Goal: Information Seeking & Learning: Check status

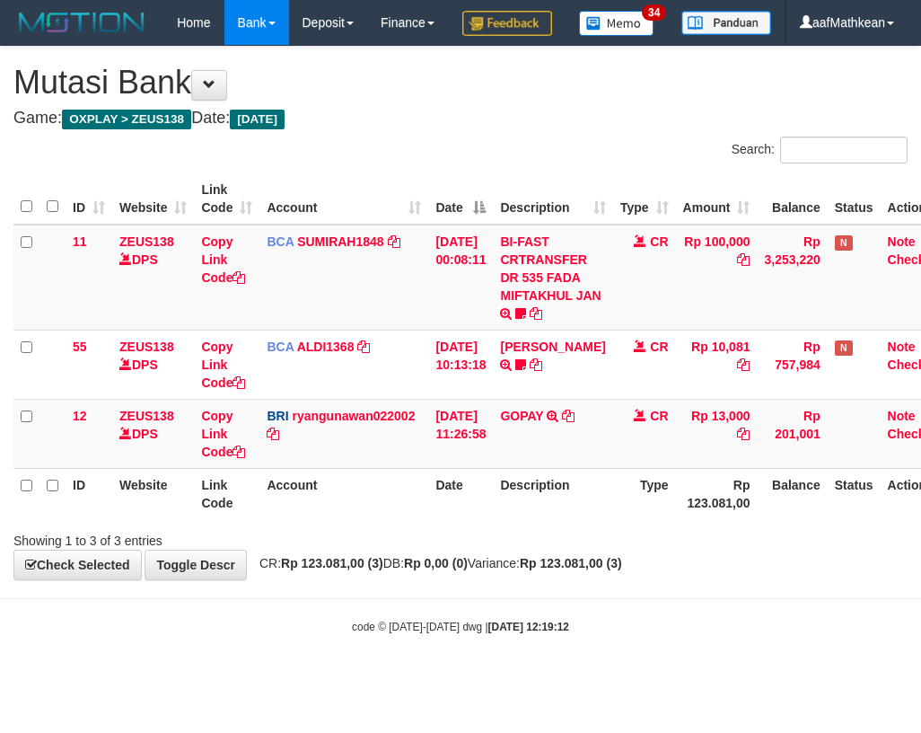
click at [497, 549] on div "Showing 1 to 3 of 3 entries" at bounding box center [460, 536] width 921 height 25
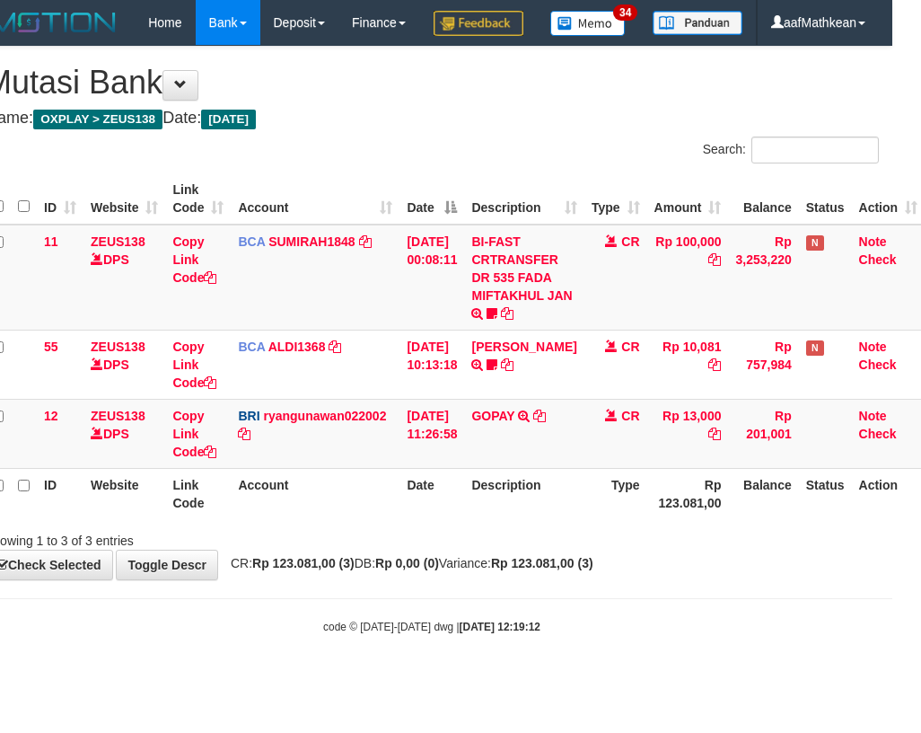
click at [498, 549] on div "Showing 1 to 3 of 3 entries" at bounding box center [431, 536] width 921 height 25
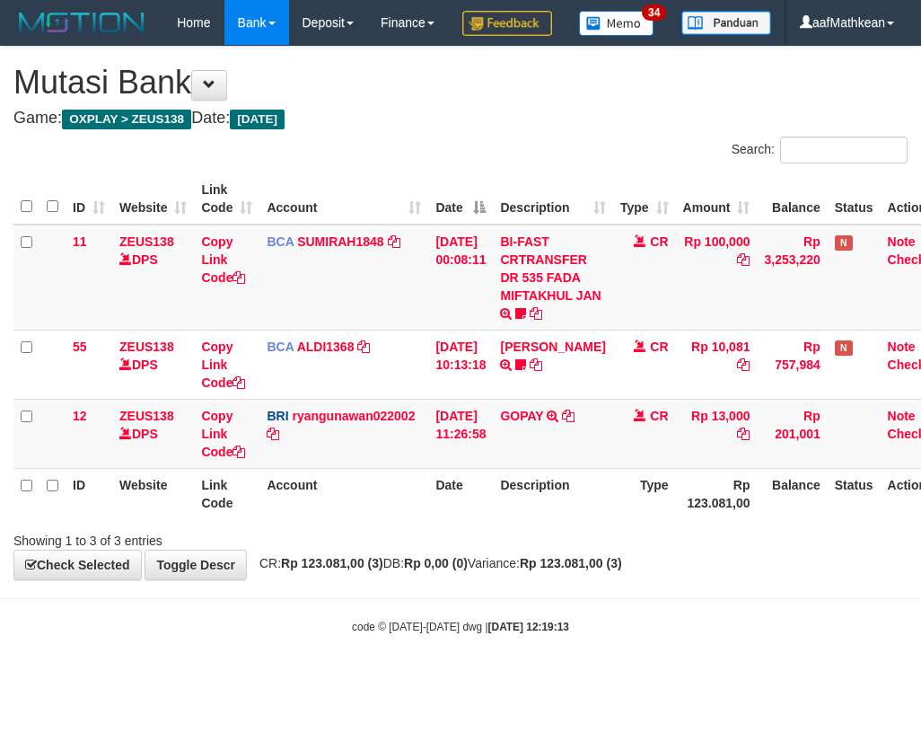
drag, startPoint x: 0, startPoint y: 0, endPoint x: 507, endPoint y: 587, distance: 775.9
click at [494, 549] on div "Showing 1 to 3 of 3 entries" at bounding box center [460, 536] width 921 height 25
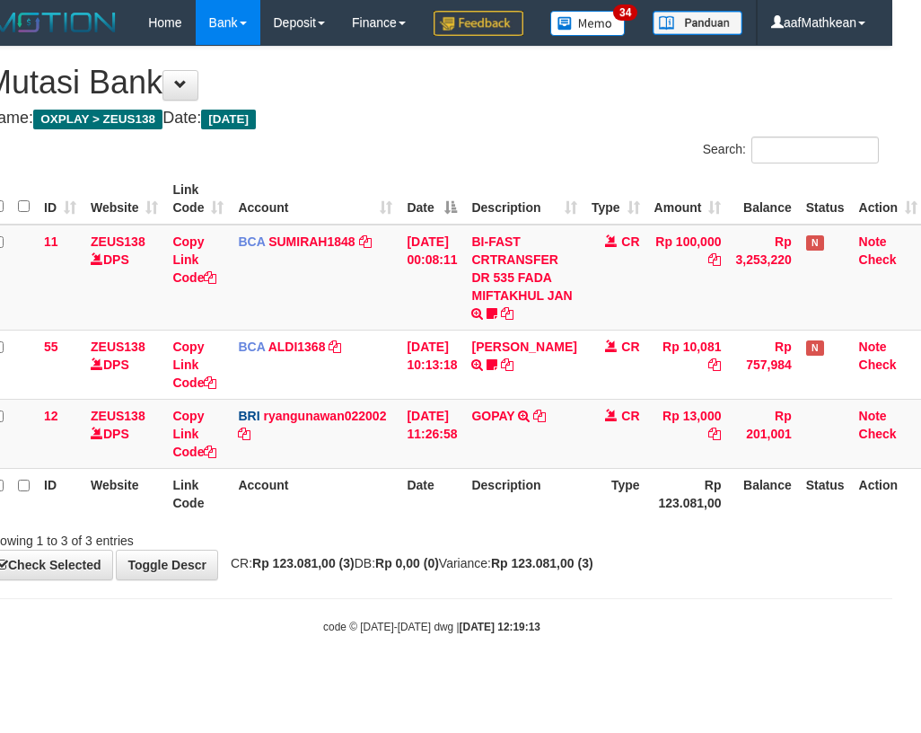
click at [507, 549] on div "Showing 1 to 3 of 3 entries" at bounding box center [431, 536] width 921 height 25
drag, startPoint x: 491, startPoint y: 589, endPoint x: 553, endPoint y: 615, distance: 67.2
click at [502, 549] on div "Showing 1 to 3 of 3 entries" at bounding box center [431, 536] width 921 height 25
click at [394, 168] on div "Search:" at bounding box center [431, 151] width 921 height 31
drag, startPoint x: 441, startPoint y: 483, endPoint x: 428, endPoint y: 528, distance: 46.6
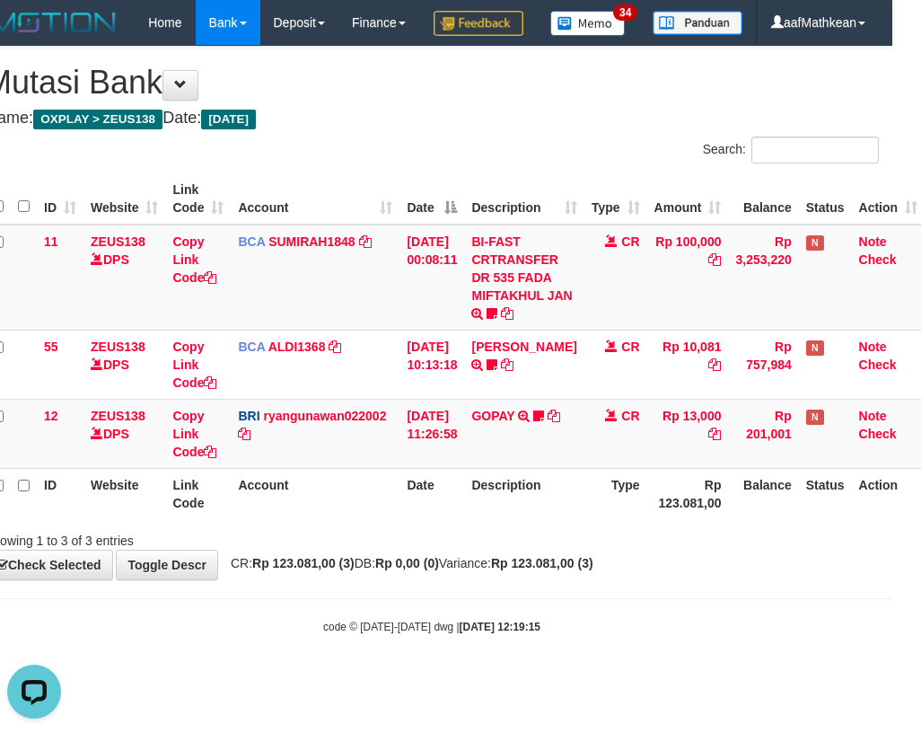
click at [434, 519] on table "ID Website Link Code Account Date Description Type Amount Balance Status Action…" at bounding box center [455, 346] width 940 height 346
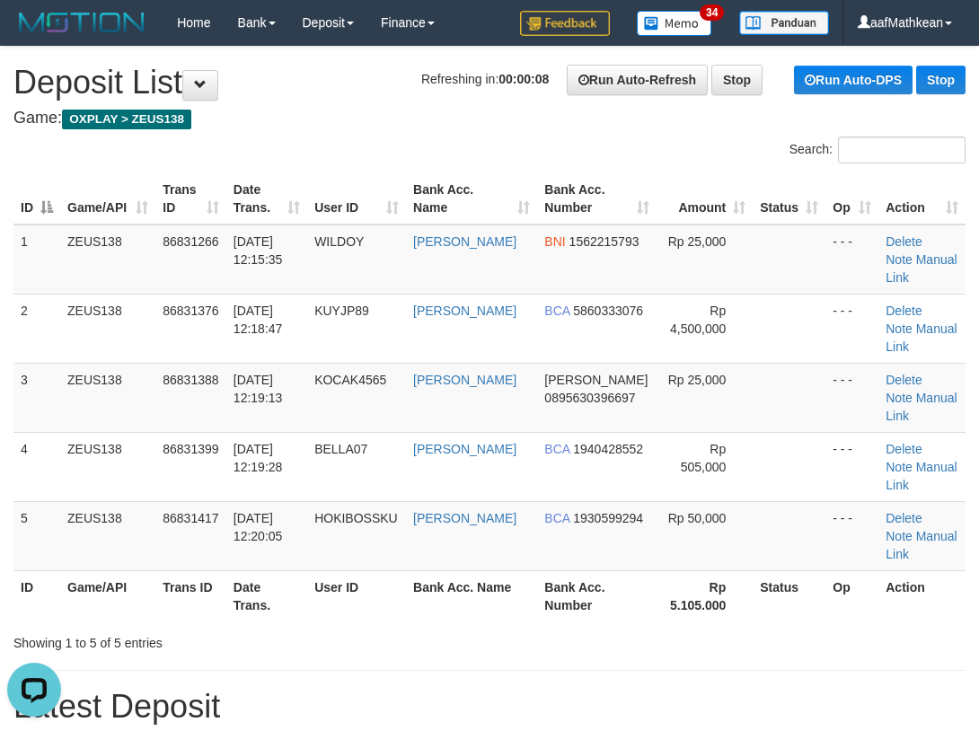
drag, startPoint x: 116, startPoint y: 239, endPoint x: 113, endPoint y: 222, distance: 17.3
click at [114, 227] on td "ZEUS138" at bounding box center [107, 259] width 95 height 70
click at [263, 138] on div "Search:" at bounding box center [489, 151] width 979 height 31
drag, startPoint x: 280, startPoint y: 149, endPoint x: 284, endPoint y: 165, distance: 16.6
click at [281, 153] on div "Search:" at bounding box center [489, 151] width 979 height 31
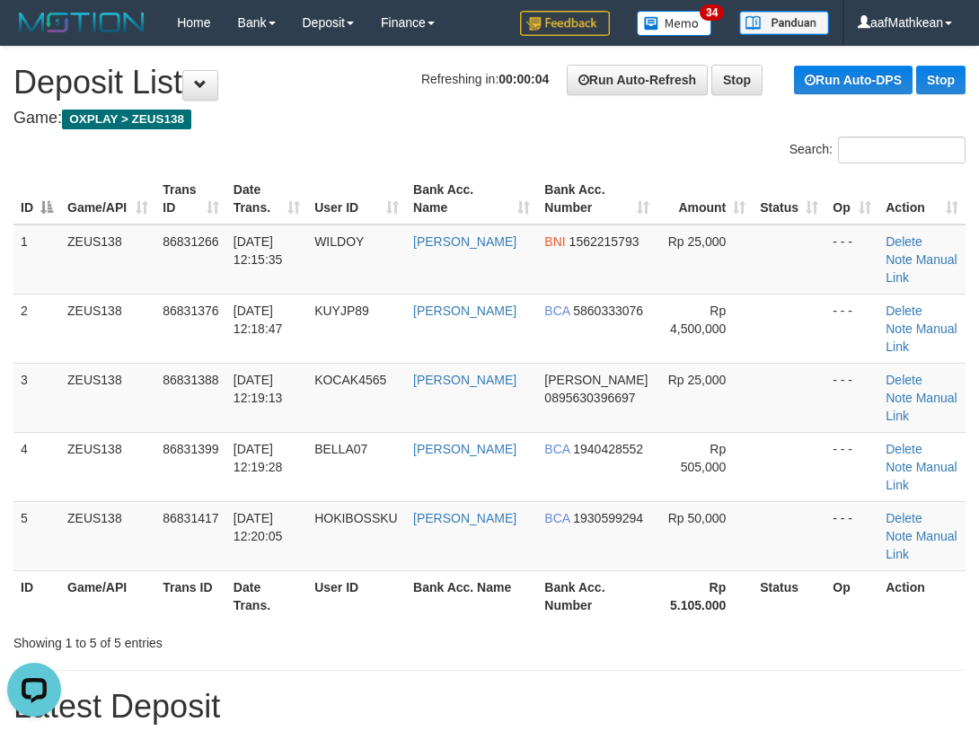
click at [284, 165] on div "Search:" at bounding box center [489, 151] width 979 height 31
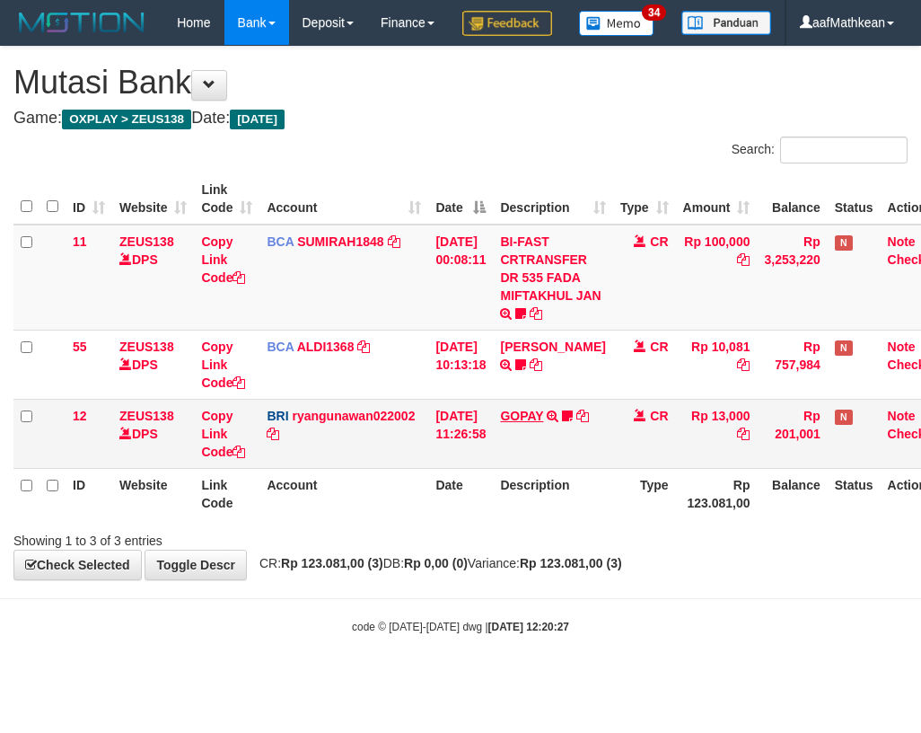
scroll to position [0, 29]
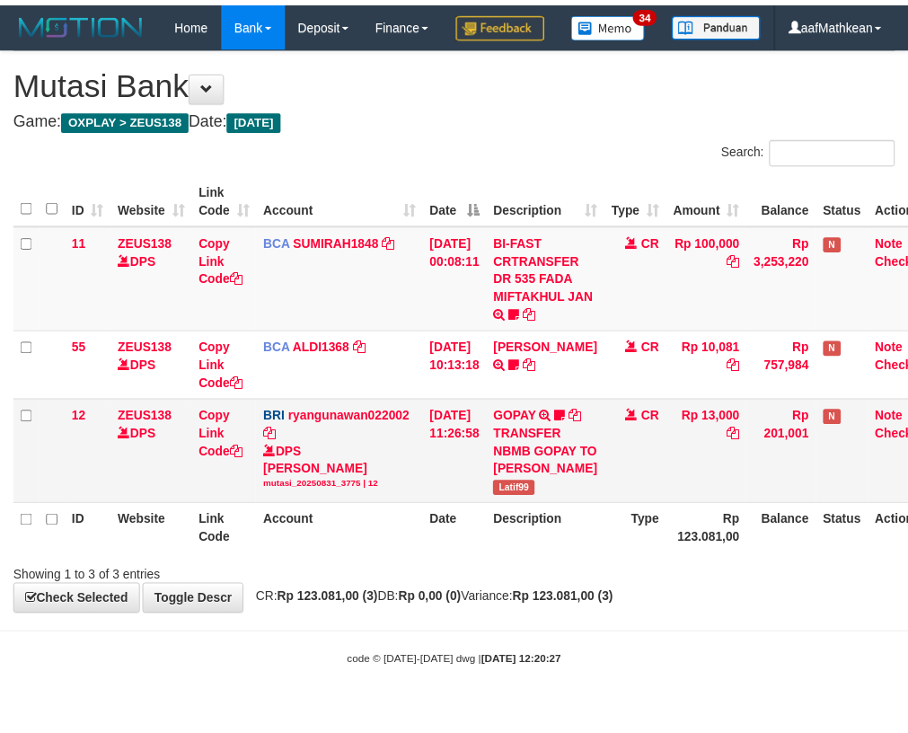
scroll to position [0, 29]
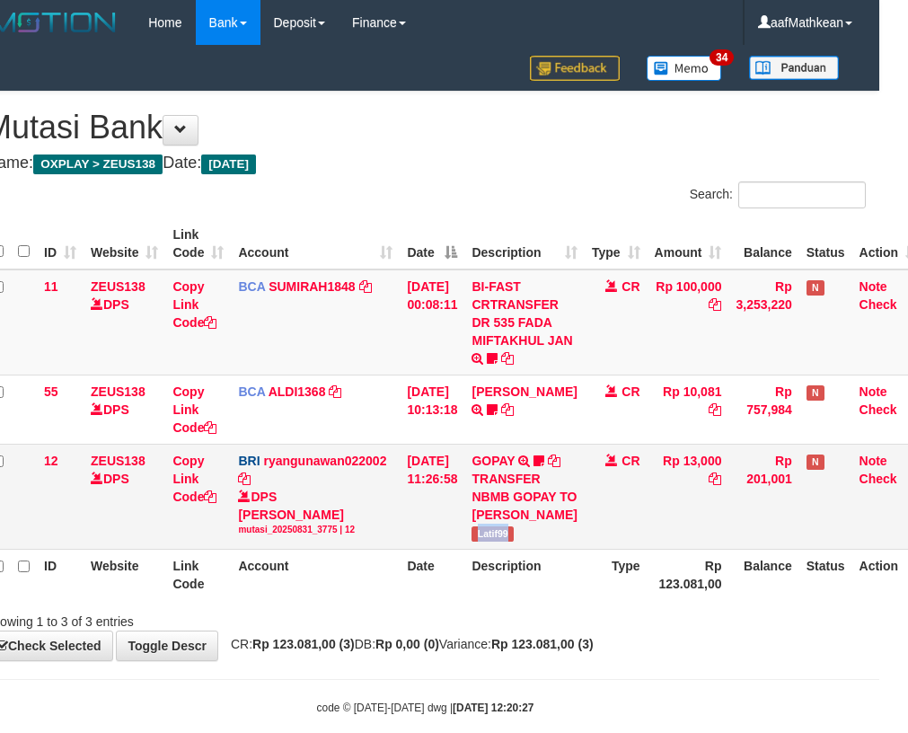
drag, startPoint x: 487, startPoint y: 559, endPoint x: 622, endPoint y: 500, distance: 147.9
click at [528, 549] on td "GOPAY TRANSFER NBMB GOPAY TO RYAN GUNAWAN Latif99" at bounding box center [523, 495] width 119 height 105
copy span "Latif99"
click at [624, 578] on th "Type" at bounding box center [615, 574] width 63 height 51
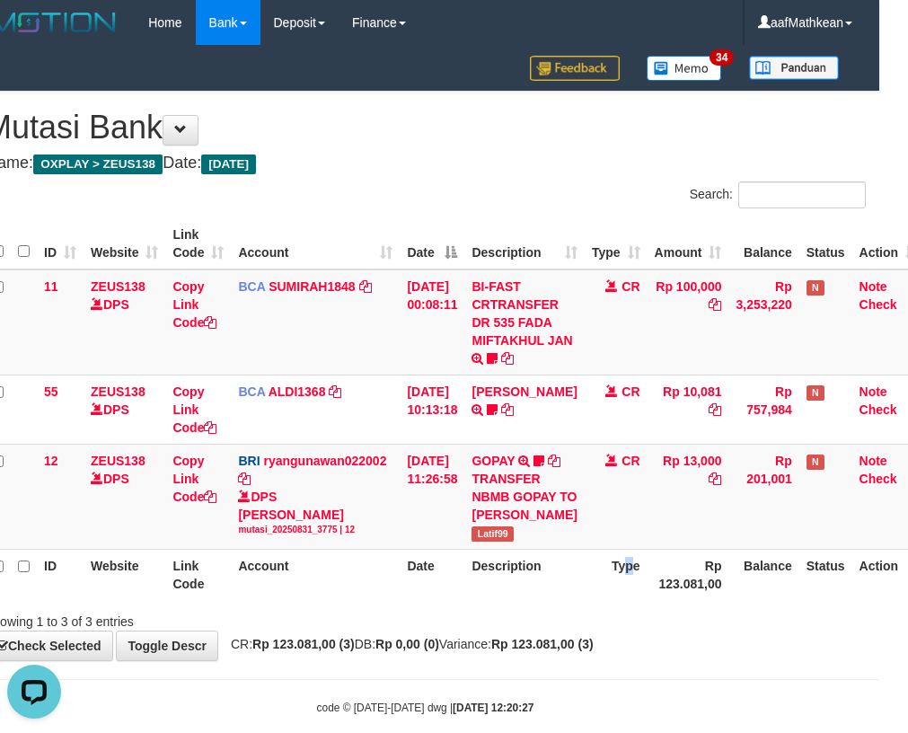
click at [624, 578] on th "Type" at bounding box center [615, 574] width 63 height 51
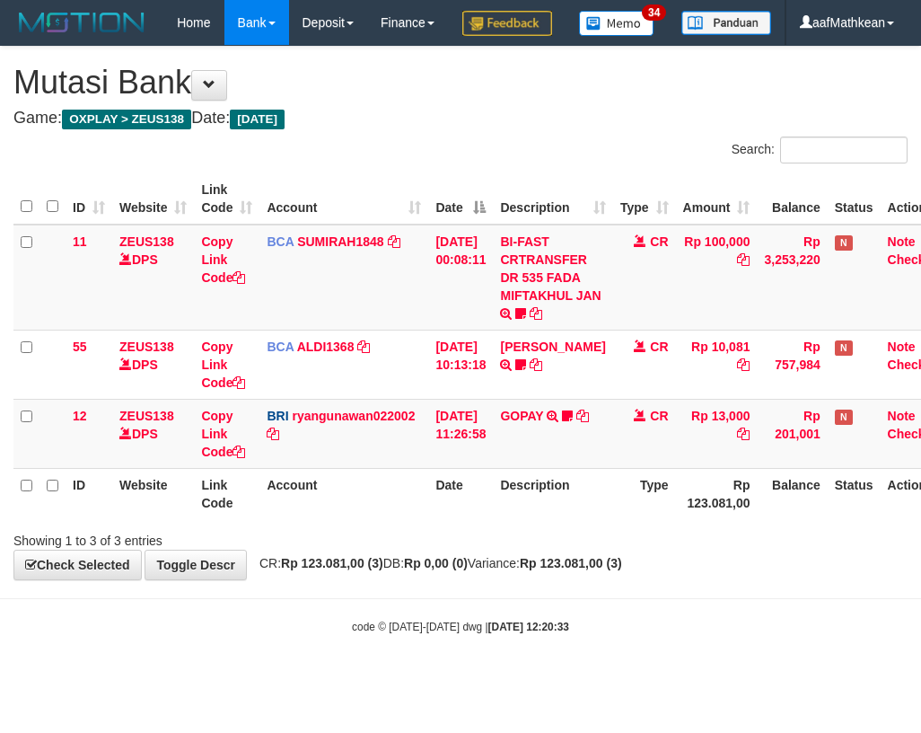
scroll to position [0, 29]
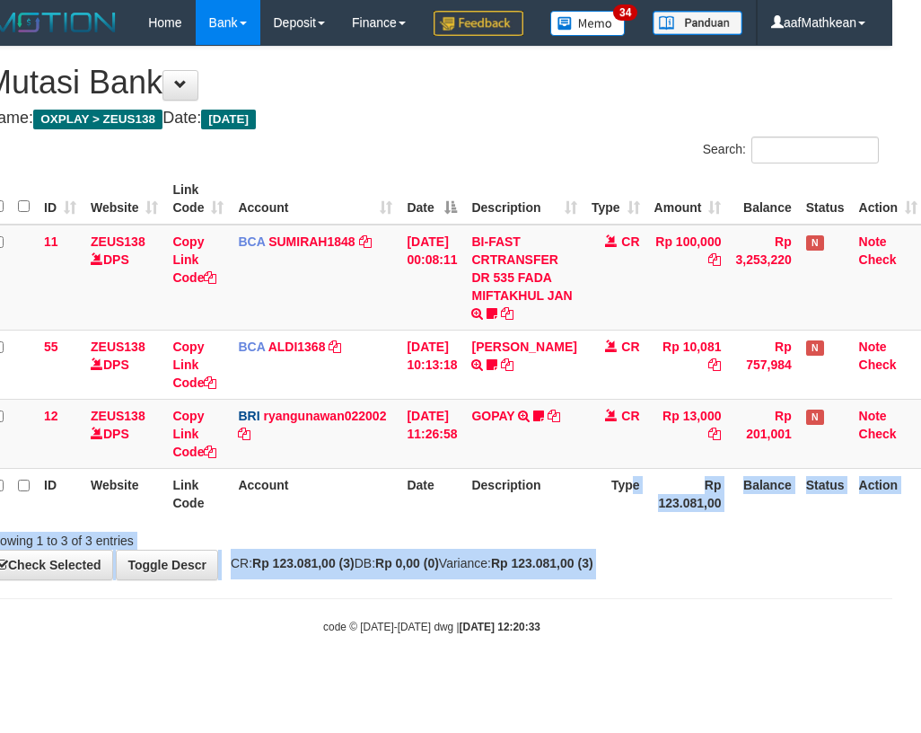
drag, startPoint x: 621, startPoint y: 562, endPoint x: 578, endPoint y: 667, distance: 113.5
click at [599, 640] on body "Toggle navigation Home Bank Account List Load By Website Group [OXPLAY] ZEUS138…" at bounding box center [431, 340] width 921 height 680
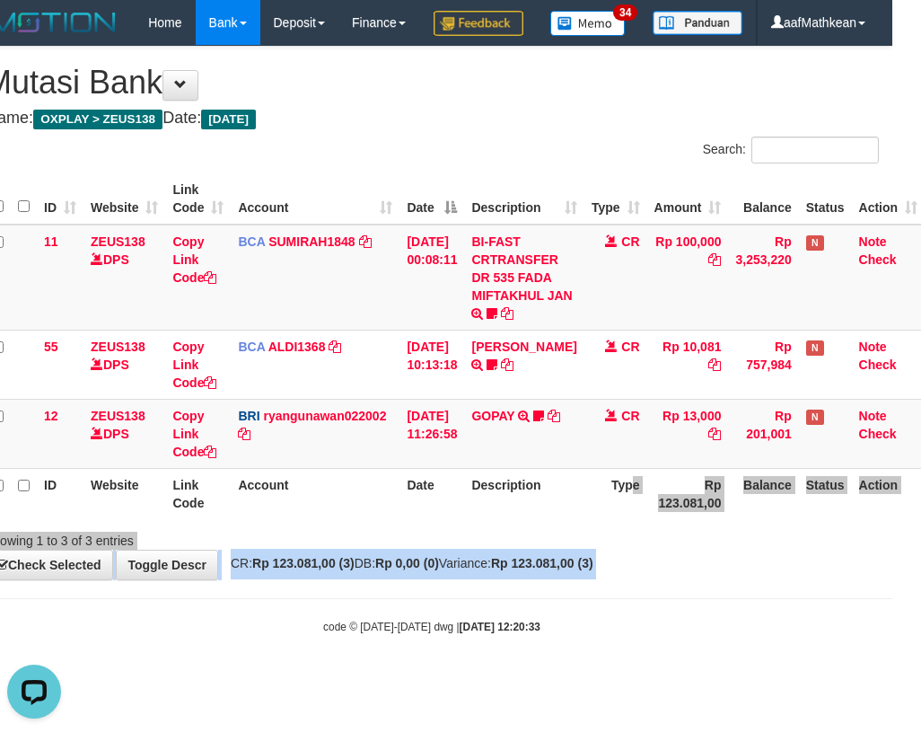
scroll to position [0, 0]
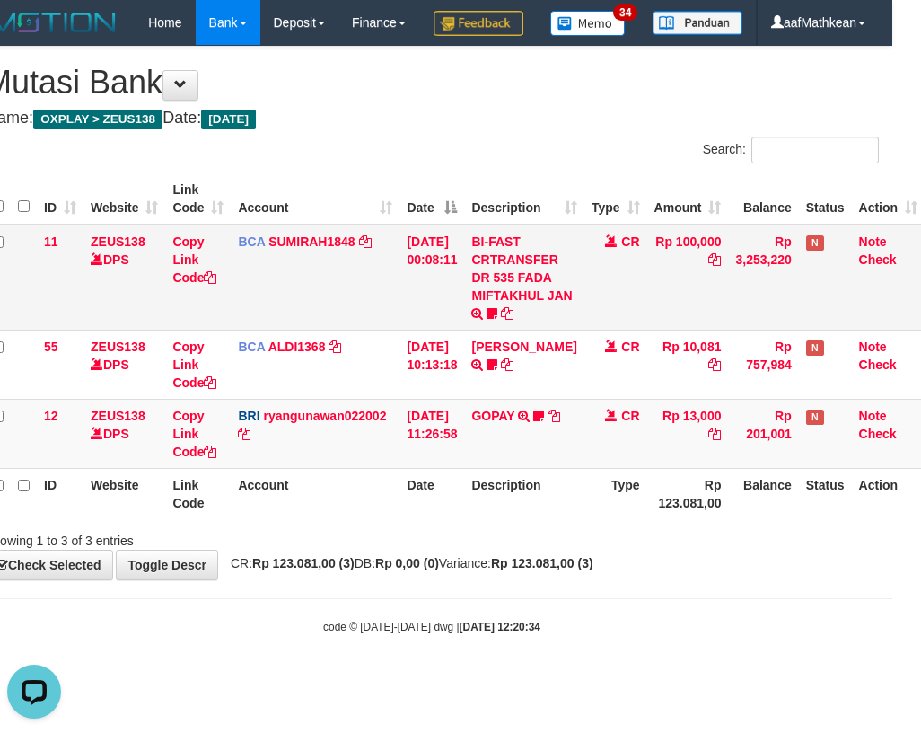
drag, startPoint x: 466, startPoint y: 206, endPoint x: 481, endPoint y: 309, distance: 104.4
click at [466, 213] on div "Search: ID Website Link Code Account Date Description Type Amount Balance Statu…" at bounding box center [432, 342] width 894 height 413
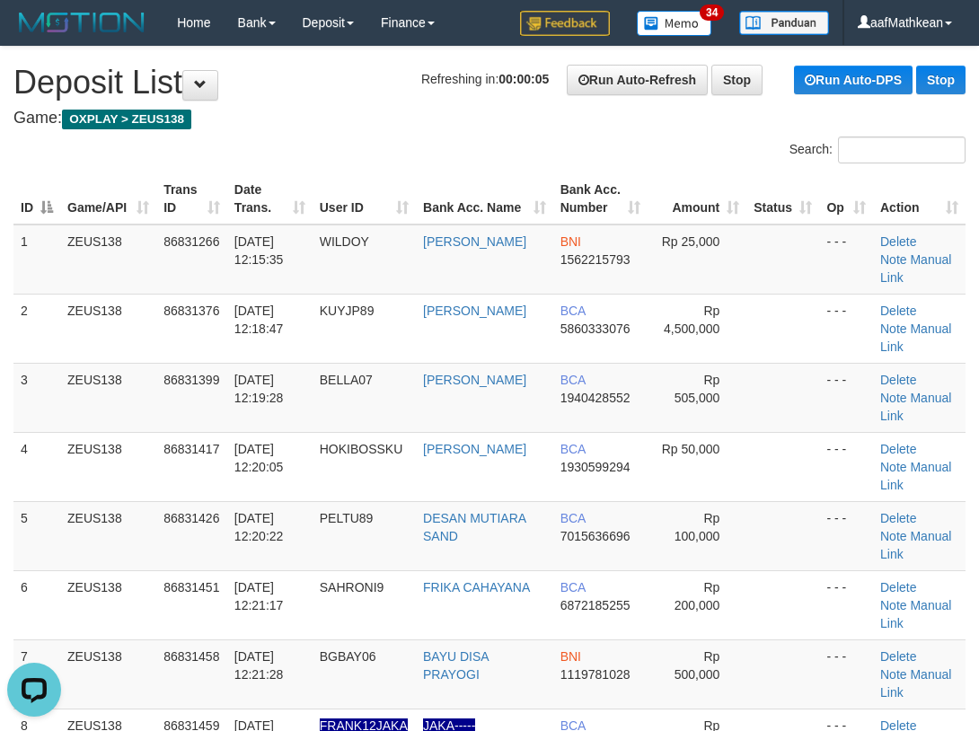
drag, startPoint x: 421, startPoint y: 200, endPoint x: 6, endPoint y: 293, distance: 424.9
click at [409, 211] on th "User ID" at bounding box center [363, 198] width 103 height 51
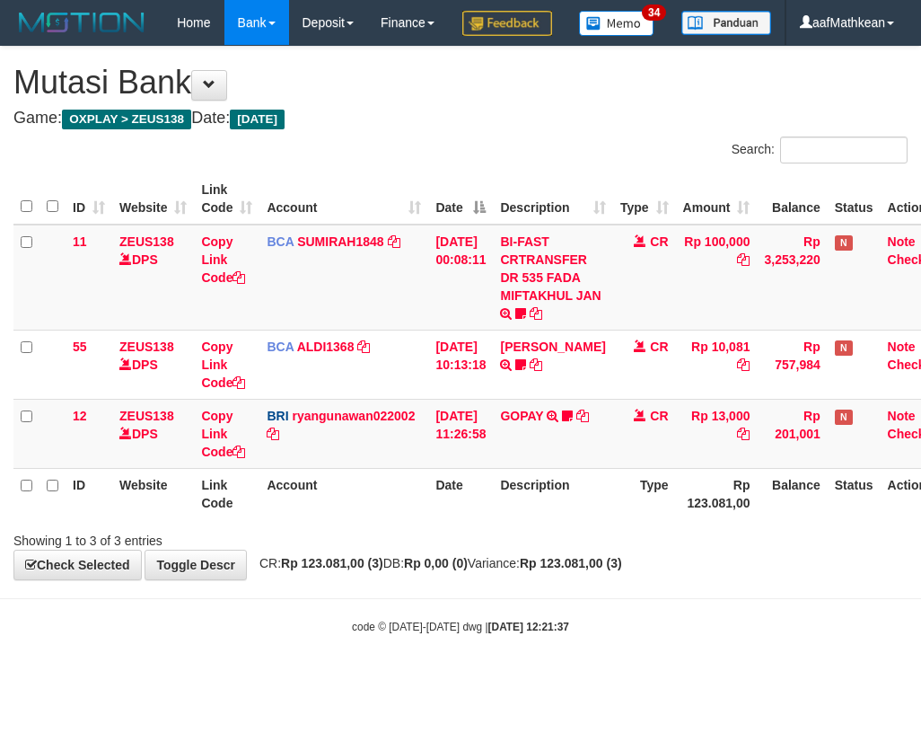
scroll to position [0, 29]
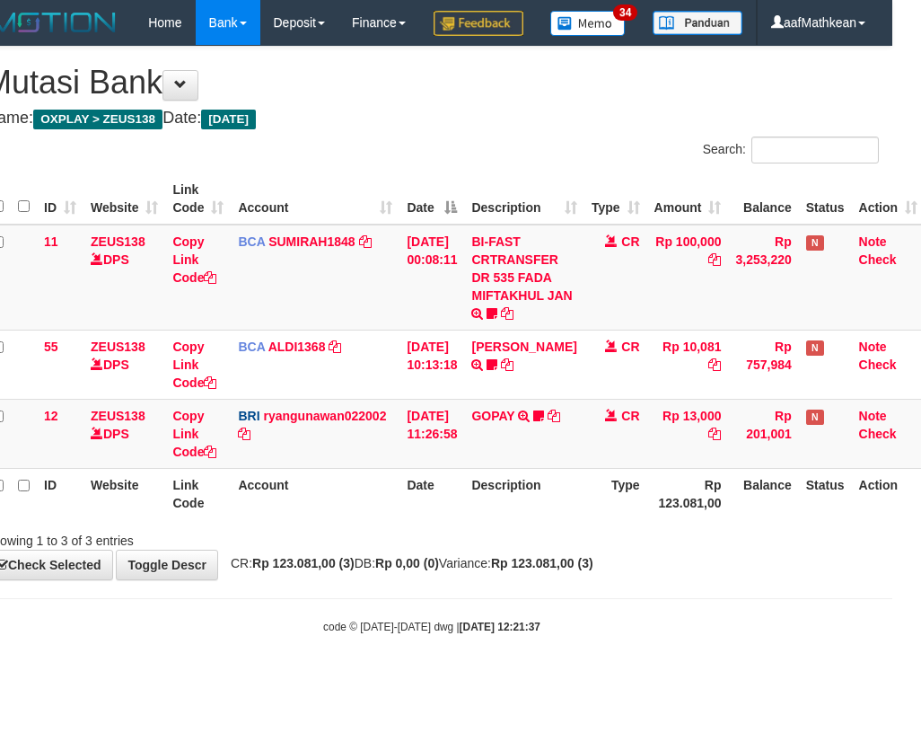
drag, startPoint x: 598, startPoint y: 564, endPoint x: 559, endPoint y: 543, distance: 43.8
click at [591, 549] on div "Search: ID Website Link Code Account Date Description Type Amount Balance Statu…" at bounding box center [432, 342] width 894 height 413
click at [544, 524] on div "ID Website Link Code Account Date Description Type Amount Balance Status Action…" at bounding box center [431, 346] width 921 height 356
click at [469, 519] on tr "ID Website Link Code Account Date Description Type Rp 123.081,00 Balance Status…" at bounding box center [455, 493] width 940 height 51
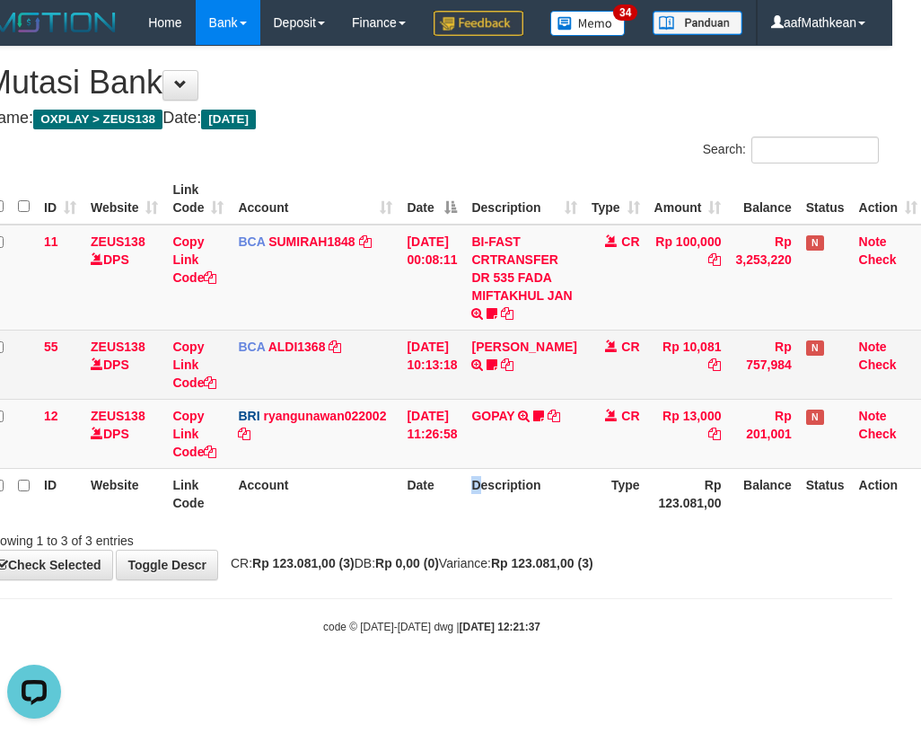
scroll to position [0, 0]
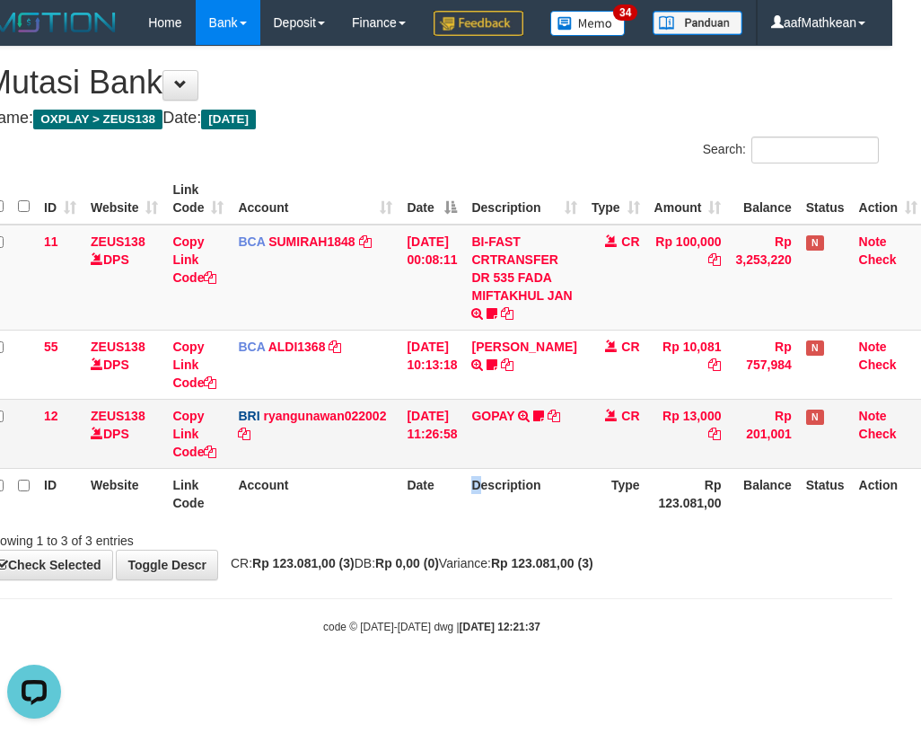
drag, startPoint x: 572, startPoint y: 450, endPoint x: 884, endPoint y: 459, distance: 312.5
click at [794, 456] on tr "12 ZEUS138 DPS Copy Link Code BRI ryangunawan022002 DPS RYAN GUNAWAN mutasi_202…" at bounding box center [455, 433] width 940 height 69
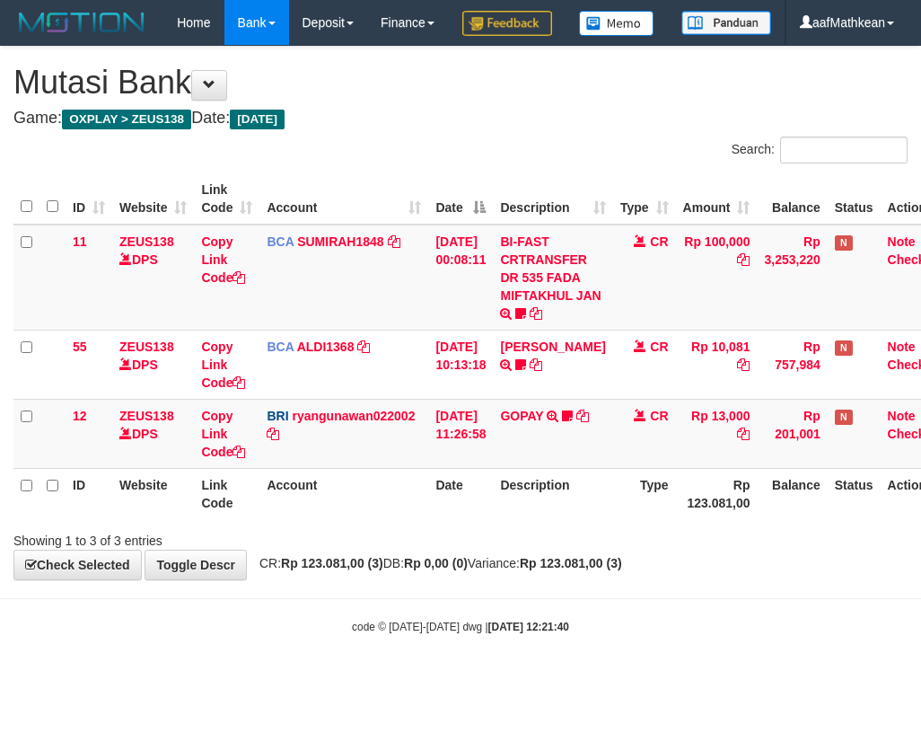
scroll to position [0, 29]
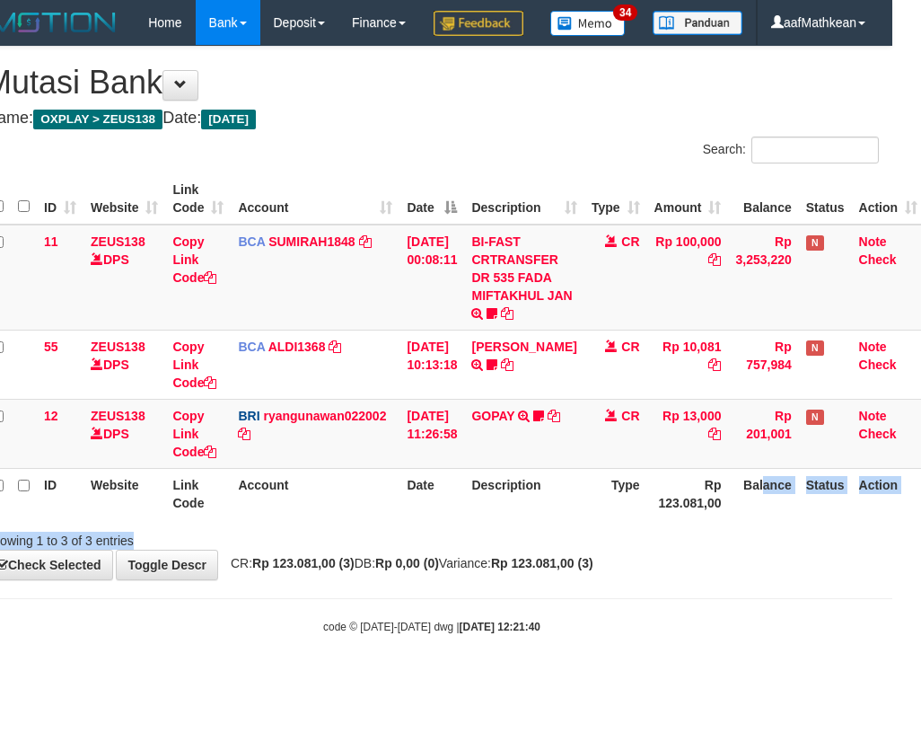
drag, startPoint x: 523, startPoint y: 598, endPoint x: 539, endPoint y: 599, distance: 15.3
click at [539, 579] on div "**********" at bounding box center [431, 313] width 921 height 532
drag, startPoint x: 756, startPoint y: 606, endPoint x: 920, endPoint y: 594, distance: 164.7
click at [841, 579] on div "**********" at bounding box center [431, 313] width 921 height 532
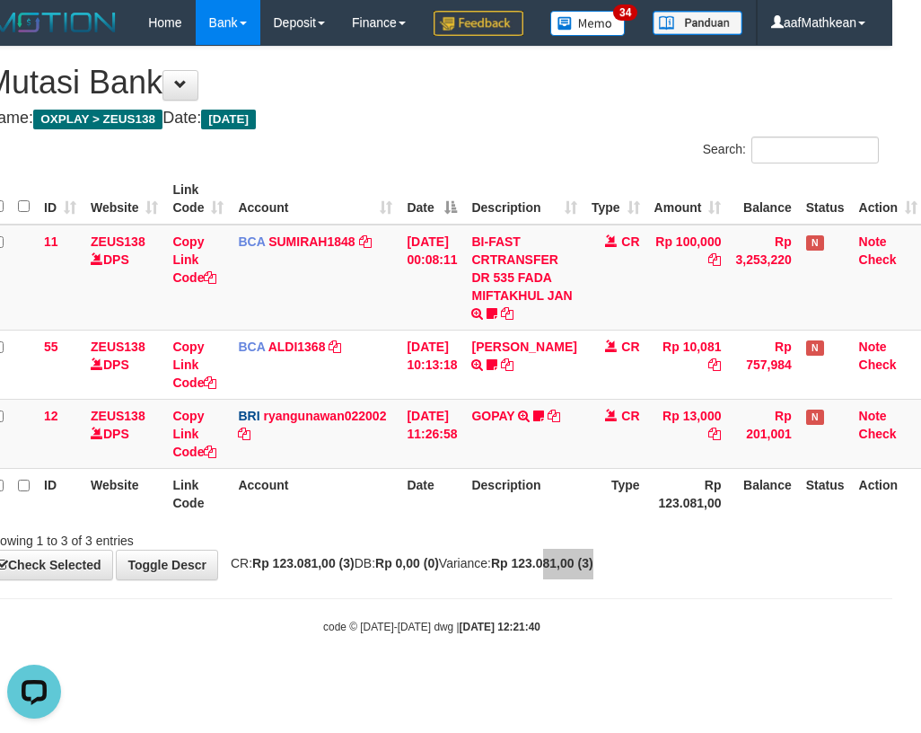
scroll to position [0, 0]
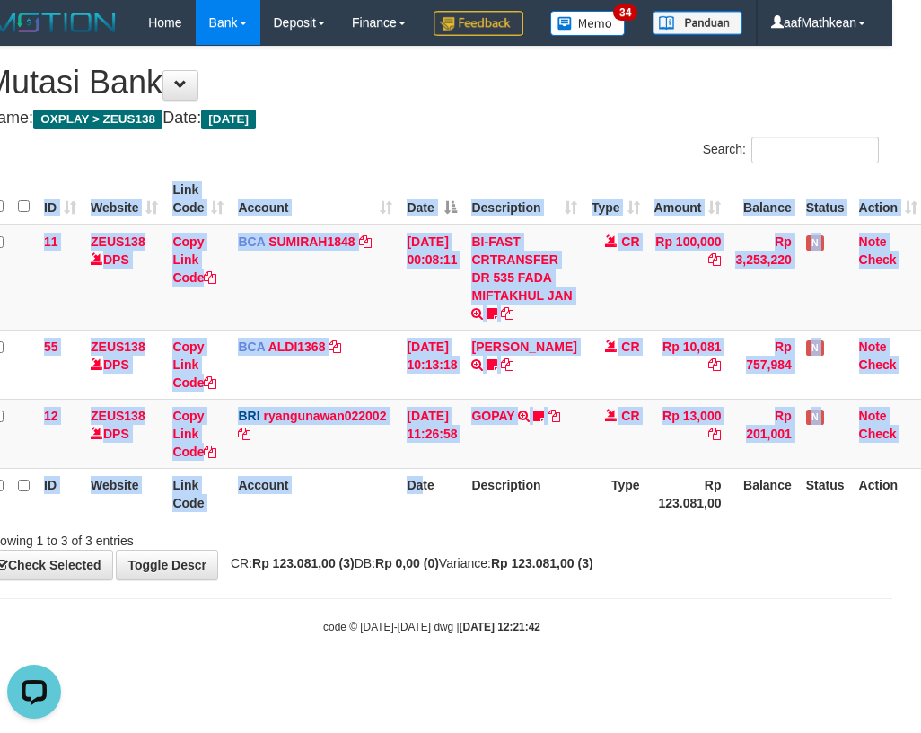
drag, startPoint x: 426, startPoint y: 556, endPoint x: 749, endPoint y: 617, distance: 328.9
click at [502, 549] on div "Search: ID Website Link Code Account Date Description Type Amount Balance Statu…" at bounding box center [432, 342] width 894 height 413
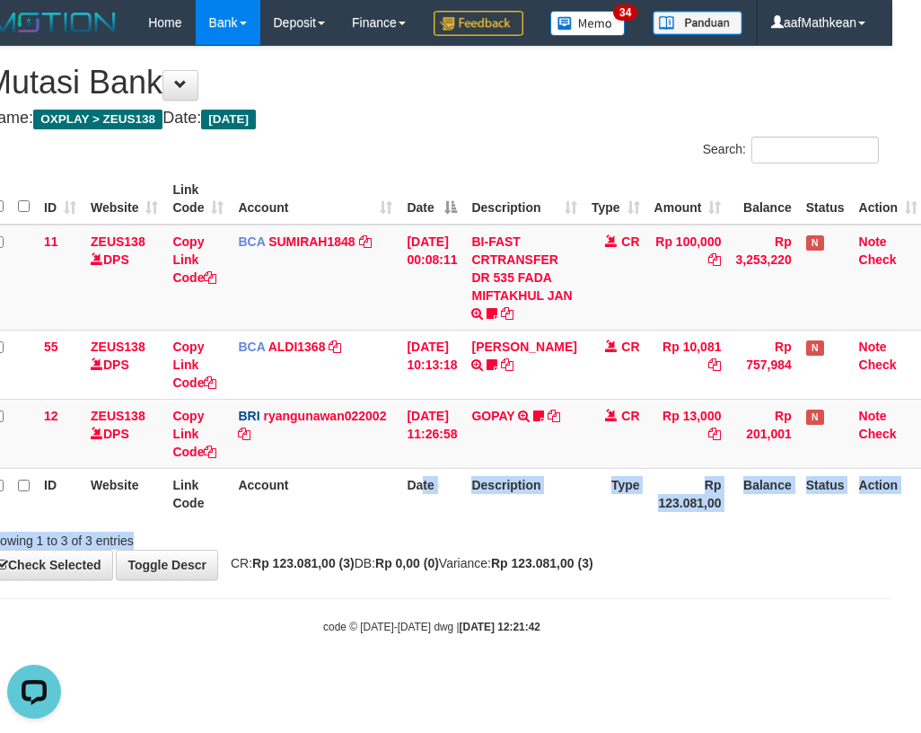
drag, startPoint x: 538, startPoint y: 618, endPoint x: 961, endPoint y: 733, distance: 438.4
click at [892, 680] on html "Toggle navigation Home Bank Account List Load By Website Group [OXPLAY] ZEUS138…" at bounding box center [431, 340] width 921 height 680
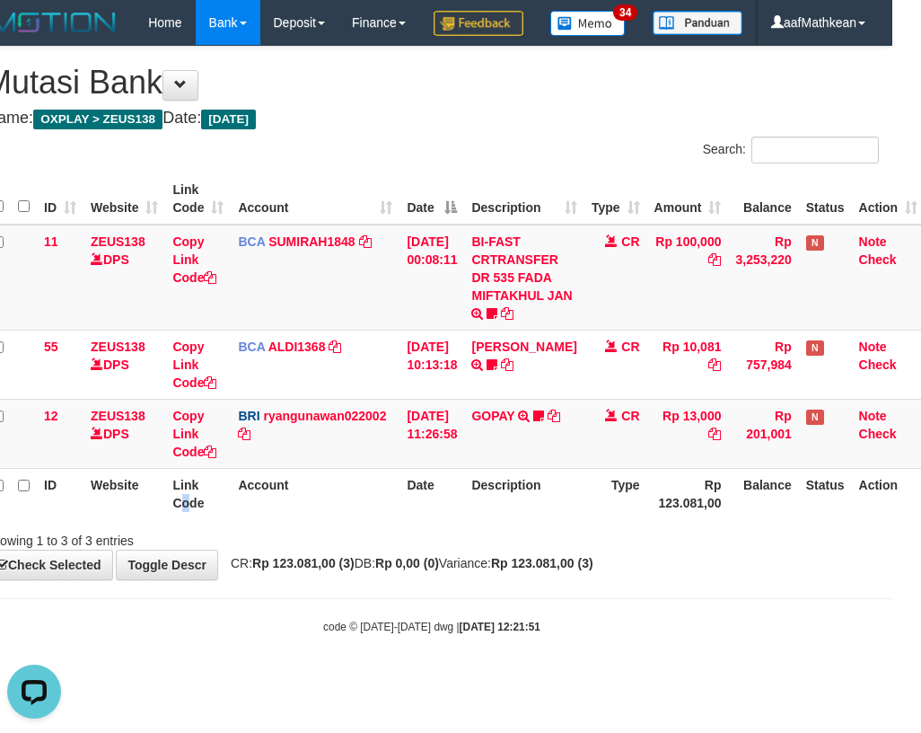
click at [295, 519] on tr "ID Website Link Code Account Date Description Type Rp 123.081,00 Balance Status…" at bounding box center [455, 493] width 940 height 51
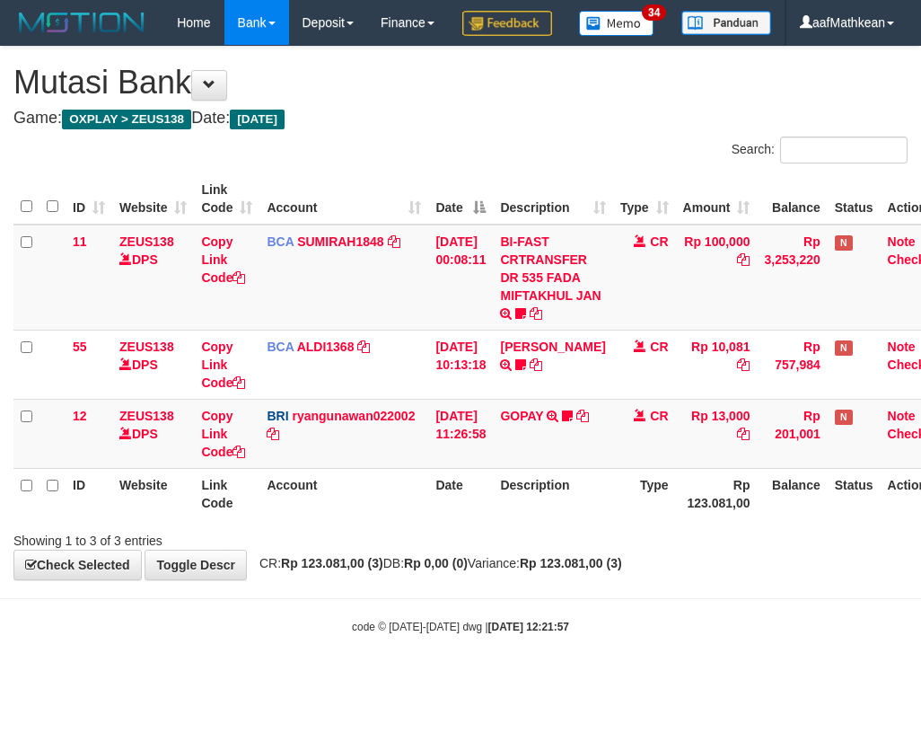
scroll to position [0, 29]
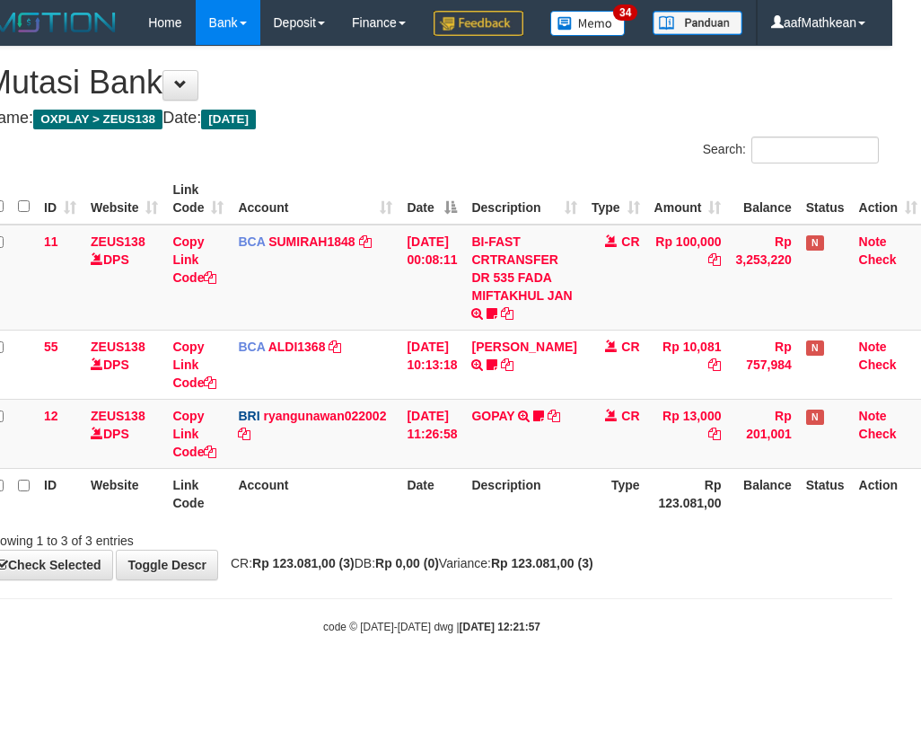
drag, startPoint x: 368, startPoint y: 546, endPoint x: 376, endPoint y: 558, distance: 14.9
click at [367, 519] on th "Account" at bounding box center [315, 493] width 169 height 51
drag, startPoint x: 376, startPoint y: 558, endPoint x: 368, endPoint y: 566, distance: 10.8
click at [378, 519] on th "Account" at bounding box center [315, 493] width 169 height 51
click at [424, 519] on th "Date" at bounding box center [431, 493] width 65 height 51
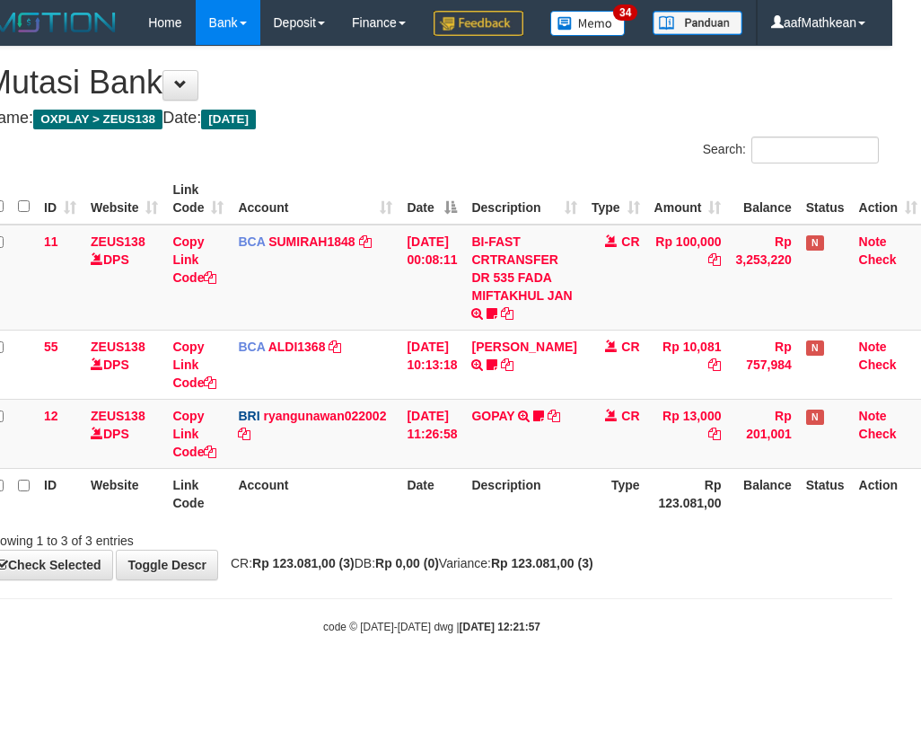
click at [443, 519] on th "Date" at bounding box center [431, 493] width 65 height 51
click at [445, 519] on th "Date" at bounding box center [431, 493] width 65 height 51
drag, startPoint x: 460, startPoint y: 555, endPoint x: 471, endPoint y: 563, distance: 14.2
click at [464, 519] on th "Date" at bounding box center [431, 493] width 65 height 51
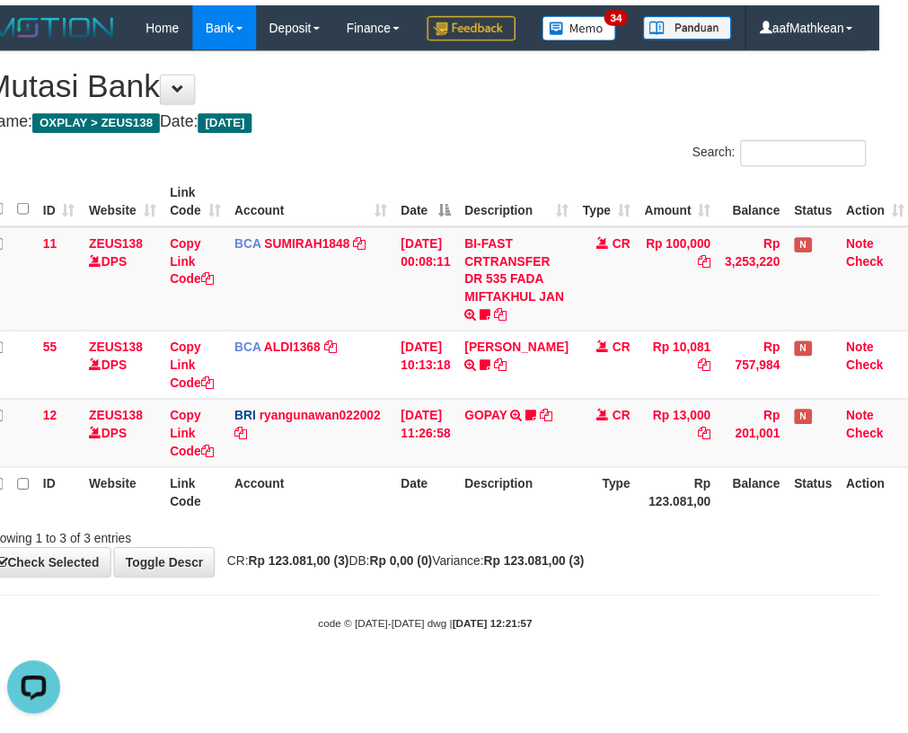
scroll to position [0, 0]
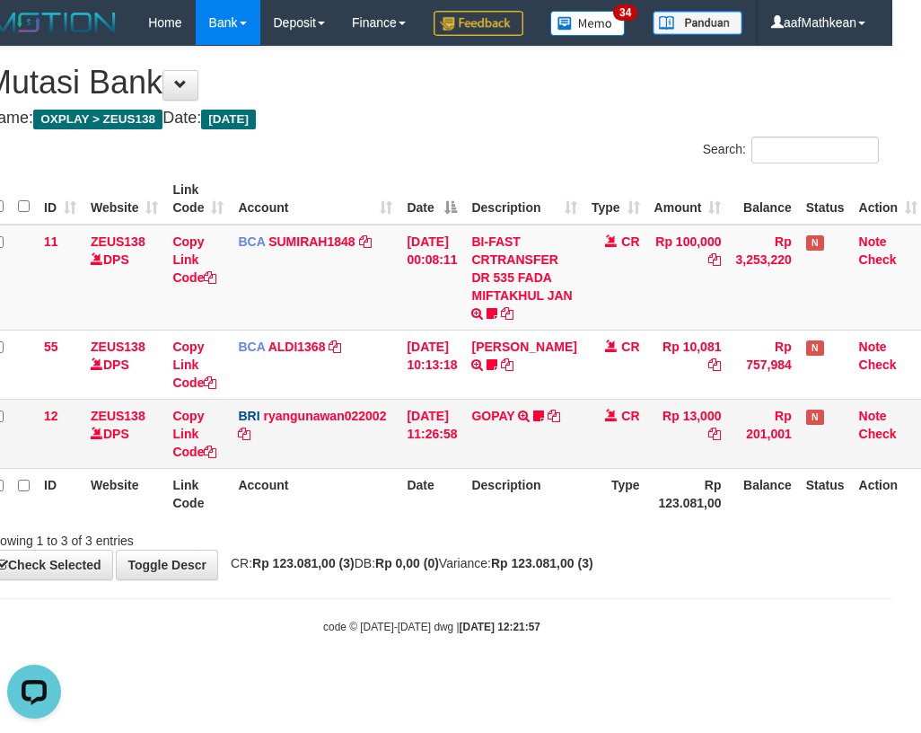
click at [519, 468] on td "GOPAY TRANSFER NBMB GOPAY TO [PERSON_NAME] Latif99" at bounding box center [523, 433] width 119 height 69
click at [514, 423] on link "GOPAY" at bounding box center [492, 415] width 43 height 14
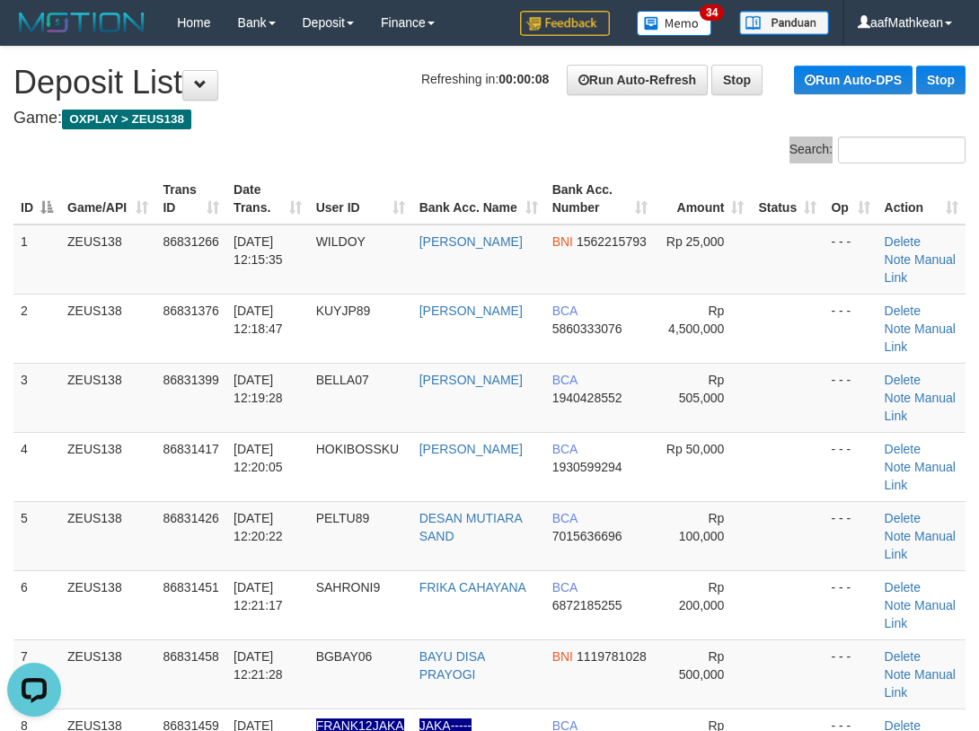
drag, startPoint x: 168, startPoint y: 148, endPoint x: 0, endPoint y: 223, distance: 183.7
click at [133, 168] on div "ID Game/API Trans ID Date Trans. User ID Bank Acc. Name Bank Acc. Number Amount…" at bounding box center [489, 535] width 979 height 735
drag, startPoint x: 203, startPoint y: 189, endPoint x: 0, endPoint y: 256, distance: 213.8
click at [131, 211] on th "Game/API" at bounding box center [107, 198] width 95 height 51
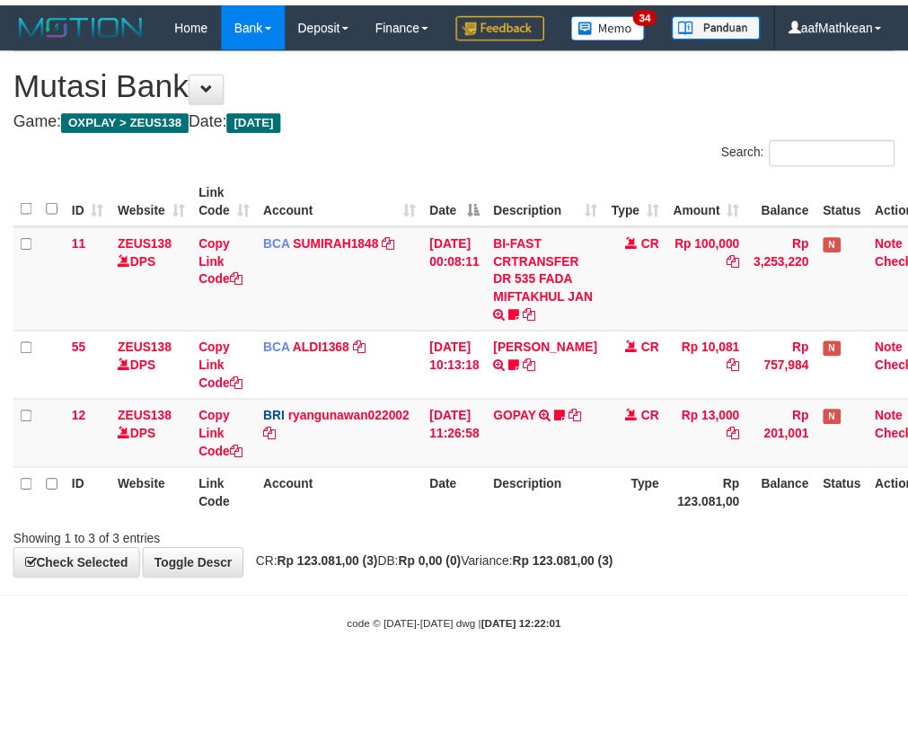
scroll to position [0, 29]
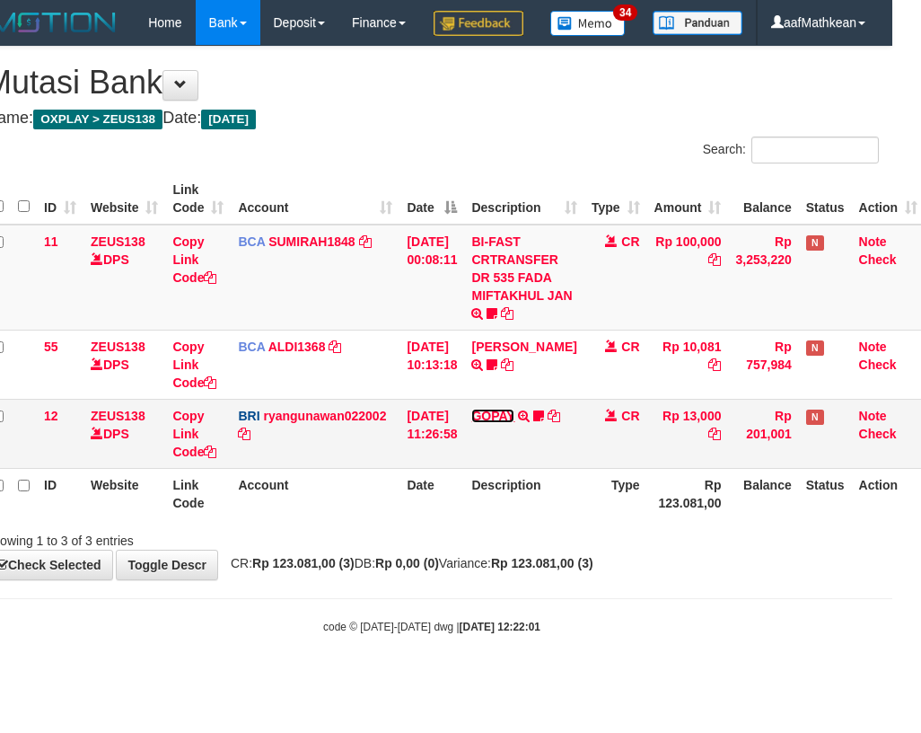
click at [505, 423] on link "GOPAY" at bounding box center [492, 415] width 43 height 14
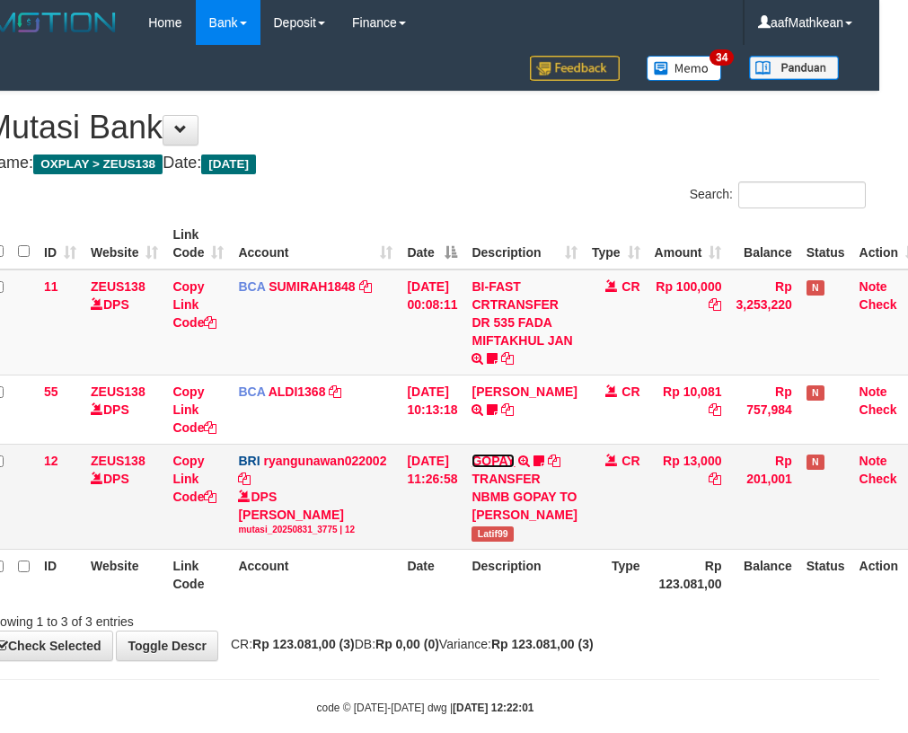
click at [504, 453] on link "GOPAY" at bounding box center [492, 460] width 43 height 14
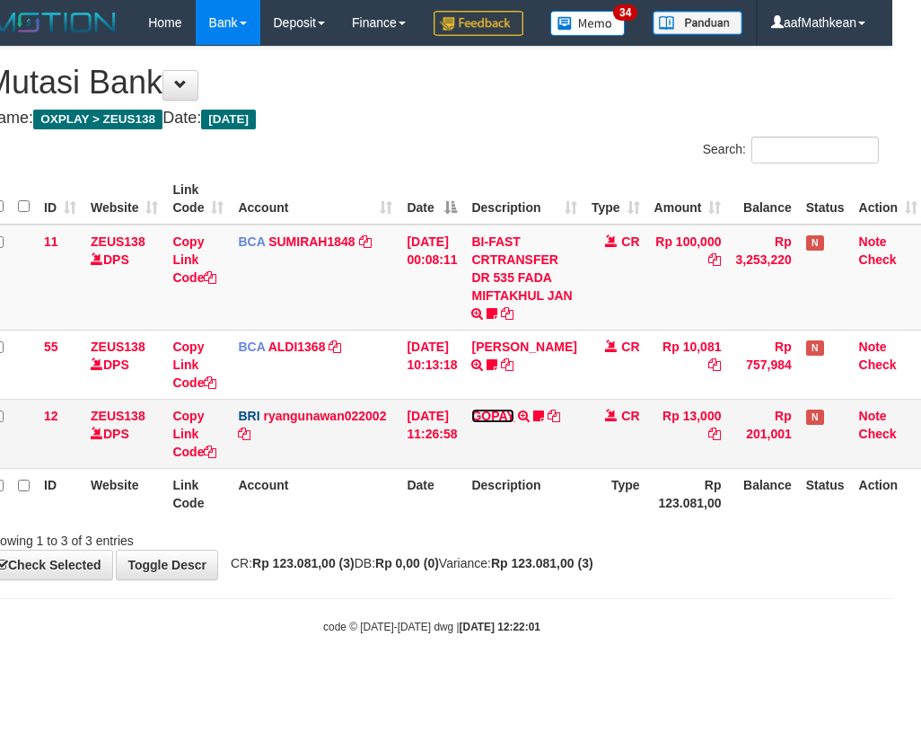
click at [514, 423] on link "GOPAY" at bounding box center [492, 415] width 43 height 14
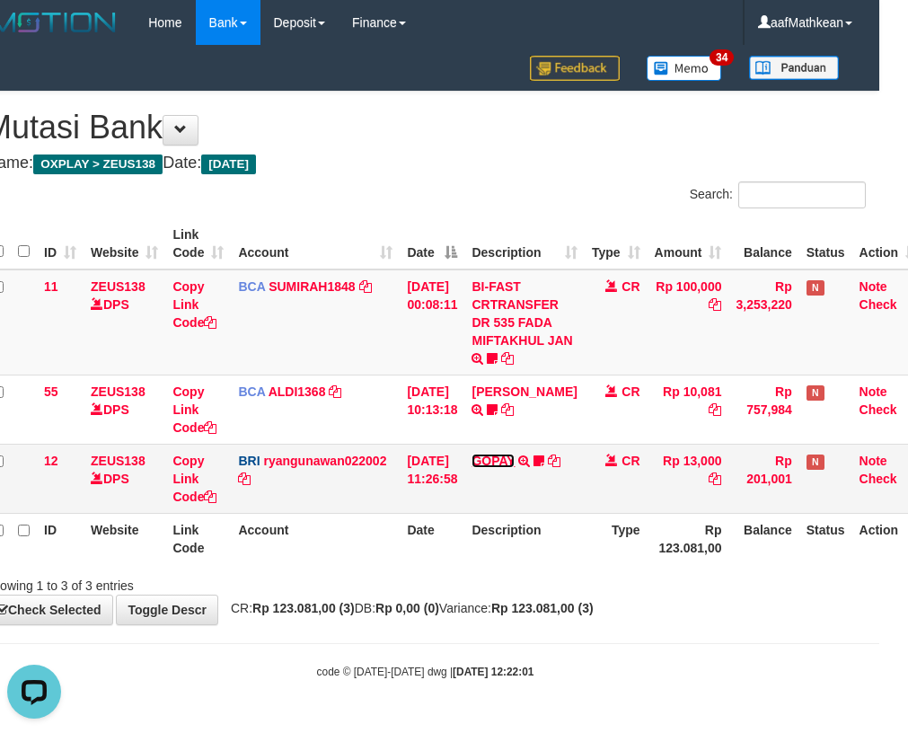
scroll to position [0, 0]
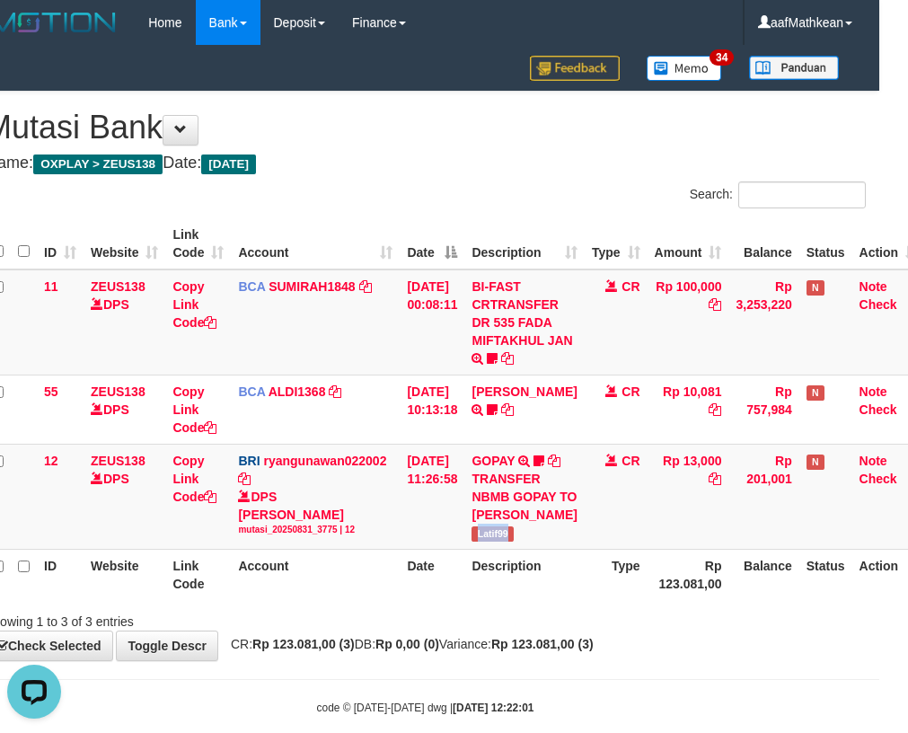
drag, startPoint x: 482, startPoint y: 552, endPoint x: 911, endPoint y: 341, distance: 478.2
click at [560, 549] on td "GOPAY TRANSFER NBMB GOPAY TO [PERSON_NAME] Latif99" at bounding box center [523, 495] width 119 height 105
copy span "Latif99"
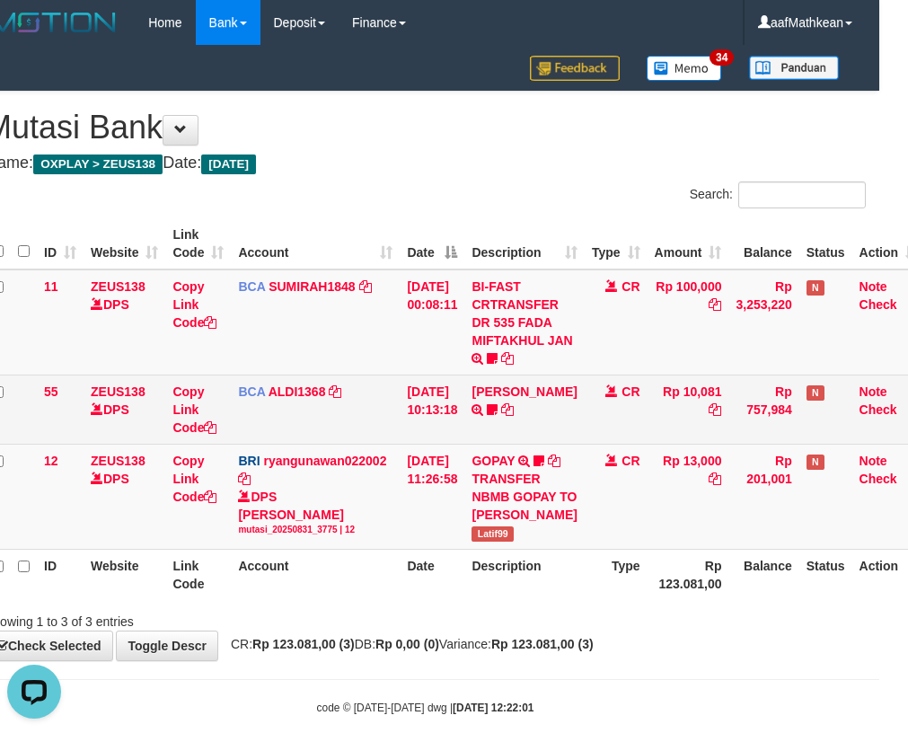
click at [461, 410] on td "[DATE] 10:13:18" at bounding box center [431, 408] width 65 height 69
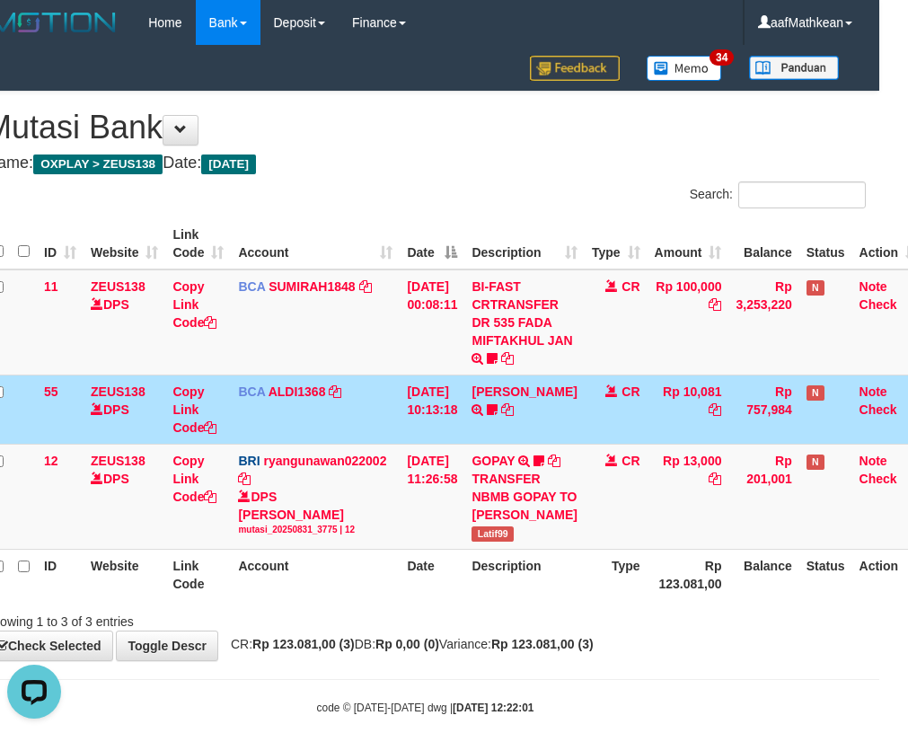
click at [461, 412] on td "[DATE] 10:13:18" at bounding box center [431, 408] width 65 height 69
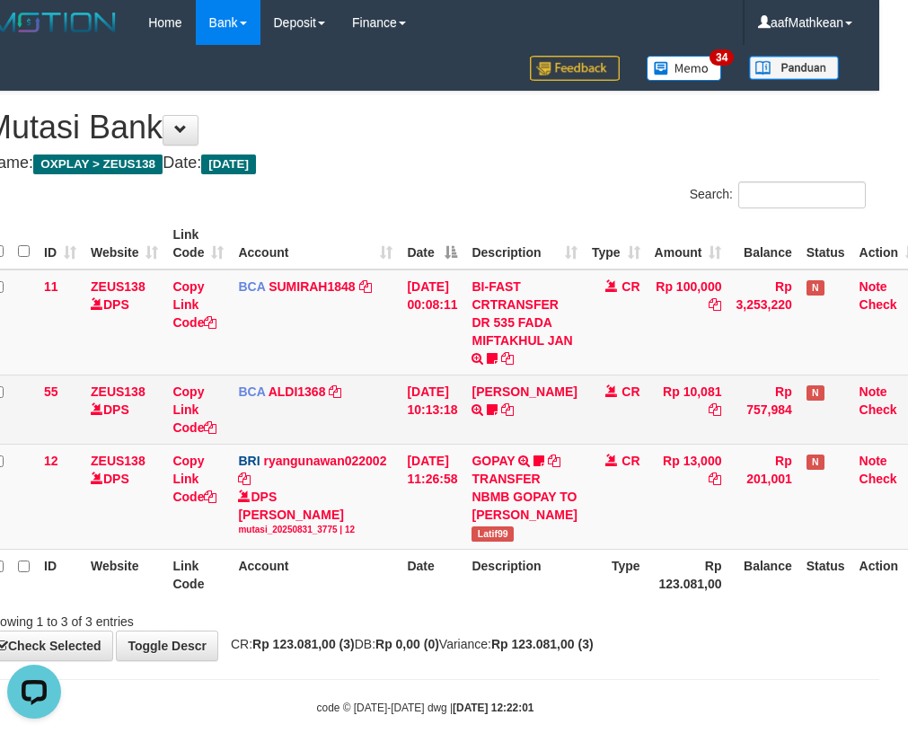
click at [478, 429] on tr "55 ZEUS138 DPS Copy Link Code BCA ALDI1368 DPS ALDI mutasi_20250831_3354 | 55 m…" at bounding box center [455, 408] width 940 height 69
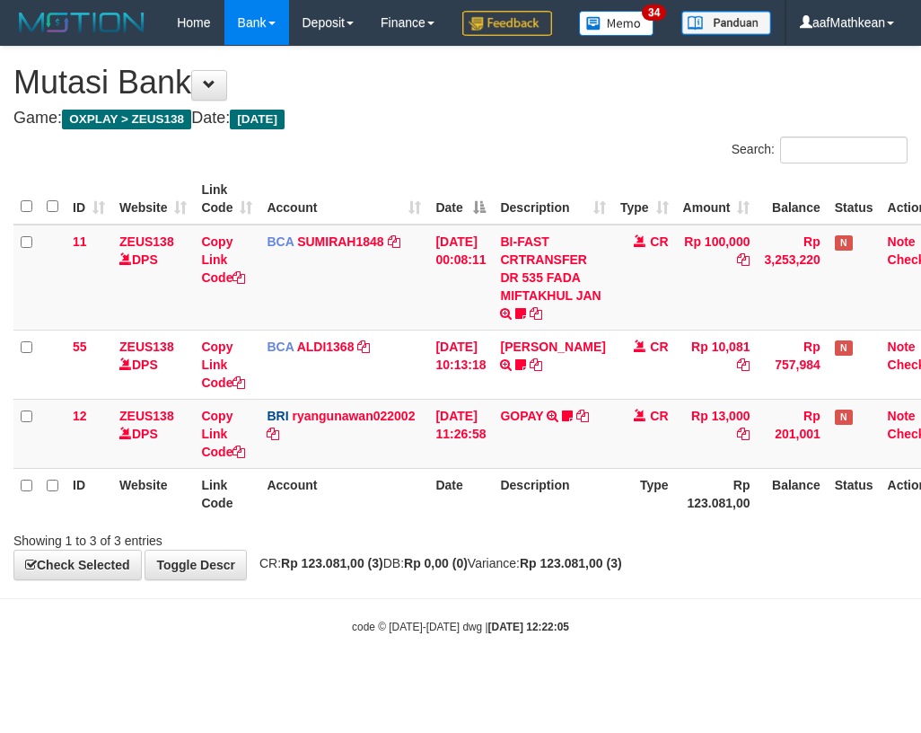
scroll to position [0, 29]
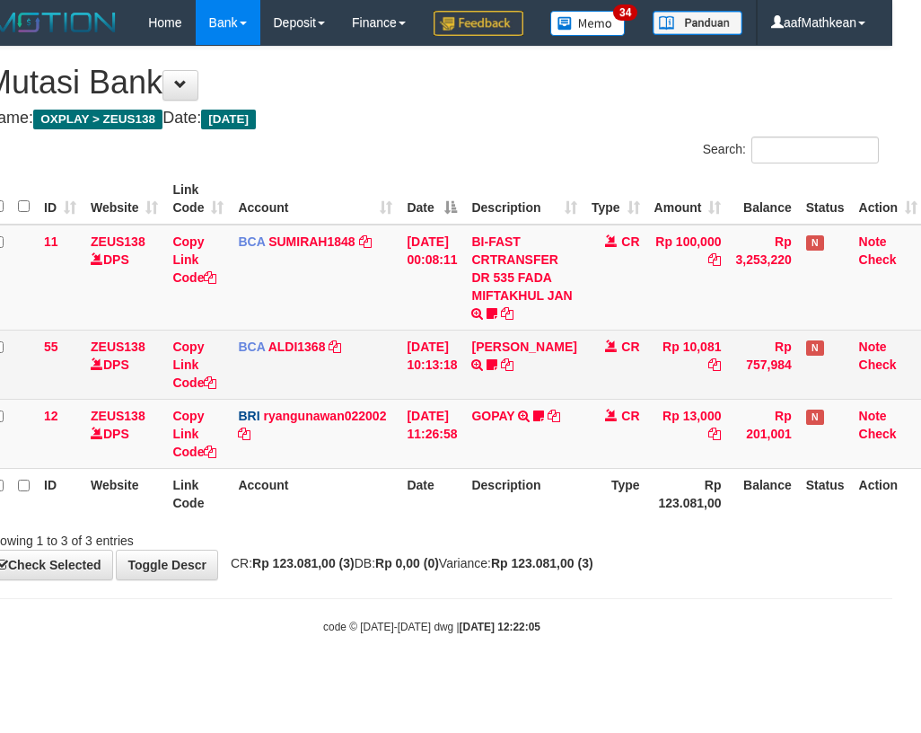
click at [511, 399] on td "FERLANDA EFRILIDIT TRSF E-BANKING CR 3108/FTSCY/WS95031 10081.00FERLANDA EFRILI…" at bounding box center [523, 363] width 119 height 69
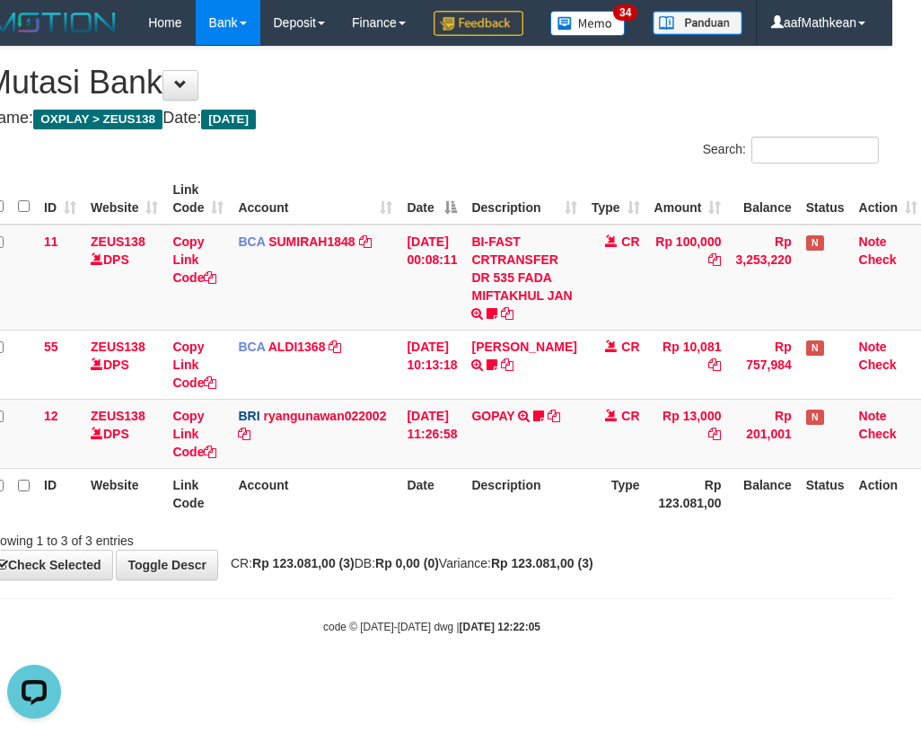
click at [321, 524] on div "ID Website Link Code Account Date Description Type Amount Balance Status Action…" at bounding box center [431, 346] width 921 height 356
drag, startPoint x: 450, startPoint y: 549, endPoint x: 469, endPoint y: 523, distance: 31.4
click at [455, 519] on th "Date" at bounding box center [431, 493] width 65 height 51
click at [442, 513] on table "ID Website Link Code Account Date Description Type Amount Balance Status Action…" at bounding box center [455, 346] width 940 height 346
click at [508, 423] on link "GOPAY" at bounding box center [492, 415] width 43 height 14
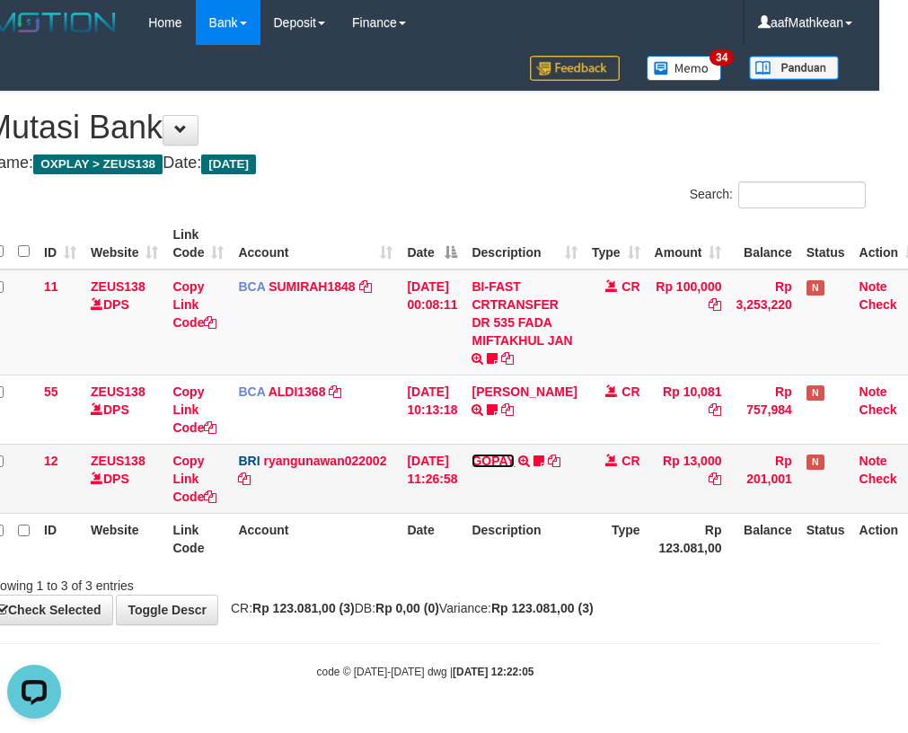
click at [508, 461] on link "GOPAY" at bounding box center [492, 460] width 43 height 14
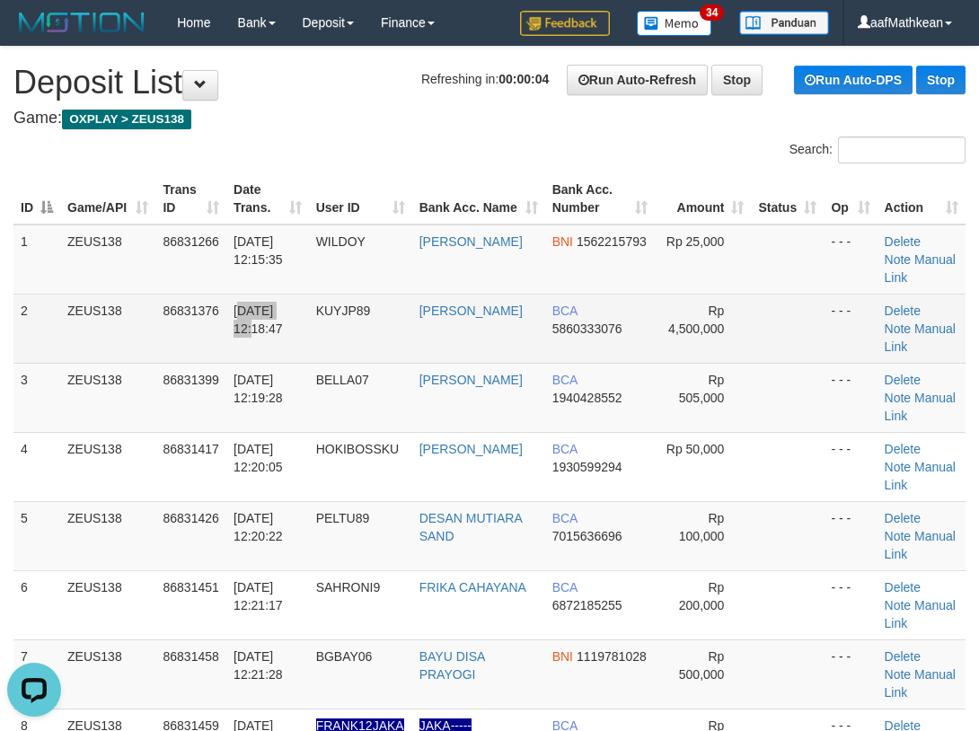
click at [297, 294] on td "[DATE] 12:18:47" at bounding box center [267, 328] width 83 height 69
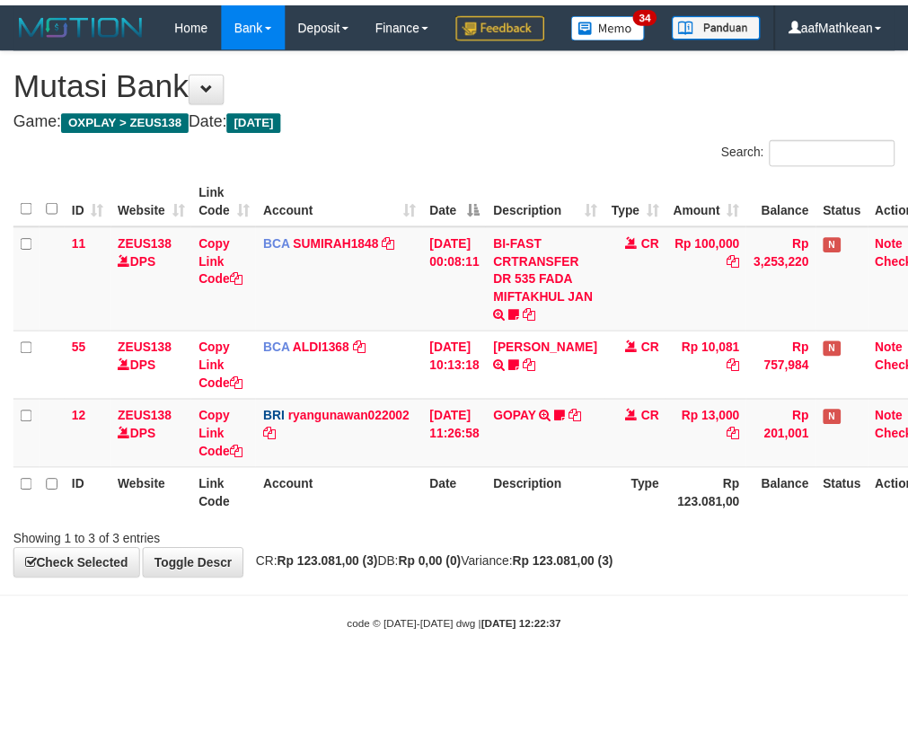
scroll to position [0, 29]
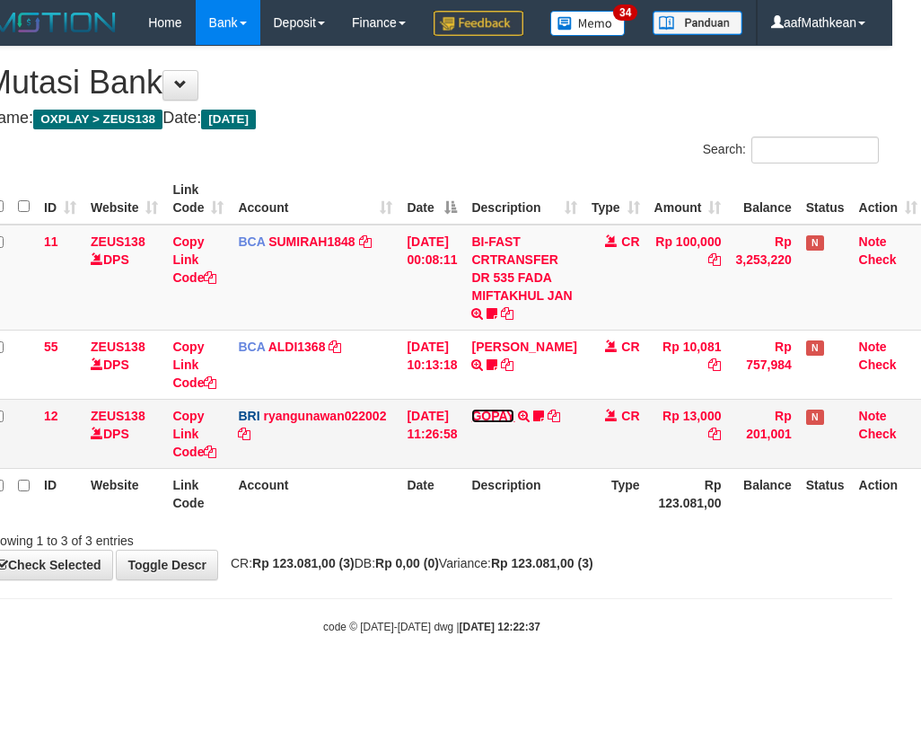
click at [505, 423] on link "GOPAY" at bounding box center [492, 415] width 43 height 14
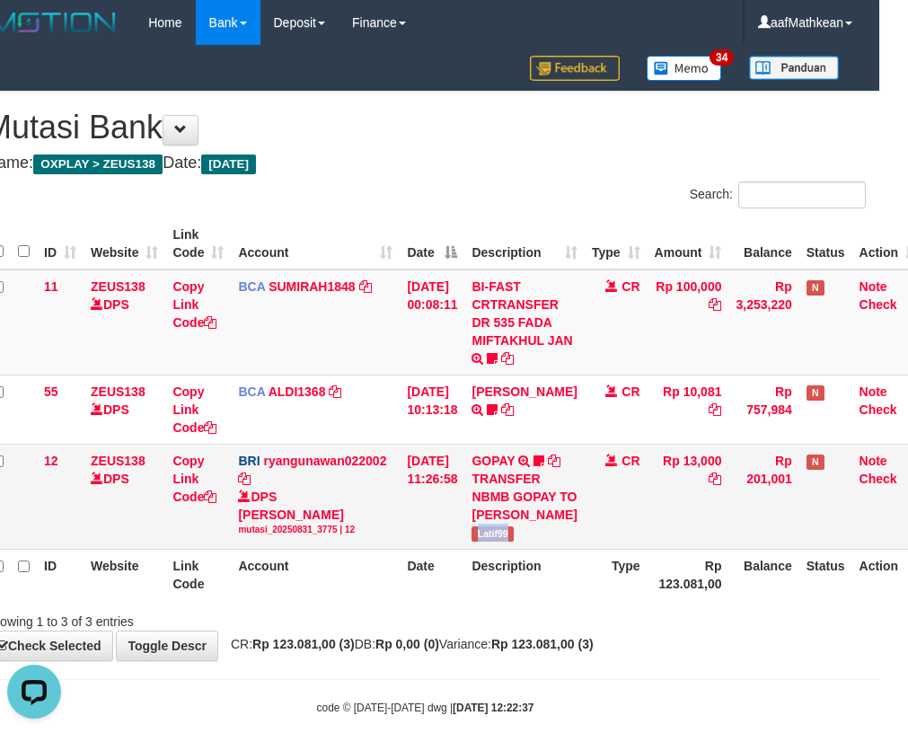
scroll to position [0, 0]
drag, startPoint x: 518, startPoint y: 545, endPoint x: 612, endPoint y: 522, distance: 96.9
click at [551, 546] on td "GOPAY TRANSFER NBMB GOPAY TO RYAN GUNAWAN Latif99" at bounding box center [523, 495] width 119 height 105
copy span "Latif99"
drag, startPoint x: 515, startPoint y: 536, endPoint x: 539, endPoint y: 568, distance: 39.9
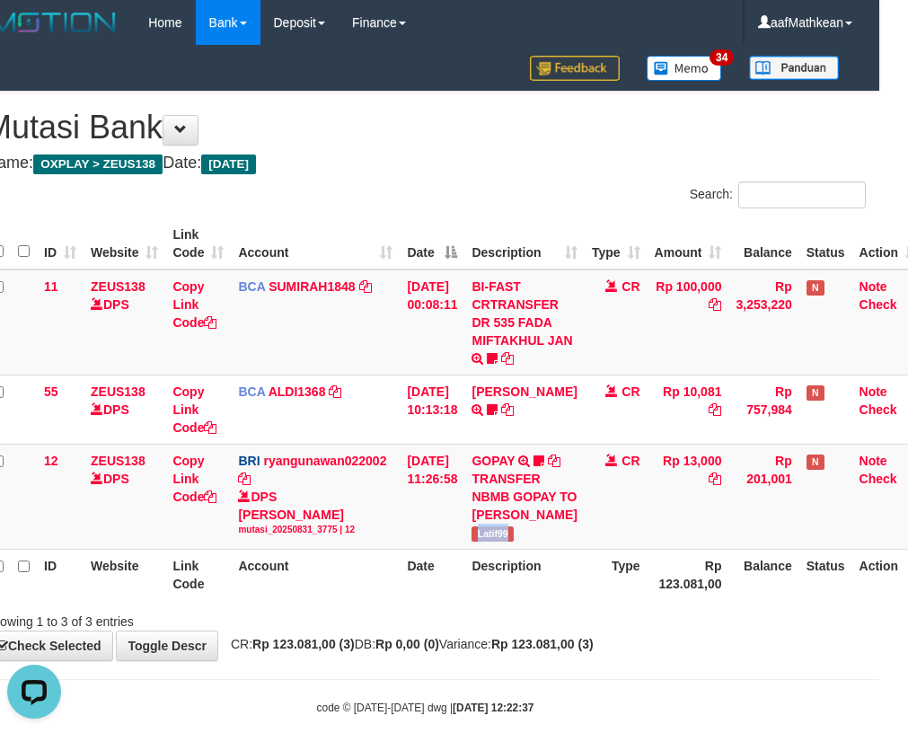
click at [513, 549] on td "GOPAY TRANSFER NBMB GOPAY TO RYAN GUNAWAN Latif99" at bounding box center [523, 495] width 119 height 105
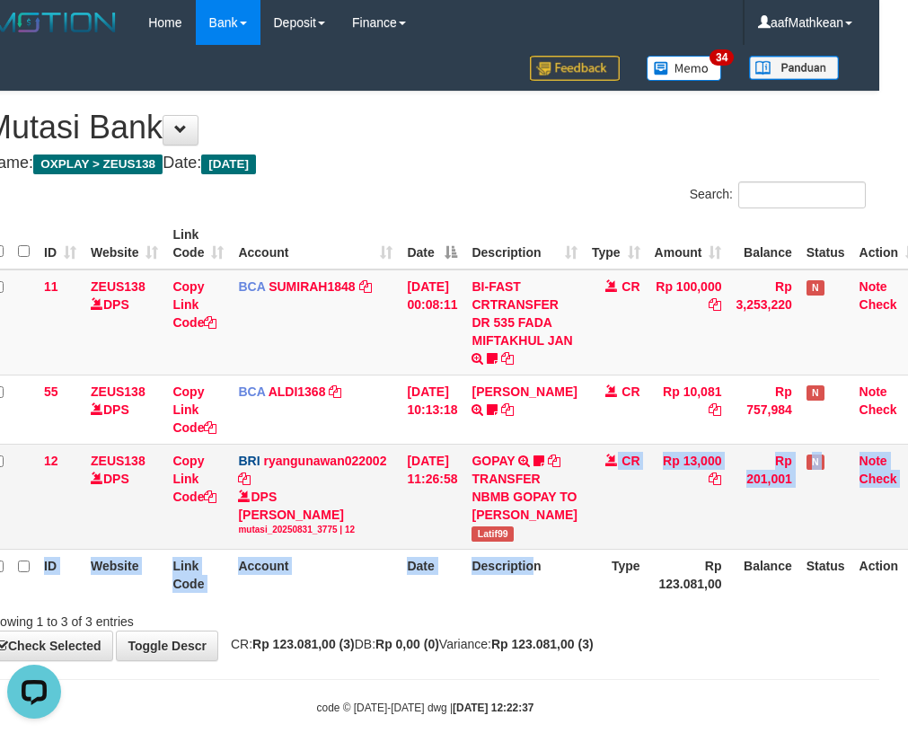
drag, startPoint x: 539, startPoint y: 568, endPoint x: 576, endPoint y: 552, distance: 41.0
click at [548, 574] on table "ID Website Link Code Account Date Description Type Amount Balance Status Action…" at bounding box center [455, 409] width 940 height 382
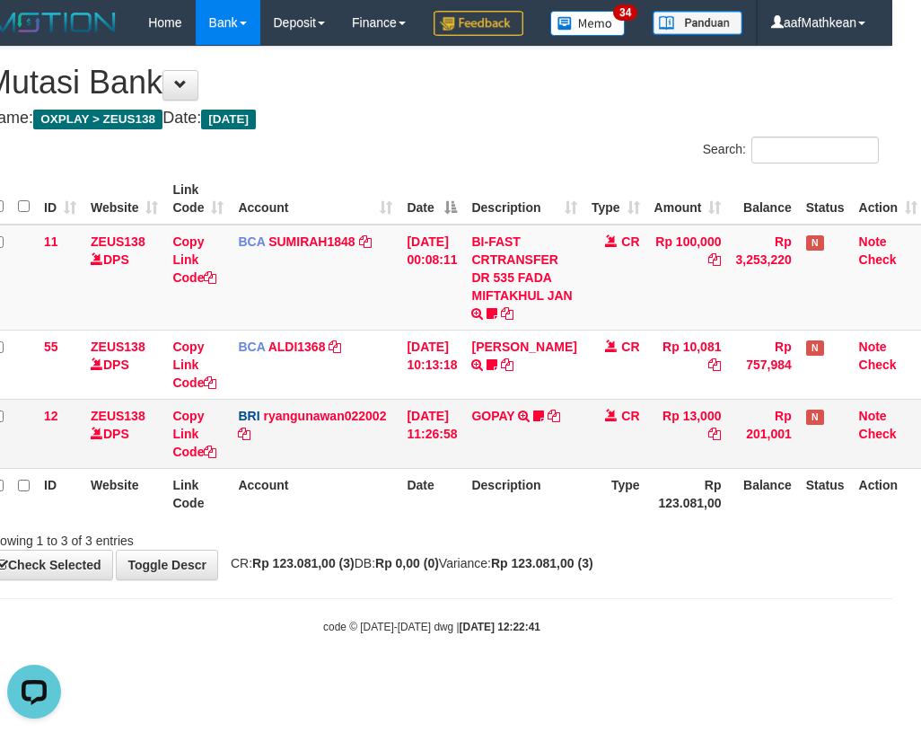
drag, startPoint x: 408, startPoint y: 515, endPoint x: 448, endPoint y: 468, distance: 62.4
click at [411, 513] on th "Date" at bounding box center [431, 493] width 65 height 51
click at [442, 468] on td "[DATE] 11:26:58" at bounding box center [431, 433] width 65 height 69
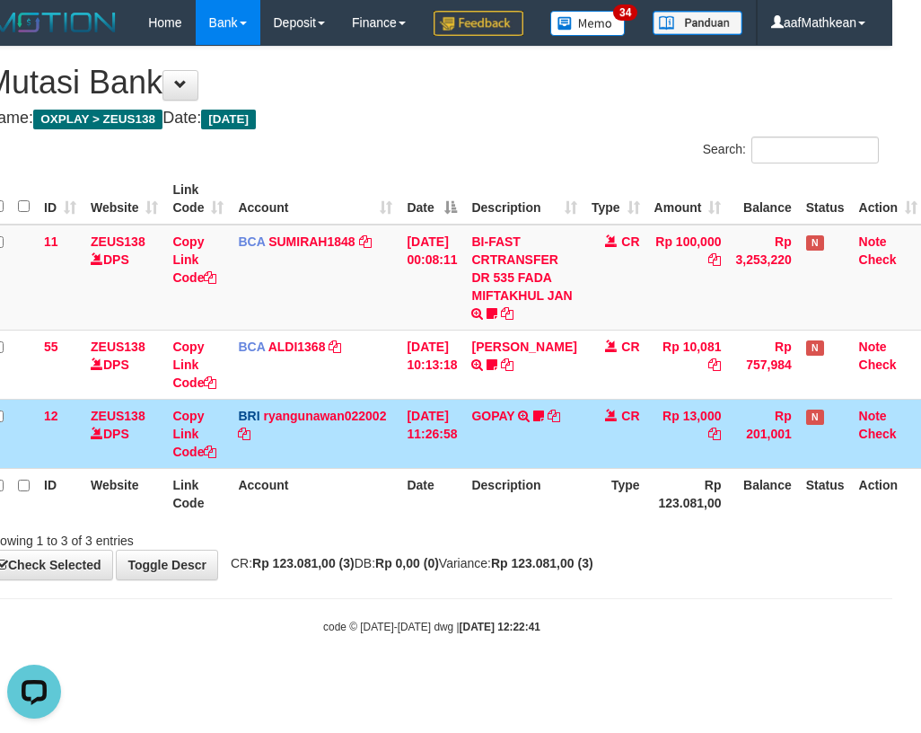
click at [464, 519] on th "Date" at bounding box center [431, 493] width 65 height 51
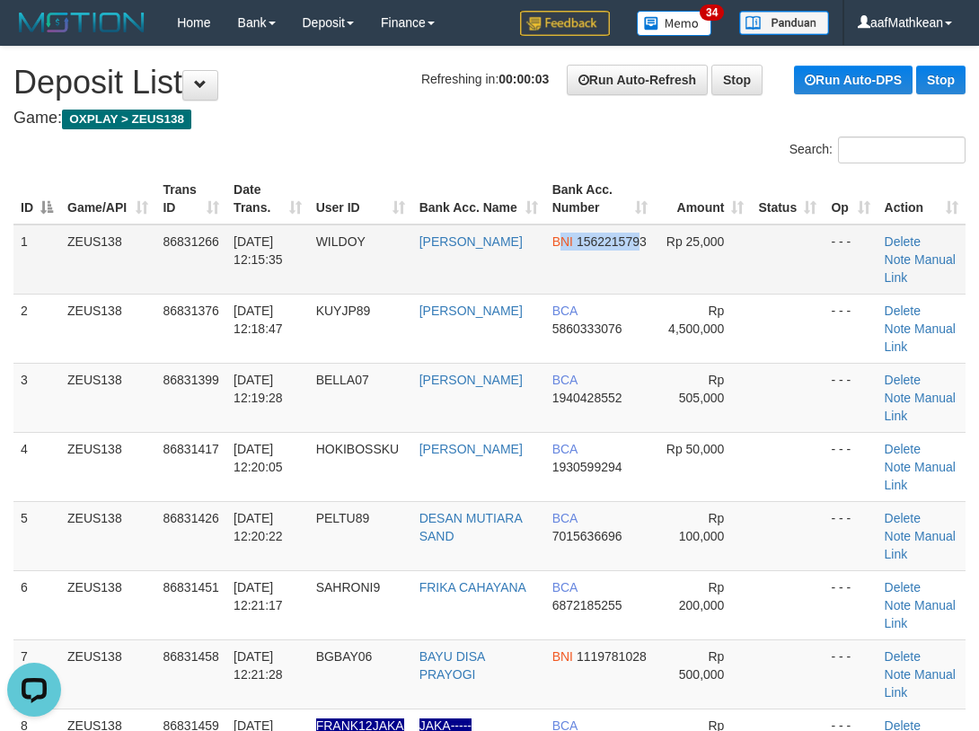
click at [595, 255] on td "BNI 1562215793" at bounding box center [600, 259] width 110 height 70
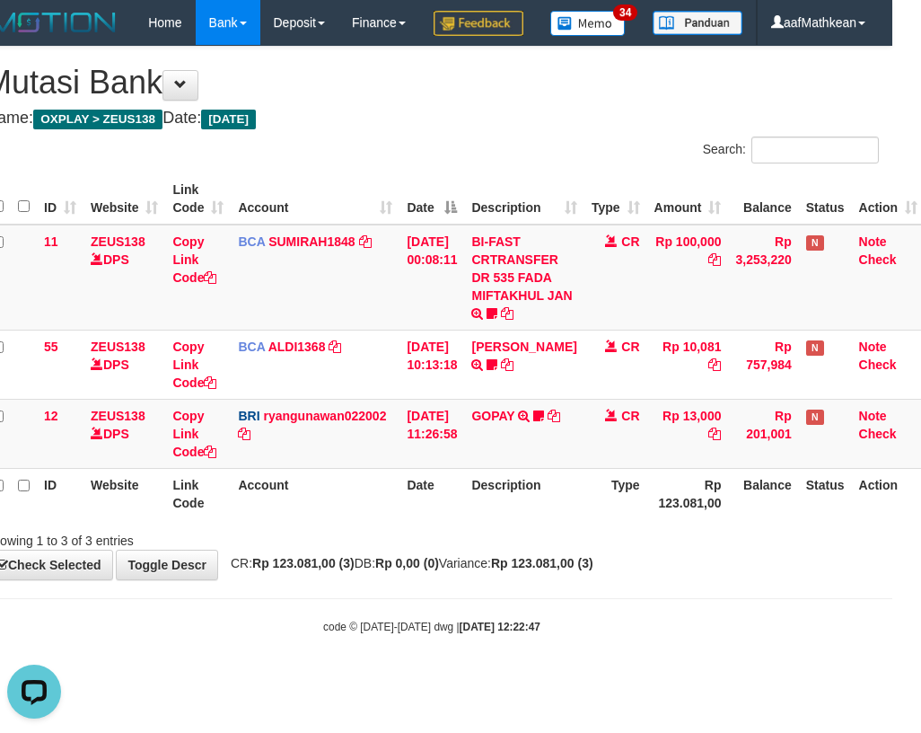
click at [382, 519] on th "Account" at bounding box center [315, 493] width 169 height 51
click at [374, 519] on th "Account" at bounding box center [315, 493] width 169 height 51
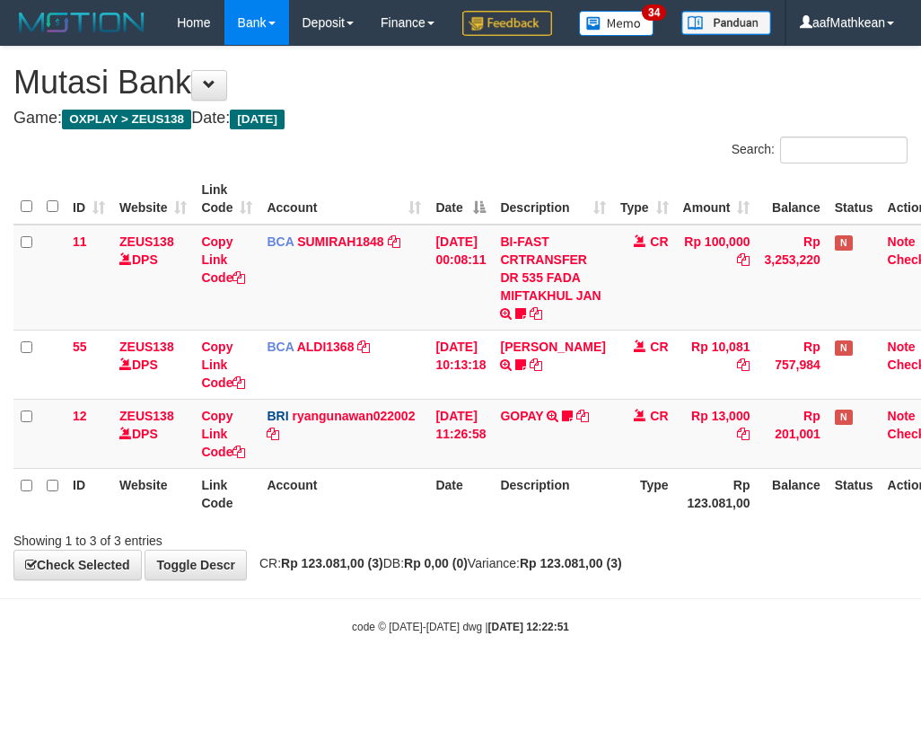
click at [522, 519] on th "Description" at bounding box center [552, 493] width 119 height 51
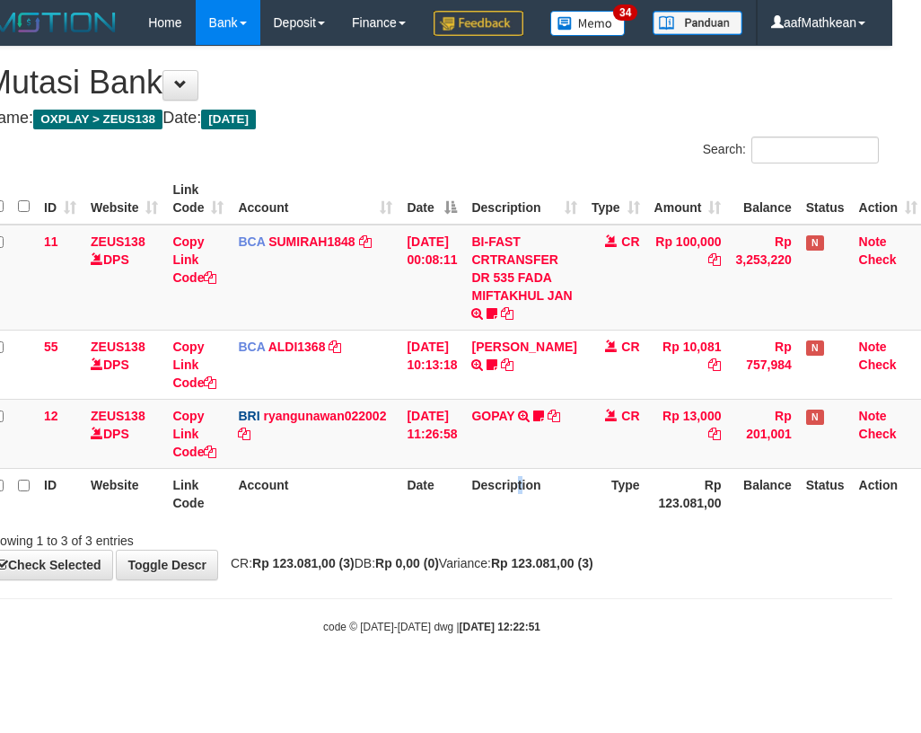
click at [533, 519] on th "Description" at bounding box center [523, 493] width 119 height 51
click at [464, 519] on th "Date" at bounding box center [431, 493] width 65 height 51
click at [479, 519] on tr "ID Website Link Code Account Date Description Type Rp 123.081,00 Balance Status…" at bounding box center [455, 493] width 940 height 51
click at [533, 519] on th "Description" at bounding box center [523, 493] width 119 height 51
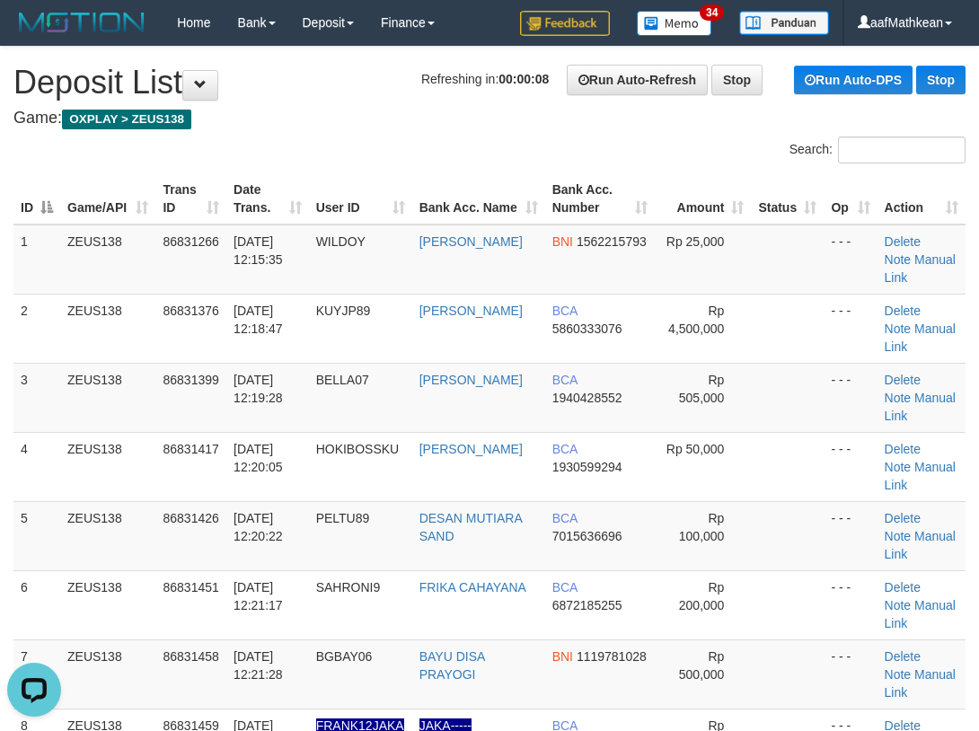
click at [757, 181] on div "ID Game/API Trans ID Date Trans. User ID Bank Acc. Name Bank Acc. Number Amount…" at bounding box center [489, 570] width 979 height 804
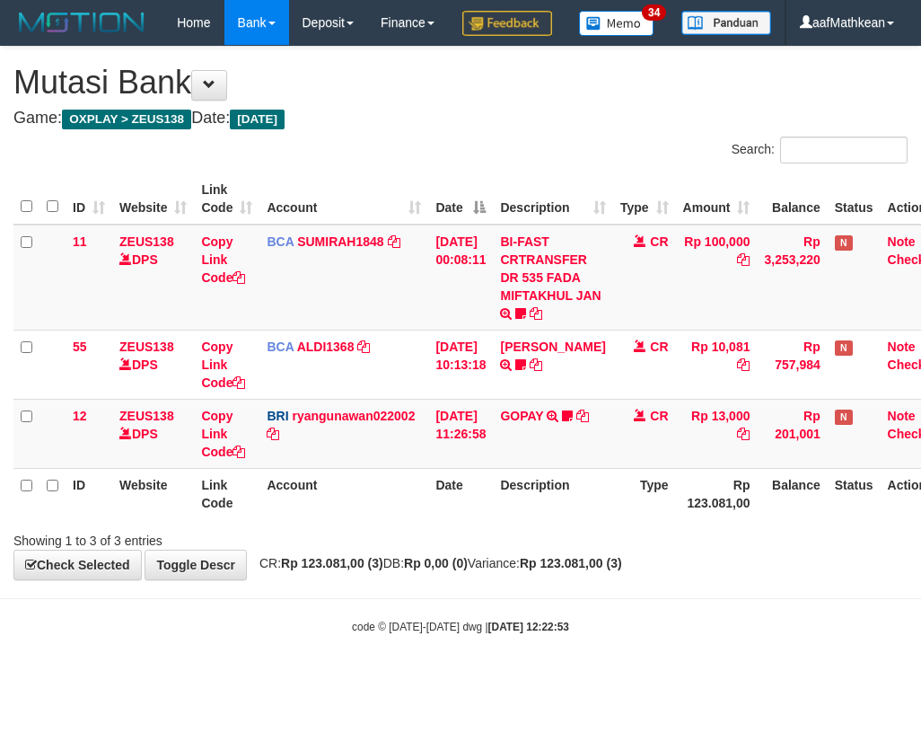
scroll to position [0, 29]
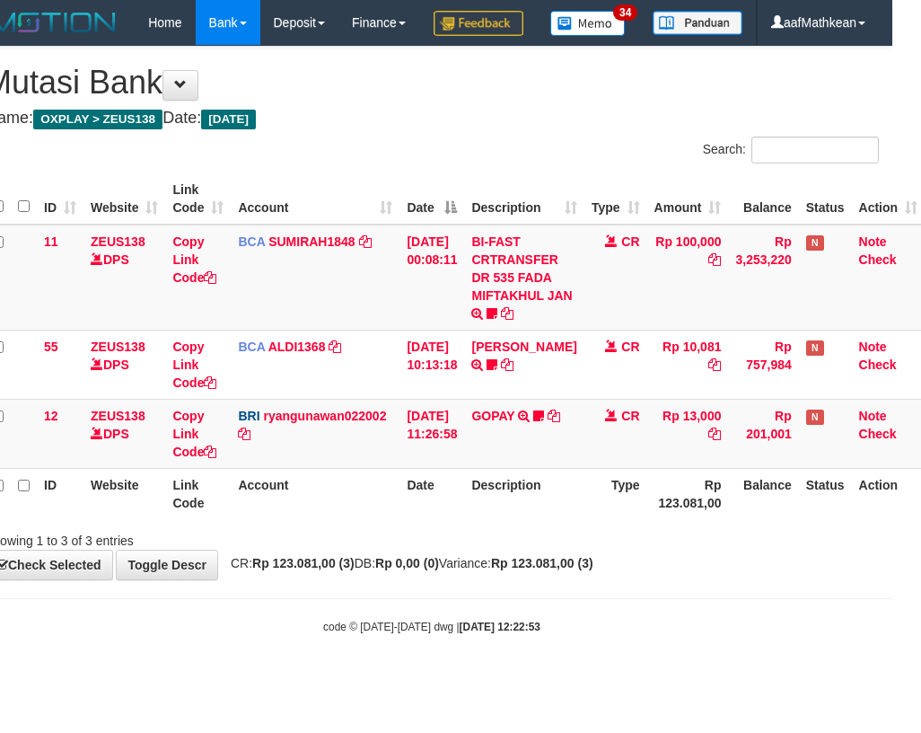
drag, startPoint x: 361, startPoint y: 157, endPoint x: 499, endPoint y: 216, distance: 150.4
click at [362, 127] on h4 "Game: OXPLAY > ZEUS138 Date: [DATE]" at bounding box center [432, 119] width 894 height 18
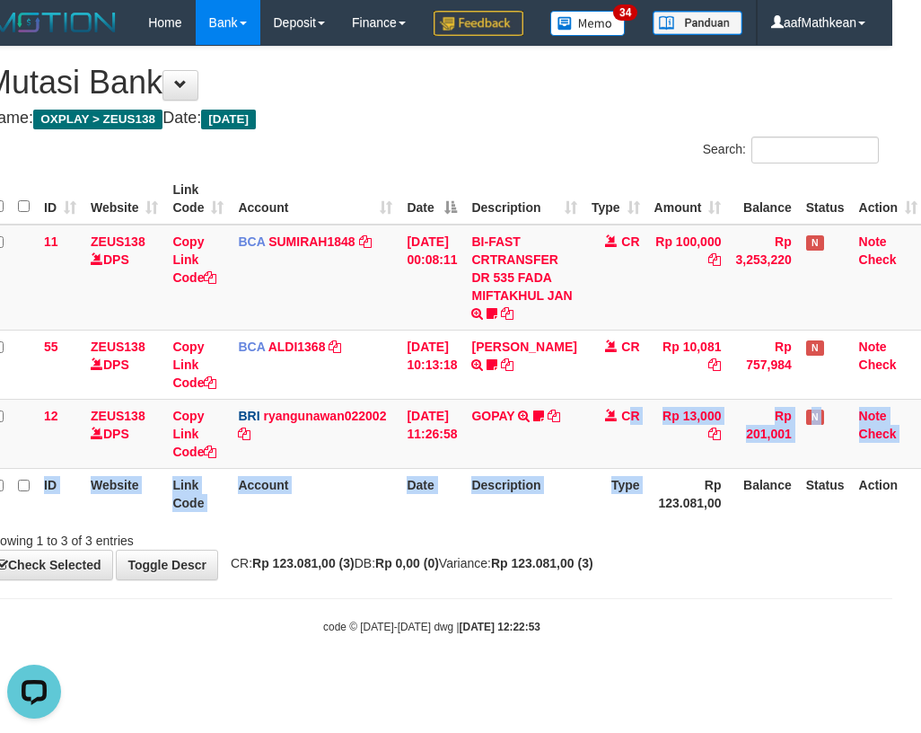
drag, startPoint x: 663, startPoint y: 518, endPoint x: 647, endPoint y: 556, distance: 41.0
click at [669, 519] on table "ID Website Link Code Account Date Description Type Amount Balance Status Action…" at bounding box center [455, 346] width 940 height 346
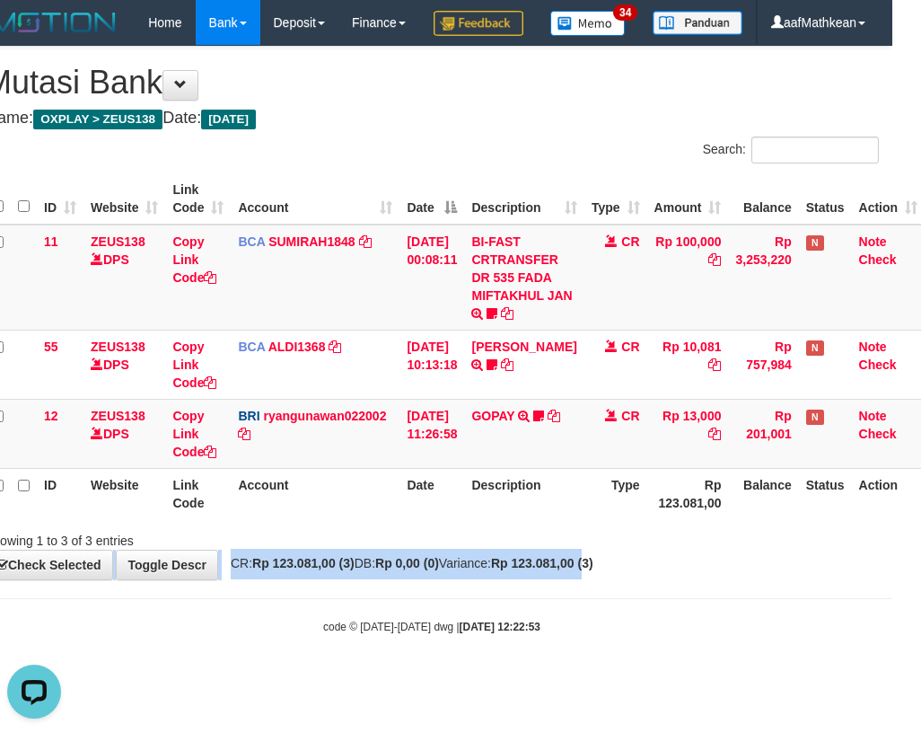
click at [628, 579] on div "**********" at bounding box center [431, 313] width 921 height 532
click at [562, 671] on body "Toggle navigation Home Bank Account List Load By Website Group [OXPLAY] ZEUS138…" at bounding box center [431, 340] width 921 height 680
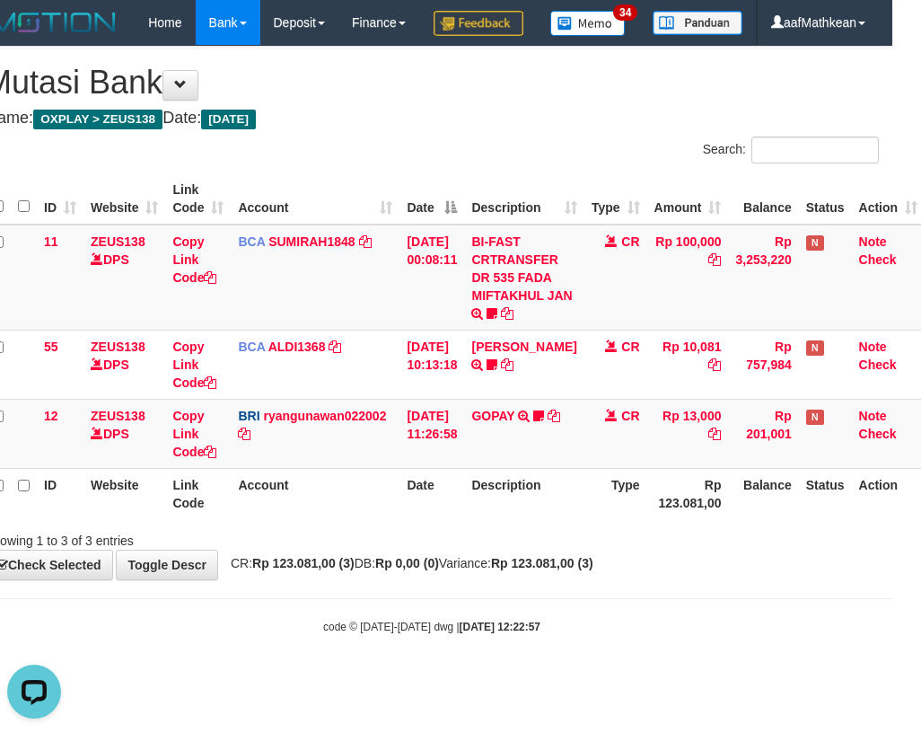
click at [389, 101] on h1 "Mutasi Bank" at bounding box center [432, 83] width 894 height 36
drag, startPoint x: 402, startPoint y: 170, endPoint x: 426, endPoint y: 296, distance: 128.7
click at [422, 284] on div "**********" at bounding box center [431, 313] width 921 height 532
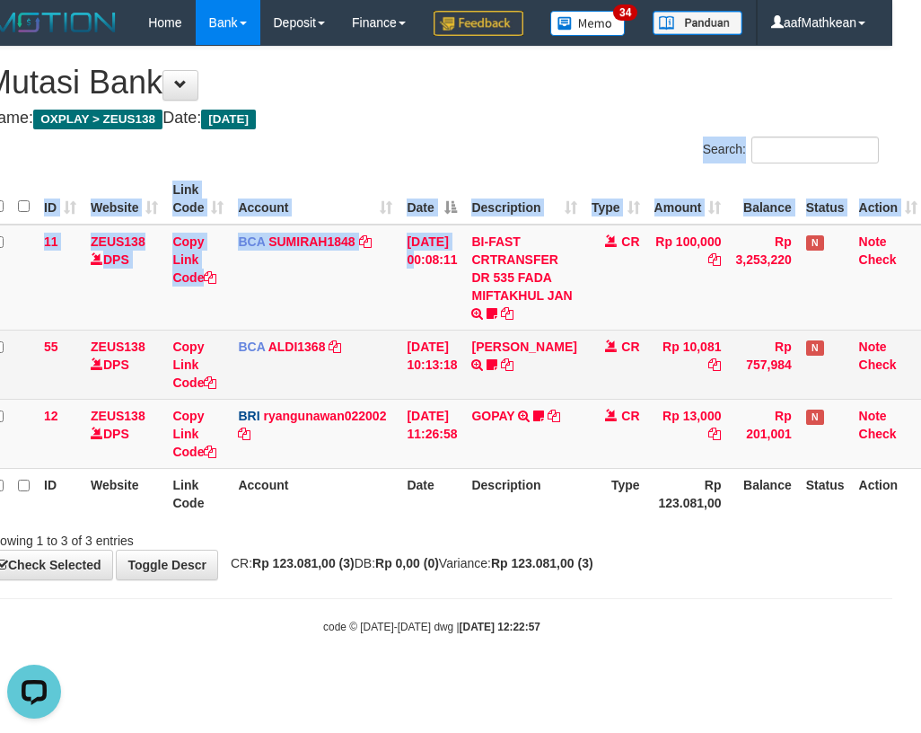
drag, startPoint x: 440, startPoint y: 379, endPoint x: 468, endPoint y: 391, distance: 30.5
click at [464, 391] on td "[DATE] 10:13:18" at bounding box center [431, 363] width 65 height 69
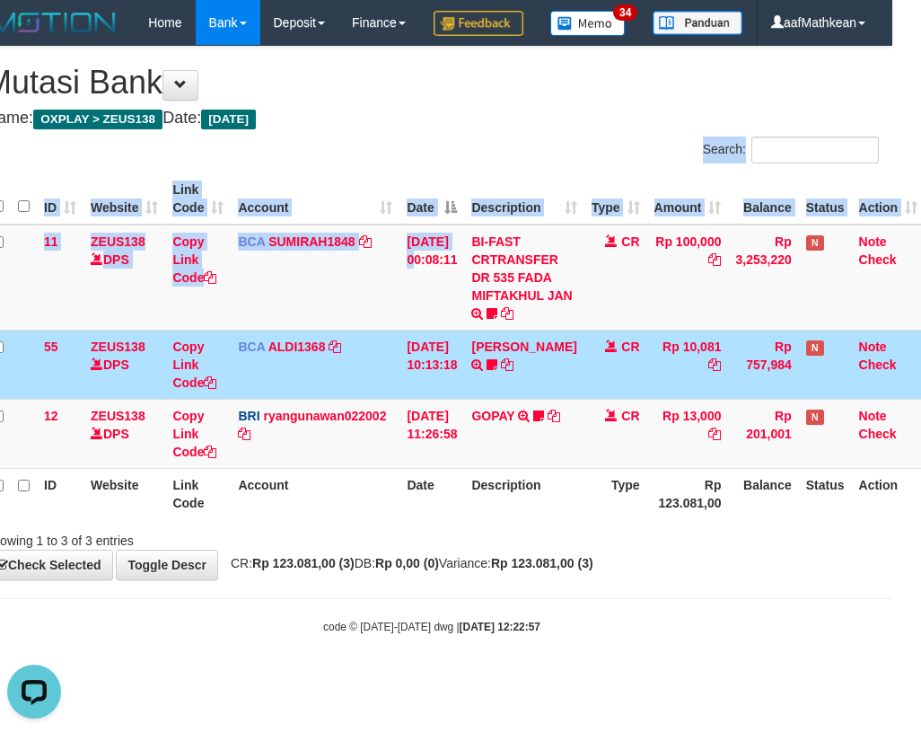
click at [479, 549] on div "Showing 1 to 3 of 3 entries" at bounding box center [431, 536] width 921 height 25
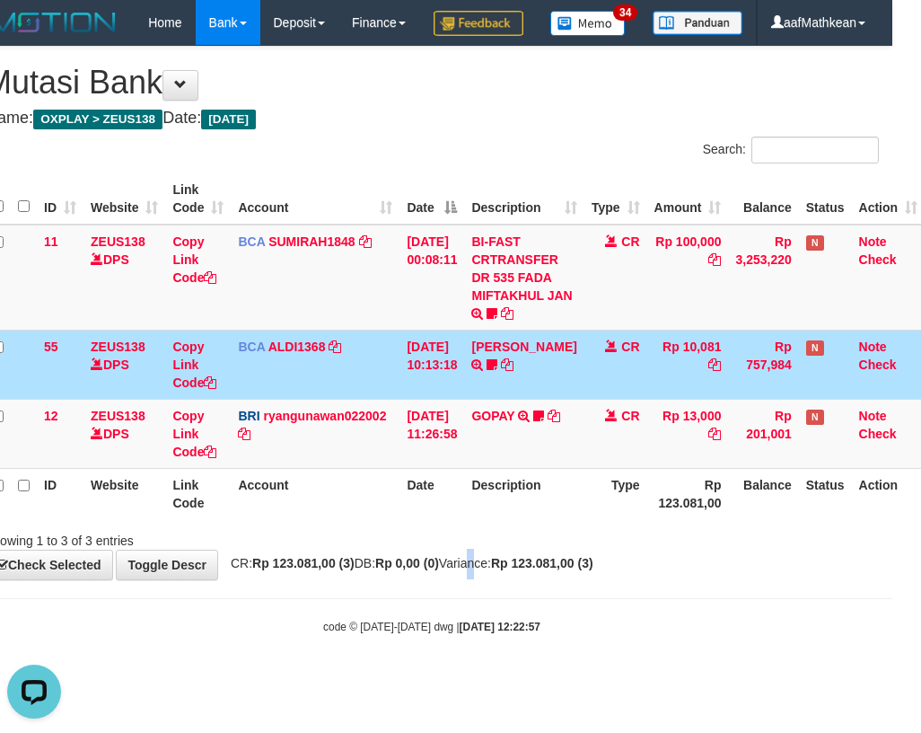
click at [491, 579] on div "**********" at bounding box center [431, 313] width 921 height 532
drag, startPoint x: 519, startPoint y: 609, endPoint x: 689, endPoint y: 552, distance: 178.8
click at [663, 557] on div "**********" at bounding box center [431, 313] width 921 height 532
click at [498, 423] on link "GOPAY" at bounding box center [492, 415] width 43 height 14
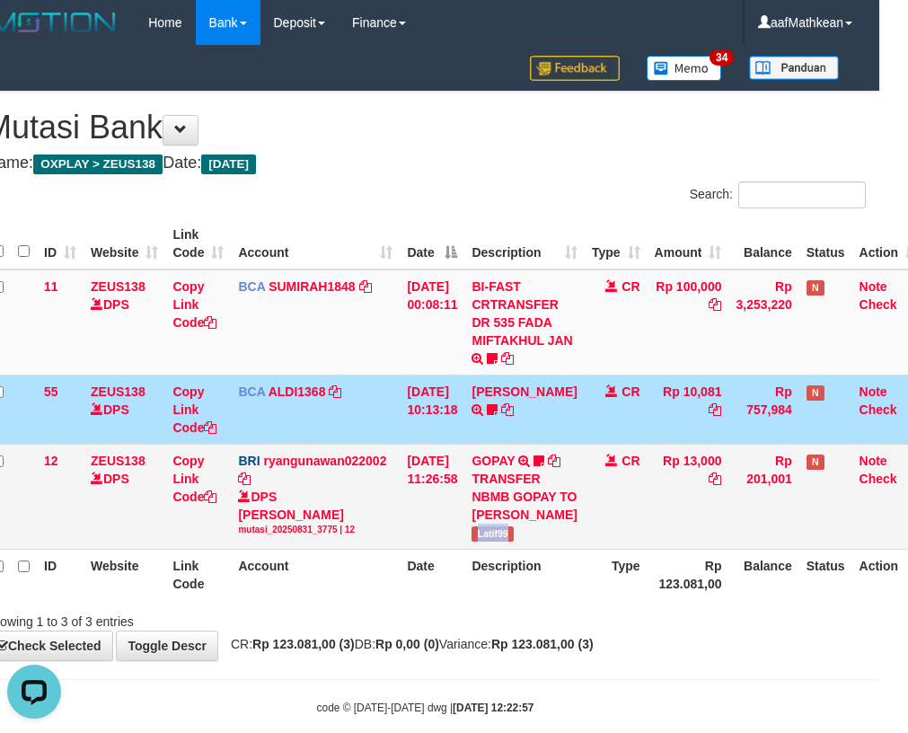
drag, startPoint x: 484, startPoint y: 542, endPoint x: 898, endPoint y: 455, distance: 422.9
click at [537, 549] on td "GOPAY TRANSFER NBMB GOPAY TO RYAN GUNAWAN Latif99" at bounding box center [523, 495] width 119 height 105
copy span "Latif99"
click at [549, 630] on div "Showing 1 to 3 of 3 entries" at bounding box center [425, 617] width 908 height 25
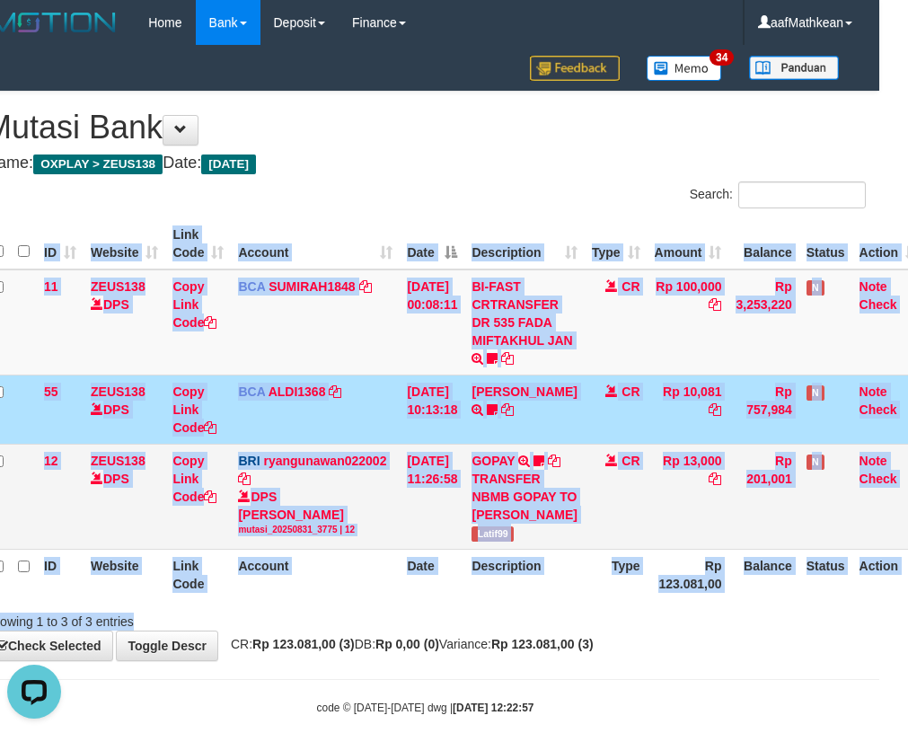
drag, startPoint x: 830, startPoint y: 549, endPoint x: 917, endPoint y: 505, distance: 96.4
click at [865, 529] on div "Search: ID Website Link Code Account Date Description Type Amount Balance Statu…" at bounding box center [425, 405] width 881 height 449
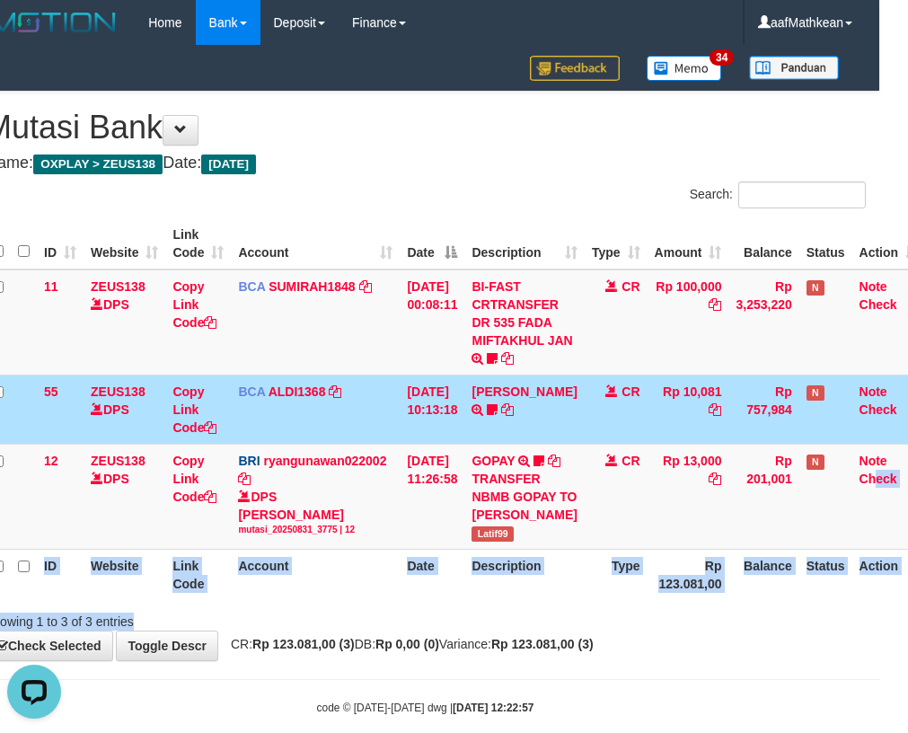
drag, startPoint x: 512, startPoint y: 598, endPoint x: 561, endPoint y: 625, distance: 56.2
click at [515, 600] on table "ID Website Link Code Account Date Description Type Amount Balance Status Action…" at bounding box center [455, 409] width 940 height 382
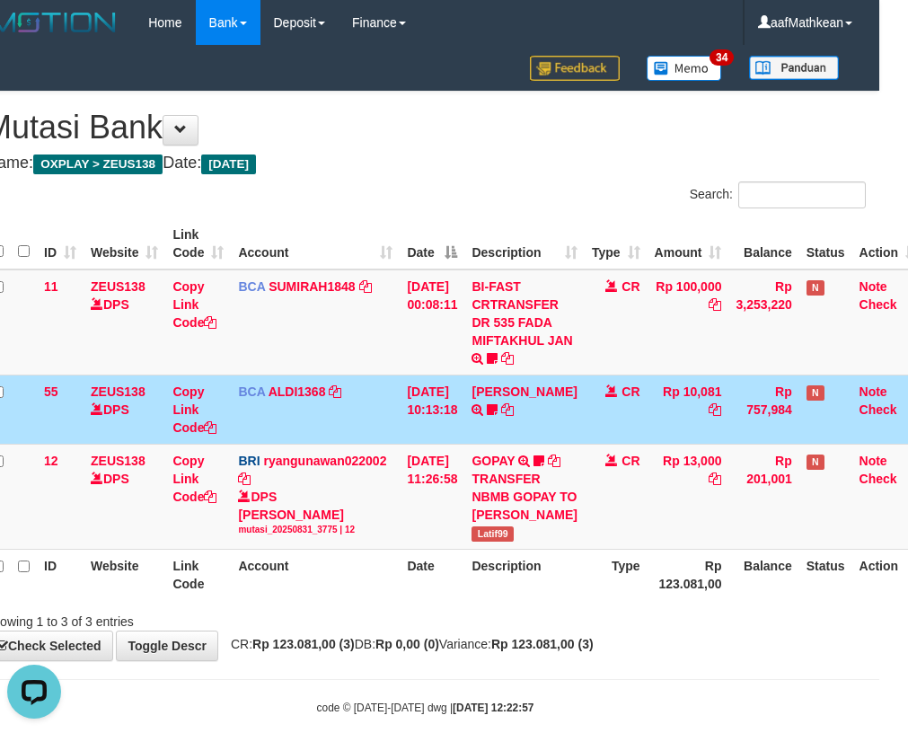
click at [559, 624] on div "Showing 1 to 3 of 3 entries" at bounding box center [425, 617] width 908 height 25
click at [557, 591] on th "Description" at bounding box center [523, 574] width 119 height 51
click at [497, 568] on th "Description" at bounding box center [523, 574] width 119 height 51
click at [523, 523] on div "TRANSFER NBMB GOPAY TO RYAN GUNAWAN" at bounding box center [523, 497] width 105 height 54
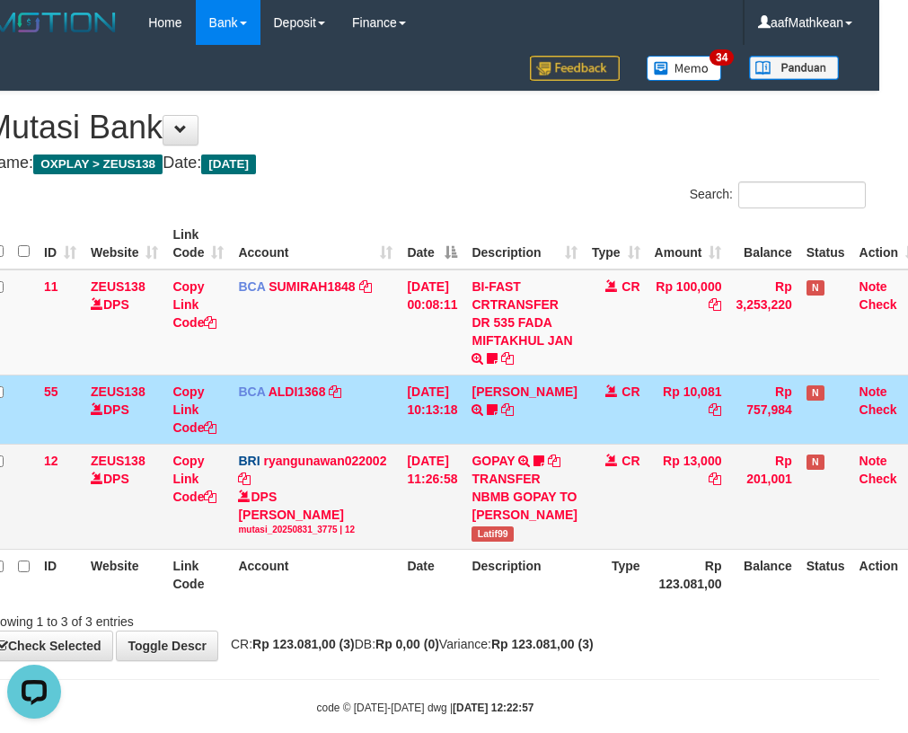
click at [566, 523] on div "TRANSFER NBMB GOPAY TO RYAN GUNAWAN" at bounding box center [523, 497] width 105 height 54
drag, startPoint x: 566, startPoint y: 531, endPoint x: 522, endPoint y: 580, distance: 66.1
click at [566, 523] on div "TRANSFER NBMB GOPAY TO RYAN GUNAWAN" at bounding box center [523, 497] width 105 height 54
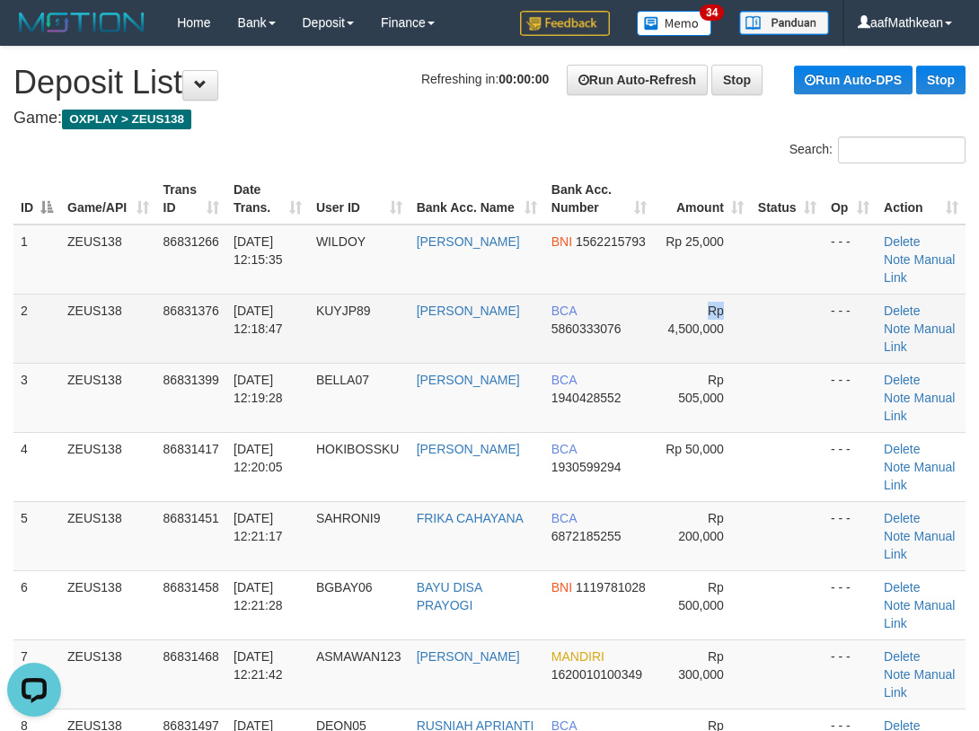
drag, startPoint x: 746, startPoint y: 309, endPoint x: 470, endPoint y: 355, distance: 280.3
click at [697, 321] on tr "2 ZEUS138 86831376 31/08/2025 12:18:47 KUYJP89 DANIEL DARDI BCA 5860333076 Rp 4…" at bounding box center [489, 328] width 952 height 69
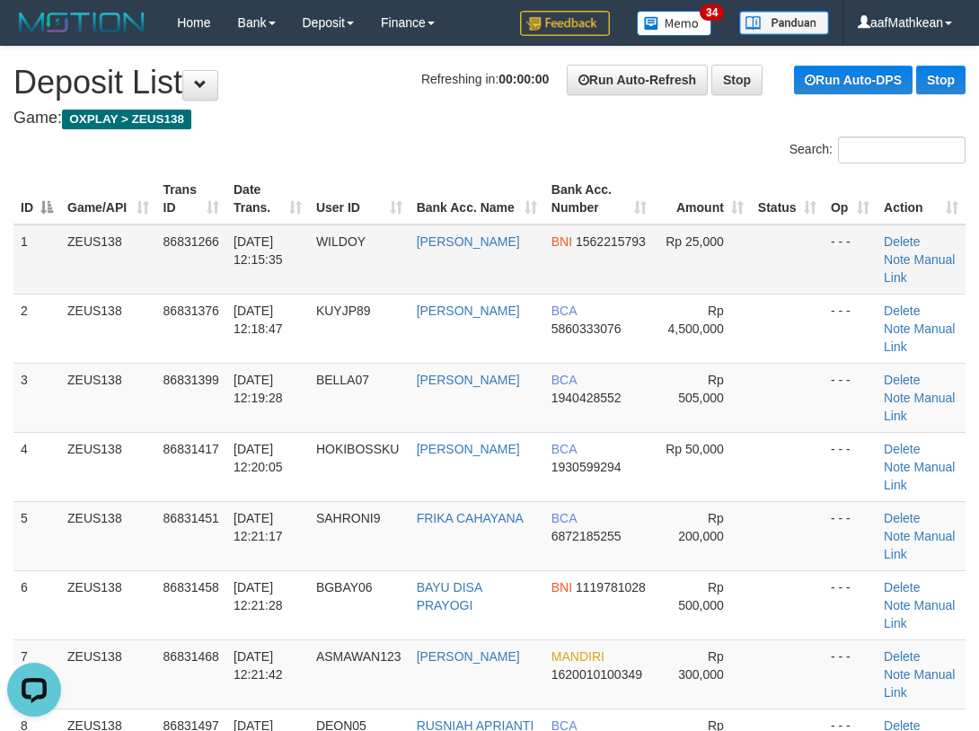
drag, startPoint x: 469, startPoint y: 249, endPoint x: 301, endPoint y: 286, distance: 172.1
click at [393, 263] on tr "1 ZEUS138 86831266 31/08/2025 12:15:35 WILDOY TEDI PURBA BNI 1562215793 Rp 25,0…" at bounding box center [489, 259] width 952 height 70
drag, startPoint x: 342, startPoint y: 94, endPoint x: 3, endPoint y: 262, distance: 378.6
drag, startPoint x: 592, startPoint y: 194, endPoint x: 564, endPoint y: 210, distance: 33.0
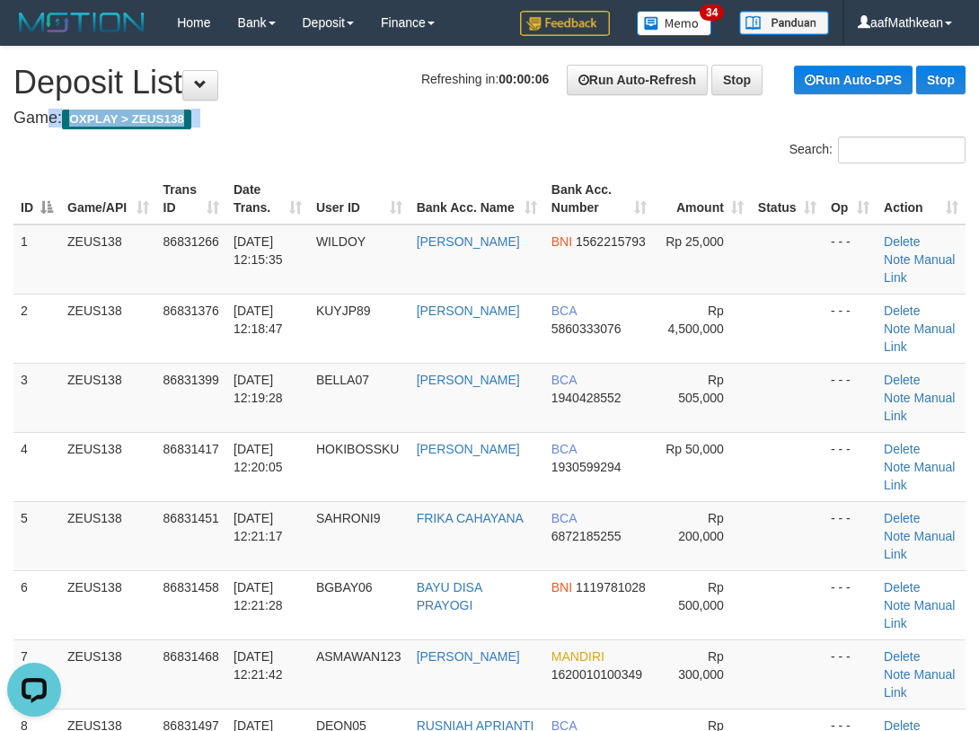
click at [580, 203] on th "Bank Acc. Number" at bounding box center [599, 198] width 110 height 51
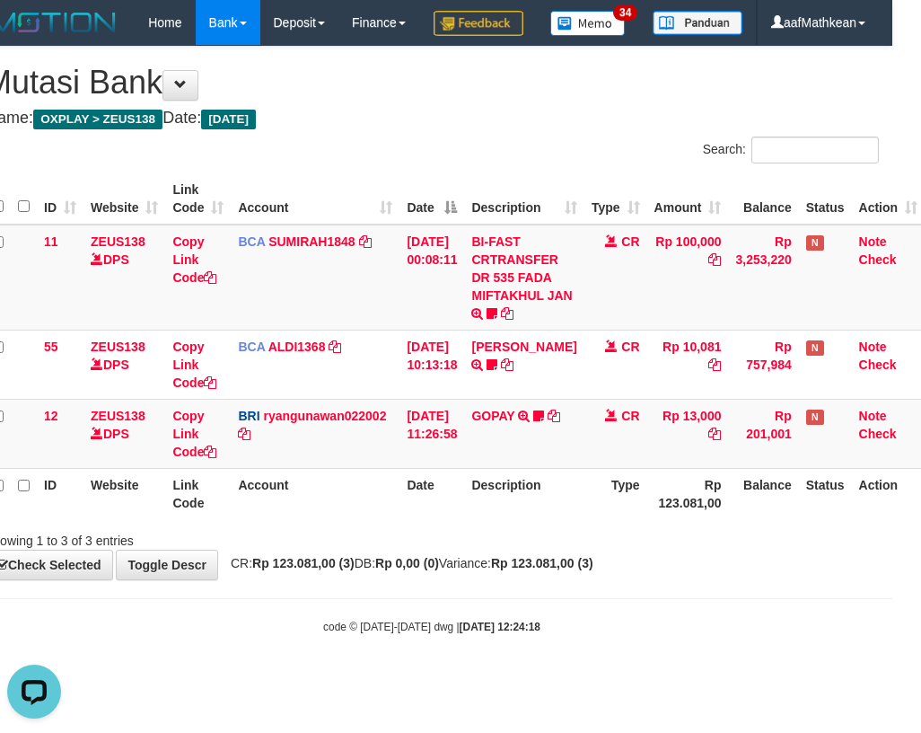
drag, startPoint x: 479, startPoint y: 208, endPoint x: 822, endPoint y: 229, distance: 343.5
click at [479, 168] on div "Search:" at bounding box center [662, 151] width 434 height 31
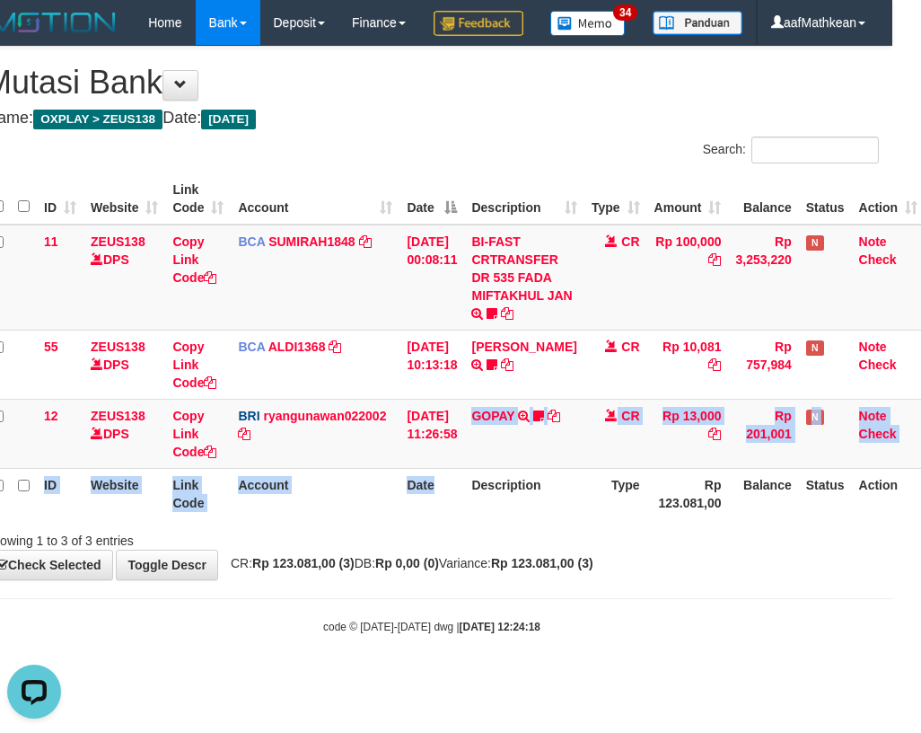
click at [442, 519] on table "ID Website Link Code Account Date Description Type Amount Balance Status Action…" at bounding box center [455, 346] width 940 height 346
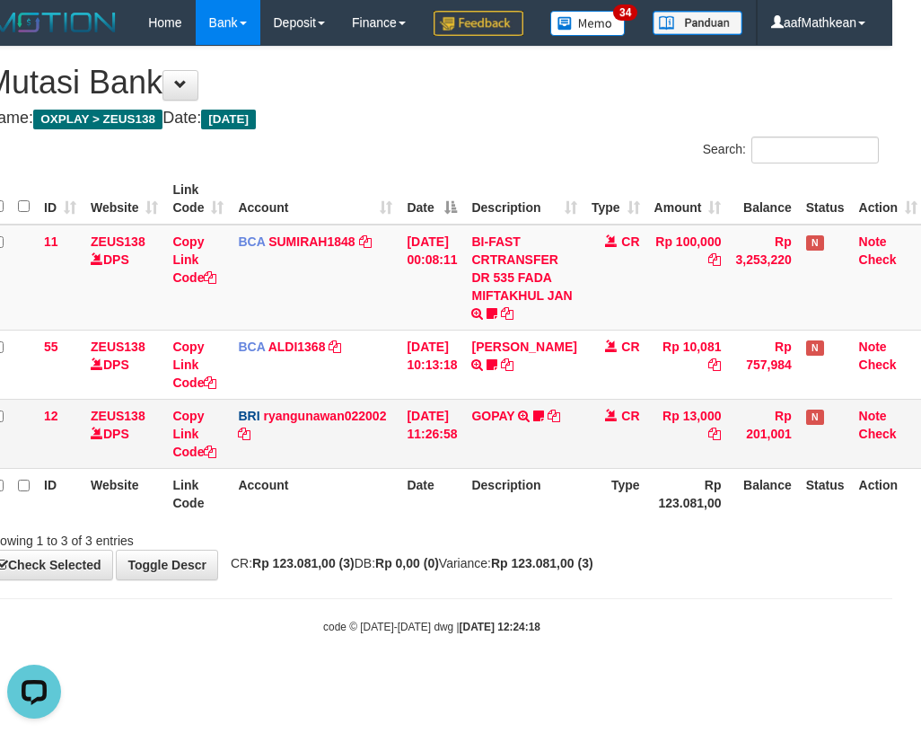
click at [452, 468] on td "[DATE] 11:26:58" at bounding box center [431, 433] width 65 height 69
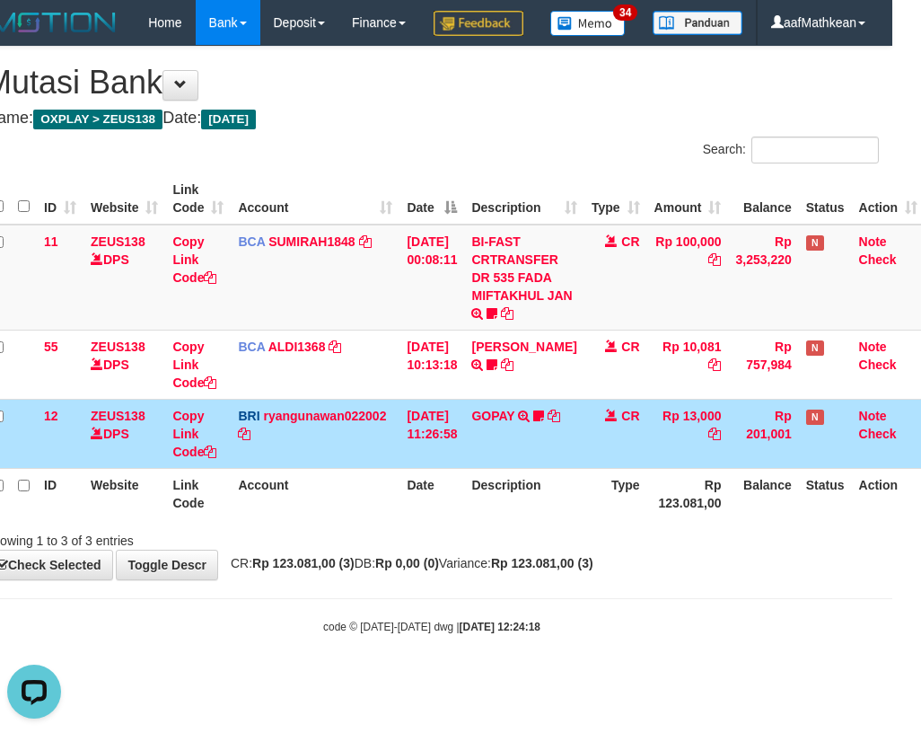
click at [455, 467] on td "[DATE] 11:26:58" at bounding box center [431, 433] width 65 height 69
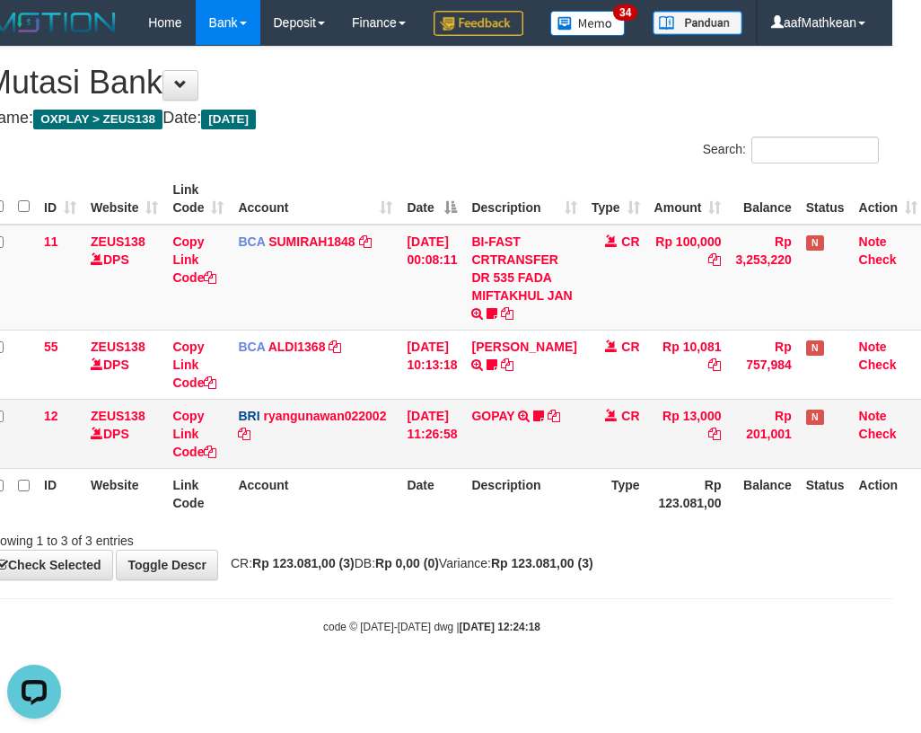
click at [572, 450] on td "GOPAY TRANSFER NBMB GOPAY TO RYAN GUNAWAN Latif99" at bounding box center [523, 433] width 119 height 69
drag, startPoint x: 488, startPoint y: 438, endPoint x: 496, endPoint y: 446, distance: 11.4
click at [481, 399] on td "FERLANDA EFRILIDIT TRSF E-BANKING CR 3108/FTSCY/WS95031 10081.00FERLANDA EFRILI…" at bounding box center [523, 363] width 119 height 69
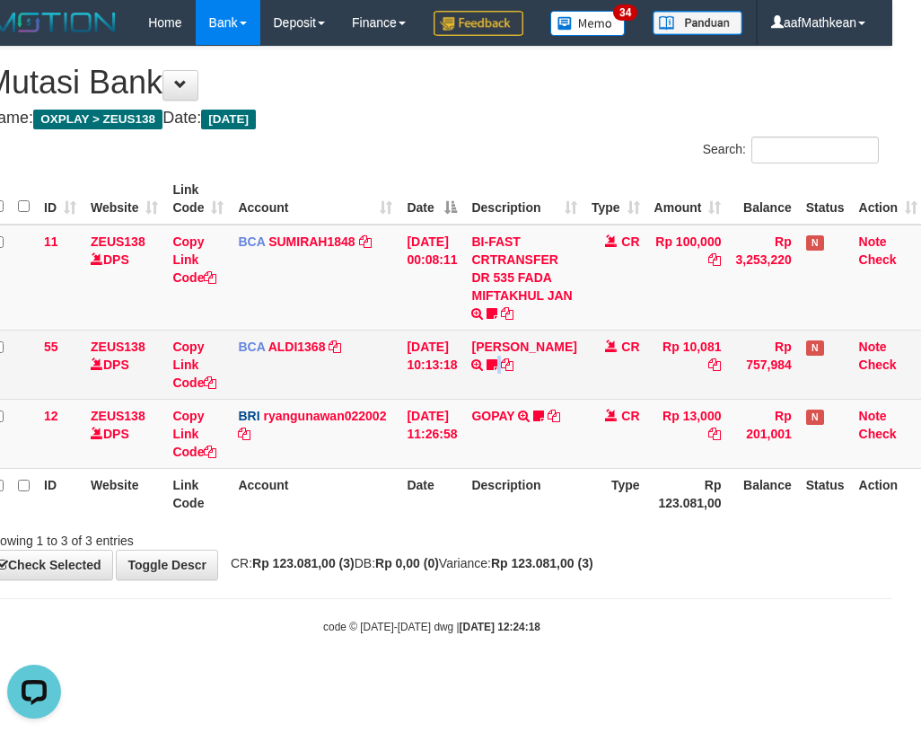
drag, startPoint x: 505, startPoint y: 434, endPoint x: 494, endPoint y: 431, distance: 11.1
click at [505, 399] on td "FERLANDA EFRILIDIT TRSF E-BANKING CR 3108/FTSCY/WS95031 10081.00FERLANDA EFRILI…" at bounding box center [523, 363] width 119 height 69
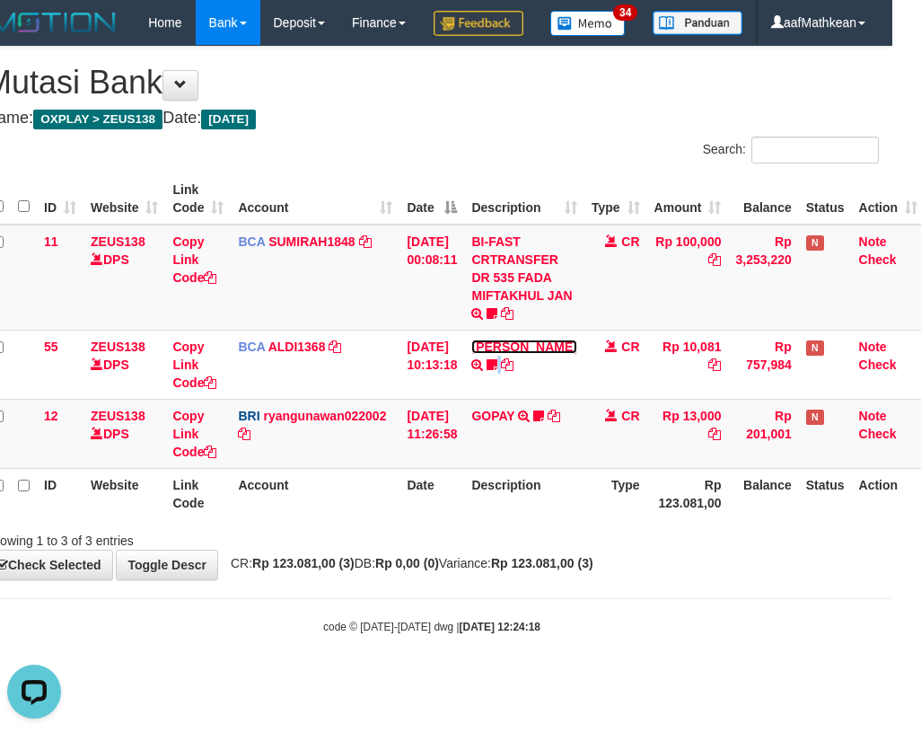
click at [471, 339] on link "FERLANDA EFRILIDIT" at bounding box center [523, 346] width 105 height 14
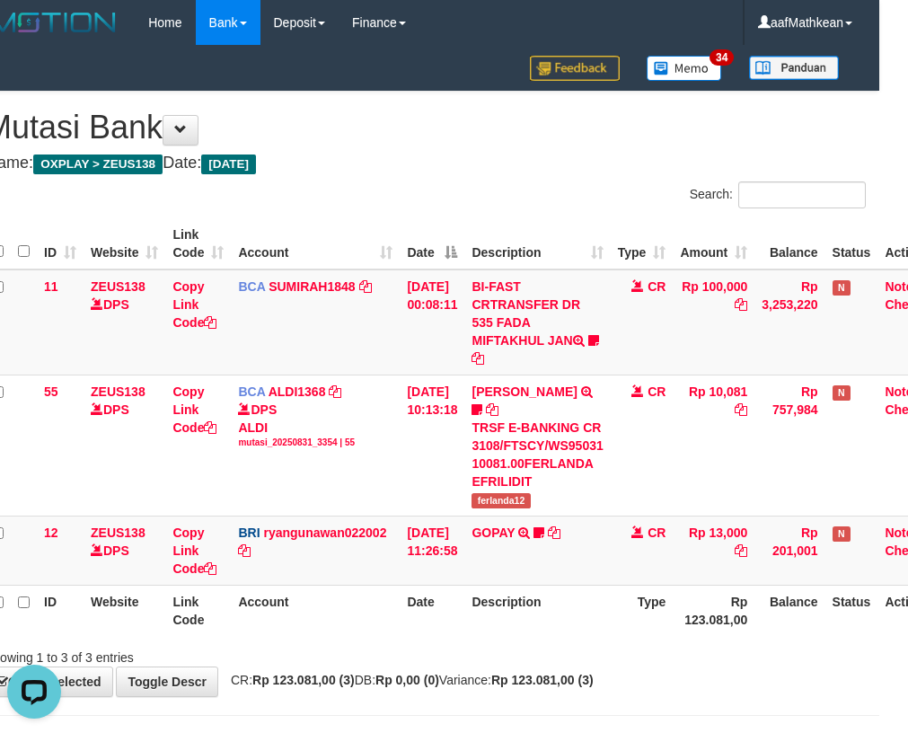
drag, startPoint x: 618, startPoint y: 540, endPoint x: 445, endPoint y: 726, distance: 254.1
click at [610, 546] on td "GOPAY TRANSFER NBMB GOPAY TO RYAN GUNAWAN Latif99" at bounding box center [536, 549] width 145 height 69
click at [420, 164] on h4 "Game: OXPLAY > ZEUS138 Date: Today" at bounding box center [425, 163] width 881 height 18
drag, startPoint x: 415, startPoint y: 229, endPoint x: 915, endPoint y: 573, distance: 606.8
click at [431, 254] on th "Date" at bounding box center [431, 243] width 65 height 51
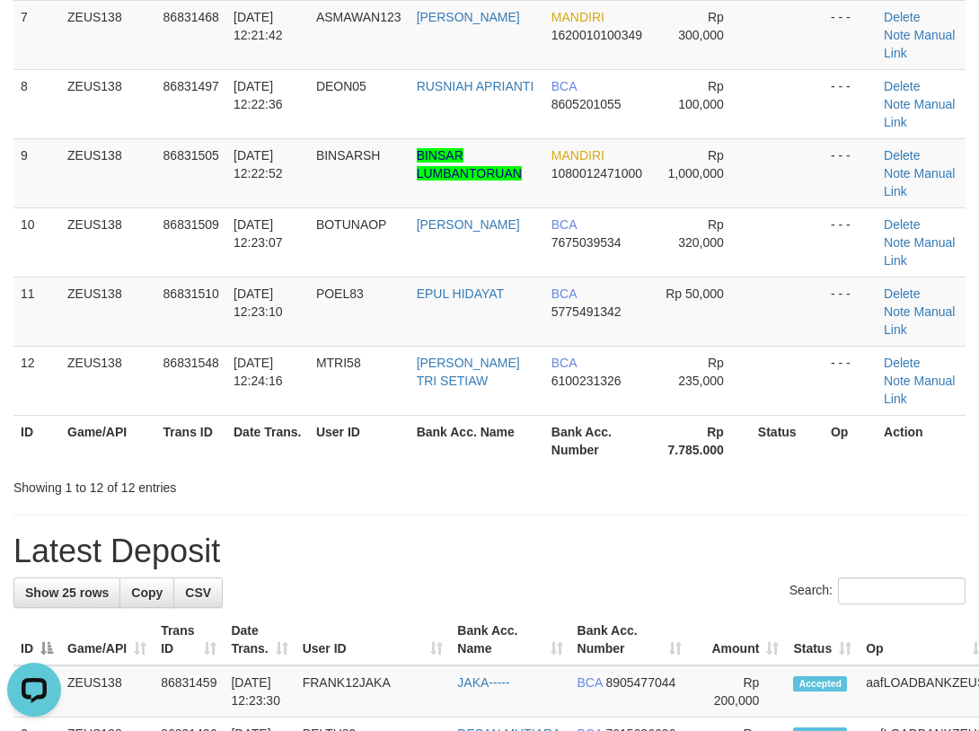
click at [132, 529] on div "**********" at bounding box center [489, 736] width 979 height 2657
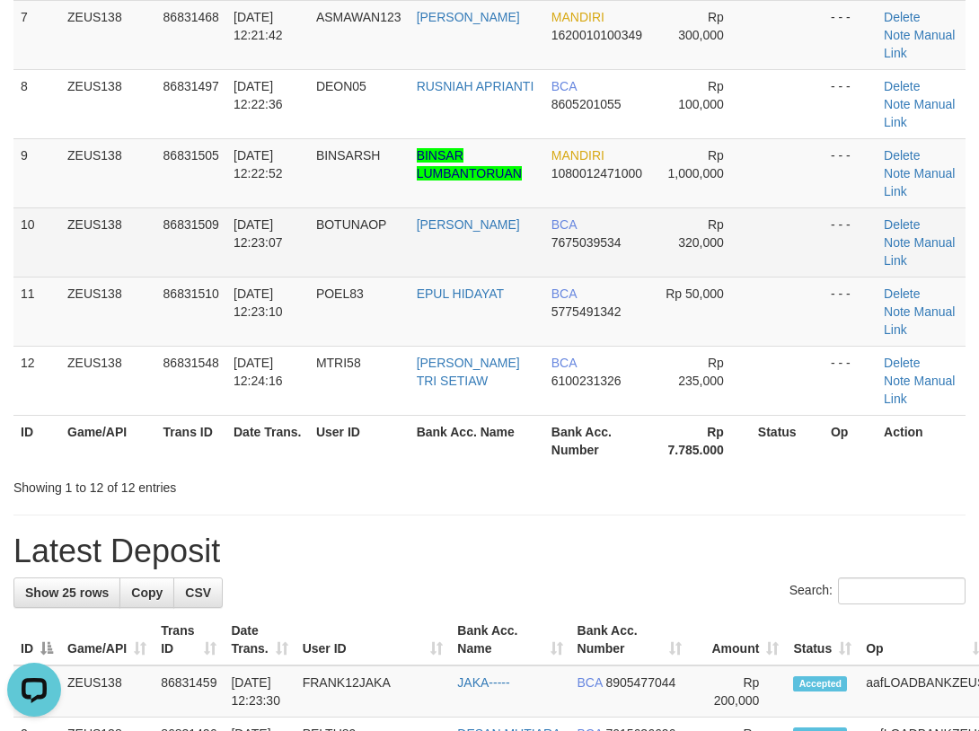
click at [240, 184] on td "31/08/2025 12:22:52" at bounding box center [267, 172] width 83 height 69
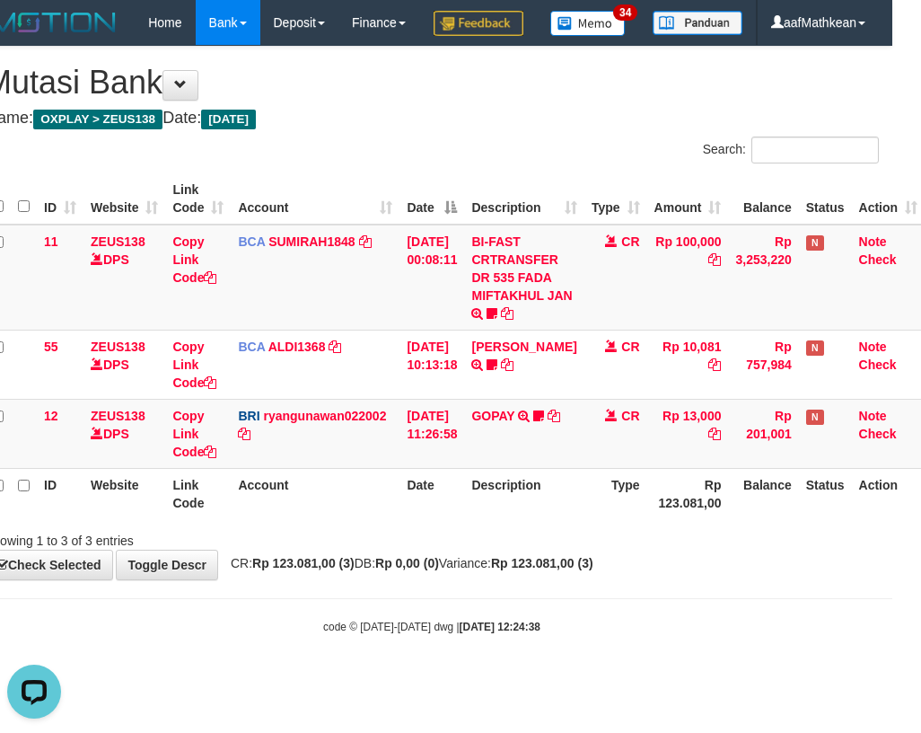
drag, startPoint x: 537, startPoint y: 675, endPoint x: 586, endPoint y: 669, distance: 49.8
click at [580, 635] on div "code © [DATE]-[DATE] dwg | [DATE] 12:24:38" at bounding box center [431, 626] width 921 height 18
click at [433, 534] on div "Search: ID Website Link Code Account Date Description Type Amount Balance Statu…" at bounding box center [432, 342] width 894 height 413
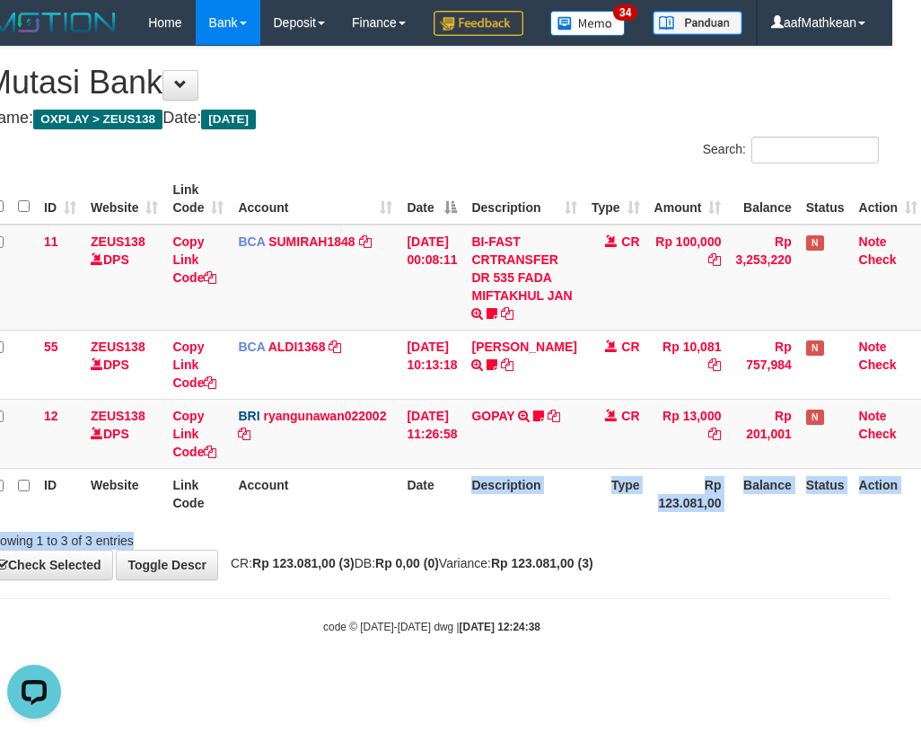
click at [433, 659] on body "Toggle navigation Home Bank Account List Load By Website Group [OXPLAY] ZEUS138…" at bounding box center [431, 340] width 921 height 680
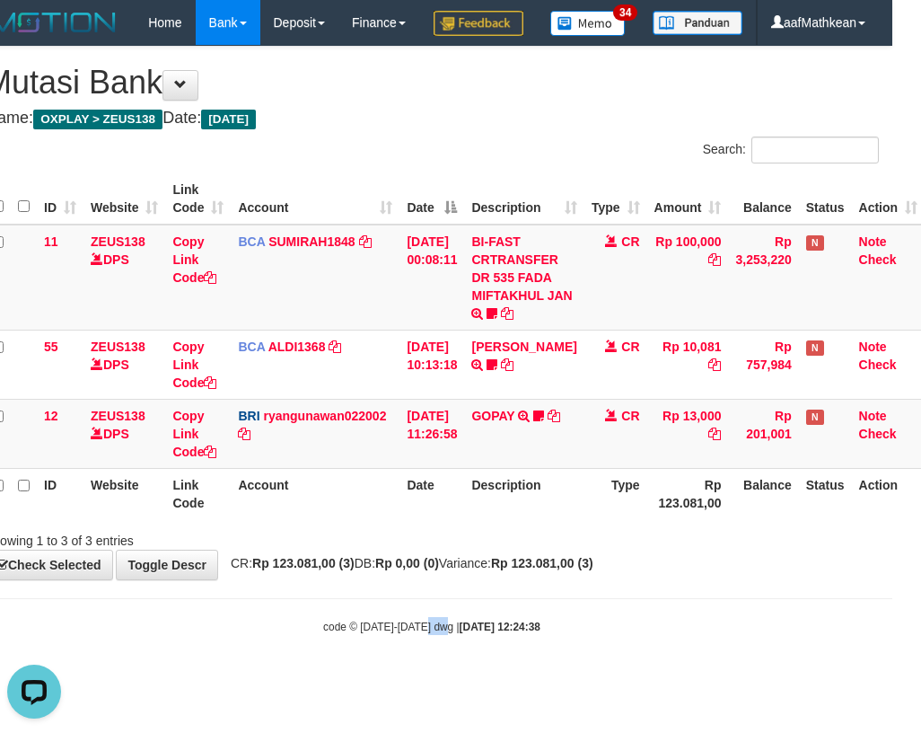
drag, startPoint x: 443, startPoint y: 666, endPoint x: 453, endPoint y: 630, distance: 37.5
click at [450, 663] on body "Toggle navigation Home Bank Account List Load By Website Group [OXPLAY] ZEUS138…" at bounding box center [431, 340] width 921 height 680
drag, startPoint x: 456, startPoint y: 631, endPoint x: 462, endPoint y: 640, distance: 11.0
click at [460, 634] on body "Toggle navigation Home Bank Account List Load By Website Group [OXPLAY] ZEUS138…" at bounding box center [431, 340] width 921 height 680
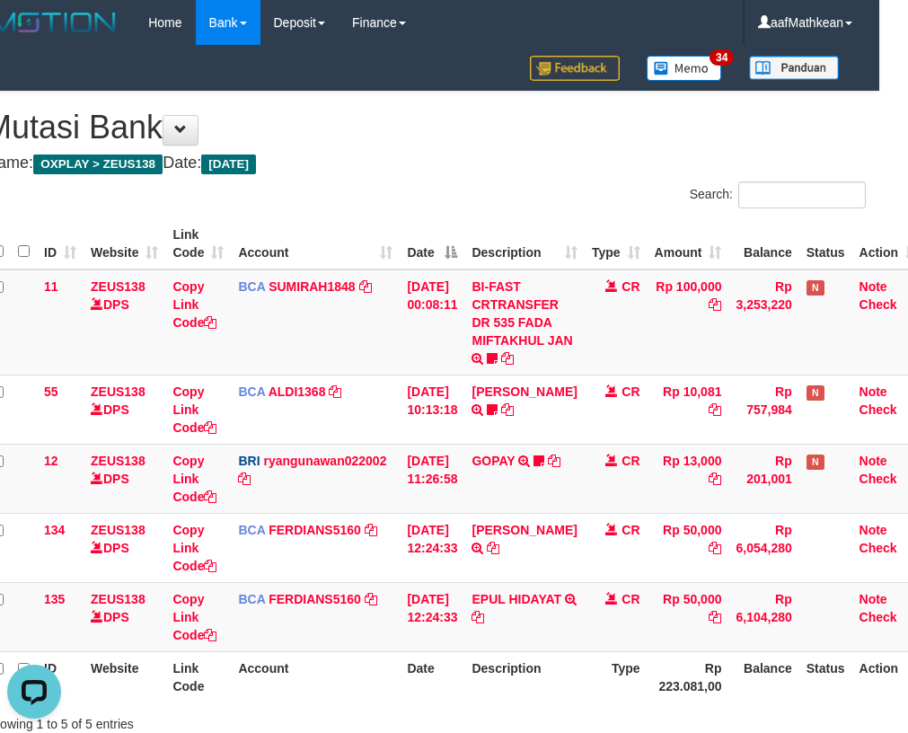
drag, startPoint x: 538, startPoint y: 191, endPoint x: 532, endPoint y: 209, distance: 18.7
click at [532, 209] on div "**********" at bounding box center [425, 427] width 908 height 671
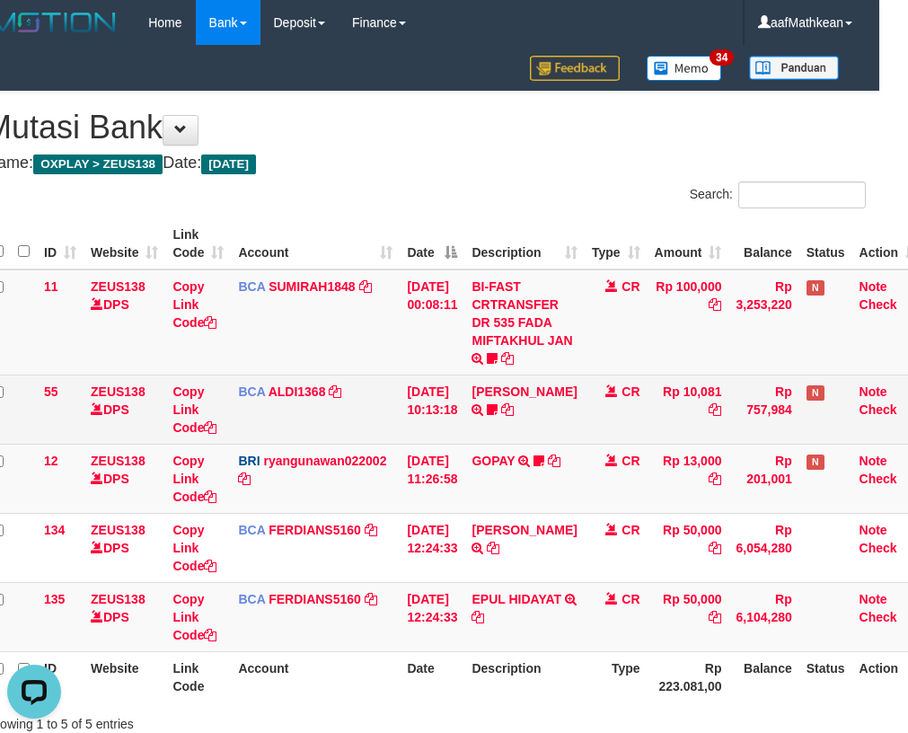
drag, startPoint x: 482, startPoint y: 304, endPoint x: 336, endPoint y: 434, distance: 195.8
click at [418, 362] on tr "11 ZEUS138 DPS Copy Link Code BCA SUMIRAH1848 DPS SUMIRAH mutasi_20250831_4156 …" at bounding box center [455, 322] width 940 height 106
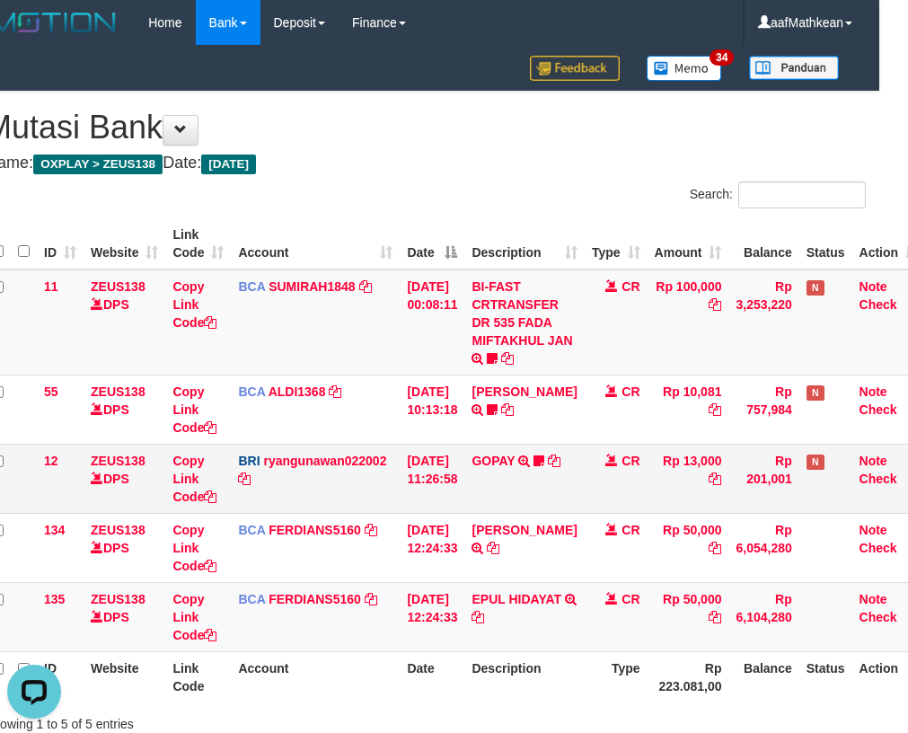
drag, startPoint x: 311, startPoint y: 504, endPoint x: 275, endPoint y: 473, distance: 47.1
click at [307, 508] on td "BRI ryangunawan022002 DPS [PERSON_NAME] mutasi_20250831_3775 | 12 mutasi_202508…" at bounding box center [315, 477] width 169 height 69
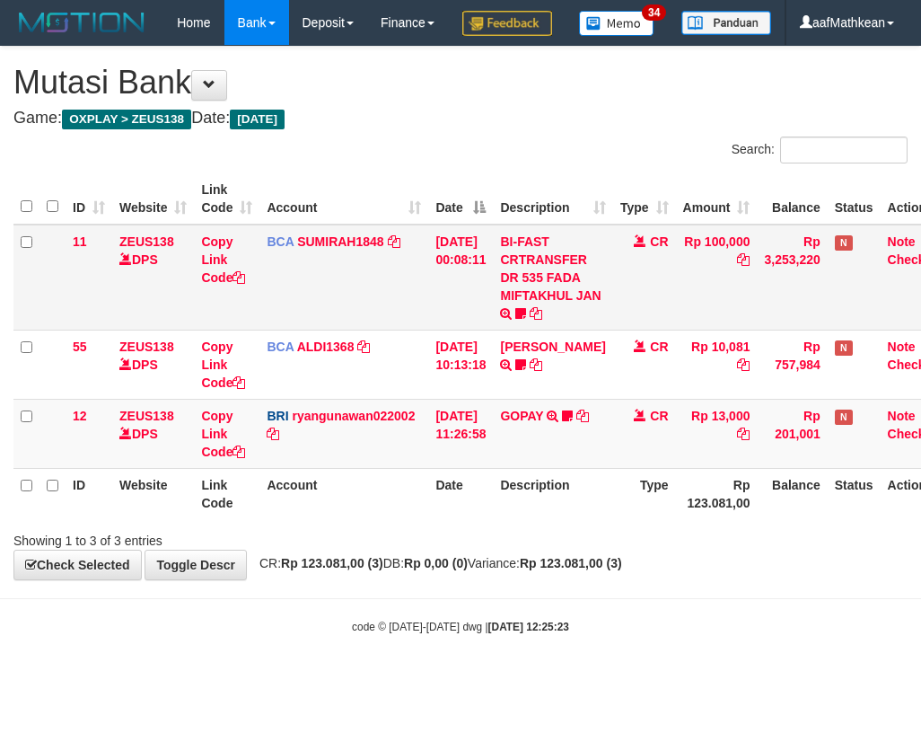
scroll to position [0, 29]
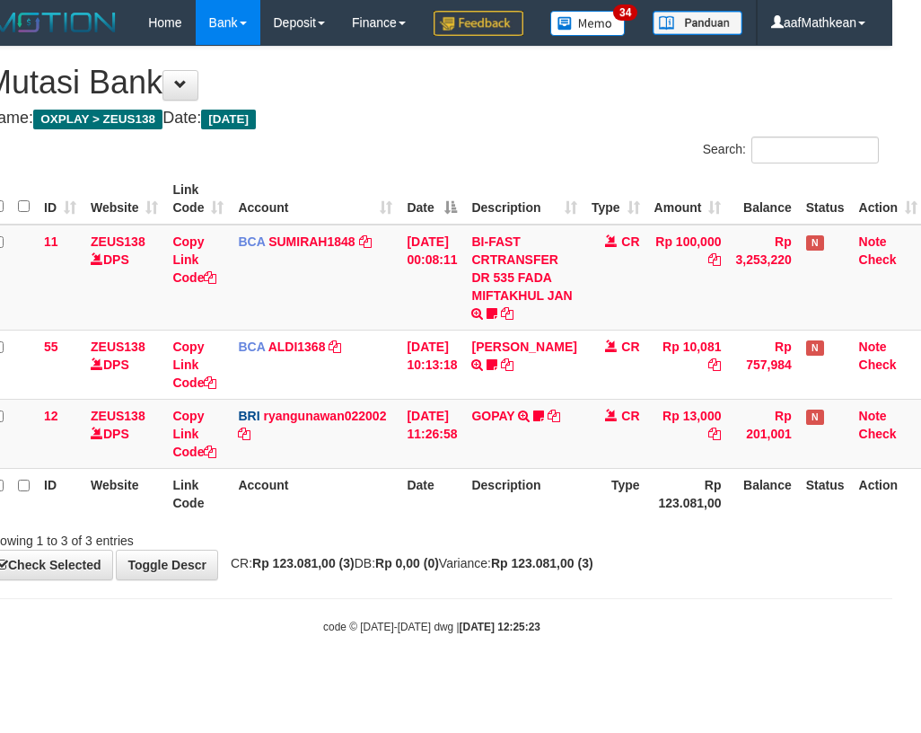
drag, startPoint x: 625, startPoint y: 442, endPoint x: 575, endPoint y: 544, distance: 113.6
click at [595, 469] on tbody "11 ZEUS138 DPS Copy Link Code BCA SUMIRAH1848 DPS SUMIRAH mutasi_20250831_4156 …" at bounding box center [455, 346] width 940 height 244
click at [616, 519] on tr "ID Website Link Code Account Date Description Type Rp 123.081,00 Balance Status…" at bounding box center [455, 493] width 940 height 51
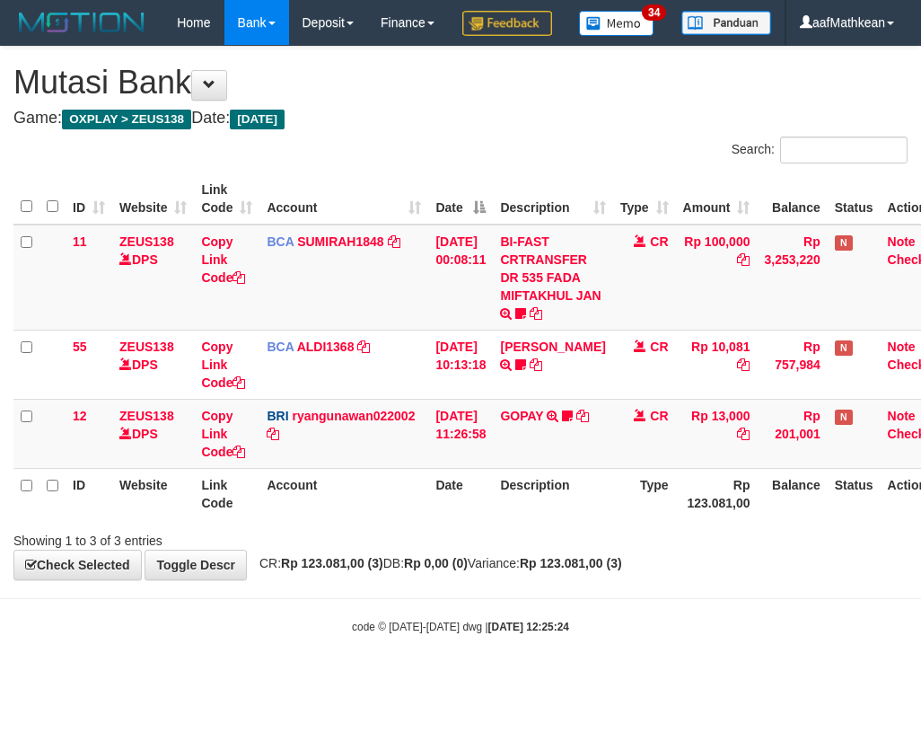
click at [505, 549] on div "Showing 1 to 3 of 3 entries" at bounding box center [460, 536] width 921 height 25
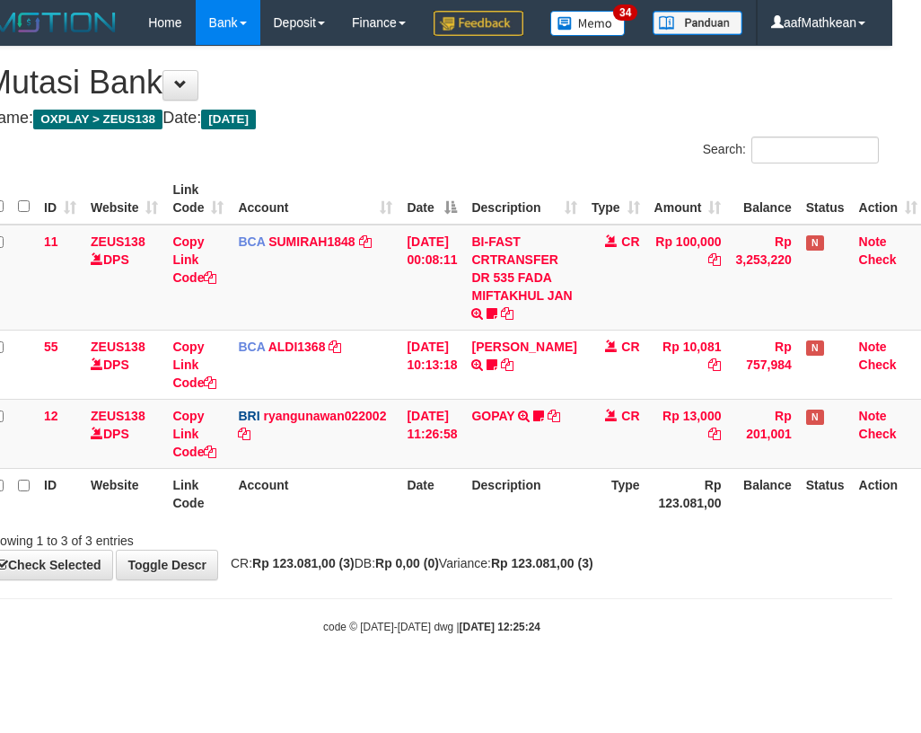
drag, startPoint x: 512, startPoint y: 611, endPoint x: 677, endPoint y: 745, distance: 212.5
click at [546, 670] on body "Toggle navigation Home Bank Account List Load By Website Group [OXPLAY] ZEUS138…" at bounding box center [431, 340] width 921 height 680
click at [667, 451] on tbody "11 ZEUS138 DPS Copy Link Code BCA SUMIRAH1848 DPS SUMIRAH mutasi_20250831_4156 …" at bounding box center [455, 346] width 940 height 244
drag, startPoint x: 669, startPoint y: 482, endPoint x: 645, endPoint y: 485, distance: 24.4
click at [666, 468] on td "Rp 13,000" at bounding box center [688, 433] width 82 height 69
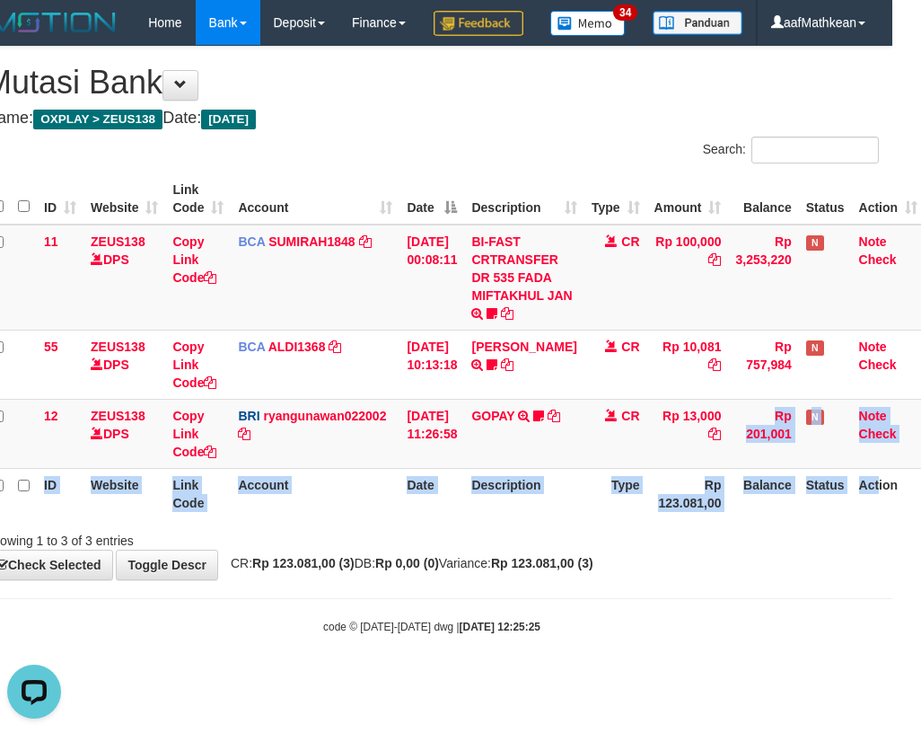
drag, startPoint x: 676, startPoint y: 495, endPoint x: 992, endPoint y: 575, distance: 326.2
click at [892, 575] on html "Toggle navigation Home Bank Account List Load By Website Group [OXPLAY] ZEUS138…" at bounding box center [431, 340] width 921 height 680
click at [408, 519] on table "ID Website Link Code Account Date Description Type Amount Balance Status Action…" at bounding box center [455, 346] width 940 height 346
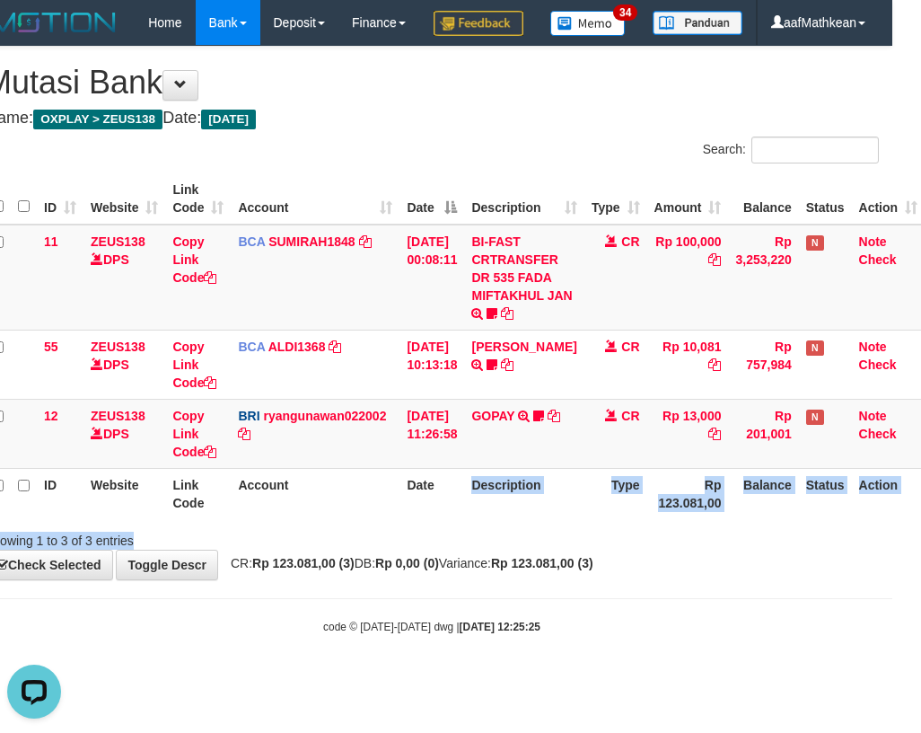
drag, startPoint x: 452, startPoint y: 544, endPoint x: 920, endPoint y: 601, distance: 472.0
click at [867, 579] on div "**********" at bounding box center [431, 313] width 921 height 532
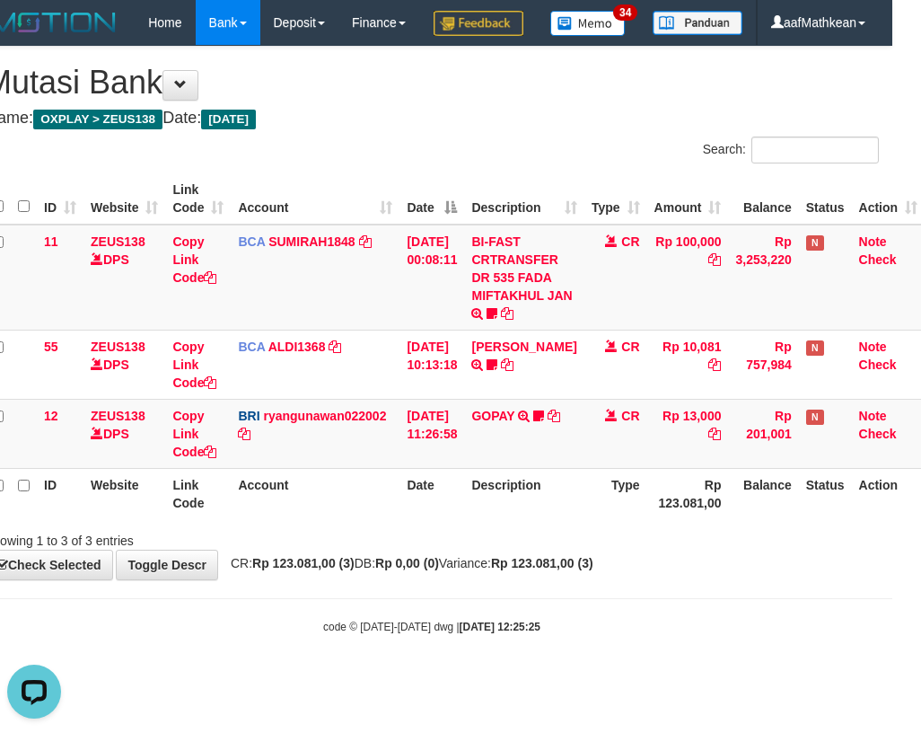
drag, startPoint x: 336, startPoint y: 548, endPoint x: 434, endPoint y: 559, distance: 99.4
click at [350, 519] on th "Account" at bounding box center [315, 493] width 169 height 51
drag, startPoint x: 434, startPoint y: 559, endPoint x: 452, endPoint y: 560, distance: 17.1
click at [445, 519] on th "Date" at bounding box center [431, 493] width 65 height 51
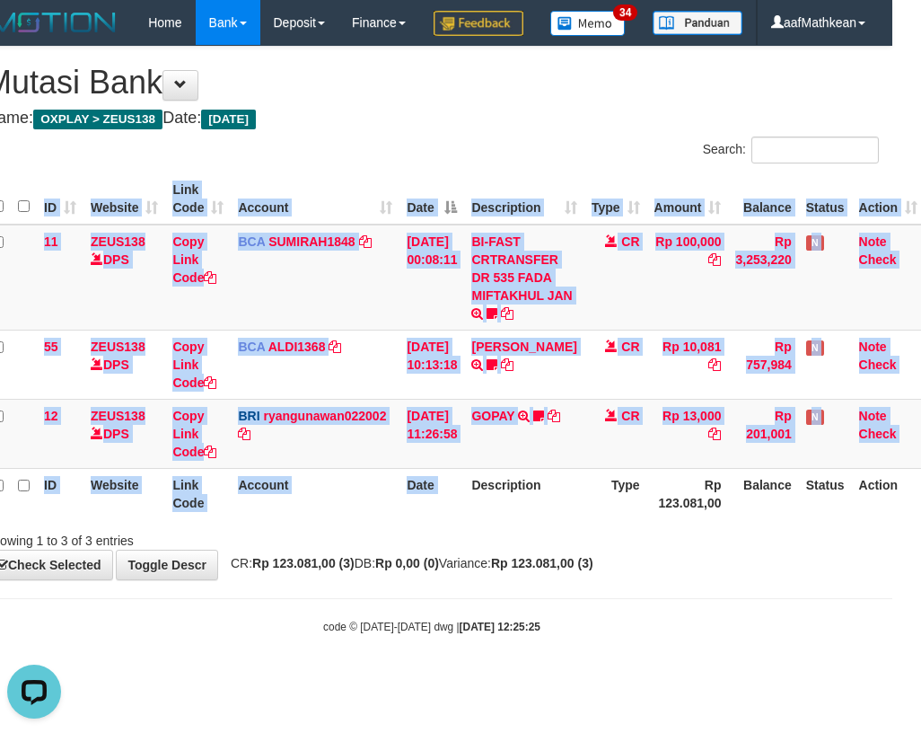
drag, startPoint x: 490, startPoint y: 566, endPoint x: 997, endPoint y: 429, distance: 525.2
click at [892, 429] on html "Toggle navigation Home Bank Account List Load By Website Group [OXPLAY] ZEUS138…" at bounding box center [431, 340] width 921 height 680
click at [463, 468] on td "31/08/2025 11:26:58" at bounding box center [431, 433] width 65 height 69
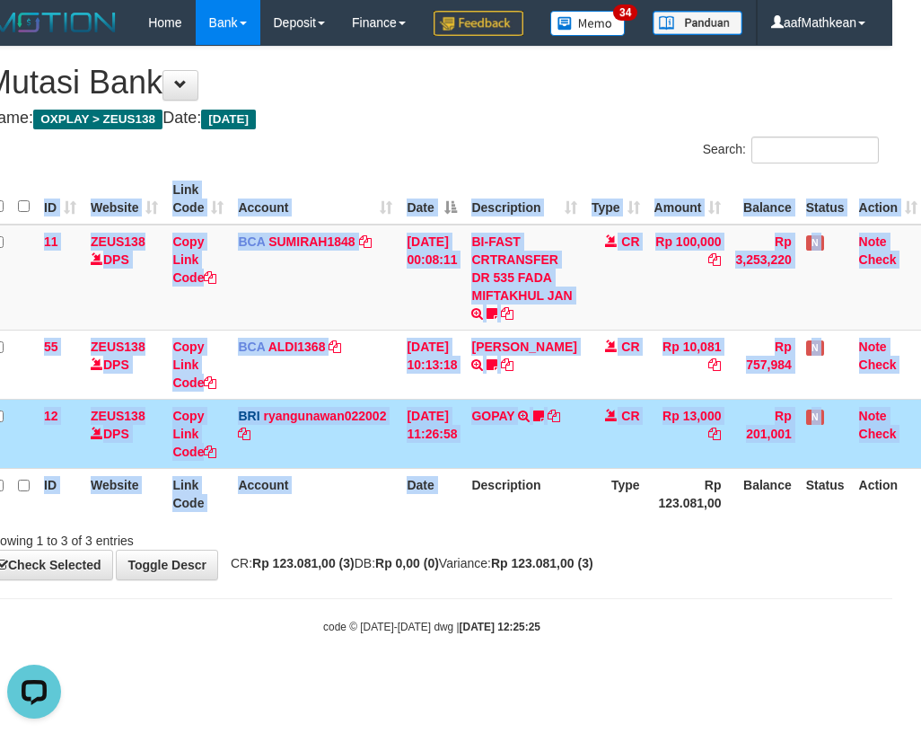
click at [460, 468] on td "31/08/2025 11:26:58" at bounding box center [431, 433] width 65 height 69
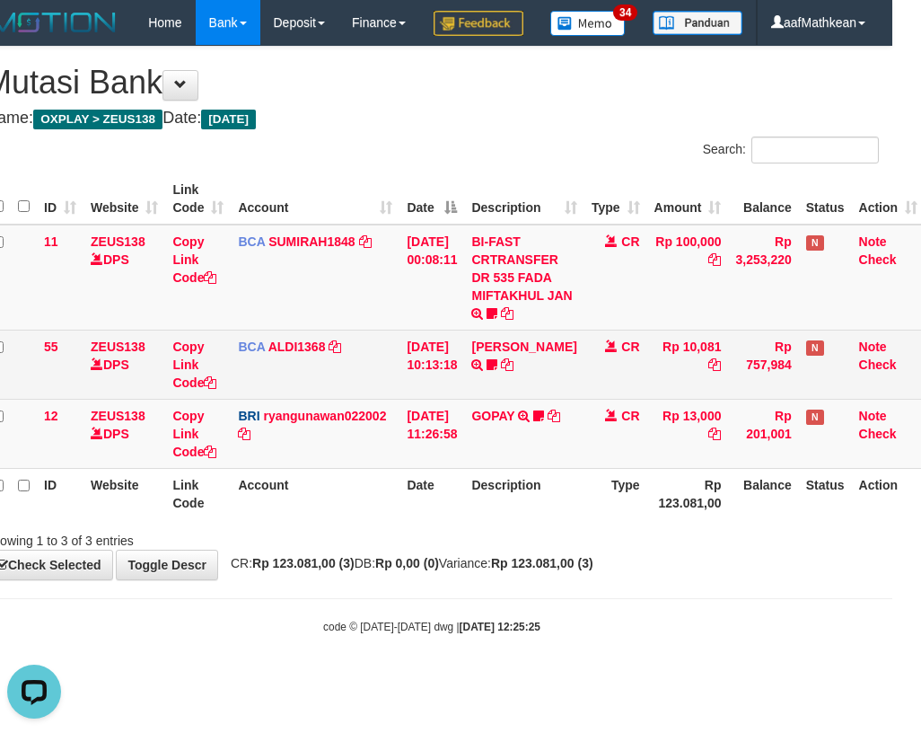
drag, startPoint x: 469, startPoint y: 487, endPoint x: 913, endPoint y: 408, distance: 451.3
click at [496, 468] on tr "12 ZEUS138 DPS Copy Link Code BRI ryangunawan022002 DPS RYAN GUNAWAN mutasi_202…" at bounding box center [455, 433] width 940 height 69
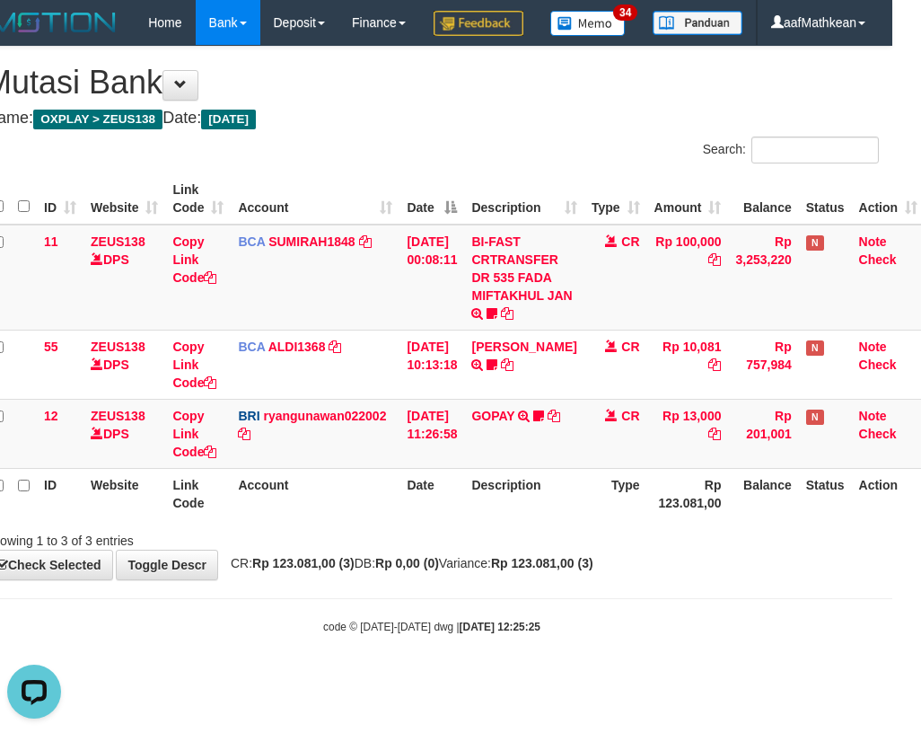
click at [189, 658] on body "Toggle navigation Home Bank Account List Load By Website Group [OXPLAY] ZEUS138…" at bounding box center [431, 340] width 921 height 680
click at [194, 655] on body "Toggle navigation Home Bank Account List Load By Website Group [OXPLAY] ZEUS138…" at bounding box center [431, 340] width 921 height 680
click at [338, 579] on div "**********" at bounding box center [431, 313] width 921 height 532
click at [514, 423] on link "GOPAY" at bounding box center [492, 415] width 43 height 14
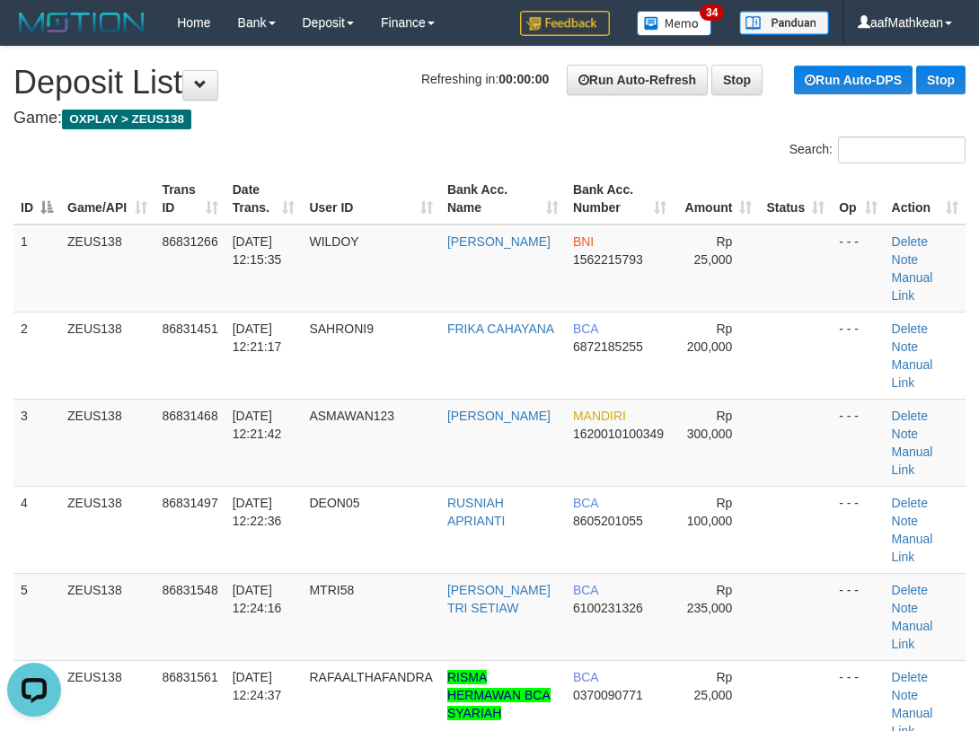
click at [286, 96] on h1 "Refreshing in: 00:00:00 Run Auto-Refresh Stop Run Auto-DPS Stop Deposit List" at bounding box center [489, 83] width 952 height 36
drag, startPoint x: 411, startPoint y: 117, endPoint x: 374, endPoint y: 136, distance: 41.8
click at [399, 124] on h4 "Game: OXPLAY > ZEUS138" at bounding box center [489, 119] width 952 height 18
click at [316, 169] on div "ID Game/API Trans ID Date Trans. User ID Bank Acc. Name Bank Acc. Number Amount…" at bounding box center [489, 529] width 979 height 723
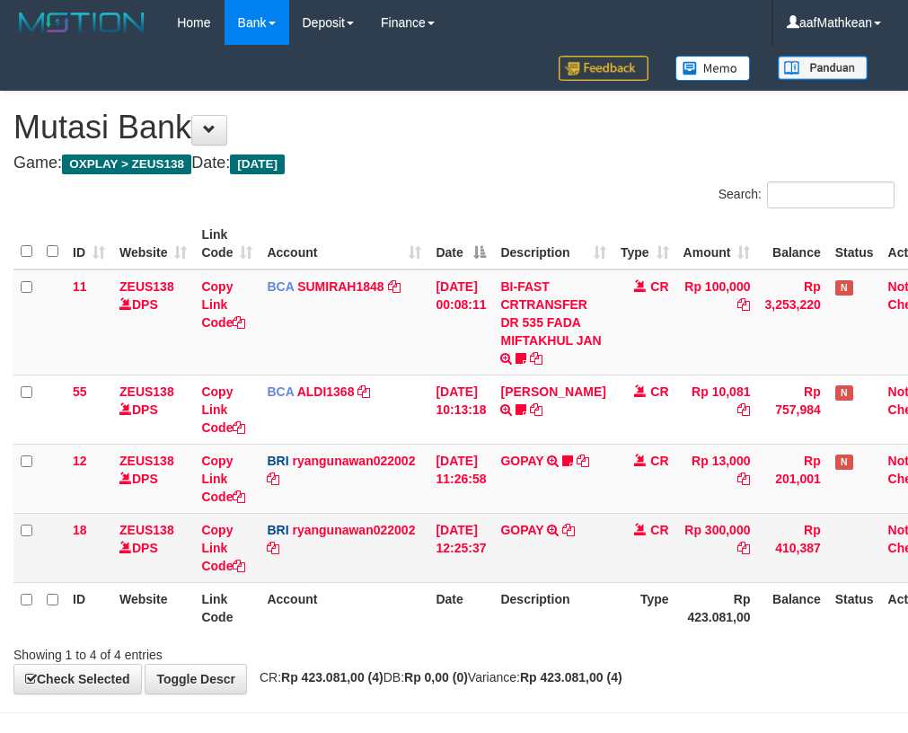
scroll to position [0, 29]
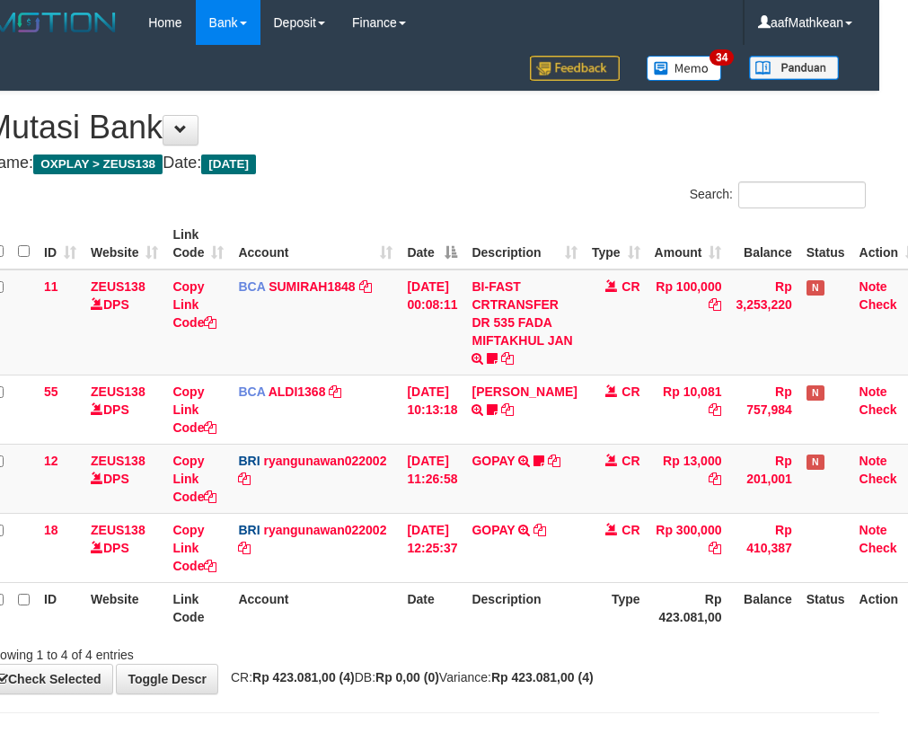
drag, startPoint x: 580, startPoint y: 571, endPoint x: 584, endPoint y: 582, distance: 11.7
click at [584, 573] on td "CR" at bounding box center [615, 547] width 63 height 69
click at [587, 584] on th "Type" at bounding box center [615, 607] width 63 height 51
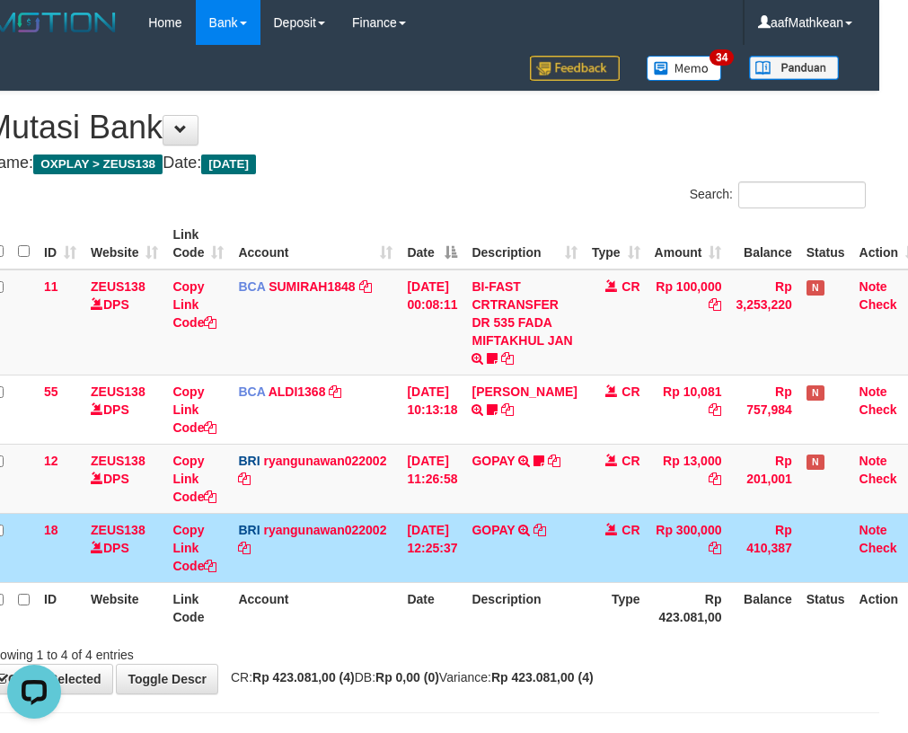
scroll to position [0, 0]
click at [509, 459] on link "GOPAY" at bounding box center [492, 460] width 43 height 14
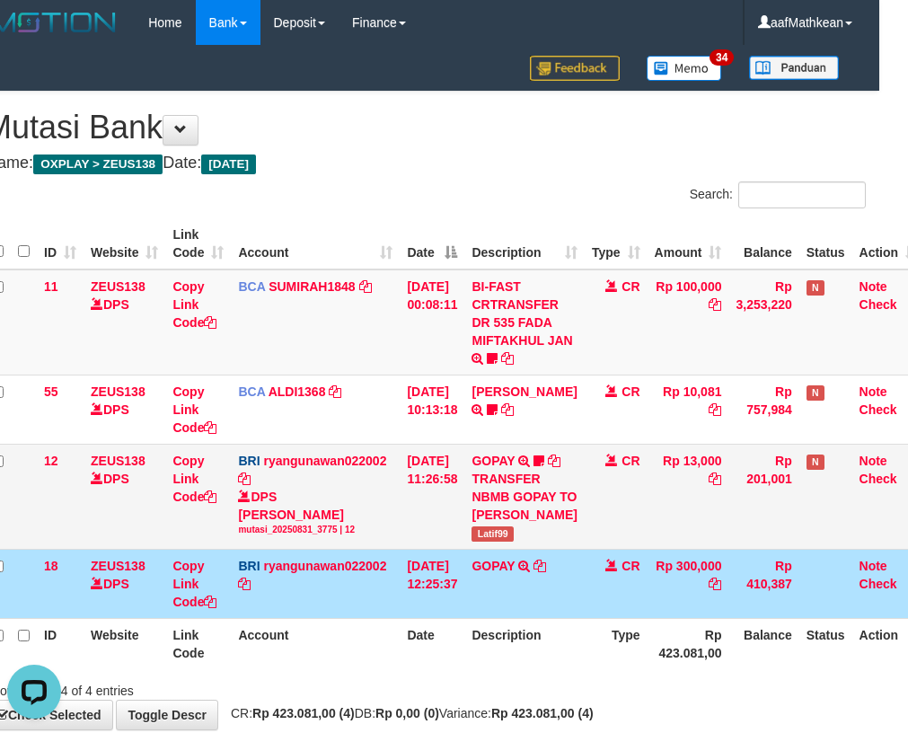
click at [498, 541] on span "Latif99" at bounding box center [491, 533] width 41 height 15
click at [499, 541] on span "Latif99" at bounding box center [491, 533] width 41 height 15
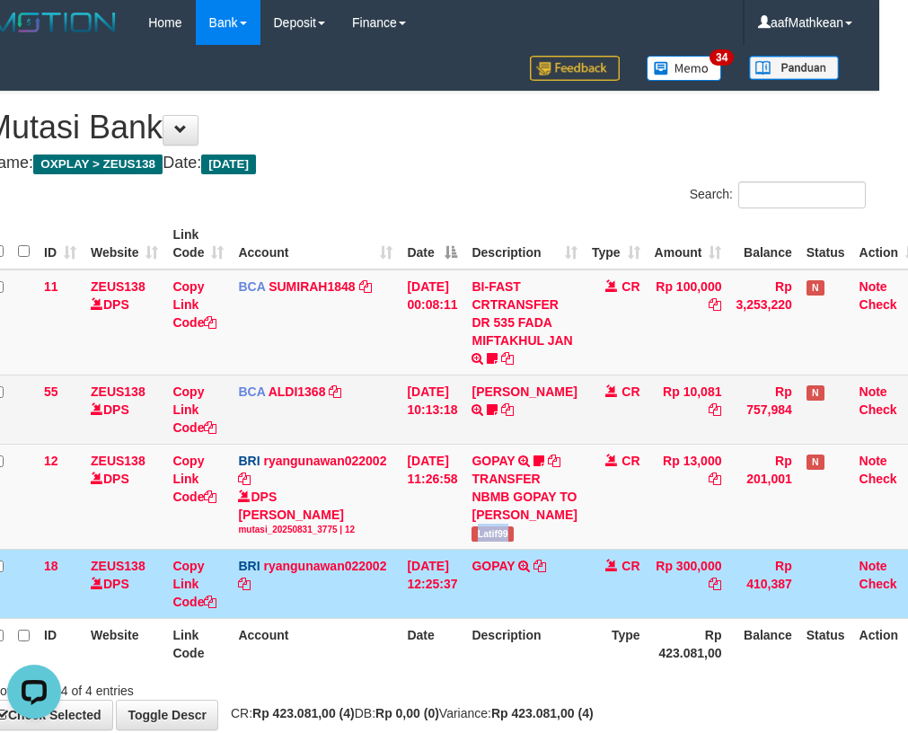
copy span "Latif99"
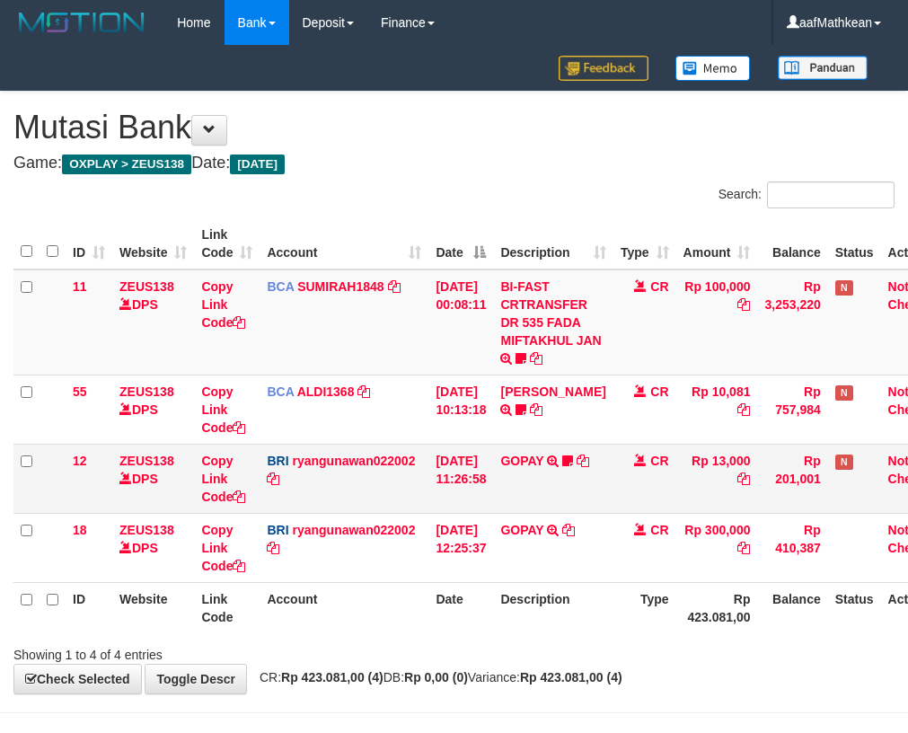
scroll to position [0, 29]
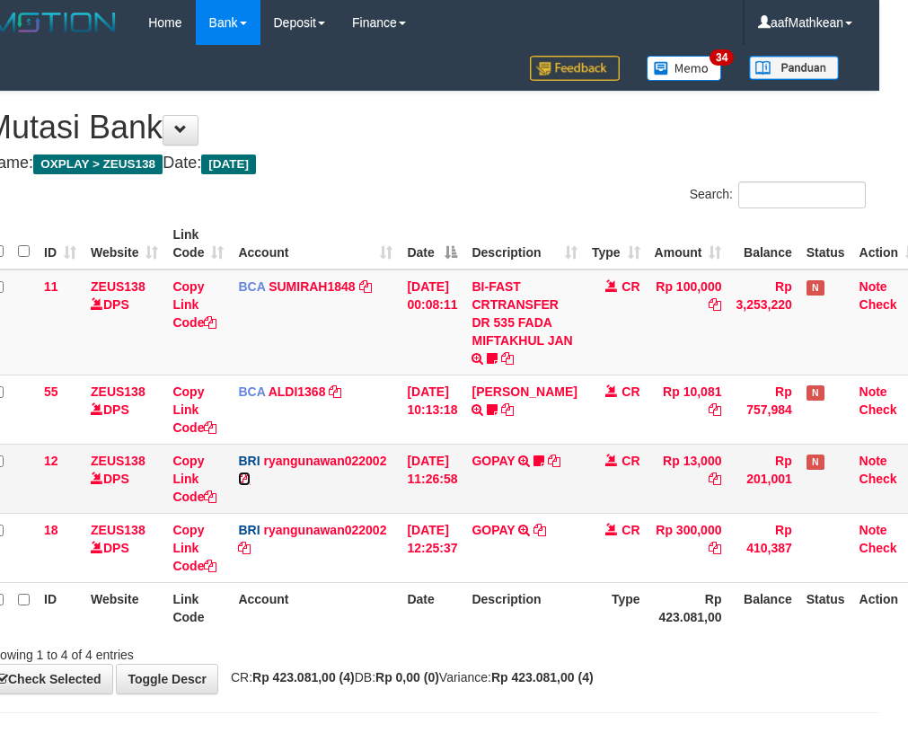
click at [238, 471] on link at bounding box center [244, 478] width 13 height 14
drag, startPoint x: 262, startPoint y: 480, endPoint x: 268, endPoint y: 488, distance: 10.2
click at [268, 488] on td "BRI ryangunawan022002 DPS RYAN GUNAWAN mutasi_20250831_3775 | 12 mutasi_2025083…" at bounding box center [315, 477] width 169 height 69
drag, startPoint x: 417, startPoint y: 219, endPoint x: 428, endPoint y: 219, distance: 10.8
click at [419, 219] on th "Date" at bounding box center [431, 243] width 65 height 51
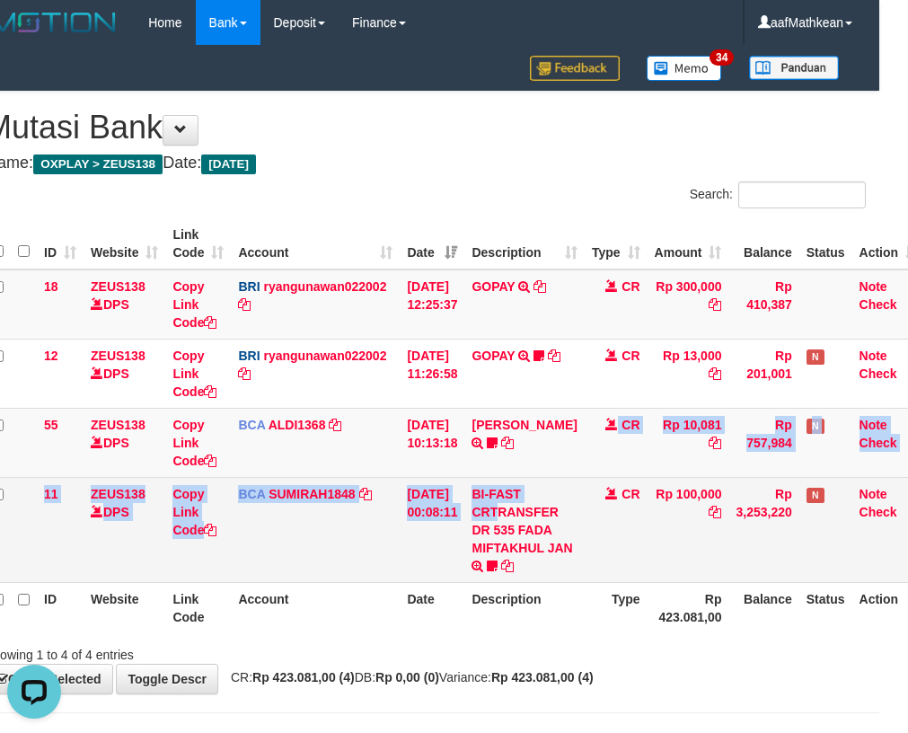
drag, startPoint x: 533, startPoint y: 478, endPoint x: 508, endPoint y: 500, distance: 33.1
click at [514, 503] on tbody "18 ZEUS138 DPS Copy Link Code BRI ryangunawan022002 DPS RYAN GUNAWAN mutasi_202…" at bounding box center [455, 425] width 940 height 313
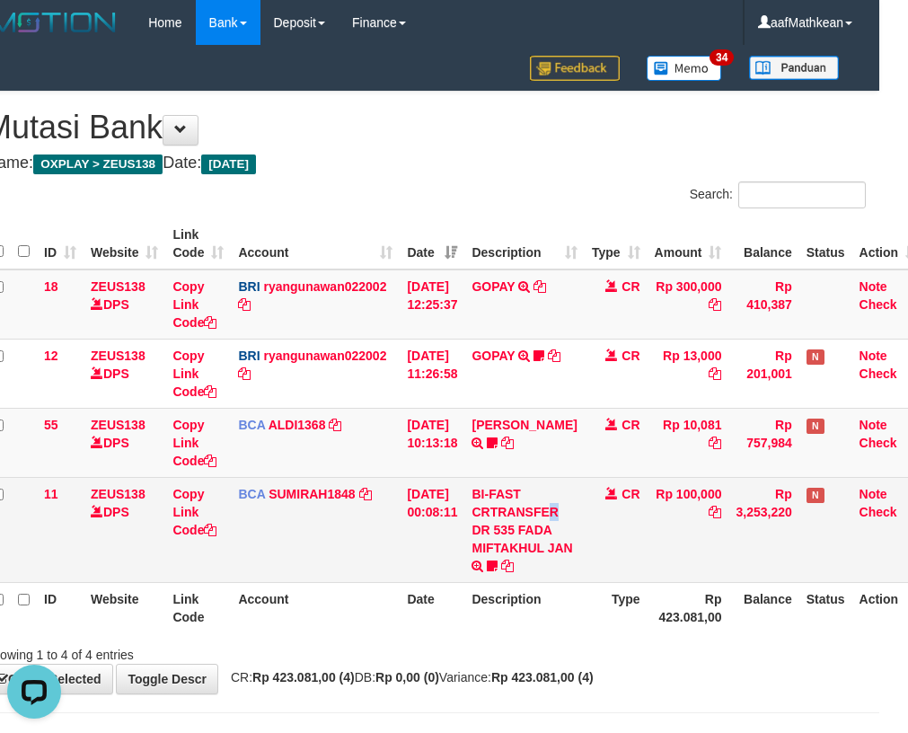
click at [510, 504] on td "BI-FAST CRTRANSFER DR 535 FADA MIFTAKHUL JAN Adlian11" at bounding box center [523, 529] width 119 height 105
drag, startPoint x: 481, startPoint y: 491, endPoint x: 490, endPoint y: 498, distance: 11.5
click at [487, 497] on td "BI-FAST CRTRANSFER DR 535 FADA MIFTAKHUL JAN Adlian11" at bounding box center [523, 529] width 119 height 105
drag, startPoint x: 566, startPoint y: 490, endPoint x: 566, endPoint y: 501, distance: 10.8
click at [565, 500] on td "BI-FAST CRTRANSFER DR 535 FADA MIFTAKHUL JAN Adlian11" at bounding box center [523, 529] width 119 height 105
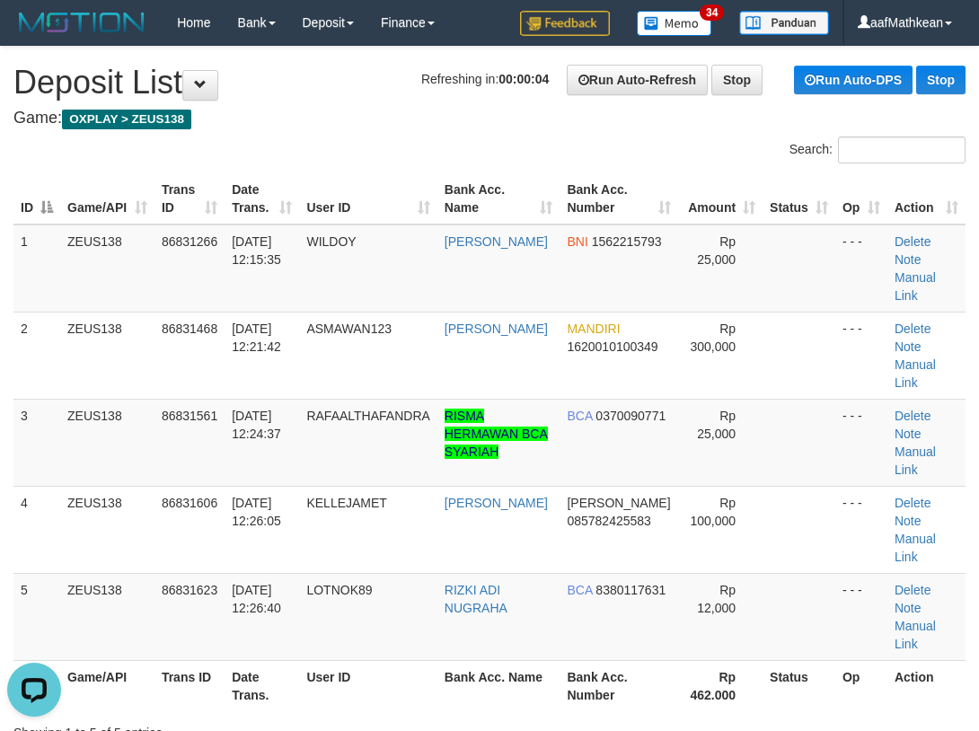
click at [271, 199] on tr "ID Game/API Trans ID Date Trans. User ID Bank Acc. Name Bank Acc. Number Amount…" at bounding box center [489, 198] width 952 height 51
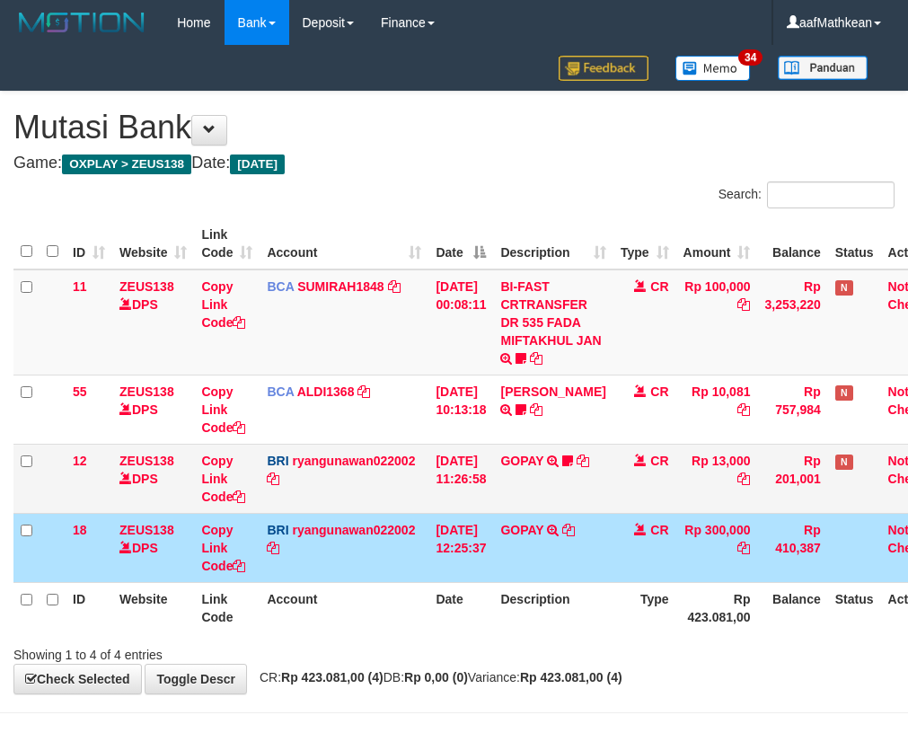
scroll to position [0, 29]
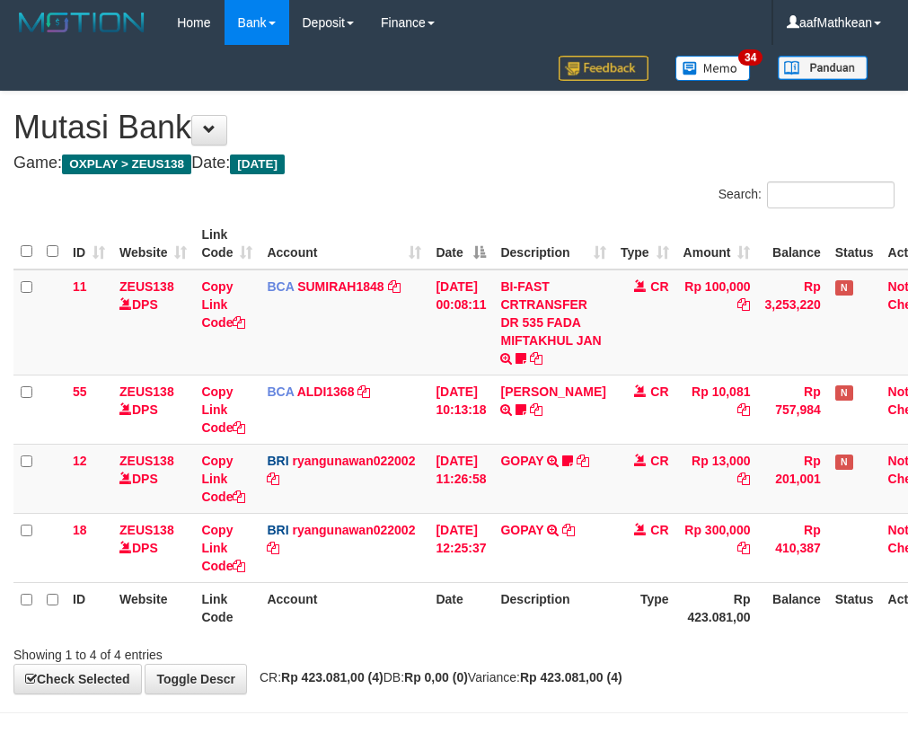
scroll to position [0, 29]
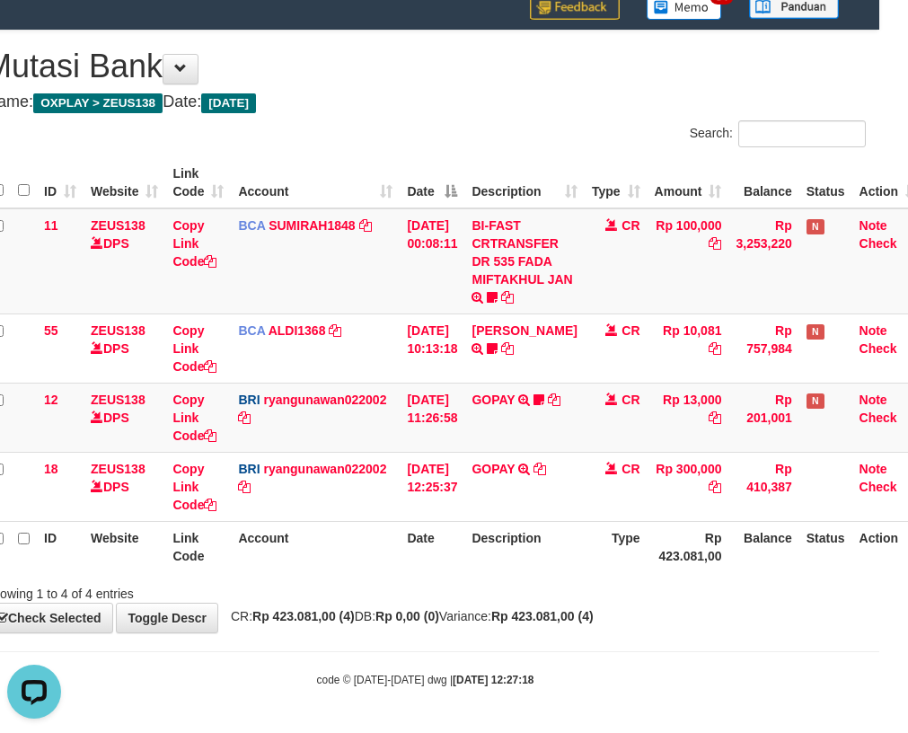
click at [559, 548] on th "Description" at bounding box center [523, 546] width 119 height 51
click at [562, 561] on th "Description" at bounding box center [523, 546] width 119 height 51
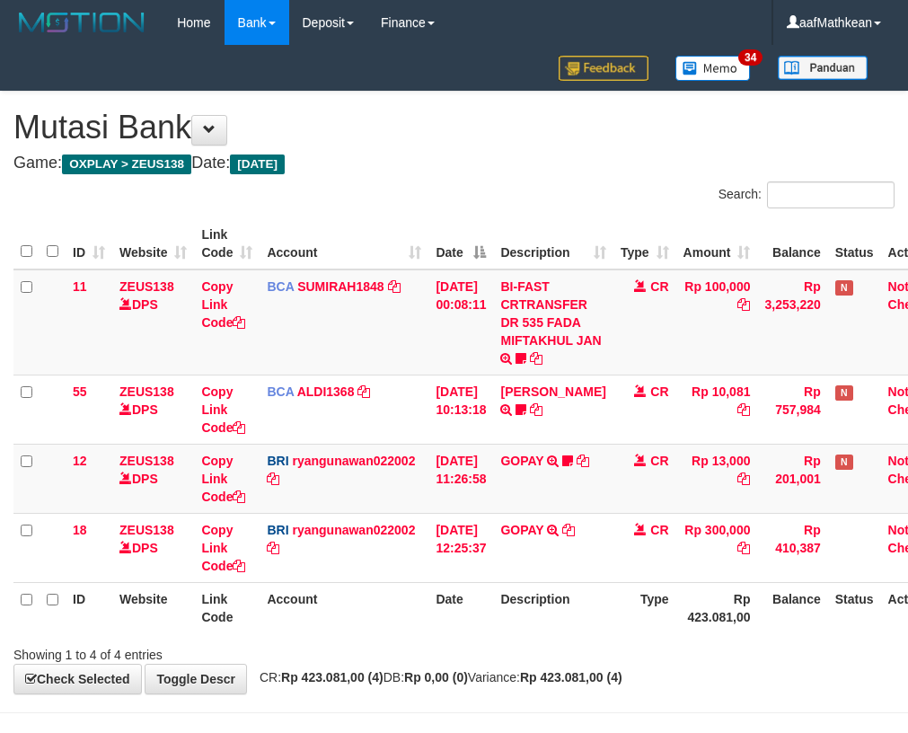
scroll to position [61, 29]
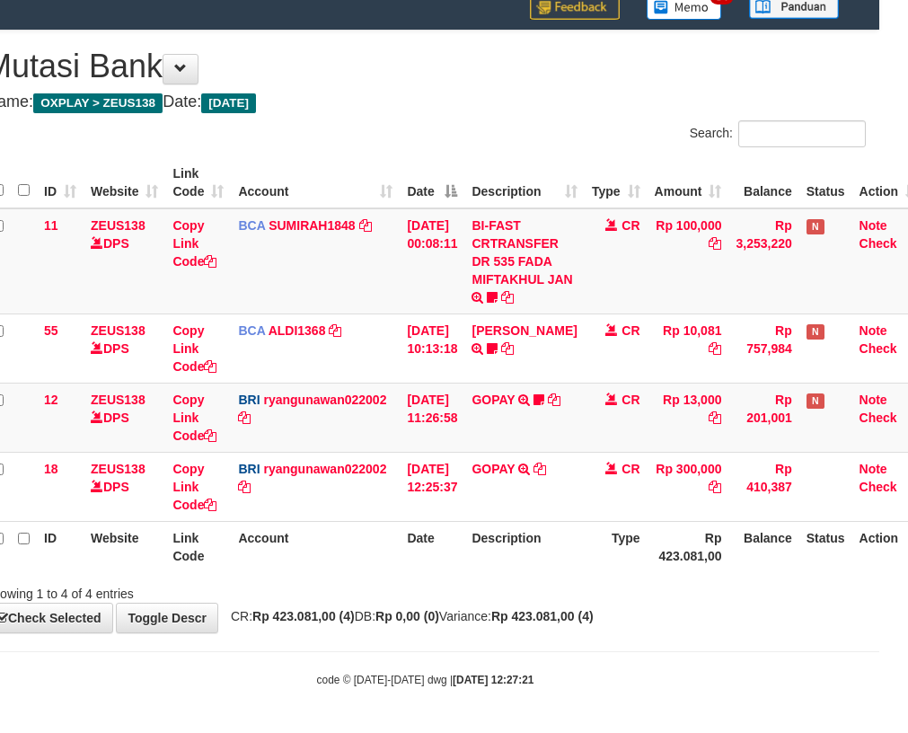
click at [438, 577] on div at bounding box center [614, 577] width 530 height 1
click at [452, 567] on th "Date" at bounding box center [431, 546] width 65 height 51
click at [447, 555] on th "Date" at bounding box center [431, 546] width 65 height 51
click at [460, 550] on th "Date" at bounding box center [431, 546] width 65 height 51
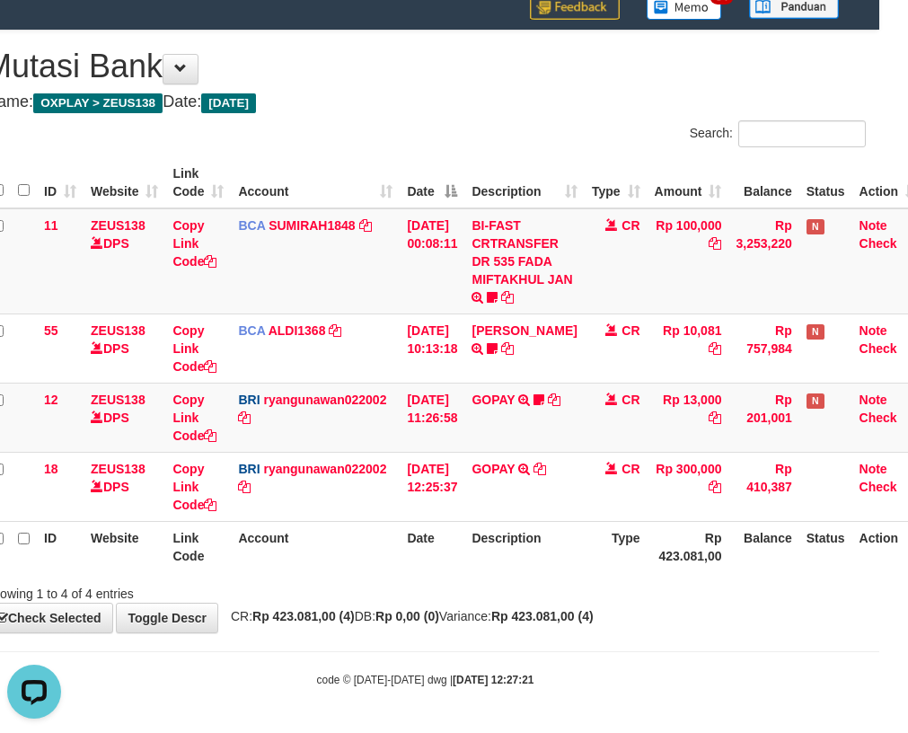
click at [462, 549] on th "Date" at bounding box center [431, 546] width 65 height 51
click at [464, 544] on th "Date" at bounding box center [431, 546] width 65 height 51
click at [478, 556] on th "Description" at bounding box center [523, 546] width 119 height 51
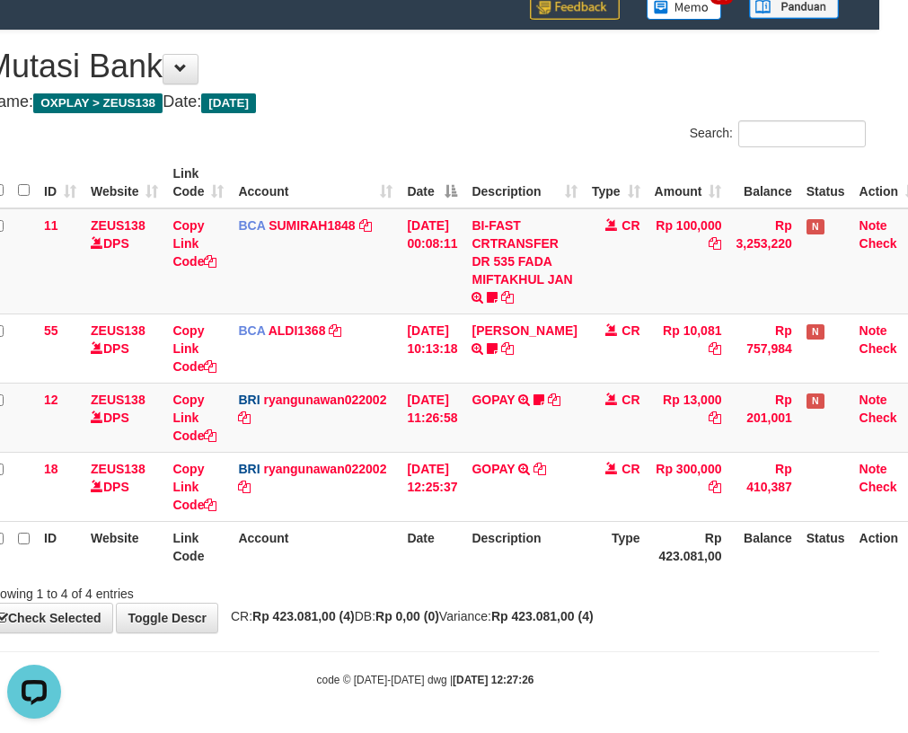
click at [478, 552] on th "Description" at bounding box center [523, 546] width 119 height 51
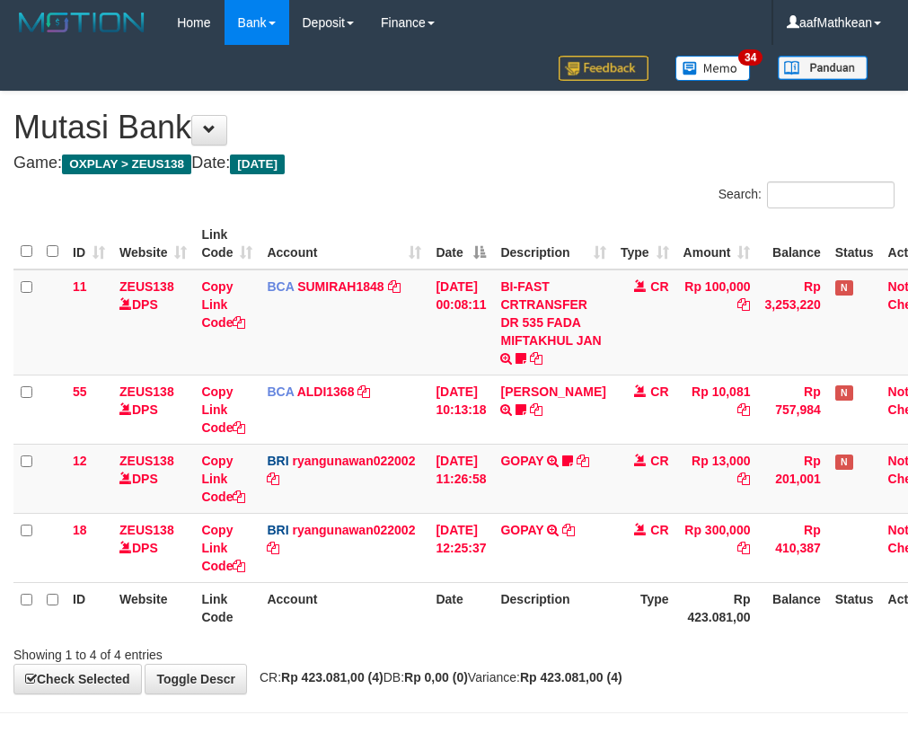
scroll to position [61, 29]
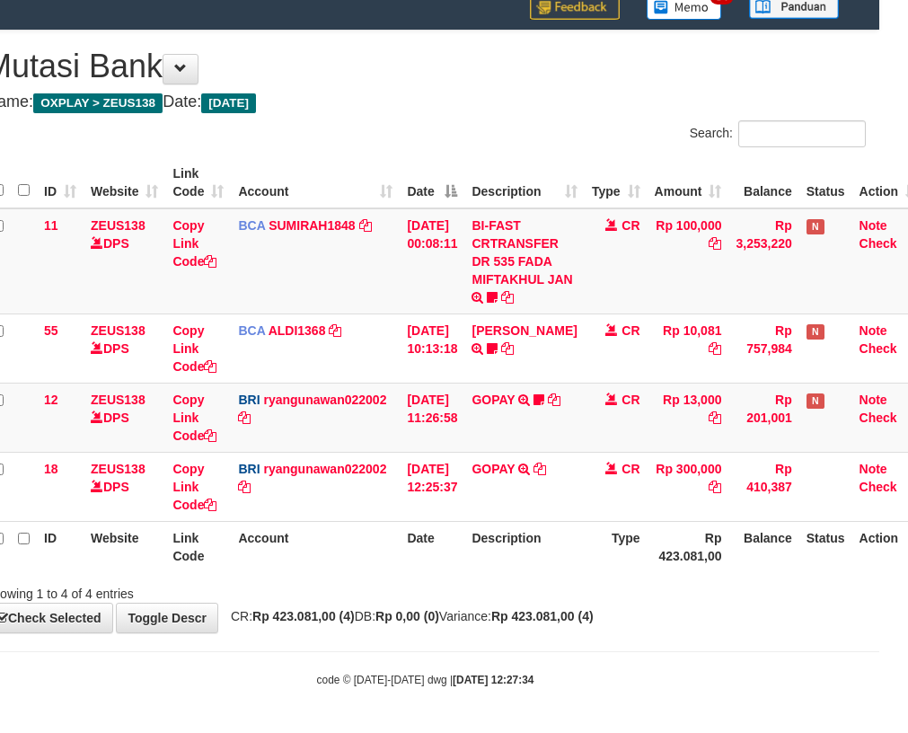
click at [478, 538] on th "Description" at bounding box center [523, 546] width 119 height 51
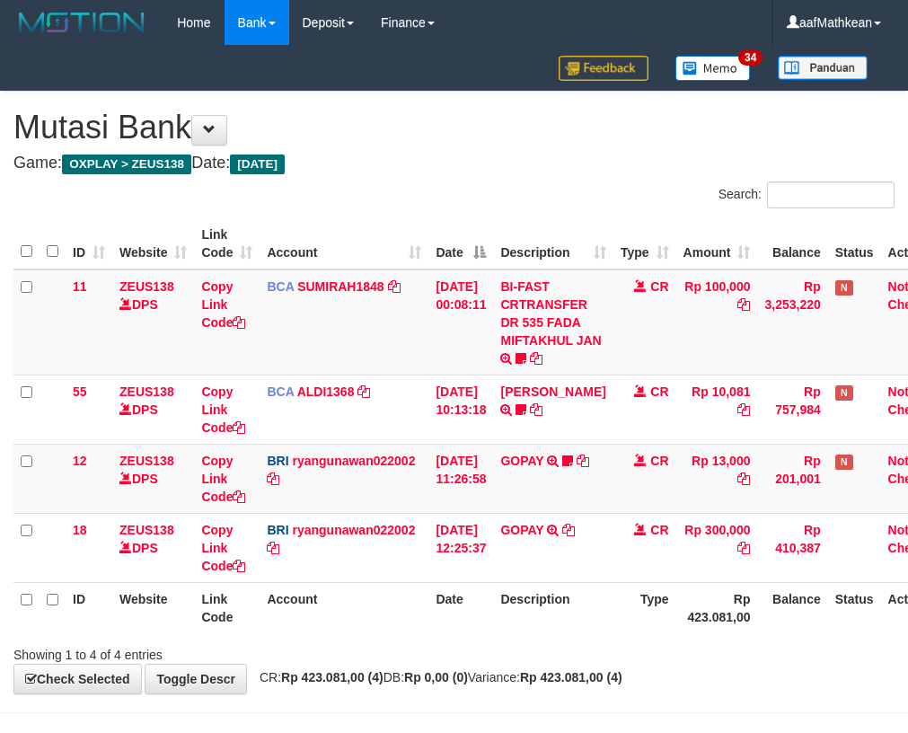
scroll to position [61, 29]
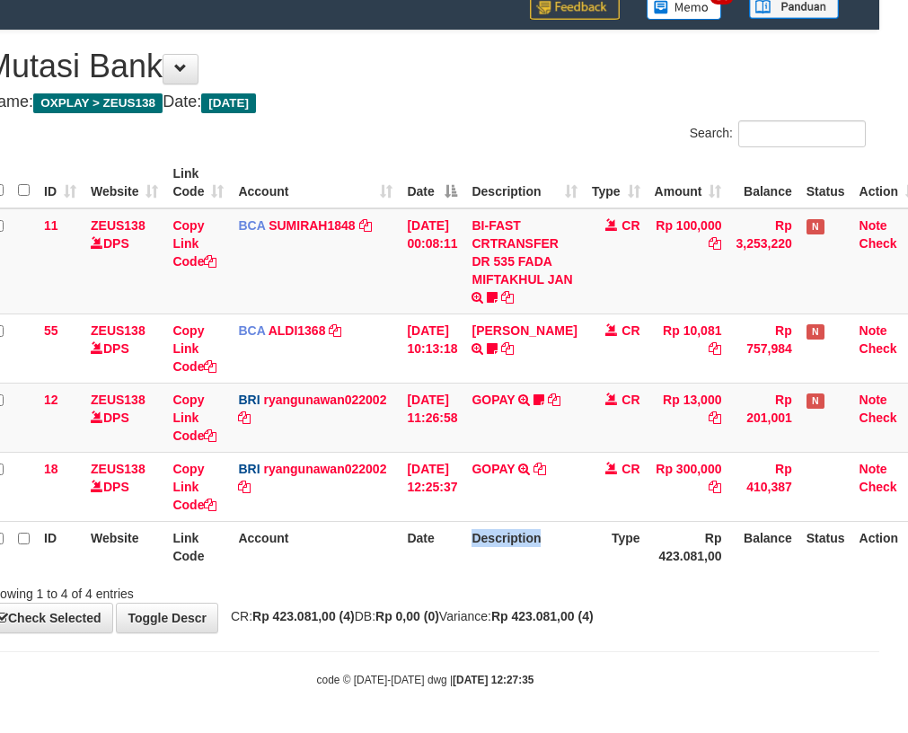
click at [478, 538] on th "Description" at bounding box center [523, 546] width 119 height 51
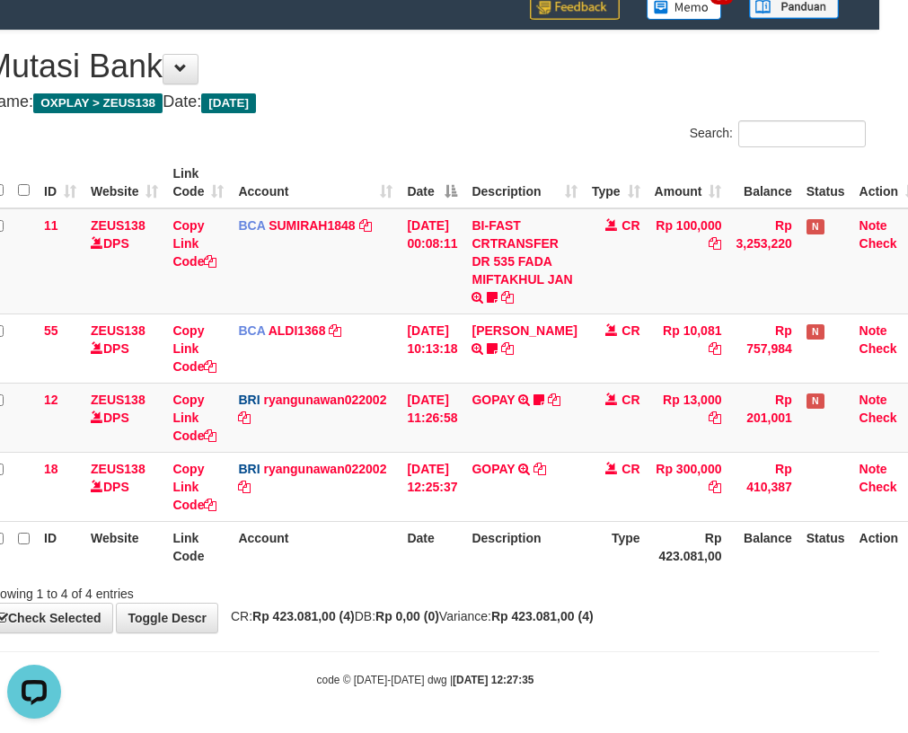
click at [478, 538] on th "Description" at bounding box center [523, 546] width 119 height 51
click at [482, 535] on th "Description" at bounding box center [523, 546] width 119 height 51
click at [488, 561] on th "Description" at bounding box center [523, 546] width 119 height 51
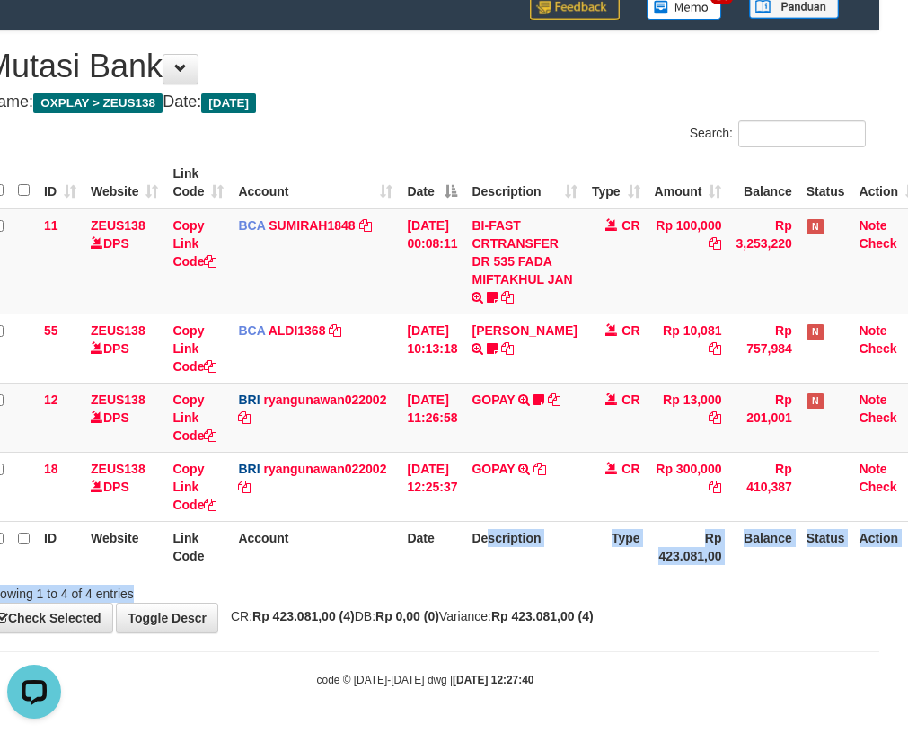
drag, startPoint x: 504, startPoint y: 571, endPoint x: 508, endPoint y: 585, distance: 15.0
click at [508, 584] on div "Search: ID Website Link Code Account Date Description Type Amount Balance Statu…" at bounding box center [425, 361] width 881 height 482
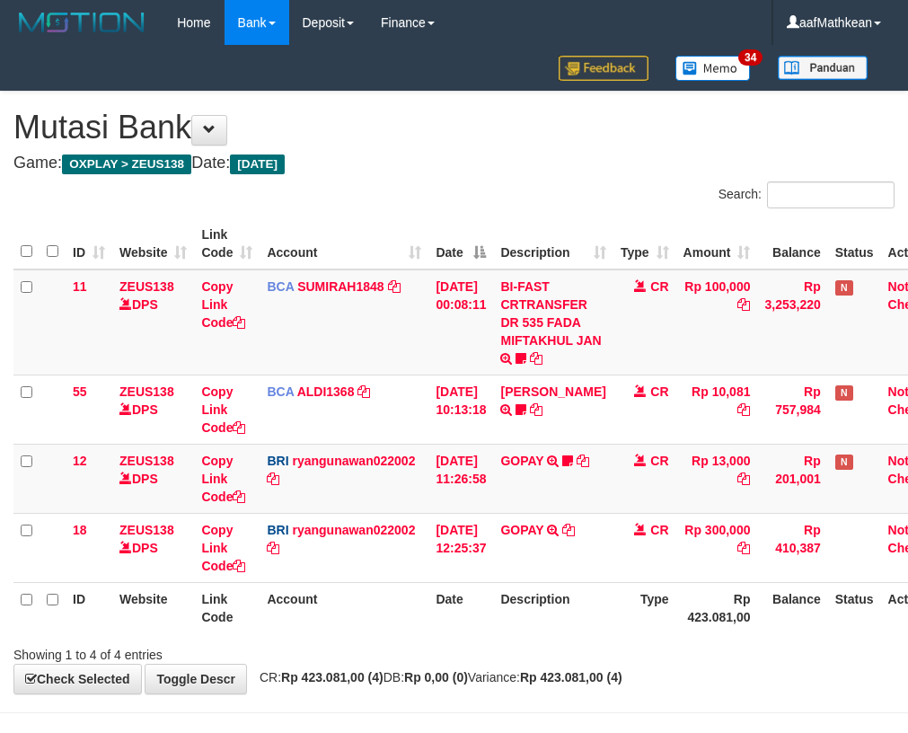
scroll to position [61, 29]
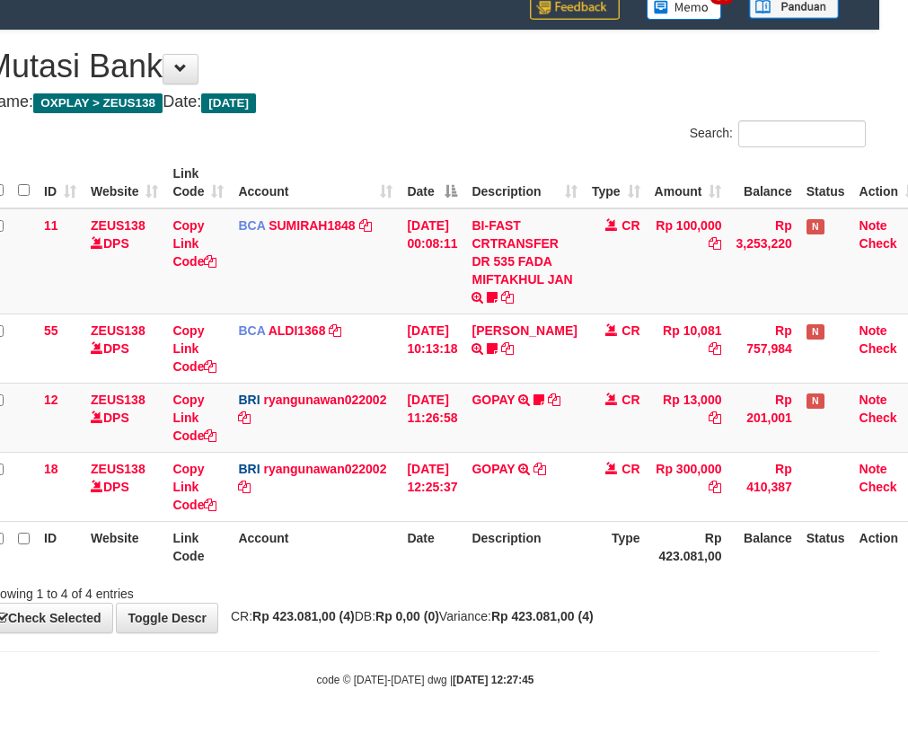
click at [522, 590] on div "Showing 1 to 4 of 4 entries" at bounding box center [425, 589] width 908 height 25
click at [478, 563] on th "Description" at bounding box center [523, 546] width 119 height 51
click at [793, 400] on tbody "11 ZEUS138 DPS Copy Link Code BCA SUMIRAH1848 DPS SUMIRAH mutasi_20250831_4156 …" at bounding box center [455, 364] width 940 height 313
drag, startPoint x: 443, startPoint y: 615, endPoint x: 430, endPoint y: 636, distance: 25.4
click at [430, 629] on div "**********" at bounding box center [425, 331] width 908 height 601
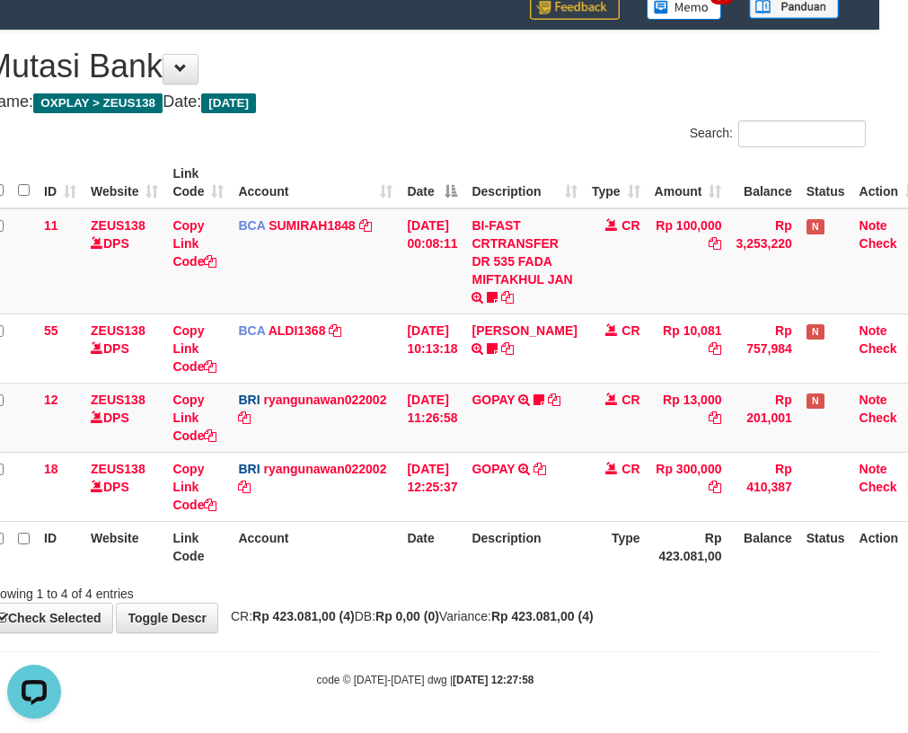
click at [430, 636] on body "Toggle navigation Home Bank Account List Load By Website Group [OXPLAY] ZEUS138…" at bounding box center [425, 336] width 908 height 794
click at [452, 636] on body "Toggle navigation Home Bank Account List Load By Website Group [OXPLAY] ZEUS138…" at bounding box center [425, 336] width 908 height 794
click at [404, 573] on div "ID Website Link Code Account Date Description Type Amount Balance Status Action…" at bounding box center [425, 365] width 908 height 426
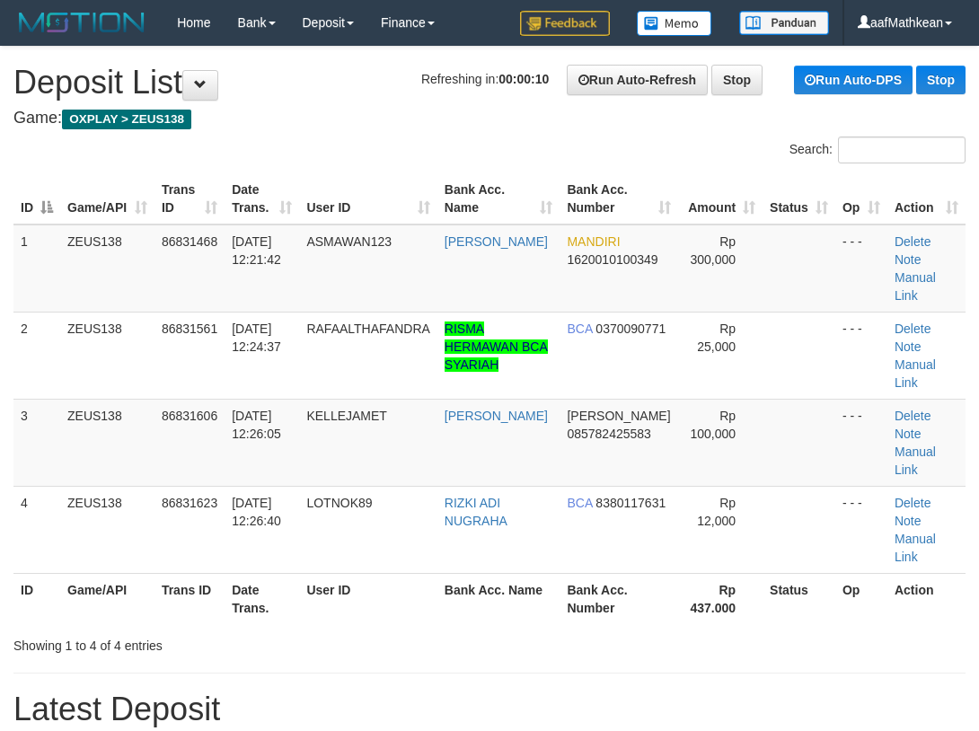
click at [320, 157] on div "Search:" at bounding box center [489, 151] width 979 height 31
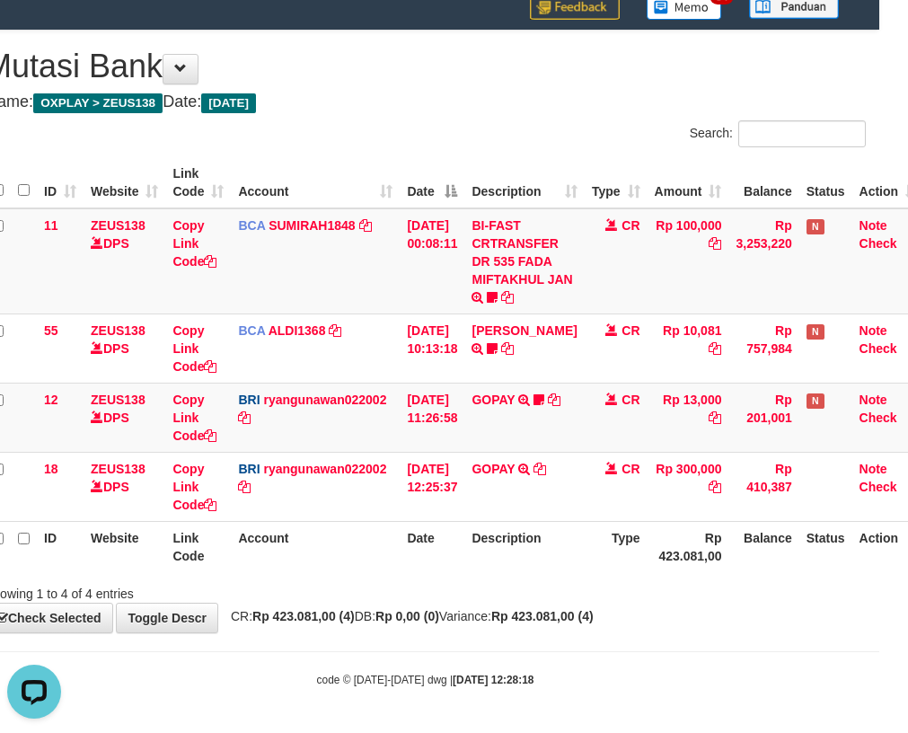
click at [411, 127] on div "**********" at bounding box center [425, 331] width 908 height 601
drag, startPoint x: 496, startPoint y: 333, endPoint x: 524, endPoint y: 388, distance: 61.8
click at [526, 398] on tbody "11 ZEUS138 DPS Copy Link Code BCA SUMIRAH1848 DPS SUMIRAH mutasi_20250831_4156 …" at bounding box center [455, 364] width 940 height 313
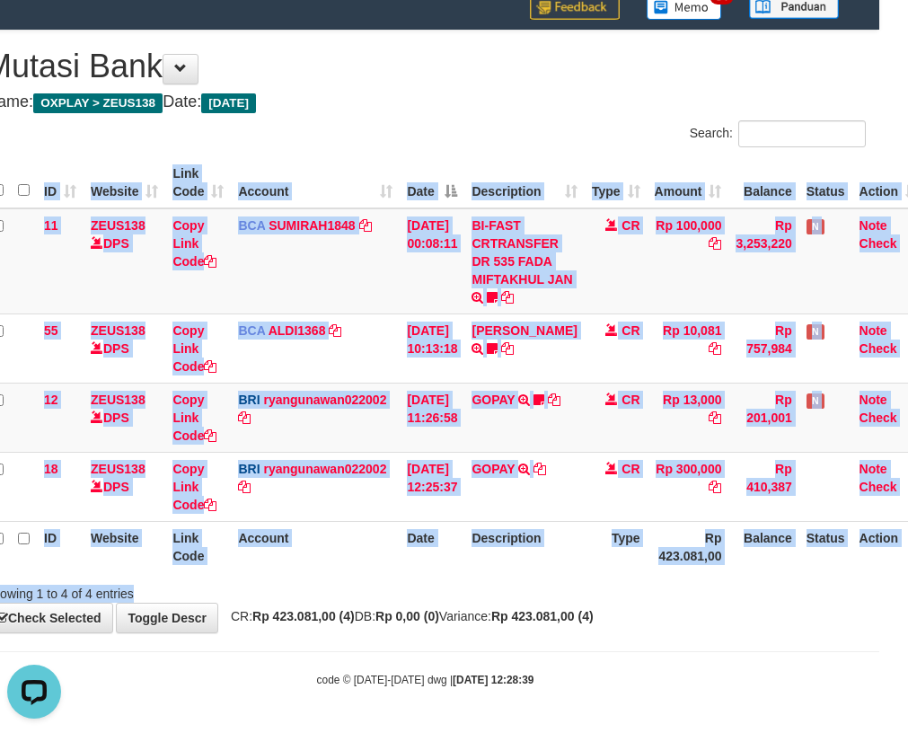
drag, startPoint x: 539, startPoint y: 576, endPoint x: 516, endPoint y: 564, distance: 25.7
click at [539, 575] on div "ID Website Link Code Account Date Description Type Amount Balance Status Action…" at bounding box center [425, 365] width 908 height 426
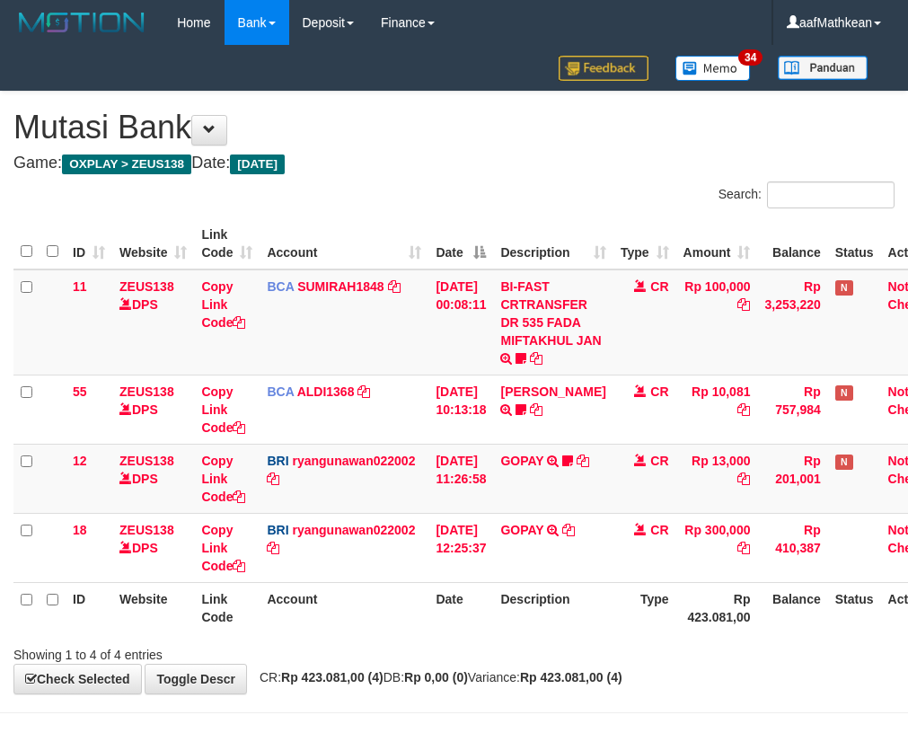
scroll to position [61, 29]
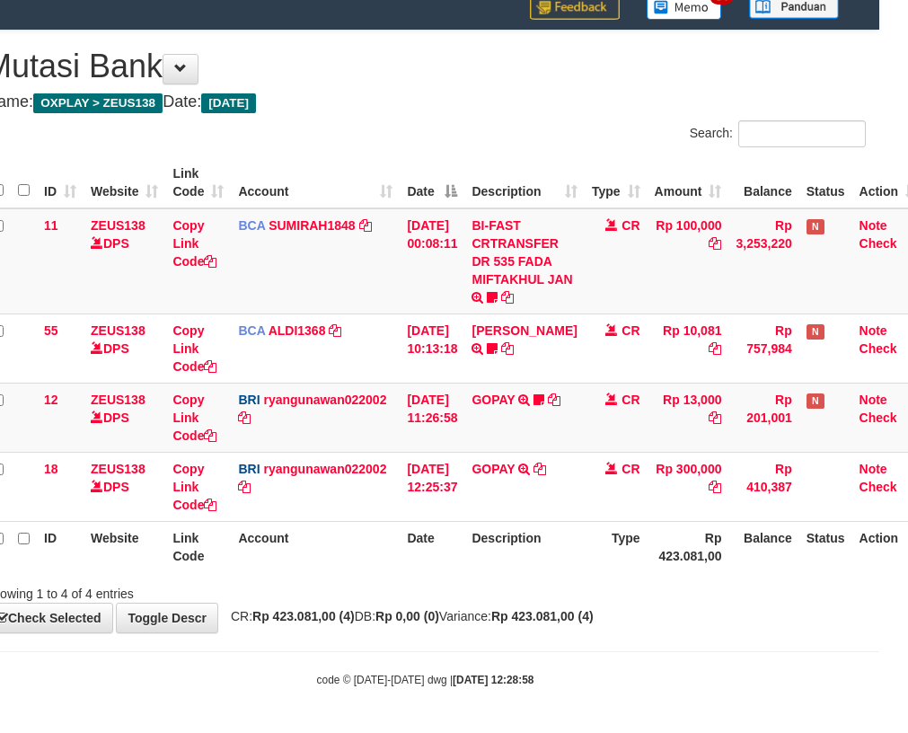
click at [525, 572] on div "ID Website Link Code Account Date Description Type Amount Balance Status Action…" at bounding box center [425, 365] width 908 height 426
click at [526, 584] on div "Showing 1 to 4 of 4 entries" at bounding box center [425, 589] width 908 height 25
click at [536, 604] on div "**********" at bounding box center [425, 331] width 908 height 601
click at [545, 615] on strong "Rp 423.081,00 (4)" at bounding box center [542, 616] width 102 height 14
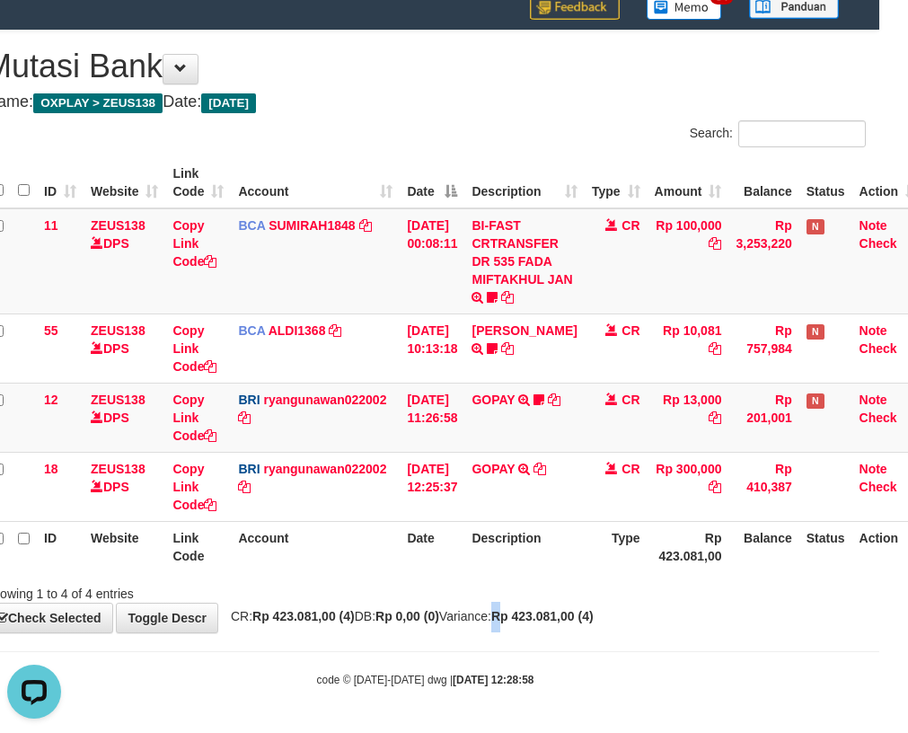
click at [546, 609] on div "**********" at bounding box center [425, 331] width 908 height 601
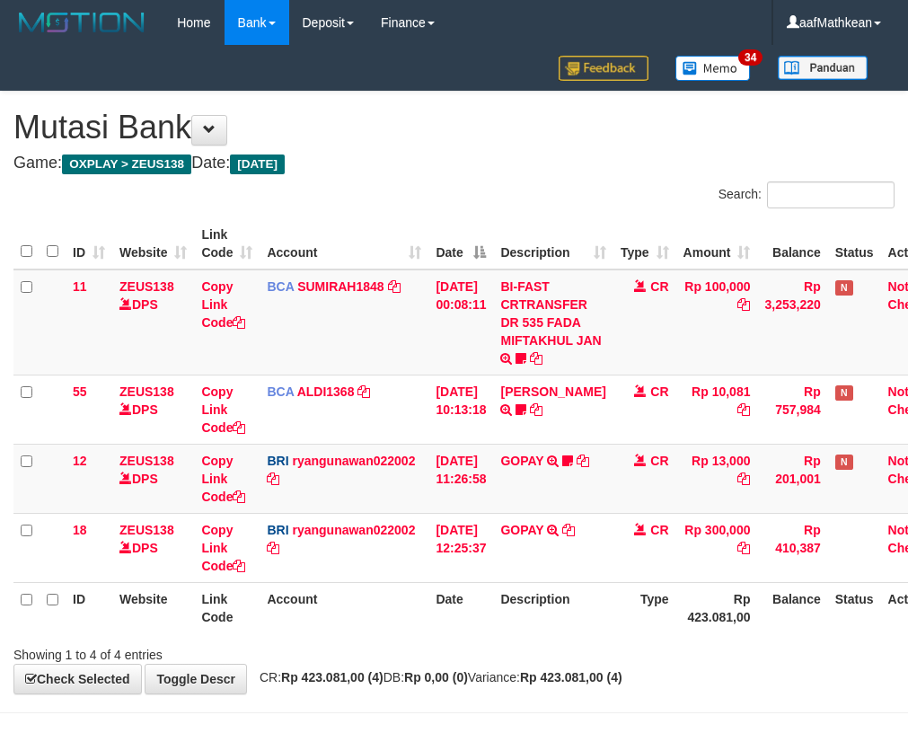
scroll to position [61, 29]
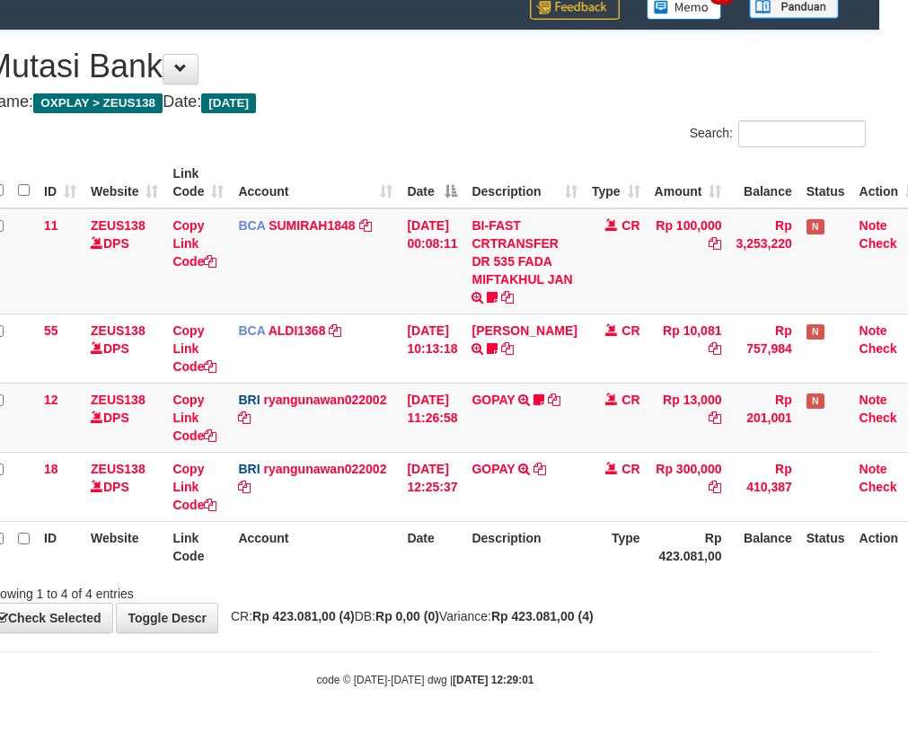
click at [545, 595] on div "Showing 1 to 4 of 4 entries" at bounding box center [425, 589] width 908 height 25
click at [540, 589] on div "Showing 1 to 4 of 4 entries" at bounding box center [425, 589] width 908 height 25
click at [541, 592] on div "Showing 1 to 4 of 4 entries" at bounding box center [425, 589] width 908 height 25
click at [542, 596] on div "Showing 1 to 4 of 4 entries" at bounding box center [425, 589] width 908 height 25
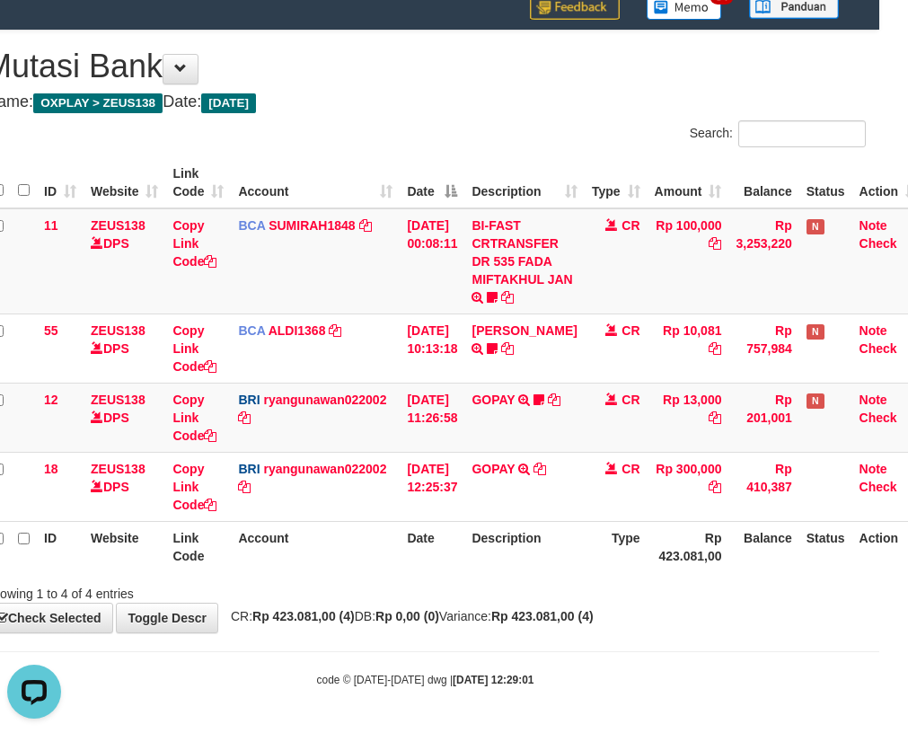
click at [540, 597] on div "Showing 1 to 4 of 4 entries" at bounding box center [425, 589] width 908 height 25
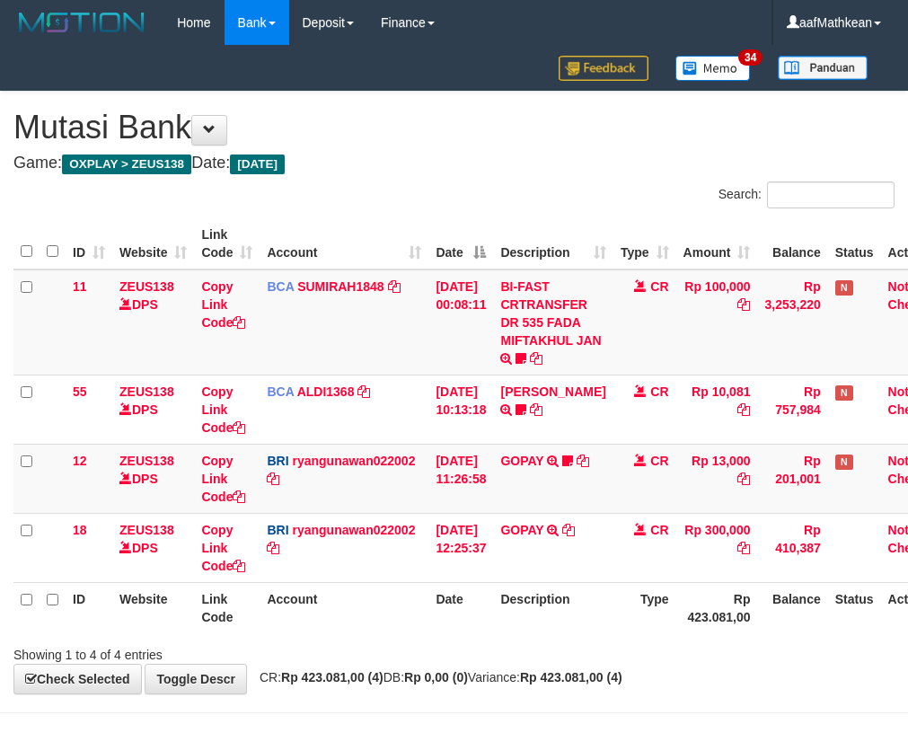
scroll to position [61, 29]
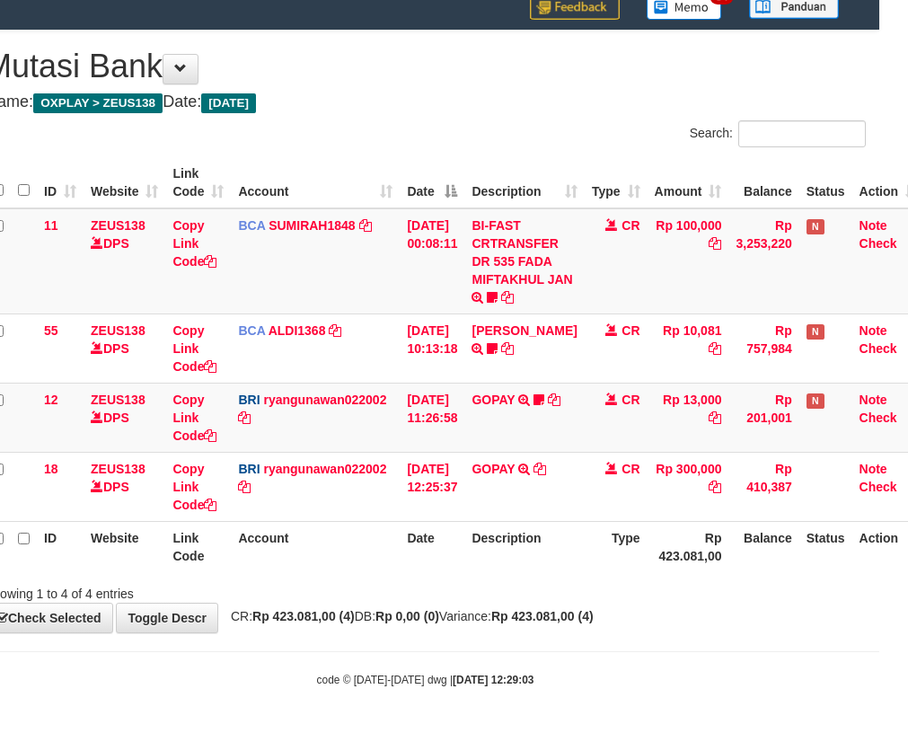
click at [540, 597] on div "Showing 1 to 4 of 4 entries" at bounding box center [425, 589] width 908 height 25
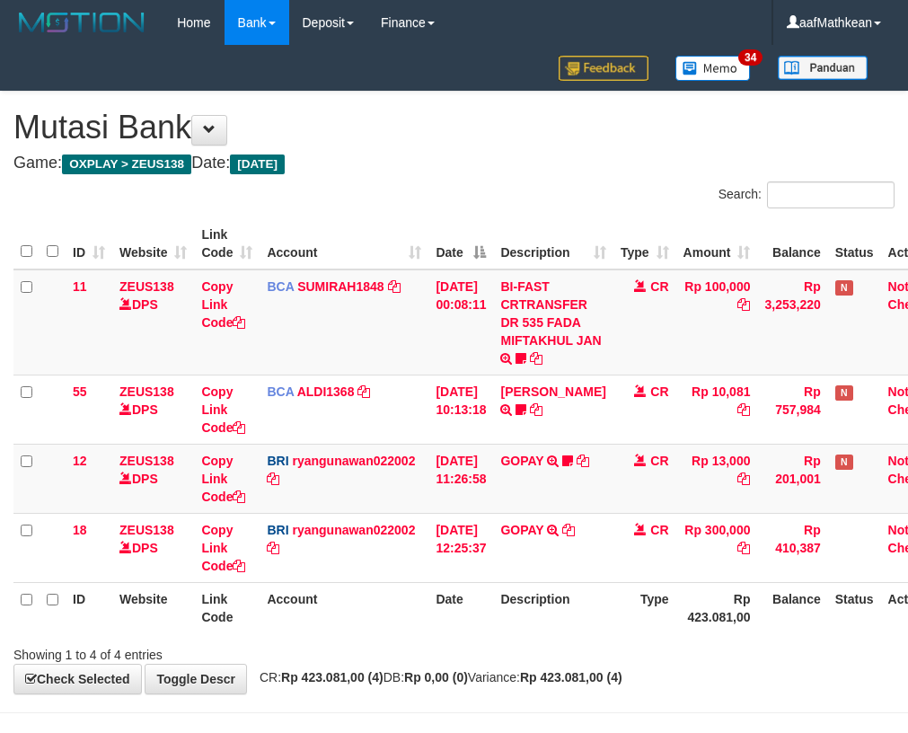
click at [563, 670] on span "CR: Rp 423.081,00 (4) DB: Rp 0,00 (0) Variance: Rp 423.081,00 (4)" at bounding box center [436, 677] width 372 height 14
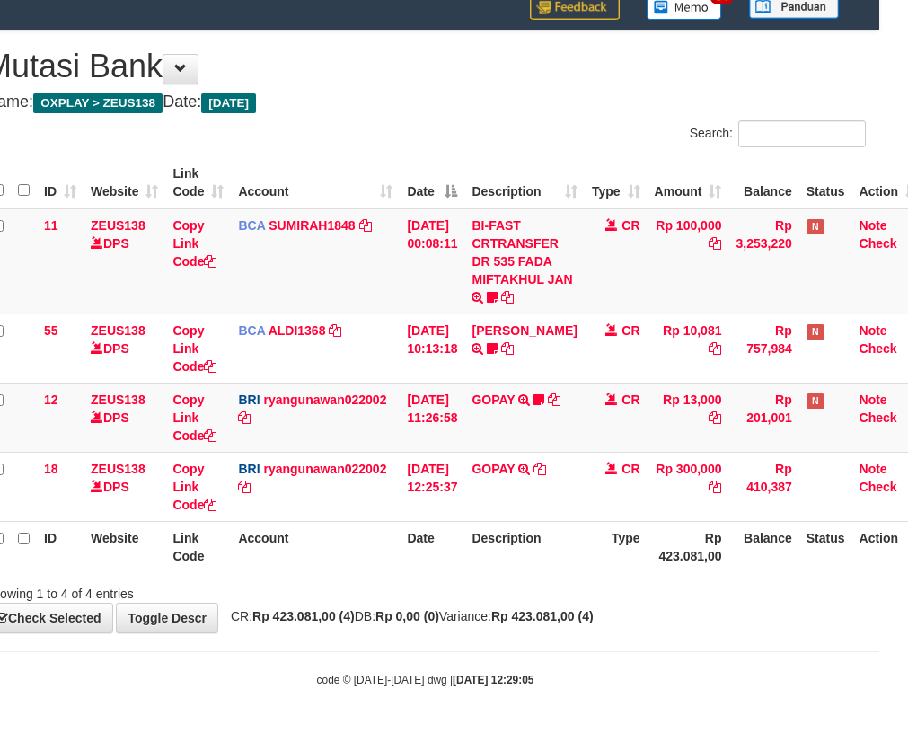
click at [584, 649] on body "Toggle navigation Home Bank Account List Load By Website Group [OXPLAY] ZEUS138…" at bounding box center [425, 336] width 908 height 794
click at [587, 634] on body "Toggle navigation Home Bank Account List Load By Website Group [OXPLAY] ZEUS138…" at bounding box center [425, 336] width 908 height 794
click at [494, 527] on th "Description" at bounding box center [523, 546] width 119 height 51
click at [491, 540] on th "Description" at bounding box center [523, 546] width 119 height 51
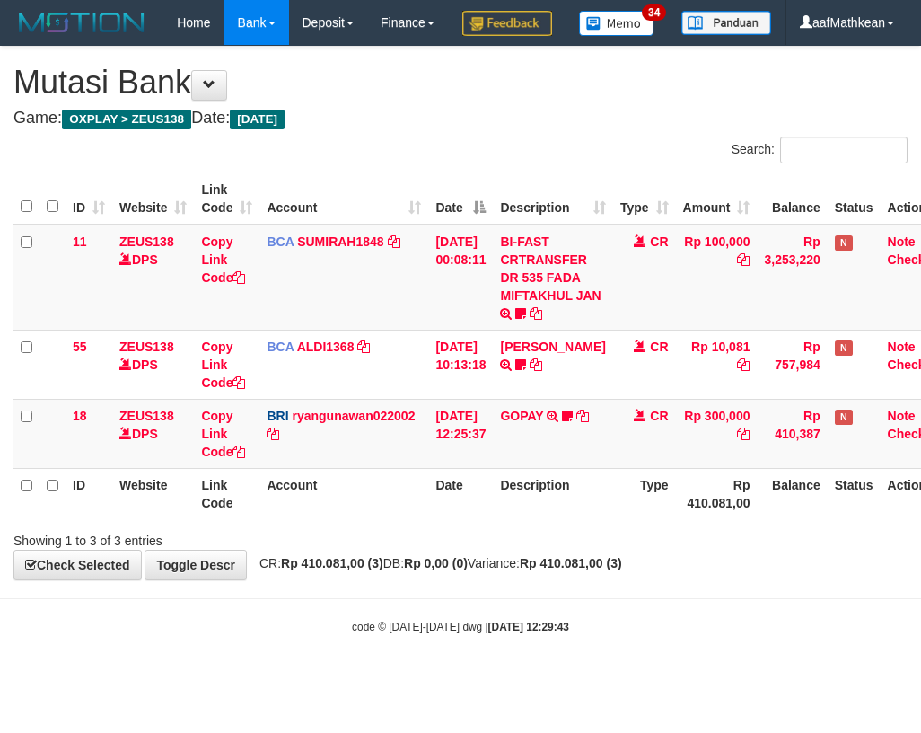
click at [484, 519] on th "Date" at bounding box center [460, 493] width 65 height 51
click at [505, 511] on table "ID Website Link Code Account Date Description Type Amount Balance Status Action…" at bounding box center [483, 346] width 940 height 346
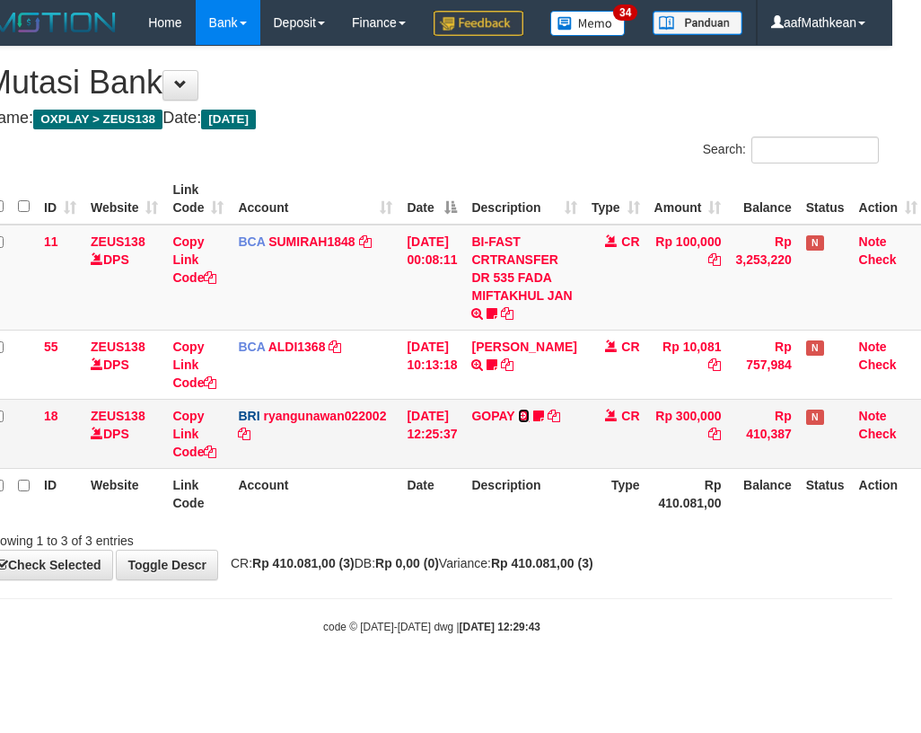
click at [530, 422] on icon at bounding box center [524, 415] width 12 height 13
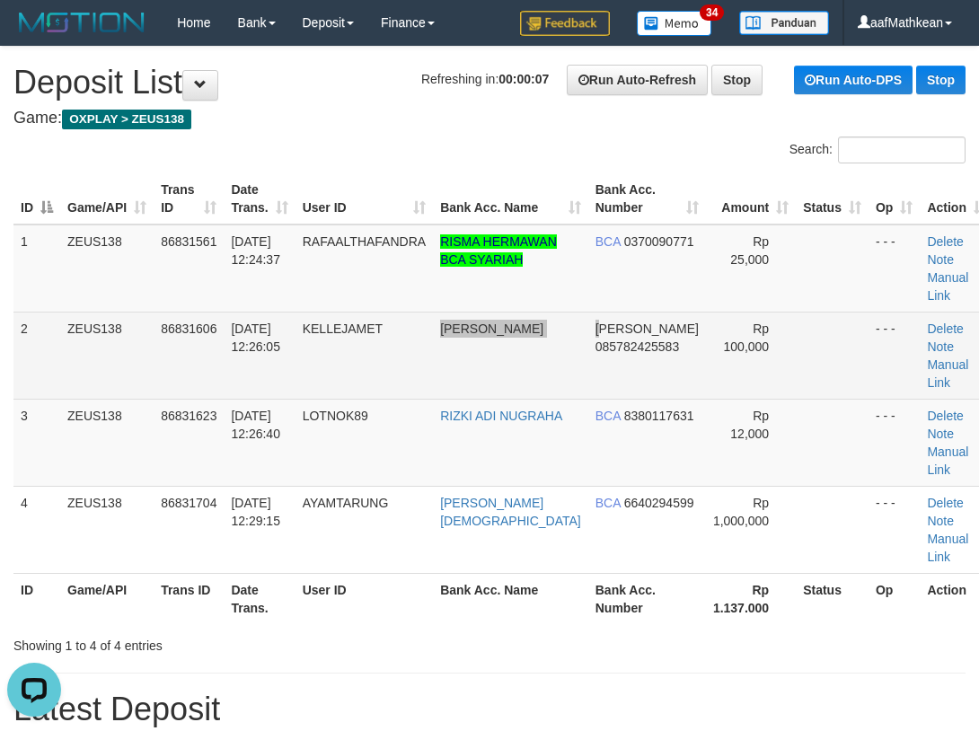
click at [572, 312] on tr "2 ZEUS138 86831606 [DATE] 12:26:05 KELLEJAMET [PERSON_NAME] 085782425583 Rp 100…" at bounding box center [502, 355] width 979 height 87
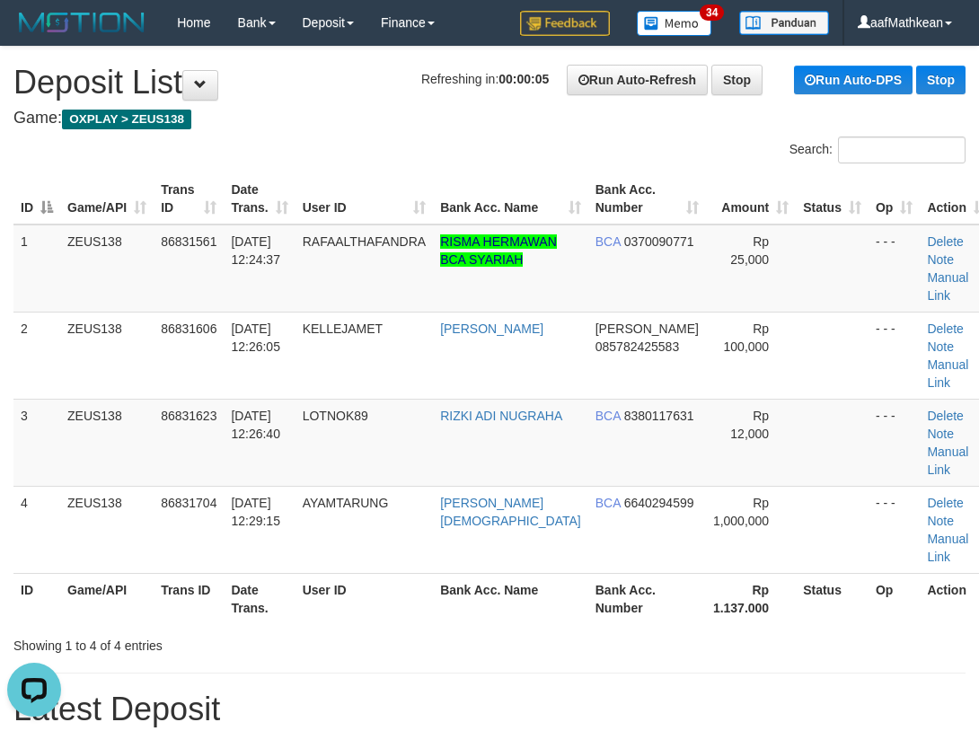
drag, startPoint x: 336, startPoint y: 175, endPoint x: 312, endPoint y: 177, distance: 24.3
click at [319, 181] on th "User ID" at bounding box center [363, 198] width 137 height 51
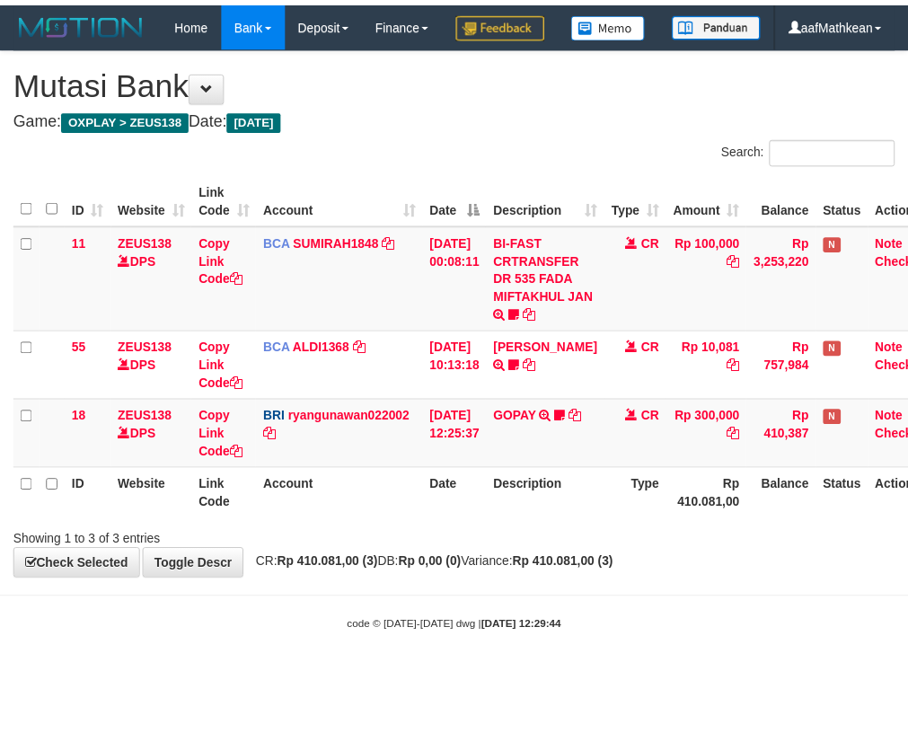
scroll to position [0, 29]
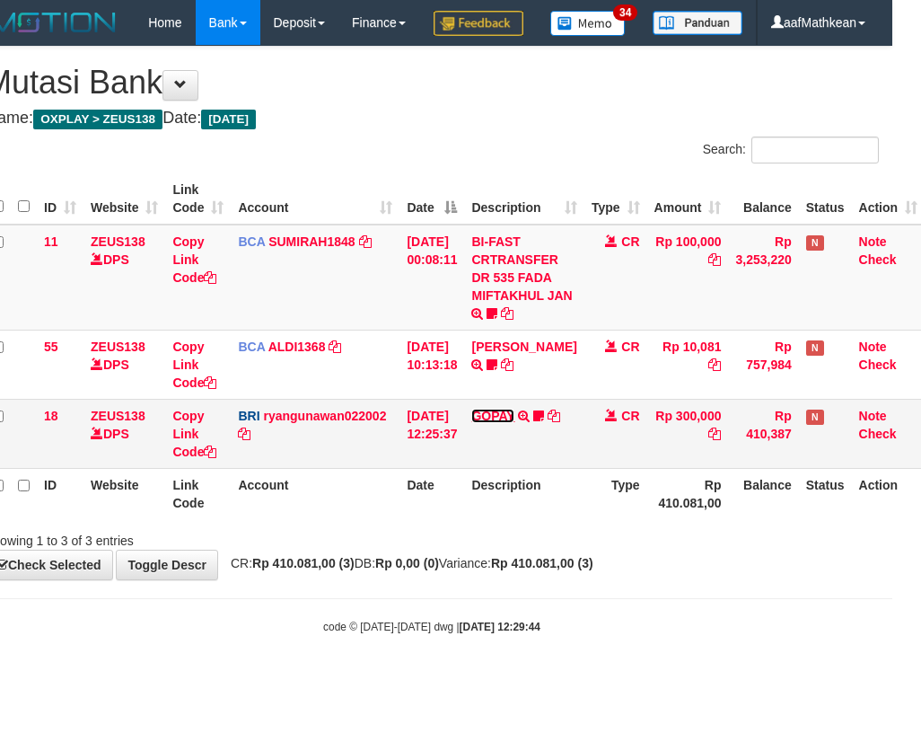
click at [505, 423] on link "GOPAY" at bounding box center [492, 415] width 43 height 14
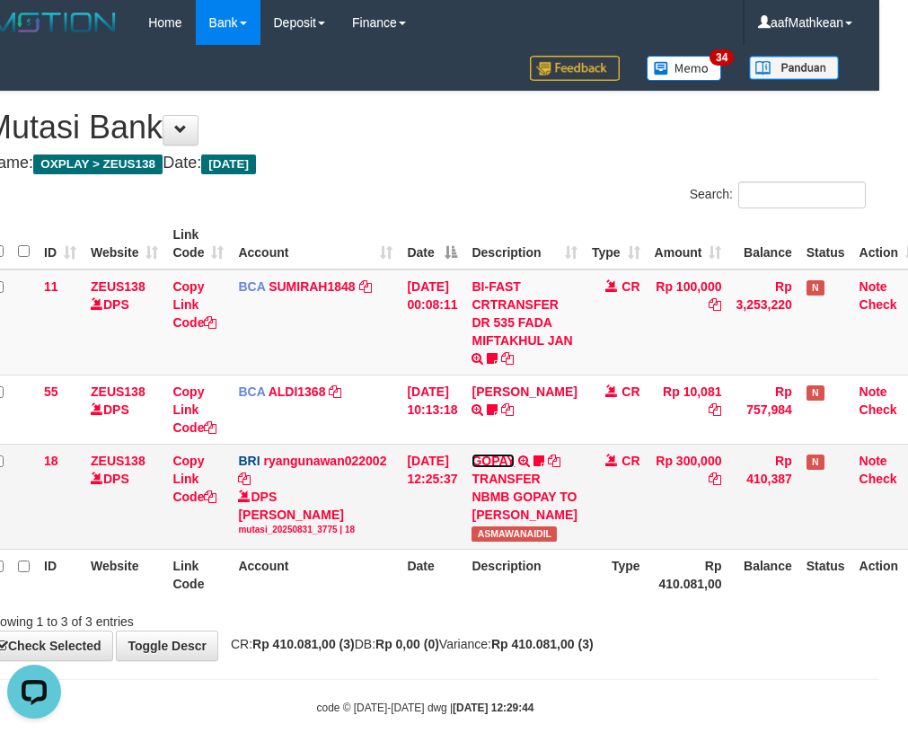
scroll to position [0, 0]
copy span "ASMAWAN"
copy span "ASMAWANAIDIL"
drag, startPoint x: 493, startPoint y: 554, endPoint x: 910, endPoint y: 480, distance: 423.9
click at [585, 549] on tr "18 ZEUS138 DPS Copy Link Code BRI ryangunawan022002 DPS [PERSON_NAME] mutasi_20…" at bounding box center [455, 495] width 940 height 105
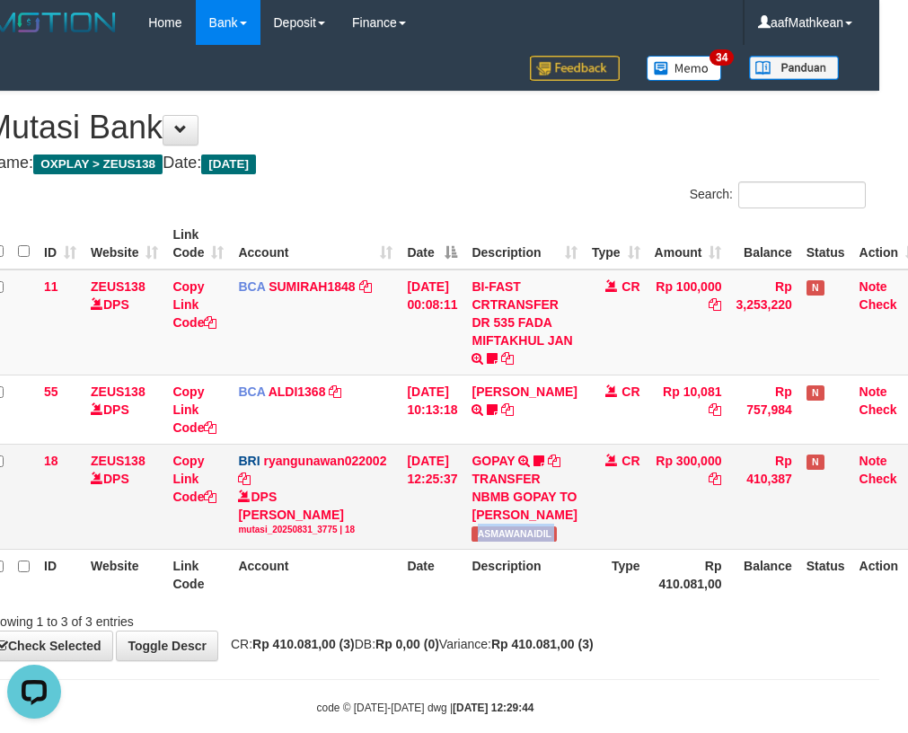
drag, startPoint x: 636, startPoint y: 495, endPoint x: 600, endPoint y: 515, distance: 41.4
click at [630, 500] on td "CR" at bounding box center [615, 495] width 63 height 105
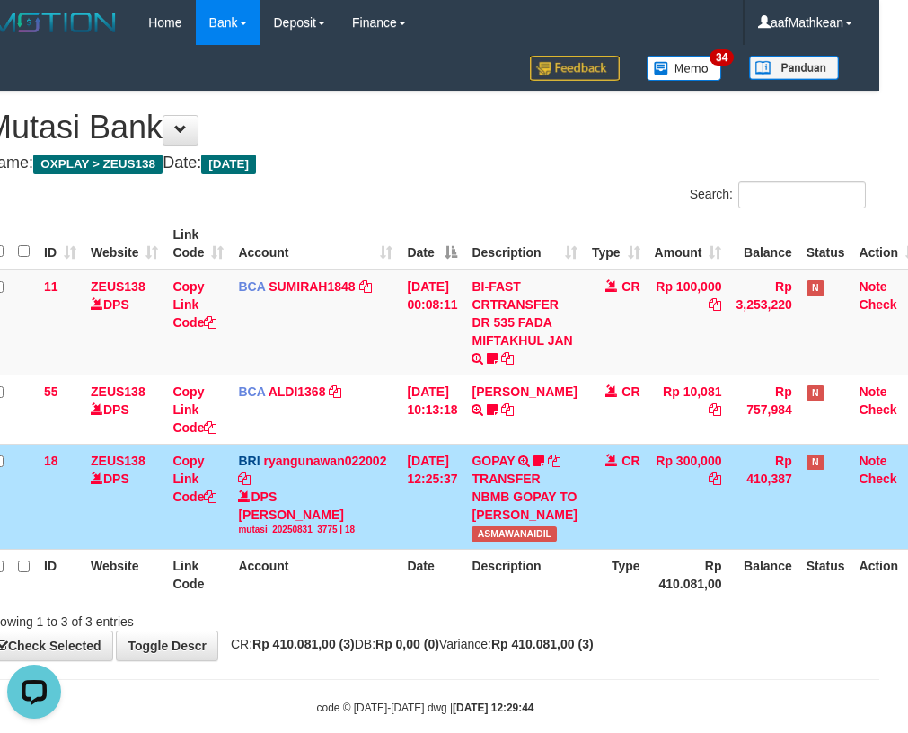
click at [601, 528] on td "CR" at bounding box center [615, 495] width 63 height 105
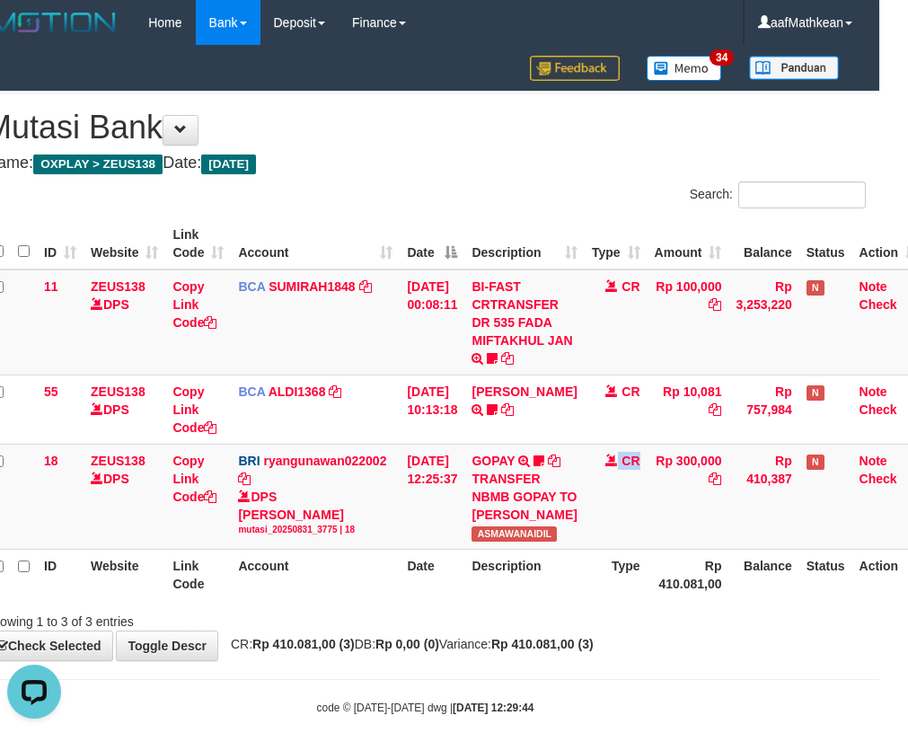
drag, startPoint x: 592, startPoint y: 528, endPoint x: 918, endPoint y: 417, distance: 344.9
click at [691, 503] on tr "18 ZEUS138 DPS Copy Link Code BRI ryangunawan022002 DPS RYAN GUNAWAN mutasi_202…" at bounding box center [455, 495] width 940 height 105
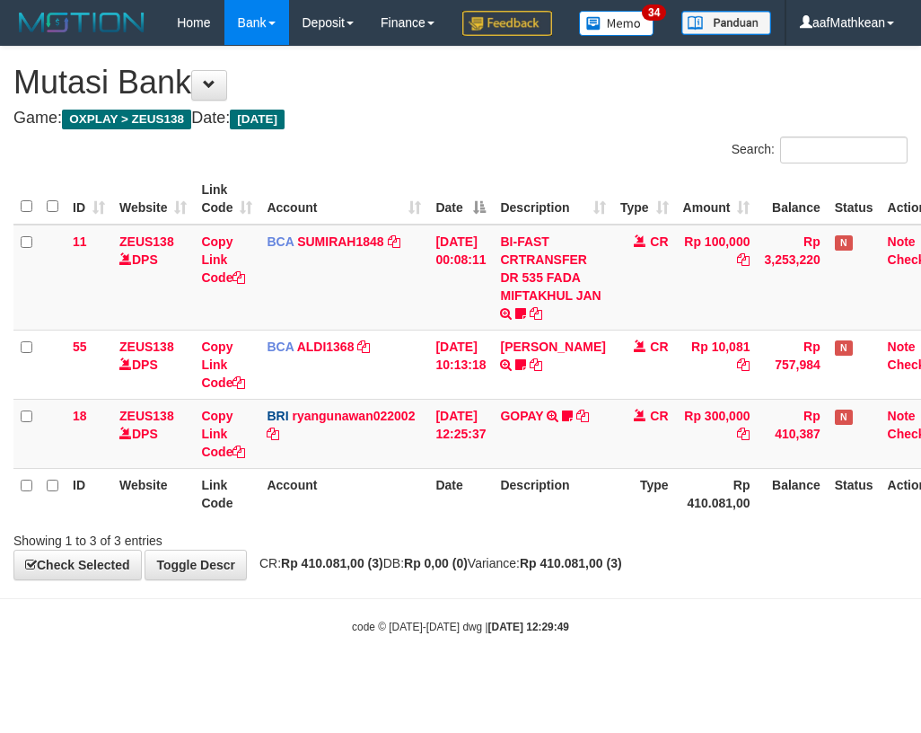
scroll to position [0, 29]
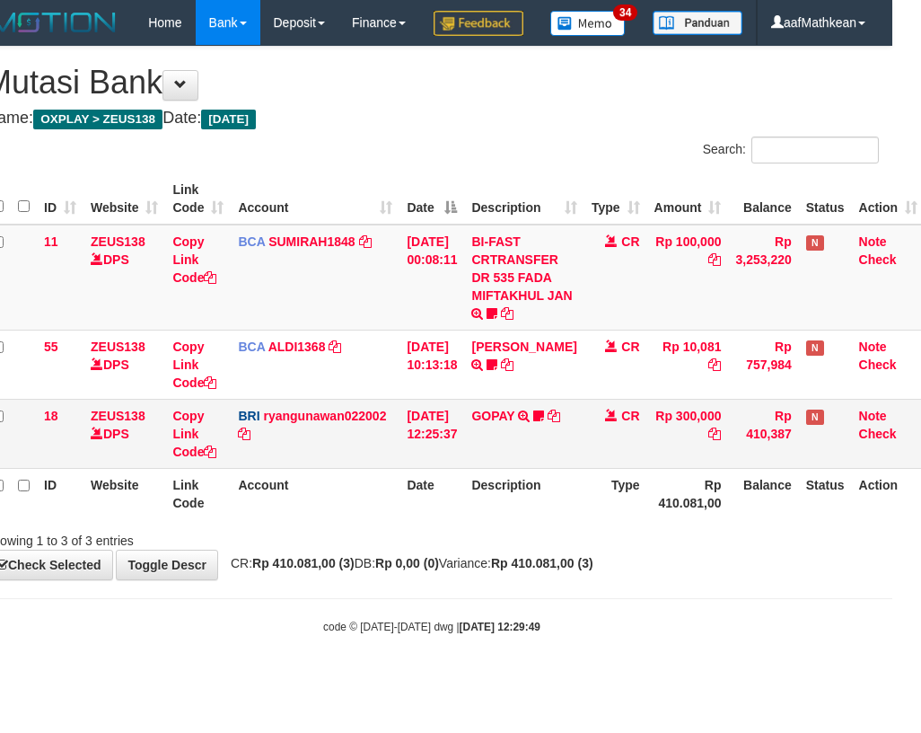
drag, startPoint x: 497, startPoint y: 451, endPoint x: 844, endPoint y: 485, distance: 348.2
click at [497, 452] on td "GOPAY TRANSFER NBMB GOPAY TO RYAN GUNAWAN ASMAWANAIDIL" at bounding box center [523, 433] width 119 height 69
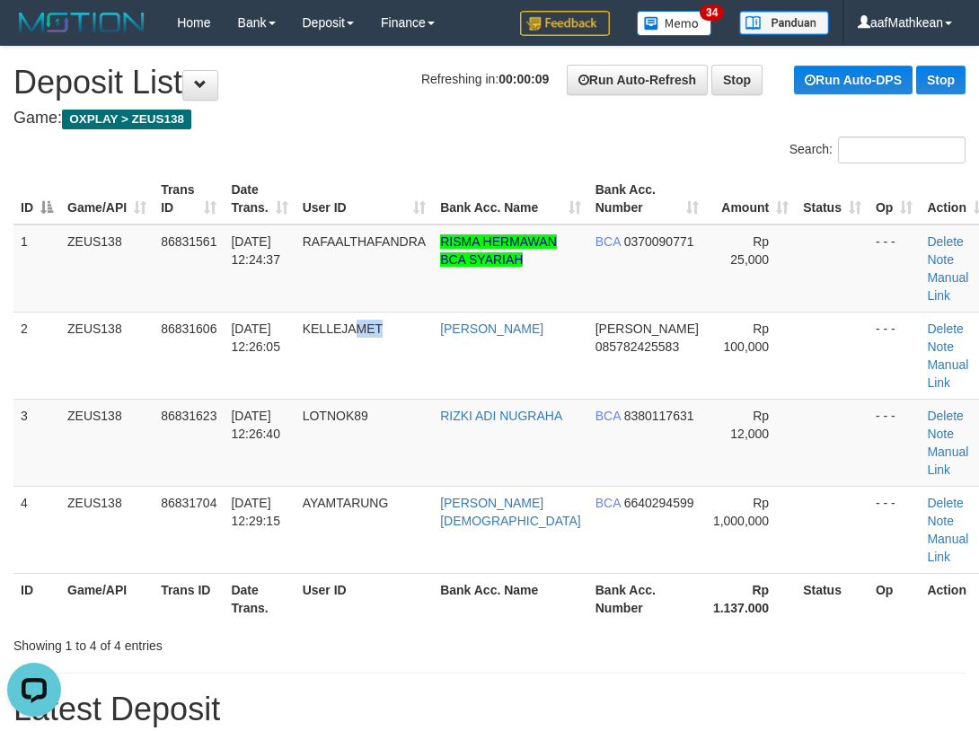
drag, startPoint x: 376, startPoint y: 303, endPoint x: 3, endPoint y: 344, distance: 375.6
click at [279, 312] on tr "2 ZEUS138 86831606 [DATE] 12:26:05 KELLEJAMET [PERSON_NAME] 085782425583 Rp 100…" at bounding box center [502, 355] width 979 height 87
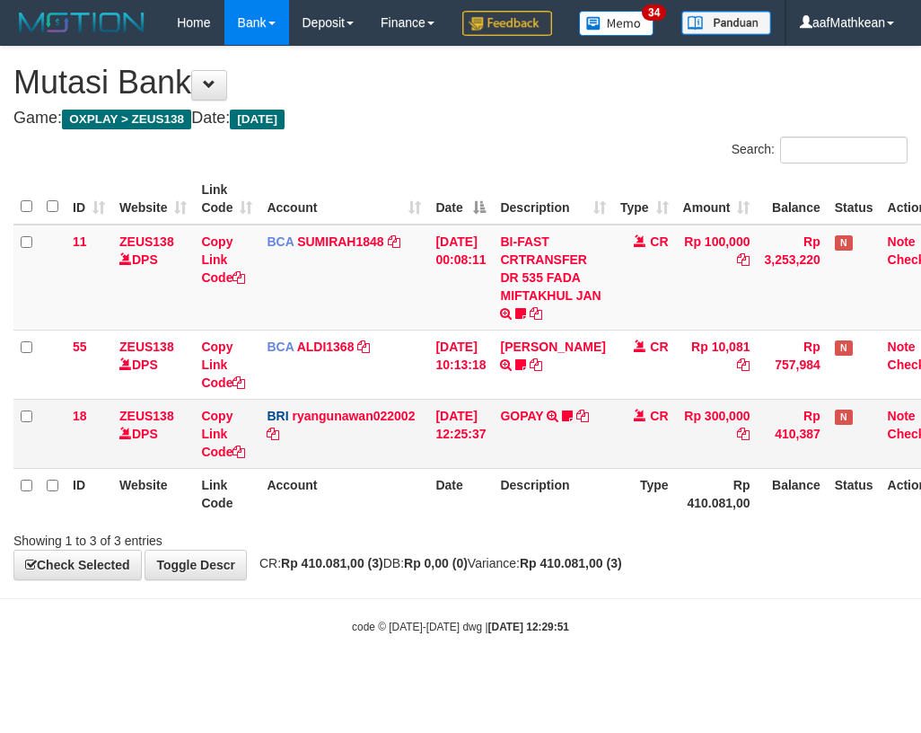
scroll to position [0, 29]
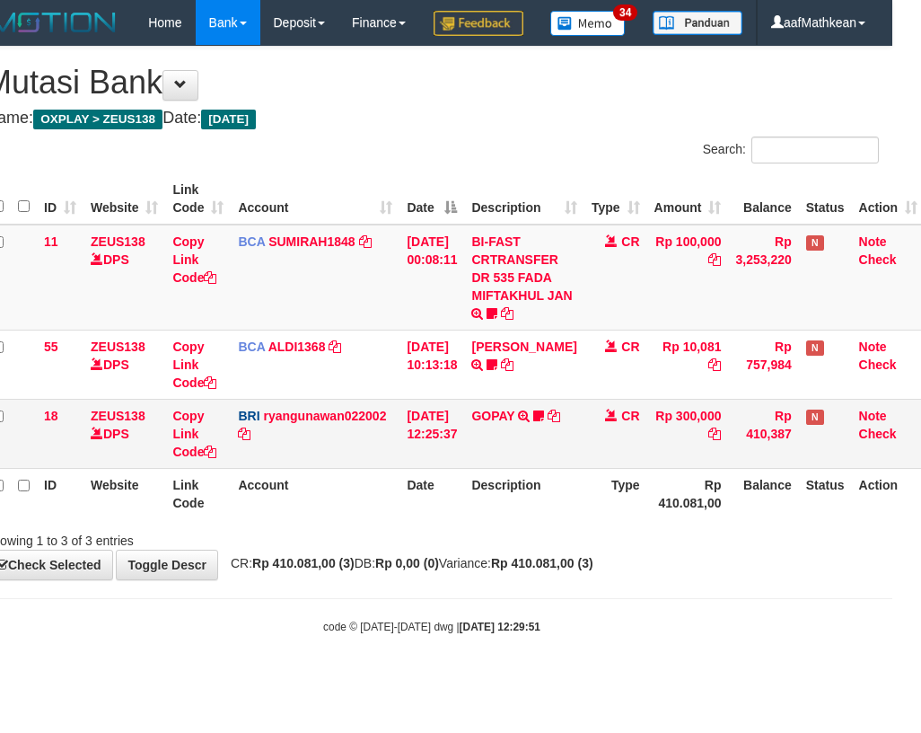
click at [351, 469] on tbody "11 ZEUS138 DPS Copy Link Code BCA SUMIRAH1848 DPS SUMIRAH mutasi_20250831_4156 …" at bounding box center [455, 346] width 940 height 244
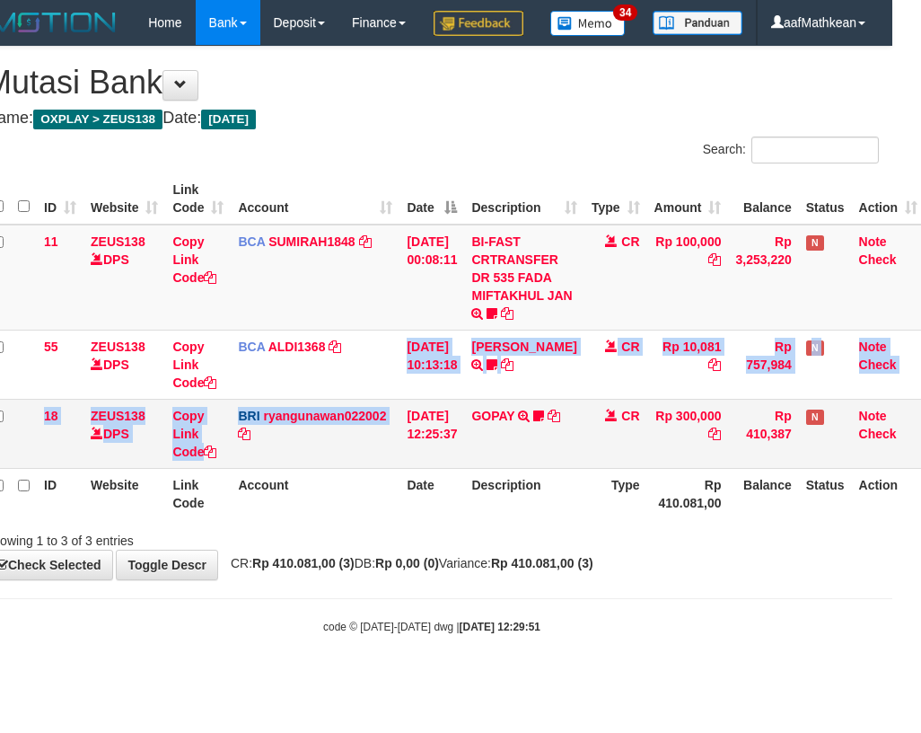
drag, startPoint x: 419, startPoint y: 491, endPoint x: 442, endPoint y: 507, distance: 27.7
click at [417, 468] on td "[DATE] 12:25:37" at bounding box center [431, 433] width 65 height 69
drag, startPoint x: 442, startPoint y: 507, endPoint x: 508, endPoint y: 503, distance: 66.6
click at [456, 468] on td "[DATE] 12:25:37" at bounding box center [431, 433] width 65 height 69
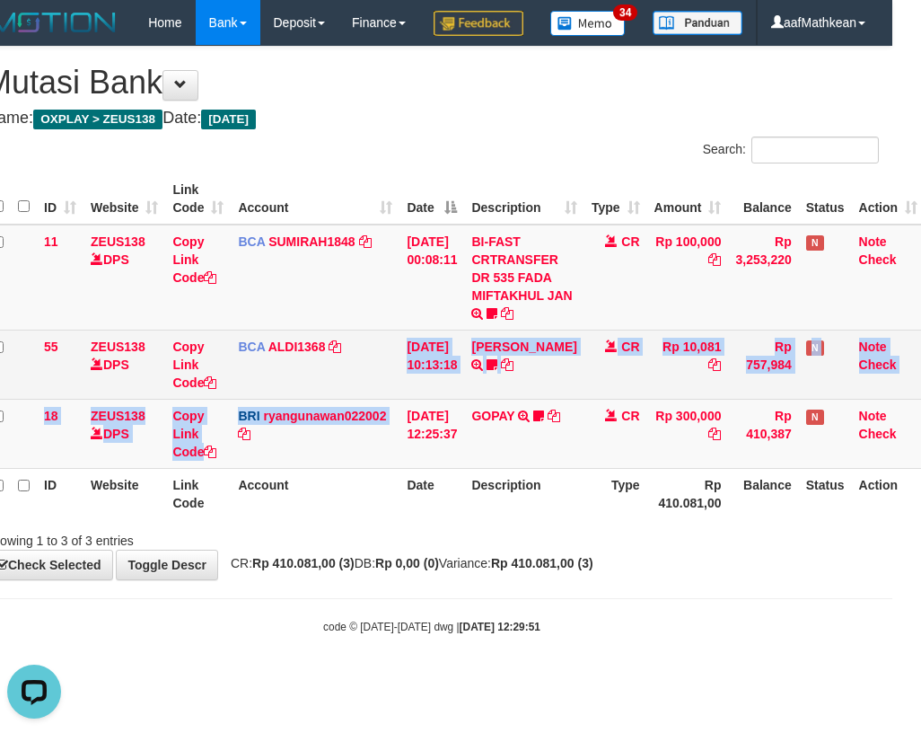
scroll to position [0, 0]
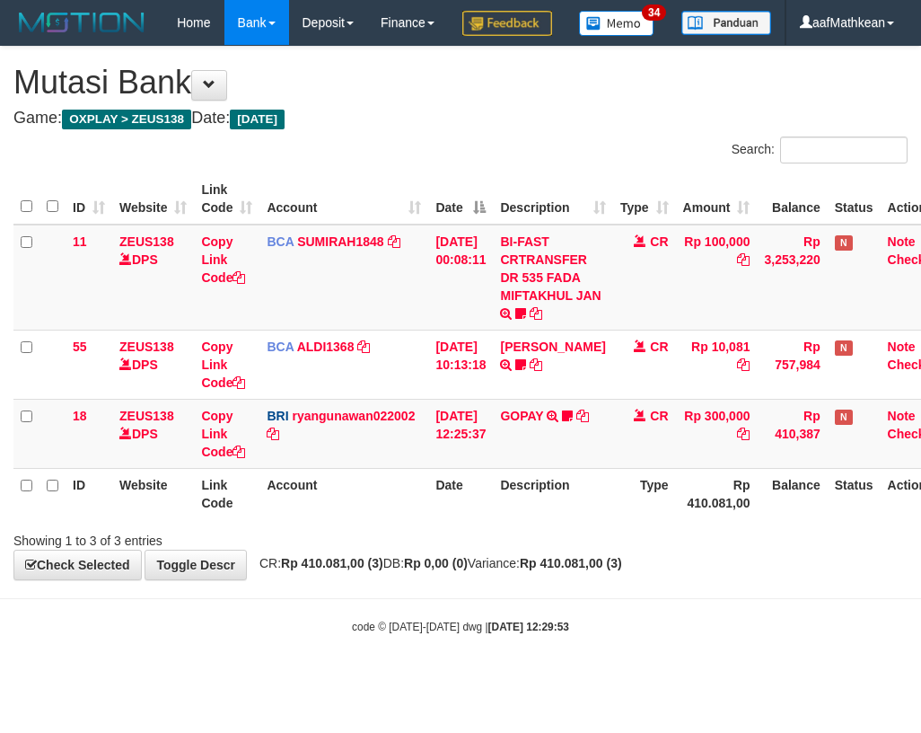
click at [376, 519] on th "Account" at bounding box center [343, 493] width 169 height 51
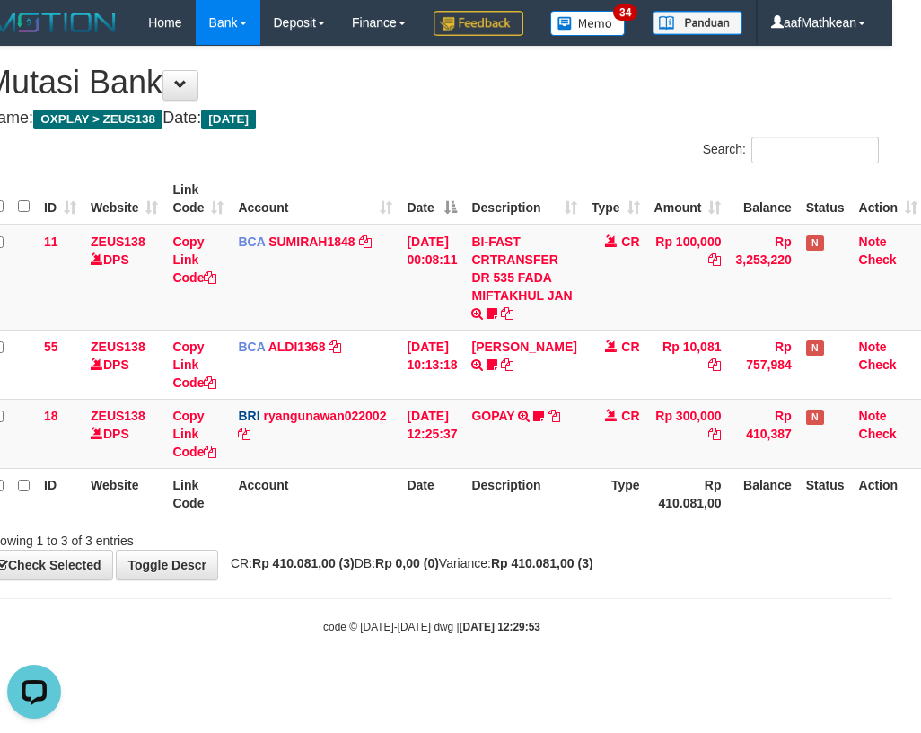
drag, startPoint x: 392, startPoint y: 534, endPoint x: 379, endPoint y: 557, distance: 26.2
click at [392, 519] on th "Account" at bounding box center [315, 493] width 169 height 51
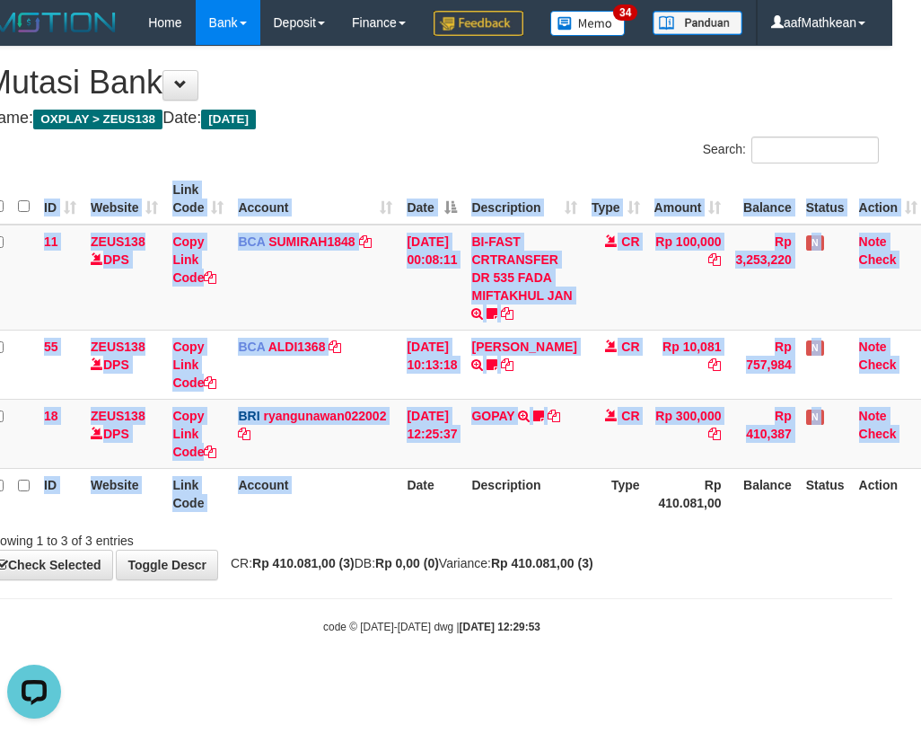
click at [401, 519] on th "Date" at bounding box center [431, 493] width 65 height 51
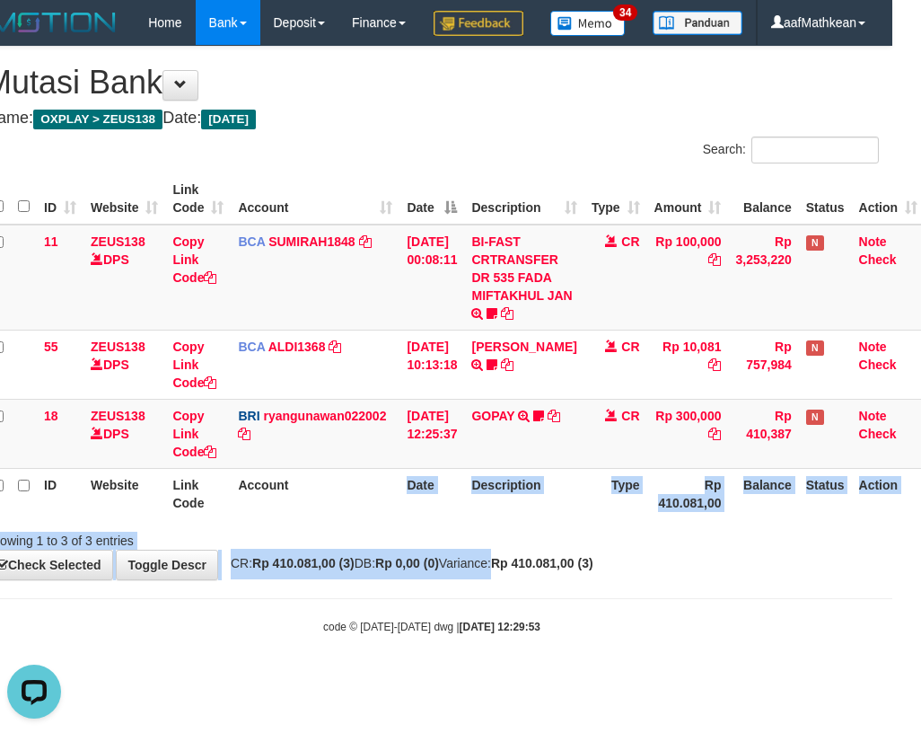
click at [689, 639] on body "Toggle navigation Home Bank Account List Load By Website Group [OXPLAY] ZEUS138…" at bounding box center [431, 340] width 921 height 680
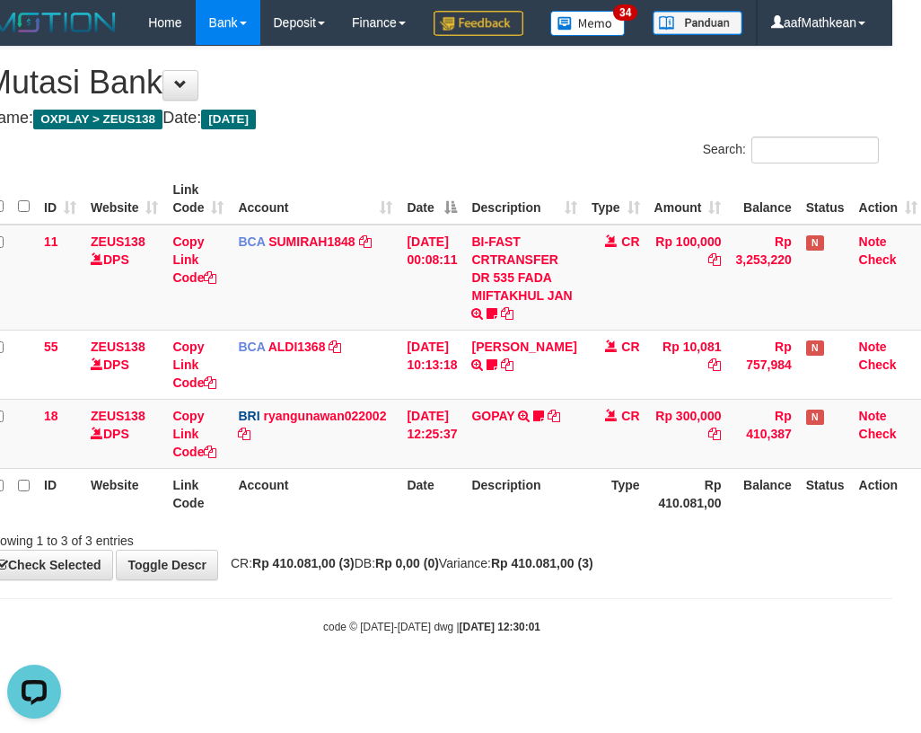
click at [604, 519] on th "Type" at bounding box center [615, 493] width 63 height 51
click at [682, 579] on div "**********" at bounding box center [431, 313] width 921 height 532
click at [415, 549] on div "Showing 1 to 3 of 3 entries" at bounding box center [431, 536] width 921 height 25
drag, startPoint x: 415, startPoint y: 578, endPoint x: 435, endPoint y: 597, distance: 28.0
click at [432, 579] on div "**********" at bounding box center [431, 313] width 921 height 532
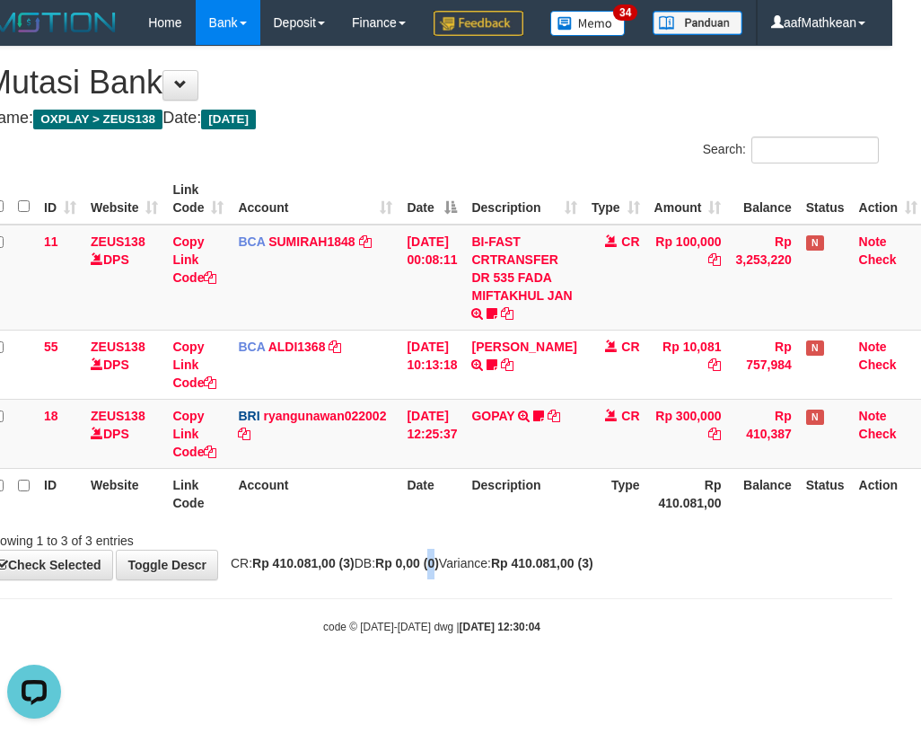
click at [461, 579] on div "**********" at bounding box center [431, 313] width 921 height 532
click at [484, 549] on div "Showing 1 to 3 of 3 entries" at bounding box center [431, 536] width 921 height 25
click at [599, 519] on th "Type" at bounding box center [615, 493] width 63 height 51
click at [600, 519] on th "Type" at bounding box center [615, 493] width 63 height 51
click at [574, 468] on td "GOPAY TRANSFER NBMB GOPAY TO [PERSON_NAME]" at bounding box center [523, 433] width 119 height 69
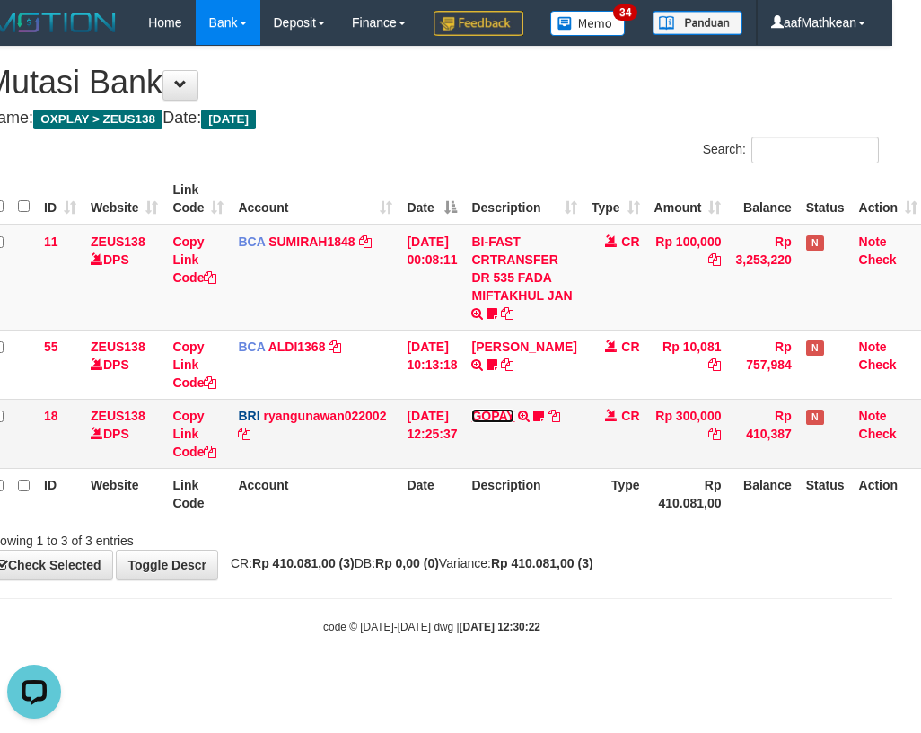
click at [507, 423] on link "GOPAY" at bounding box center [492, 415] width 43 height 14
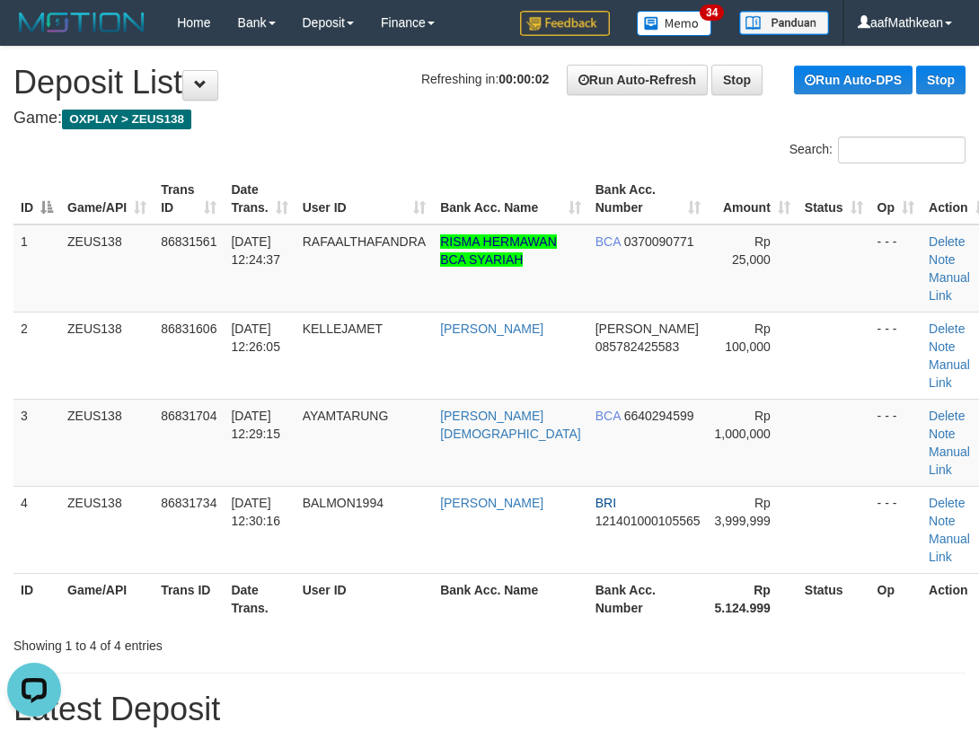
drag, startPoint x: 270, startPoint y: 145, endPoint x: 1, endPoint y: 291, distance: 306.1
click at [258, 162] on div "Search:" at bounding box center [489, 151] width 979 height 31
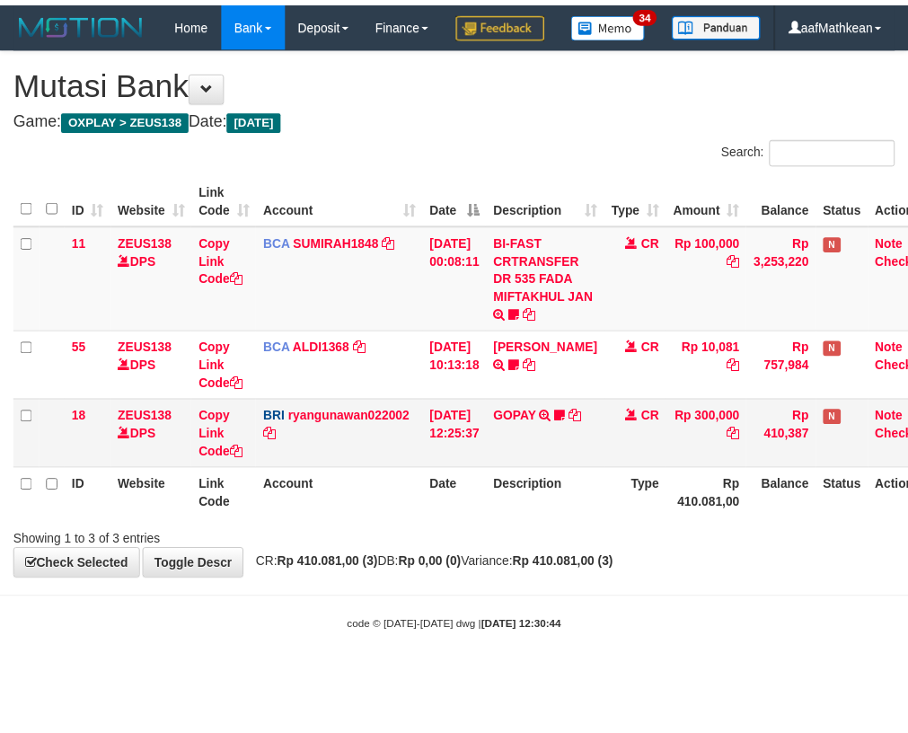
scroll to position [0, 29]
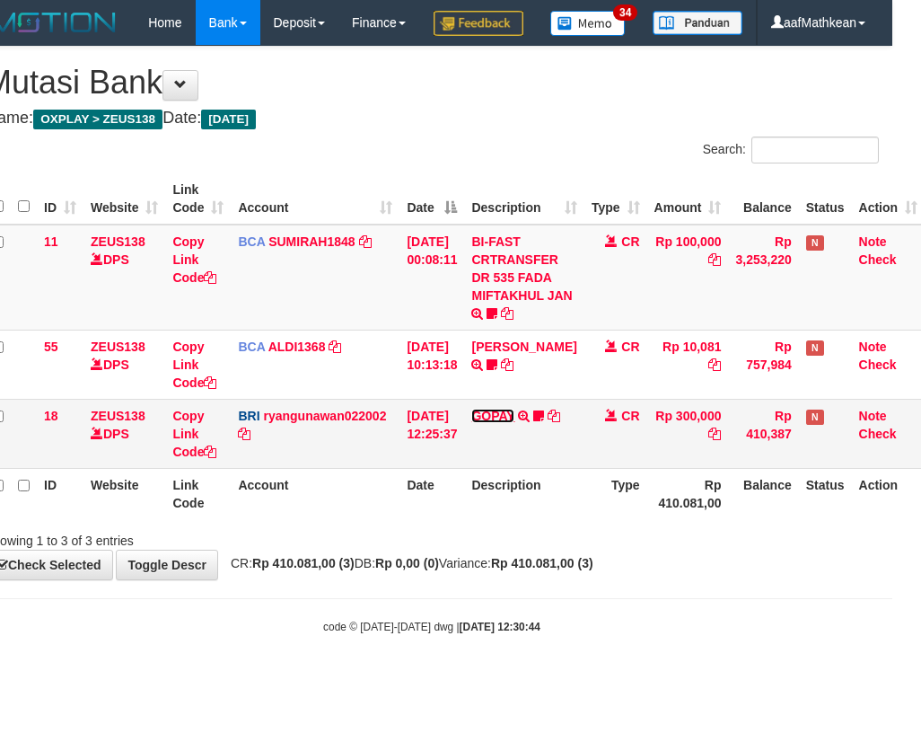
click at [502, 423] on link "GOPAY" at bounding box center [492, 415] width 43 height 14
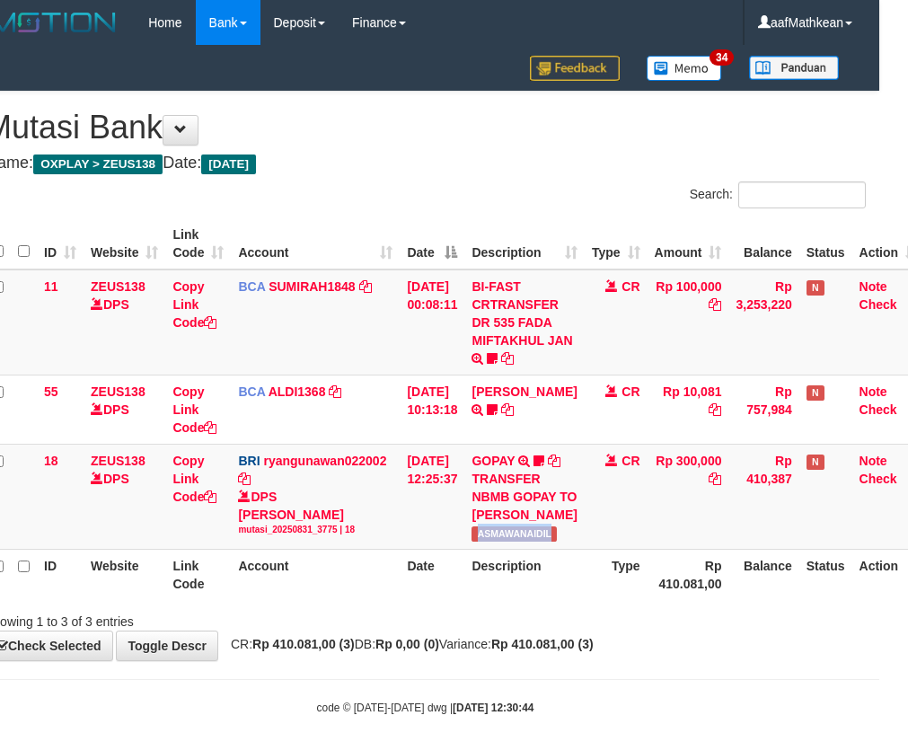
drag, startPoint x: 484, startPoint y: 557, endPoint x: 917, endPoint y: 369, distance: 472.0
click at [576, 539] on td "GOPAY TRANSFER NBMB GOPAY TO RYAN GUNAWAN ASMAWANAIDIL" at bounding box center [523, 495] width 119 height 105
copy td
click at [533, 508] on tr "18 ZEUS138 DPS Copy Link Code BRI ryangunawan022002 DPS RYAN GUNAWAN mutasi_202…" at bounding box center [455, 495] width 940 height 105
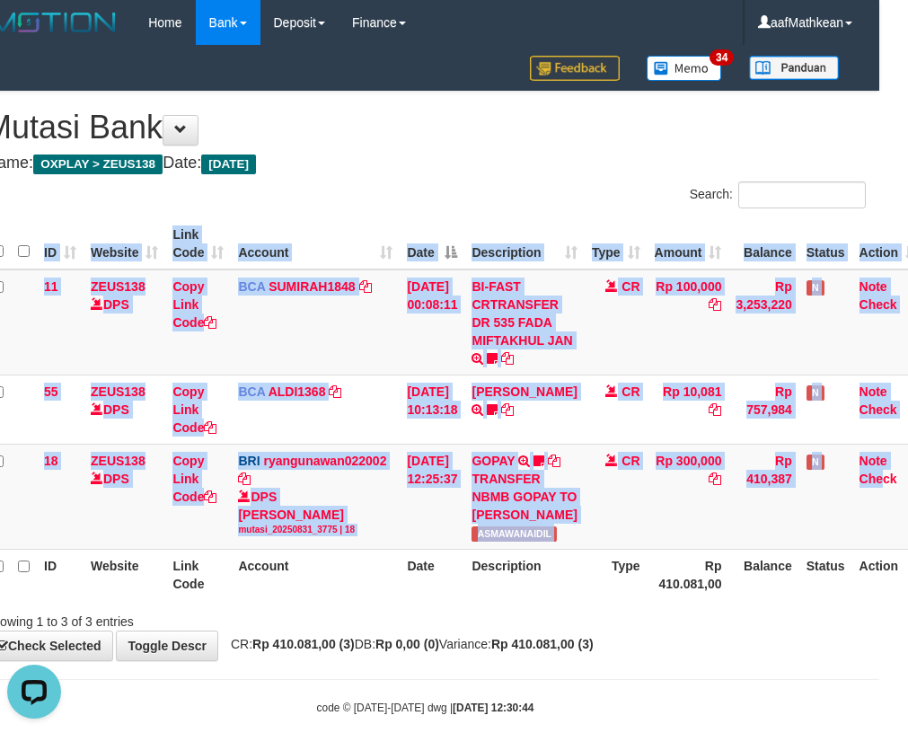
click at [879, 595] on html "Toggle navigation Home Bank Account List Load By Website Group [OXPLAY] ZEUS138…" at bounding box center [425, 380] width 908 height 760
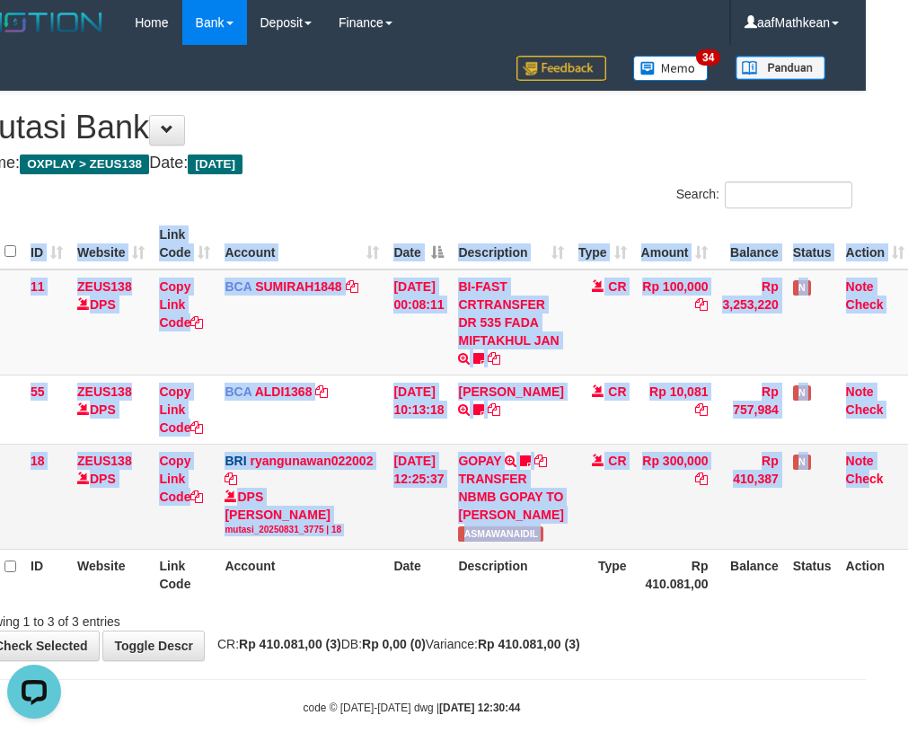
drag, startPoint x: 333, startPoint y: 540, endPoint x: 320, endPoint y: 538, distance: 12.9
click at [329, 542] on td "BRI ryangunawan022002 DPS RYAN GUNAWAN mutasi_20250831_3775 | 18 mutasi_2025083…" at bounding box center [301, 495] width 169 height 105
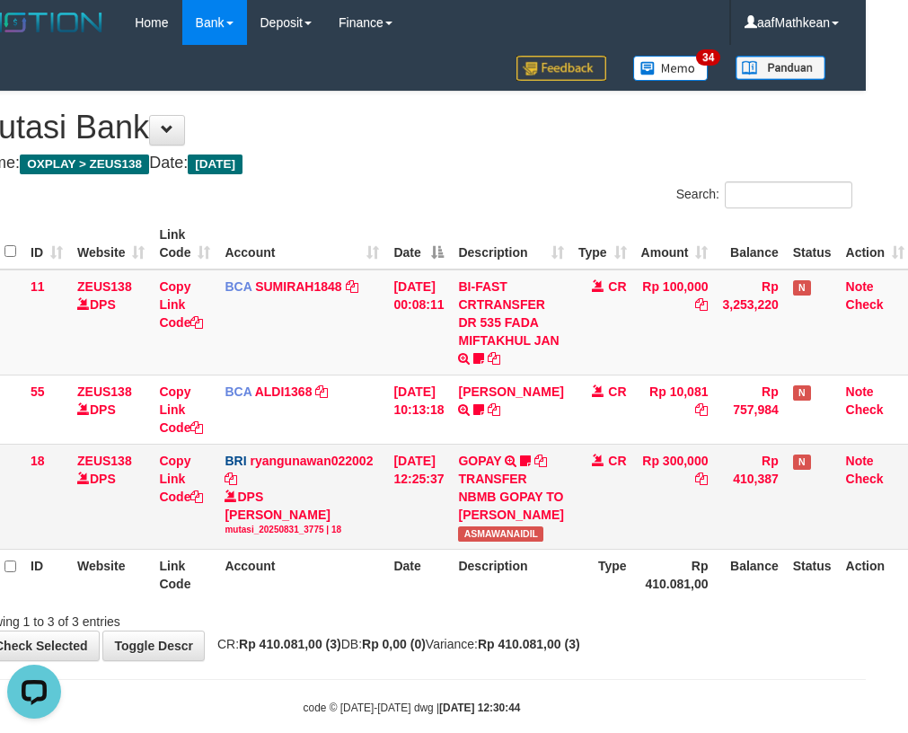
drag, startPoint x: 320, startPoint y: 538, endPoint x: 396, endPoint y: 522, distance: 77.1
click at [320, 535] on td "BRI ryangunawan022002 DPS RYAN GUNAWAN mutasi_20250831_3775 | 18 mutasi_2025083…" at bounding box center [301, 495] width 169 height 105
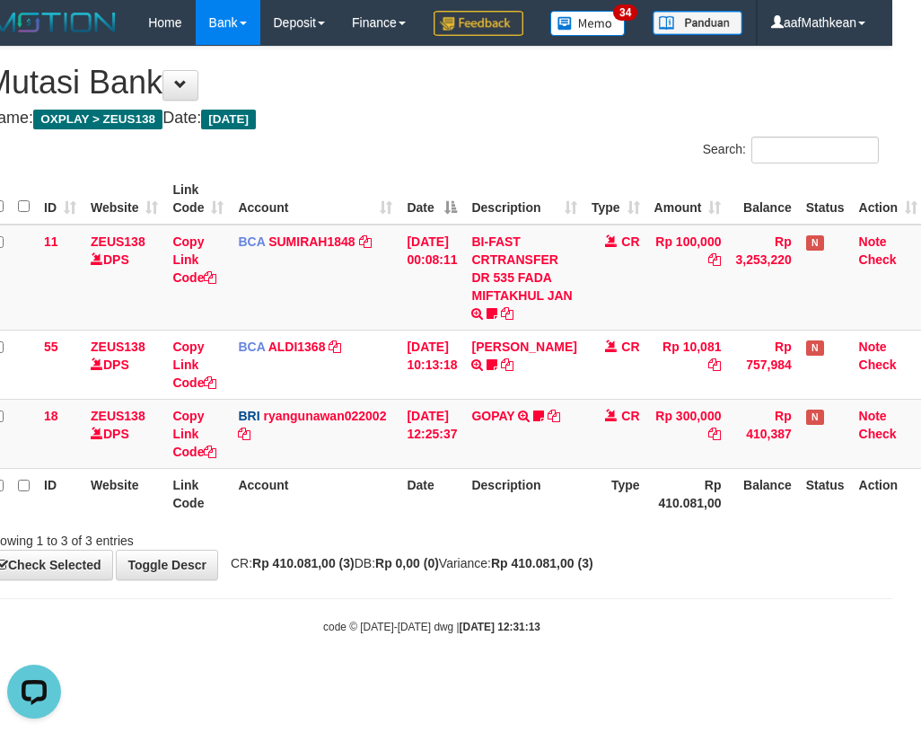
drag, startPoint x: 473, startPoint y: 617, endPoint x: 919, endPoint y: 698, distance: 453.4
click at [867, 680] on body "Toggle navigation Home Bank Account List Load By Website Group [OXPLAY] ZEUS138…" at bounding box center [431, 340] width 921 height 680
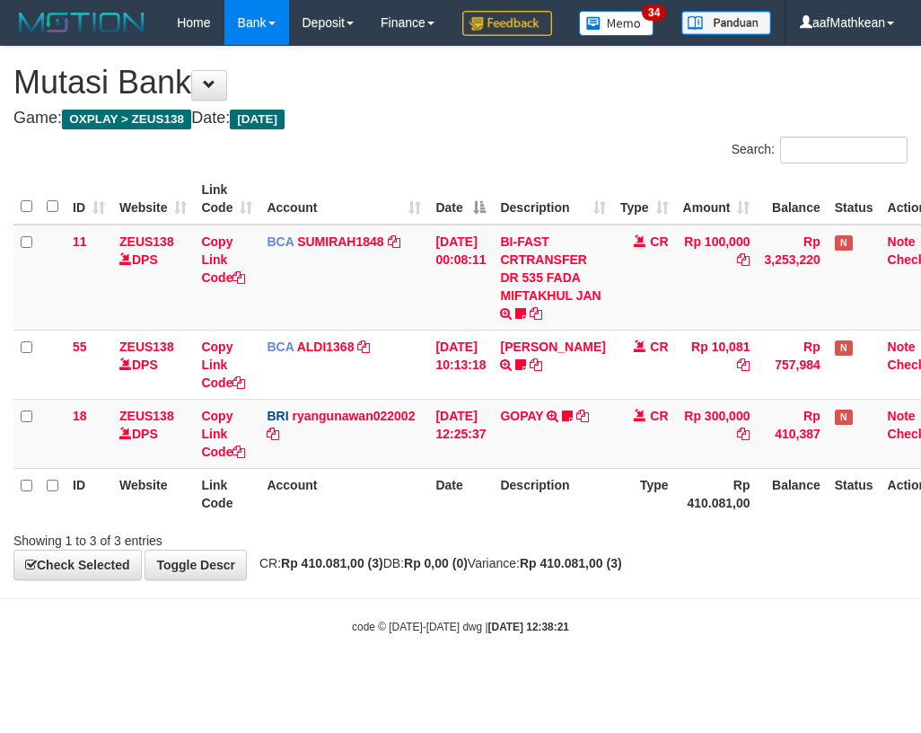
scroll to position [0, 29]
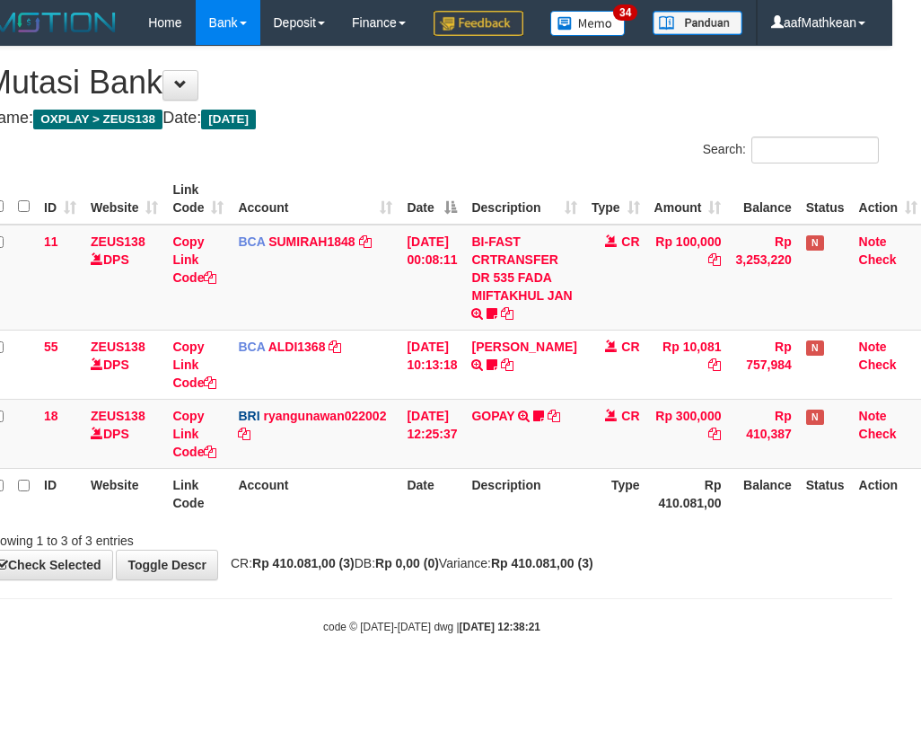
drag, startPoint x: 622, startPoint y: 575, endPoint x: 584, endPoint y: 590, distance: 41.5
click at [608, 549] on div "Showing 1 to 3 of 3 entries" at bounding box center [431, 536] width 921 height 25
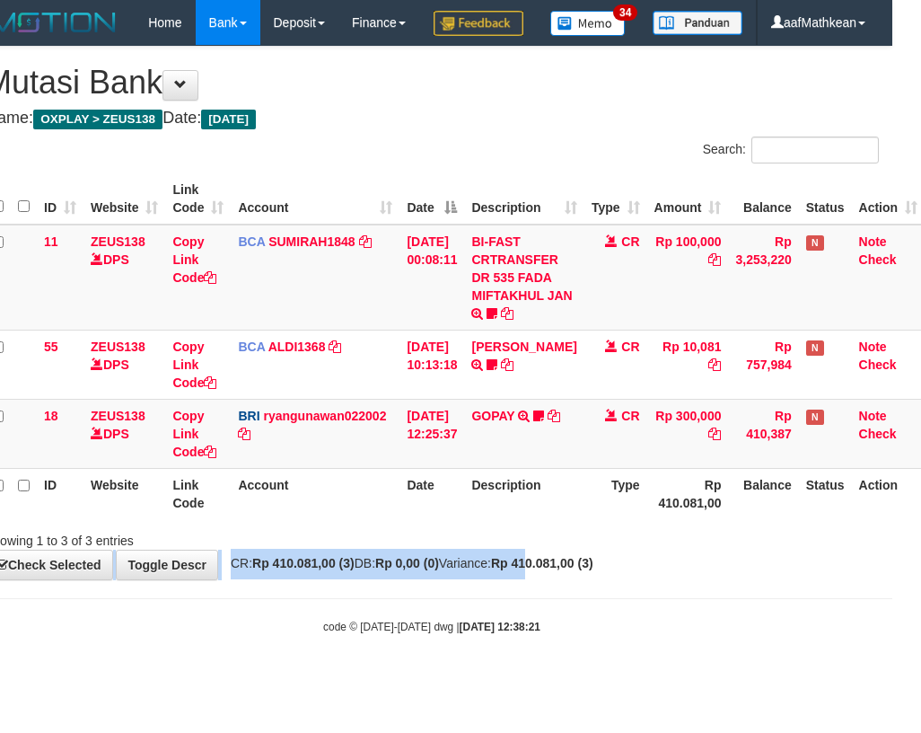
drag, startPoint x: 584, startPoint y: 590, endPoint x: 505, endPoint y: 525, distance: 101.4
click at [570, 579] on div "**********" at bounding box center [431, 313] width 921 height 532
click at [478, 468] on td "GOPAY TRANSFER NBMB GOPAY TO [PERSON_NAME]" at bounding box center [523, 433] width 119 height 69
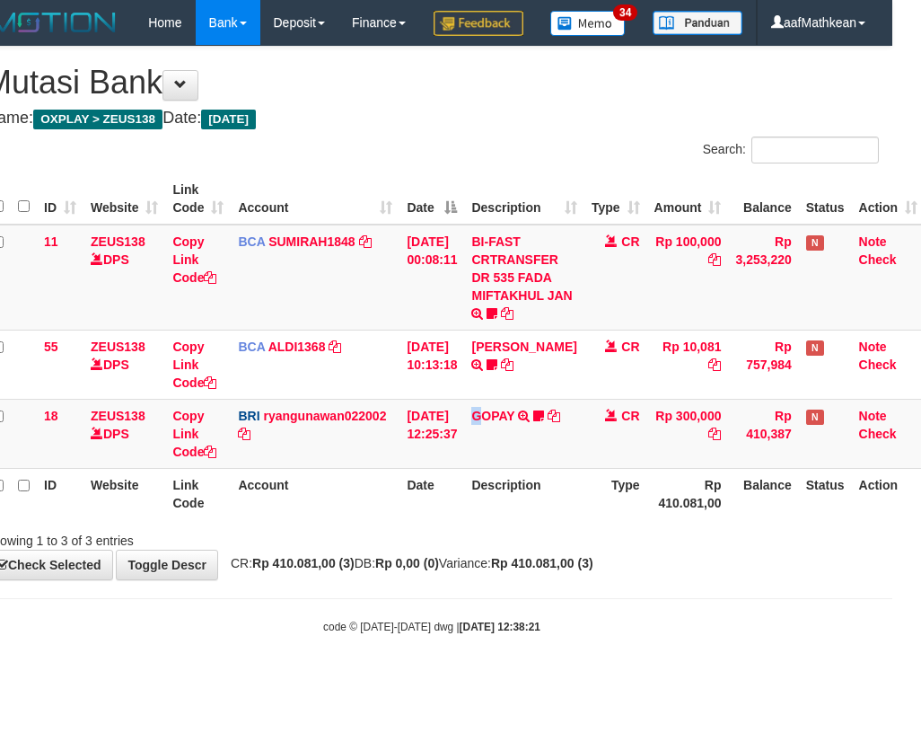
drag, startPoint x: 473, startPoint y: 512, endPoint x: 474, endPoint y: 528, distance: 16.2
click at [474, 519] on table "ID Website Link Code Account Date Description Type Amount Balance Status Action…" at bounding box center [455, 346] width 940 height 346
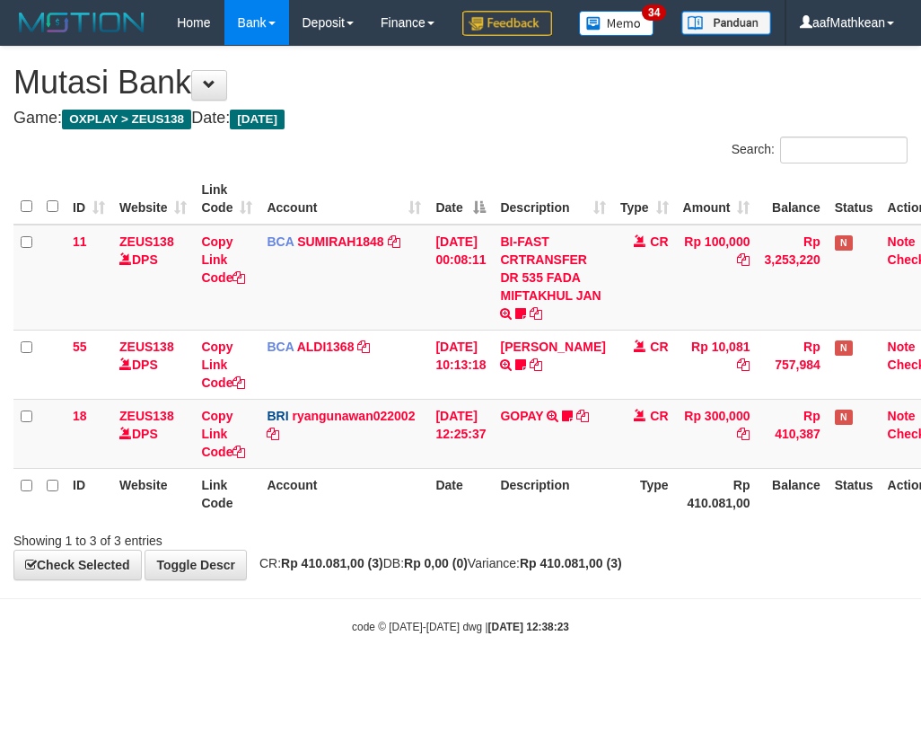
scroll to position [0, 29]
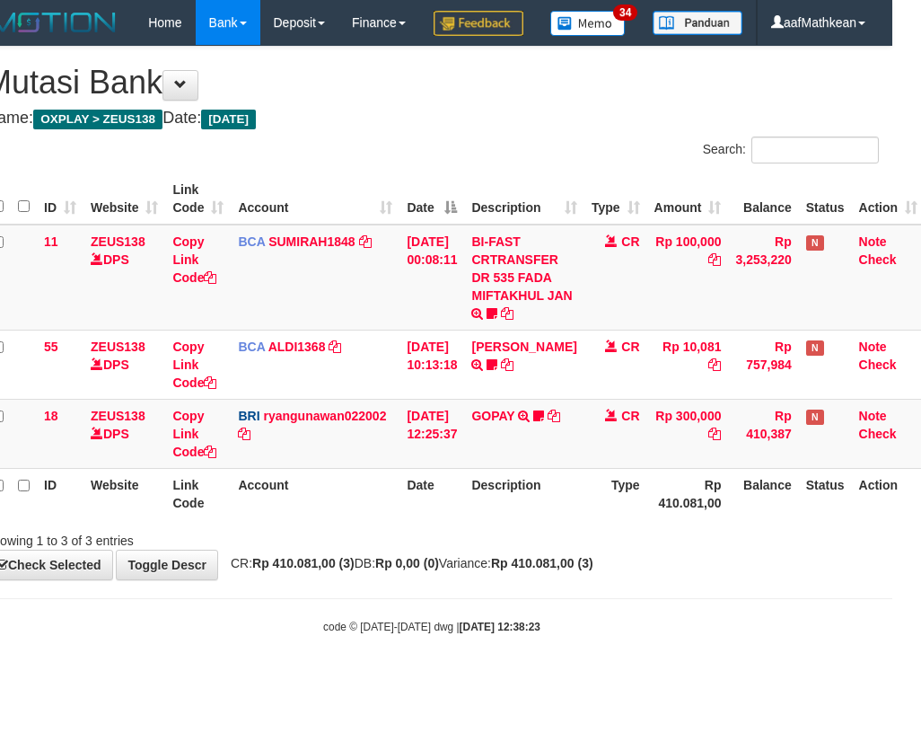
drag, startPoint x: 499, startPoint y: 575, endPoint x: 595, endPoint y: 578, distance: 96.1
click at [522, 549] on div "Showing 1 to 3 of 3 entries" at bounding box center [431, 536] width 921 height 25
click at [612, 549] on div "Showing 1 to 3 of 3 entries" at bounding box center [431, 536] width 921 height 25
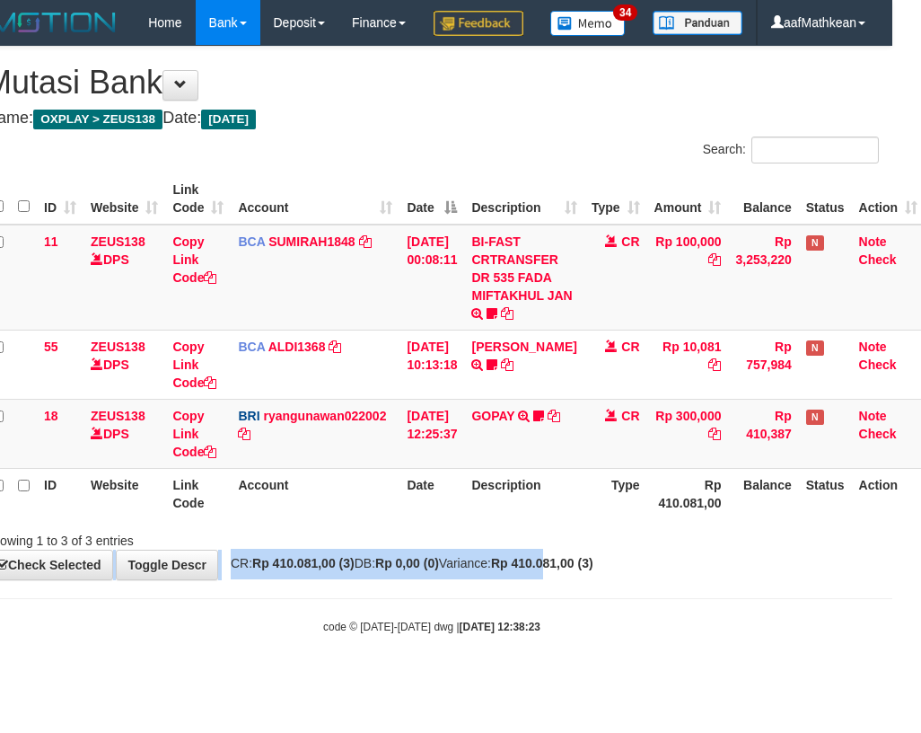
click at [591, 579] on div "**********" at bounding box center [431, 313] width 921 height 532
click at [588, 549] on div "Showing 1 to 3 of 3 entries" at bounding box center [431, 536] width 921 height 25
click at [595, 579] on div "**********" at bounding box center [431, 313] width 921 height 532
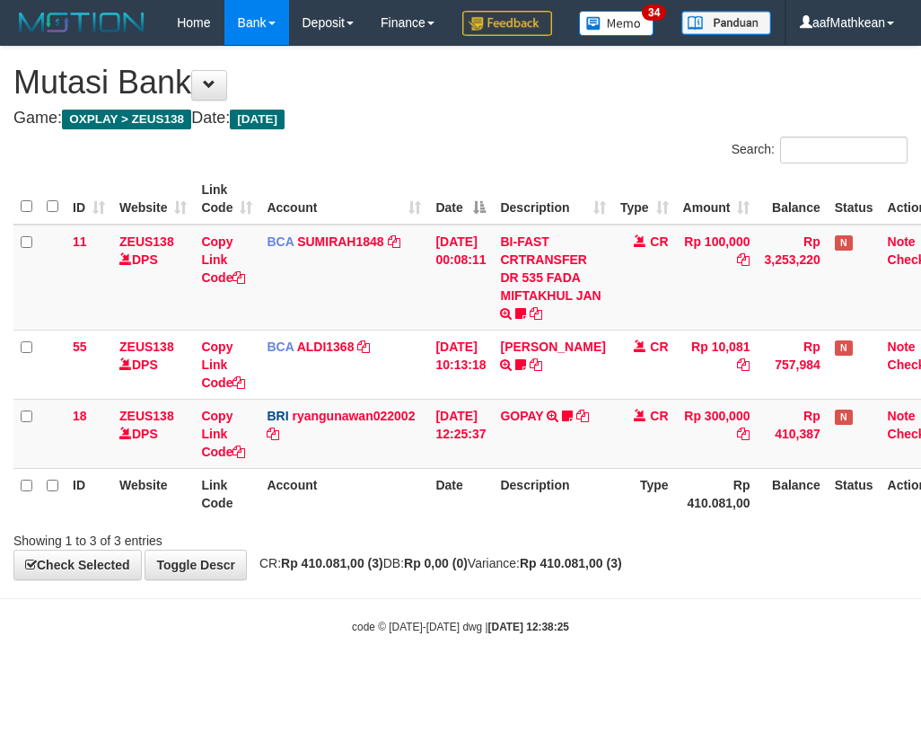
scroll to position [0, 29]
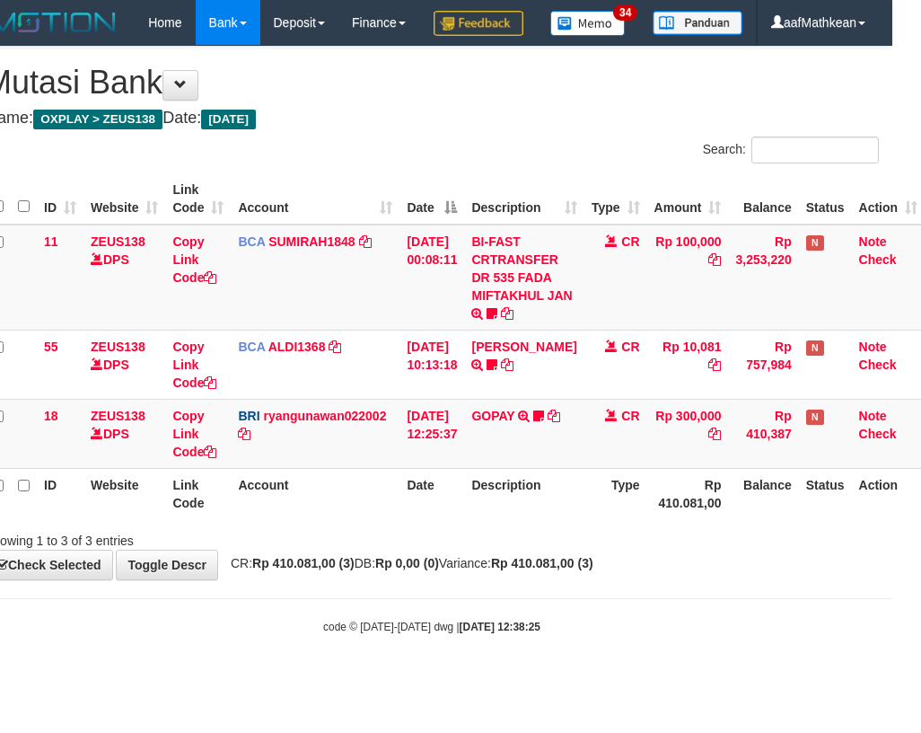
click at [575, 549] on div "Showing 1 to 3 of 3 entries" at bounding box center [431, 536] width 921 height 25
click at [444, 549] on div "Showing 1 to 3 of 3 entries" at bounding box center [431, 536] width 921 height 25
click at [439, 570] on strong "Rp 0,00 (0)" at bounding box center [407, 563] width 64 height 14
click at [455, 579] on div "**********" at bounding box center [431, 313] width 921 height 532
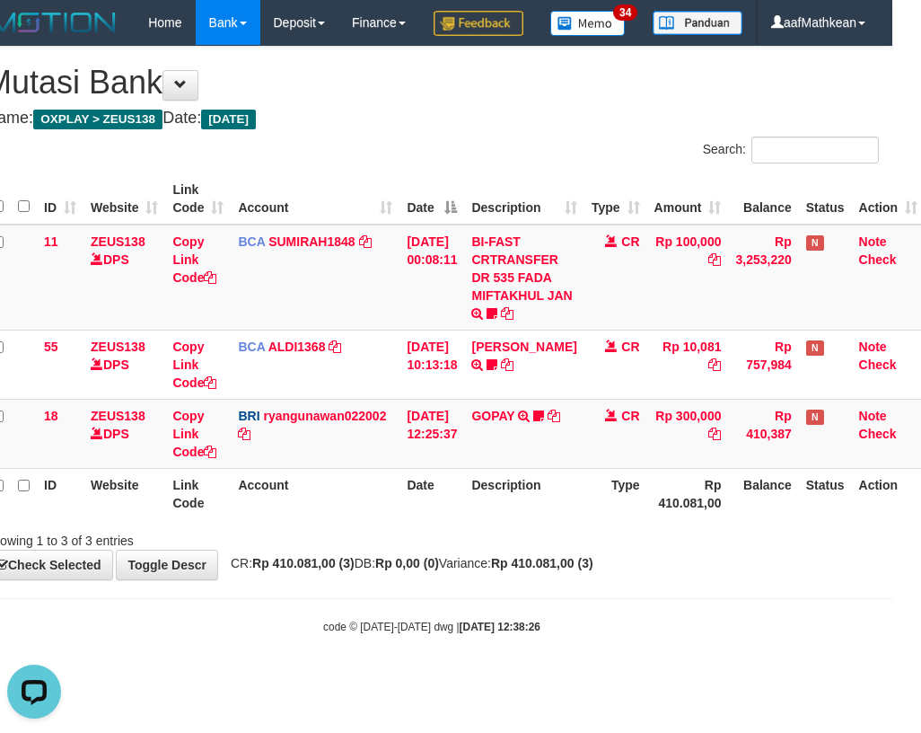
click at [455, 579] on div "**********" at bounding box center [431, 313] width 921 height 532
click at [454, 579] on div "**********" at bounding box center [431, 313] width 921 height 532
click at [462, 579] on div "**********" at bounding box center [431, 313] width 921 height 532
click at [892, 628] on html "Toggle navigation Home Bank Account List Load By Website Group [OXPLAY] ZEUS138…" at bounding box center [431, 340] width 921 height 680
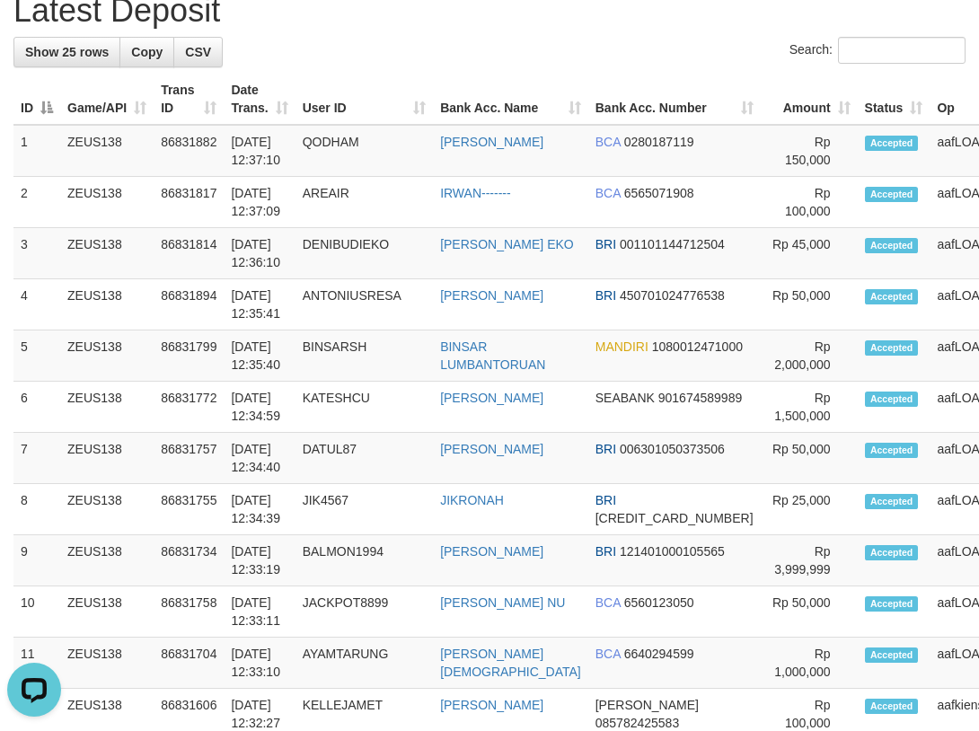
scroll to position [539, 0]
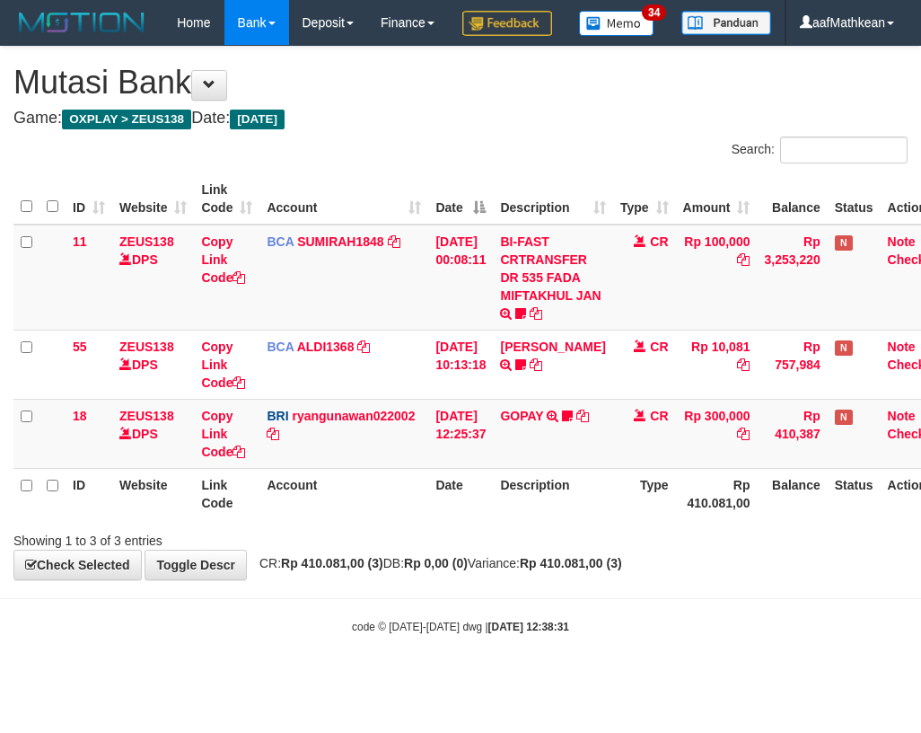
scroll to position [0, 29]
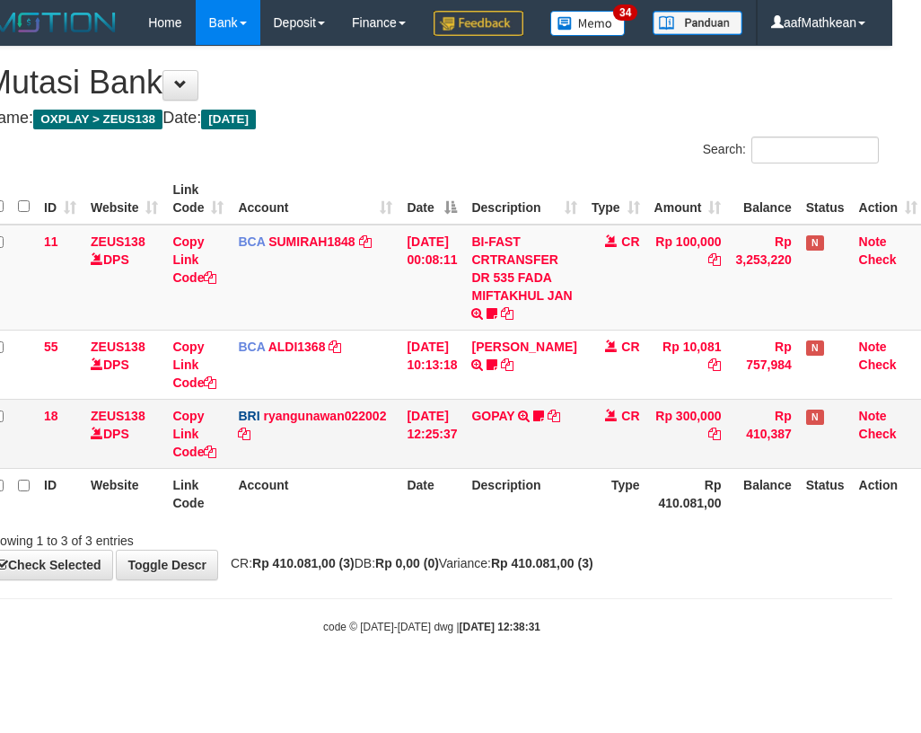
drag, startPoint x: 355, startPoint y: 499, endPoint x: 920, endPoint y: 568, distance: 568.9
click at [363, 468] on td "BRI ryangunawan022002 DPS RYAN GUNAWAN mutasi_20250831_3775 | 18 mutasi_2025083…" at bounding box center [315, 433] width 169 height 69
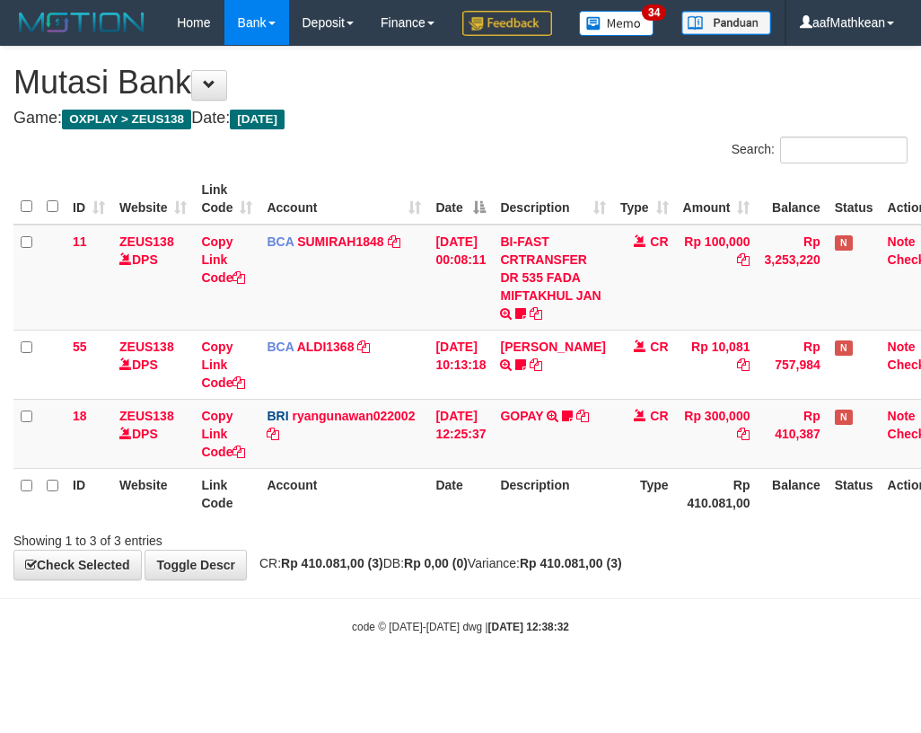
scroll to position [0, 29]
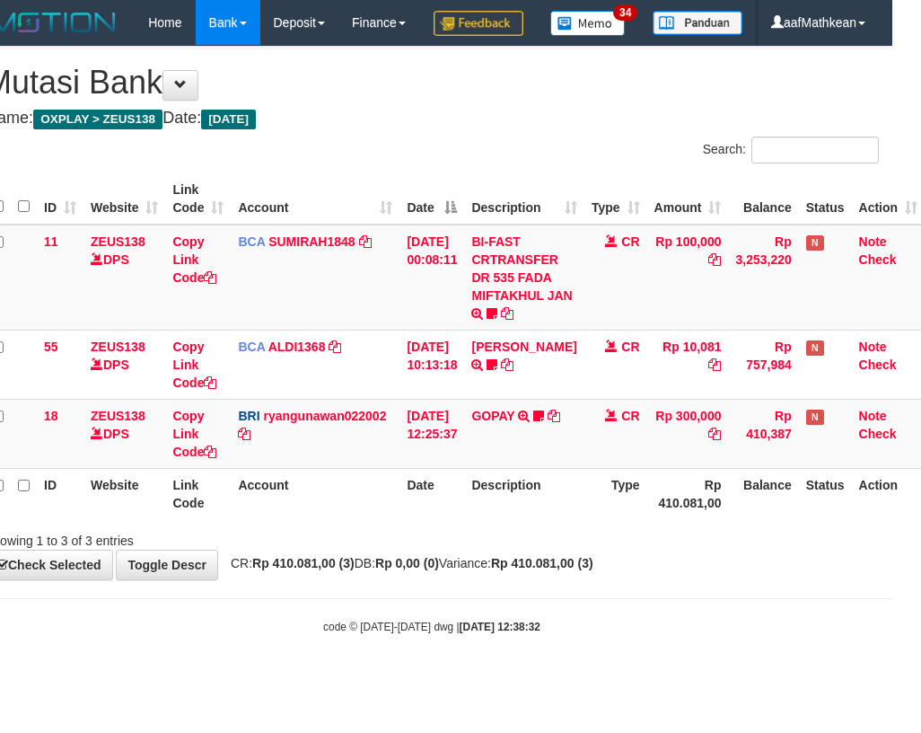
click at [514, 549] on div "Search: ID Website Link Code Account Date Description Type Amount Balance Statu…" at bounding box center [432, 342] width 894 height 413
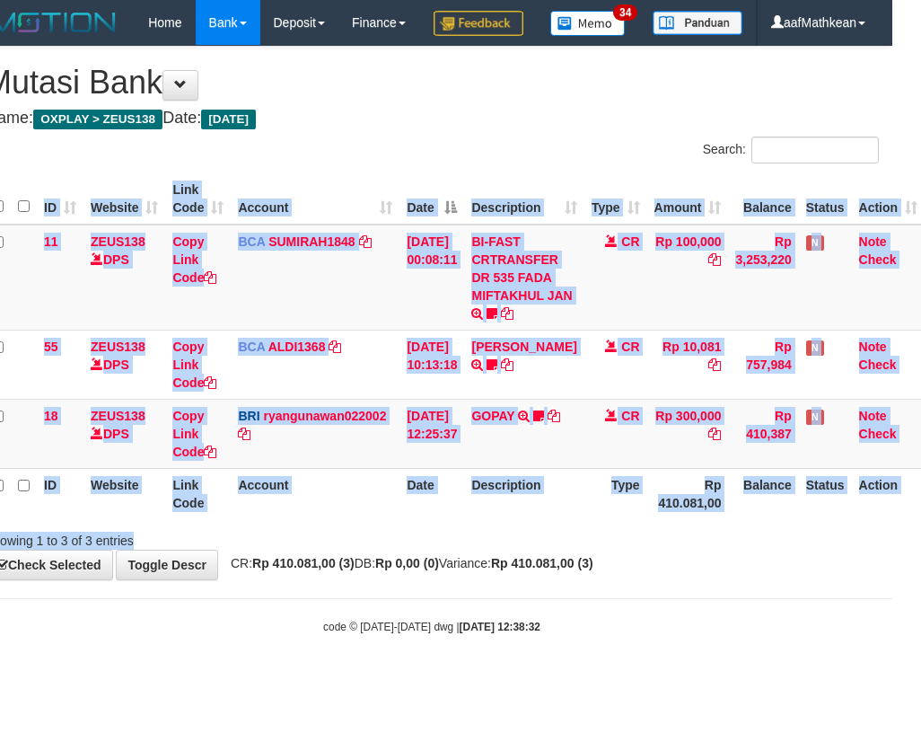
click at [549, 579] on div "**********" at bounding box center [431, 313] width 921 height 532
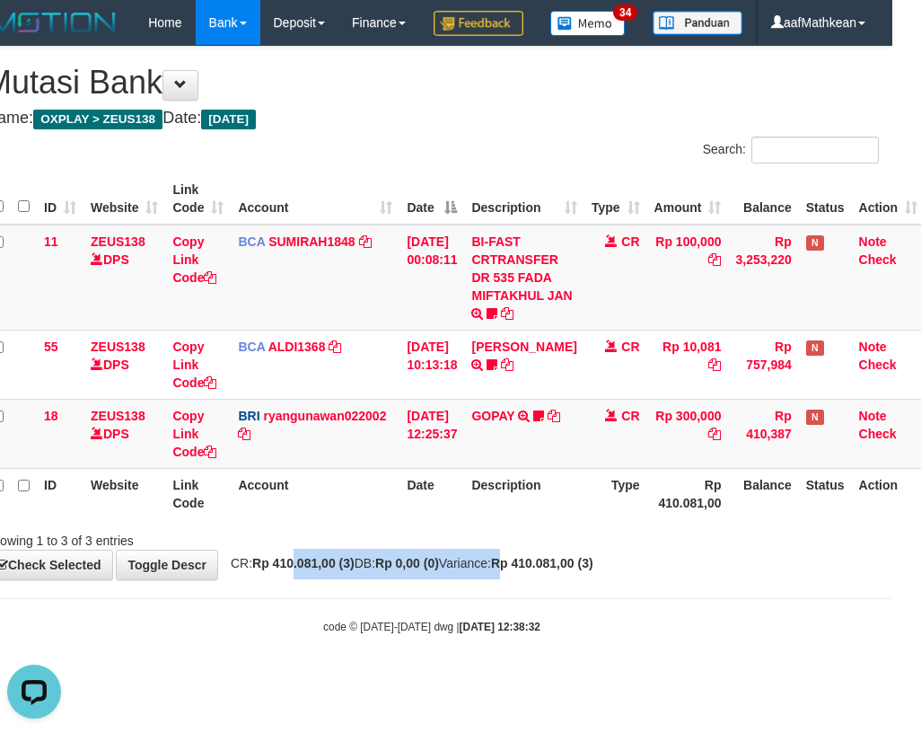
scroll to position [0, 0]
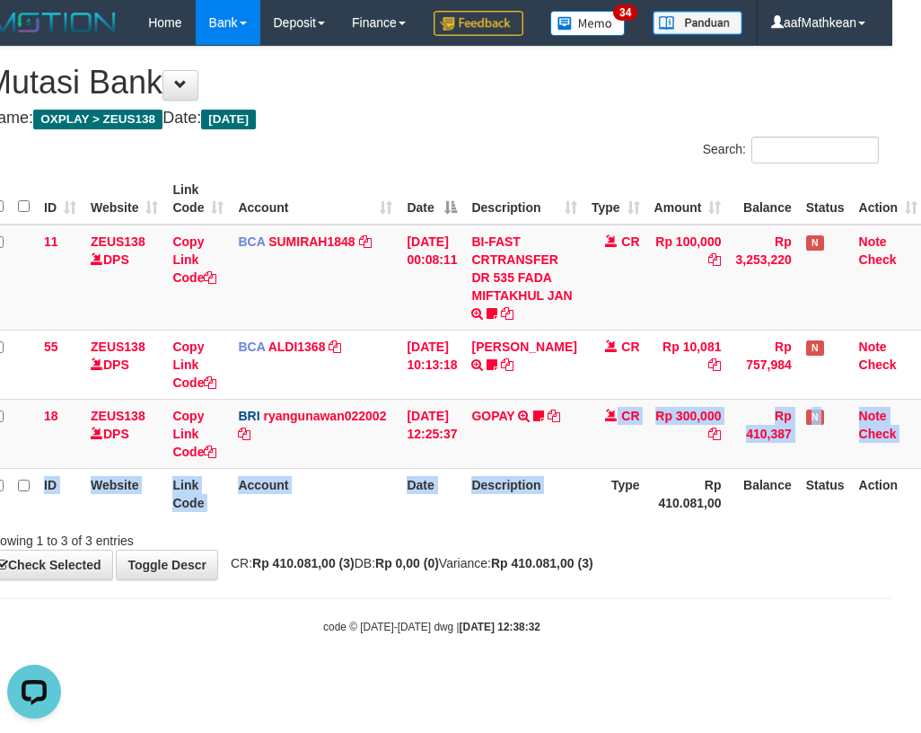
drag, startPoint x: 586, startPoint y: 519, endPoint x: 1424, endPoint y: 563, distance: 838.7
click at [628, 519] on table "ID Website Link Code Account Date Description Type Amount Balance Status Action…" at bounding box center [455, 346] width 940 height 346
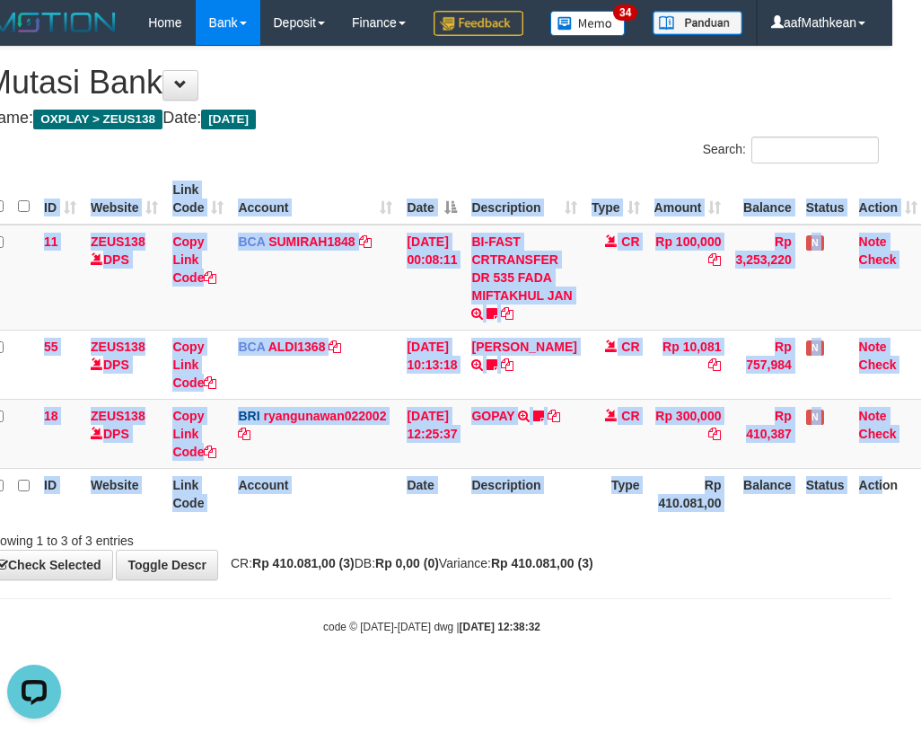
click at [892, 563] on html "Toggle navigation Home Bank Account List Load By Website Group [OXPLAY] ZEUS138…" at bounding box center [431, 340] width 921 height 680
drag, startPoint x: 505, startPoint y: 546, endPoint x: 516, endPoint y: 556, distance: 14.6
click at [511, 519] on th "Description" at bounding box center [523, 493] width 119 height 51
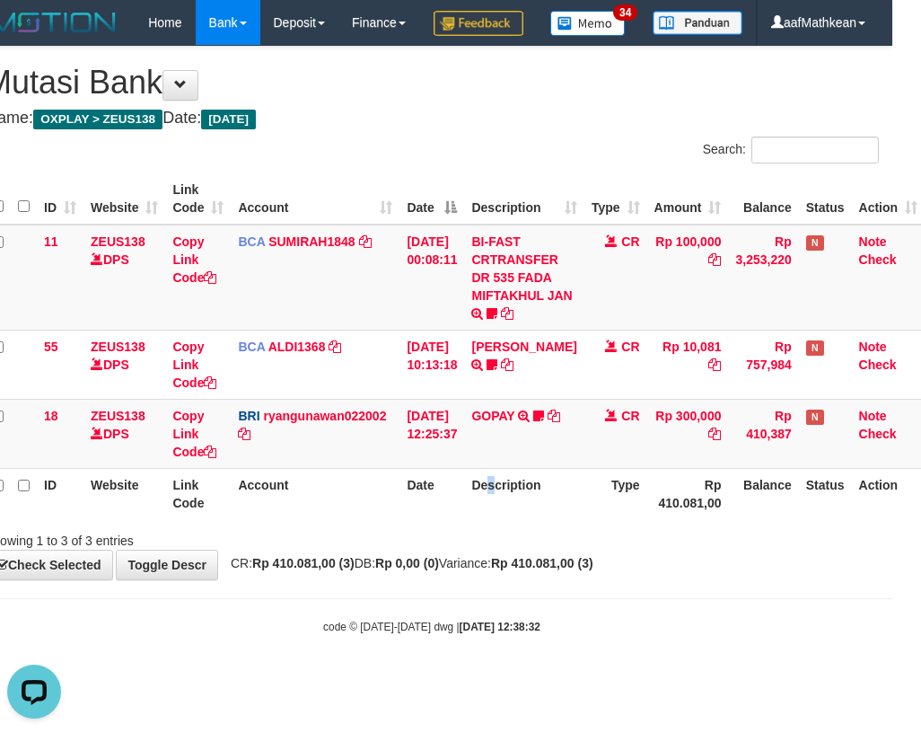
drag, startPoint x: 500, startPoint y: 573, endPoint x: 479, endPoint y: 582, distance: 22.5
click at [496, 549] on div "Search: ID Website Link Code Account Date Description Type Amount Balance Statu…" at bounding box center [432, 342] width 894 height 413
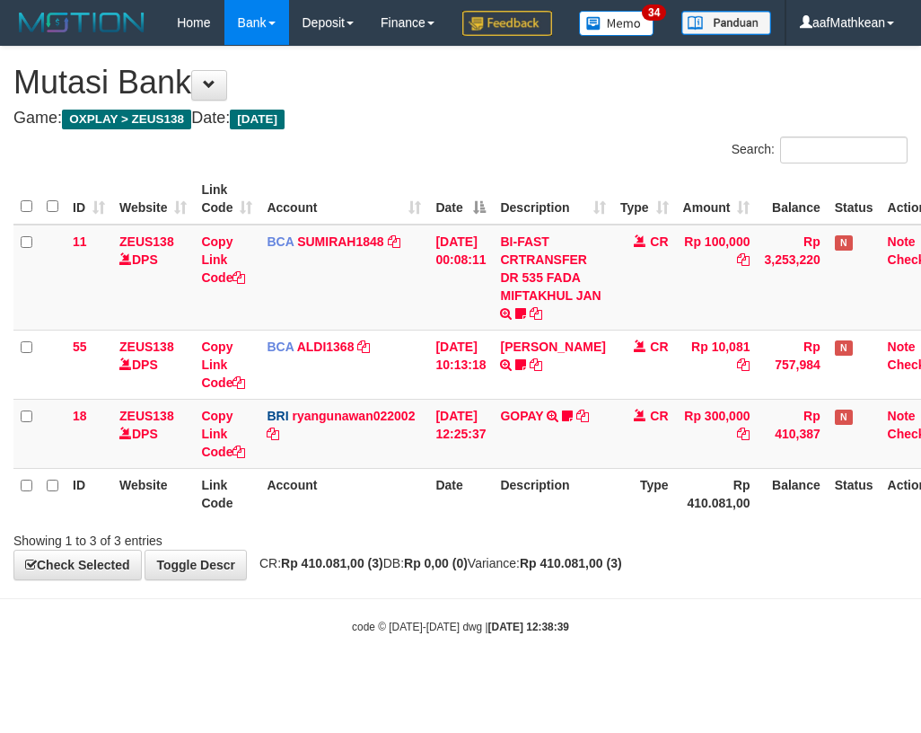
scroll to position [0, 29]
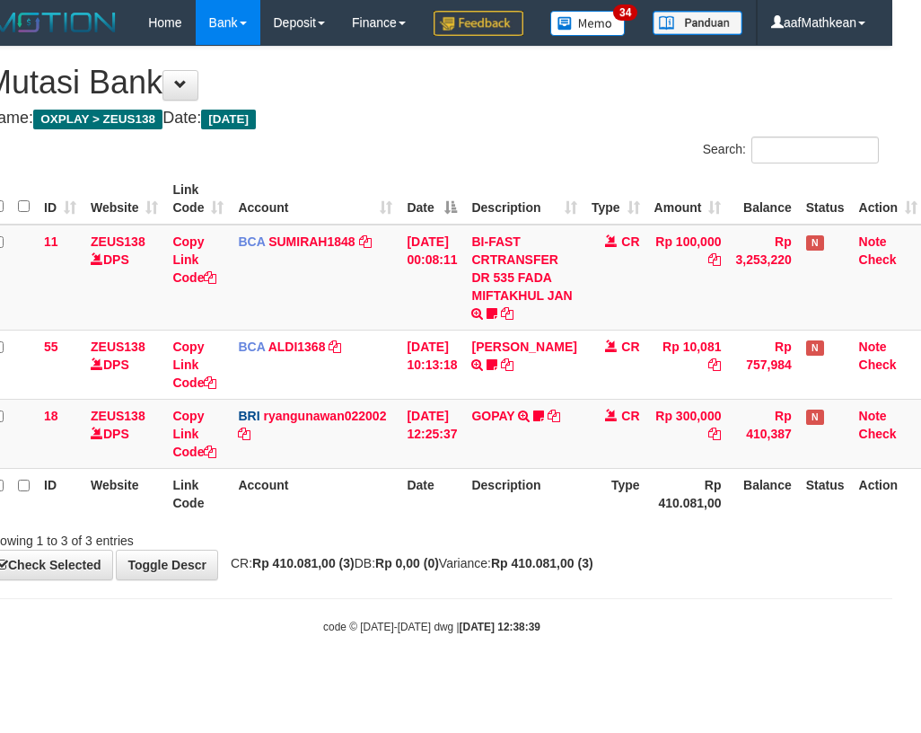
drag, startPoint x: 708, startPoint y: 575, endPoint x: 734, endPoint y: 594, distance: 32.1
click at [717, 549] on div "Showing 1 to 3 of 3 entries" at bounding box center [431, 536] width 921 height 25
drag, startPoint x: 734, startPoint y: 594, endPoint x: 1142, endPoint y: 676, distance: 415.7
click at [892, 676] on html "Toggle navigation Home Bank Account List Load By Website Group [OXPLAY] ZEUS138…" at bounding box center [431, 340] width 921 height 680
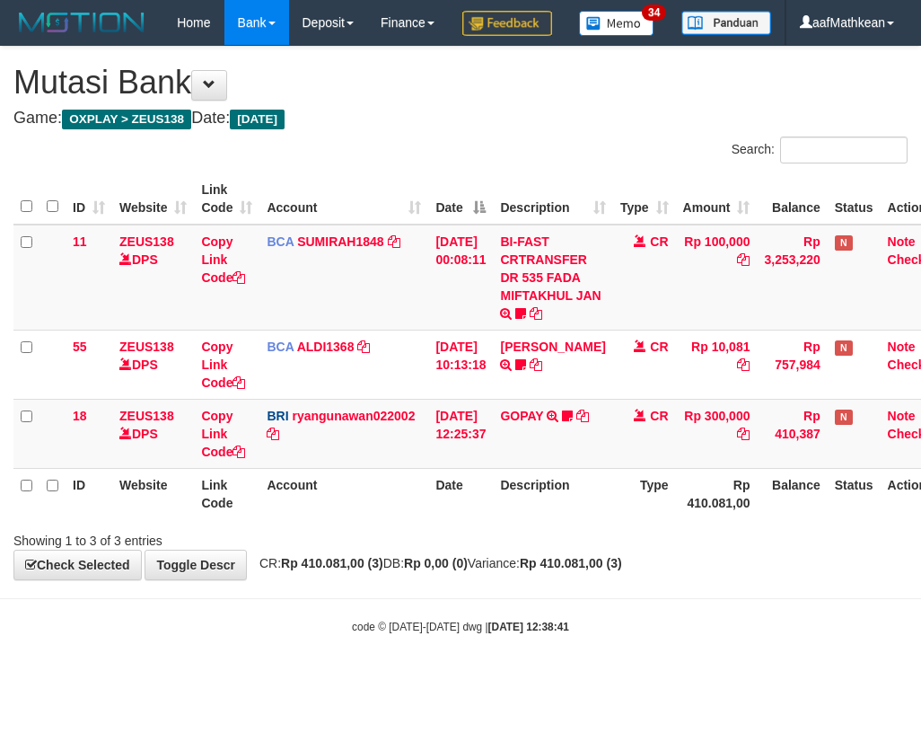
scroll to position [0, 29]
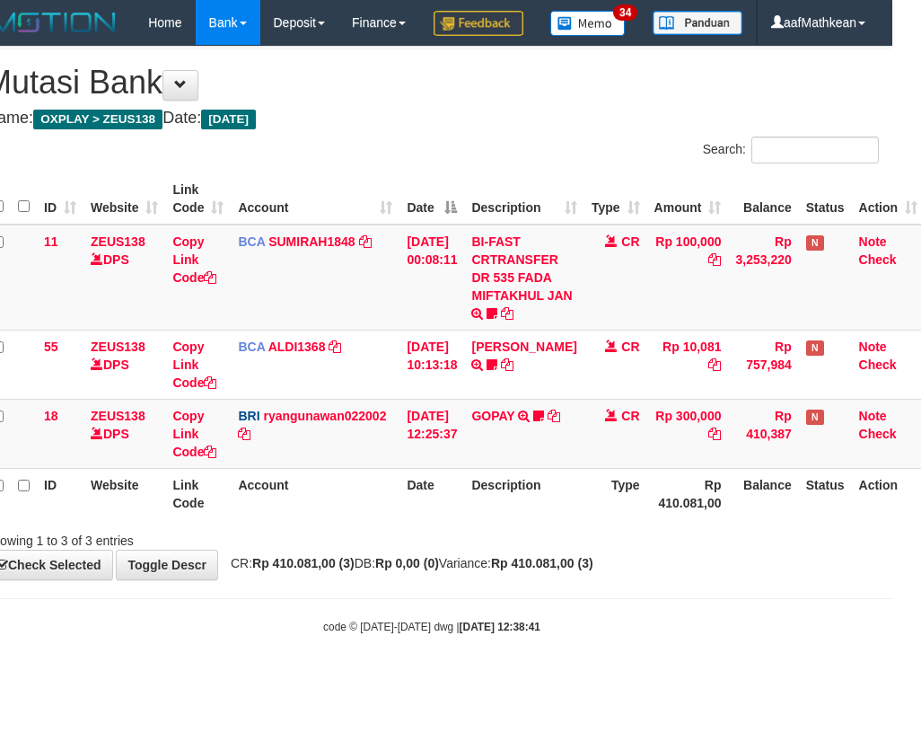
click at [881, 524] on div "ID Website Link Code Account Date Description Type Amount Balance Status Action…" at bounding box center [431, 346] width 921 height 356
drag, startPoint x: 476, startPoint y: 590, endPoint x: 1134, endPoint y: 598, distance: 658.1
click at [497, 549] on div "Showing 1 to 3 of 3 entries" at bounding box center [431, 536] width 921 height 25
click at [892, 598] on html "Toggle navigation Home Bank Account List Load By Website Group [OXPLAY] ZEUS138…" at bounding box center [431, 340] width 921 height 680
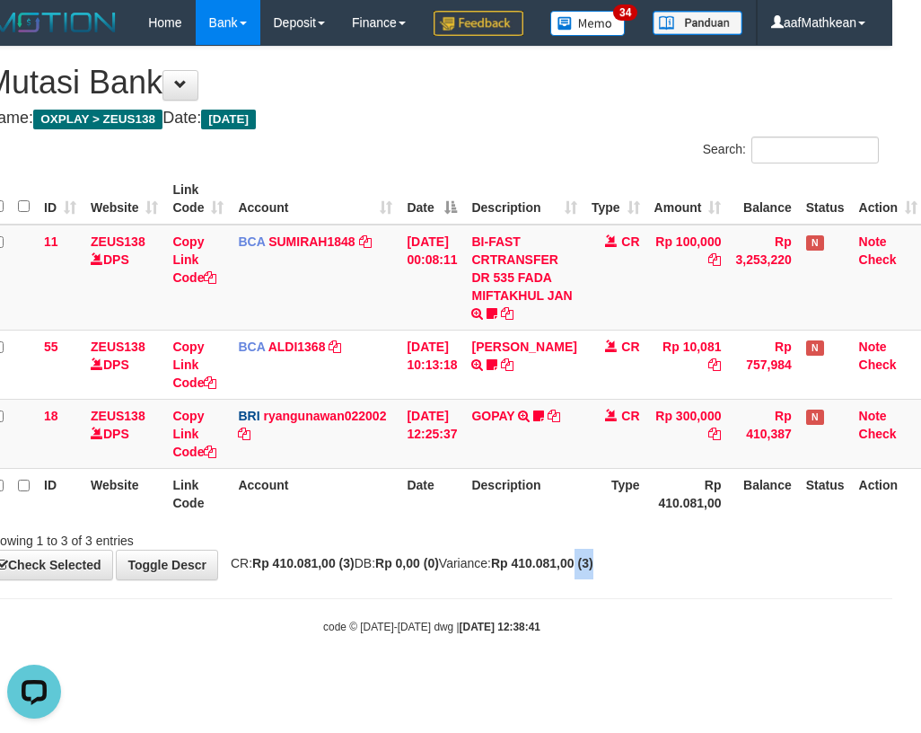
click at [863, 519] on th "Action" at bounding box center [889, 493] width 74 height 51
click at [347, 549] on div "Showing 1 to 3 of 3 entries" at bounding box center [163, 536] width 384 height 25
click at [352, 579] on div "**********" at bounding box center [431, 313] width 921 height 532
drag, startPoint x: 365, startPoint y: 592, endPoint x: 385, endPoint y: 592, distance: 19.8
click at [367, 549] on div "Showing 1 to 3 of 3 entries" at bounding box center [431, 536] width 921 height 25
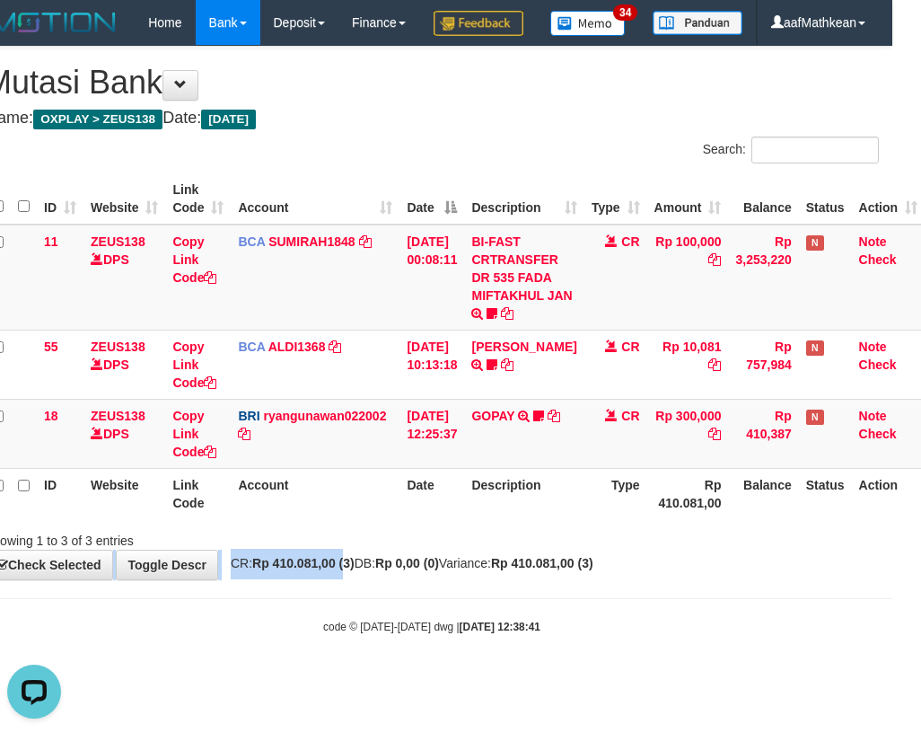
click at [392, 579] on div "**********" at bounding box center [431, 313] width 921 height 532
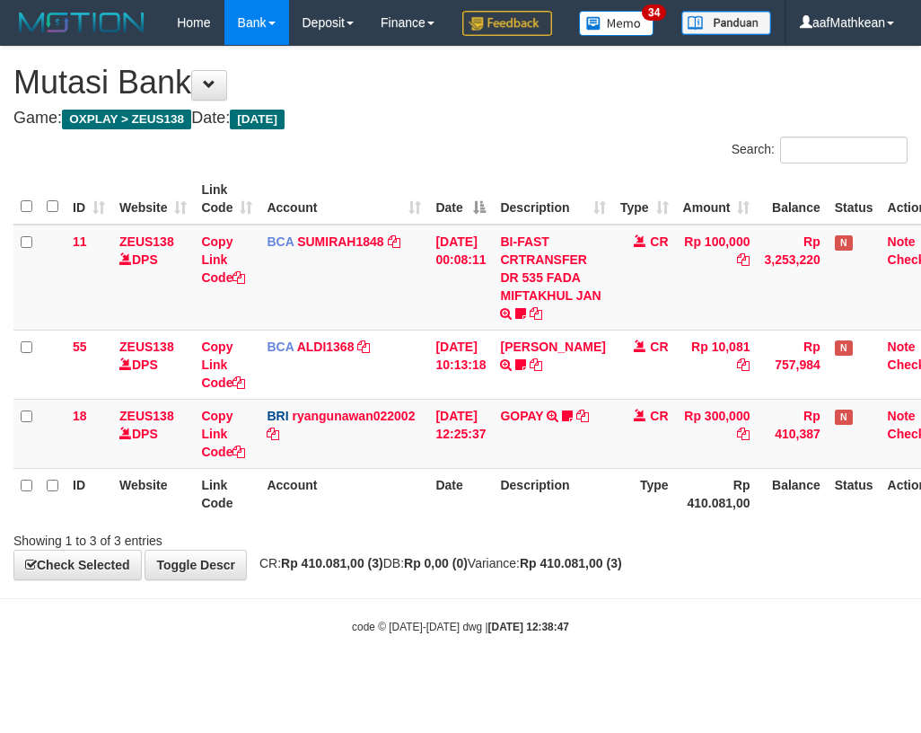
scroll to position [0, 29]
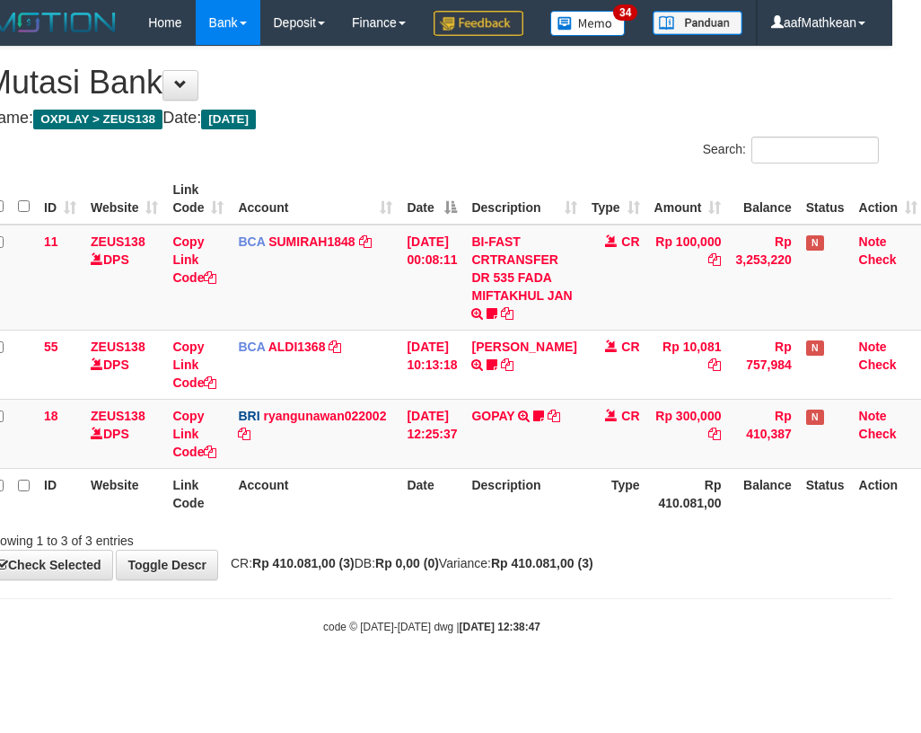
drag, startPoint x: 582, startPoint y: 571, endPoint x: 576, endPoint y: 619, distance: 47.9
click at [578, 549] on div "Showing 1 to 3 of 3 entries" at bounding box center [431, 536] width 921 height 25
drag, startPoint x: 576, startPoint y: 619, endPoint x: 917, endPoint y: 623, distance: 341.2
click at [629, 579] on div "**********" at bounding box center [431, 313] width 921 height 532
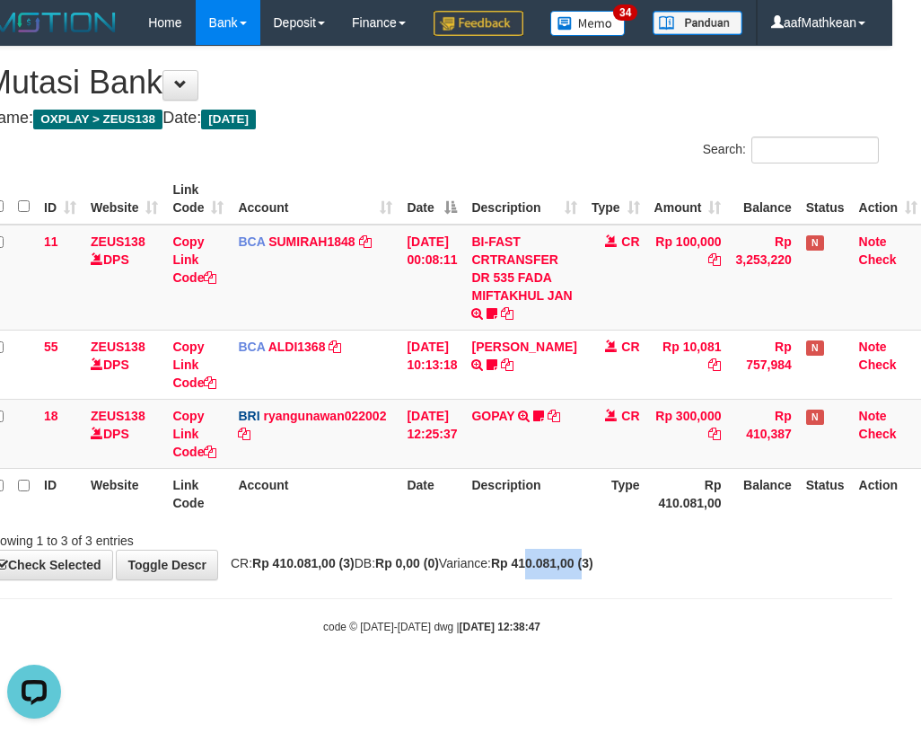
drag, startPoint x: 595, startPoint y: 514, endPoint x: 638, endPoint y: 515, distance: 43.1
click at [622, 514] on tr "ID Website Link Code Account Date Description Type Rp 410.081,00 Balance Status…" at bounding box center [455, 493] width 940 height 51
drag, startPoint x: 443, startPoint y: 558, endPoint x: 670, endPoint y: 621, distance: 235.7
click at [457, 549] on div "Search: ID Website Link Code Account Date Description Type Amount Balance Statu…" at bounding box center [432, 342] width 894 height 413
drag, startPoint x: 670, startPoint y: 621, endPoint x: 1106, endPoint y: 610, distance: 436.4
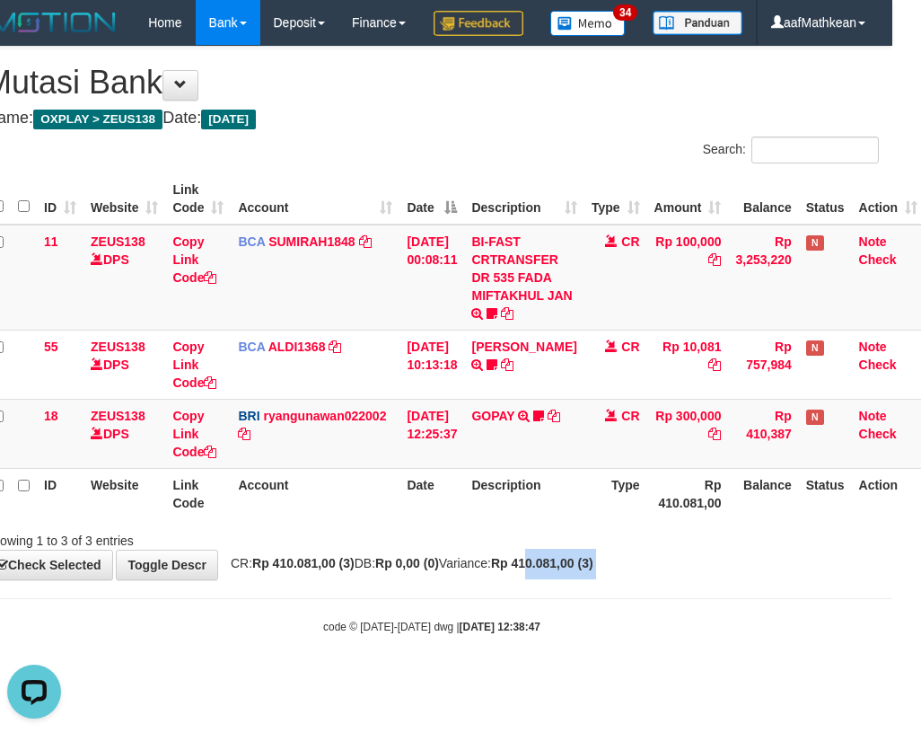
click at [892, 610] on html "Toggle navigation Home Bank Account List Load By Website Group [OXPLAY] ZEUS138…" at bounding box center [431, 340] width 921 height 680
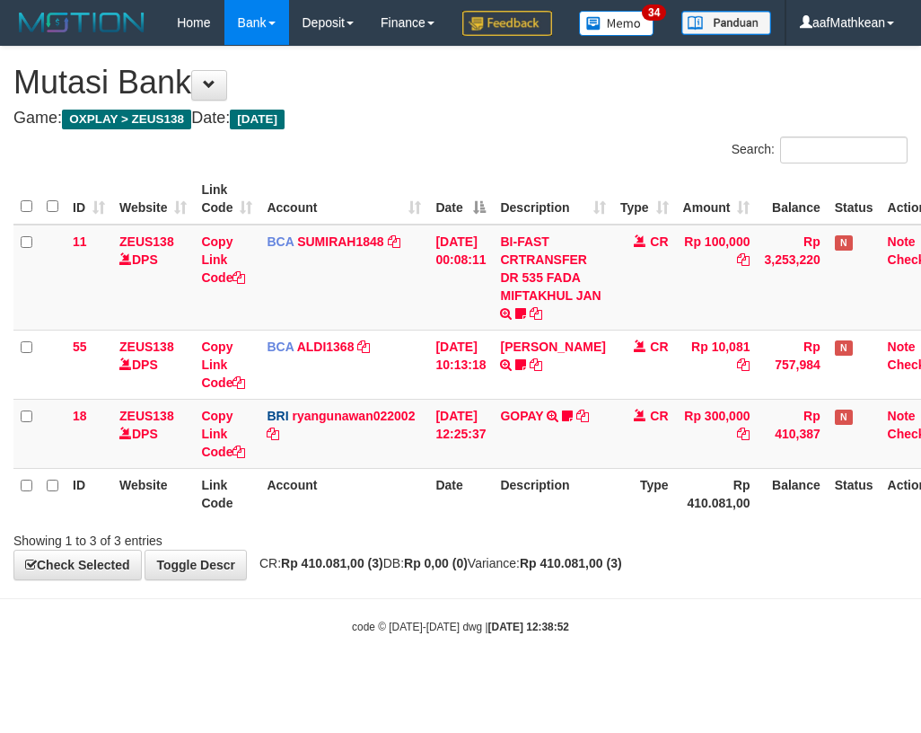
scroll to position [0, 29]
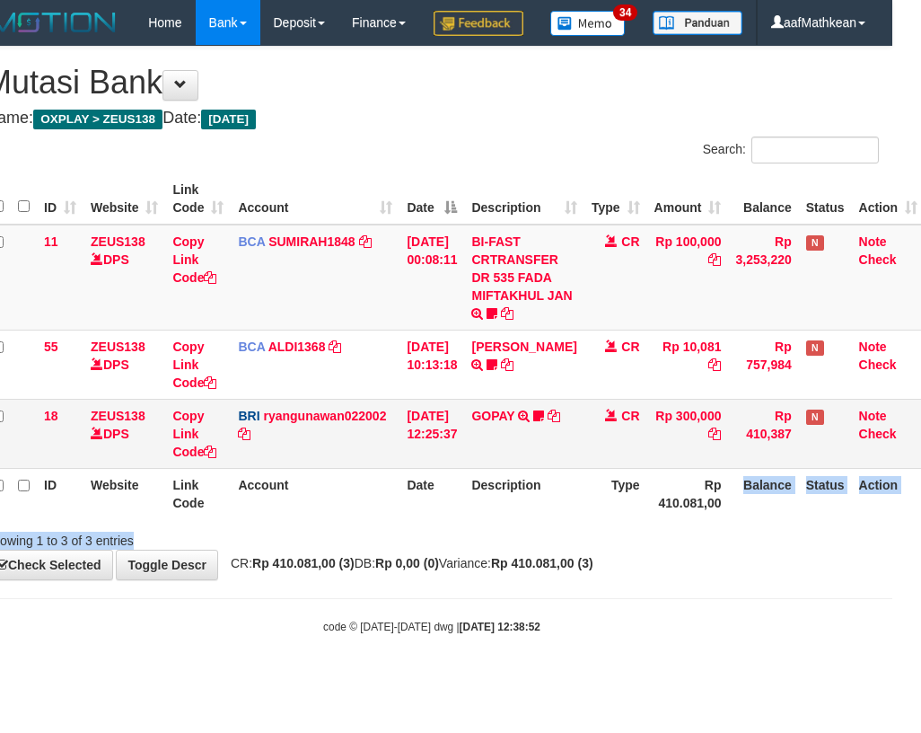
click at [496, 468] on td "GOPAY TRANSFER NBMB GOPAY TO [PERSON_NAME]" at bounding box center [523, 433] width 119 height 69
drag, startPoint x: 888, startPoint y: 557, endPoint x: 1291, endPoint y: 603, distance: 405.7
click at [892, 603] on html "Toggle navigation Home Bank Account List Load By Website Group [OXPLAY] ZEUS138…" at bounding box center [431, 340] width 921 height 680
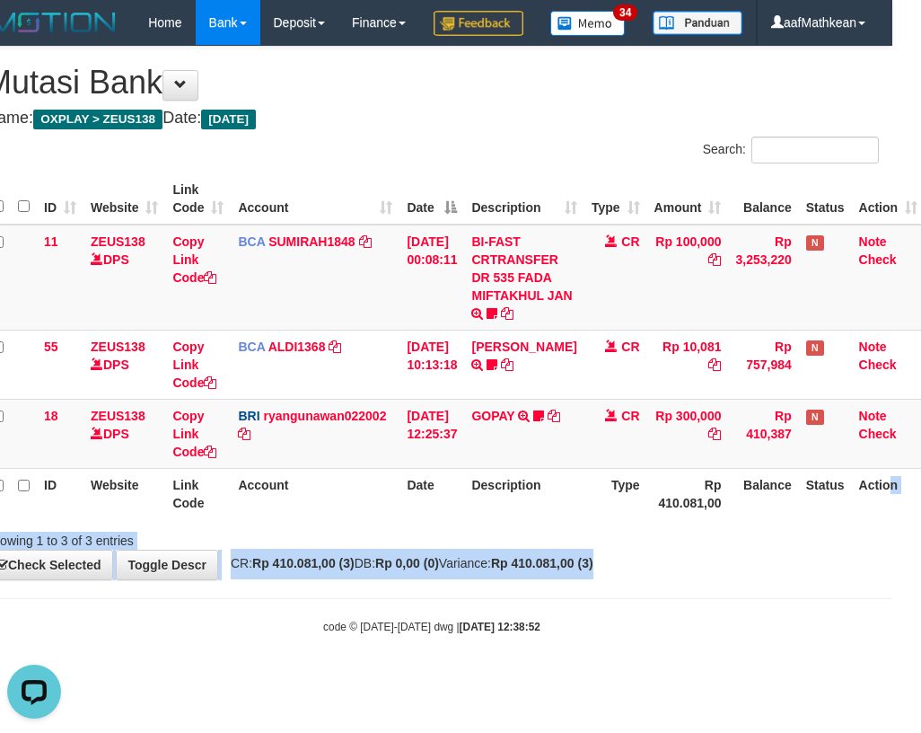
click at [458, 519] on th "Date" at bounding box center [431, 493] width 65 height 51
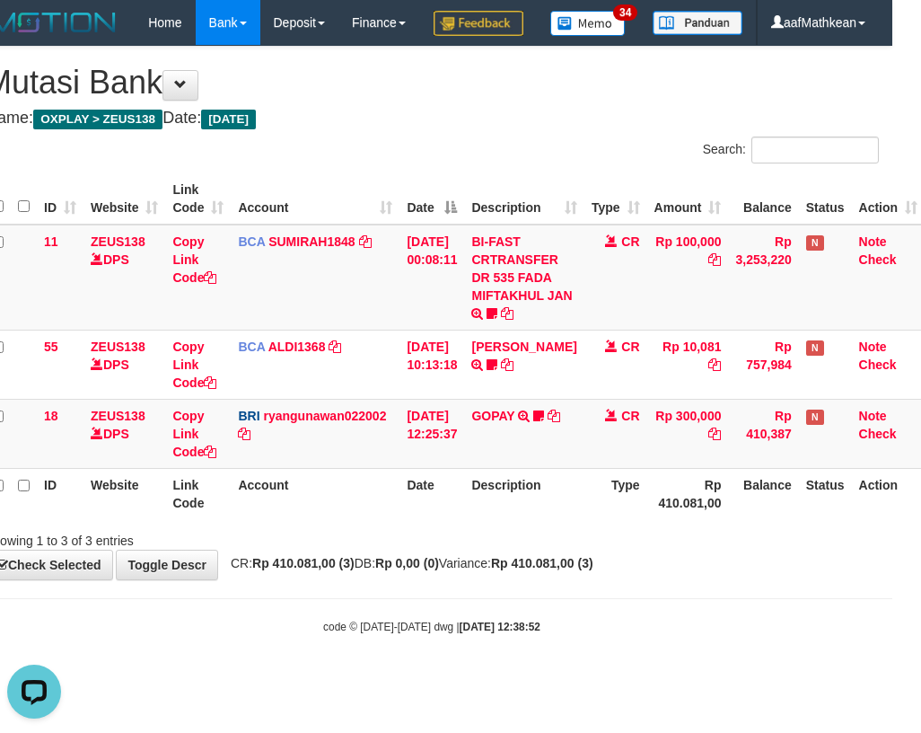
click at [459, 519] on th "Date" at bounding box center [431, 493] width 65 height 51
drag, startPoint x: 464, startPoint y: 557, endPoint x: 453, endPoint y: 556, distance: 10.8
click at [464, 519] on th "Date" at bounding box center [431, 493] width 65 height 51
drag, startPoint x: 463, startPoint y: 560, endPoint x: 920, endPoint y: 621, distance: 461.0
click at [515, 549] on div "Search: ID Website Link Code Account Date Description Type Amount Balance Statu…" at bounding box center [432, 342] width 894 height 413
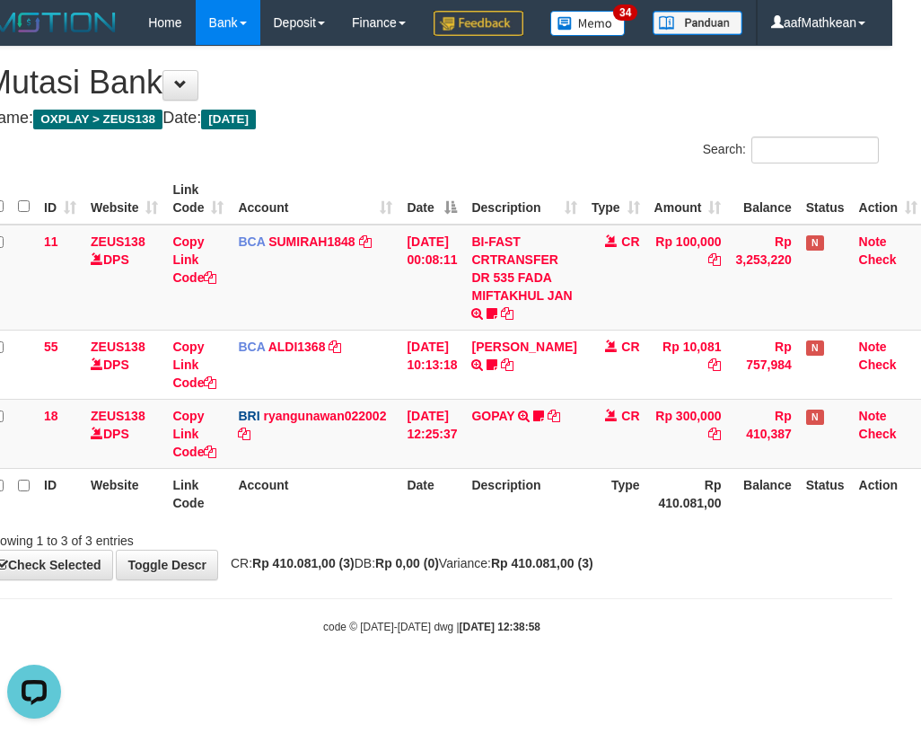
click at [441, 579] on div "**********" at bounding box center [431, 313] width 921 height 532
click at [621, 646] on body "Toggle navigation Home Bank Account List Load By Website Group [OXPLAY] ZEUS138…" at bounding box center [431, 340] width 921 height 680
drag, startPoint x: 423, startPoint y: 533, endPoint x: 434, endPoint y: 570, distance: 38.4
click at [432, 519] on th "Date" at bounding box center [431, 493] width 65 height 51
drag, startPoint x: 432, startPoint y: 598, endPoint x: 480, endPoint y: 598, distance: 48.5
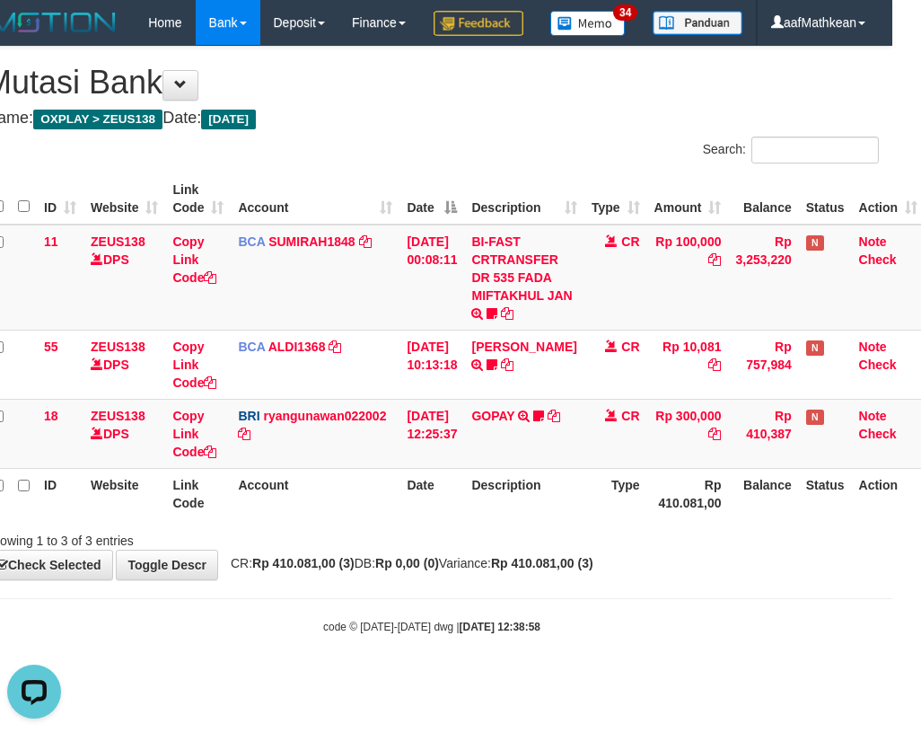
click at [461, 579] on div "**********" at bounding box center [431, 313] width 921 height 532
click at [591, 468] on tr "18 ZEUS138 DPS Copy Link Code BRI ryangunawan022002 DPS [PERSON_NAME] mutasi_20…" at bounding box center [455, 433] width 940 height 69
drag, startPoint x: 255, startPoint y: 510, endPoint x: 1140, endPoint y: 654, distance: 896.7
click at [348, 518] on table "ID Website Link Code Account Date Description Type Amount Balance Status Action…" at bounding box center [455, 346] width 940 height 346
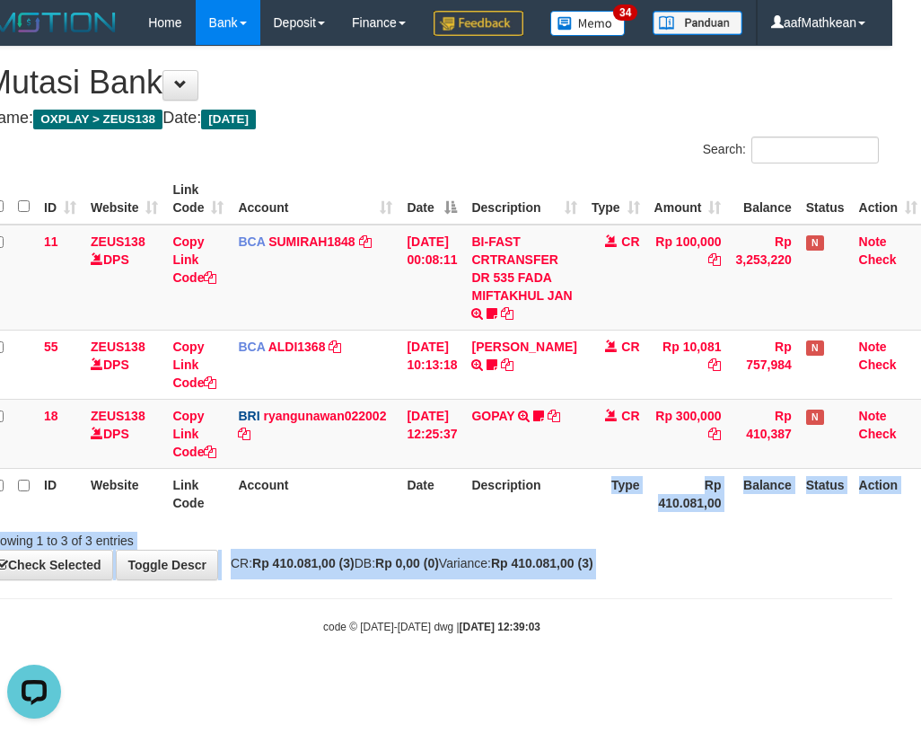
click at [892, 654] on html "Toggle navigation Home Bank Account List Load By Website Group [OXPLAY] ZEUS138…" at bounding box center [431, 340] width 921 height 680
click at [223, 519] on th "Link Code" at bounding box center [198, 493] width 66 height 51
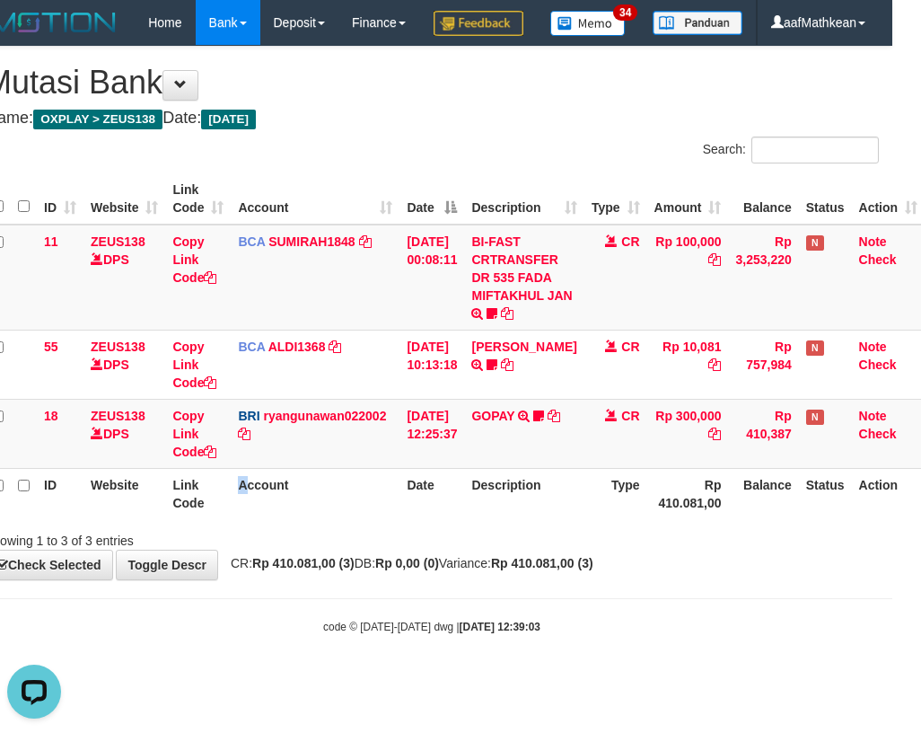
click at [275, 519] on th "Account" at bounding box center [315, 493] width 169 height 51
click at [604, 468] on td "CR" at bounding box center [615, 433] width 63 height 69
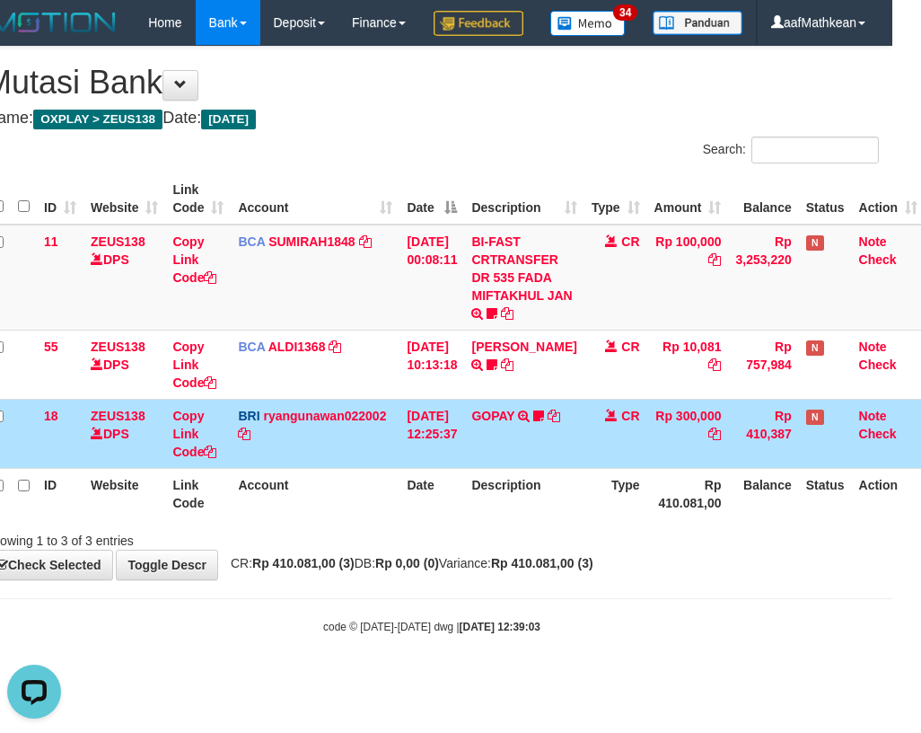
drag, startPoint x: 600, startPoint y: 503, endPoint x: 565, endPoint y: 496, distance: 35.6
click at [596, 468] on td "CR" at bounding box center [615, 433] width 63 height 69
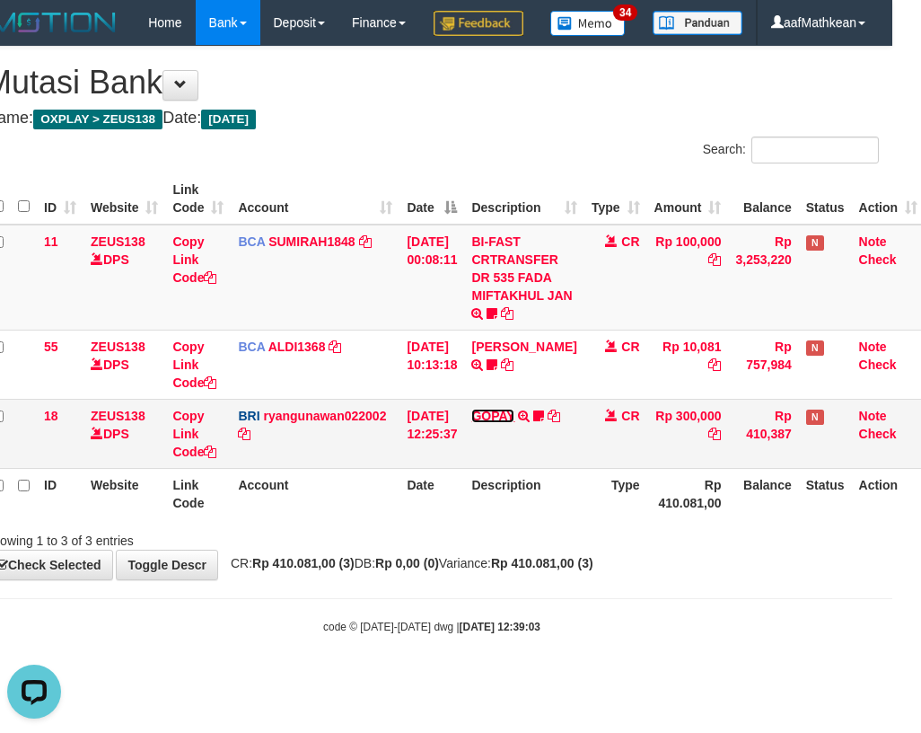
click at [494, 468] on td "GOPAY TRANSFER NBMB GOPAY TO RYAN GUNAWAN ASMAWANAIDIL" at bounding box center [523, 433] width 119 height 69
click at [497, 423] on link "GOPAY" at bounding box center [492, 415] width 43 height 14
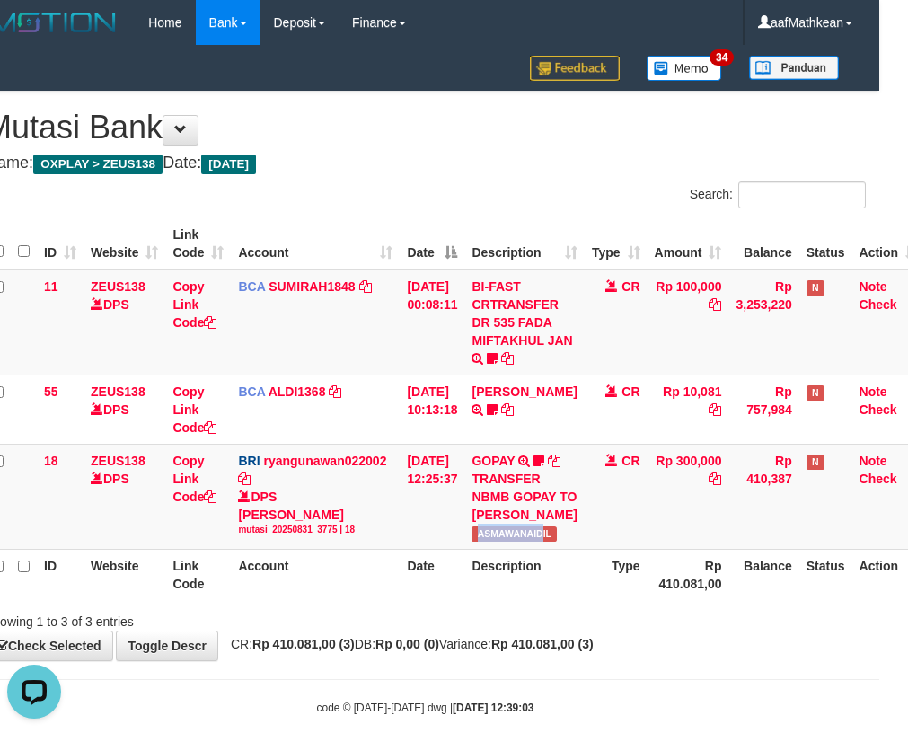
drag, startPoint x: 480, startPoint y: 549, endPoint x: 918, endPoint y: 359, distance: 477.3
click at [566, 547] on td "GOPAY TRANSFER NBMB GOPAY TO RYAN GUNAWAN ASMAWANAIDIL" at bounding box center [523, 495] width 119 height 105
click at [125, 482] on td "ZEUS138 DPS" at bounding box center [124, 495] width 82 height 105
drag, startPoint x: 130, startPoint y: 485, endPoint x: 548, endPoint y: 470, distance: 417.7
click at [210, 507] on tr "18 ZEUS138 DPS Copy Link Code BRI ryangunawan022002 DPS RYAN GUNAWAN mutasi_202…" at bounding box center [455, 495] width 940 height 105
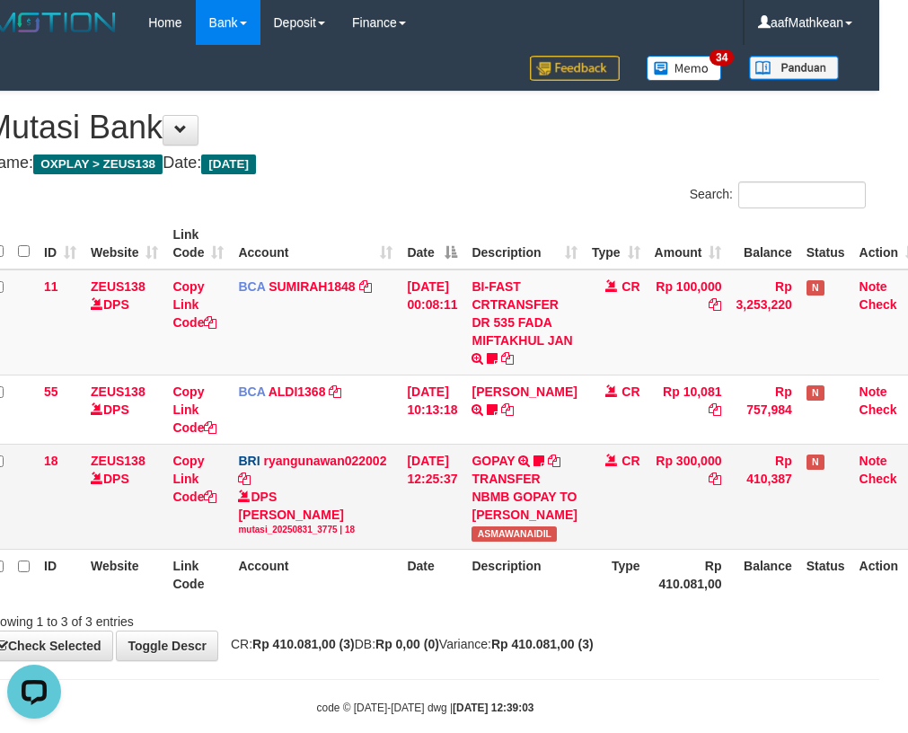
click at [438, 513] on td "31/08/2025 12:25:37" at bounding box center [431, 495] width 65 height 105
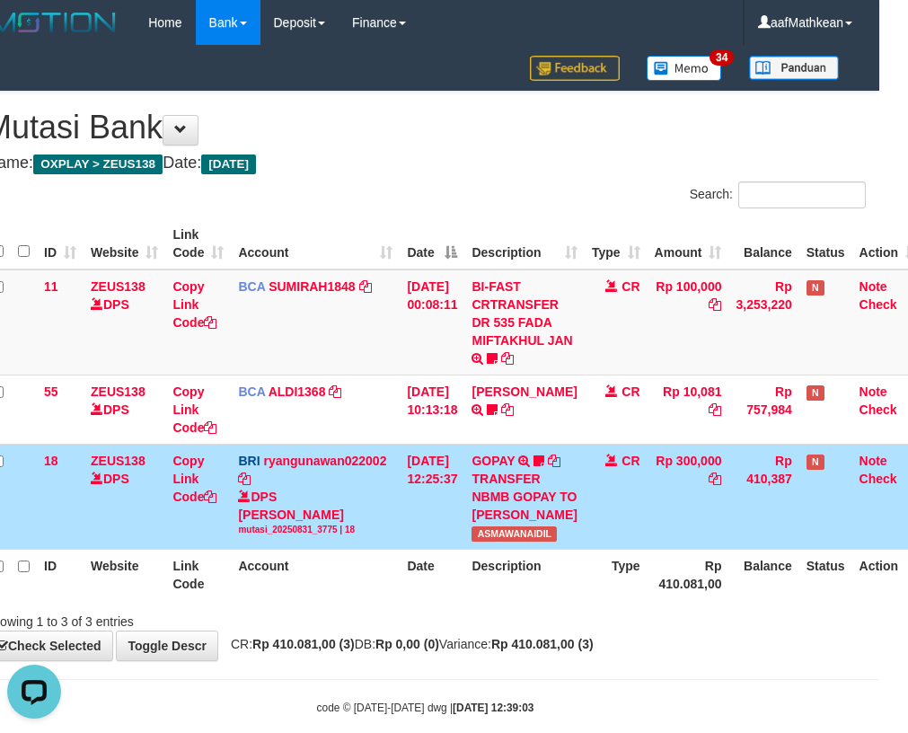
drag, startPoint x: 454, startPoint y: 524, endPoint x: 470, endPoint y: 529, distance: 16.8
click at [460, 527] on td "31/08/2025 12:25:37" at bounding box center [431, 495] width 65 height 105
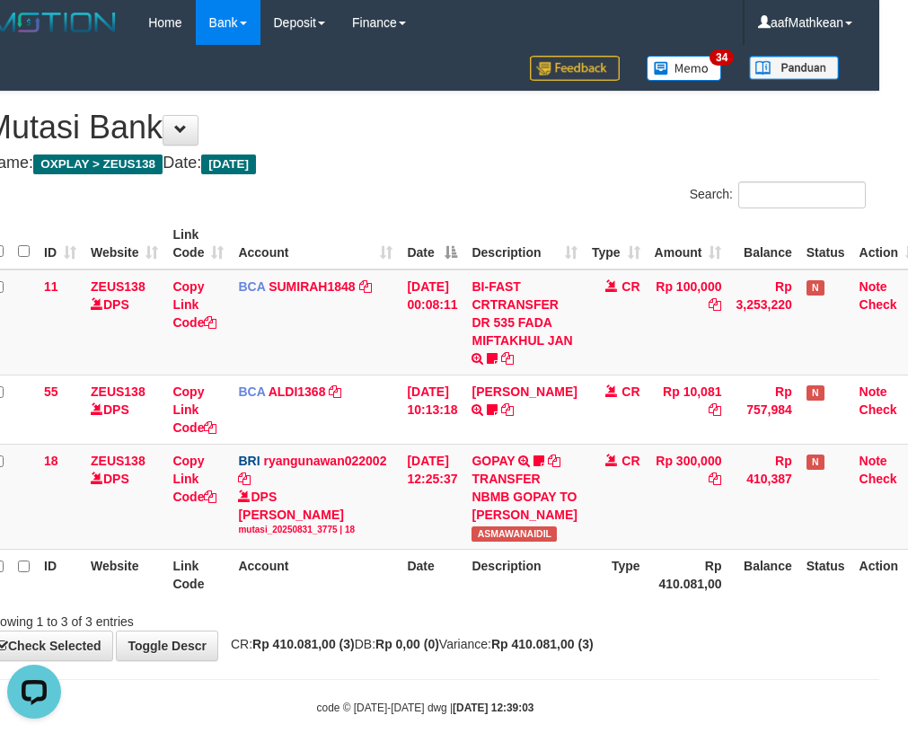
click at [378, 199] on div "Search:" at bounding box center [425, 196] width 908 height 31
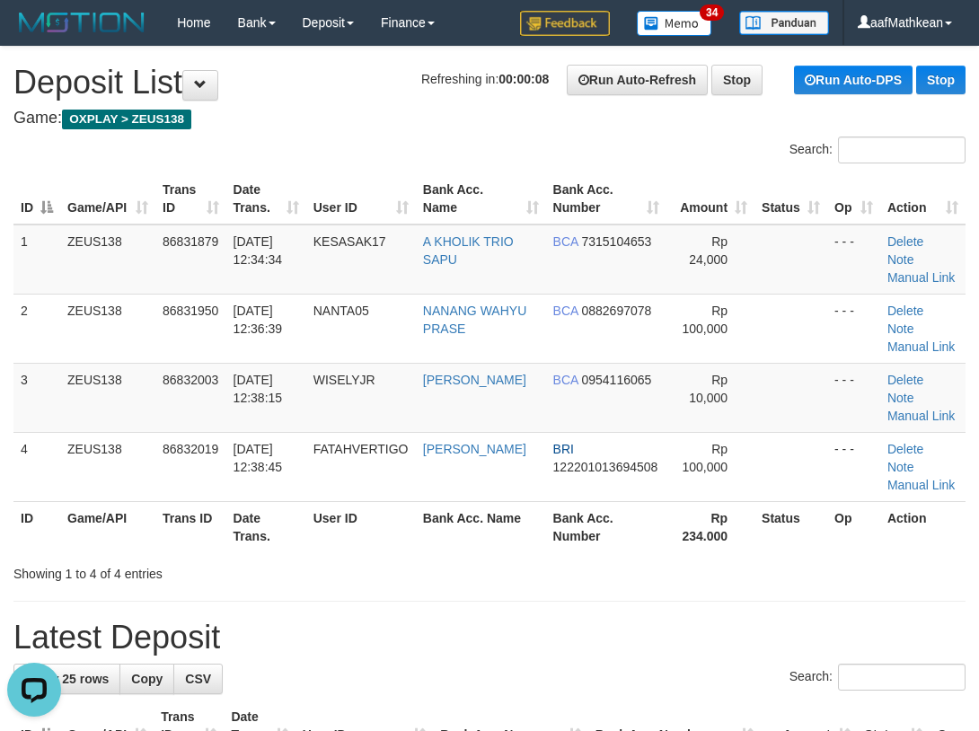
drag, startPoint x: 185, startPoint y: 213, endPoint x: 4, endPoint y: 310, distance: 204.8
click at [170, 227] on tr "1 ZEUS138 86831879 [DATE] 12:34:34 KESASAK17 A KHOLIK TRIO SAPU BCA 7315104653 …" at bounding box center [489, 259] width 952 height 70
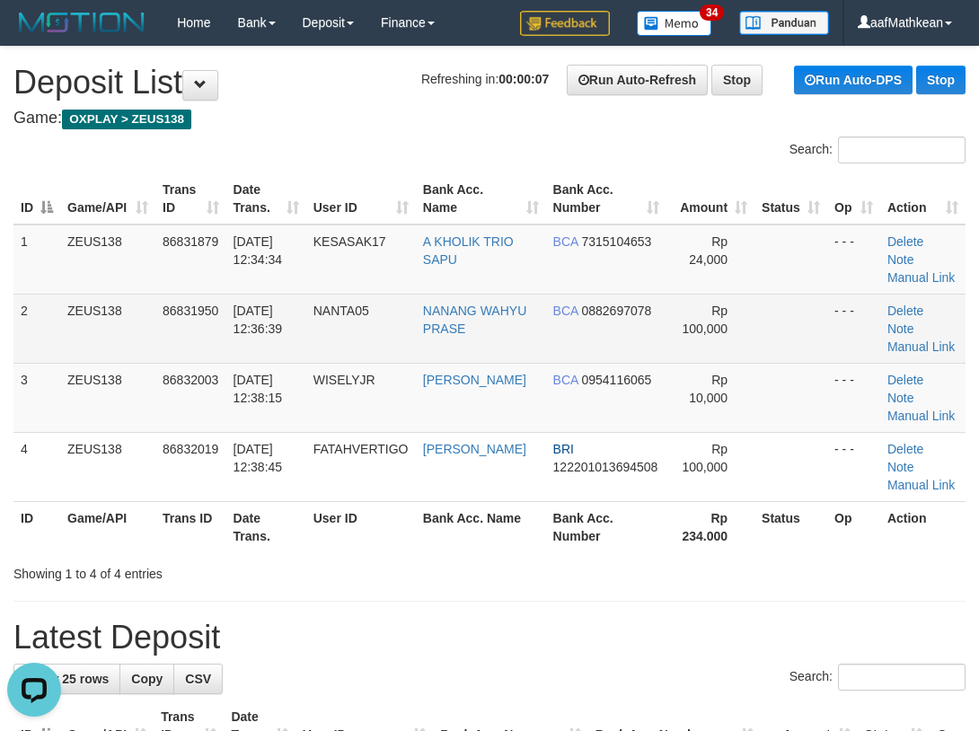
click at [153, 389] on td "ZEUS138" at bounding box center [107, 397] width 95 height 69
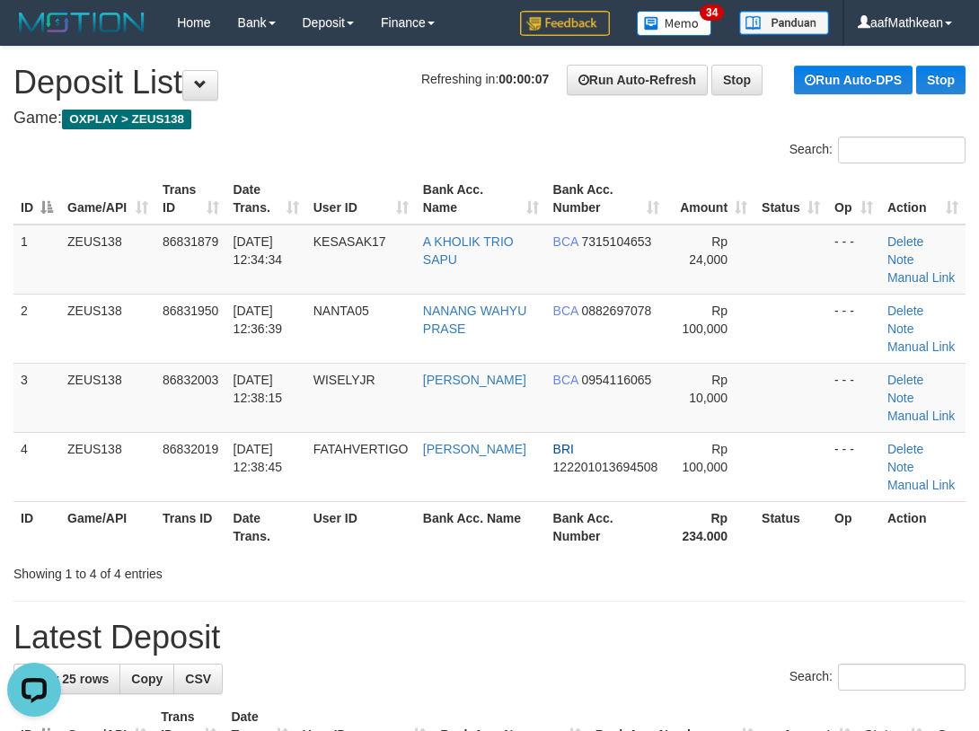
click at [428, 166] on div "Search:" at bounding box center [489, 151] width 979 height 31
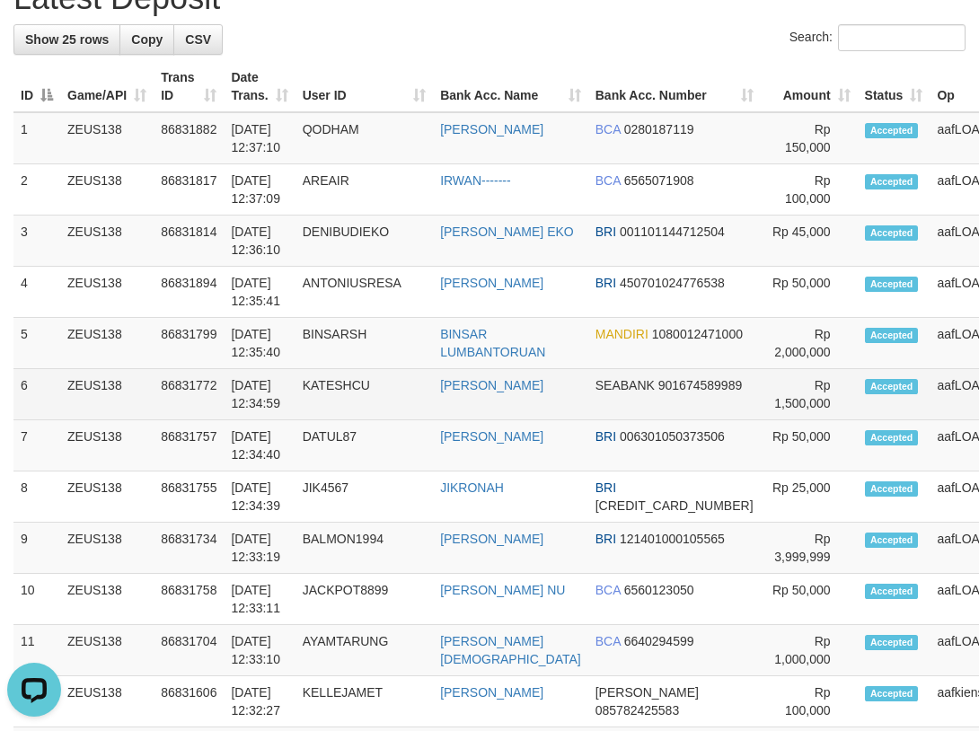
click at [805, 370] on tr "6 ZEUS138 86831772 31/08/2025 12:34:59 KATESHCU MUHAMMAD HAYYUN SEABANK 9016745…" at bounding box center [574, 394] width 1123 height 51
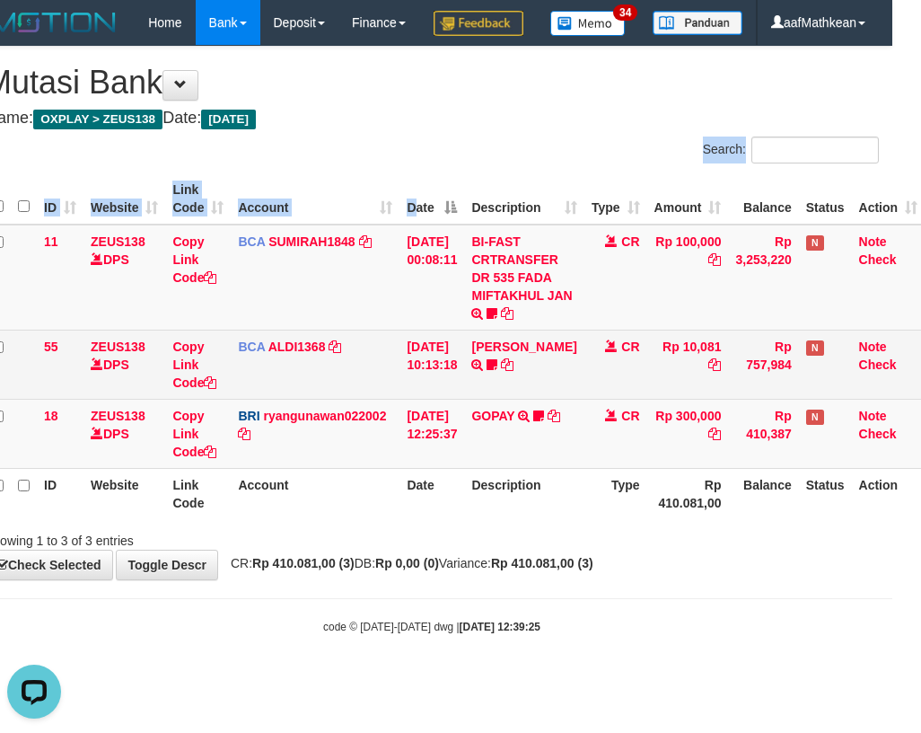
drag, startPoint x: 444, startPoint y: 209, endPoint x: 275, endPoint y: 377, distance: 238.7
click at [383, 299] on div "Search: ID Website Link Code Account Date Description Type Amount Balance Statu…" at bounding box center [432, 342] width 894 height 413
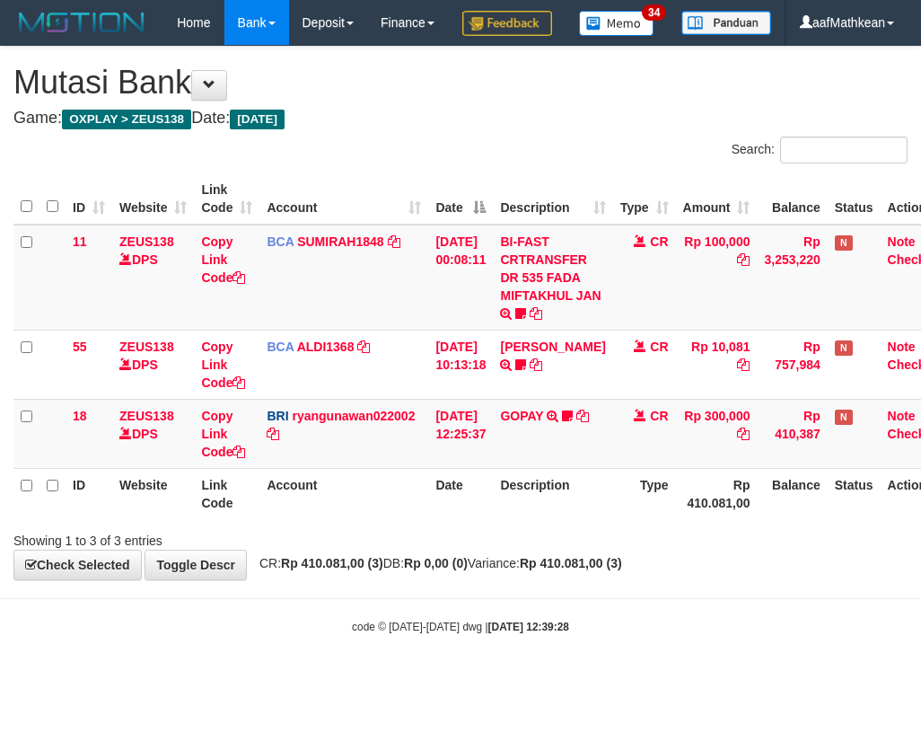
click at [404, 645] on body "Toggle navigation Home Bank Account List Load By Website Group [OXPLAY] ZEUS138…" at bounding box center [460, 340] width 921 height 680
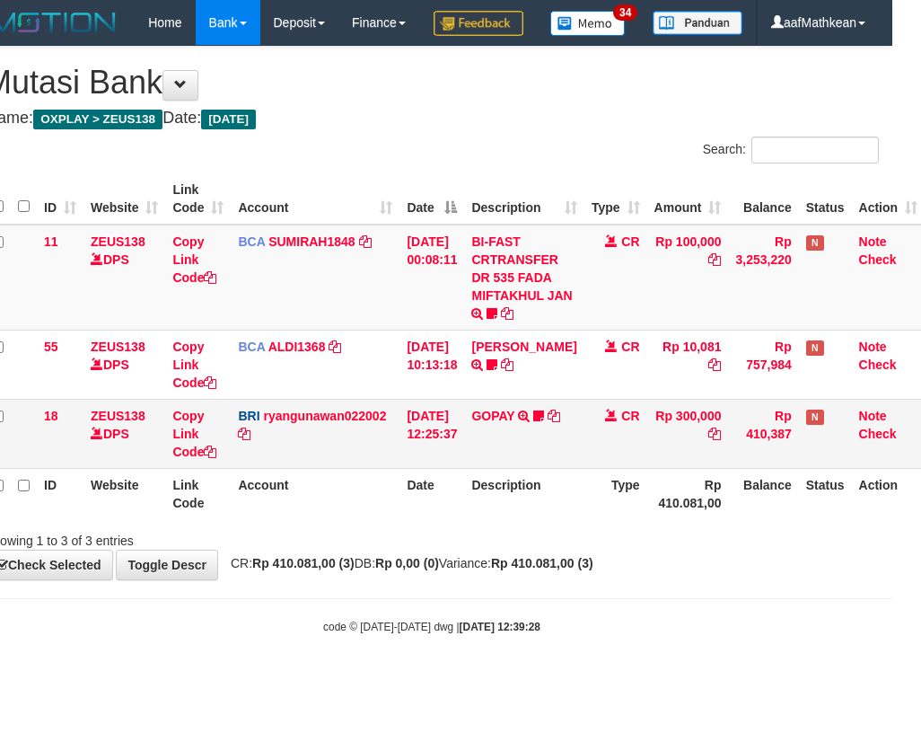
drag, startPoint x: 658, startPoint y: 476, endPoint x: 856, endPoint y: 504, distance: 199.4
click at [805, 469] on tbody "11 ZEUS138 DPS Copy Link Code BCA SUMIRAH1848 DPS SUMIRAH mutasi_20250831_4156 …" at bounding box center [455, 346] width 940 height 244
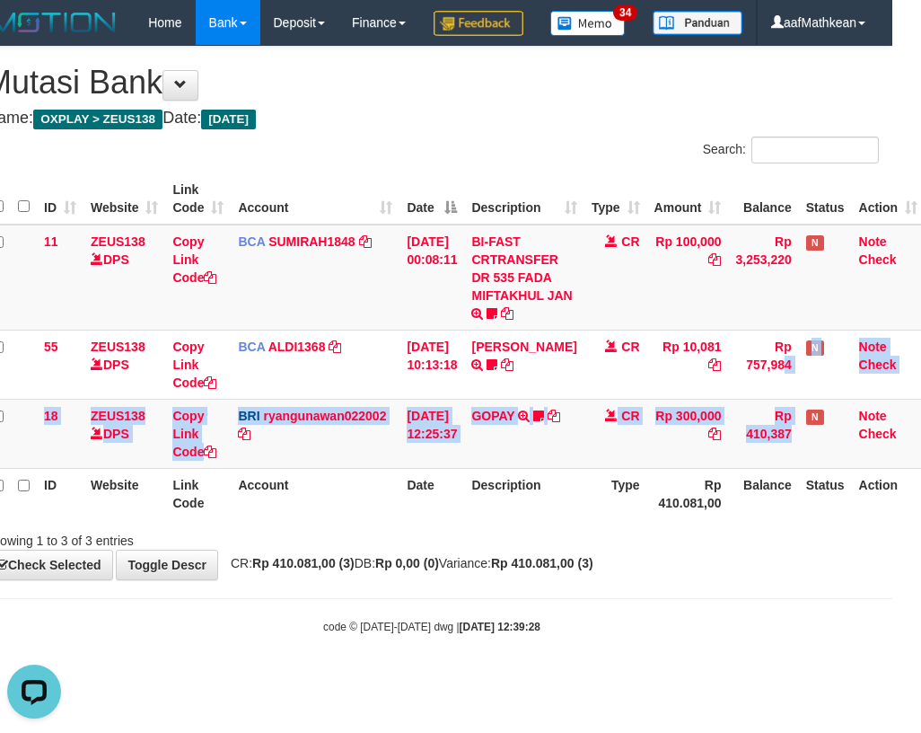
scroll to position [0, 0]
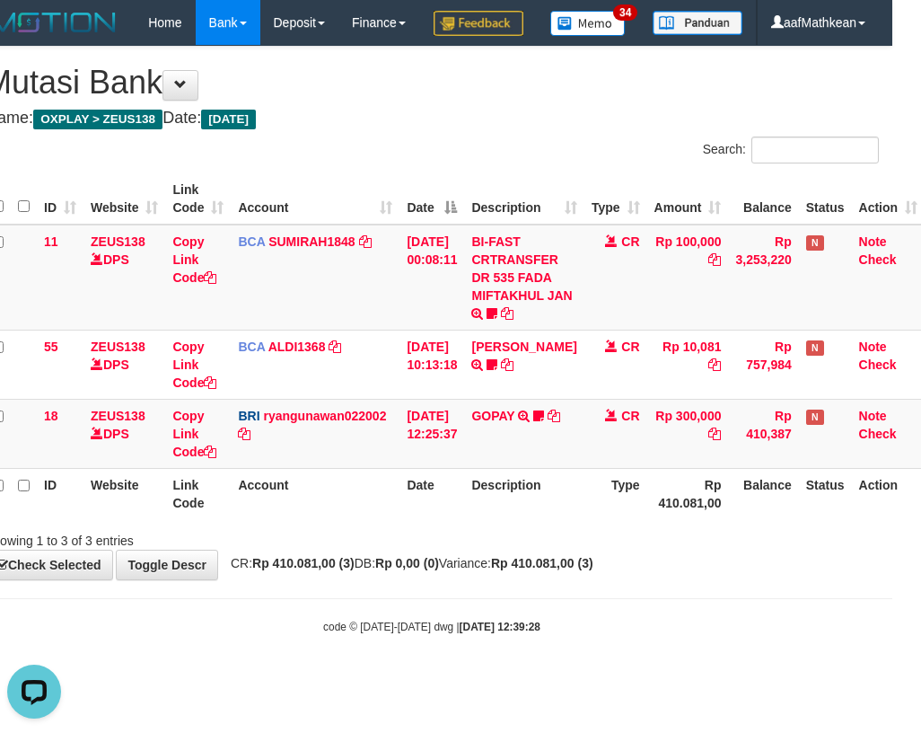
click at [512, 579] on div "**********" at bounding box center [431, 313] width 921 height 532
click at [437, 290] on table "ID Website Link Code Account Date Description Type Amount Balance Status Action…" at bounding box center [455, 346] width 940 height 346
drag, startPoint x: 416, startPoint y: 325, endPoint x: 386, endPoint y: 353, distance: 40.6
click at [413, 330] on td "[DATE] 00:08:11" at bounding box center [431, 277] width 65 height 106
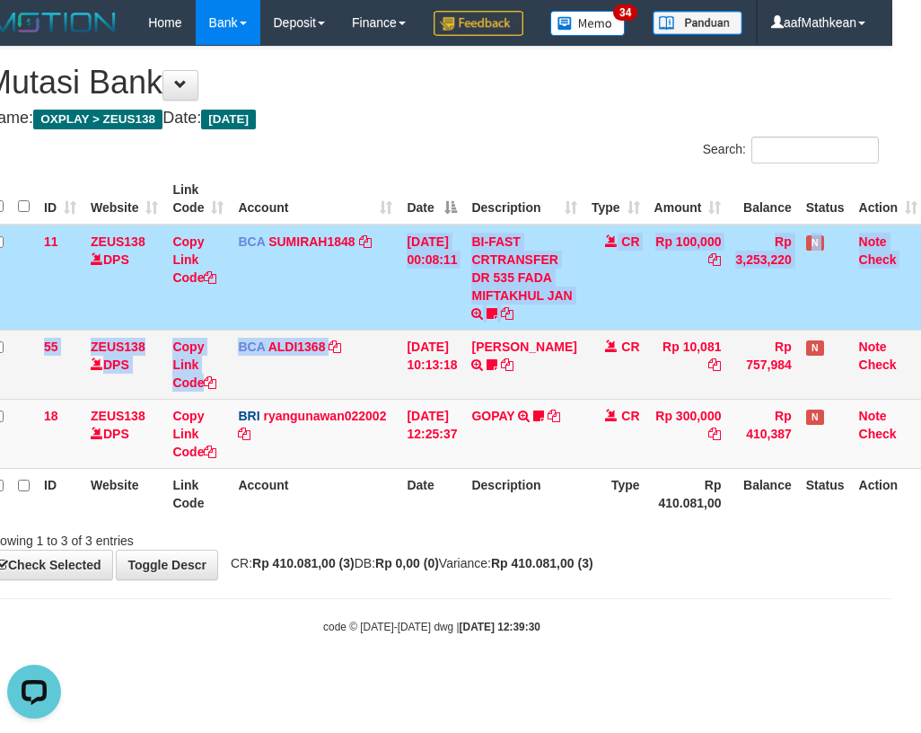
drag, startPoint x: 393, startPoint y: 396, endPoint x: 402, endPoint y: 434, distance: 39.6
click at [394, 402] on tbody "11 ZEUS138 DPS Copy Link Code BCA SUMIRAH1848 DPS SUMIRAH mutasi_20250831_4156 …" at bounding box center [455, 346] width 940 height 244
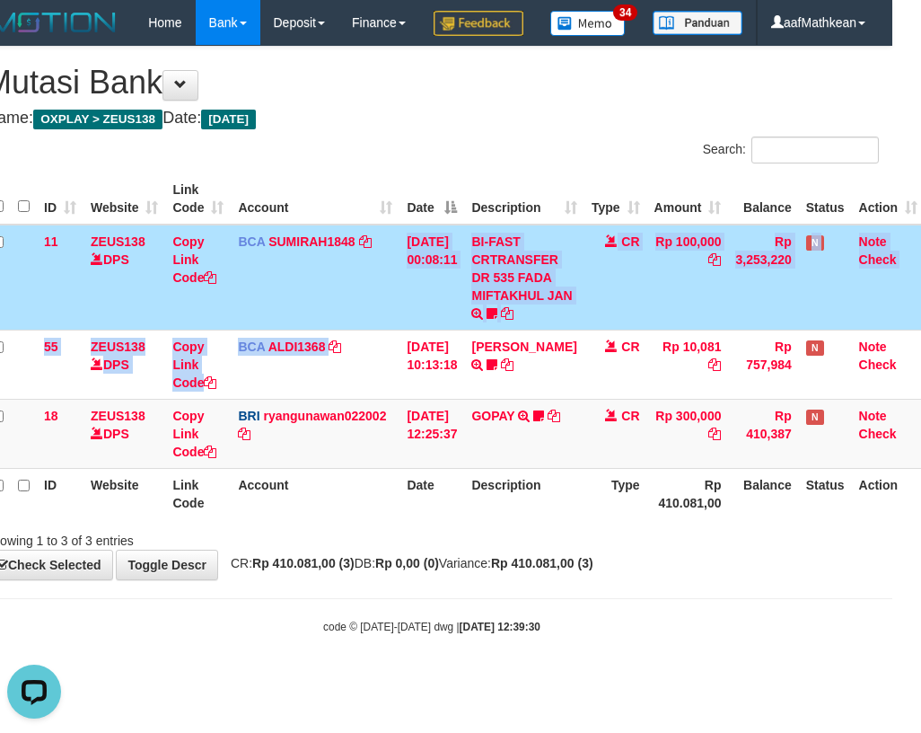
click at [513, 663] on body "Toggle navigation Home Bank Account List Load By Website Group [OXPLAY] ZEUS138…" at bounding box center [431, 340] width 921 height 680
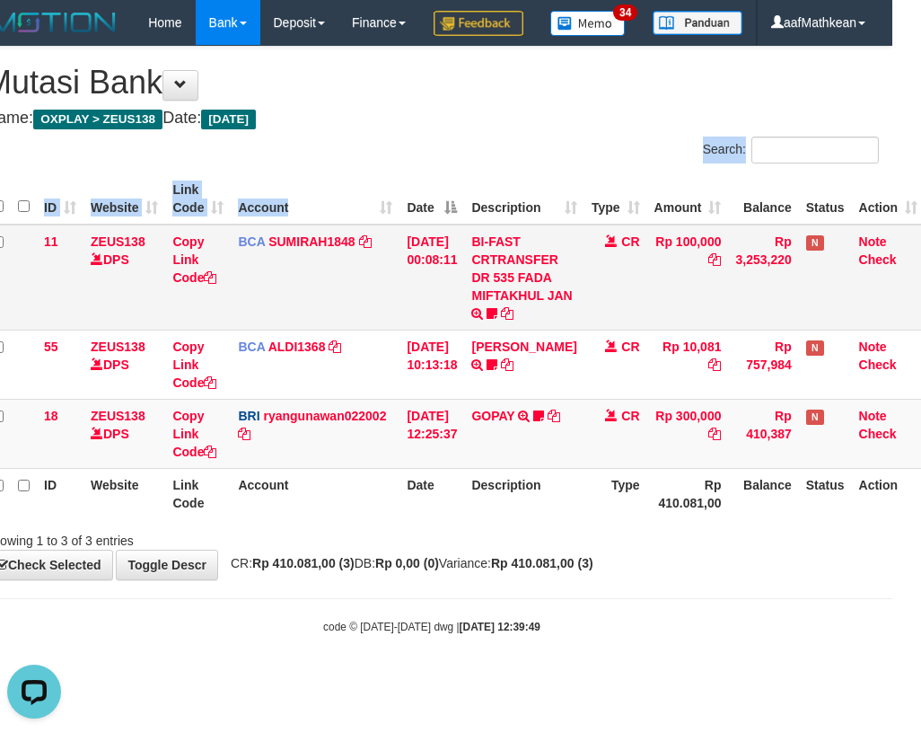
drag, startPoint x: 381, startPoint y: 238, endPoint x: 403, endPoint y: 355, distance: 119.7
click at [399, 343] on div "**********" at bounding box center [431, 313] width 921 height 532
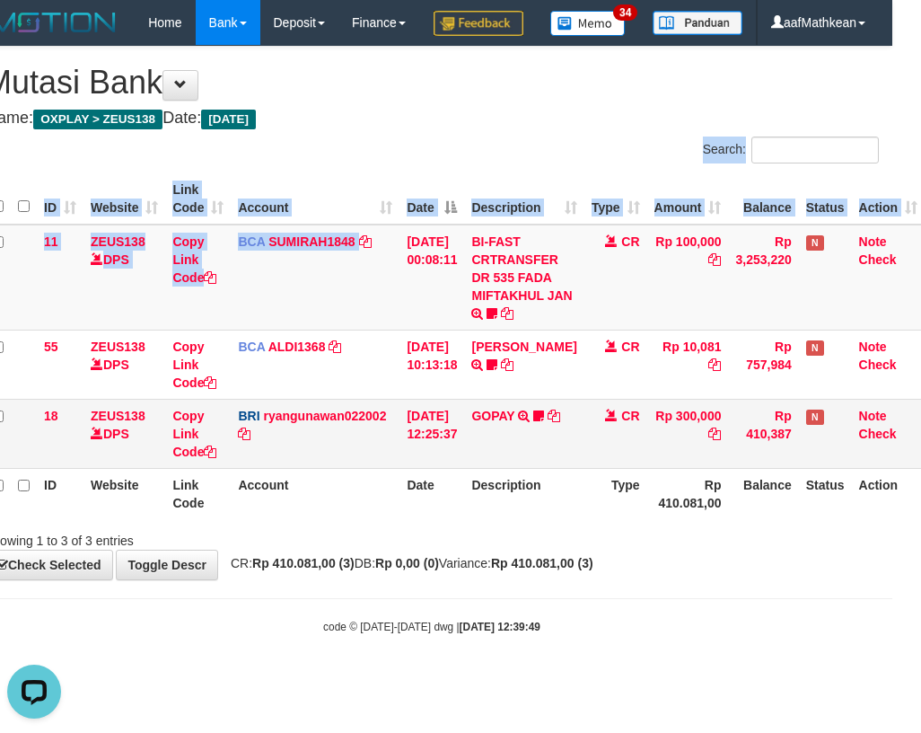
drag, startPoint x: 459, startPoint y: 463, endPoint x: 458, endPoint y: 474, distance: 10.8
click at [458, 469] on tbody "11 ZEUS138 DPS Copy Link Code BCA SUMIRAH1848 DPS SUMIRAH mutasi_20250831_4156 …" at bounding box center [455, 346] width 940 height 244
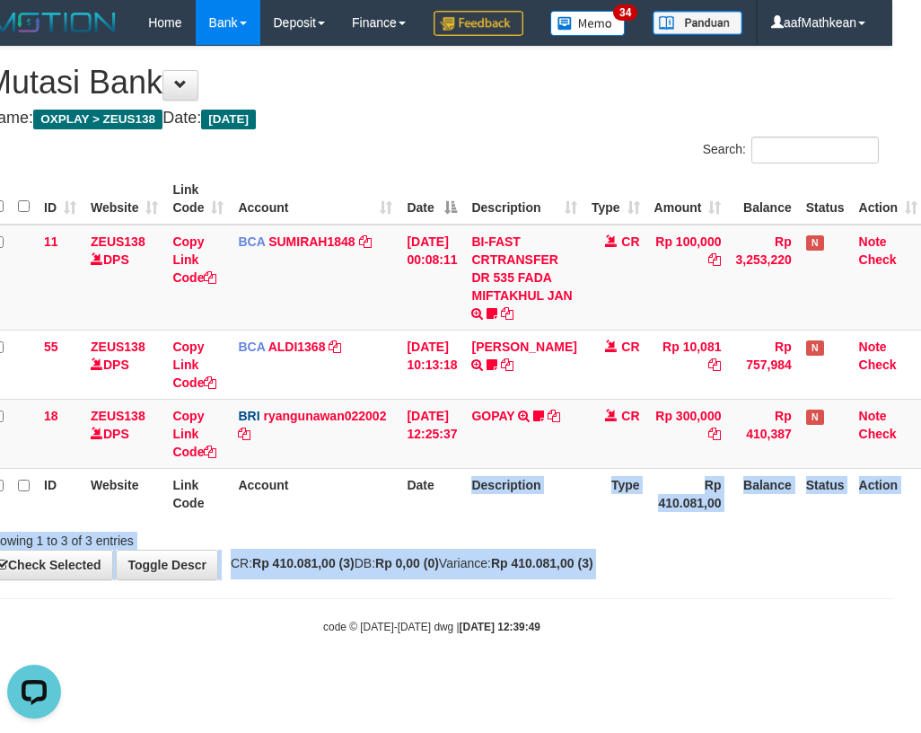
drag, startPoint x: 484, startPoint y: 530, endPoint x: 818, endPoint y: 742, distance: 395.5
click at [803, 680] on html "Toggle navigation Home Bank Account List Load By Website Group [OXPLAY] ZEUS138…" at bounding box center [431, 340] width 921 height 680
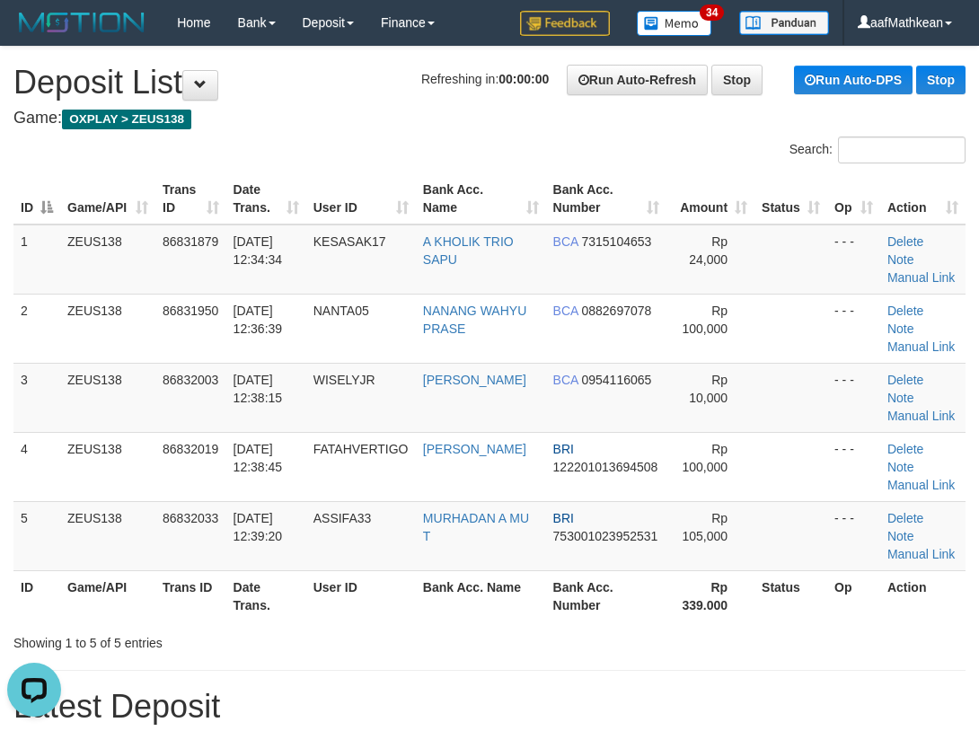
click at [332, 162] on div "Search: ID Game/API Trans ID Date Trans. User ID Bank Acc. Name Bank Acc. Numbe…" at bounding box center [489, 393] width 952 height 515
click at [408, 173] on div "ID Game/API Trans ID Date Trans. User ID Bank Acc. Name Bank Acc. Number Amount…" at bounding box center [489, 397] width 979 height 459
click at [413, 185] on th "User ID" at bounding box center [361, 198] width 110 height 51
click at [413, 141] on div "Search:" at bounding box center [489, 151] width 979 height 31
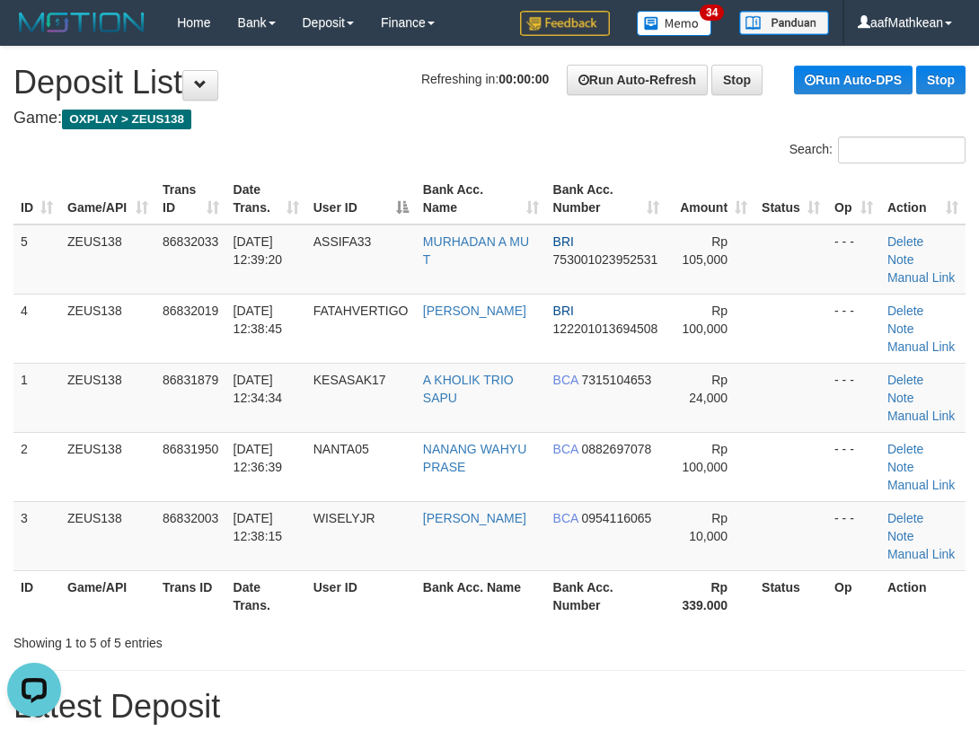
drag, startPoint x: 415, startPoint y: 140, endPoint x: 410, endPoint y: 149, distance: 10.0
click at [415, 142] on div "Search:" at bounding box center [489, 151] width 979 height 31
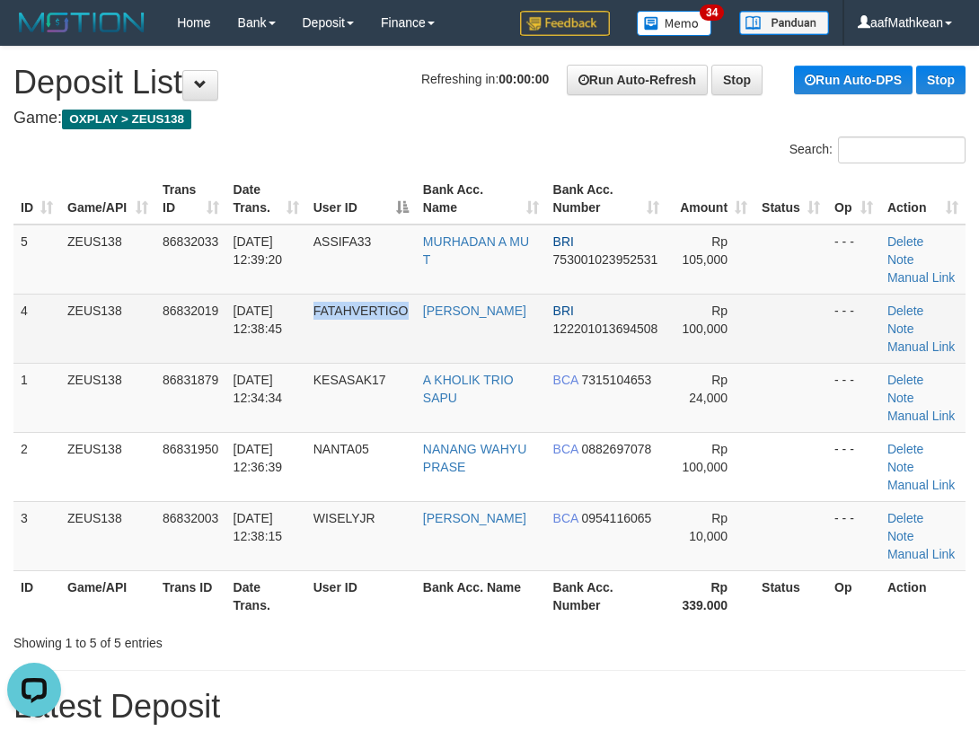
drag, startPoint x: 423, startPoint y: 354, endPoint x: 341, endPoint y: 356, distance: 81.7
click at [415, 354] on td "FATAHVERTIGO" at bounding box center [361, 328] width 110 height 69
click at [548, 360] on td "BRI 122201013694508" at bounding box center [606, 328] width 120 height 69
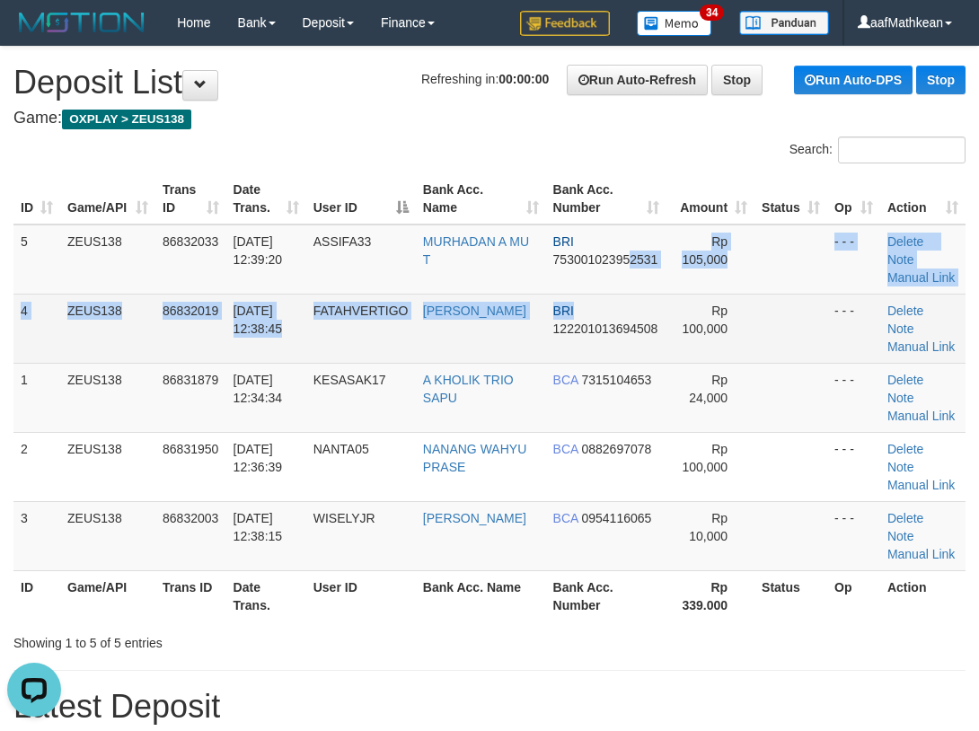
click at [622, 296] on tbody "5 ZEUS138 86832033 31/08/2025 12:39:20 ASSIFA33 MURHADAN A MU T BRI 75300102395…" at bounding box center [489, 397] width 952 height 347
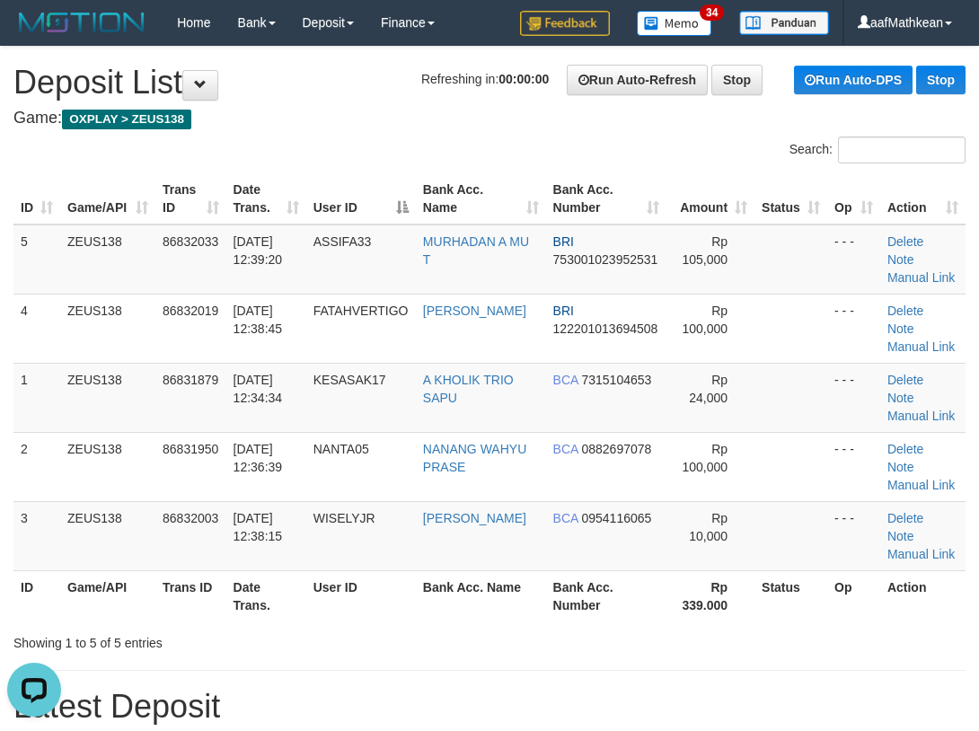
drag, startPoint x: 399, startPoint y: 59, endPoint x: 375, endPoint y: 73, distance: 26.9
drag, startPoint x: 356, startPoint y: 145, endPoint x: 4, endPoint y: 261, distance: 371.3
click at [355, 145] on div "Search:" at bounding box center [489, 151] width 979 height 31
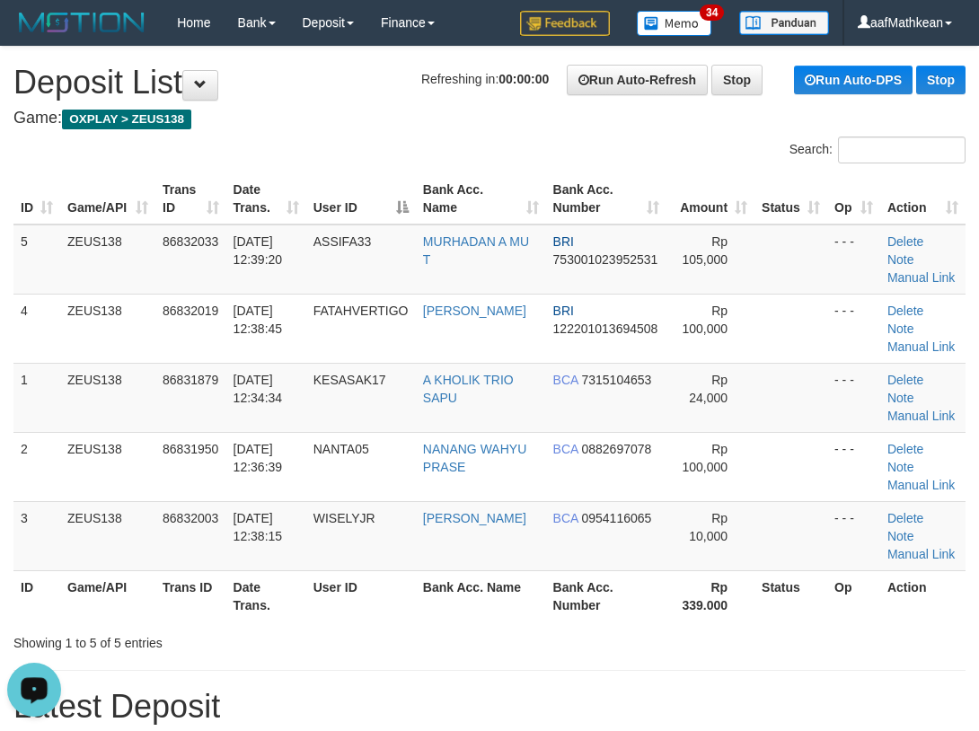
click at [274, 113] on h4 "Game: OXPLAY > ZEUS138" at bounding box center [489, 119] width 952 height 18
click at [312, 144] on div "Search:" at bounding box center [489, 151] width 979 height 31
click at [247, 145] on div "Search:" at bounding box center [489, 151] width 979 height 31
drag, startPoint x: 501, startPoint y: 128, endPoint x: 8, endPoint y: 253, distance: 508.4
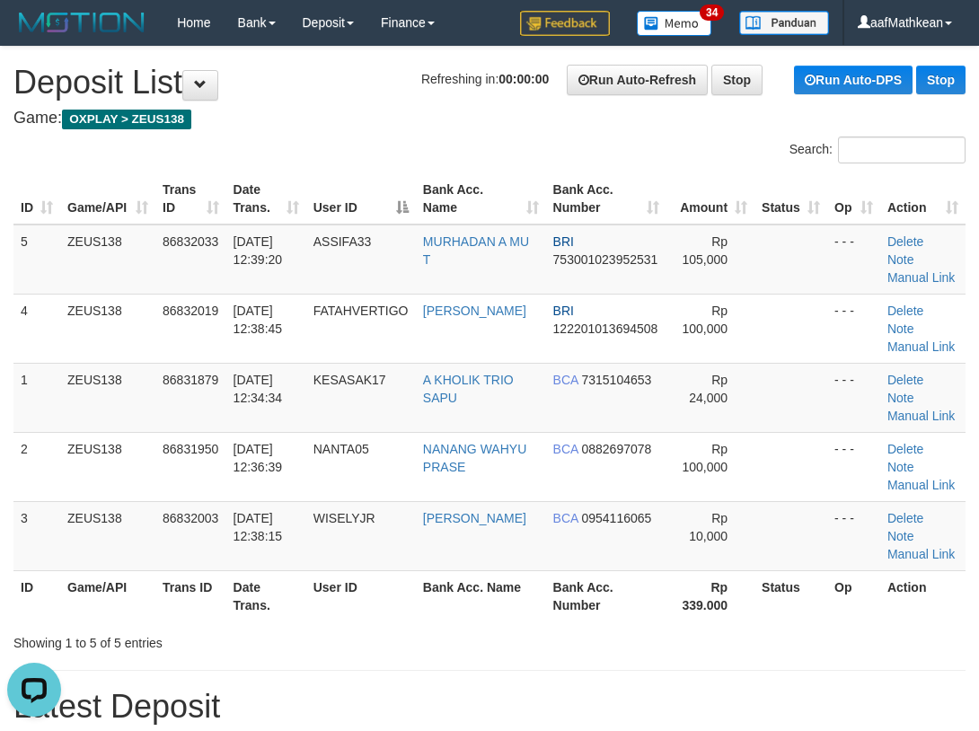
click at [52, 243] on div "Search: ID Game/API Trans ID Date Trans. User ID Bank Acc. Name Bank Acc. Numbe…" at bounding box center [489, 393] width 952 height 515
drag, startPoint x: 385, startPoint y: 186, endPoint x: 7, endPoint y: 292, distance: 392.5
click at [57, 279] on div "ID Game/API Trans ID Date Trans. User ID Bank Acc. Name Bank Acc. Number Amount…" at bounding box center [489, 397] width 979 height 459
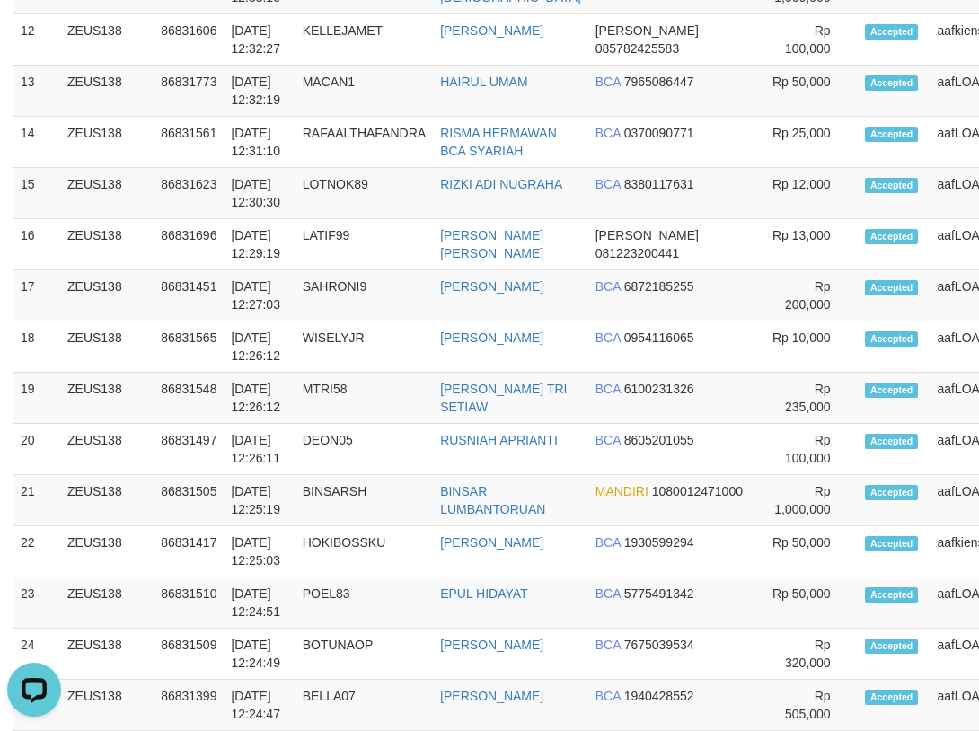
scroll to position [162, 0]
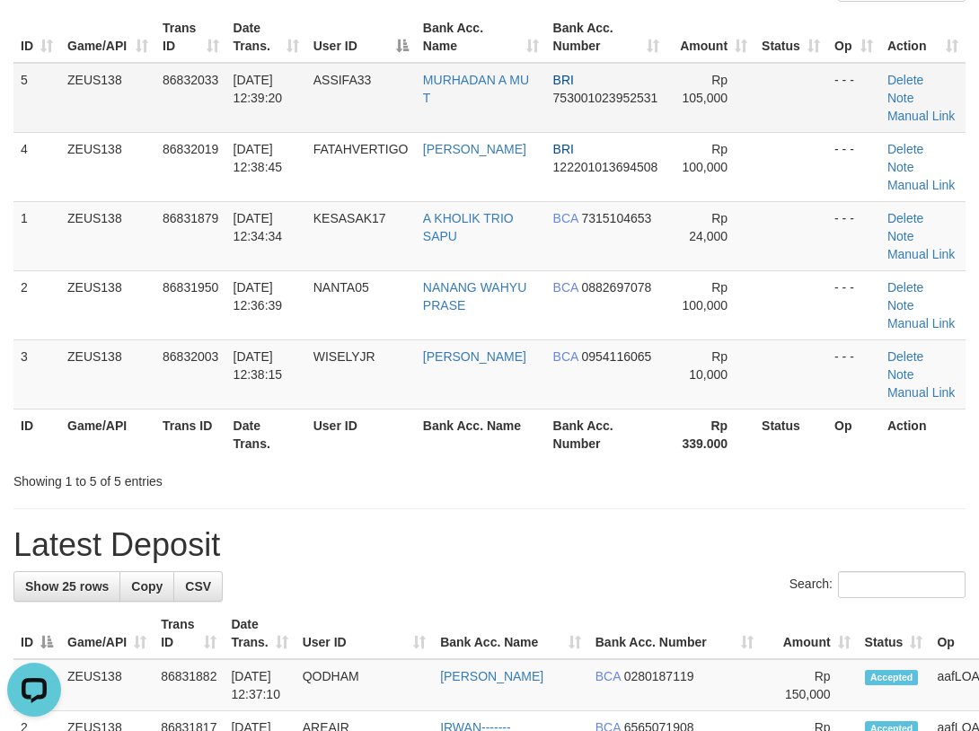
click at [343, 127] on tbody "5 ZEUS138 86832033 31/08/2025 12:39:20 ASSIFA33 MURHADAN A MU T BRI 75300102395…" at bounding box center [489, 236] width 952 height 347
click at [340, 108] on td "ASSIFA33" at bounding box center [361, 98] width 110 height 70
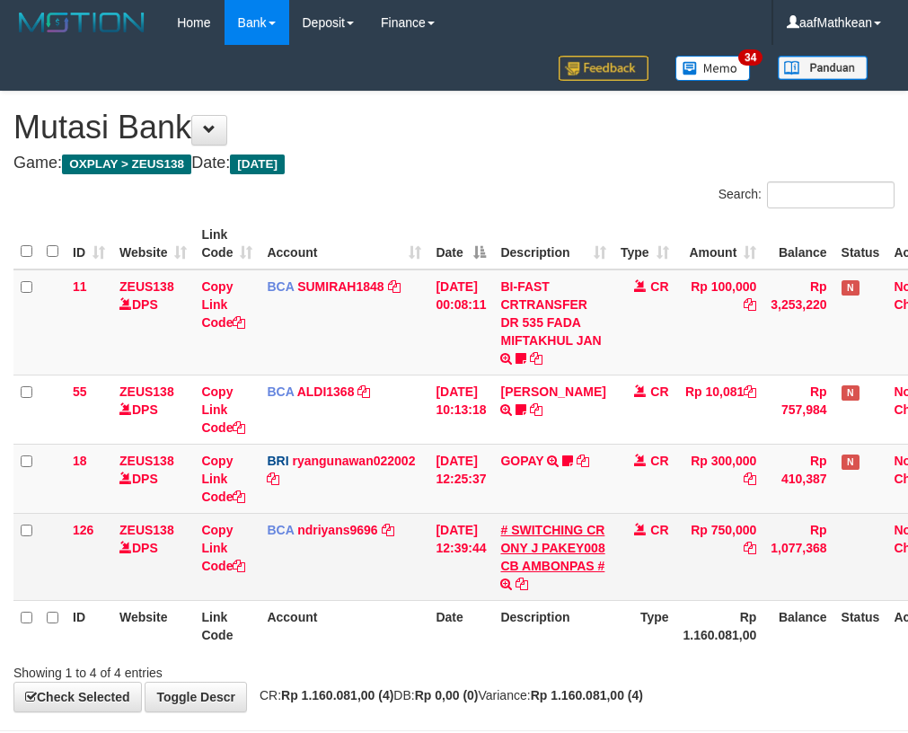
scroll to position [0, 29]
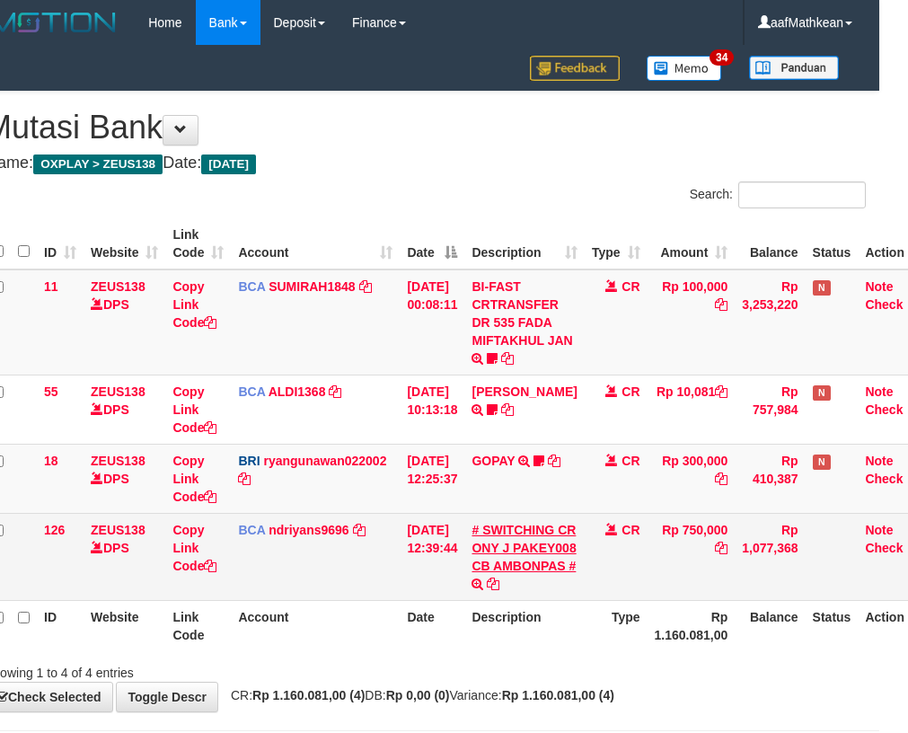
drag, startPoint x: 412, startPoint y: 546, endPoint x: 655, endPoint y: 586, distance: 246.6
click at [506, 559] on tr "126 ZEUS138 DPS Copy Link Code BCA ndriyans9696 DPS ANDRIYANSYAH mutasi_2025083…" at bounding box center [458, 556] width 946 height 87
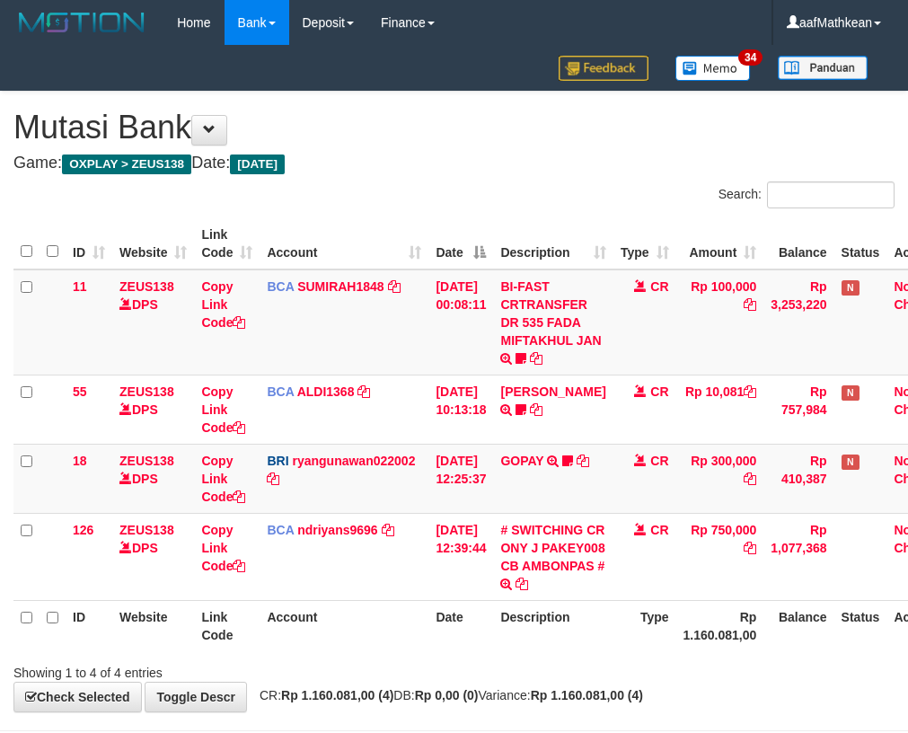
scroll to position [0, 29]
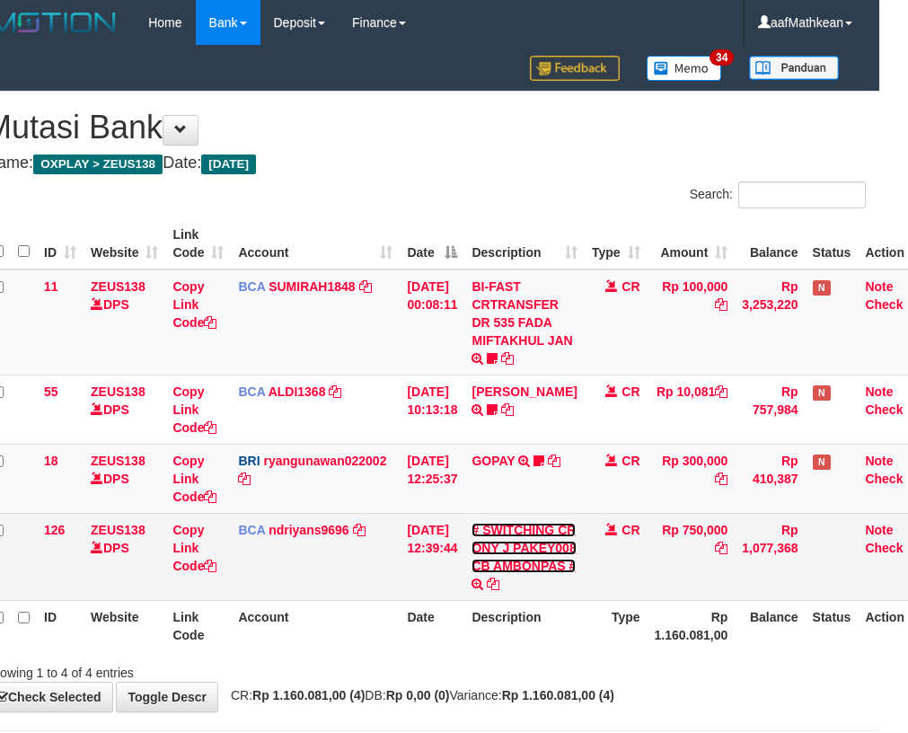
click at [524, 573] on link "# SWITCHING CR ONY J PAKEY008 CB AMBONPAS #" at bounding box center [523, 547] width 104 height 50
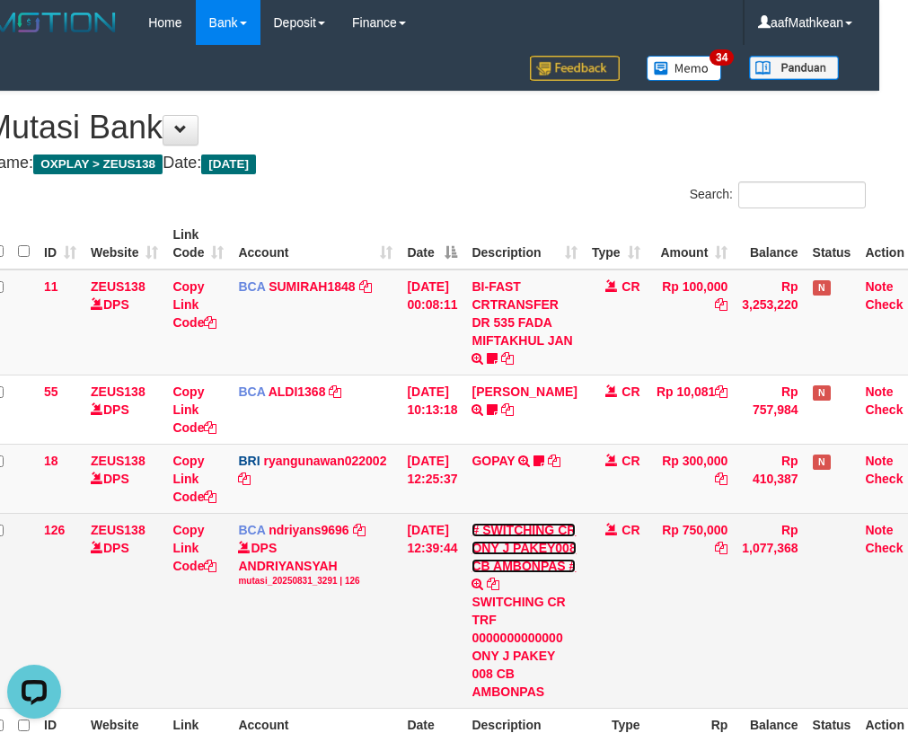
scroll to position [0, 0]
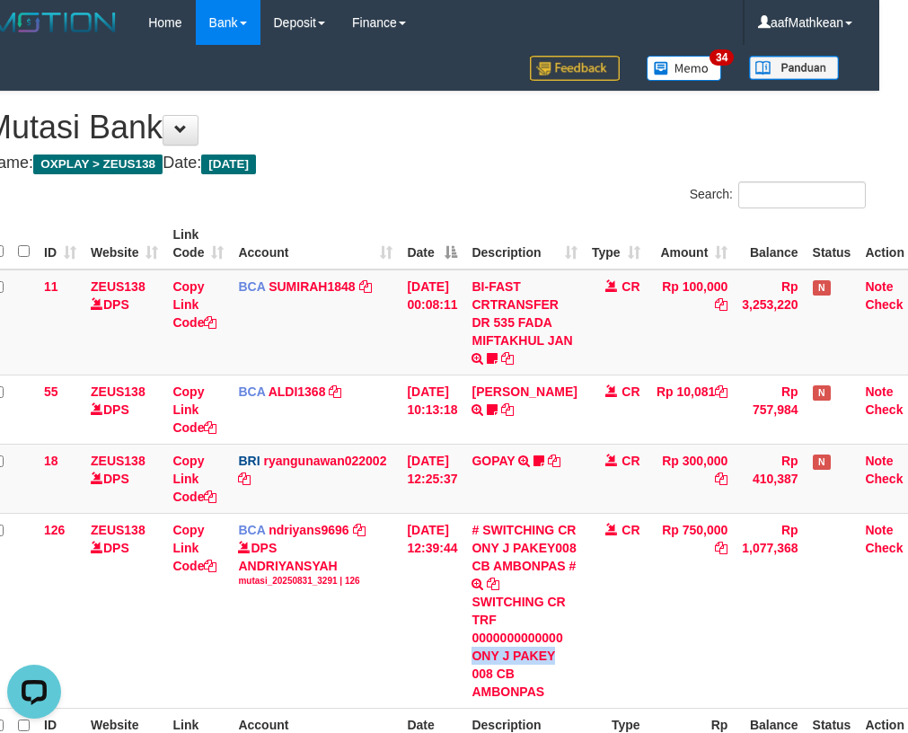
drag, startPoint x: 485, startPoint y: 671, endPoint x: 915, endPoint y: 441, distance: 488.0
click at [570, 671] on div "SWITCHING CR TRF 0000000000000 ONY J PAKEY 008 CB AMBONPAS" at bounding box center [523, 646] width 105 height 108
copy div "ONY J PAKEY"
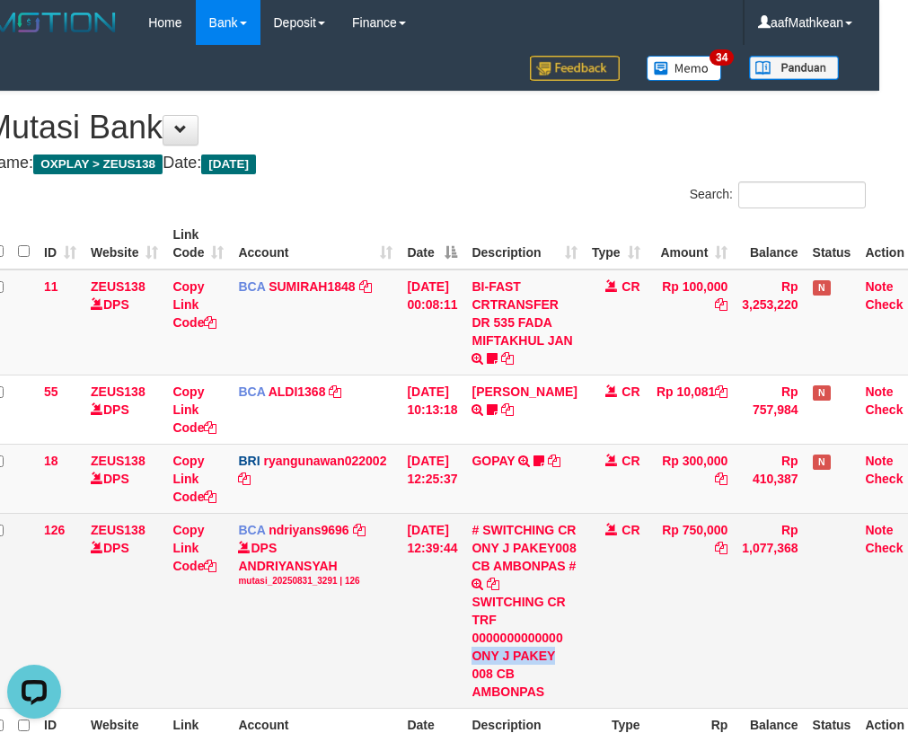
drag, startPoint x: 316, startPoint y: 452, endPoint x: 415, endPoint y: 521, distance: 120.0
click at [348, 488] on td "BRI ryangunawan022002 DPS RYAN GUNAWAN mutasi_20250831_3775 | 18 mutasi_2025083…" at bounding box center [315, 477] width 169 height 69
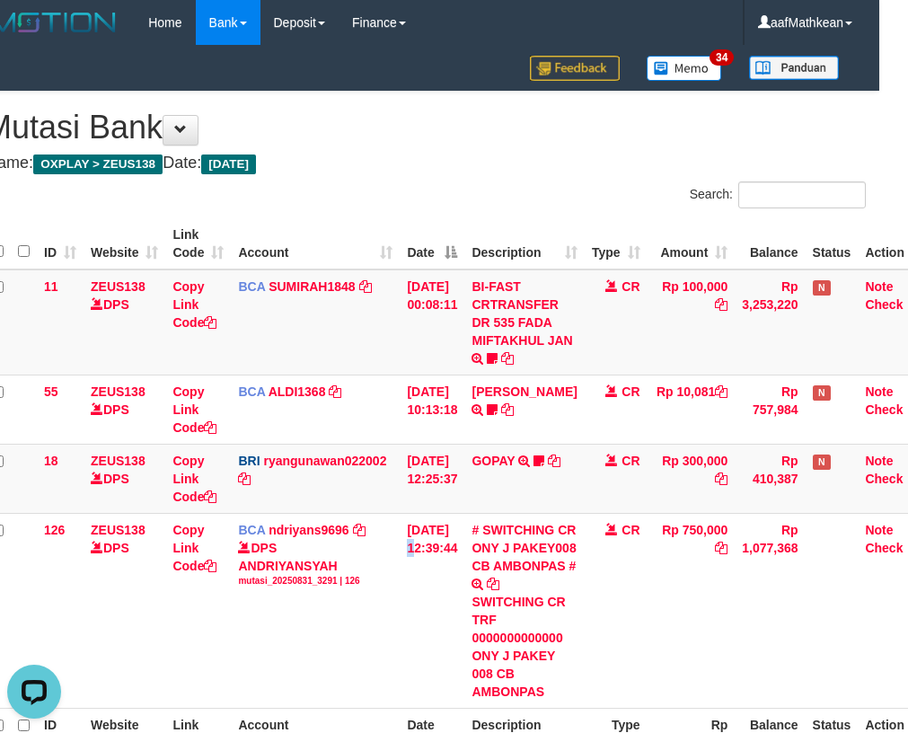
drag, startPoint x: 421, startPoint y: 527, endPoint x: 914, endPoint y: 451, distance: 498.7
click at [452, 530] on td "[DATE] 12:39:44" at bounding box center [431, 610] width 65 height 195
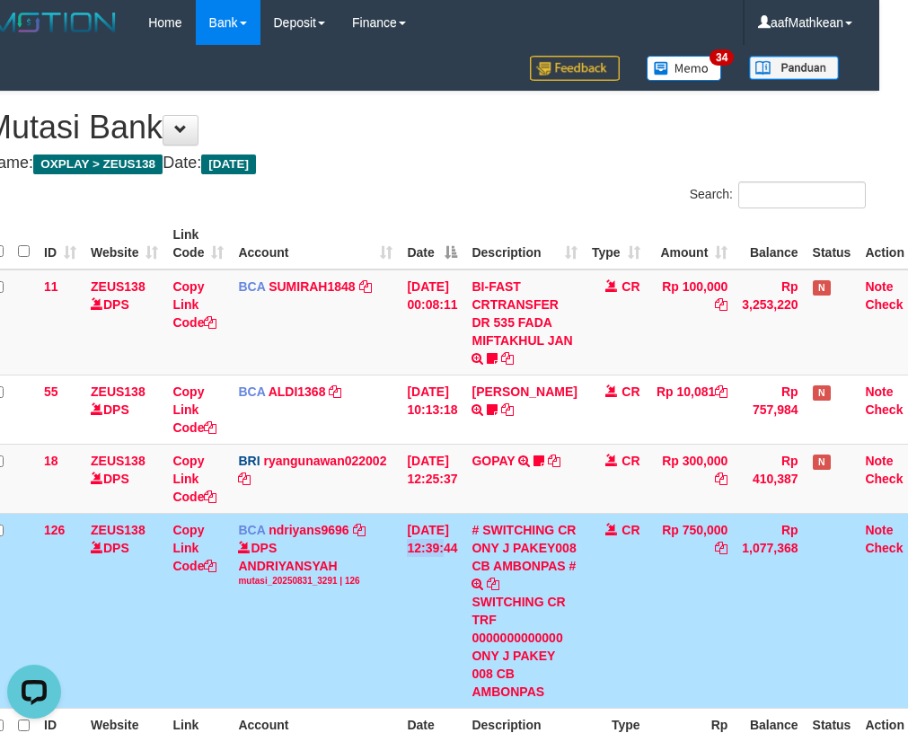
click at [391, 537] on td "BCA ndriyans9696 DPS ANDRIYANSYAH mutasi_20250831_3291 | 126 mutasi_20250831_32…" at bounding box center [315, 610] width 169 height 195
drag, startPoint x: 489, startPoint y: 549, endPoint x: 856, endPoint y: 483, distance: 373.0
click at [521, 545] on tr "126 ZEUS138 DPS Copy Link Code BCA ndriyans9696 DPS ANDRIYANSYAH mutasi_2025083…" at bounding box center [458, 610] width 946 height 195
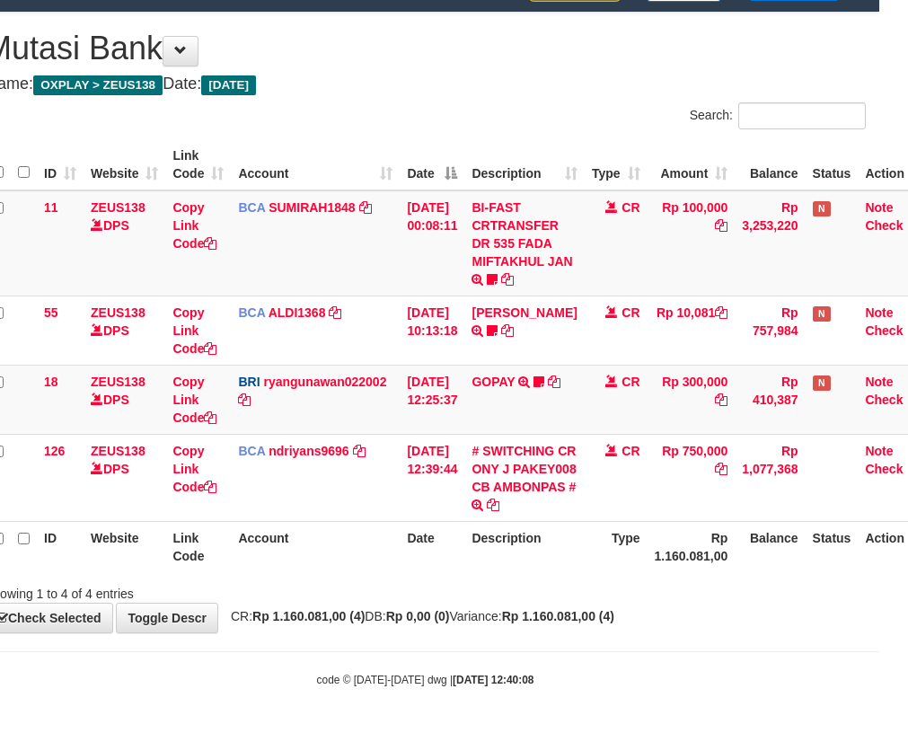
scroll to position [97, 29]
drag, startPoint x: 554, startPoint y: 534, endPoint x: 543, endPoint y: 527, distance: 12.9
click at [548, 533] on th "Description" at bounding box center [523, 546] width 119 height 51
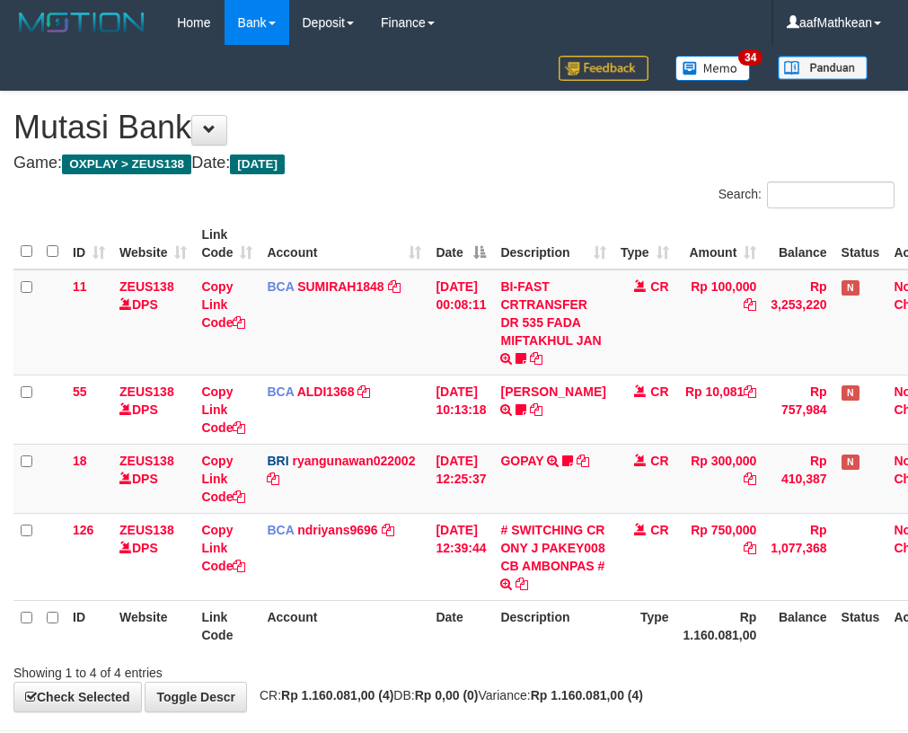
scroll to position [97, 29]
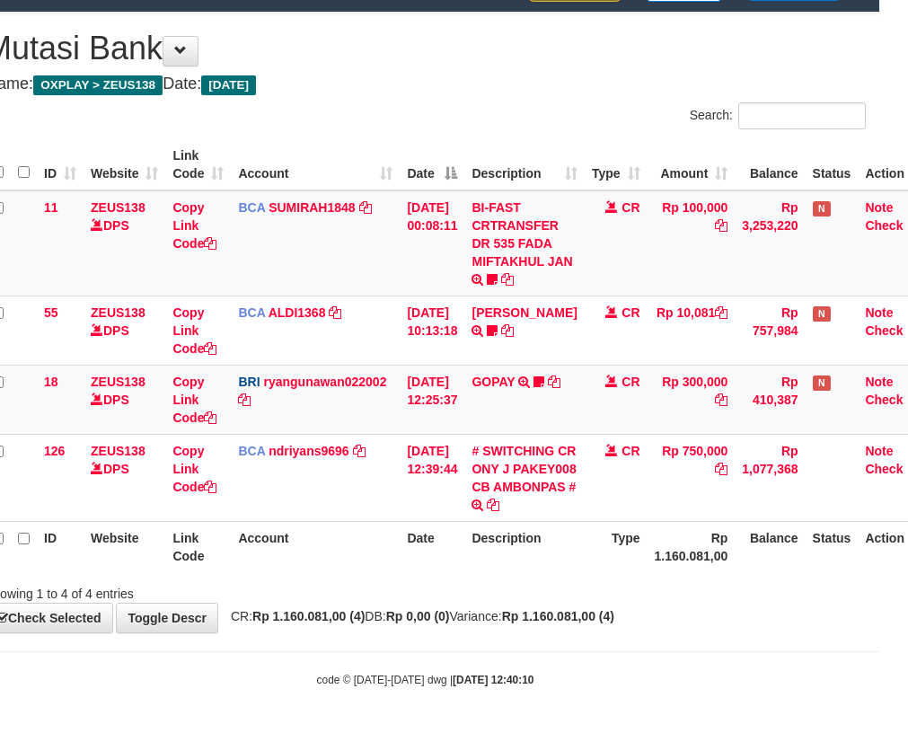
drag, startPoint x: 289, startPoint y: 623, endPoint x: 318, endPoint y: 614, distance: 30.1
click at [301, 627] on div "**********" at bounding box center [425, 322] width 908 height 619
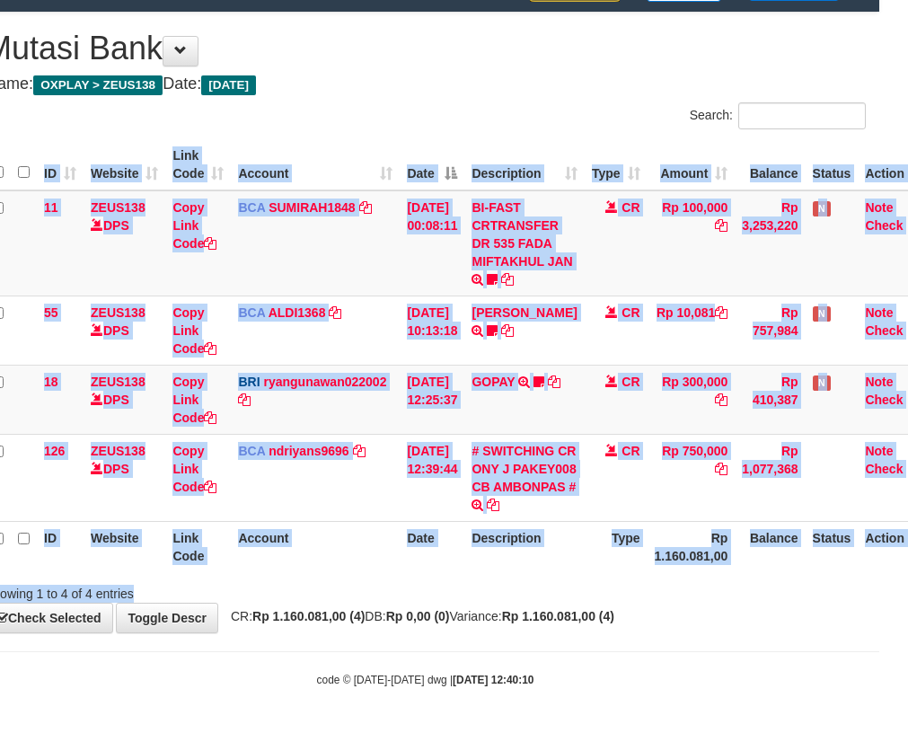
click at [386, 581] on div "Search: ID Website Link Code Account Date Description Type Amount Balance Statu…" at bounding box center [425, 352] width 881 height 500
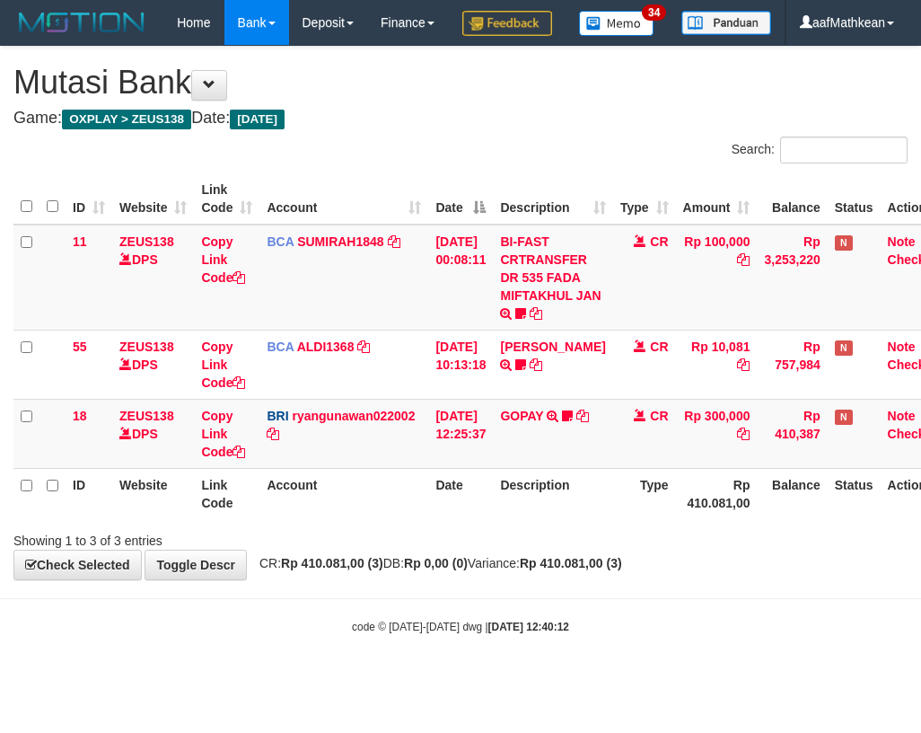
click at [258, 579] on div "**********" at bounding box center [460, 313] width 921 height 532
drag, startPoint x: 260, startPoint y: 613, endPoint x: 277, endPoint y: 623, distance: 19.7
click at [268, 579] on div "**********" at bounding box center [460, 313] width 921 height 532
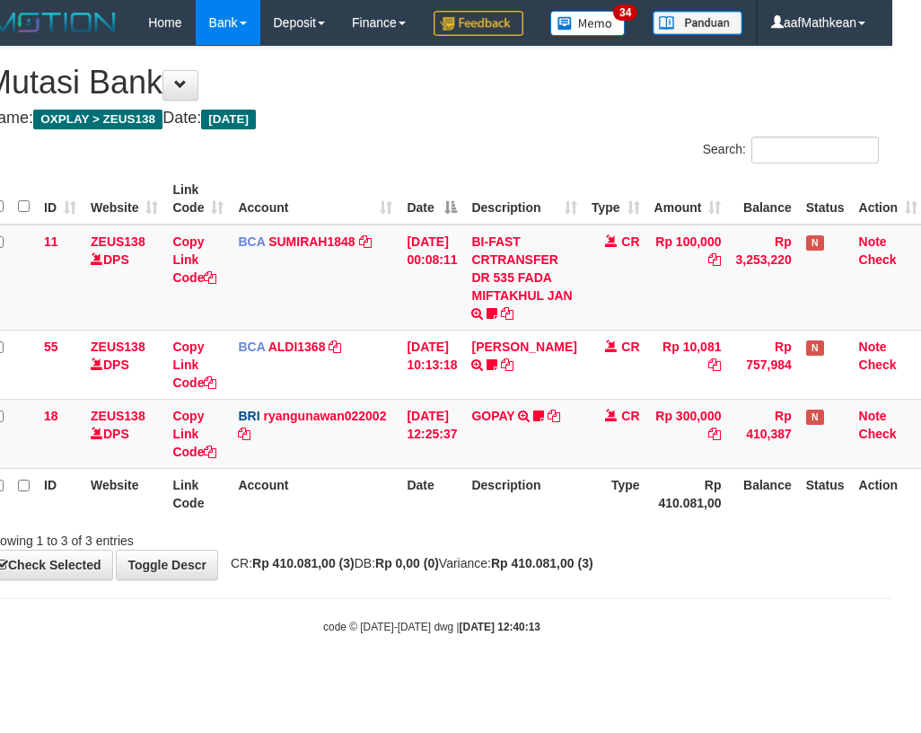
drag, startPoint x: 492, startPoint y: 528, endPoint x: 507, endPoint y: 533, distance: 16.2
click at [499, 519] on th "Description" at bounding box center [523, 493] width 119 height 51
drag, startPoint x: 537, startPoint y: 540, endPoint x: 917, endPoint y: 615, distance: 387.0
click at [628, 524] on div "ID Website Link Code Account Date Description Type Amount Balance Status Action…" at bounding box center [431, 346] width 921 height 356
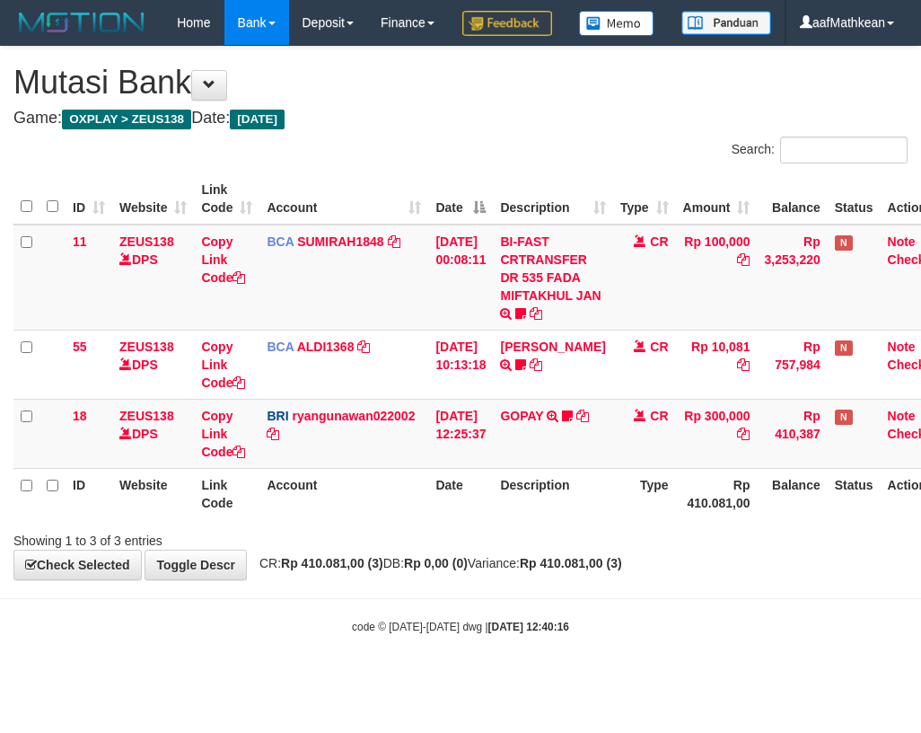
scroll to position [0, 29]
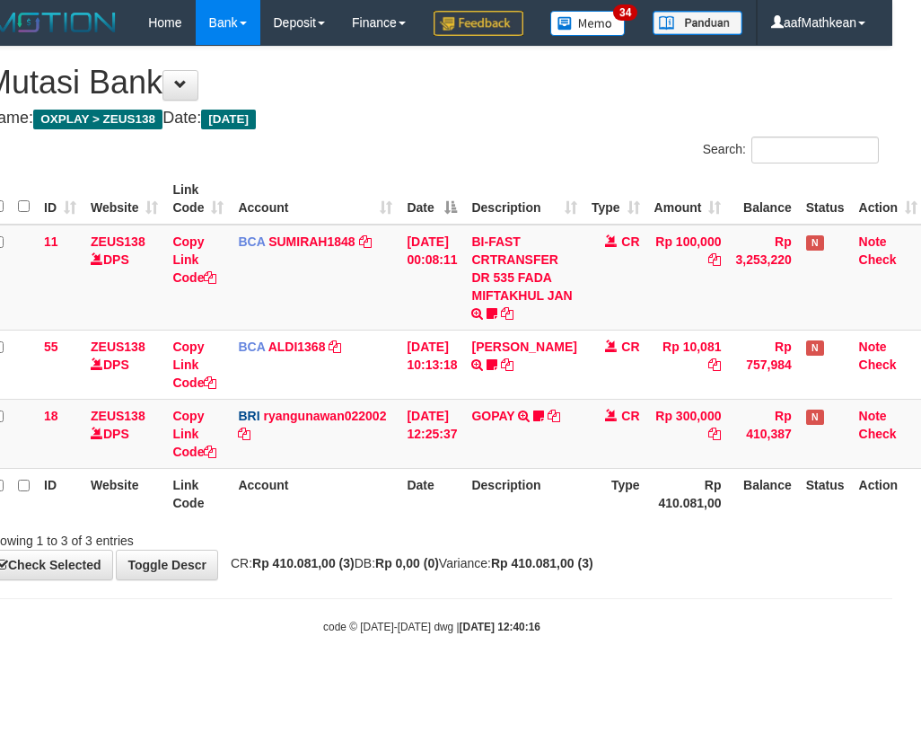
click at [428, 519] on th "Date" at bounding box center [431, 493] width 65 height 51
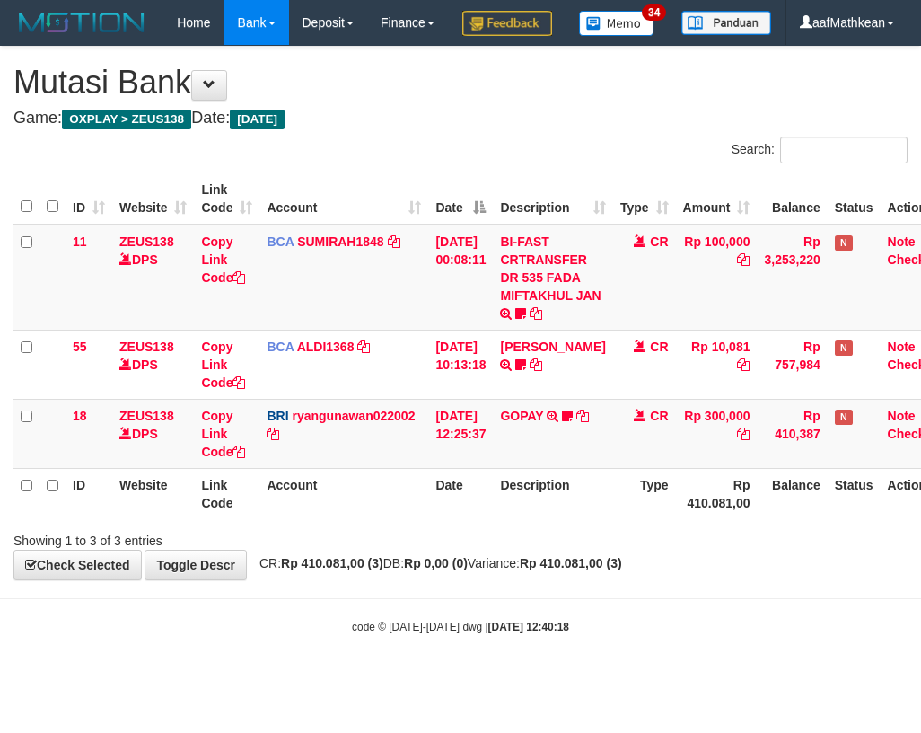
scroll to position [0, 29]
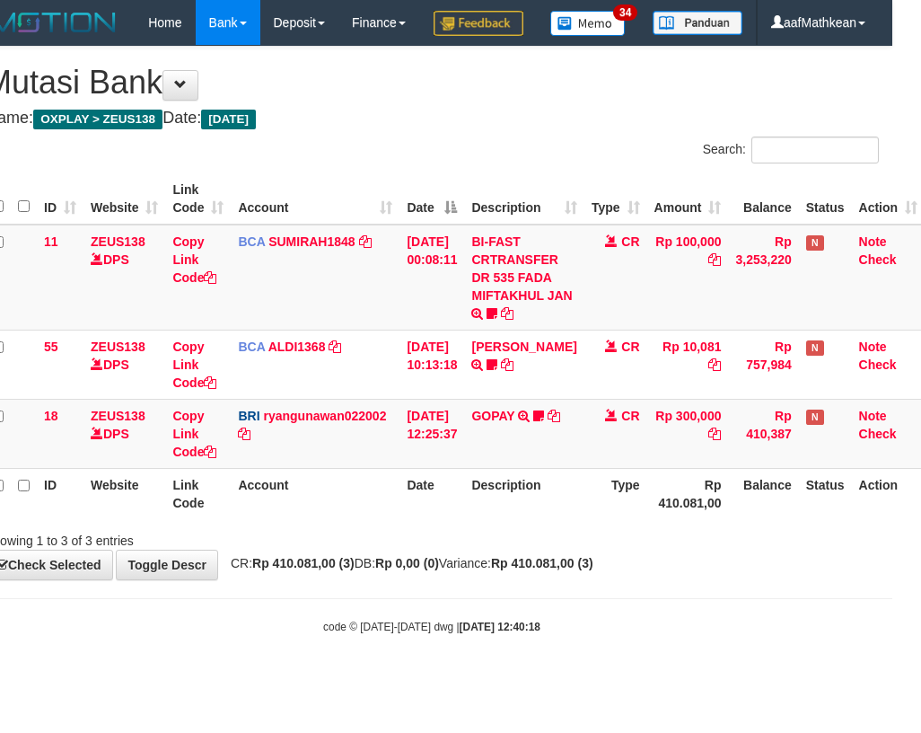
click at [599, 519] on tr "ID Website Link Code Account Date Description Type Rp 410.081,00 Balance Status…" at bounding box center [455, 493] width 940 height 51
click at [689, 519] on tr "ID Website Link Code Account Date Description Type Rp 410.081,00 Balance Status…" at bounding box center [455, 493] width 940 height 51
drag, startPoint x: 372, startPoint y: 488, endPoint x: 361, endPoint y: 505, distance: 19.4
click at [372, 468] on td "BRI ryangunawan022002 DPS RYAN GUNAWAN mutasi_20250831_3775 | 18 mutasi_2025083…" at bounding box center [315, 433] width 169 height 69
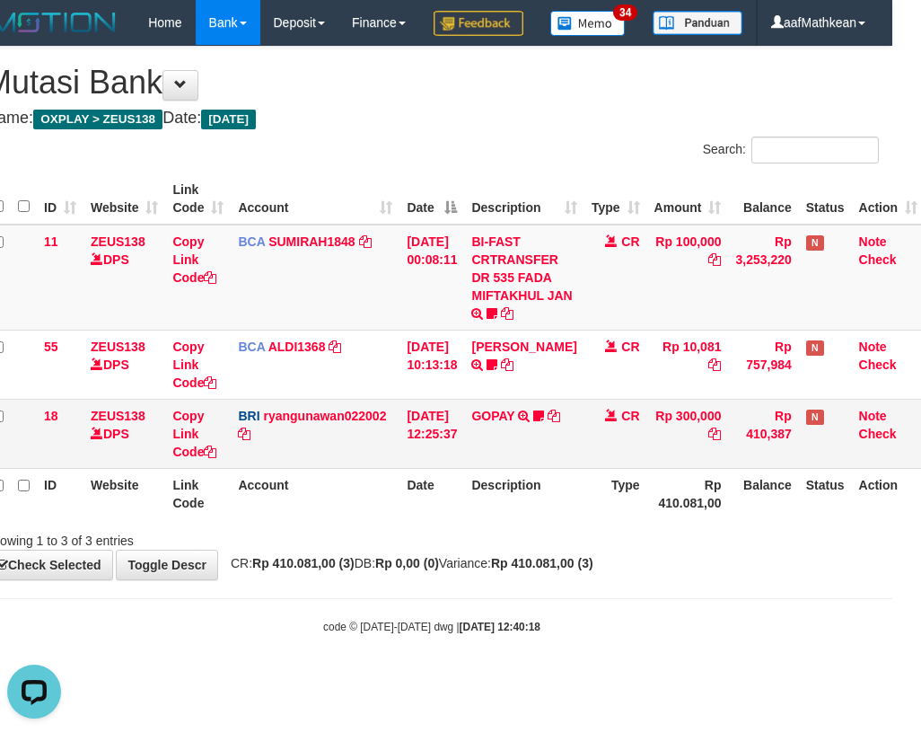
drag, startPoint x: 340, startPoint y: 505, endPoint x: 315, endPoint y: 504, distance: 25.2
click at [328, 468] on td "BRI ryangunawan022002 DPS RYAN GUNAWAN mutasi_20250831_3775 | 18 mutasi_2025083…" at bounding box center [315, 433] width 169 height 69
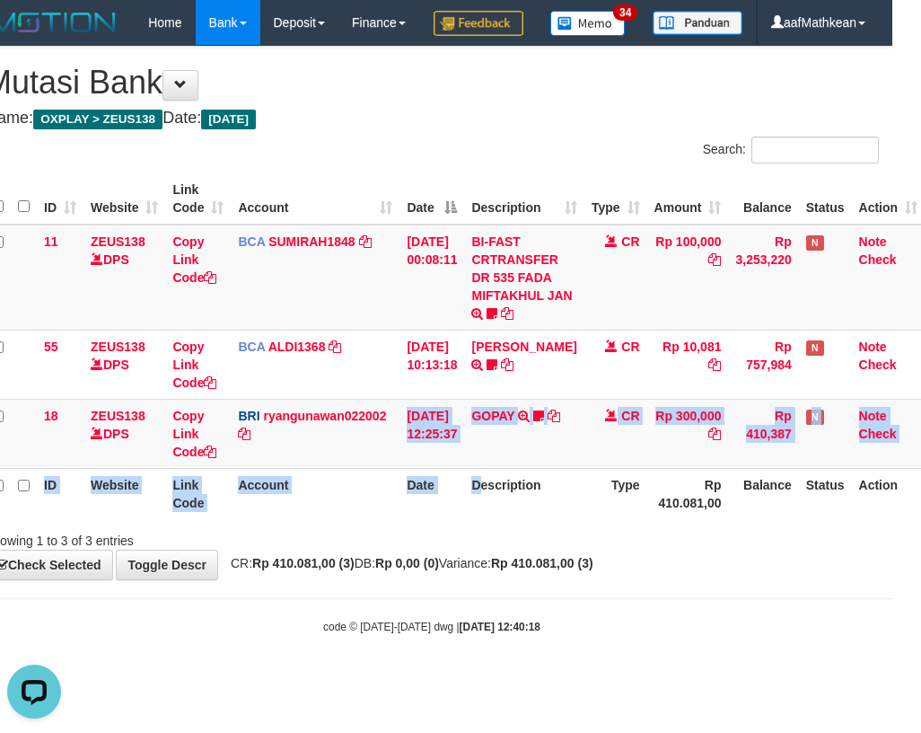
drag, startPoint x: 337, startPoint y: 514, endPoint x: 918, endPoint y: 599, distance: 587.8
click at [648, 524] on div "ID Website Link Code Account Date Description Type Amount Balance Status Action…" at bounding box center [431, 346] width 921 height 356
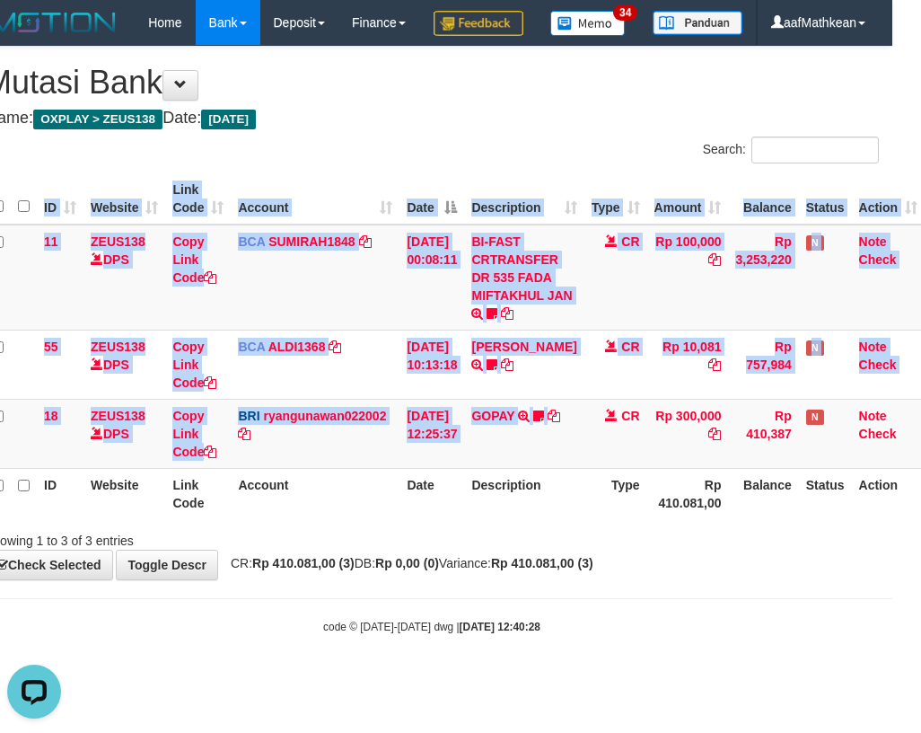
drag, startPoint x: 567, startPoint y: 502, endPoint x: 920, endPoint y: 594, distance: 364.7
click at [796, 549] on div "Search: ID Website Link Code Account Date Description Type Amount Balance Statu…" at bounding box center [432, 342] width 894 height 413
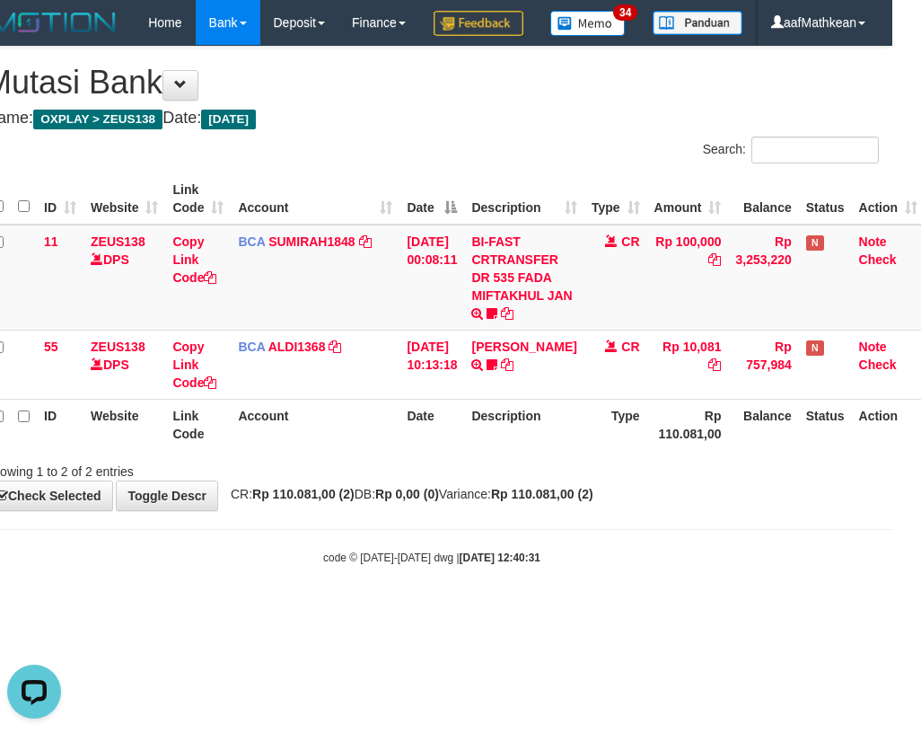
click at [417, 480] on div "Showing 1 to 2 of 2 entries" at bounding box center [431, 467] width 921 height 25
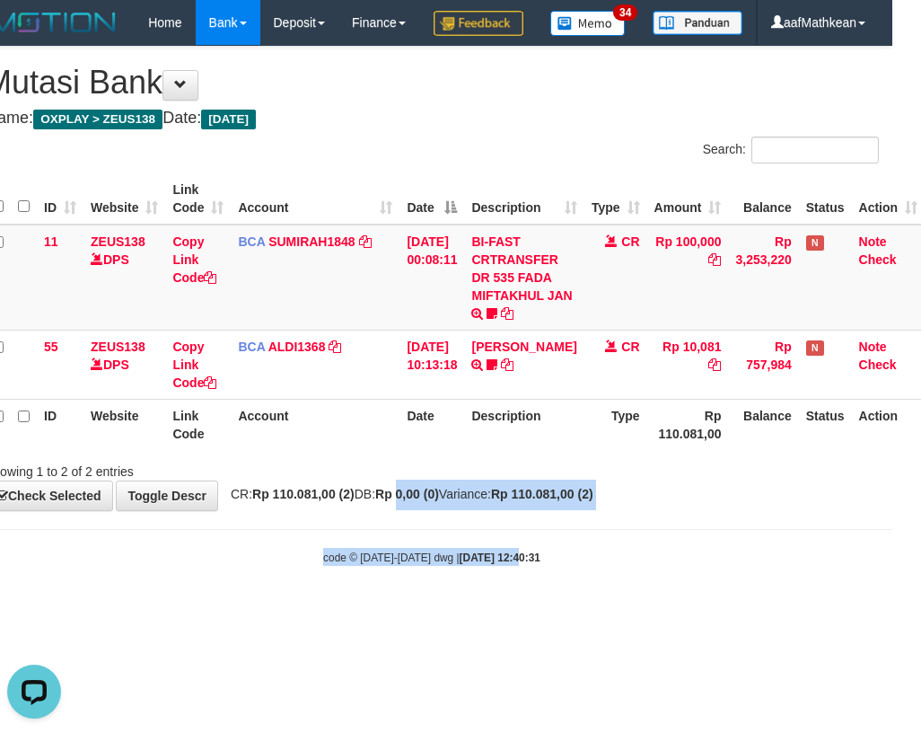
drag, startPoint x: 469, startPoint y: 605, endPoint x: 914, endPoint y: 569, distance: 446.7
click at [643, 610] on body "Toggle navigation Home Bank Account List Load By Website Group [OXPLAY] ZEUS138…" at bounding box center [431, 305] width 921 height 610
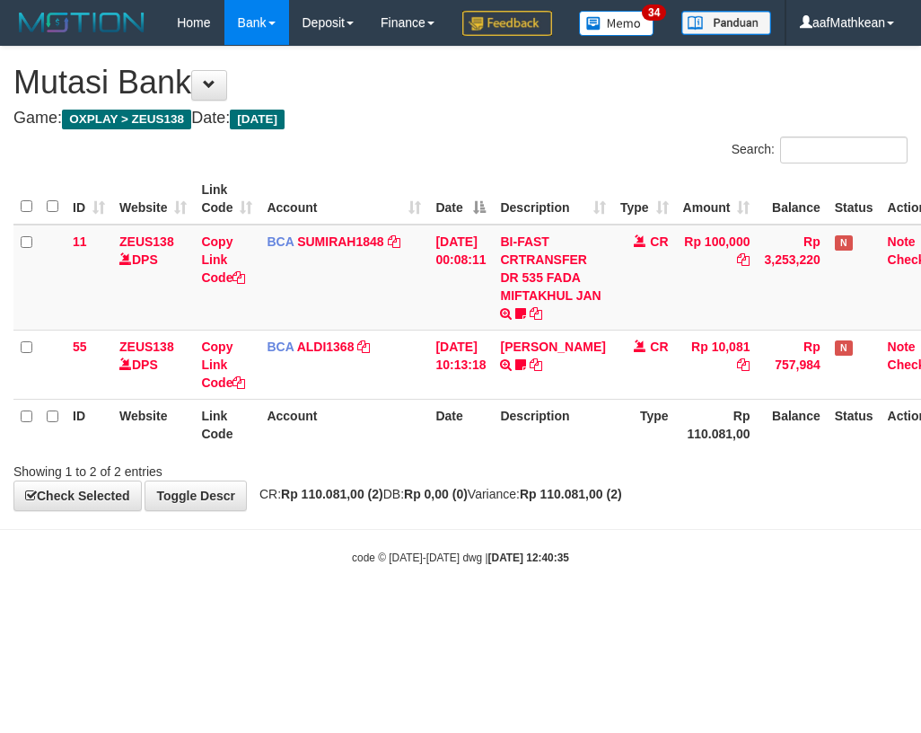
click at [837, 450] on tr "ID Website Link Code Account Date Description Type Rp 110.081,00 Balance Status…" at bounding box center [483, 424] width 940 height 51
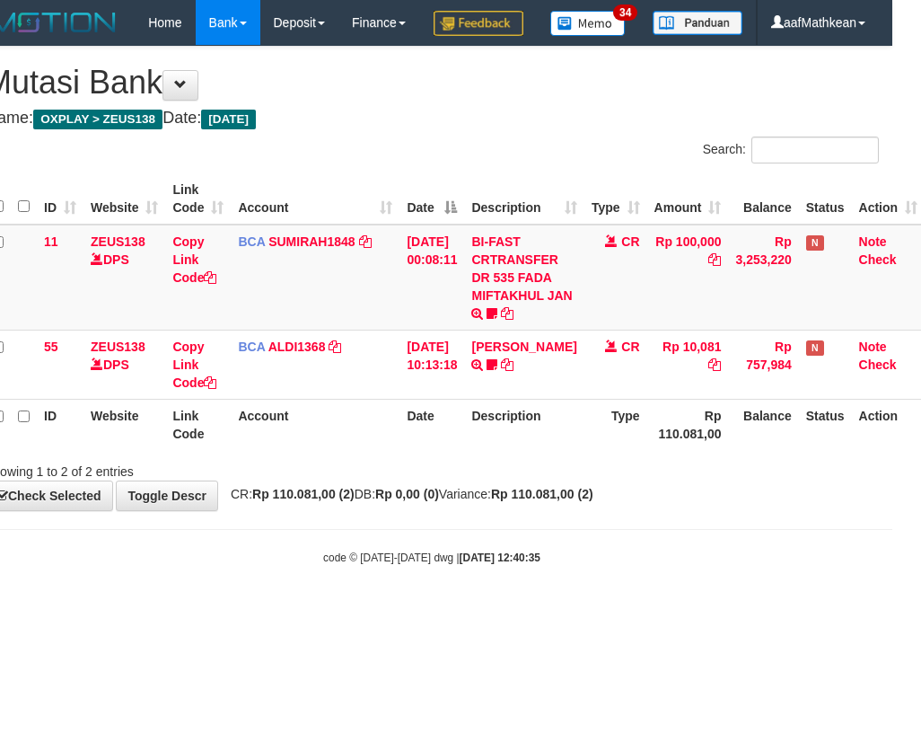
drag, startPoint x: 221, startPoint y: 444, endPoint x: 259, endPoint y: 444, distance: 38.6
click at [221, 445] on table "ID Website Link Code Account Date Description Type Amount Balance Status Action…" at bounding box center [455, 311] width 940 height 276
click at [285, 450] on th "Account" at bounding box center [315, 424] width 169 height 51
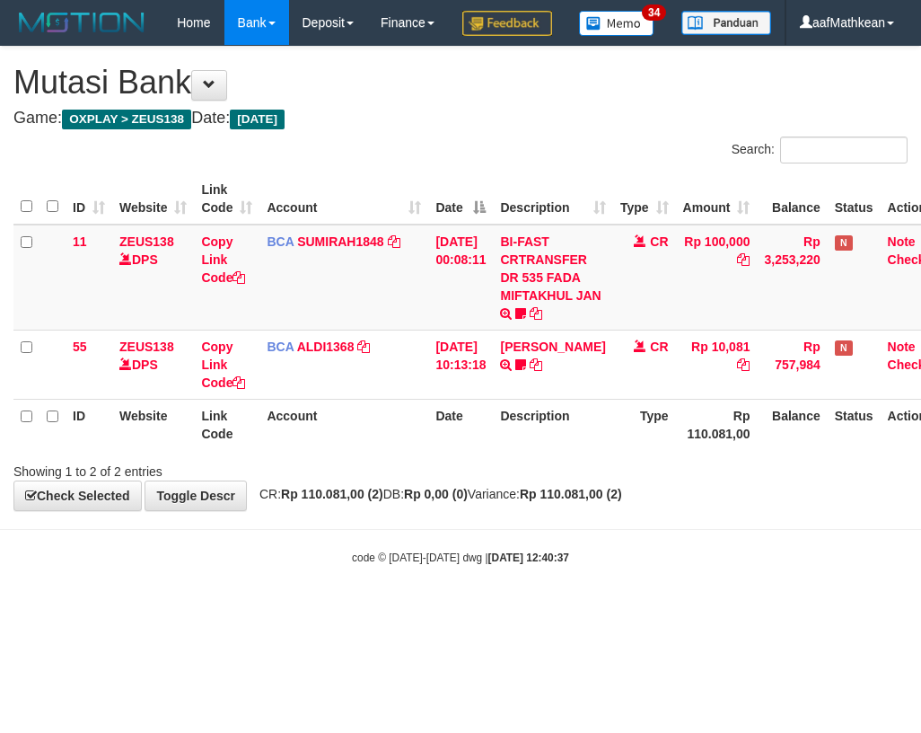
scroll to position [0, 29]
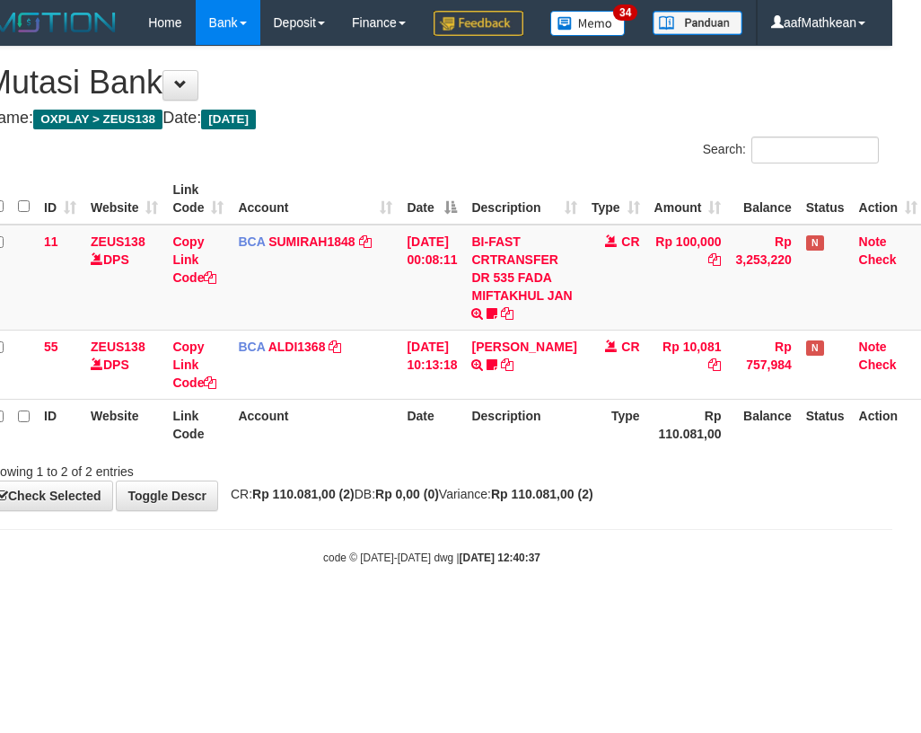
click at [352, 450] on th "Account" at bounding box center [315, 424] width 169 height 51
click at [354, 450] on th "Account" at bounding box center [315, 424] width 169 height 51
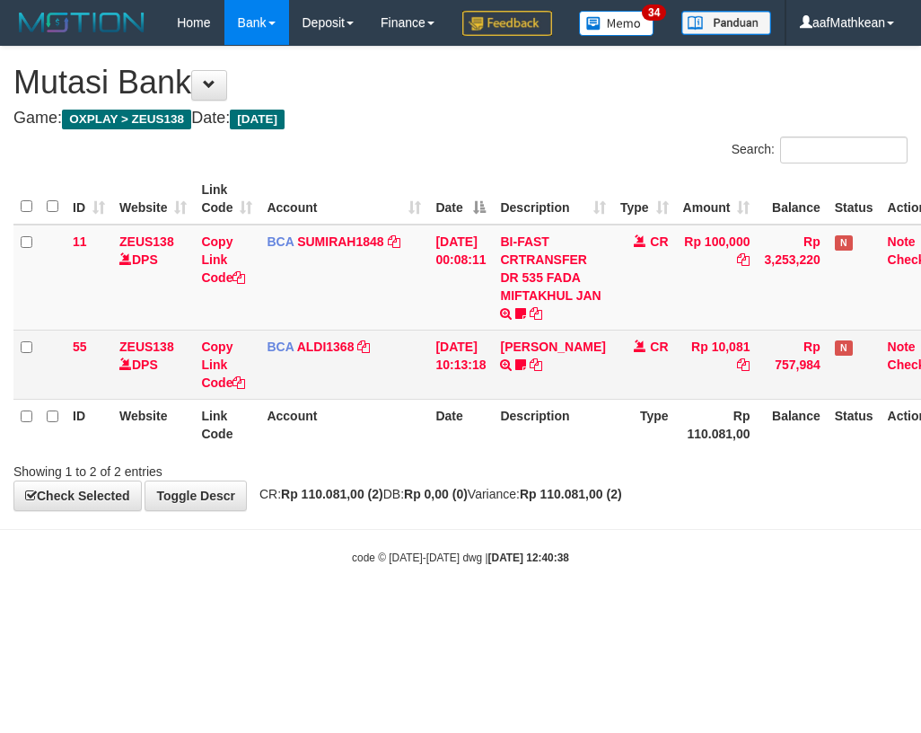
scroll to position [0, 29]
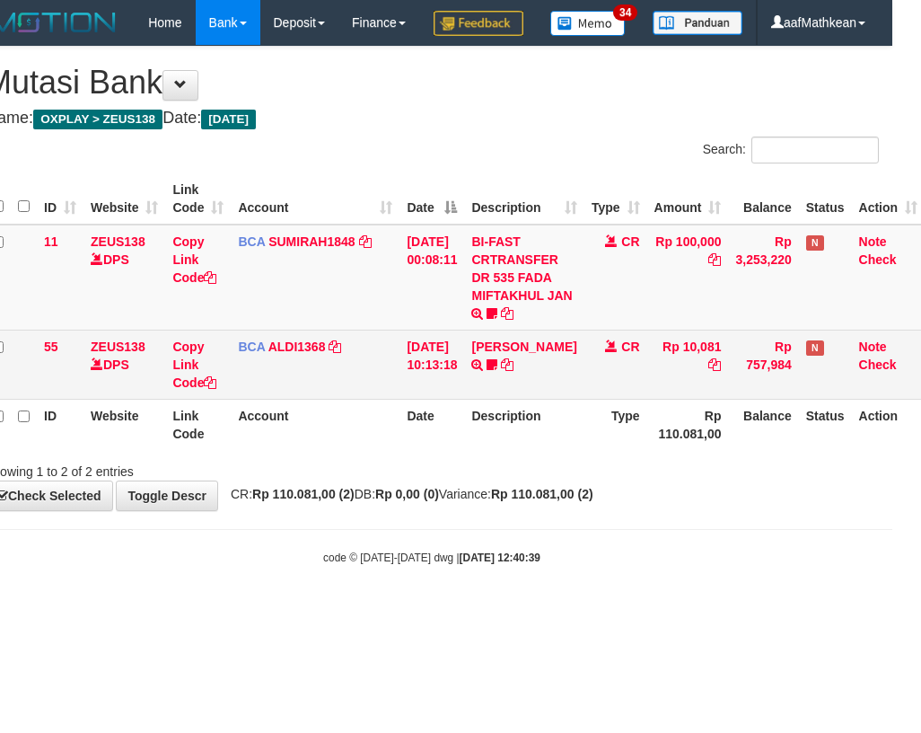
click at [245, 394] on td "BCA ALDI1368 DPS ALDI mutasi_20250831_3354 | 55 mutasi_20250831_3354 | 55" at bounding box center [315, 363] width 169 height 69
drag, startPoint x: 251, startPoint y: 400, endPoint x: 242, endPoint y: 396, distance: 10.0
click at [249, 399] on td "BCA ALDI1368 DPS ALDI mutasi_20250831_3354 | 55 mutasi_20250831_3354 | 55" at bounding box center [315, 363] width 169 height 69
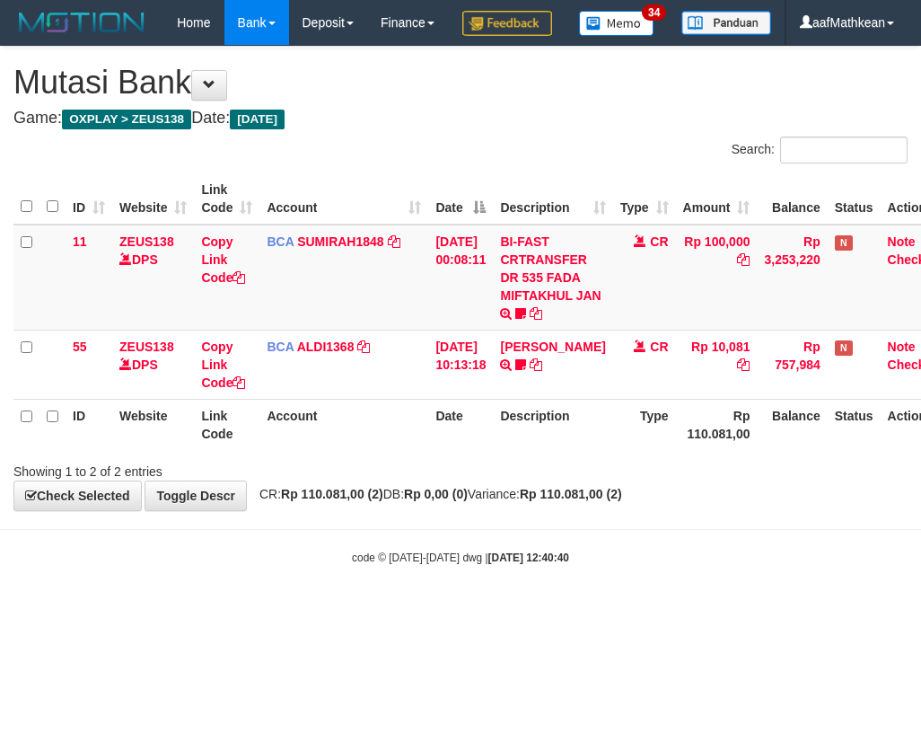
scroll to position [0, 29]
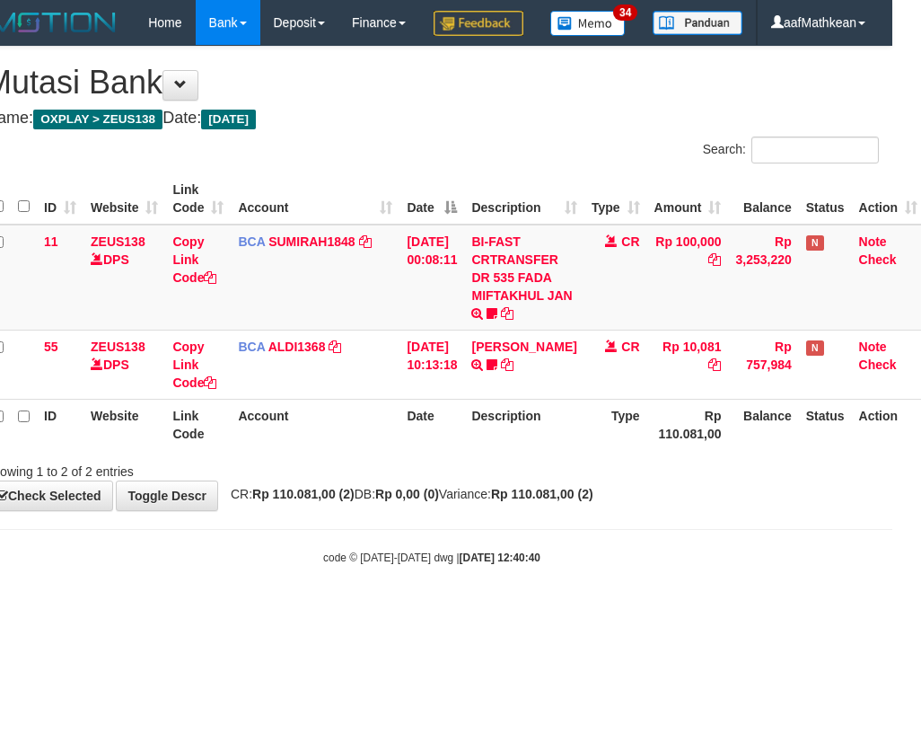
click at [241, 354] on span "BCA" at bounding box center [251, 346] width 27 height 14
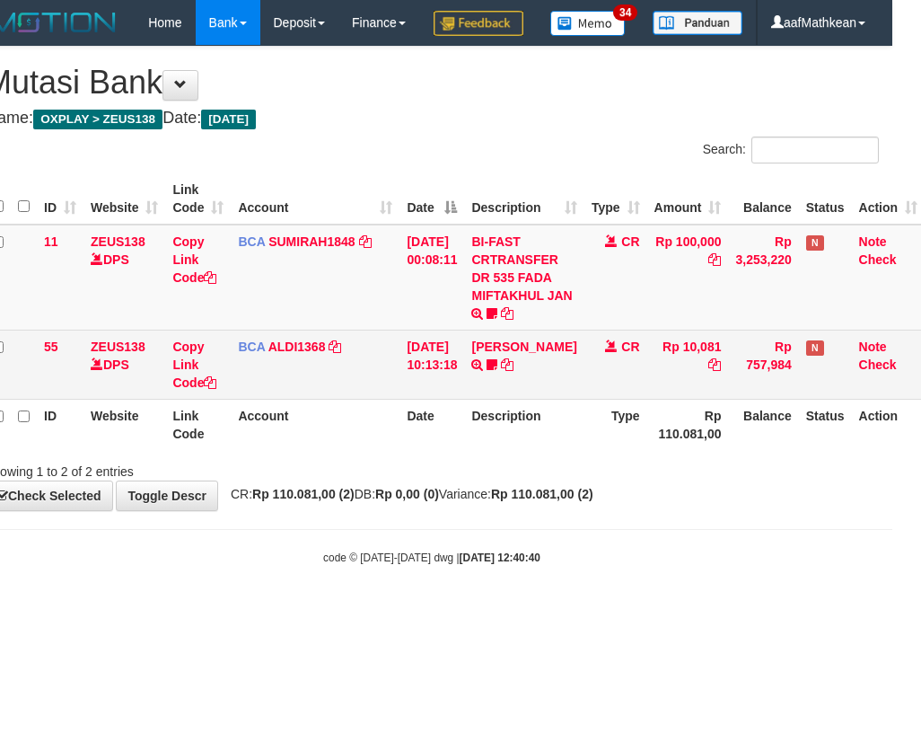
click at [386, 394] on td "BCA ALDI1368 DPS ALDI mutasi_20250831_3354 | 55 mutasi_20250831_3354 | 55" at bounding box center [315, 363] width 169 height 69
click at [392, 399] on td "BCA ALDI1368 DPS ALDI mutasi_20250831_3354 | 55 mutasi_20250831_3354 | 55" at bounding box center [315, 363] width 169 height 69
click at [391, 399] on td "BCA ALDI1368 DPS ALDI mutasi_20250831_3354 | 55 mutasi_20250831_3354 | 55" at bounding box center [315, 363] width 169 height 69
click at [393, 399] on td "BCA ALDI1368 DPS ALDI mutasi_20250831_3354 | 55 mutasi_20250831_3354 | 55" at bounding box center [315, 363] width 169 height 69
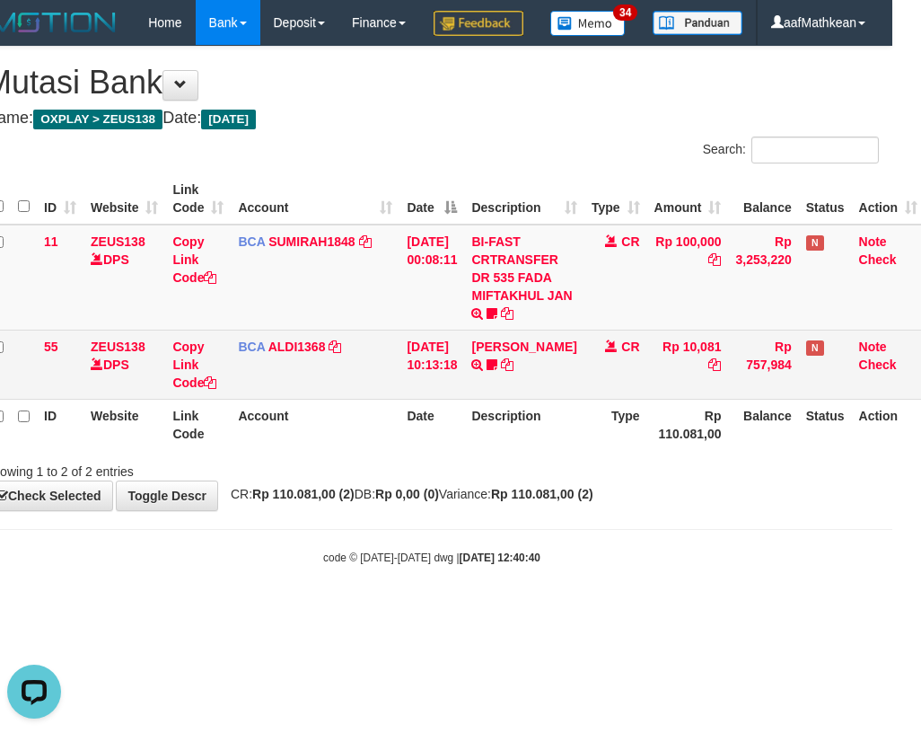
click at [391, 399] on td "BCA ALDI1368 DPS ALDI mutasi_20250831_3354 | 55 mutasi_20250831_3354 | 55" at bounding box center [315, 363] width 169 height 69
click at [386, 394] on td "BCA ALDI1368 DPS ALDI mutasi_20250831_3354 | 55 mutasi_20250831_3354 | 55" at bounding box center [315, 363] width 169 height 69
click at [387, 396] on td "BCA ALDI1368 DPS ALDI mutasi_20250831_3354 | 55 mutasi_20250831_3354 | 55" at bounding box center [315, 363] width 169 height 69
click at [383, 398] on td "BCA ALDI1368 DPS ALDI mutasi_20250831_3354 | 55 mutasi_20250831_3354 | 55" at bounding box center [315, 363] width 169 height 69
click at [378, 397] on td "BCA ALDI1368 DPS ALDI mutasi_20250831_3354 | 55 mutasi_20250831_3354 | 55" at bounding box center [315, 363] width 169 height 69
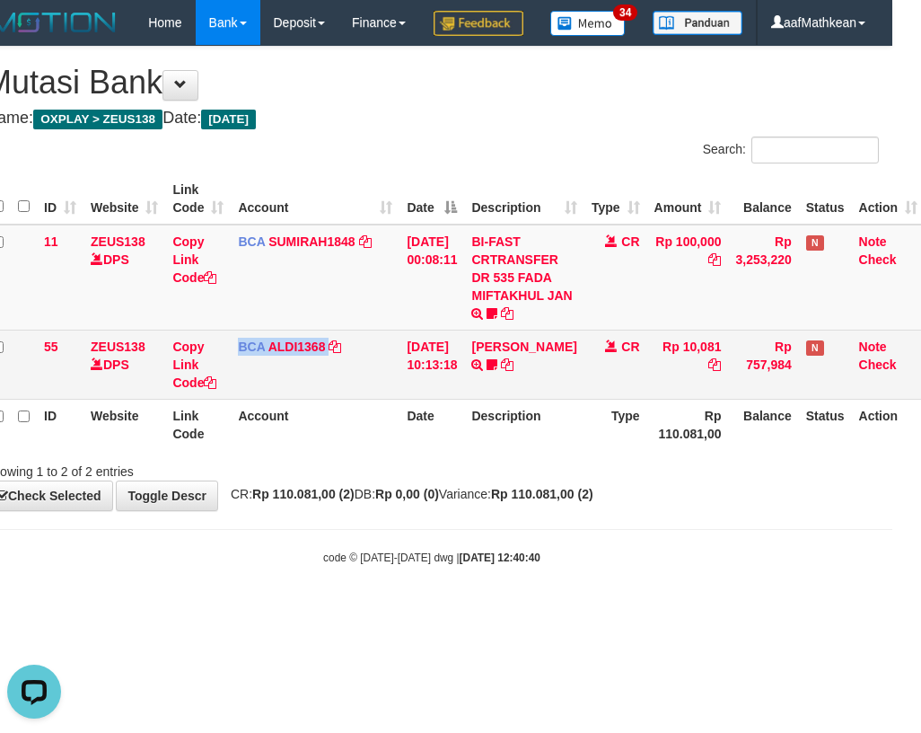
drag, startPoint x: 374, startPoint y: 394, endPoint x: 397, endPoint y: 415, distance: 30.5
click at [375, 395] on td "BCA ALDI1368 DPS ALDI mutasi_20250831_3354 | 55 mutasi_20250831_3354 | 55" at bounding box center [315, 363] width 169 height 69
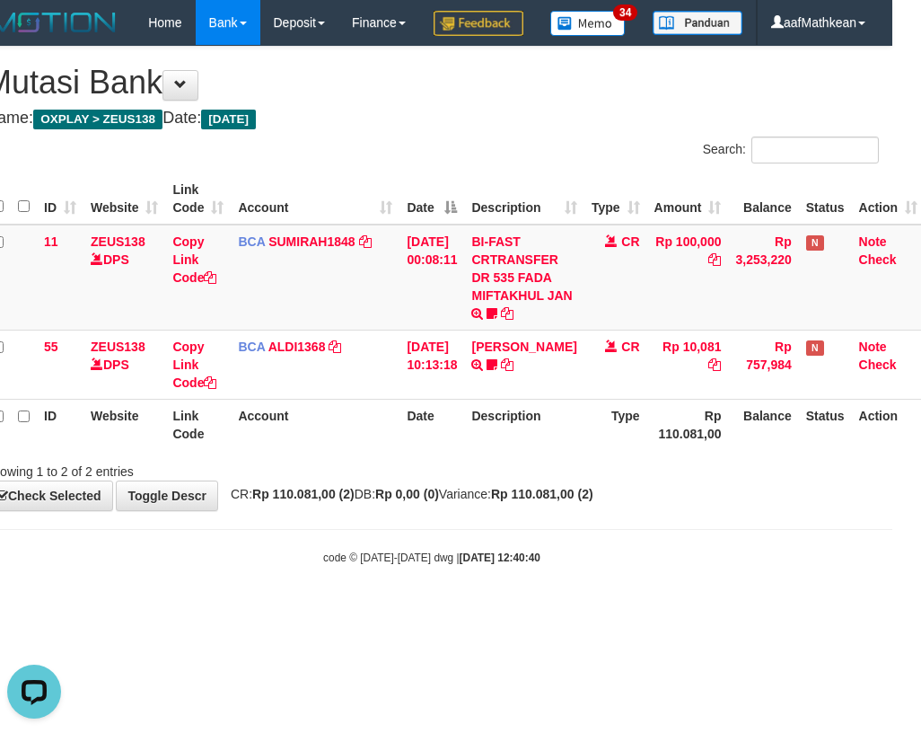
click at [519, 450] on th "Description" at bounding box center [523, 424] width 119 height 51
click at [515, 450] on th "Description" at bounding box center [523, 424] width 119 height 51
click at [514, 450] on th "Description" at bounding box center [523, 424] width 119 height 51
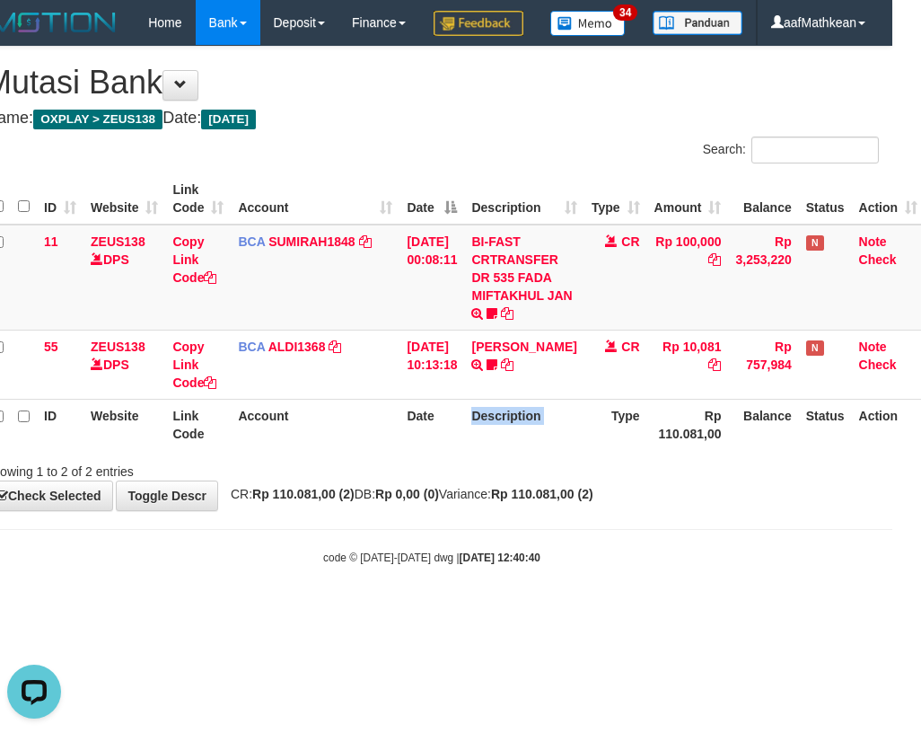
click at [512, 450] on th "Description" at bounding box center [523, 424] width 119 height 51
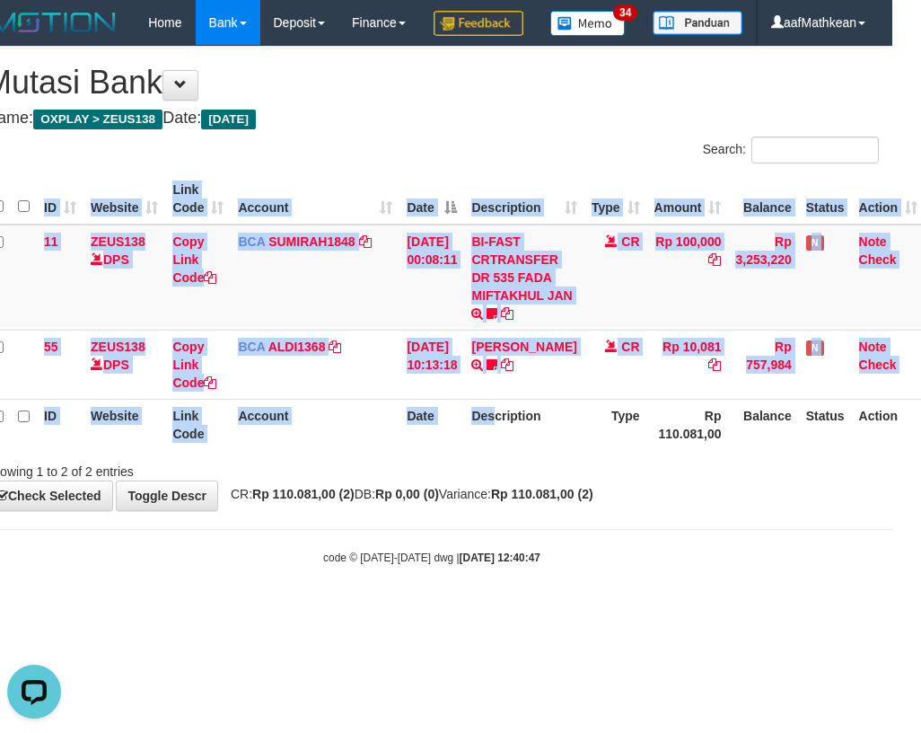
click at [507, 455] on div "ID Website Link Code Account Date Description Type Amount Balance Status Action…" at bounding box center [431, 311] width 921 height 287
click at [505, 455] on div "ID Website Link Code Account Date Description Type Amount Balance Status Action…" at bounding box center [431, 311] width 921 height 287
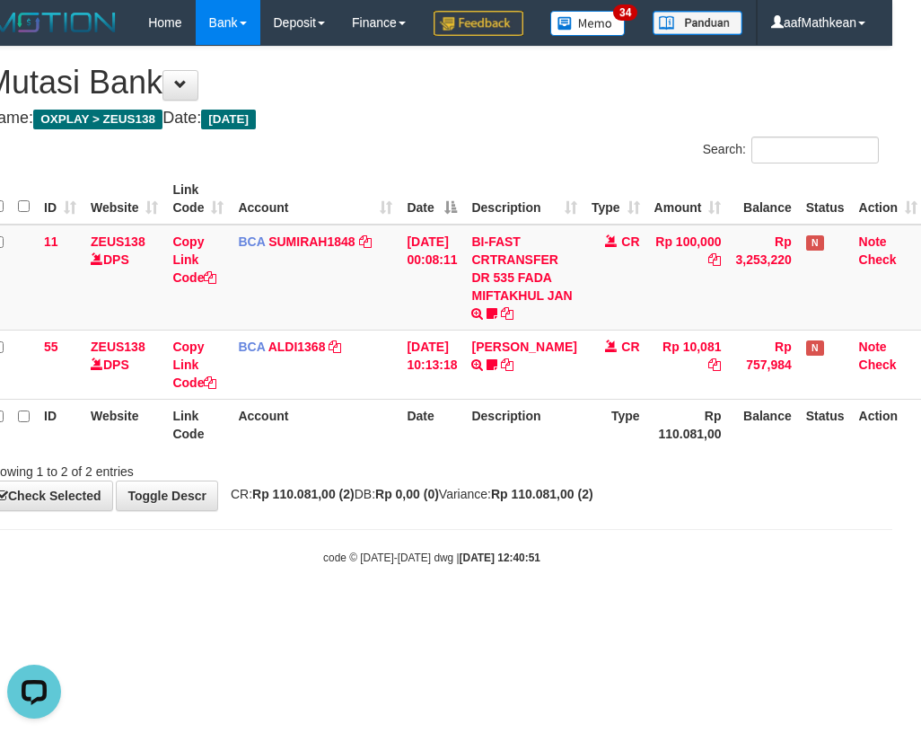
click at [577, 480] on div "Search: ID Website Link Code Account Date Description Type Amount Balance Statu…" at bounding box center [432, 308] width 894 height 344
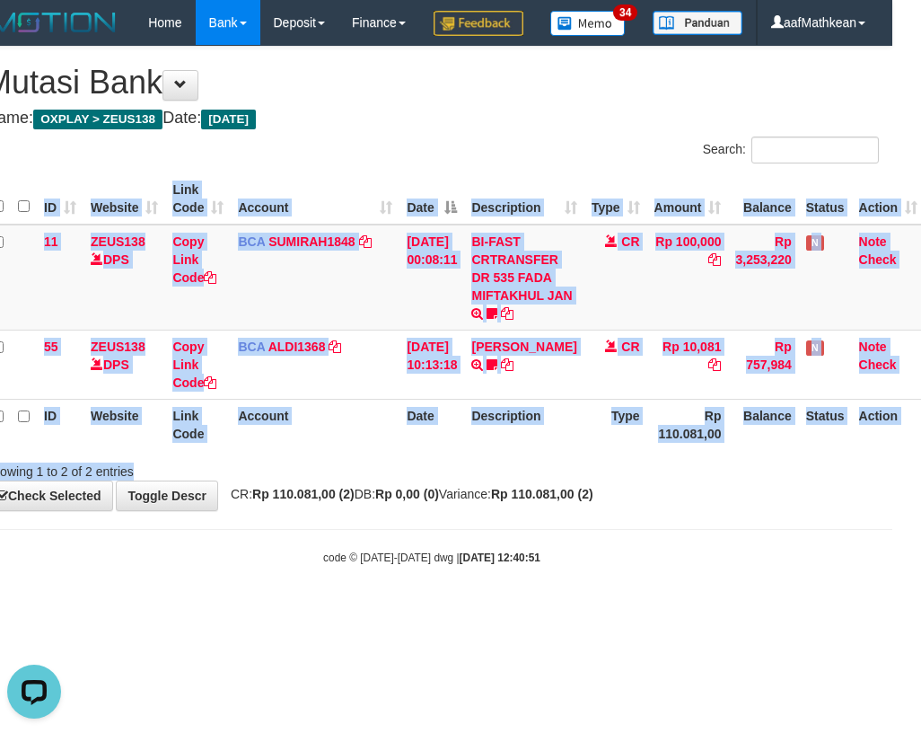
drag, startPoint x: 543, startPoint y: 540, endPoint x: 933, endPoint y: 448, distance: 400.2
click at [892, 448] on html "Toggle navigation Home Bank Account List Load By Website Group [OXPLAY] ZEUS138…" at bounding box center [431, 305] width 921 height 610
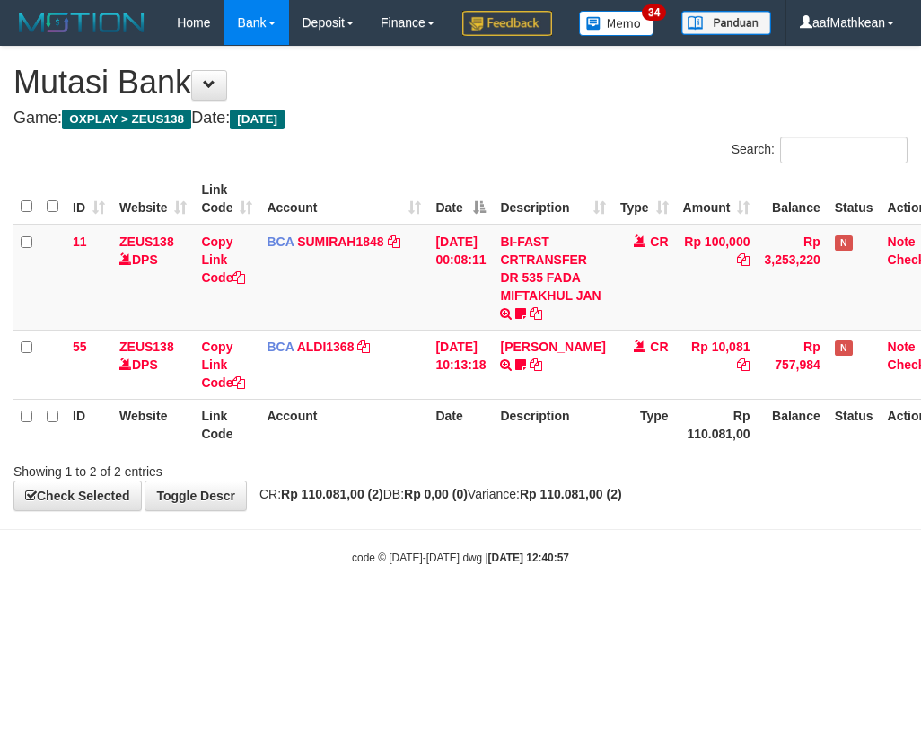
scroll to position [0, 29]
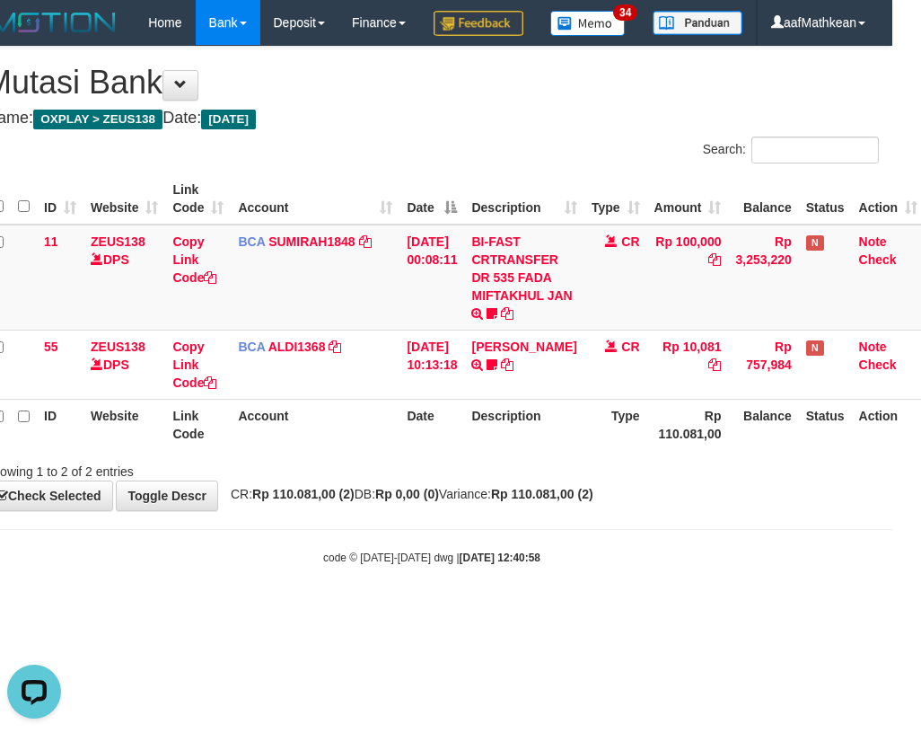
click at [455, 450] on th "Date" at bounding box center [431, 424] width 65 height 51
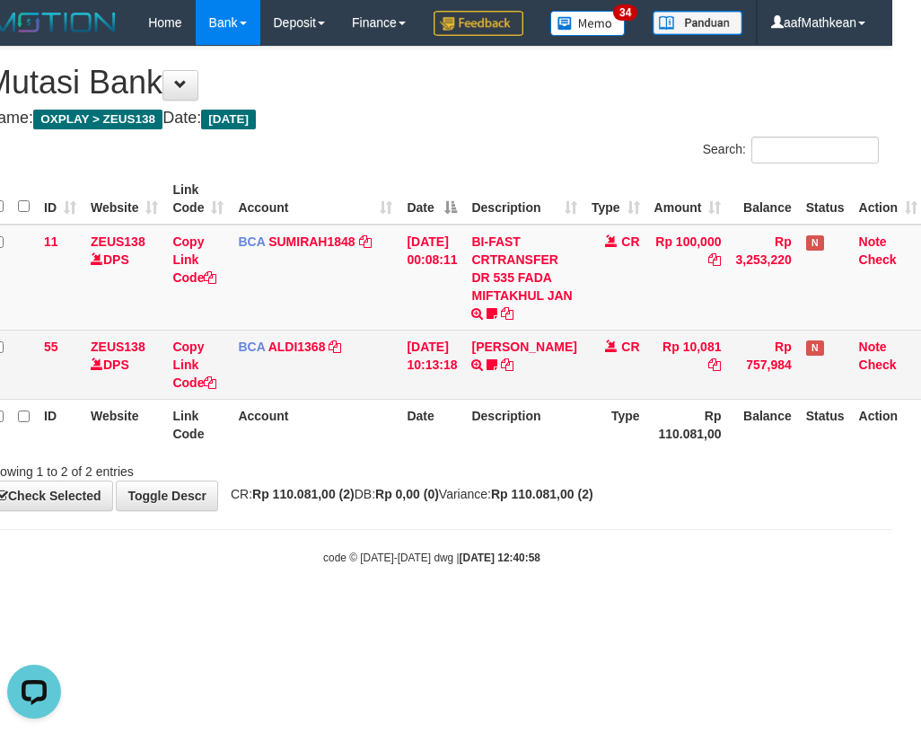
click at [451, 450] on th "Date" at bounding box center [431, 424] width 65 height 51
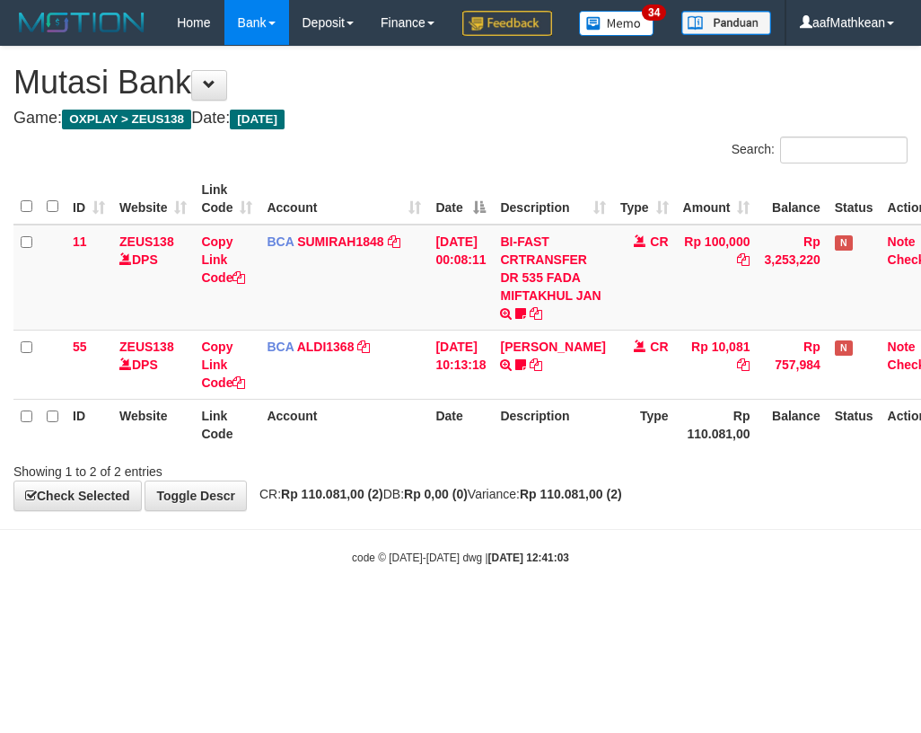
scroll to position [0, 29]
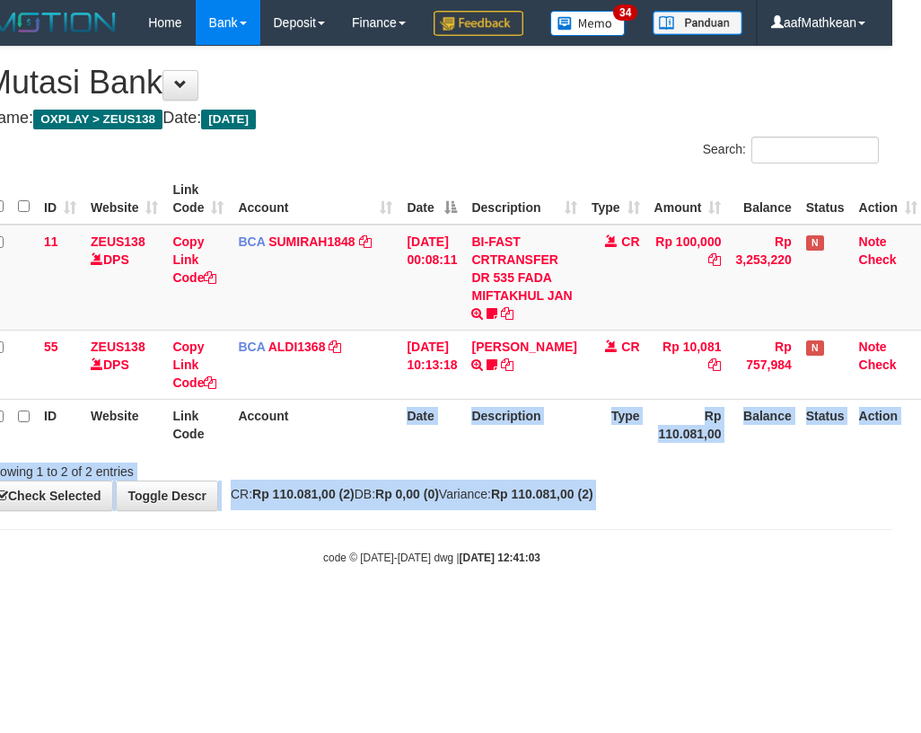
drag, startPoint x: 0, startPoint y: 0, endPoint x: 1037, endPoint y: 557, distance: 1176.8
click at [892, 557] on html "Toggle navigation Home Bank Account List Load By Website Group [OXPLAY] ZEUS138…" at bounding box center [431, 305] width 921 height 610
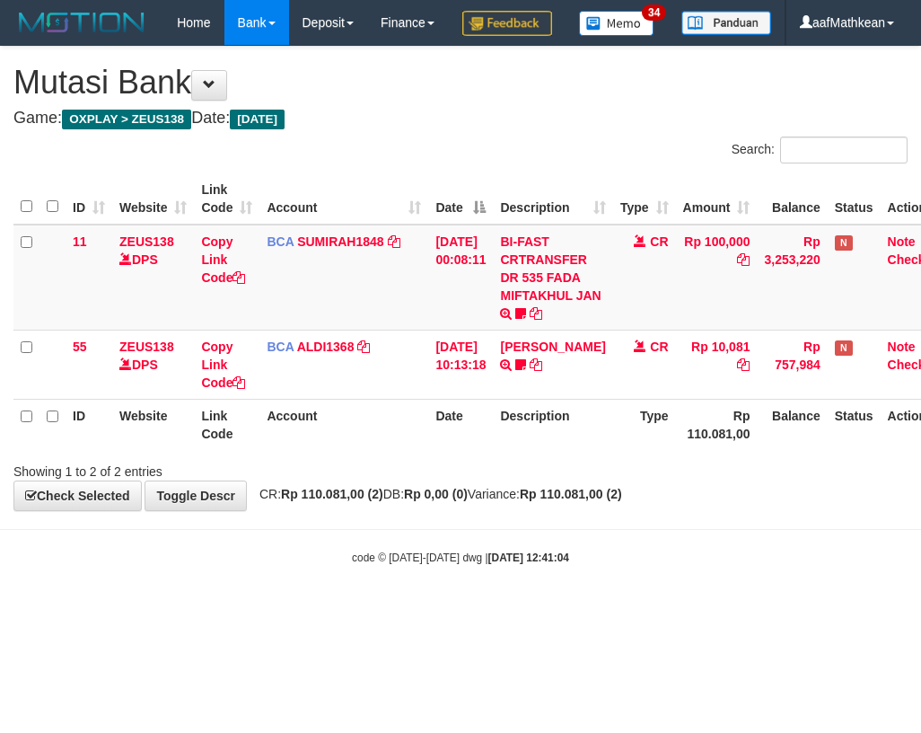
scroll to position [0, 29]
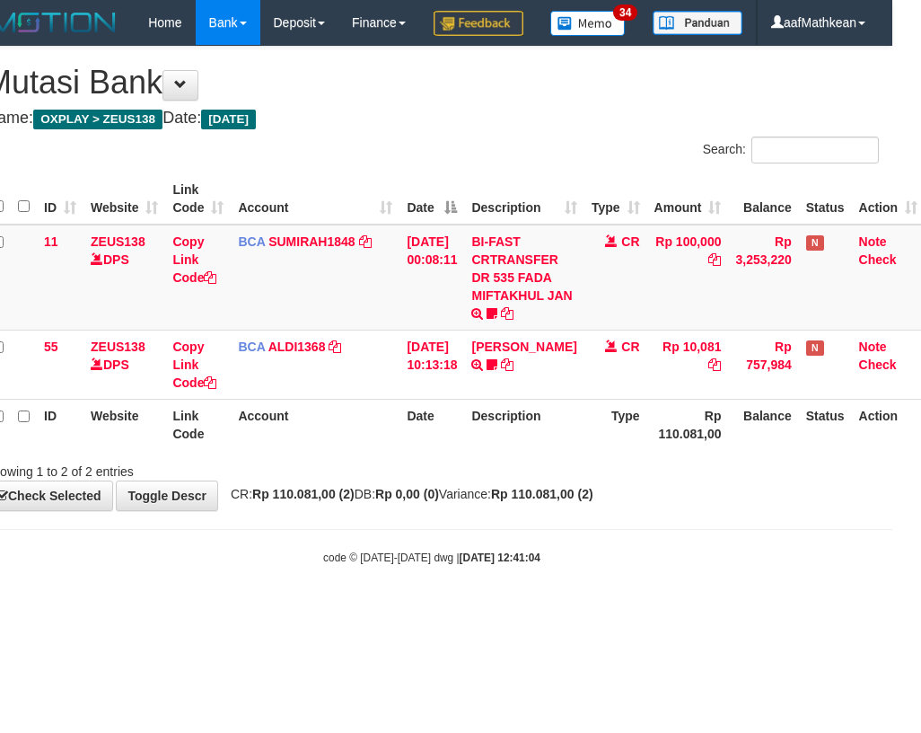
click at [571, 566] on div "code © 2012-2018 dwg | 2025/08/31 12:41:04" at bounding box center [431, 557] width 921 height 18
click at [576, 610] on body "Toggle navigation Home Bank Account List Load By Website Group [OXPLAY] ZEUS138…" at bounding box center [431, 305] width 921 height 610
click at [602, 566] on div "code © 2012-2018 dwg | 2025/08/31 12:41:04" at bounding box center [431, 557] width 921 height 18
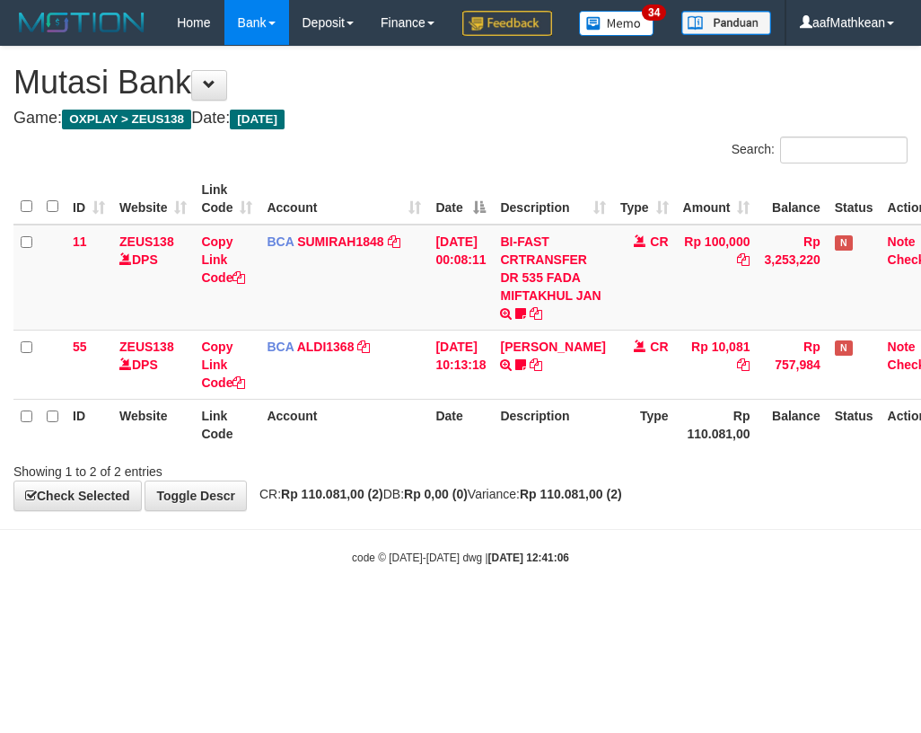
scroll to position [0, 29]
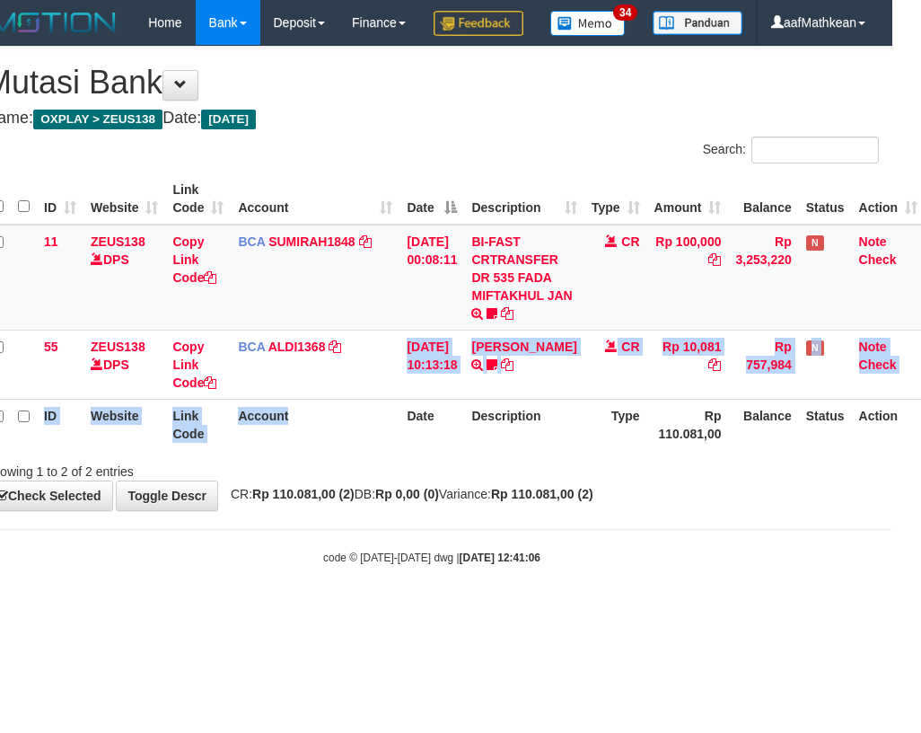
drag, startPoint x: 394, startPoint y: 445, endPoint x: 384, endPoint y: 443, distance: 10.0
click at [389, 445] on table "ID Website Link Code Account Date Description Type Amount Balance Status Action…" at bounding box center [455, 311] width 940 height 276
click at [385, 447] on th "Account" at bounding box center [315, 424] width 169 height 51
drag, startPoint x: 385, startPoint y: 453, endPoint x: 677, endPoint y: 400, distance: 296.5
click at [385, 450] on th "Account" at bounding box center [315, 424] width 169 height 51
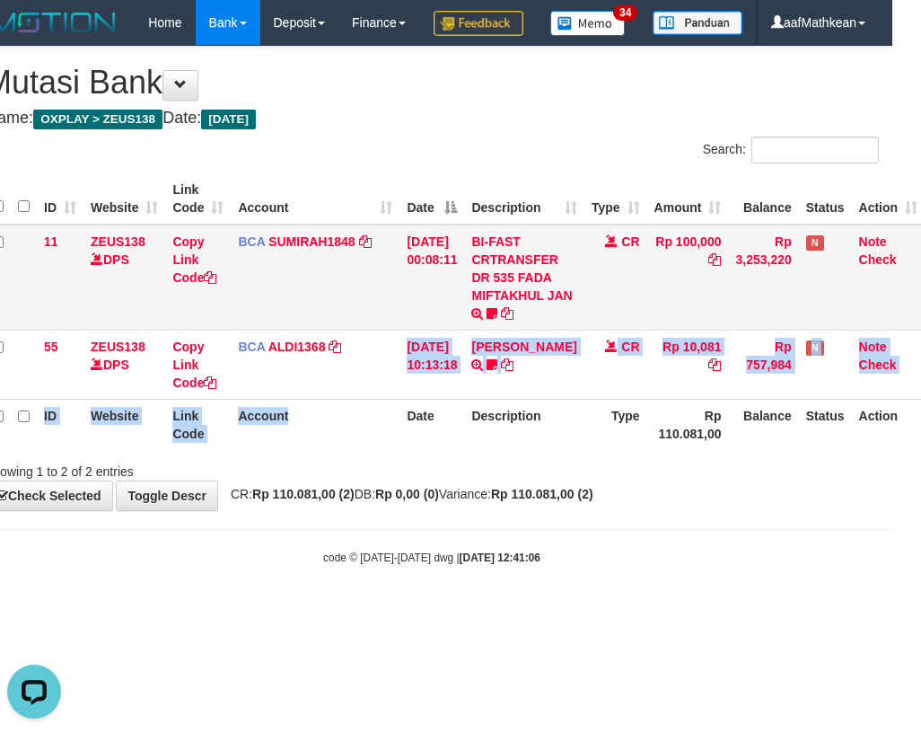
scroll to position [0, 0]
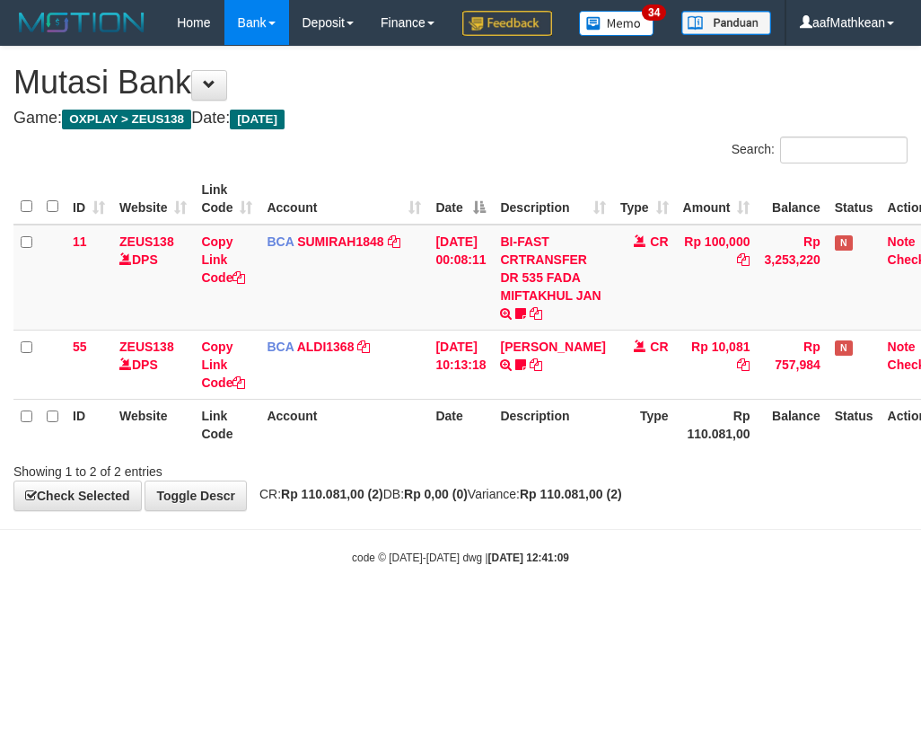
scroll to position [0, 29]
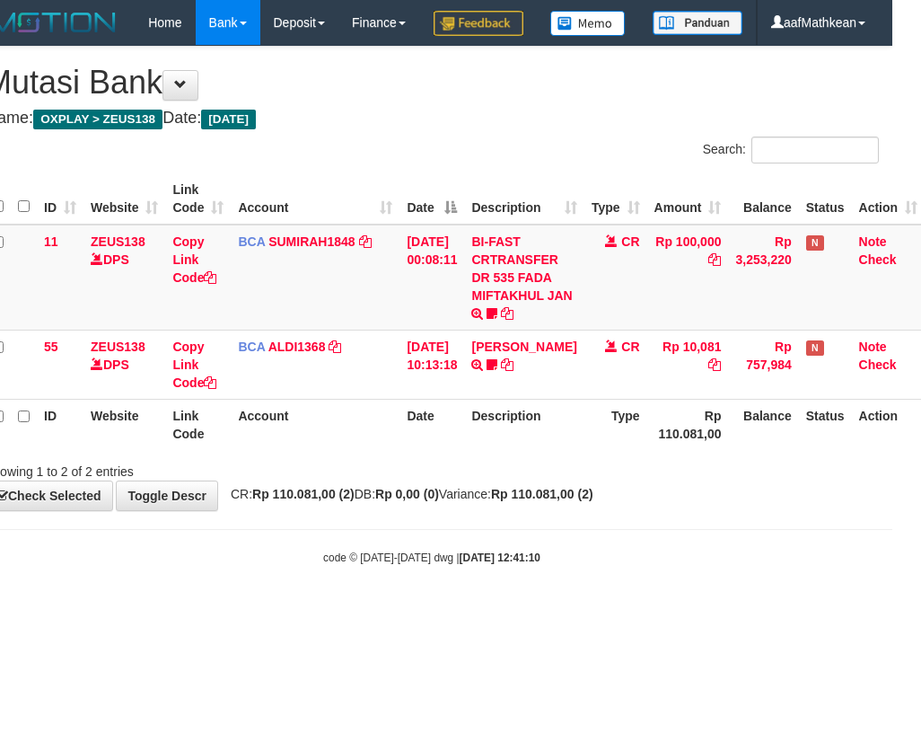
click at [387, 510] on div "**********" at bounding box center [431, 278] width 921 height 463
click at [395, 501] on span "CR: Rp 110.081,00 (2) DB: Rp 0,00 (0) Variance: Rp 110.081,00 (2)" at bounding box center [408, 494] width 372 height 14
click at [589, 510] on div "**********" at bounding box center [431, 278] width 921 height 463
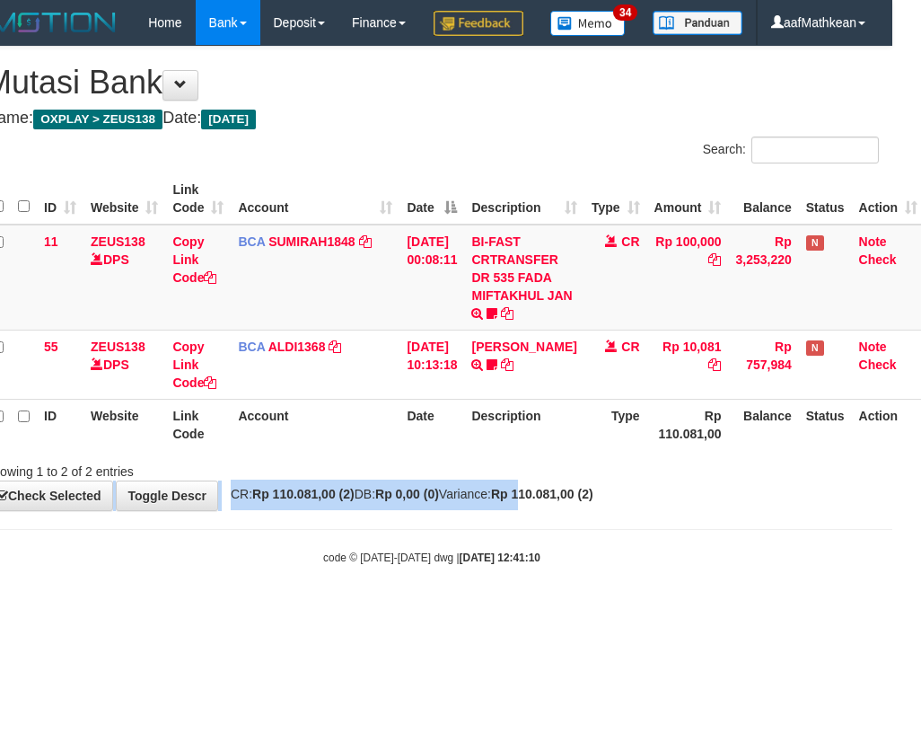
click at [718, 497] on div "**********" at bounding box center [431, 278] width 921 height 463
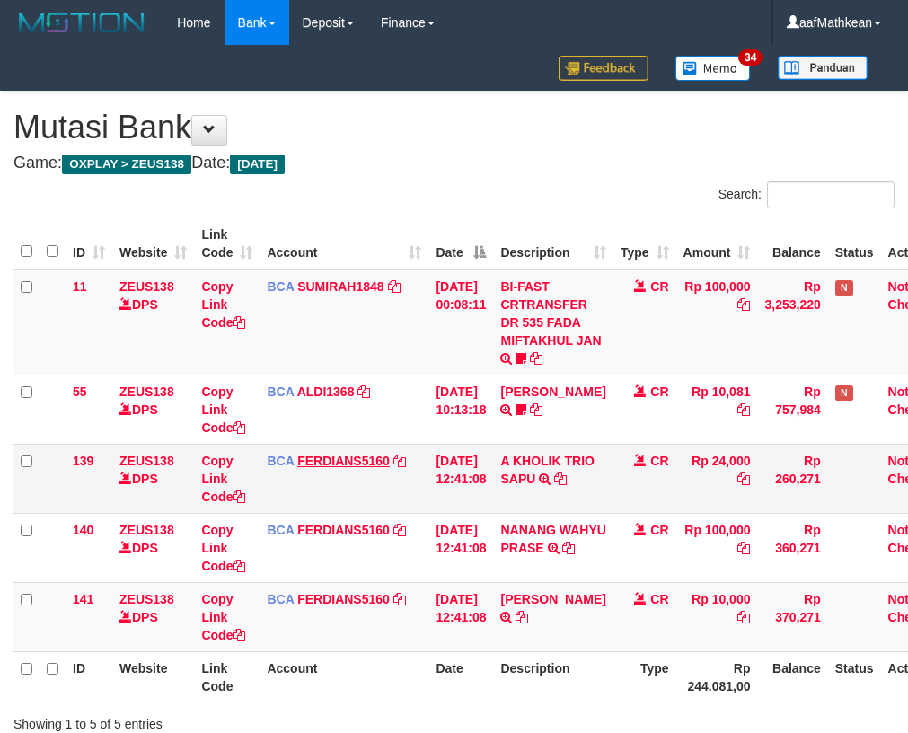
scroll to position [0, 29]
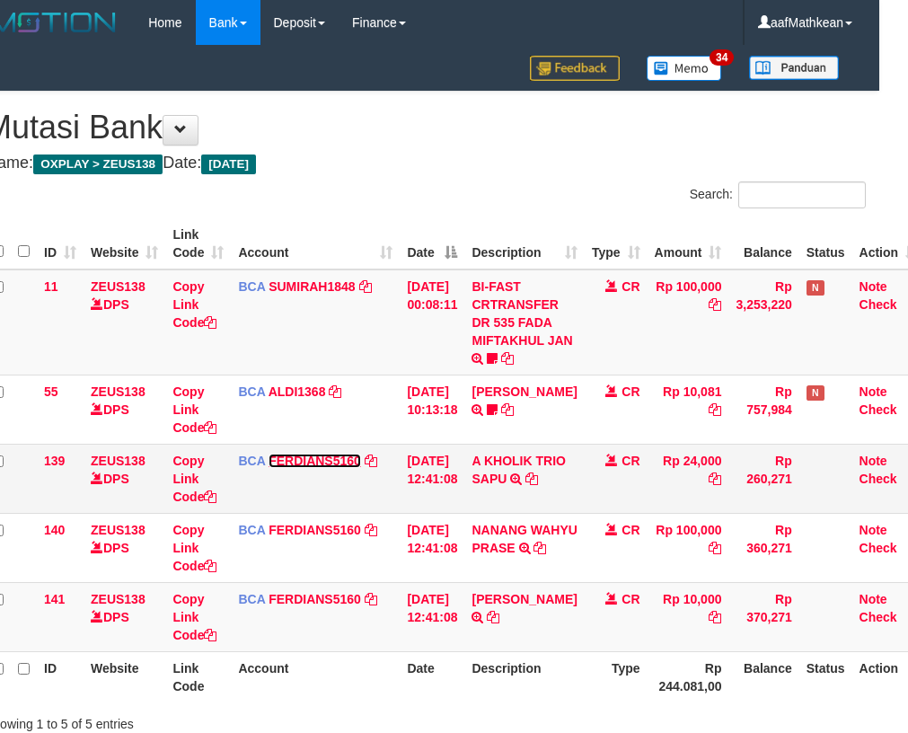
click at [344, 461] on link "FERDIANS5160" at bounding box center [314, 460] width 92 height 14
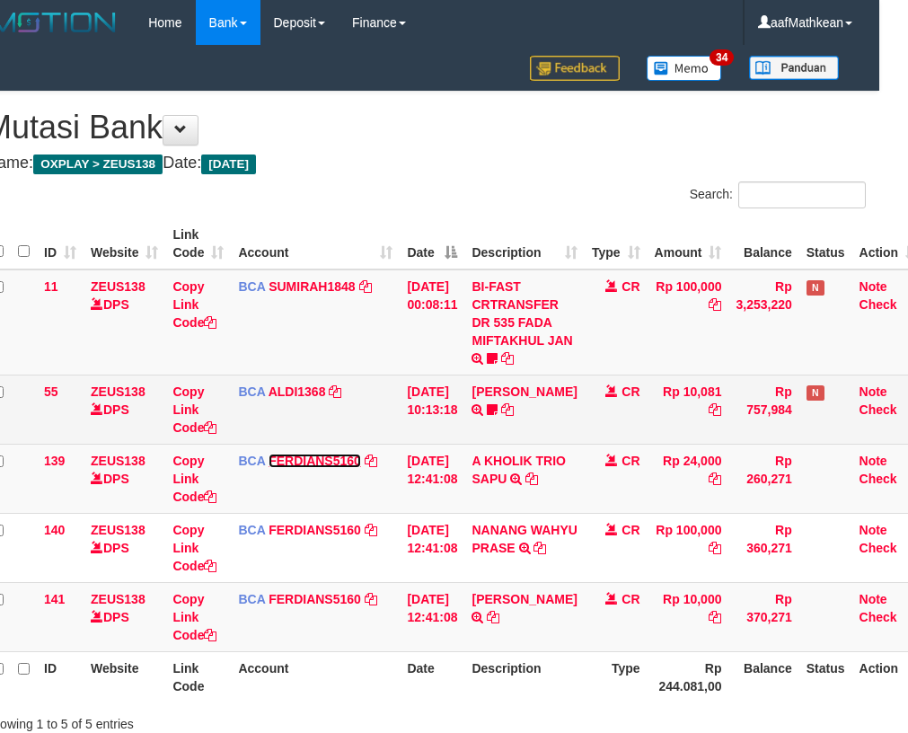
click at [268, 453] on link "FERDIANS5160" at bounding box center [314, 460] width 92 height 14
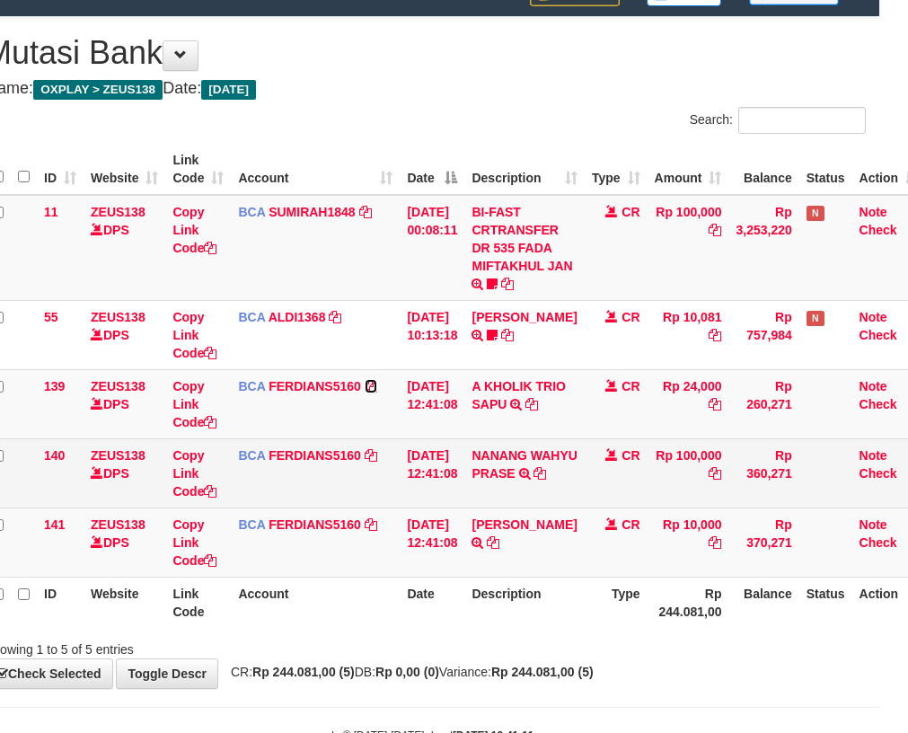
scroll to position [130, 29]
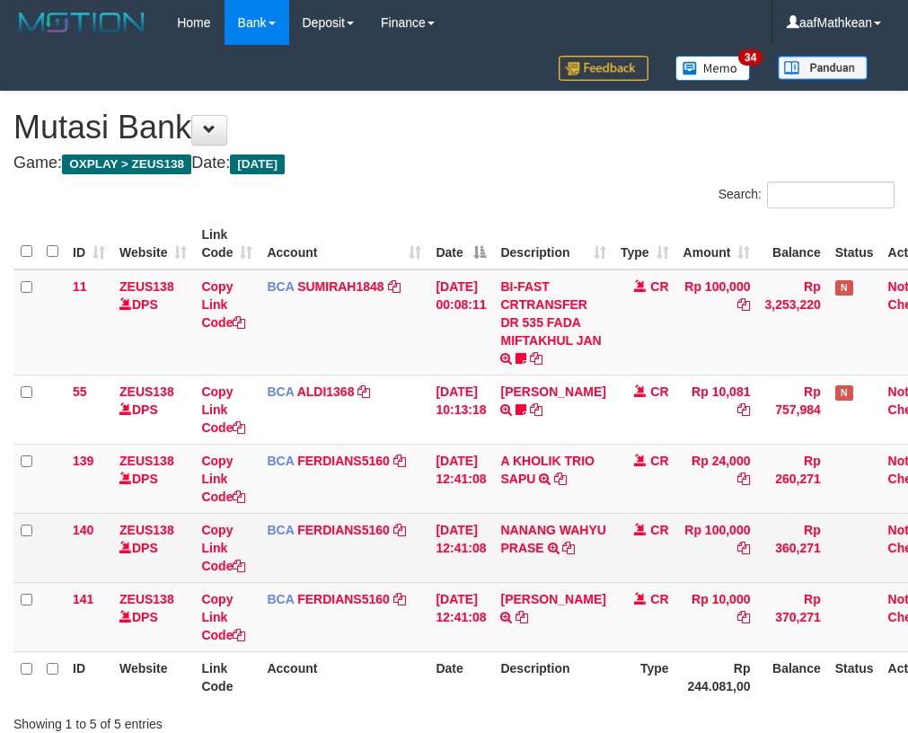
scroll to position [130, 29]
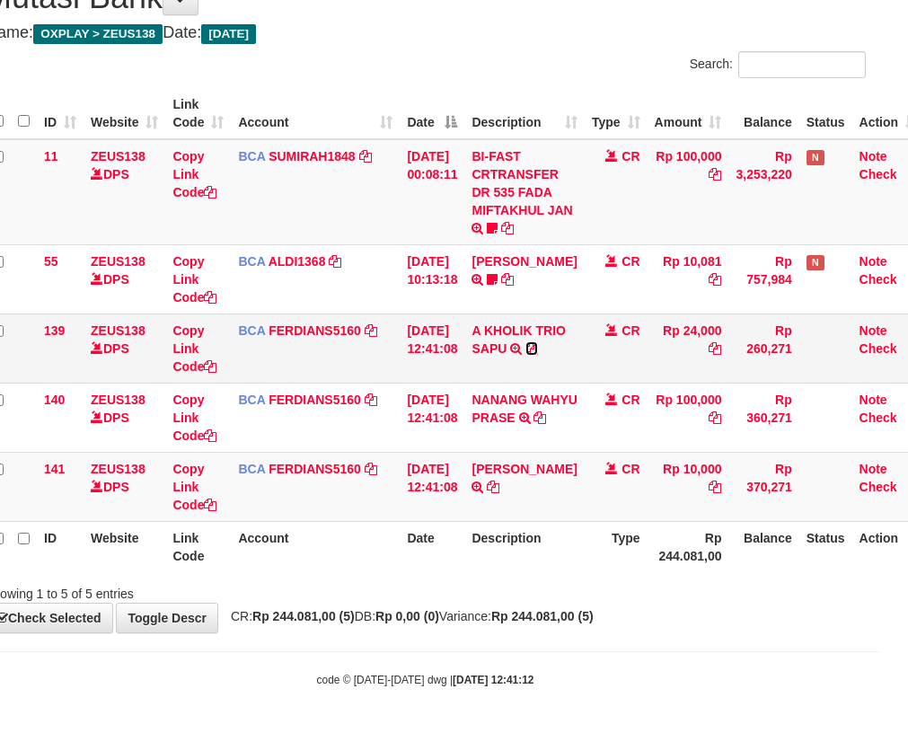
click at [525, 355] on icon at bounding box center [531, 348] width 13 height 13
drag, startPoint x: 557, startPoint y: 435, endPoint x: 918, endPoint y: 316, distance: 381.0
click at [546, 424] on icon at bounding box center [539, 417] width 13 height 13
drag, startPoint x: 508, startPoint y: 503, endPoint x: 652, endPoint y: 432, distance: 160.2
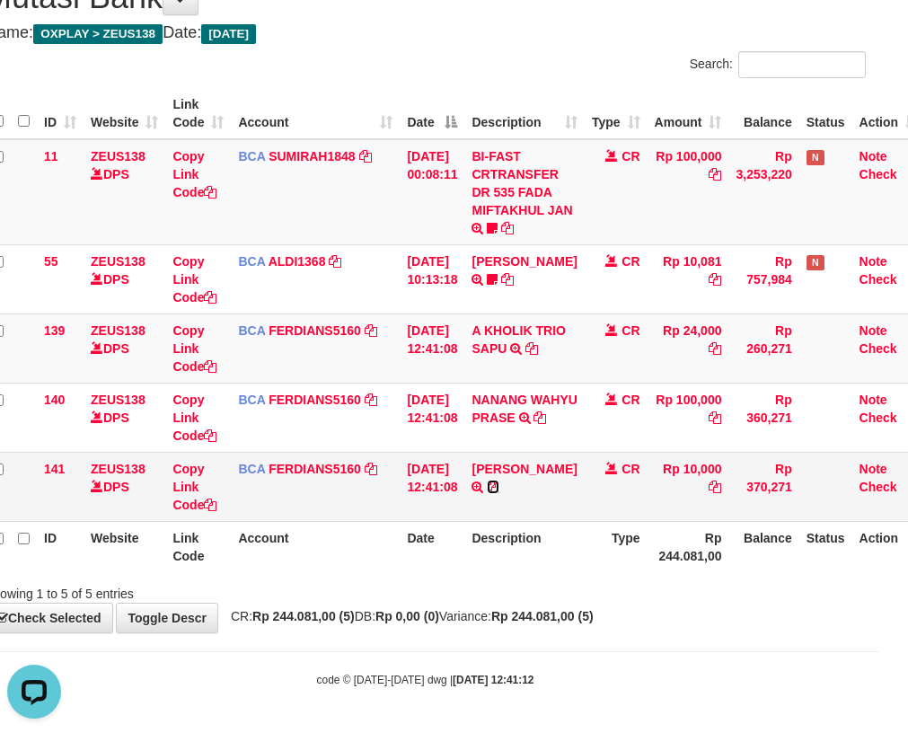
click at [499, 493] on icon at bounding box center [493, 486] width 13 height 13
click at [226, 508] on td "Copy Link Code" at bounding box center [198, 486] width 66 height 69
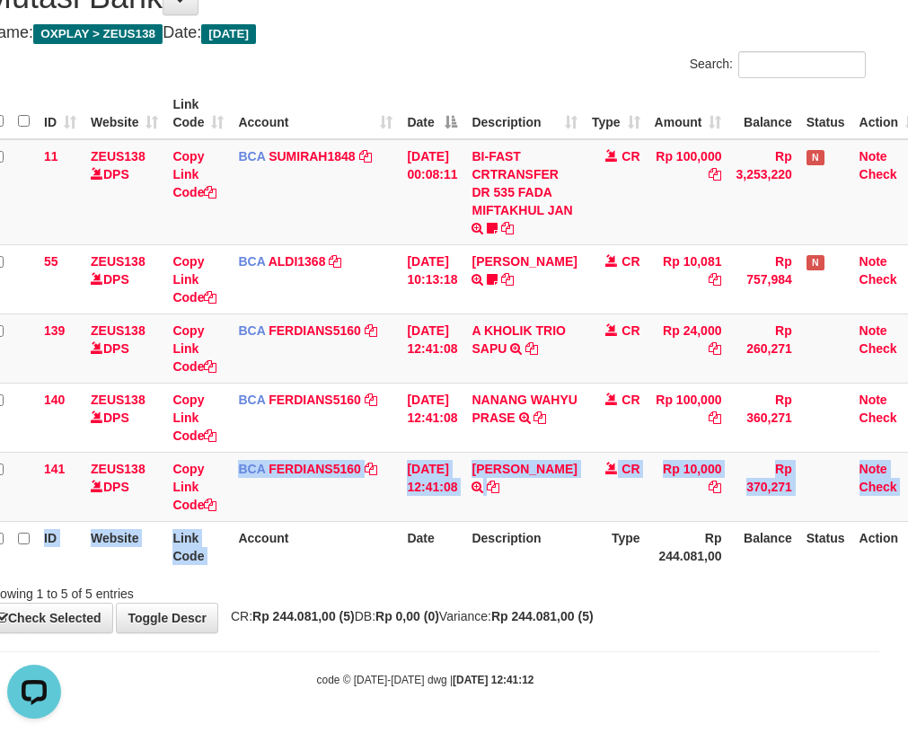
drag, startPoint x: 231, startPoint y: 512, endPoint x: 241, endPoint y: 526, distance: 17.4
click at [241, 530] on table "ID Website Link Code Account Date Description Type Amount Balance Status Action…" at bounding box center [455, 330] width 940 height 484
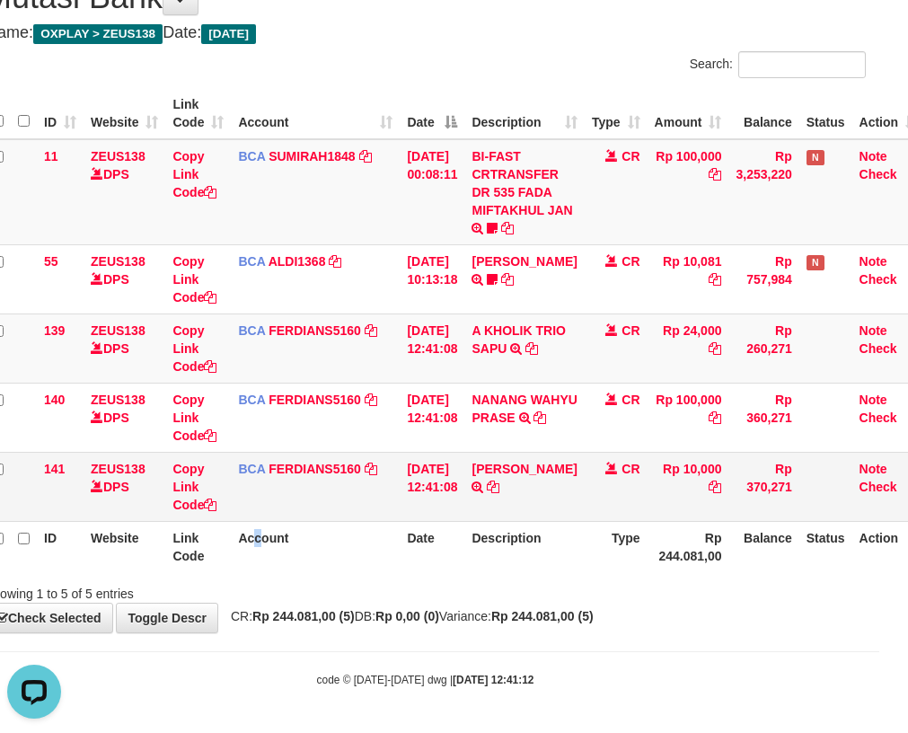
drag, startPoint x: 261, startPoint y: 522, endPoint x: 853, endPoint y: 336, distance: 620.4
click at [288, 509] on table "ID Website Link Code Account Date Description Type Amount Balance Status Action…" at bounding box center [455, 330] width 940 height 484
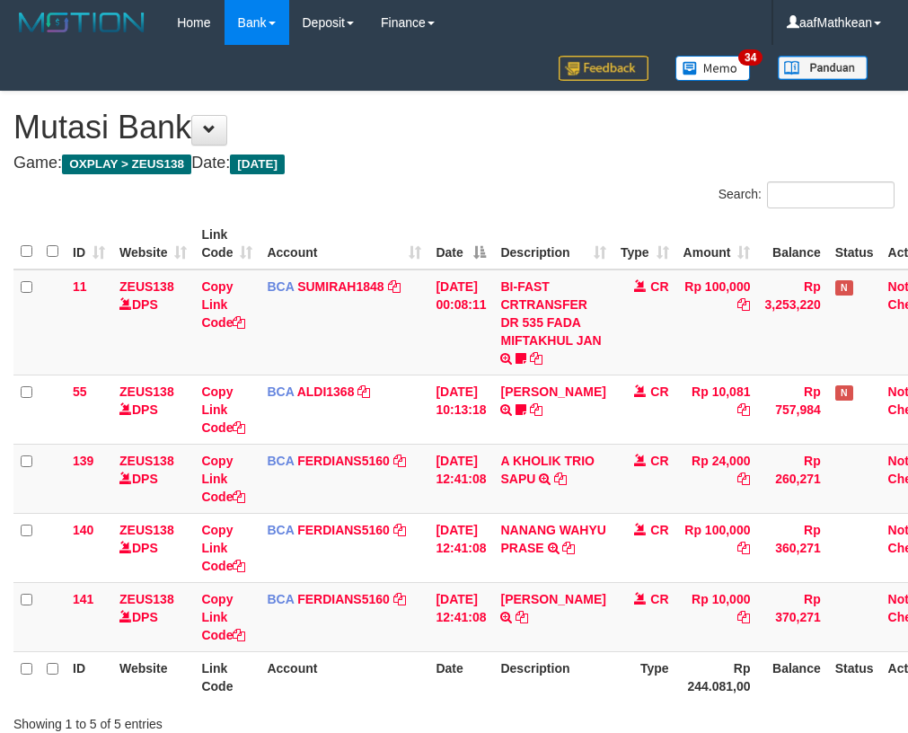
scroll to position [130, 29]
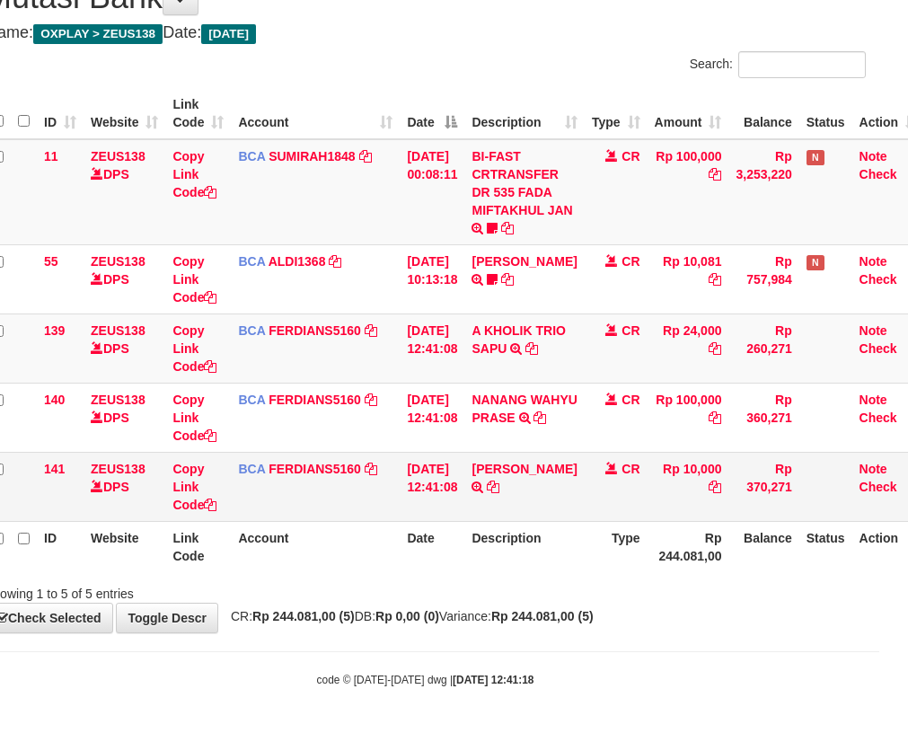
click at [461, 513] on td "[DATE] 12:41:08" at bounding box center [431, 486] width 65 height 69
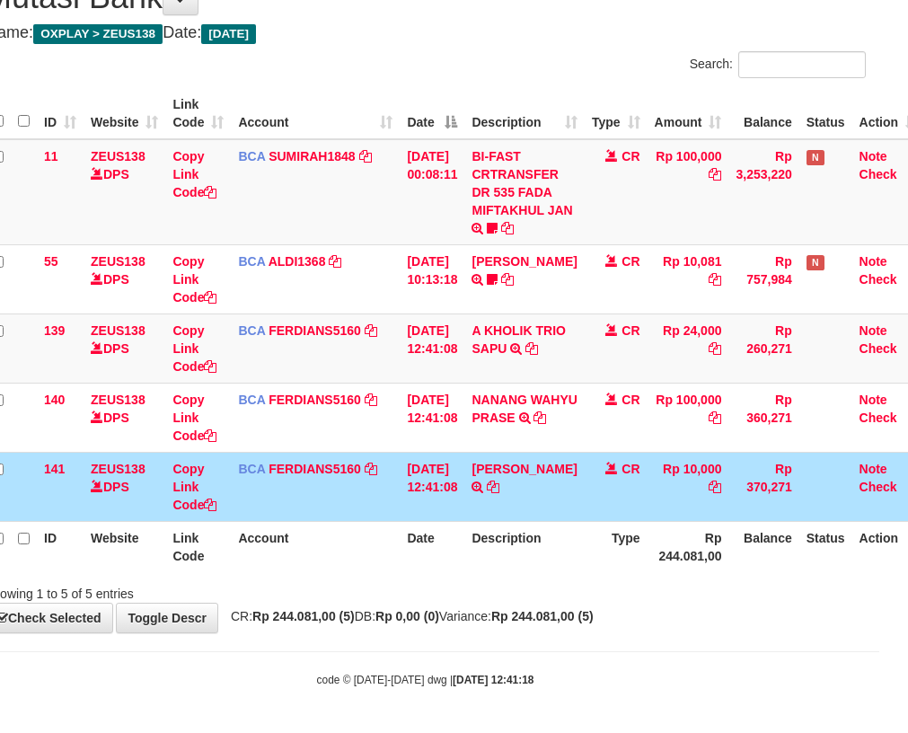
drag, startPoint x: 462, startPoint y: 513, endPoint x: 487, endPoint y: 516, distance: 24.5
click at [478, 522] on table "ID Website Link Code Account Date Description Type Amount Balance Status Action…" at bounding box center [455, 330] width 940 height 484
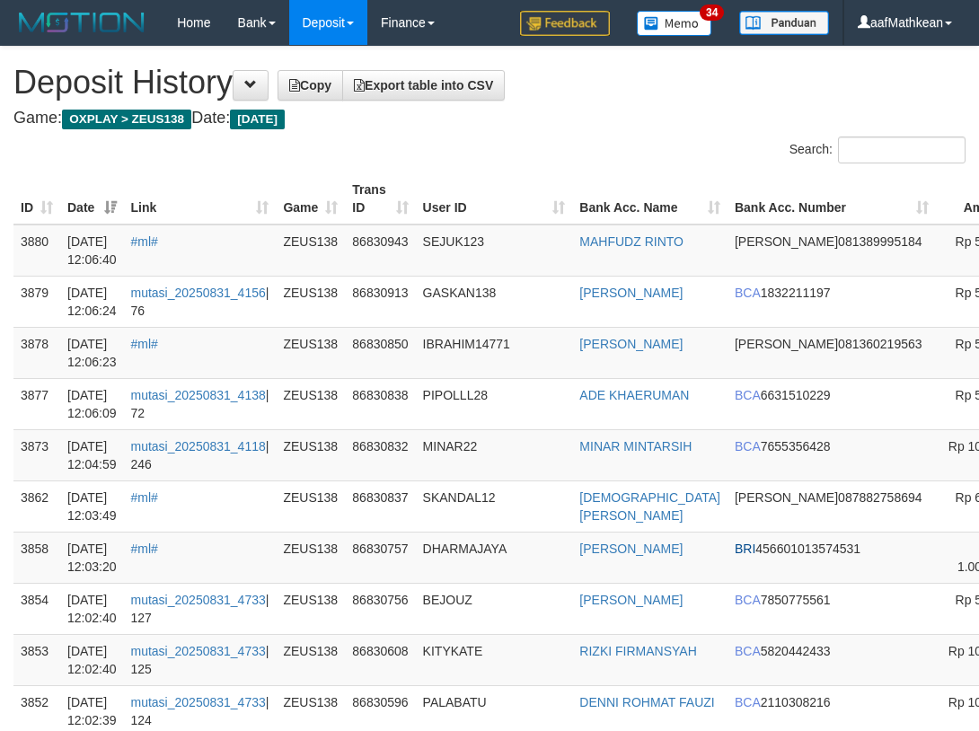
scroll to position [0, 208]
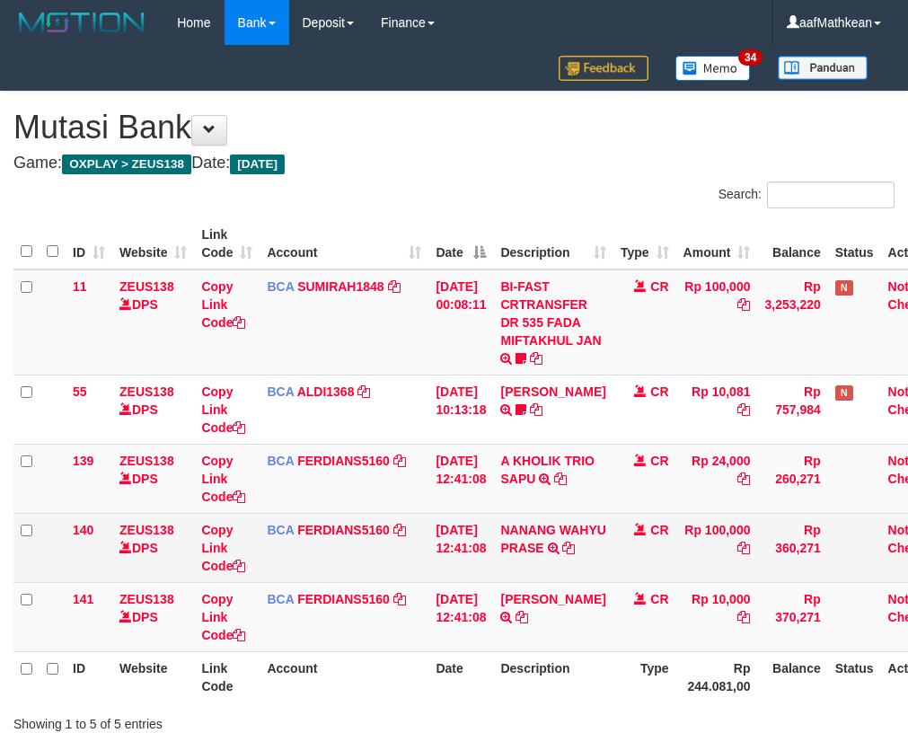
scroll to position [130, 29]
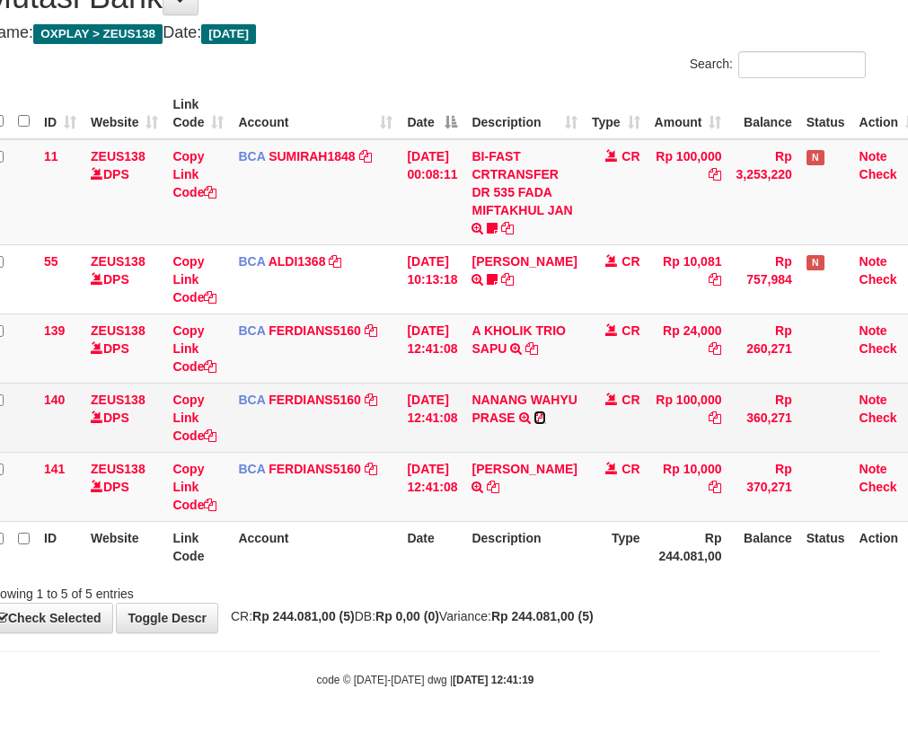
click at [546, 424] on icon at bounding box center [539, 417] width 13 height 13
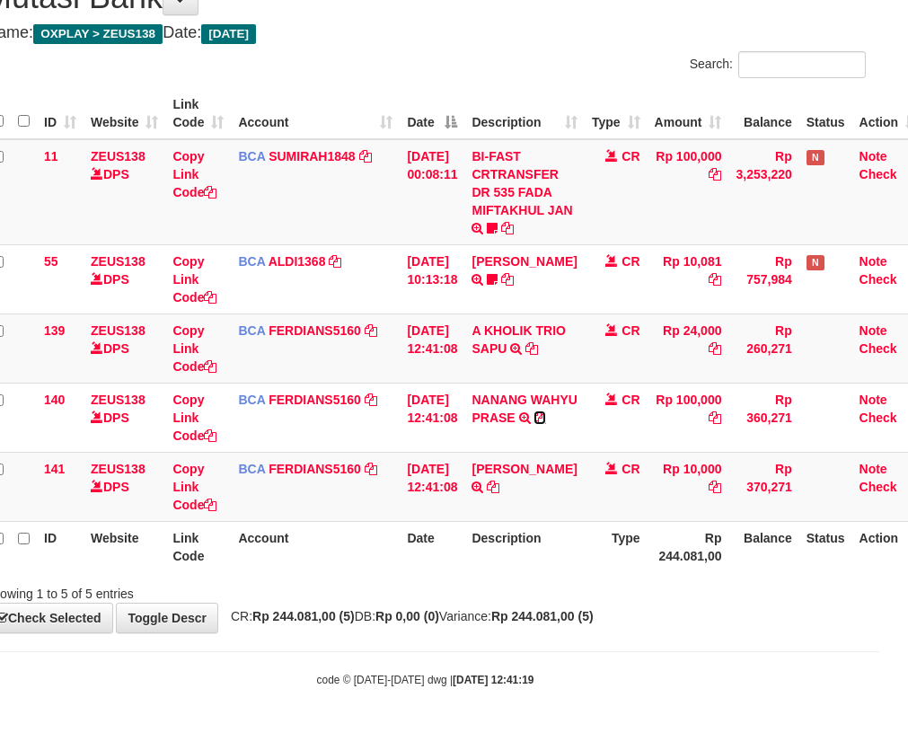
drag, startPoint x: 557, startPoint y: 434, endPoint x: 920, endPoint y: 188, distance: 439.5
click at [572, 423] on td "NANANG WAHYU PRASE TRSF E-BANKING CR 3108/FTSCY/WS95271 100000.00NANANG WAHYU P…" at bounding box center [523, 416] width 119 height 69
drag, startPoint x: 503, startPoint y: 505, endPoint x: 547, endPoint y: 486, distance: 48.2
click at [499, 493] on icon at bounding box center [493, 486] width 13 height 13
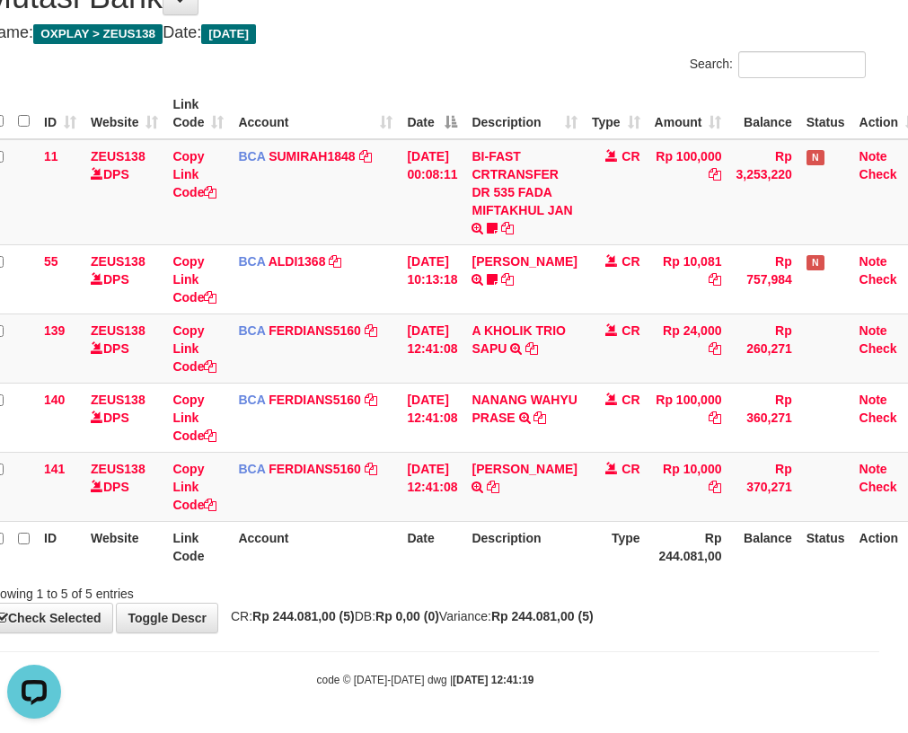
click at [185, 543] on th "Link Code" at bounding box center [198, 546] width 66 height 51
drag, startPoint x: 224, startPoint y: 550, endPoint x: 348, endPoint y: 522, distance: 127.2
click at [303, 536] on tr "ID Website Link Code Account Date Description Type Rp 244.081,00 Balance Status…" at bounding box center [455, 546] width 940 height 51
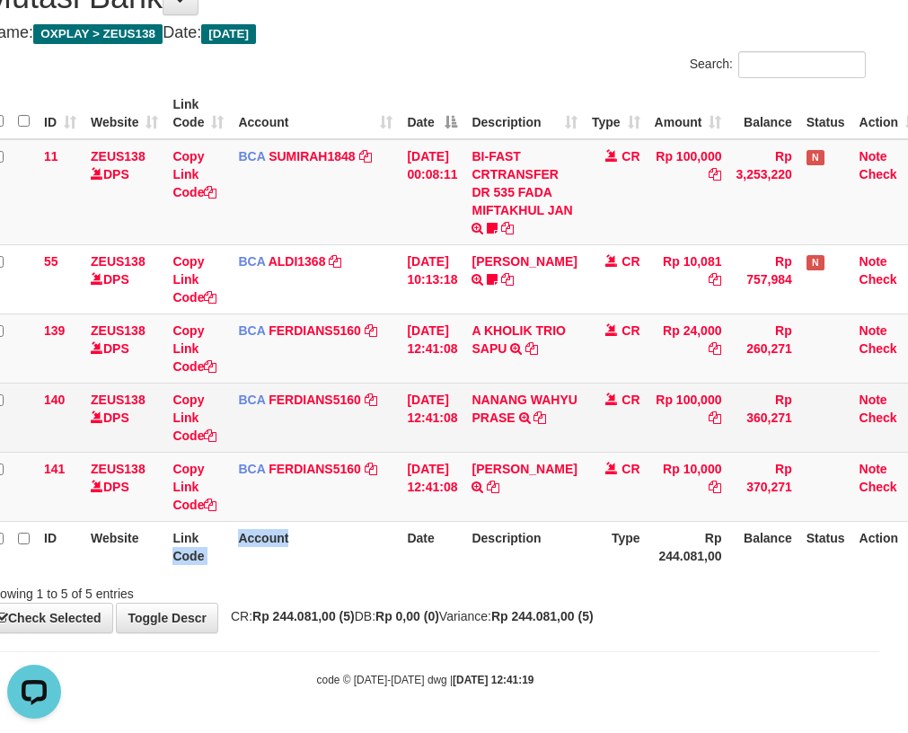
click at [371, 424] on td "BCA FERDIANS5160 DPS FERDIANSYAH mutasi_20250831_4733 | 140 mutasi_20250831_473…" at bounding box center [315, 416] width 169 height 69
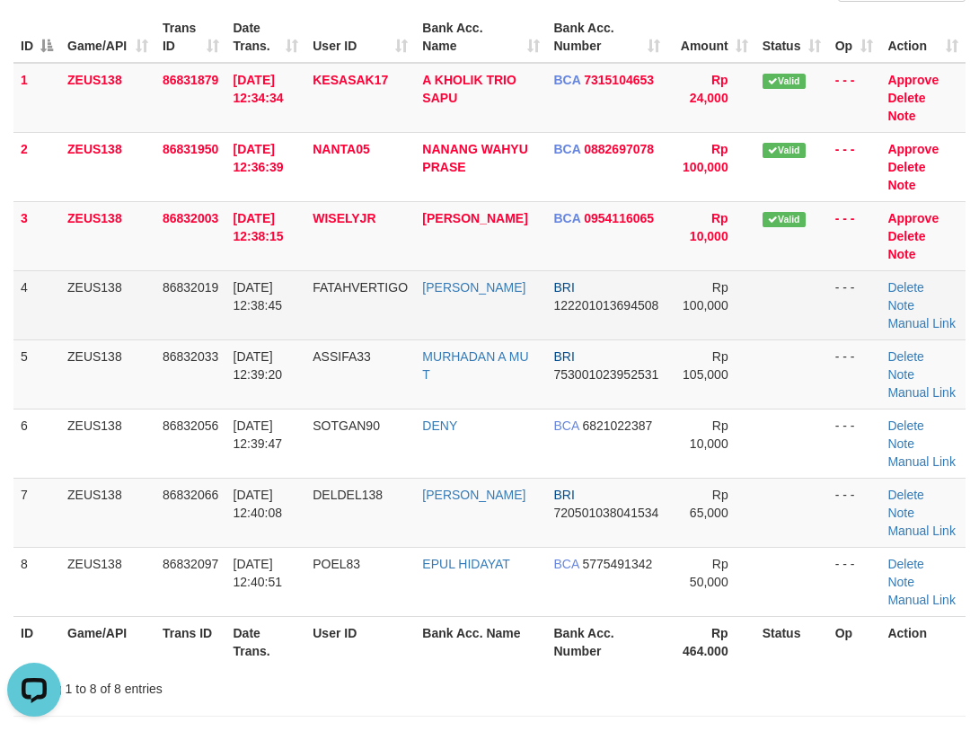
click at [255, 247] on td "[DATE] 12:38:15" at bounding box center [266, 235] width 80 height 69
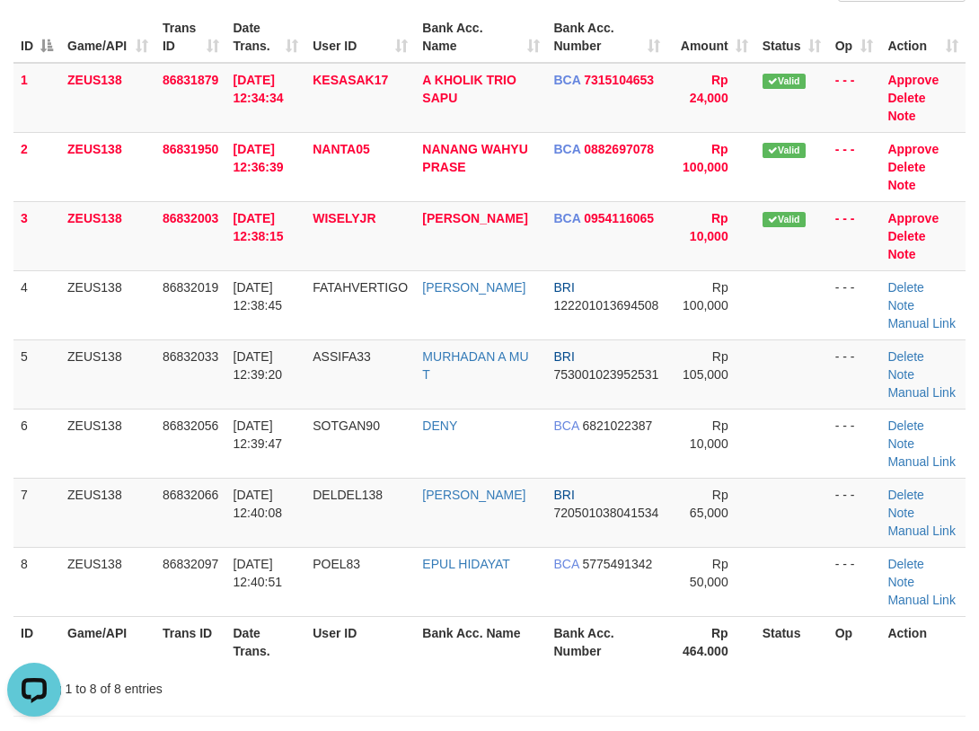
scroll to position [1680, 0]
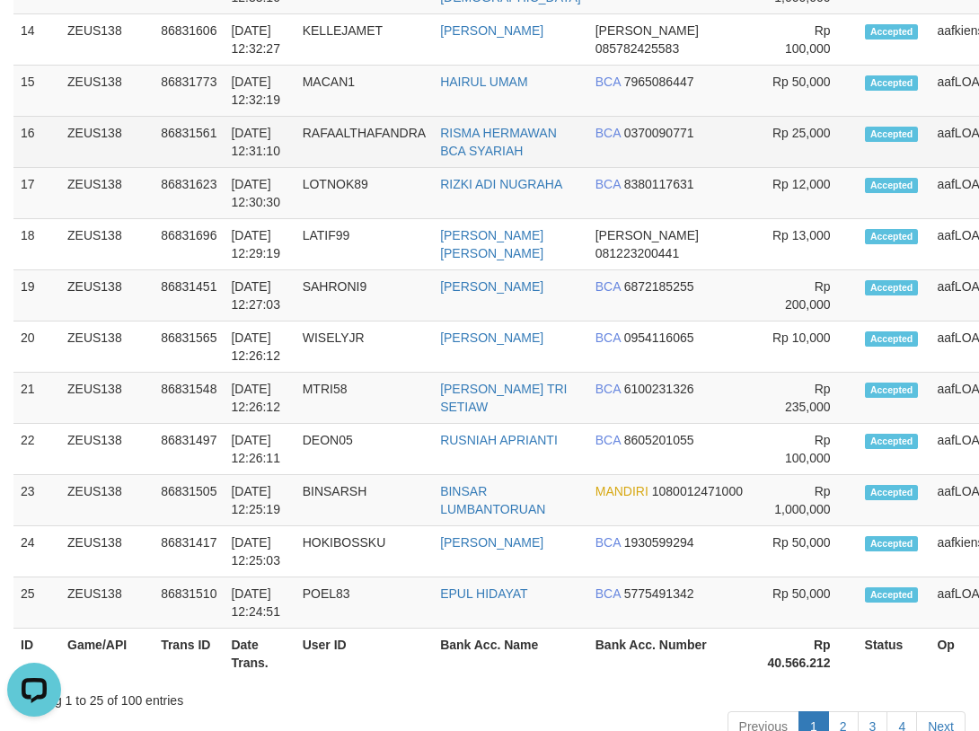
click at [134, 157] on td "ZEUS138" at bounding box center [106, 142] width 93 height 51
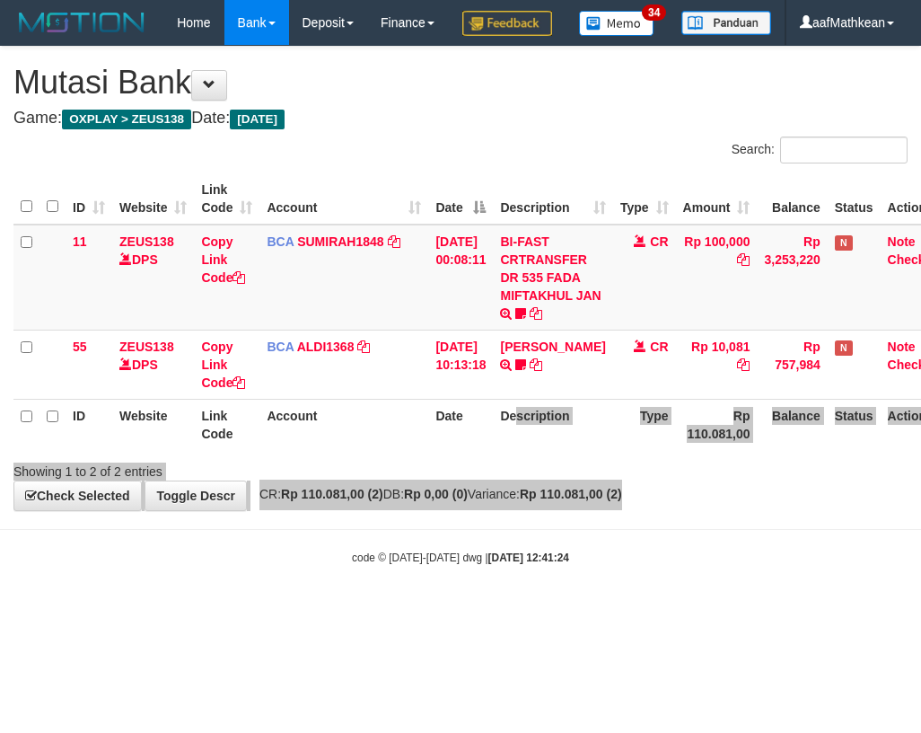
scroll to position [0, 29]
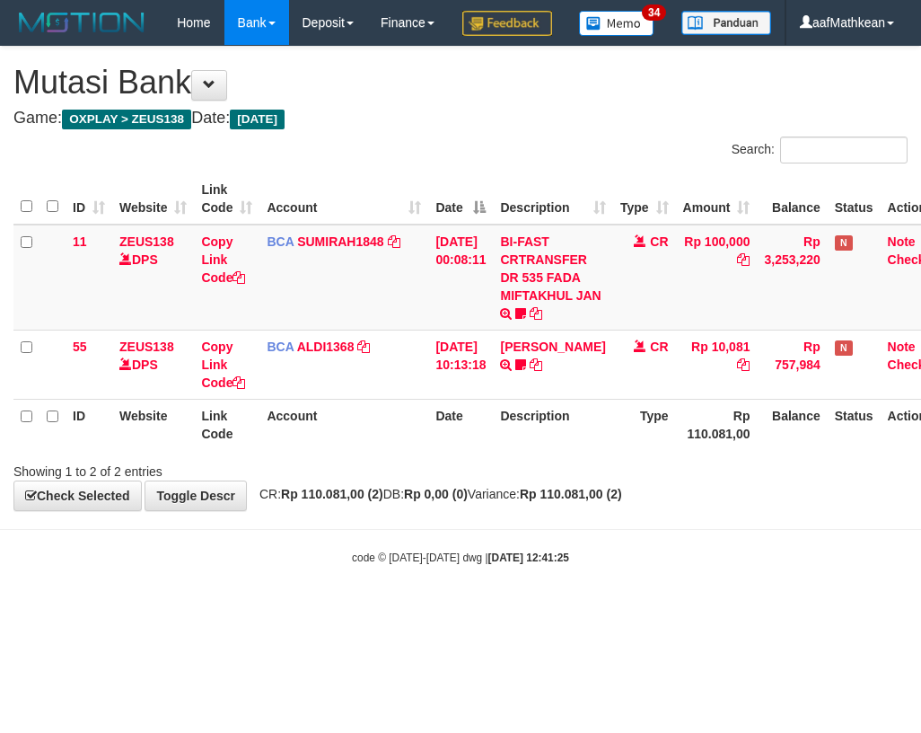
scroll to position [0, 29]
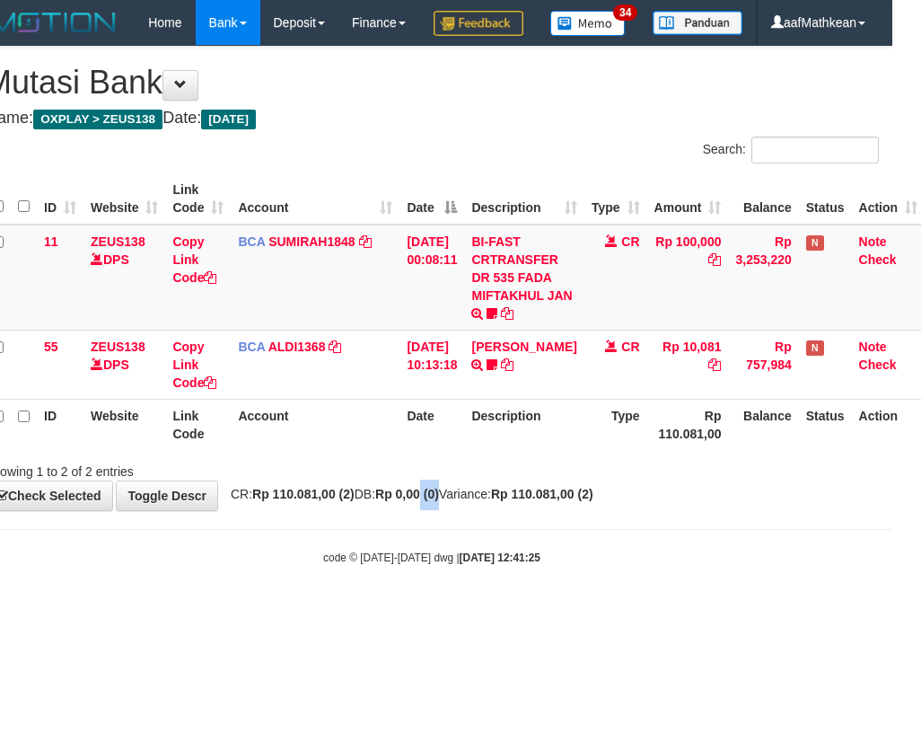
drag, startPoint x: 377, startPoint y: 499, endPoint x: 910, endPoint y: 673, distance: 561.0
click at [746, 610] on body "Toggle navigation Home Bank Account List Load By Website Group [OXPLAY] ZEUS138…" at bounding box center [431, 305] width 921 height 610
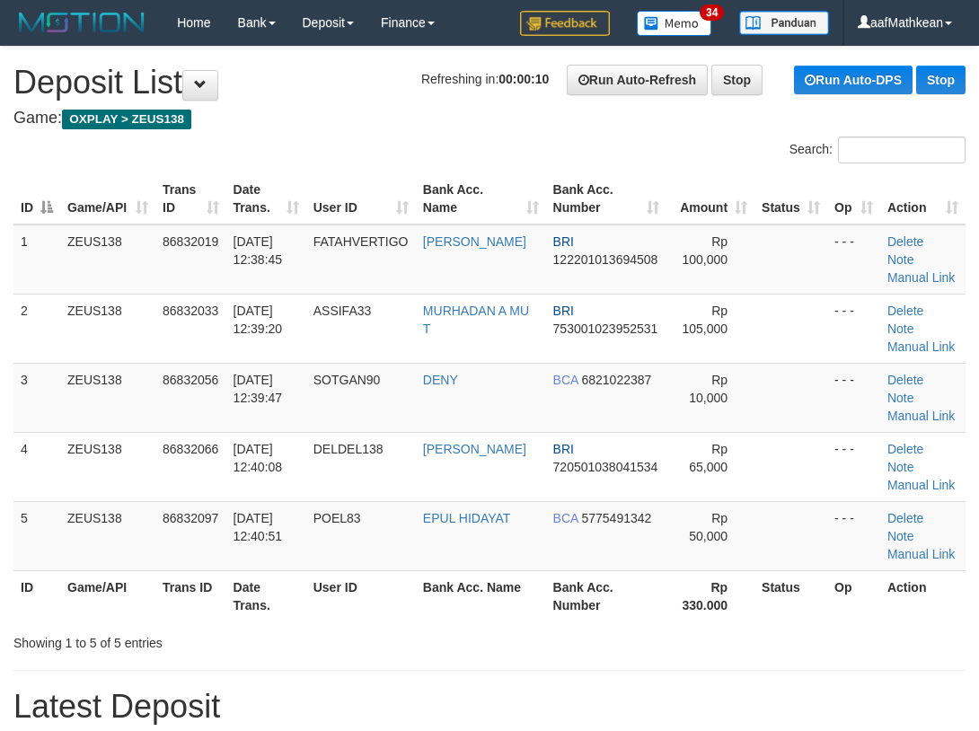
scroll to position [1607, 0]
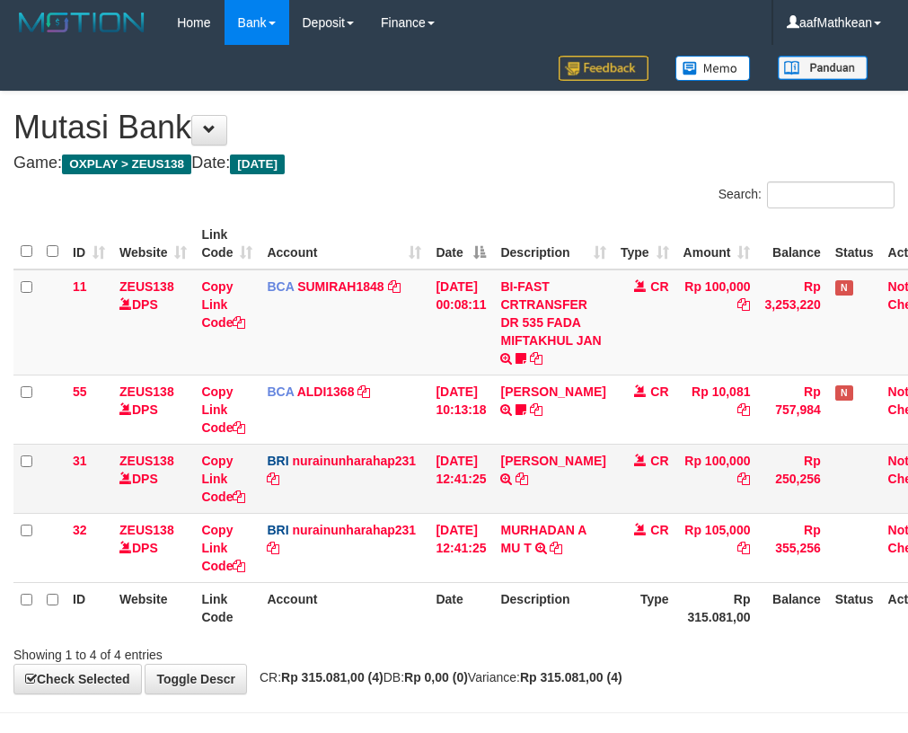
scroll to position [0, 29]
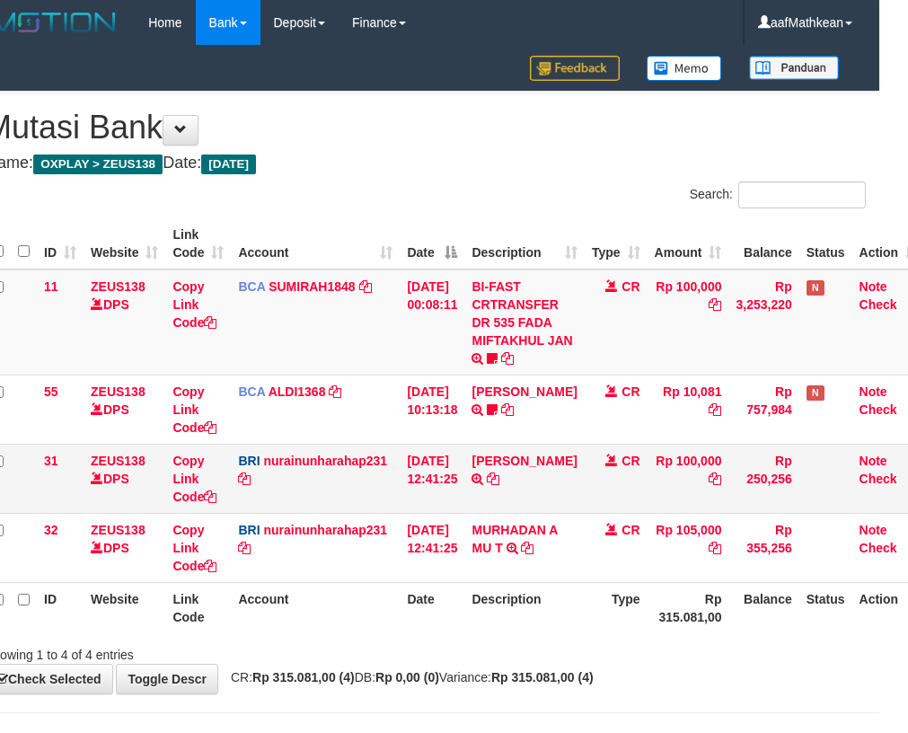
click at [303, 505] on td "BRI nurainunharahap231 DPS NURAINUN HARAHAP mutasi_20250831_3777 | 31 mutasi_20…" at bounding box center [315, 477] width 169 height 69
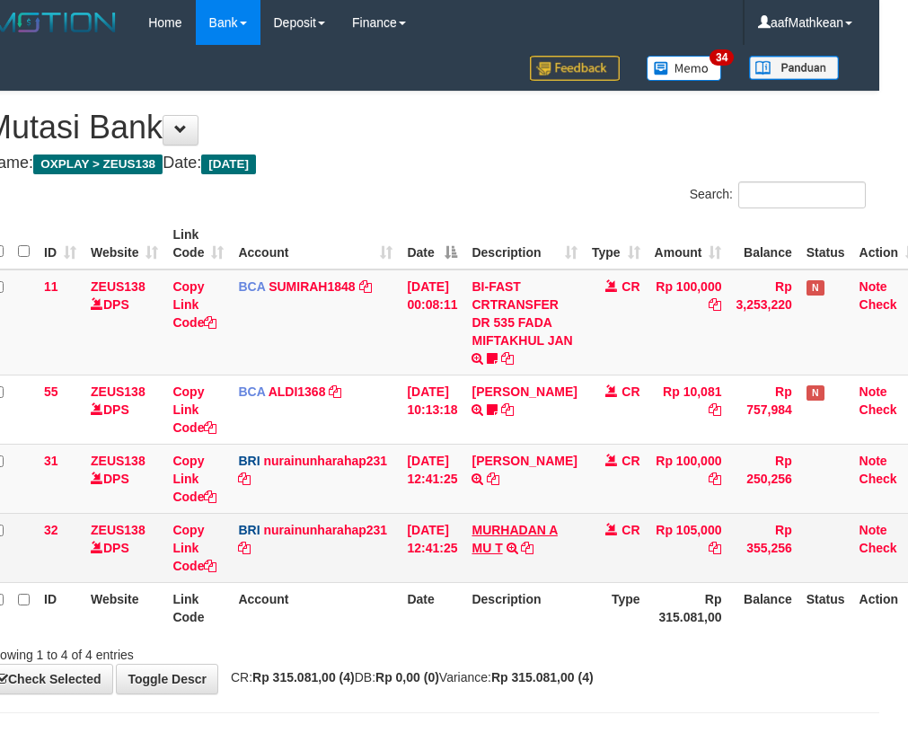
drag, startPoint x: 318, startPoint y: 504, endPoint x: 511, endPoint y: 540, distance: 196.3
click at [362, 505] on td "BRI nurainunharahap231 DPS NURAINUN HARAHAP mutasi_20250831_3777 | 31 mutasi_20…" at bounding box center [315, 477] width 169 height 69
click at [533, 549] on icon at bounding box center [527, 547] width 13 height 13
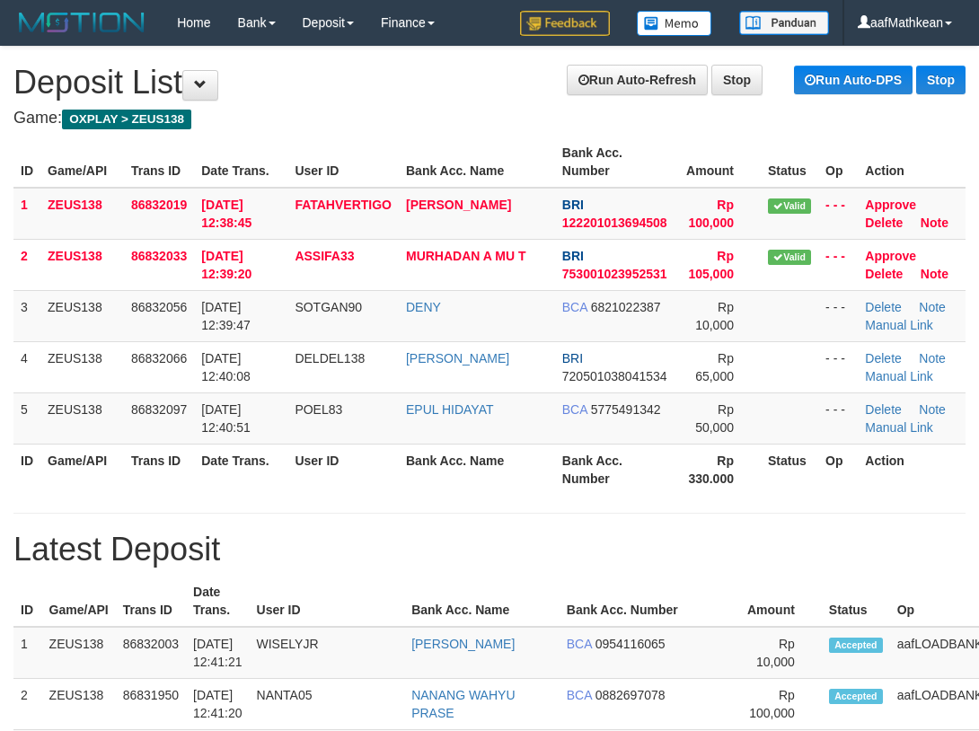
scroll to position [1607, 0]
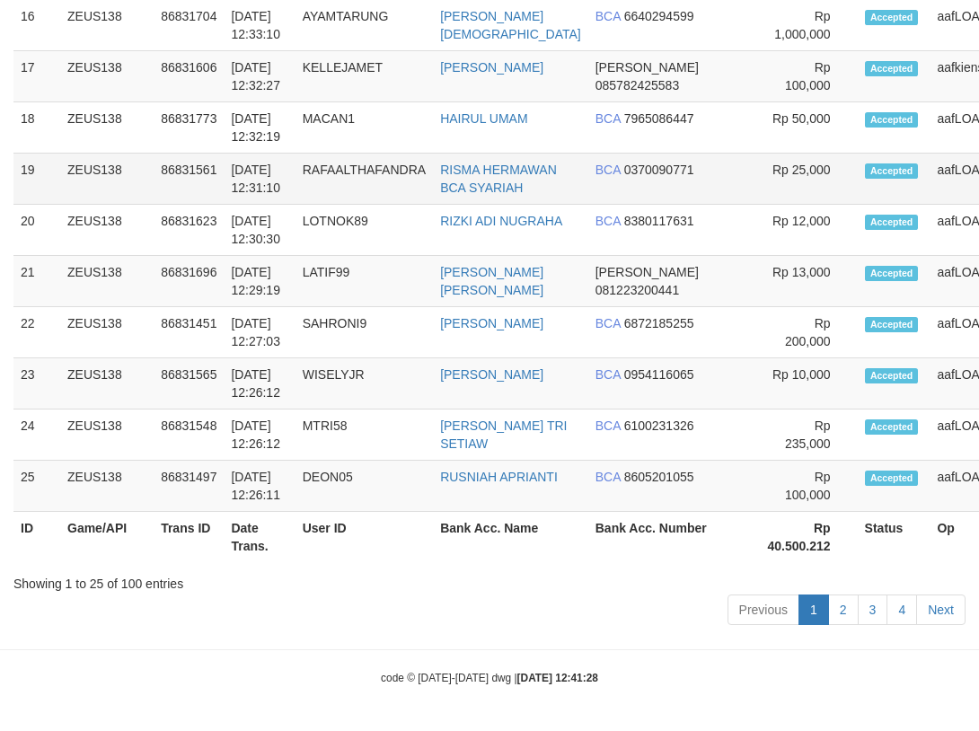
click at [193, 154] on td "86831561" at bounding box center [189, 179] width 70 height 51
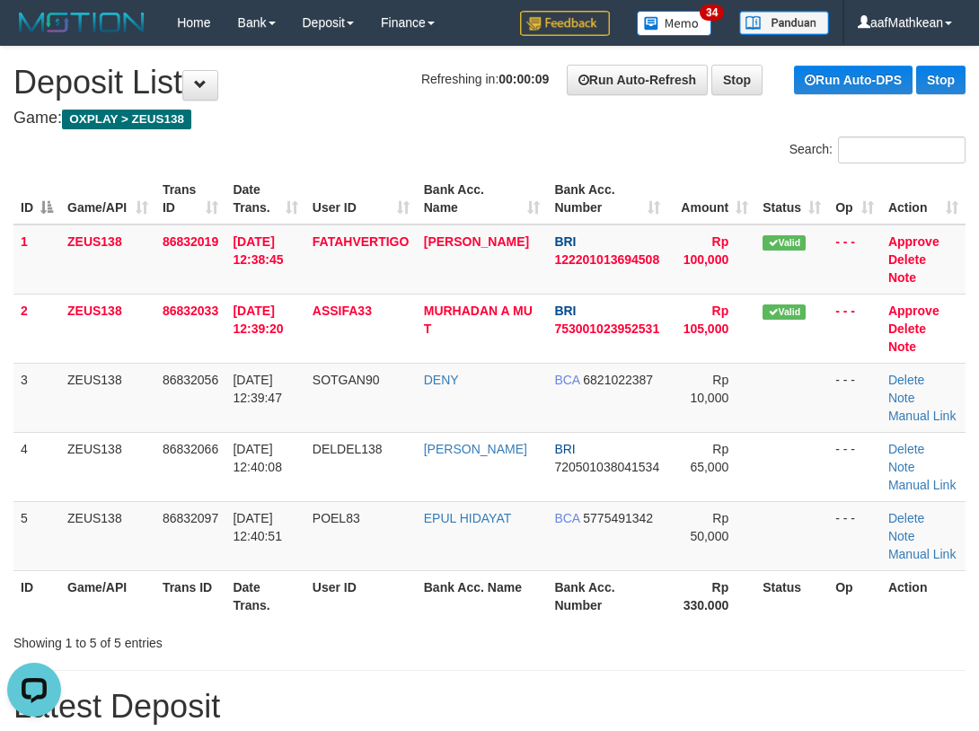
scroll to position [0, 0]
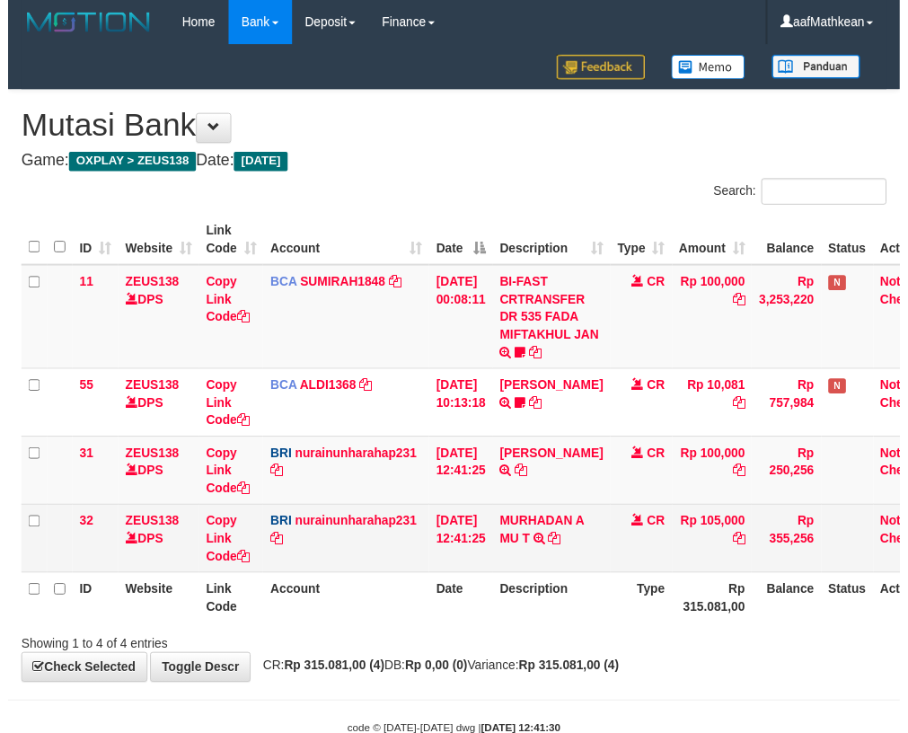
scroll to position [0, 29]
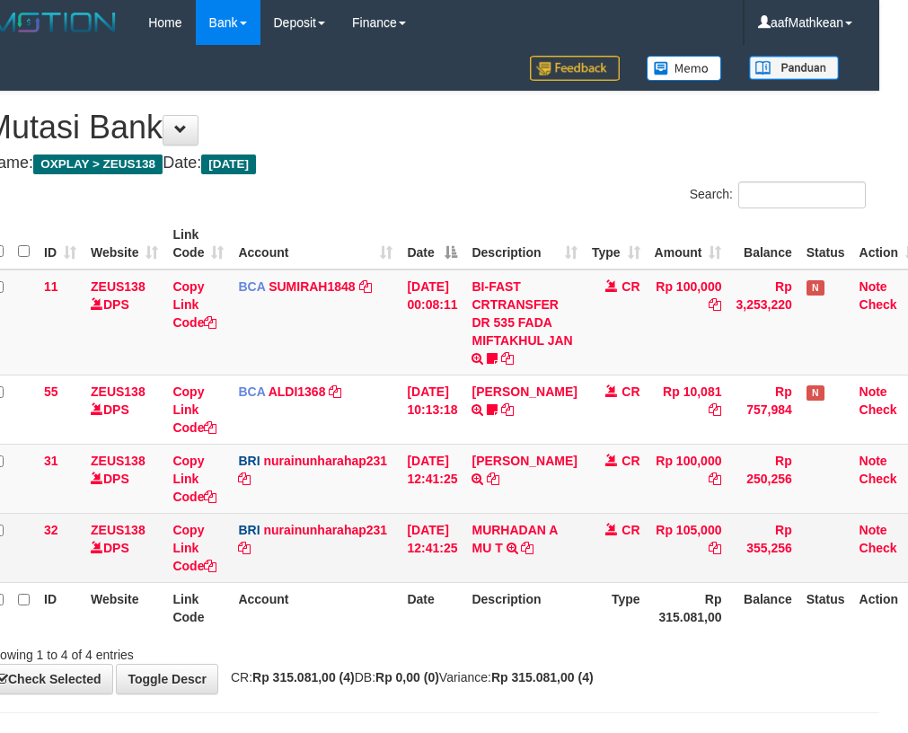
click at [379, 569] on td "BRI nurainunharahap231 DPS NURAINUN HARAHAP mutasi_20250831_3777 | 32 mutasi_20…" at bounding box center [315, 547] width 169 height 69
drag, startPoint x: 385, startPoint y: 558, endPoint x: 448, endPoint y: 563, distance: 63.0
click at [393, 559] on td "BRI nurainunharahap231 DPS NURAINUN HARAHAP mutasi_20250831_3777 | 32 mutasi_20…" at bounding box center [315, 547] width 169 height 69
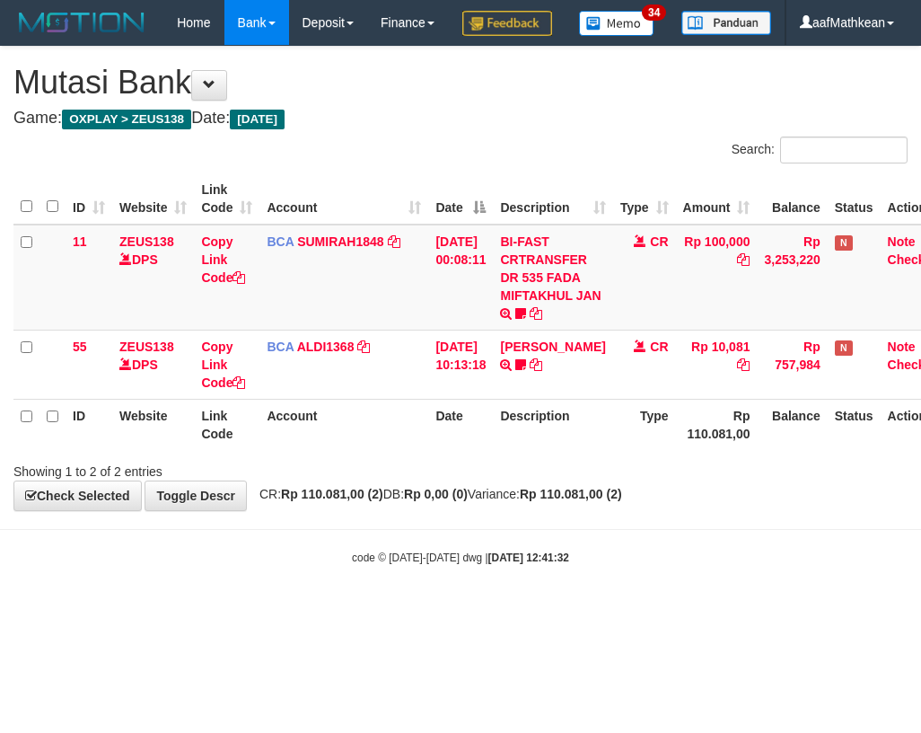
scroll to position [0, 29]
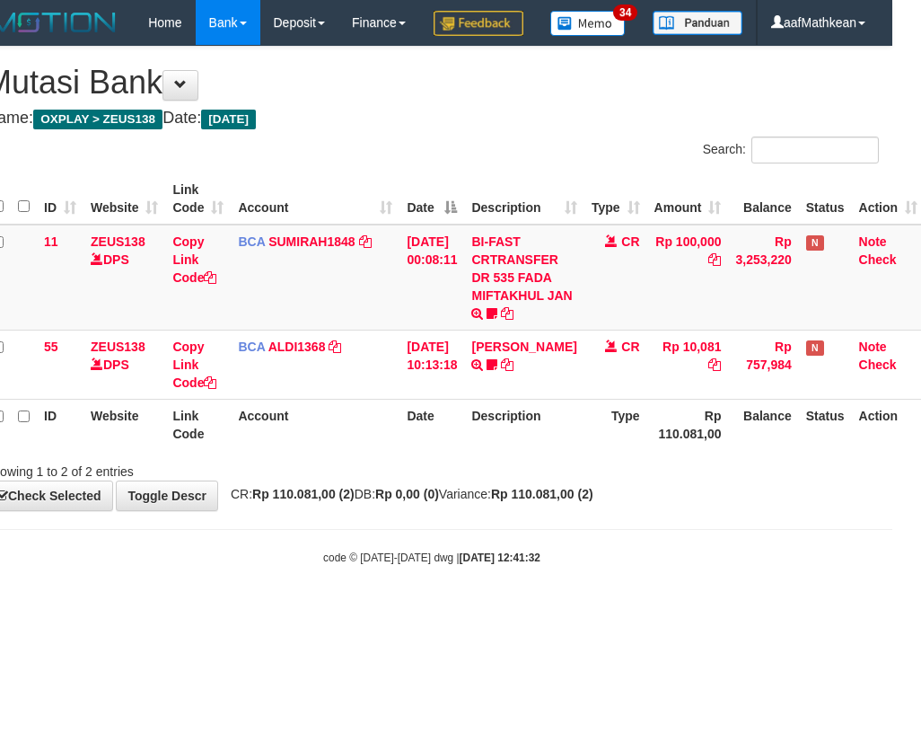
click at [429, 575] on body "Toggle navigation Home Bank Account List Load By Website Group [OXPLAY] ZEUS138…" at bounding box center [431, 305] width 921 height 610
click at [505, 580] on body "Toggle navigation Home Bank Account List Load By Website Group [OXPLAY] ZEUS138…" at bounding box center [431, 305] width 921 height 610
click at [574, 566] on div "code © [DATE]-[DATE] dwg | [DATE] 12:41:32" at bounding box center [431, 557] width 921 height 18
drag, startPoint x: 619, startPoint y: 601, endPoint x: 627, endPoint y: 594, distance: 10.2
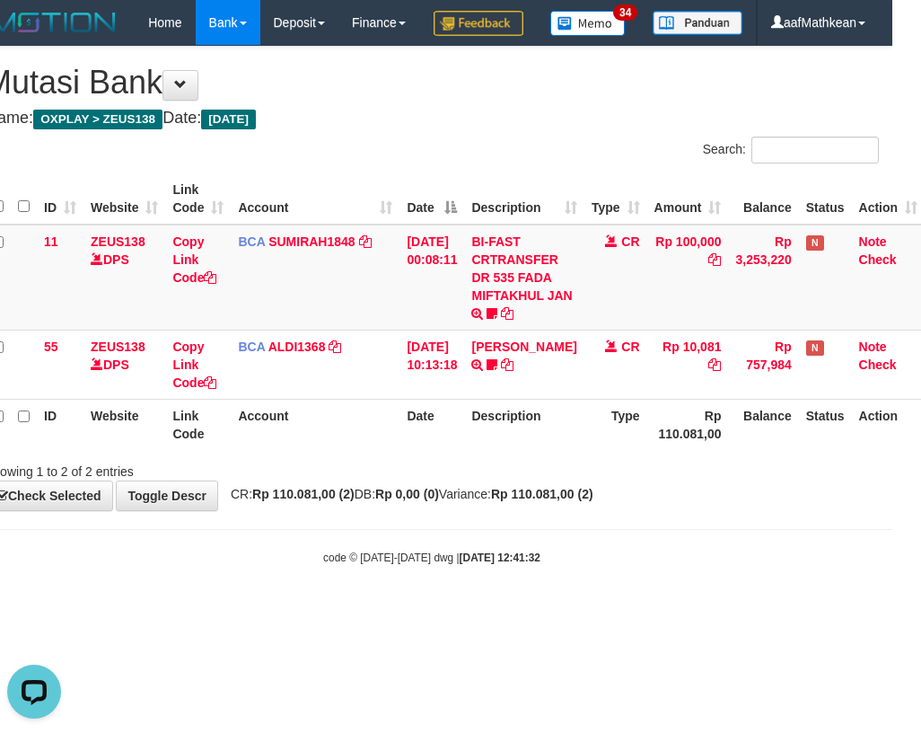
click at [629, 566] on div "code © [DATE]-[DATE] dwg | [DATE] 12:41:32" at bounding box center [431, 557] width 921 height 18
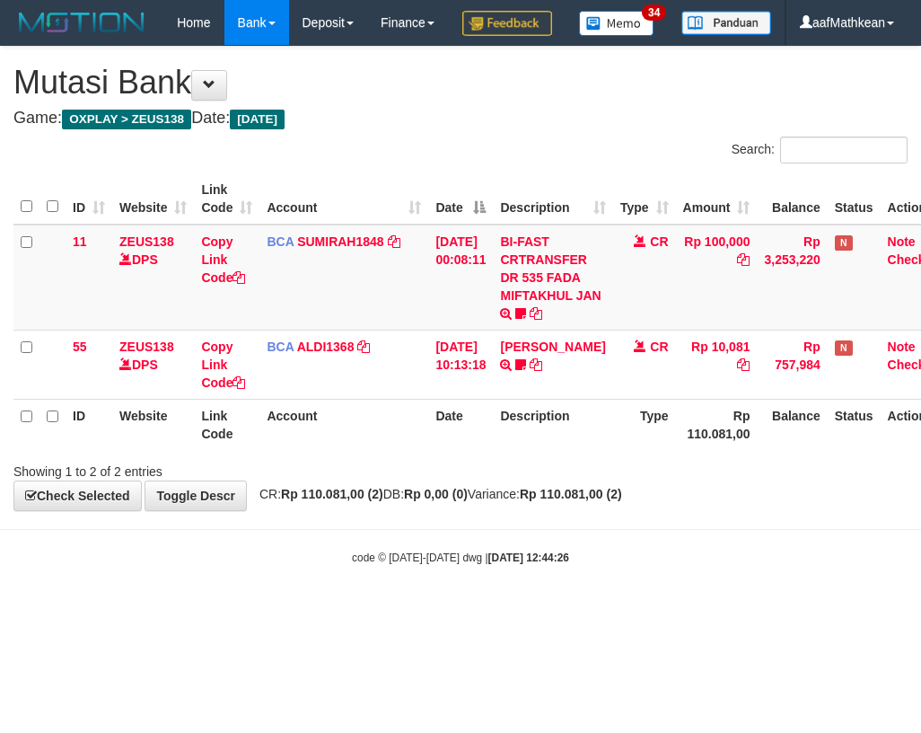
scroll to position [0, 29]
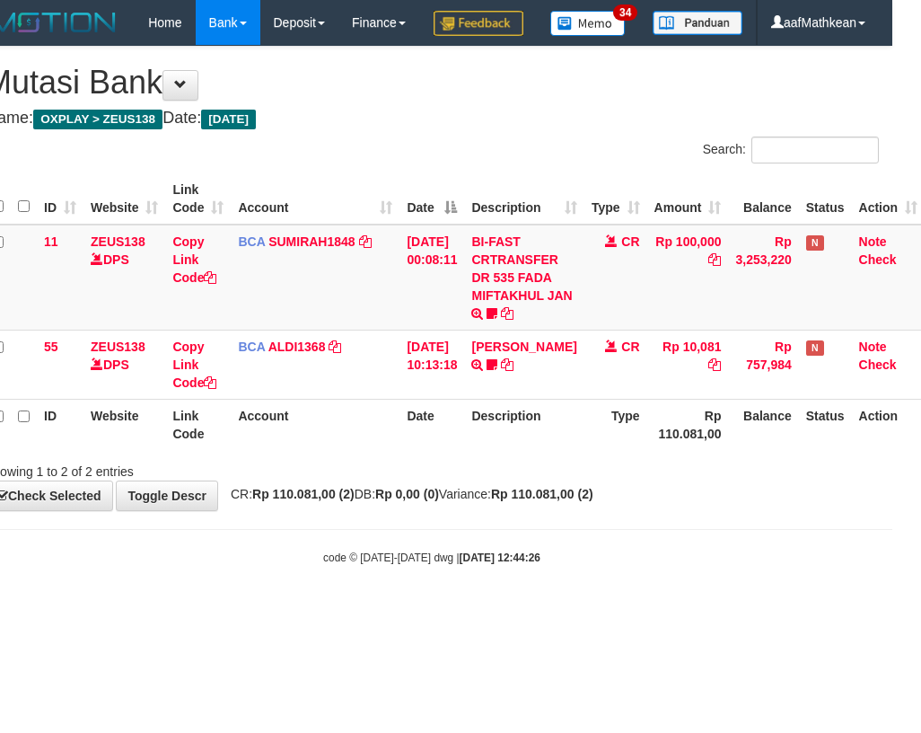
click at [594, 557] on body "Toggle navigation Home Bank Account List Load By Website Group [OXPLAY] ZEUS138…" at bounding box center [431, 305] width 921 height 610
drag, startPoint x: 596, startPoint y: 565, endPoint x: 607, endPoint y: 575, distance: 14.6
click at [600, 575] on body "Toggle navigation Home Bank Account List Load By Website Group [OXPLAY] ZEUS138…" at bounding box center [431, 305] width 921 height 610
click at [245, 339] on table "ID Website Link Code Account Date Description Type Amount Balance Status Action…" at bounding box center [455, 311] width 940 height 276
click at [408, 577] on body "Toggle navigation Home Bank Account List Load By Website Group [OXPLAY] ZEUS138…" at bounding box center [431, 305] width 921 height 610
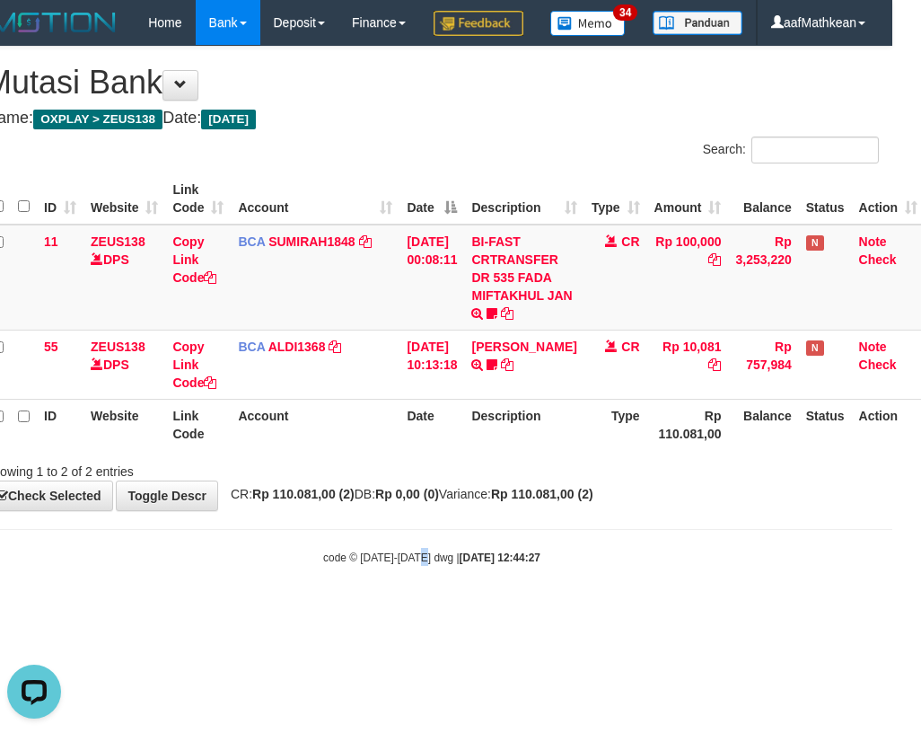
click at [425, 564] on small "code © [DATE]-[DATE] dwg | [DATE] 12:44:27" at bounding box center [431, 557] width 217 height 13
click at [448, 217] on div "Search: ID Website Link Code Account Date Description Type Amount Balance Statu…" at bounding box center [432, 308] width 894 height 344
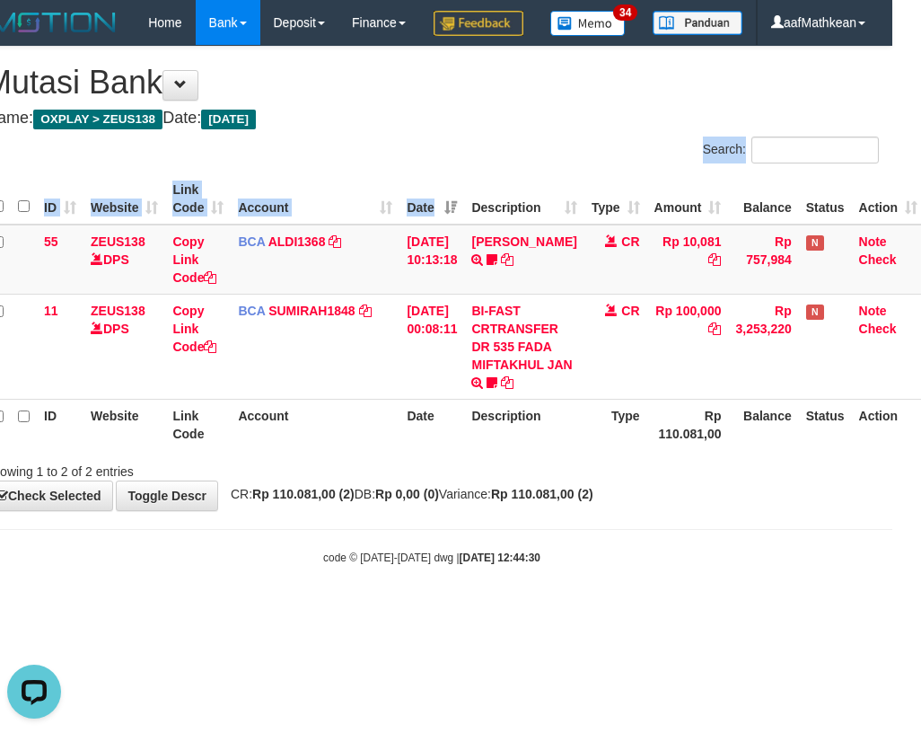
click at [475, 510] on div "**********" at bounding box center [431, 278] width 921 height 463
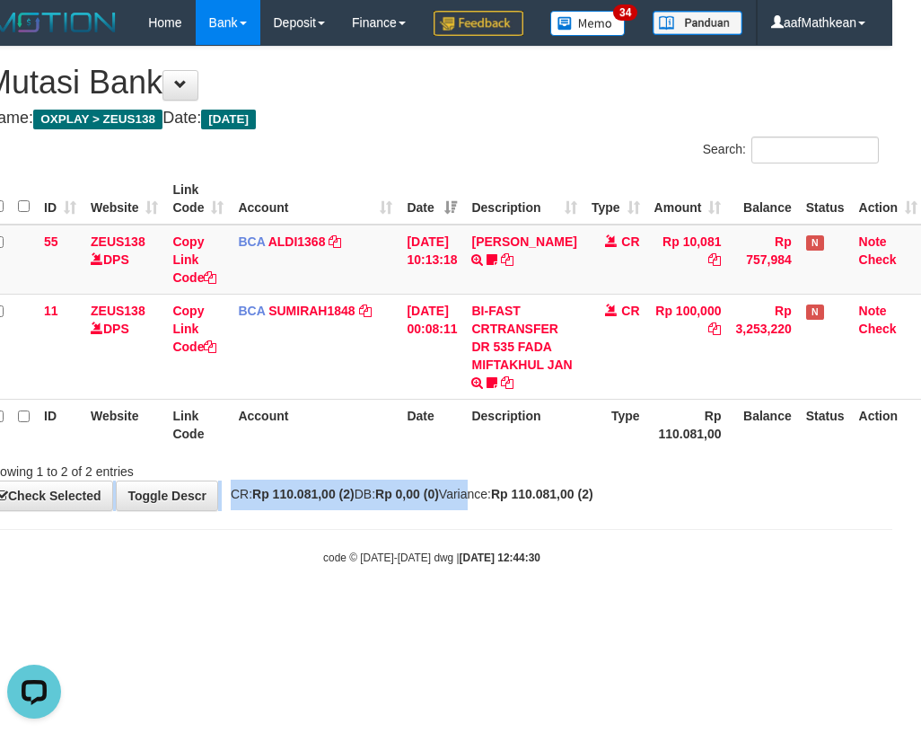
drag, startPoint x: 449, startPoint y: 564, endPoint x: 452, endPoint y: 581, distance: 17.3
click at [443, 561] on body "Toggle navigation Home Bank Account List Load By Website Group [OXPLAY] ZEUS138…" at bounding box center [431, 305] width 921 height 610
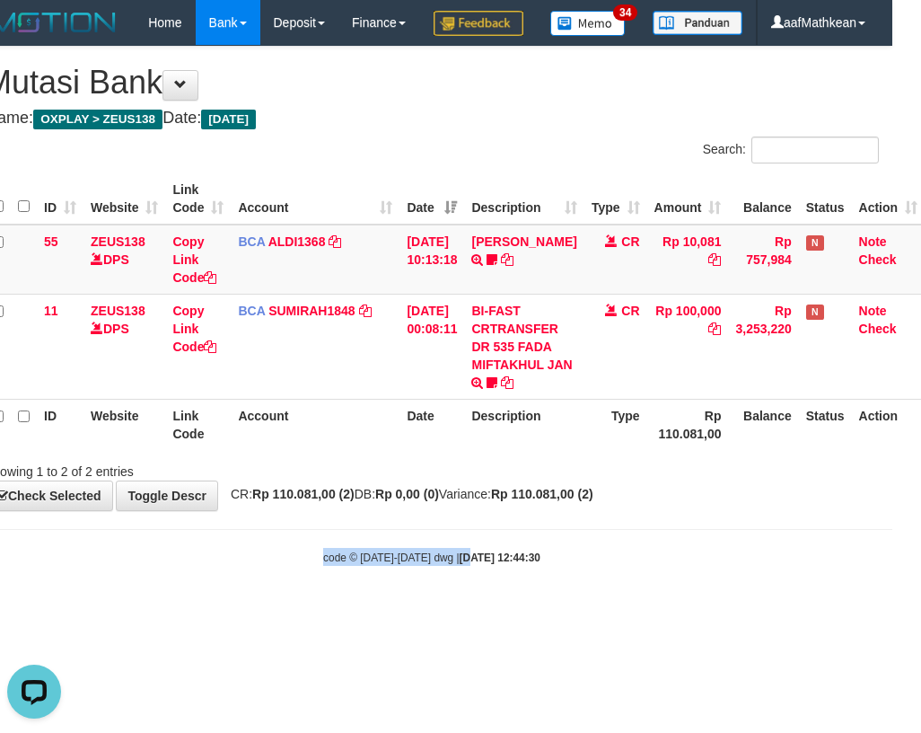
drag, startPoint x: 452, startPoint y: 581, endPoint x: 445, endPoint y: 554, distance: 27.7
click at [452, 582] on body "Toggle navigation Home Bank Account List Load By Website Group [OXPLAY] ZEUS138…" at bounding box center [431, 305] width 921 height 610
drag, startPoint x: 469, startPoint y: 488, endPoint x: 458, endPoint y: 487, distance: 10.8
click at [464, 450] on th "Date" at bounding box center [431, 424] width 65 height 51
click at [478, 450] on th "Description" at bounding box center [523, 424] width 119 height 51
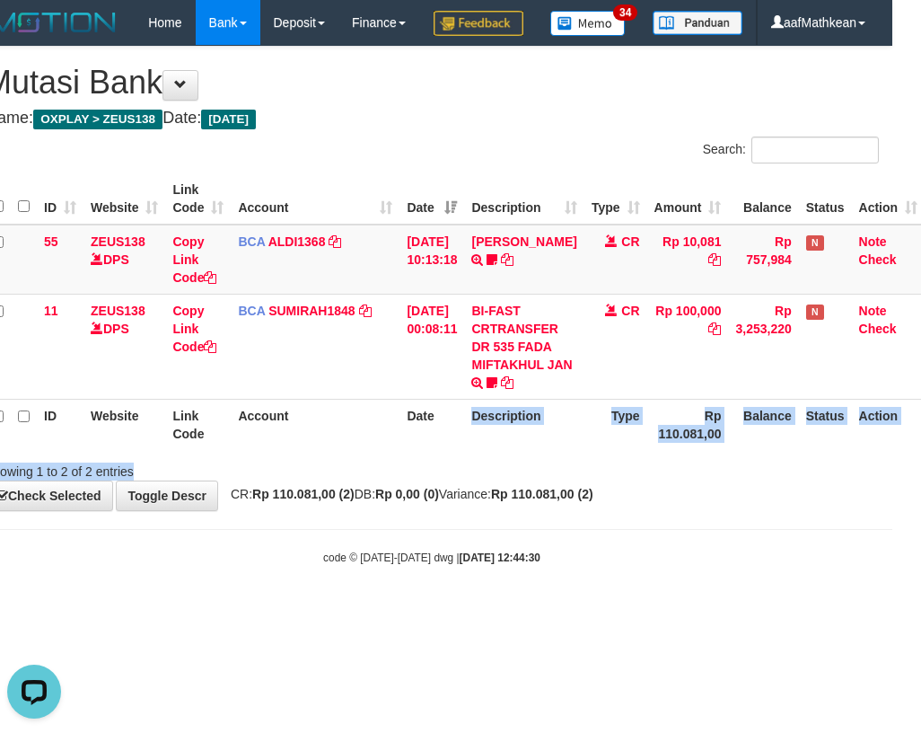
click at [486, 480] on div "Search: ID Website Link Code Account Date Description Type Amount Balance Statu…" at bounding box center [432, 308] width 894 height 344
drag, startPoint x: 490, startPoint y: 510, endPoint x: 496, endPoint y: 518, distance: 10.2
click at [491, 480] on div "Showing 1 to 2 of 2 entries" at bounding box center [431, 467] width 921 height 25
drag, startPoint x: 500, startPoint y: 535, endPoint x: 688, endPoint y: 450, distance: 206.1
click at [495, 501] on span "CR: Rp 110.081,00 (2) DB: Rp 0,00 (0) Variance: Rp 110.081,00 (2)" at bounding box center [408, 494] width 372 height 14
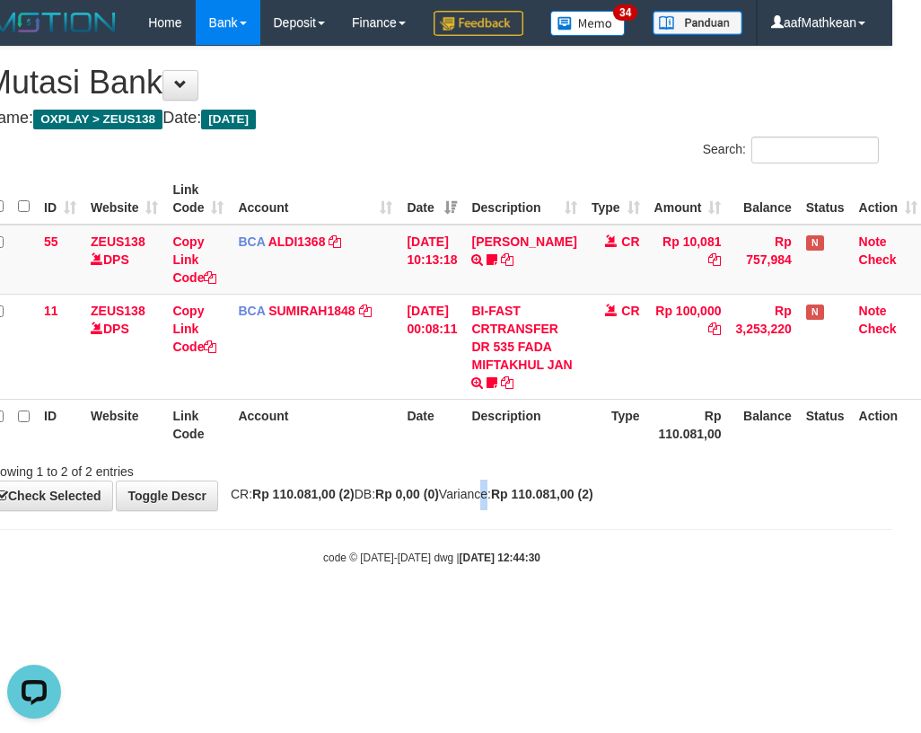
click at [559, 510] on div "**********" at bounding box center [431, 278] width 921 height 463
click at [553, 501] on strong "Rp 110.081,00 (2)" at bounding box center [542, 494] width 102 height 14
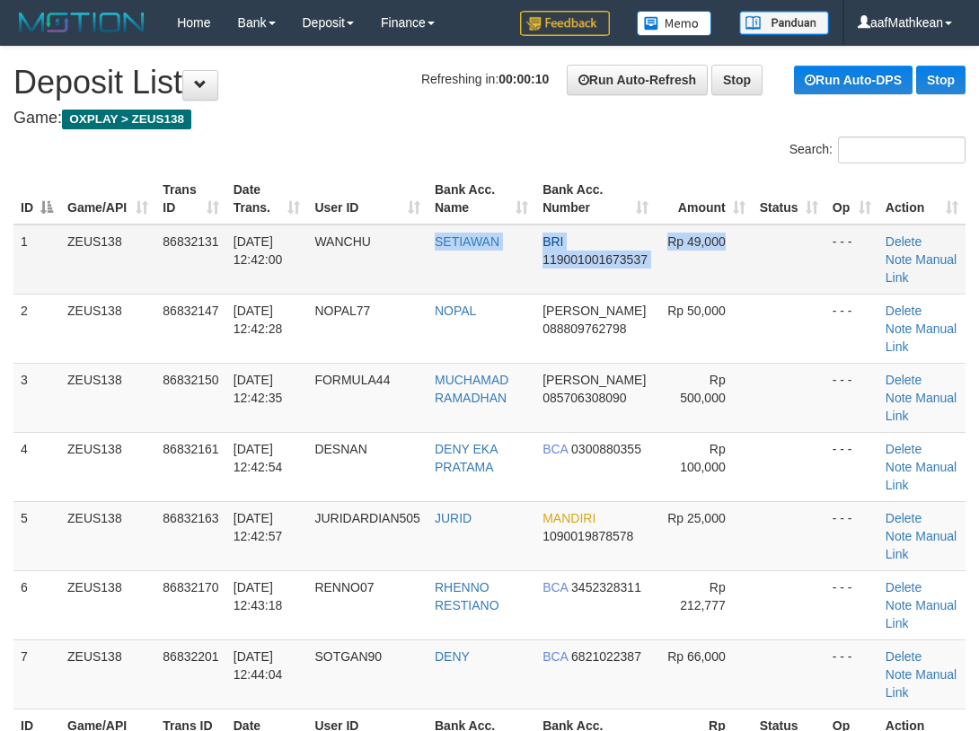
click at [664, 279] on tr "1 ZEUS138 86832131 [DATE] 12:42:00 [GEOGRAPHIC_DATA][PERSON_NAME][GEOGRAPHIC_DA…" at bounding box center [489, 259] width 952 height 70
drag, startPoint x: 256, startPoint y: 111, endPoint x: 4, endPoint y: 350, distance: 346.7
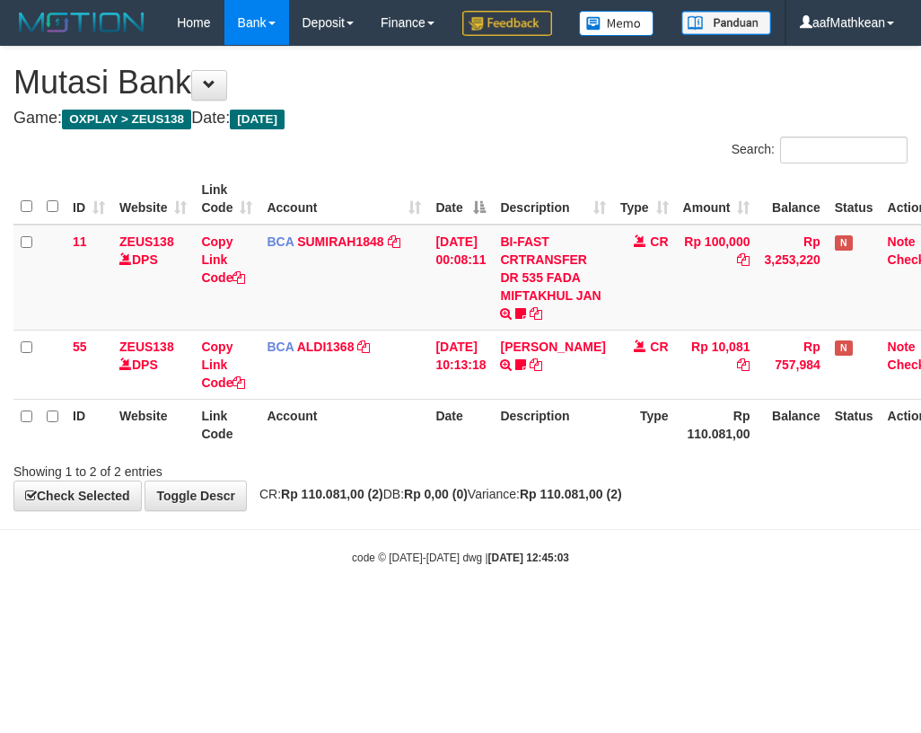
scroll to position [0, 29]
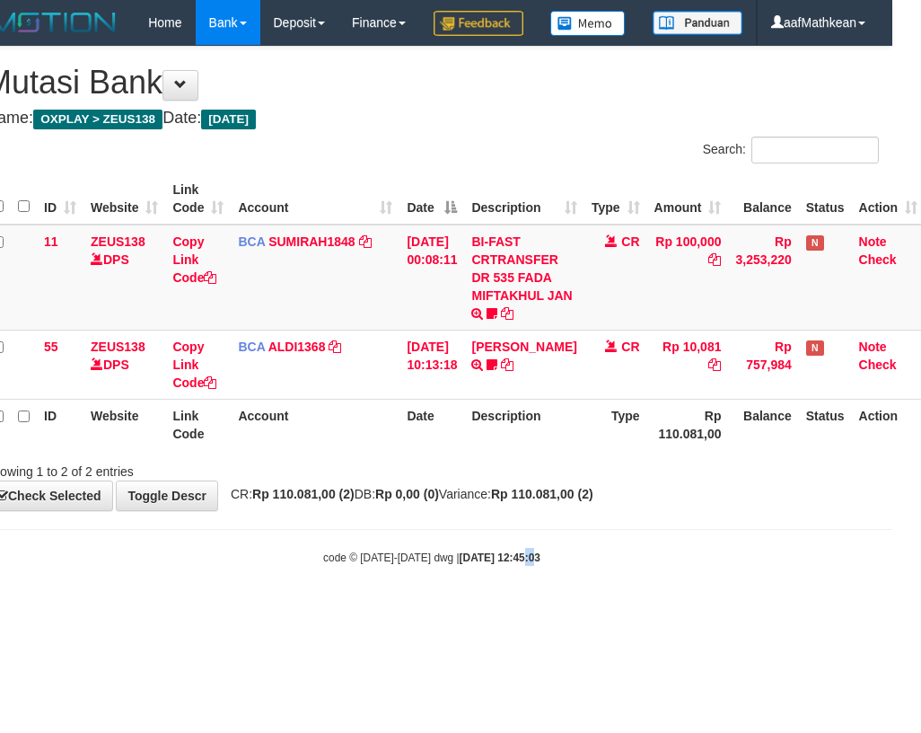
click at [475, 604] on body "Toggle navigation Home Bank Account List Load By Website Group [OXPLAY] ZEUS138…" at bounding box center [431, 305] width 921 height 610
click at [713, 505] on body "Toggle navigation Home Bank Account List Load By Website Group [OXPLAY] ZEUS138…" at bounding box center [431, 305] width 921 height 610
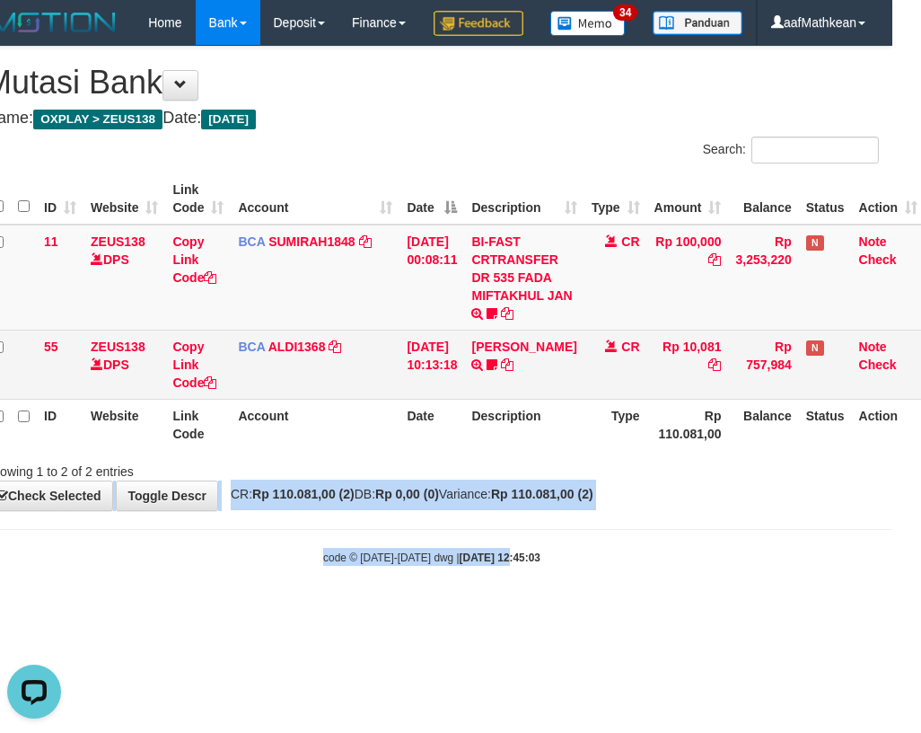
scroll to position [0, 0]
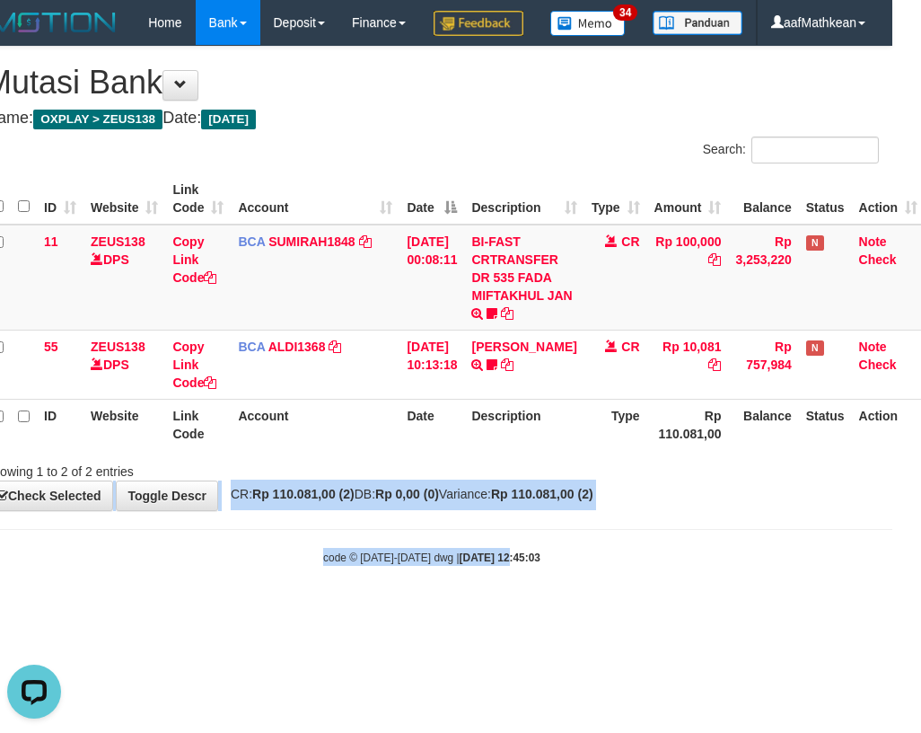
click at [413, 584] on body "Toggle navigation Home Bank Account List Load By Website Group [OXPLAY] ZEUS138…" at bounding box center [431, 305] width 921 height 610
drag, startPoint x: 365, startPoint y: 566, endPoint x: 357, endPoint y: 559, distance: 10.8
click at [365, 567] on body "Toggle navigation Home Bank Account List Load By Website Group [OXPLAY] ZEUS138…" at bounding box center [431, 305] width 921 height 610
click at [361, 556] on body "Toggle navigation Home Bank Account List Load By Website Group [OXPLAY] ZEUS138…" at bounding box center [431, 305] width 921 height 610
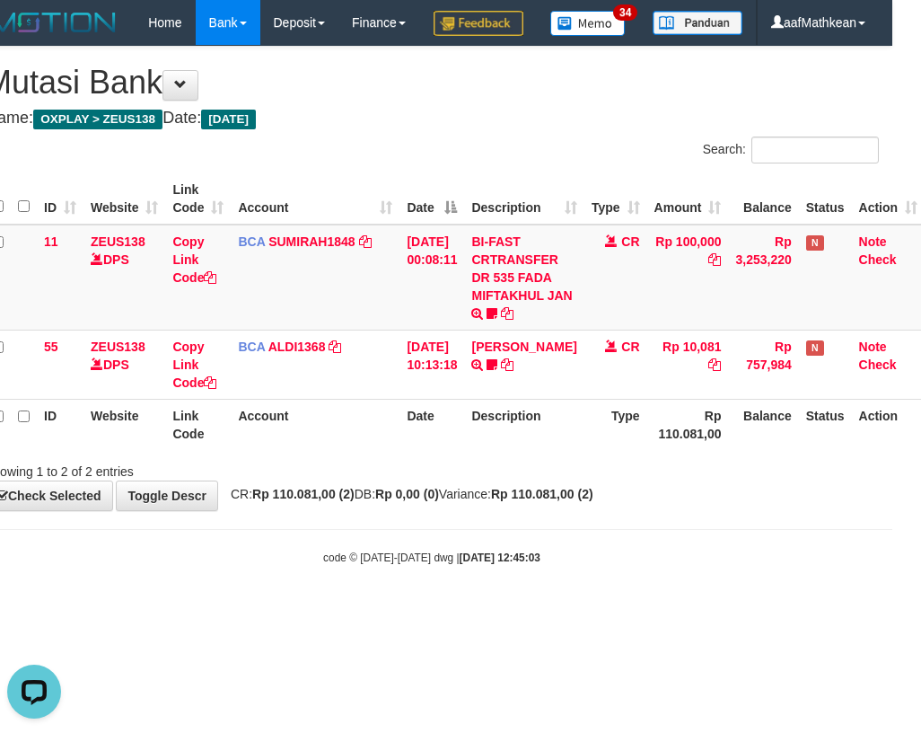
click at [355, 558] on body "Toggle navigation Home Bank Account List Load By Website Group [OXPLAY] ZEUS138…" at bounding box center [431, 305] width 921 height 610
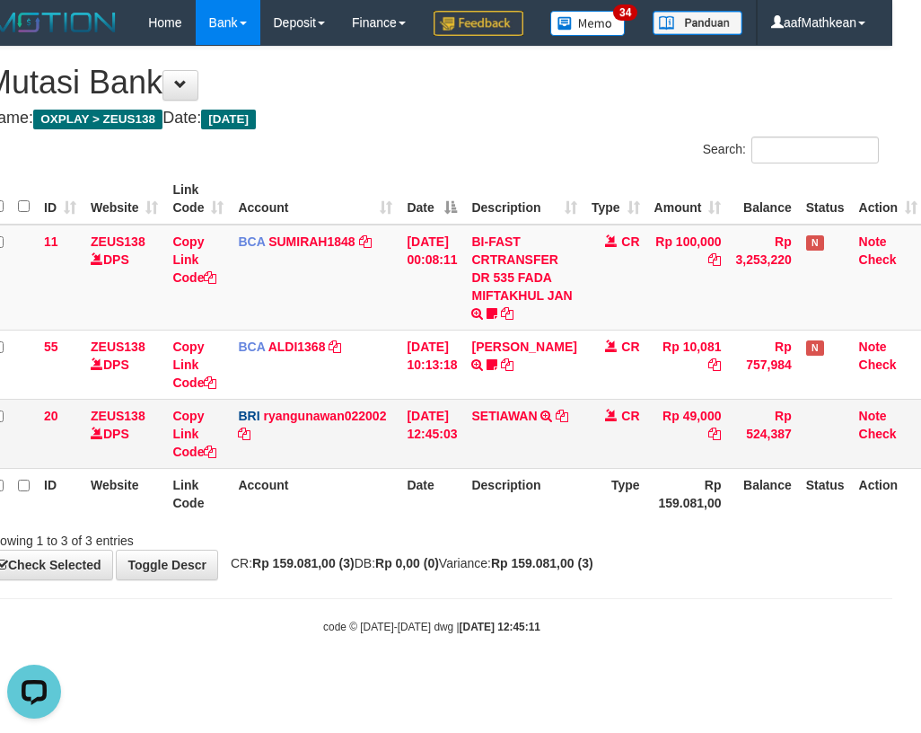
click at [464, 469] on tbody "11 ZEUS138 DPS Copy Link Code BCA SUMIRAH1848 DPS SUMIRAH mutasi_20250831_4156 …" at bounding box center [455, 346] width 940 height 244
drag, startPoint x: 501, startPoint y: 518, endPoint x: 464, endPoint y: 530, distance: 38.6
click at [491, 519] on tr "ID Website Link Code Account Date Description Type Rp 159.081,00 Balance Status…" at bounding box center [455, 493] width 940 height 51
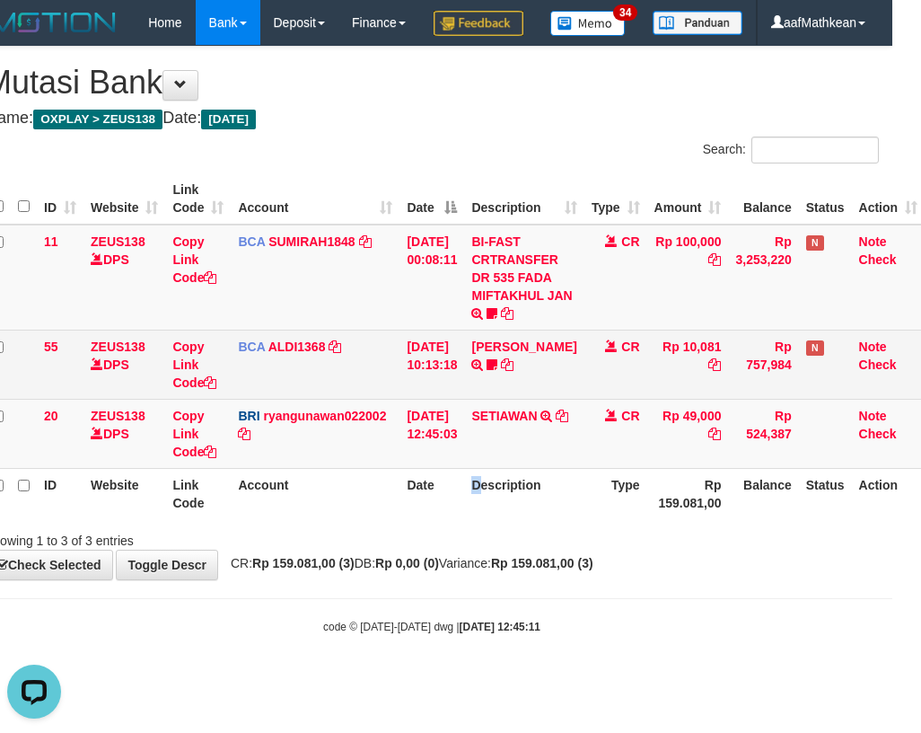
drag, startPoint x: 471, startPoint y: 505, endPoint x: 860, endPoint y: 421, distance: 397.6
click at [480, 468] on tr "20 ZEUS138 DPS Copy Link Code BRI ryangunawan022002 DPS RYAN GUNAWAN mutasi_202…" at bounding box center [455, 433] width 940 height 69
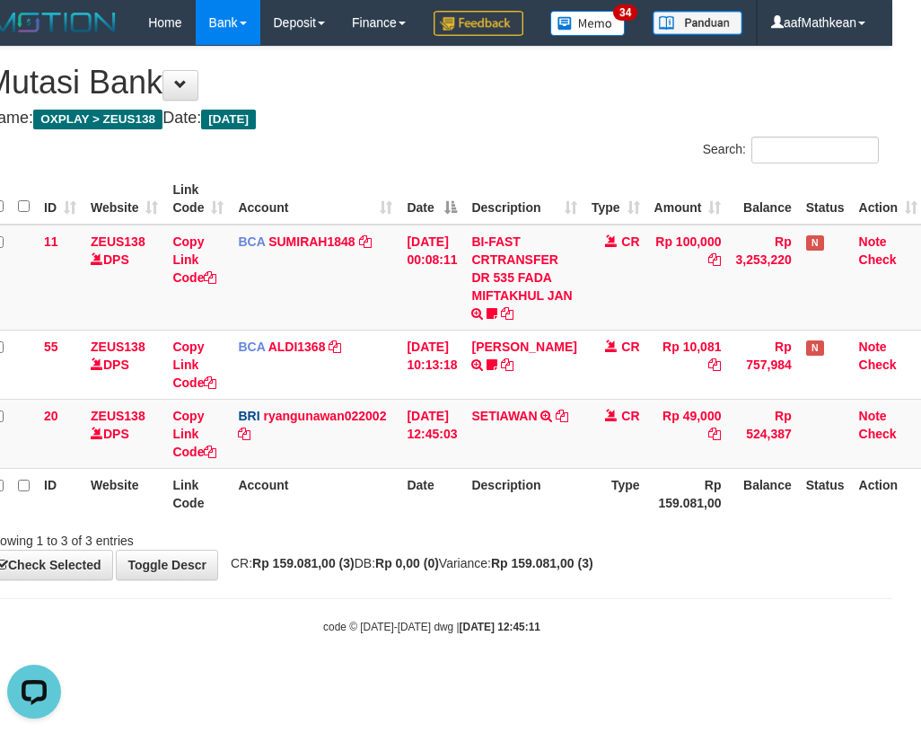
click at [454, 519] on th "Date" at bounding box center [431, 493] width 65 height 51
click at [471, 408] on link "SETIAWAN" at bounding box center [504, 415] width 66 height 14
drag, startPoint x: 470, startPoint y: 488, endPoint x: 452, endPoint y: 499, distance: 21.7
click at [464, 468] on td "31/08/2025 12:45:03" at bounding box center [431, 433] width 65 height 69
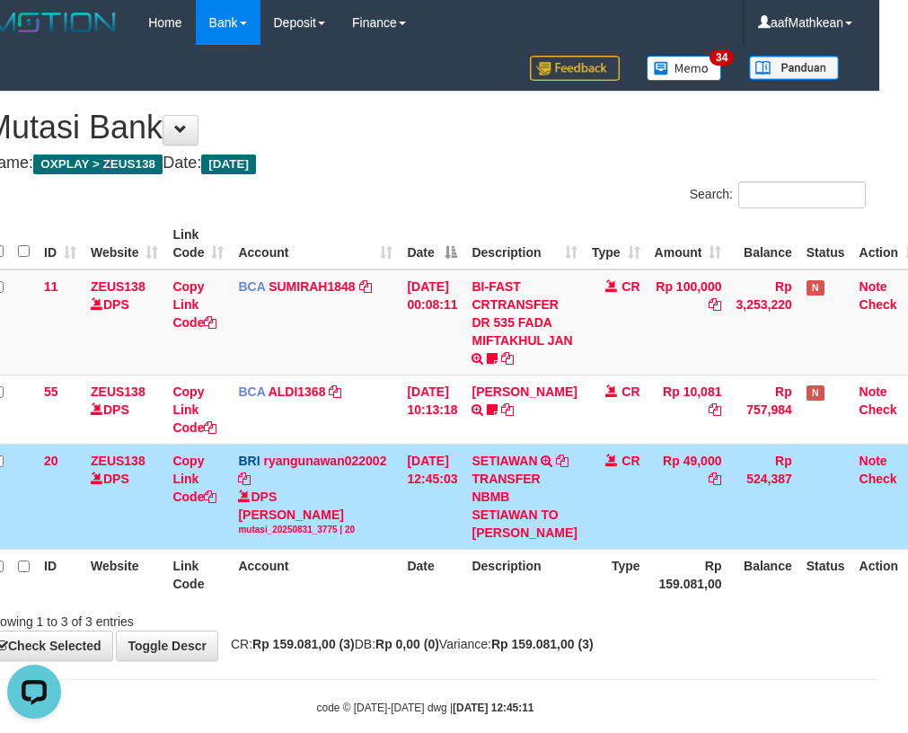
drag, startPoint x: 398, startPoint y: 491, endPoint x: 460, endPoint y: 470, distance: 65.6
click at [395, 489] on td "BRI ryangunawan022002 DPS RYAN GUNAWAN mutasi_20250831_3775 | 20 mutasi_2025083…" at bounding box center [315, 495] width 169 height 105
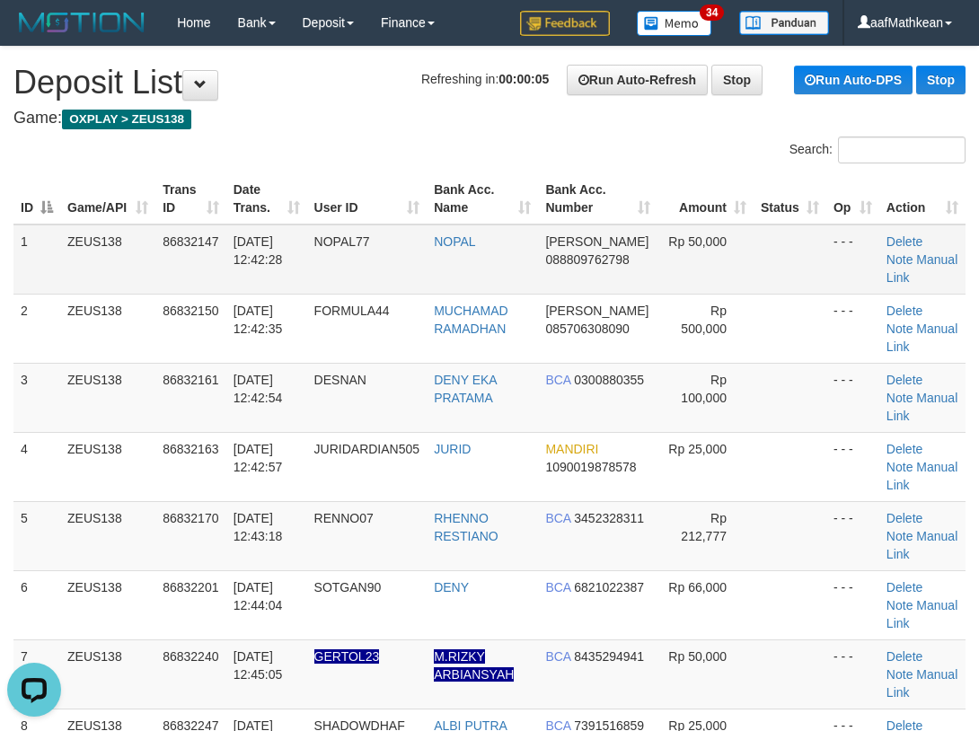
click at [652, 246] on tr "1 ZEUS138 86832147 31/08/2025 12:42:28 NOPAL77 NOPAL DANA 088809762798 Rp 50,00…" at bounding box center [489, 259] width 952 height 70
click at [584, 249] on td "DANA 088809762798" at bounding box center [597, 259] width 119 height 70
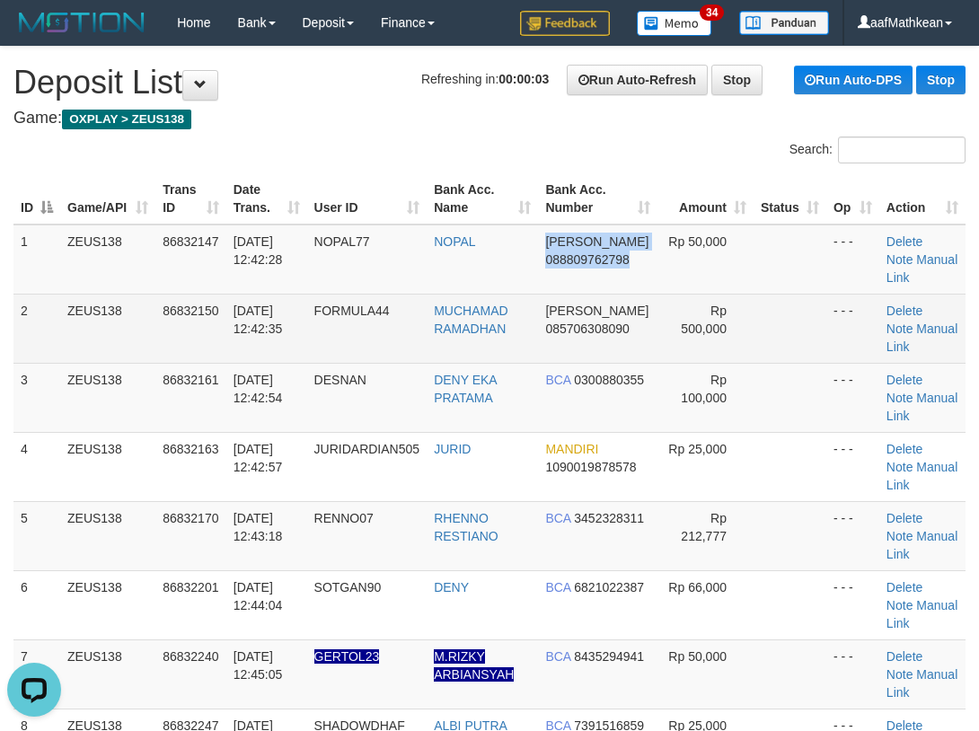
click at [586, 302] on tbody "1 ZEUS138 86832147 31/08/2025 12:42:28 NOPAL77 NOPAL DANA 088809762798 Rp 50,00…" at bounding box center [489, 501] width 952 height 554
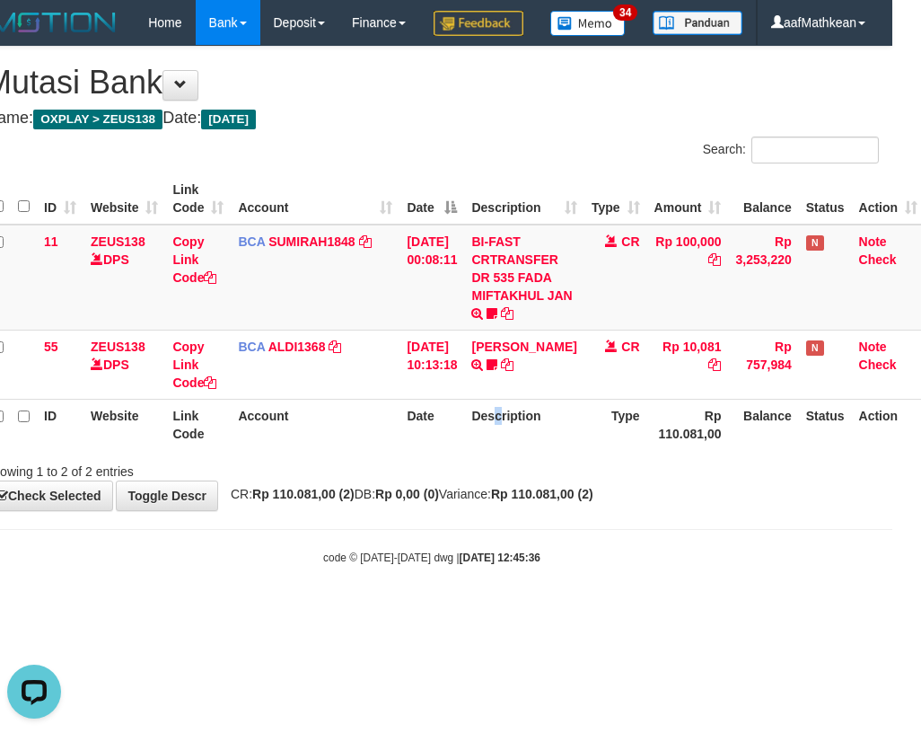
drag, startPoint x: 514, startPoint y: 485, endPoint x: 496, endPoint y: 485, distance: 18.0
click at [514, 450] on th "Description" at bounding box center [523, 424] width 119 height 51
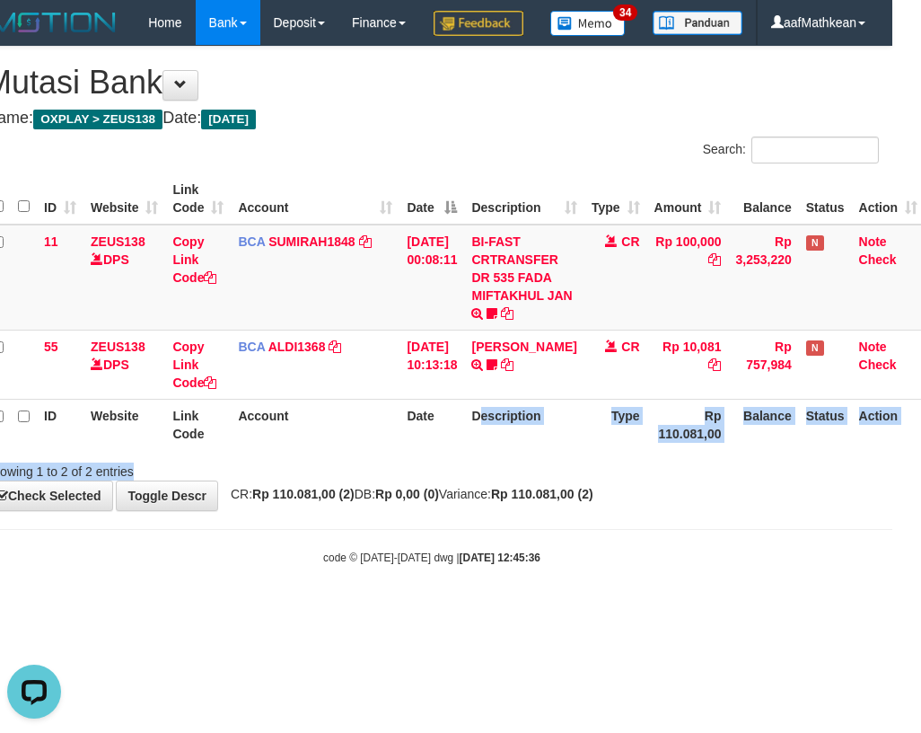
drag, startPoint x: 512, startPoint y: 504, endPoint x: 534, endPoint y: 513, distance: 24.2
click at [513, 480] on div "Search: ID Website Link Code Account Date Description Type Amount Balance Statu…" at bounding box center [432, 308] width 894 height 344
click at [521, 450] on th "Description" at bounding box center [523, 424] width 119 height 51
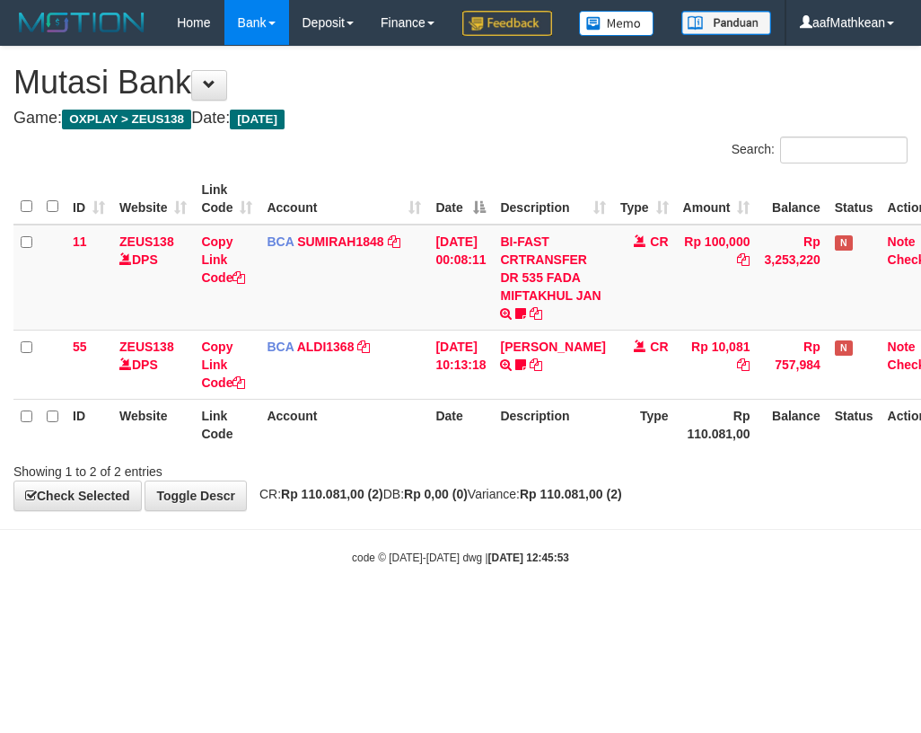
click at [474, 450] on tr "ID Website Link Code Account Date Description Type Rp 110.081,00 Balance Status…" at bounding box center [483, 424] width 940 height 51
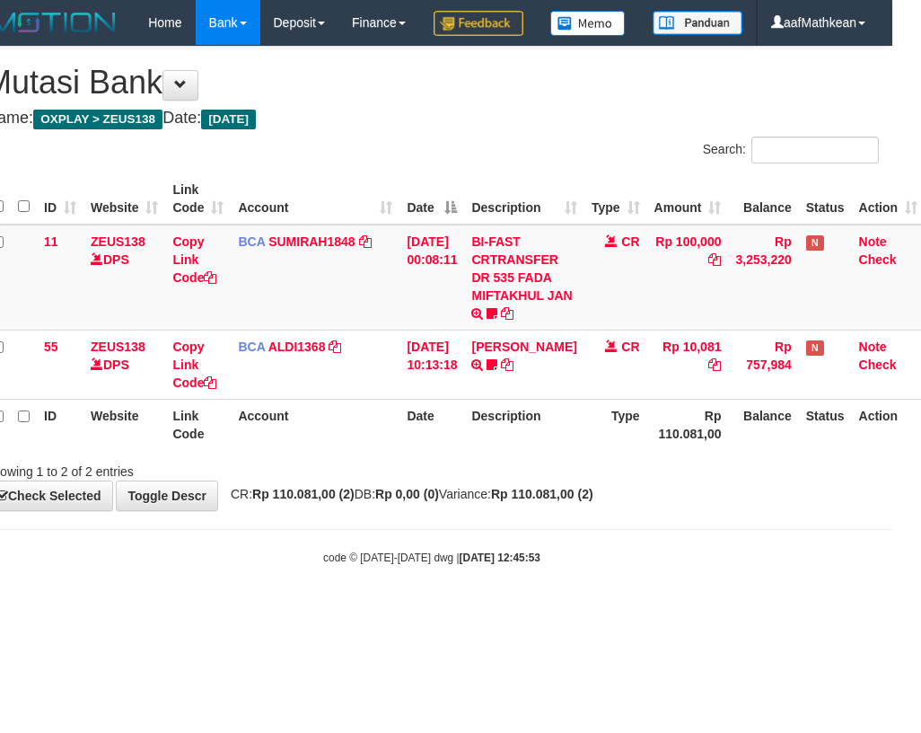
click at [407, 450] on th "Date" at bounding box center [431, 424] width 65 height 51
click at [401, 450] on th "Date" at bounding box center [431, 424] width 65 height 51
click at [415, 450] on th "Date" at bounding box center [431, 424] width 65 height 51
click at [418, 450] on th "Date" at bounding box center [431, 424] width 65 height 51
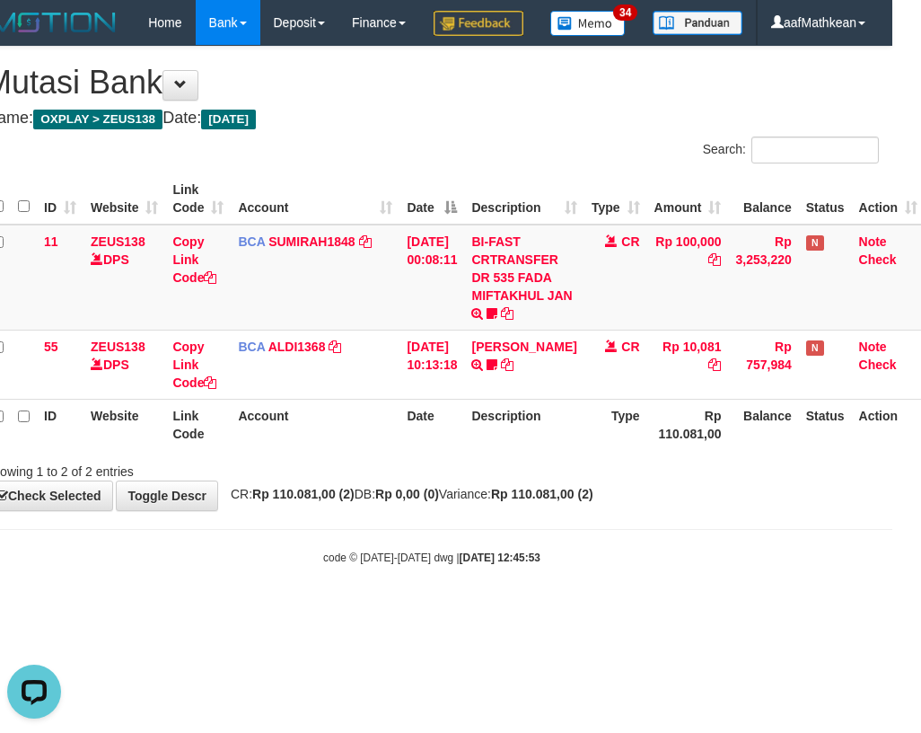
click at [438, 450] on th "Date" at bounding box center [431, 424] width 65 height 51
click at [443, 450] on th "Date" at bounding box center [431, 424] width 65 height 51
click at [452, 450] on th "Date" at bounding box center [431, 424] width 65 height 51
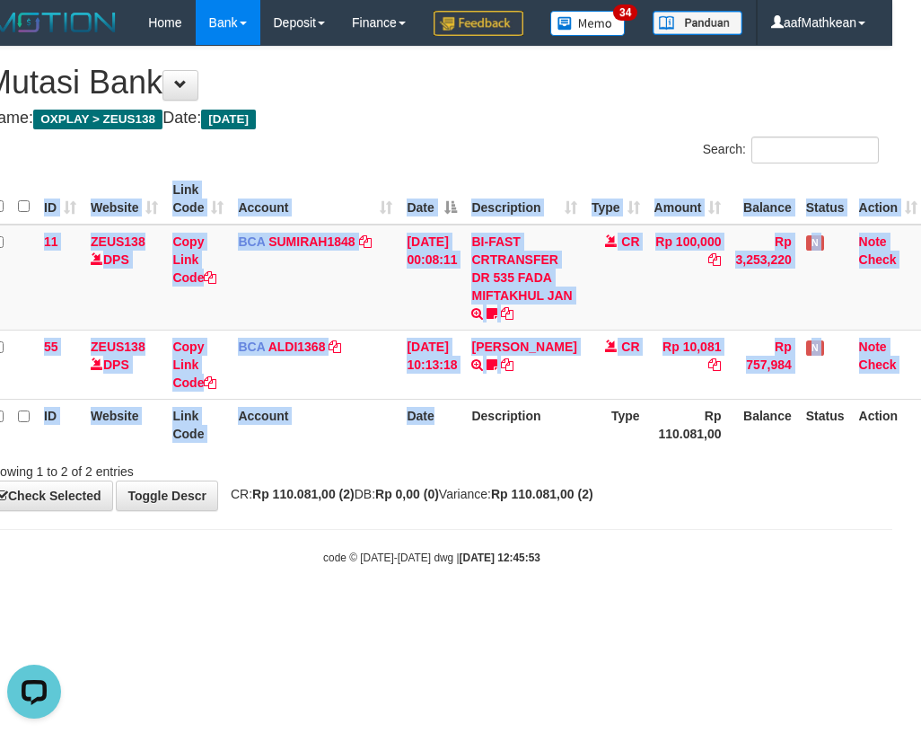
click at [449, 455] on div "ID Website Link Code Account Date Description Type Amount Balance Status Action…" at bounding box center [431, 311] width 921 height 287
click at [453, 450] on th "Date" at bounding box center [431, 424] width 65 height 51
click at [461, 510] on div "**********" at bounding box center [431, 278] width 921 height 463
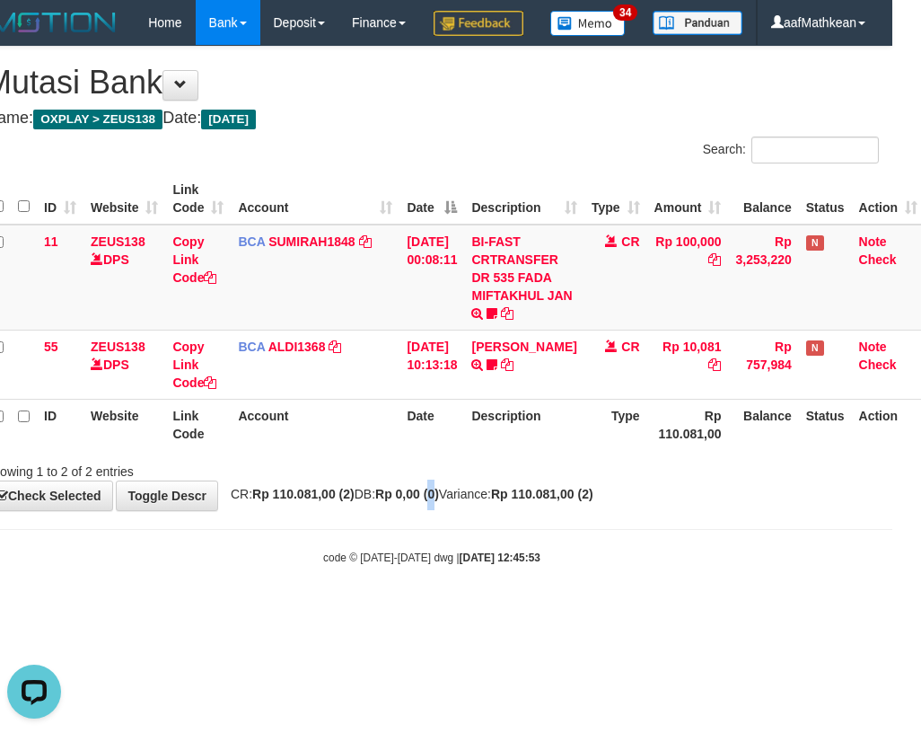
click at [461, 556] on body "Toggle navigation Home Bank Account List Load By Website Group [OXPLAY] ZEUS138…" at bounding box center [431, 305] width 921 height 610
click at [462, 510] on div "**********" at bounding box center [431, 278] width 921 height 463
click at [466, 501] on span "CR: Rp 110.081,00 (2) DB: Rp 0,00 (0) Variance: Rp 110.081,00 (2)" at bounding box center [408, 494] width 372 height 14
click at [439, 501] on strong "Rp 0,00 (0)" at bounding box center [407, 494] width 64 height 14
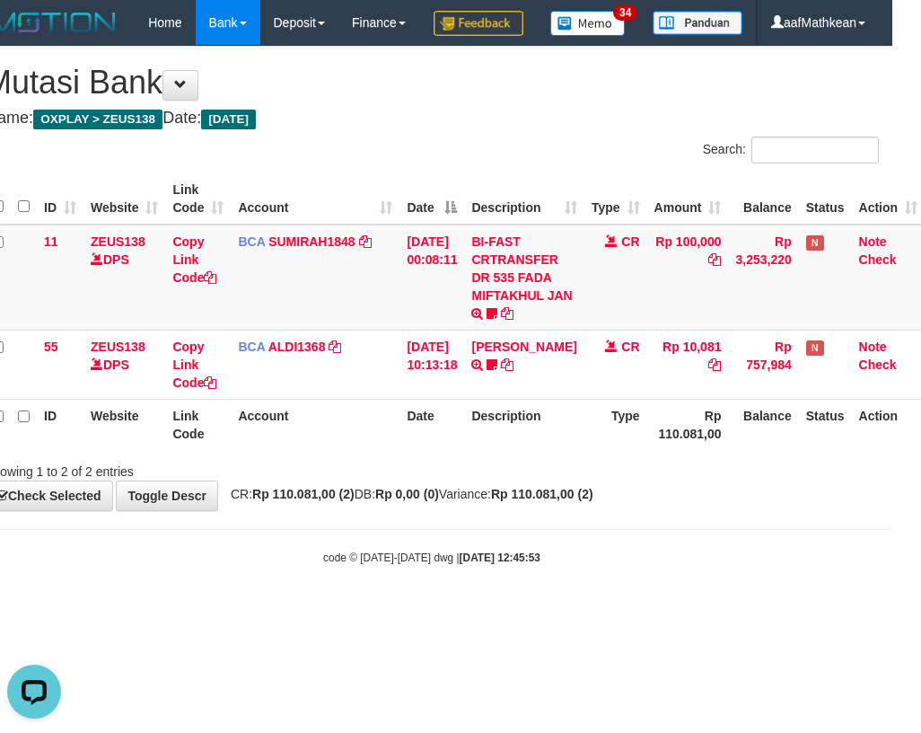
click at [434, 510] on div "**********" at bounding box center [431, 278] width 921 height 463
click at [417, 501] on strong "Rp 0,00 (0)" at bounding box center [407, 494] width 64 height 14
click at [436, 480] on div "Showing 1 to 2 of 2 entries" at bounding box center [431, 467] width 921 height 25
click at [407, 510] on div "**********" at bounding box center [431, 278] width 921 height 463
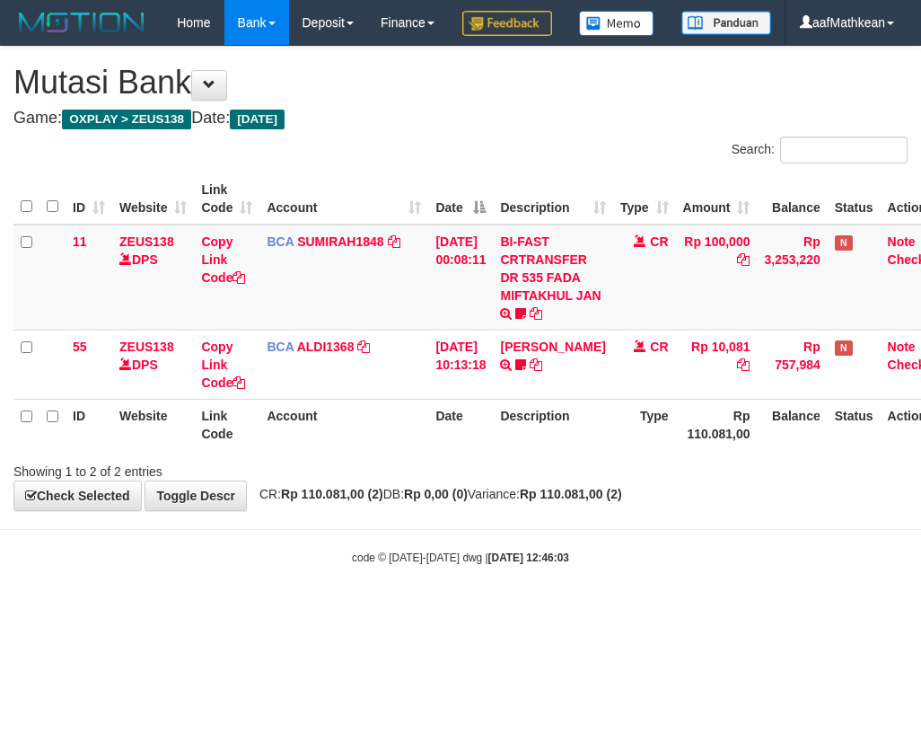
scroll to position [0, 29]
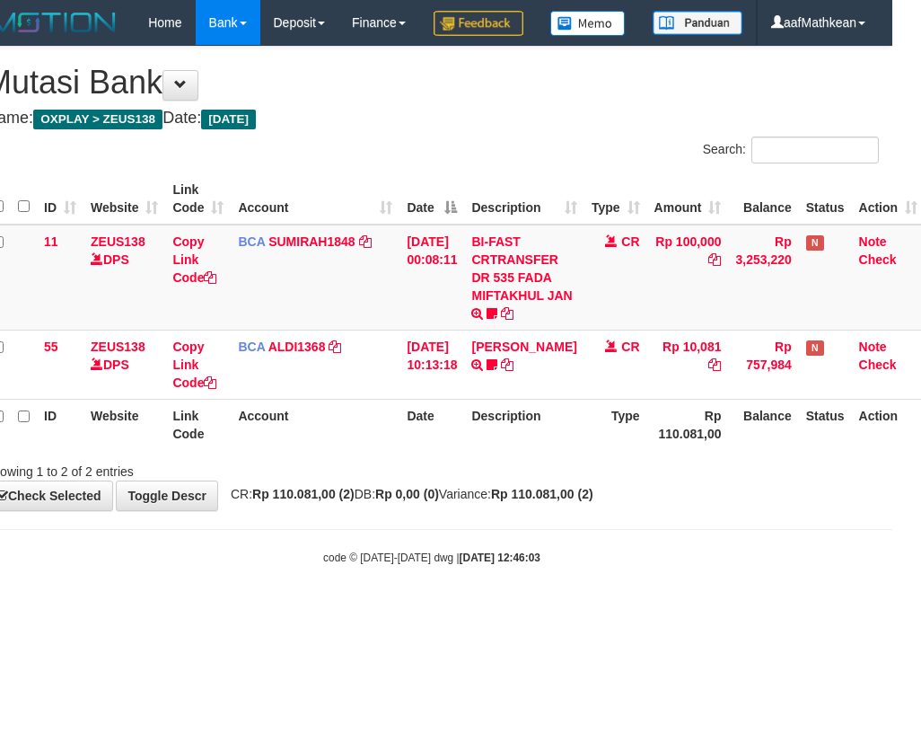
click at [407, 450] on table "ID Website Link Code Account Date Description Type Amount Balance Status Action…" at bounding box center [455, 311] width 940 height 276
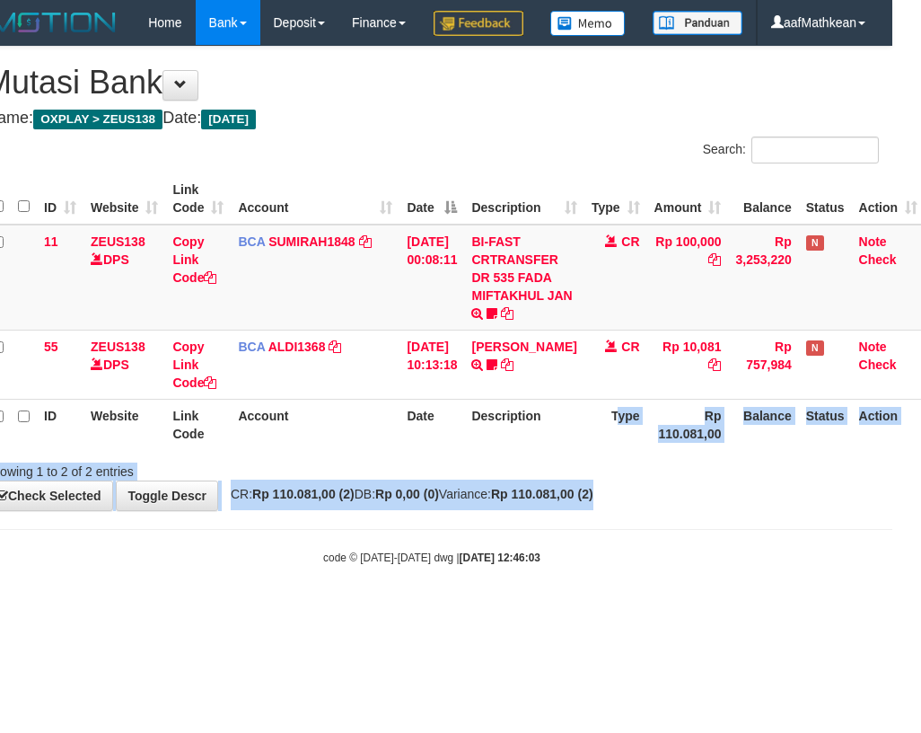
drag, startPoint x: 981, startPoint y: 565, endPoint x: 1253, endPoint y: 618, distance: 277.1
click at [892, 610] on html "Toggle navigation Home Bank Account List Load By Website Group [OXPLAY] ZEUS138…" at bounding box center [431, 305] width 921 height 610
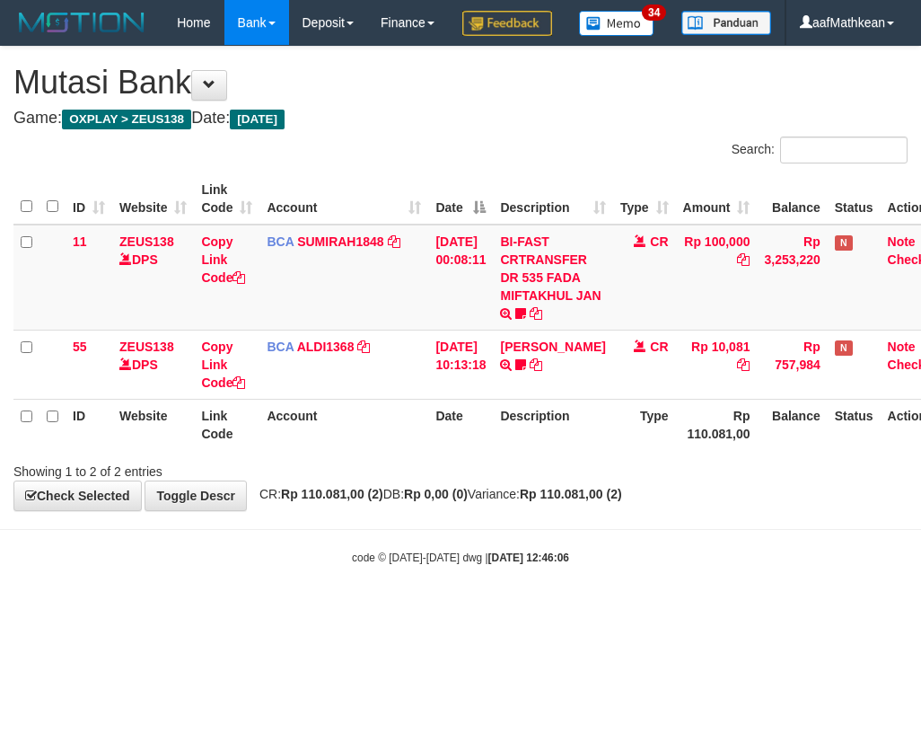
scroll to position [0, 29]
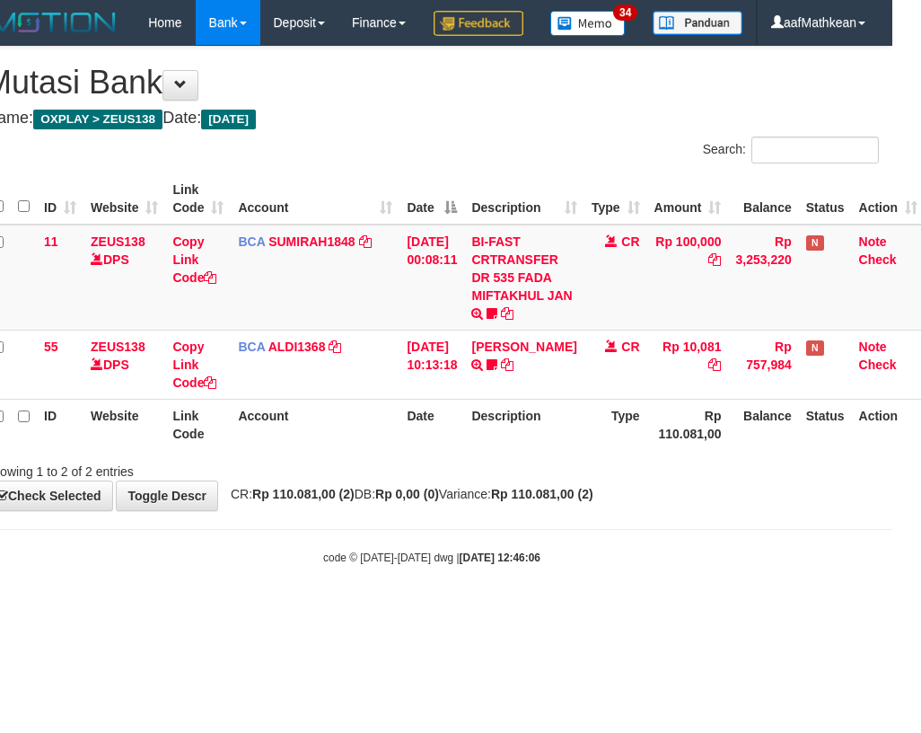
click at [555, 566] on div "code © [DATE]-[DATE] dwg | [DATE] 12:46:06" at bounding box center [431, 557] width 921 height 18
click at [564, 610] on body "Toggle navigation Home Bank Account List Load By Website Group [OXPLAY] ZEUS138…" at bounding box center [431, 305] width 921 height 610
click at [643, 575] on body "Toggle navigation Home Bank Account List Load By Website Group [OXPLAY] ZEUS138…" at bounding box center [431, 305] width 921 height 610
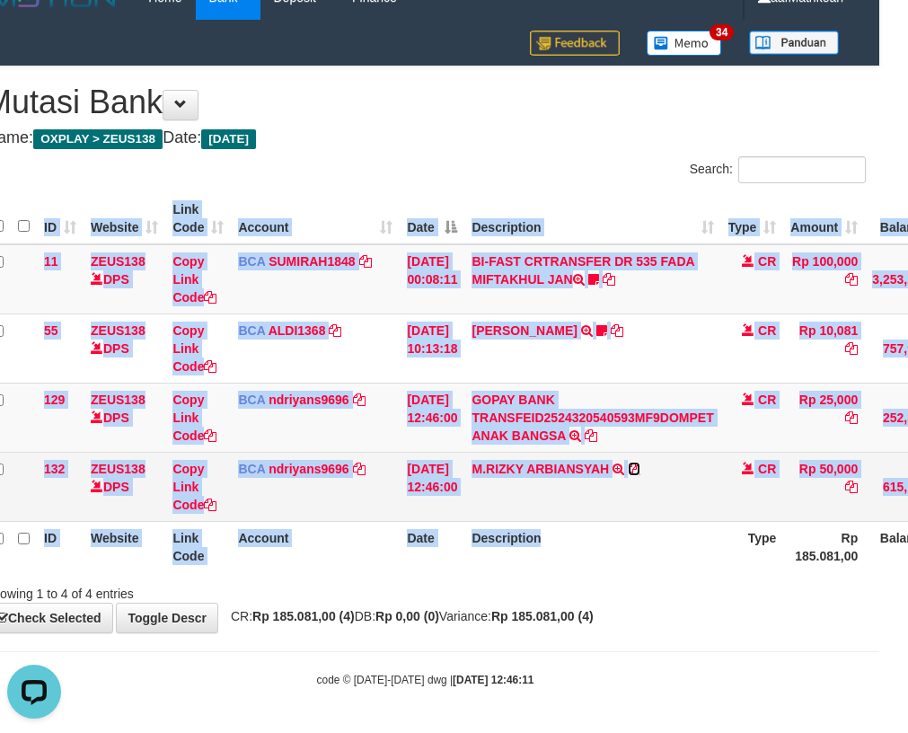
click at [640, 465] on icon at bounding box center [634, 468] width 13 height 13
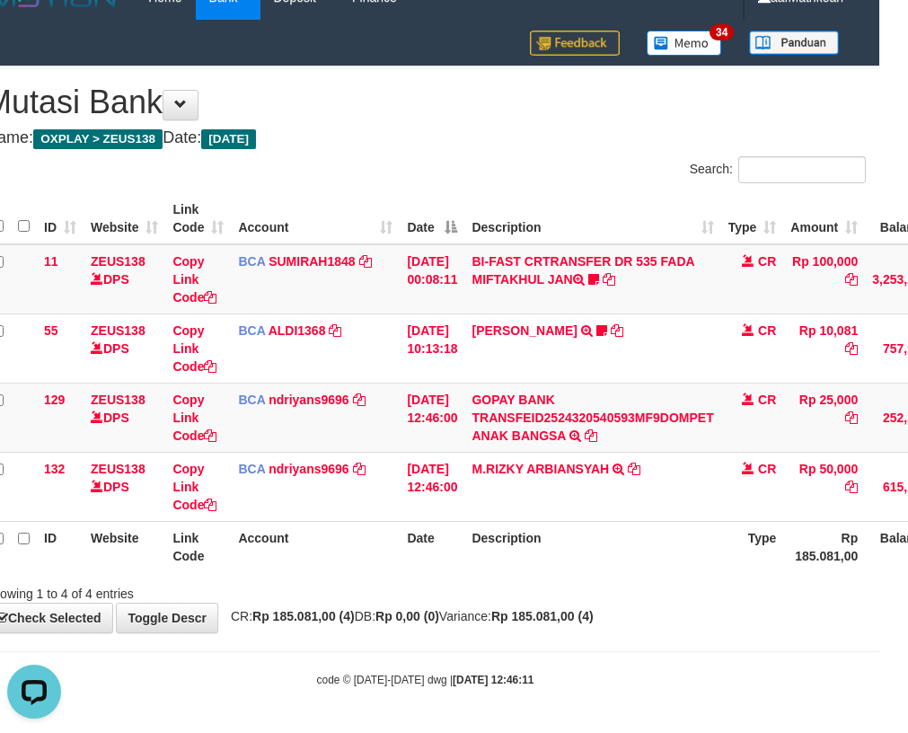
drag, startPoint x: 319, startPoint y: 513, endPoint x: 363, endPoint y: 550, distance: 57.4
click at [328, 528] on table "ID Website Link Code Account Date Description Type Amount Balance Status Action…" at bounding box center [523, 382] width 1076 height 379
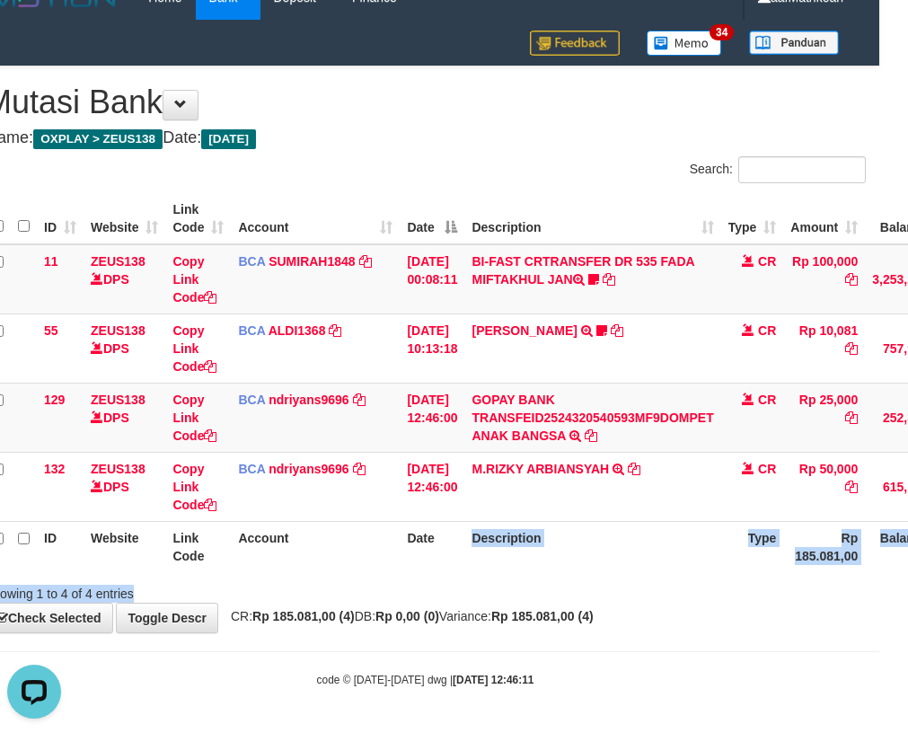
drag, startPoint x: 609, startPoint y: 599, endPoint x: 1126, endPoint y: 684, distance: 524.1
click at [879, 684] on html "Toggle navigation Home Bank Account List Load By Website Group [OXPLAY] ZEUS138…" at bounding box center [425, 354] width 908 height 758
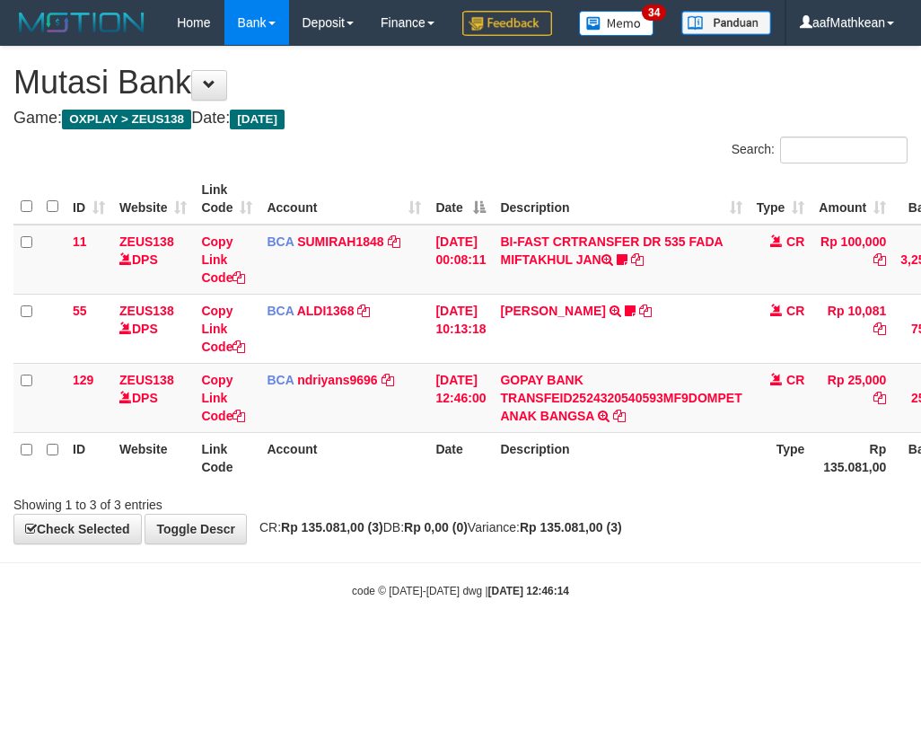
scroll to position [0, 157]
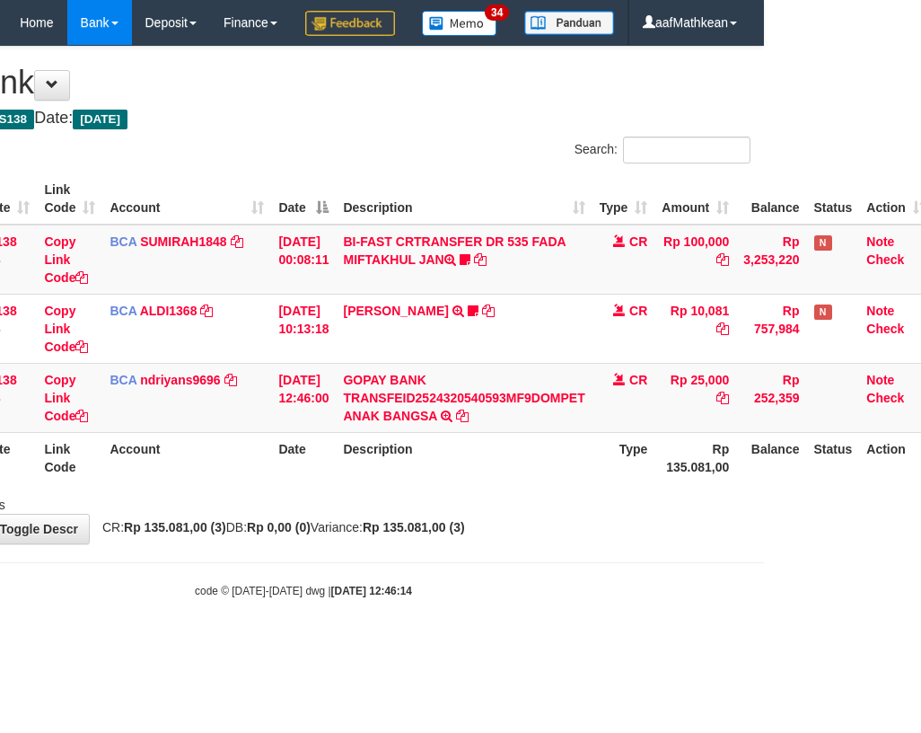
click at [572, 644] on body "Toggle navigation Home Bank Account List Load By Website Group [OXPLAY] ZEUS138…" at bounding box center [303, 322] width 921 height 644
drag, startPoint x: 575, startPoint y: 646, endPoint x: 768, endPoint y: 630, distance: 193.7
click at [764, 630] on html "Toggle navigation Home Bank Account List Load By Website Group [OXPLAY] ZEUS138…" at bounding box center [303, 322] width 921 height 644
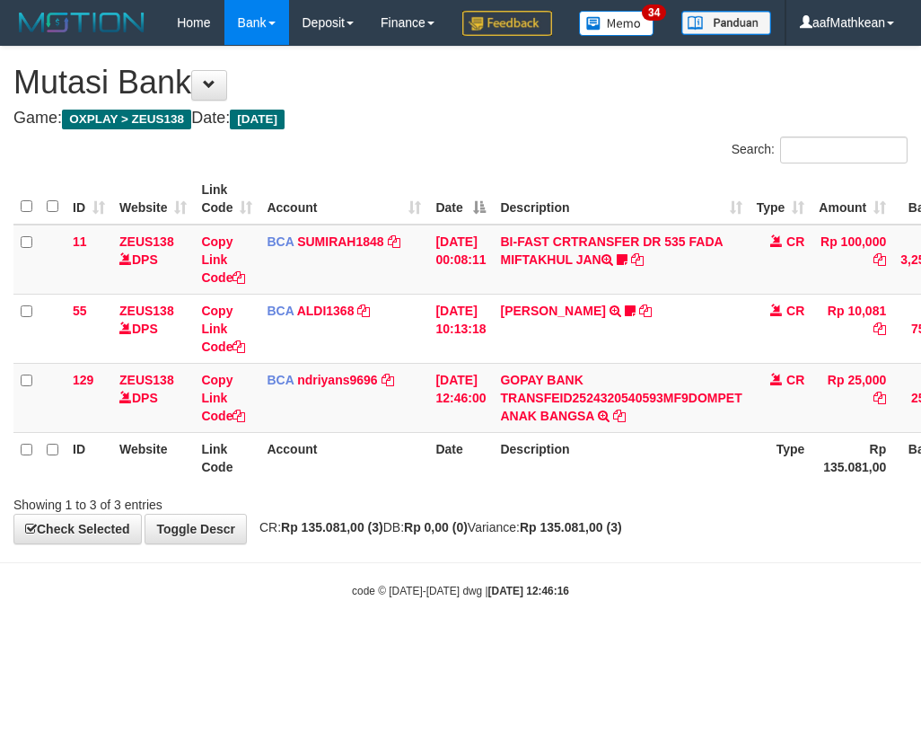
scroll to position [0, 157]
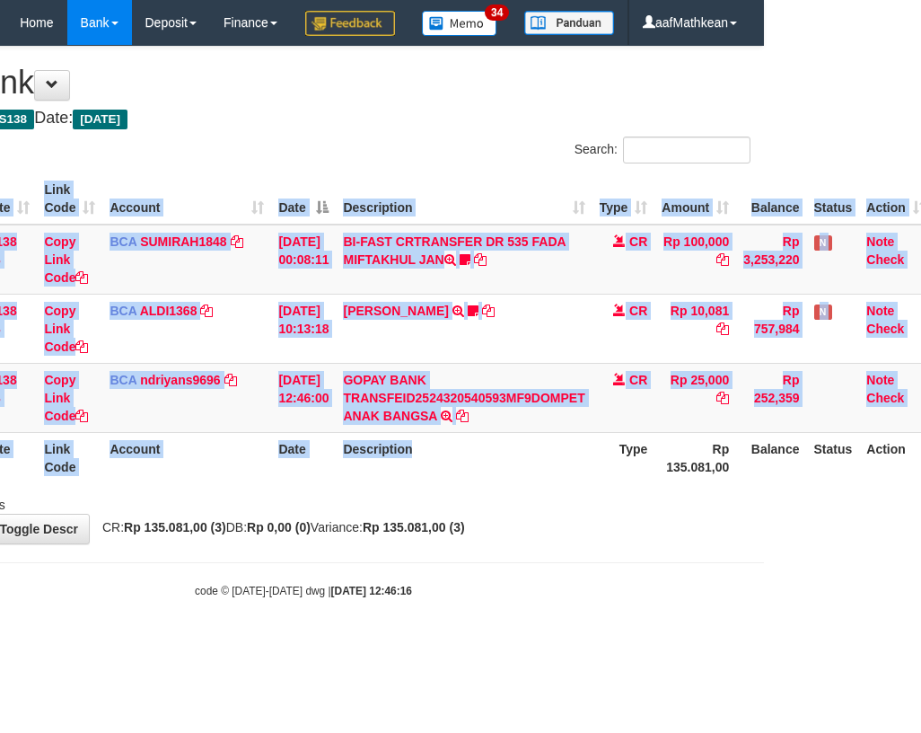
drag, startPoint x: 432, startPoint y: 526, endPoint x: 419, endPoint y: 527, distance: 12.6
click at [426, 488] on div "ID Website Link Code Account Date Description Type Amount Balance Status Action…" at bounding box center [303, 328] width 921 height 320
click at [496, 483] on th "Description" at bounding box center [464, 457] width 256 height 51
click at [498, 483] on th "Description" at bounding box center [464, 457] width 256 height 51
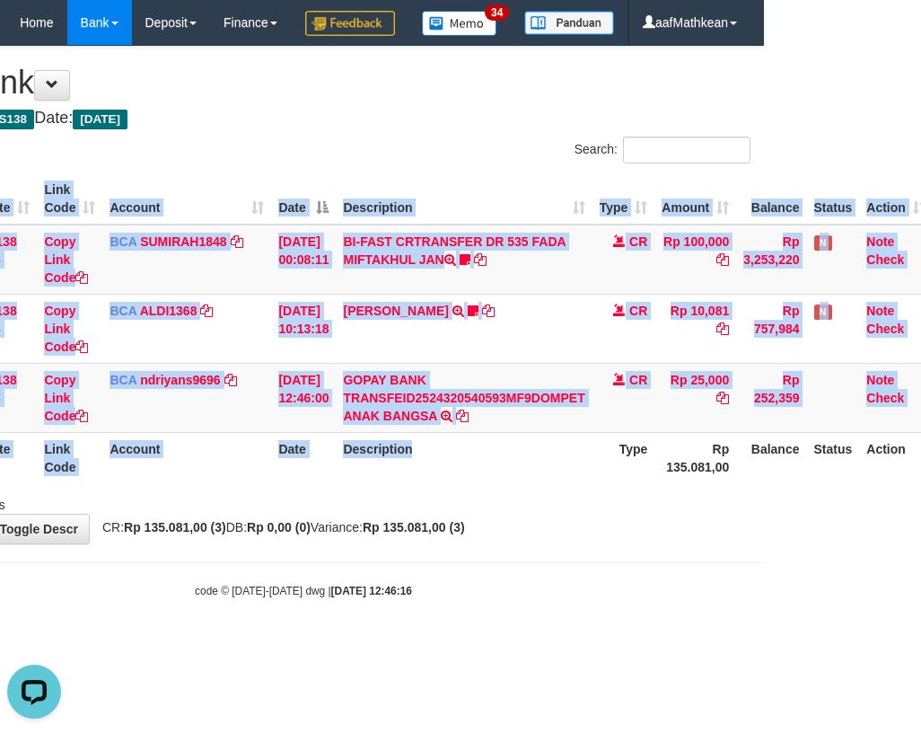
click at [464, 483] on th "Description" at bounding box center [464, 457] width 256 height 51
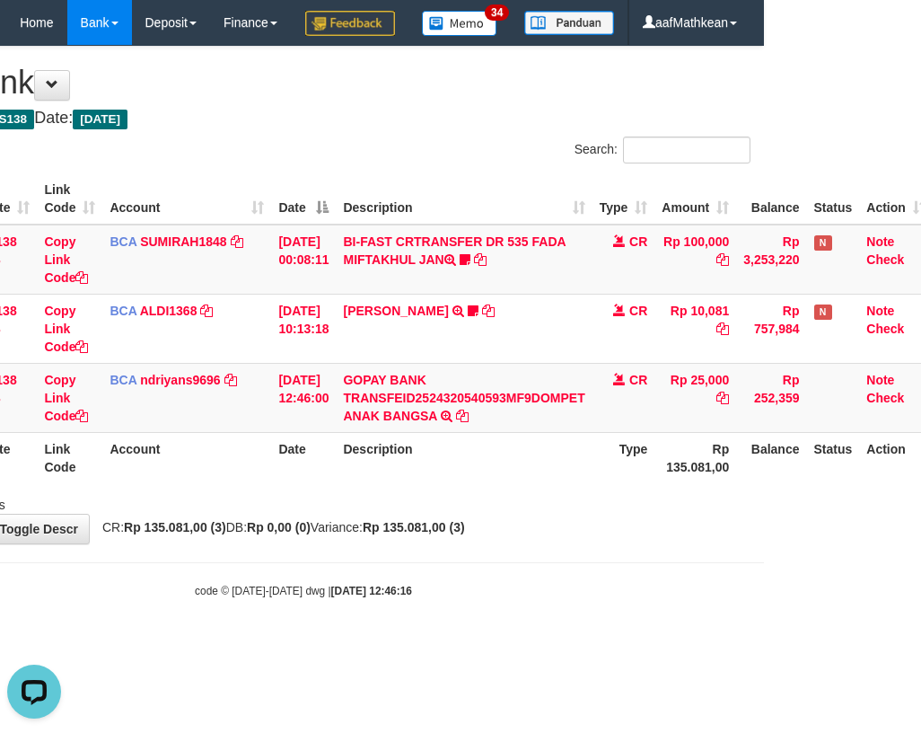
click at [527, 483] on th "Description" at bounding box center [464, 457] width 256 height 51
drag, startPoint x: 529, startPoint y: 541, endPoint x: 651, endPoint y: 531, distance: 122.6
click at [600, 513] on div "Showing 1 to 3 of 3 entries" at bounding box center [303, 500] width 921 height 25
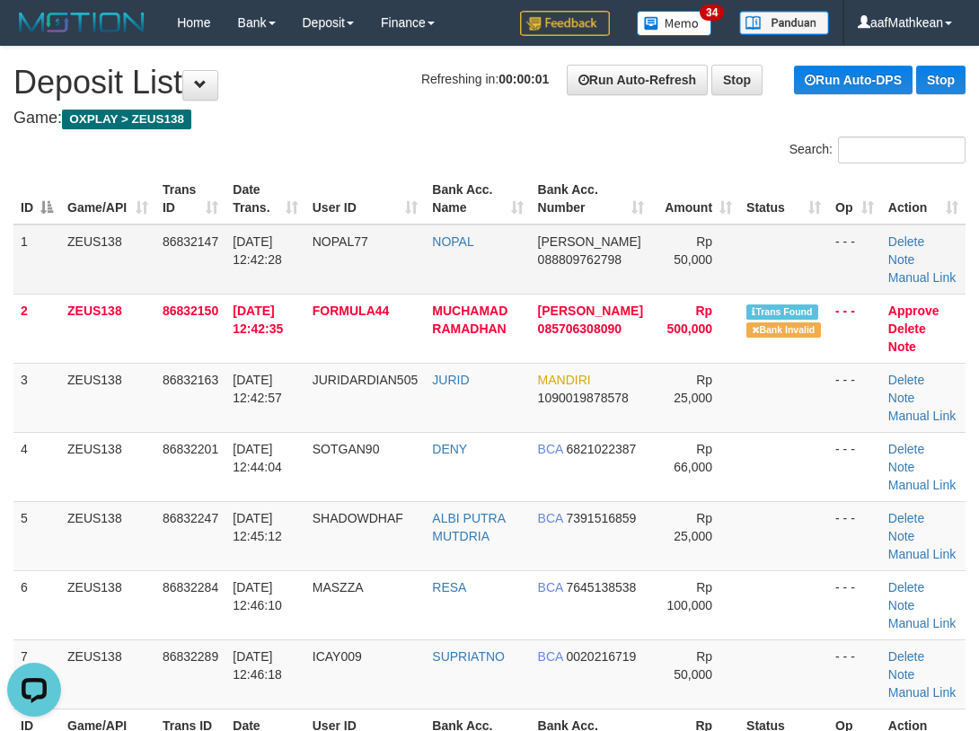
click at [293, 168] on div "ID Game/API Trans ID Date Trans. User ID Bank Acc. Name Bank Acc. Number Amount…" at bounding box center [489, 466] width 979 height 597
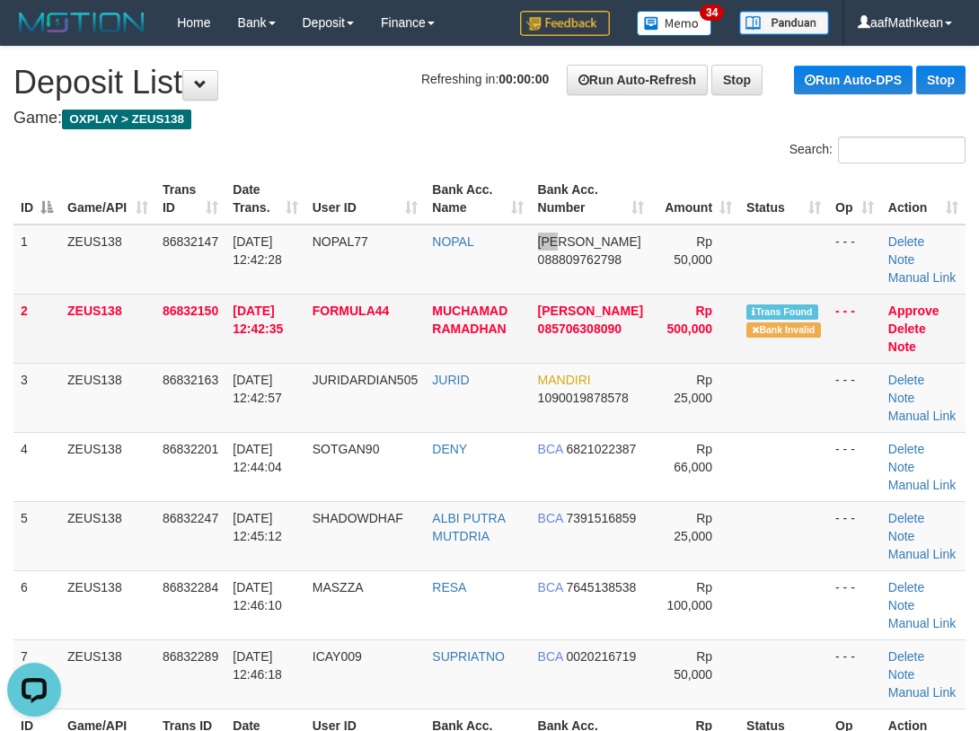
click at [437, 296] on tbody "1 ZEUS138 86832147 31/08/2025 12:42:28 NOPAL77 NOPAL DANA 088809762798 Rp 50,00…" at bounding box center [489, 466] width 952 height 485
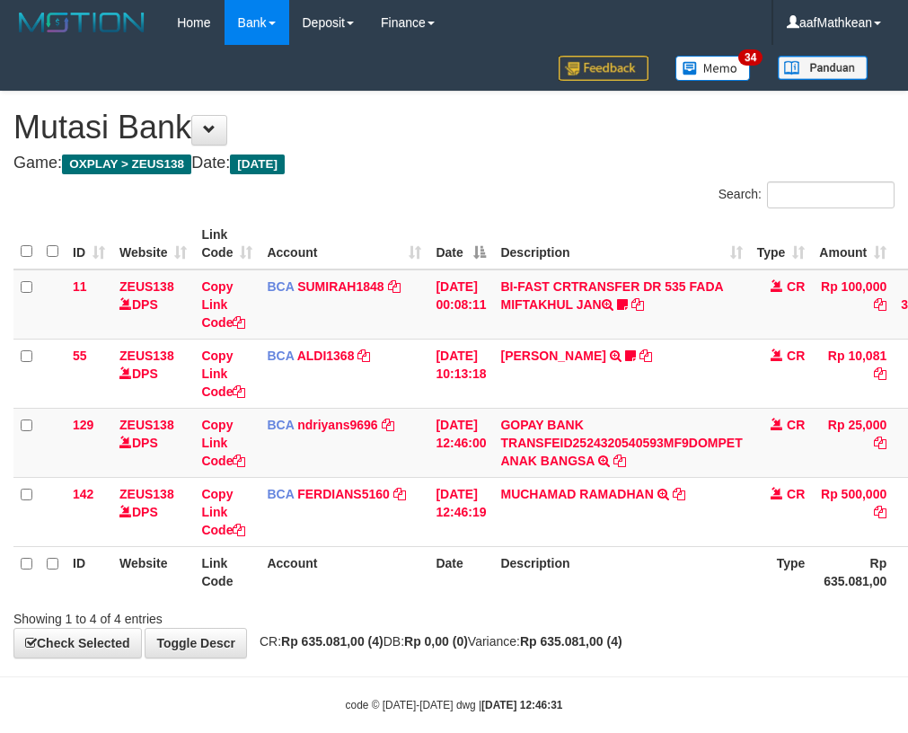
scroll to position [0, 157]
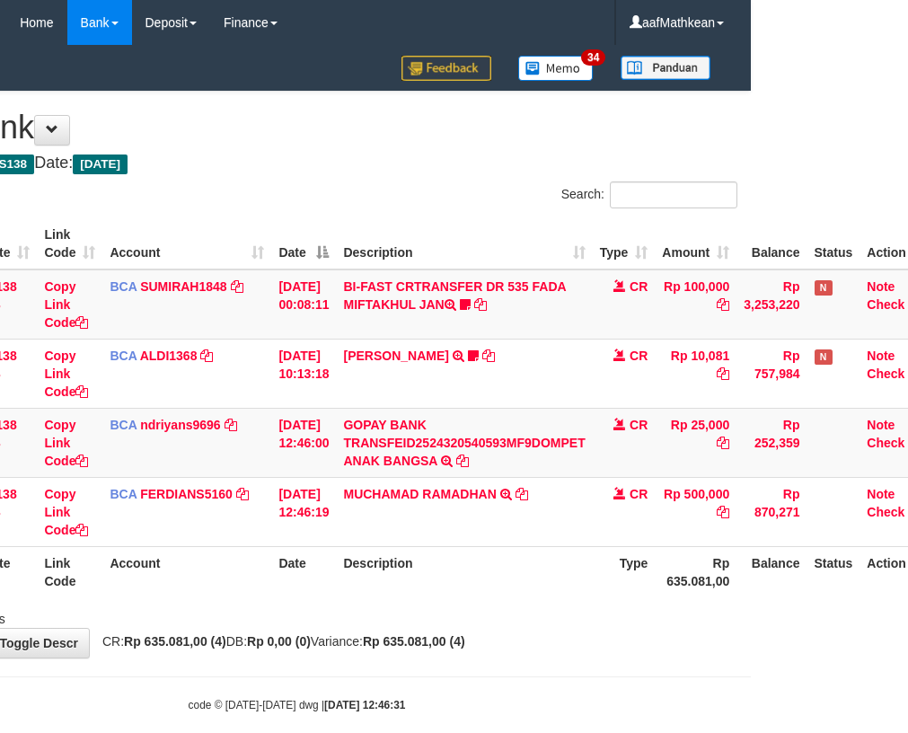
click at [450, 615] on div "Showing 1 to 4 of 4 entries" at bounding box center [297, 614] width 908 height 25
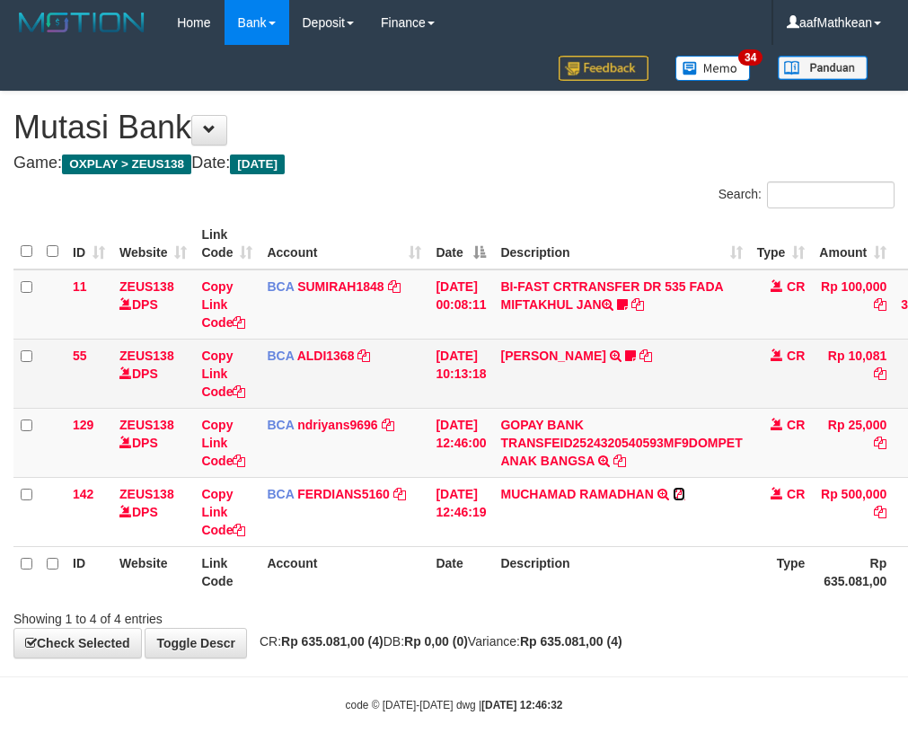
scroll to position [0, 157]
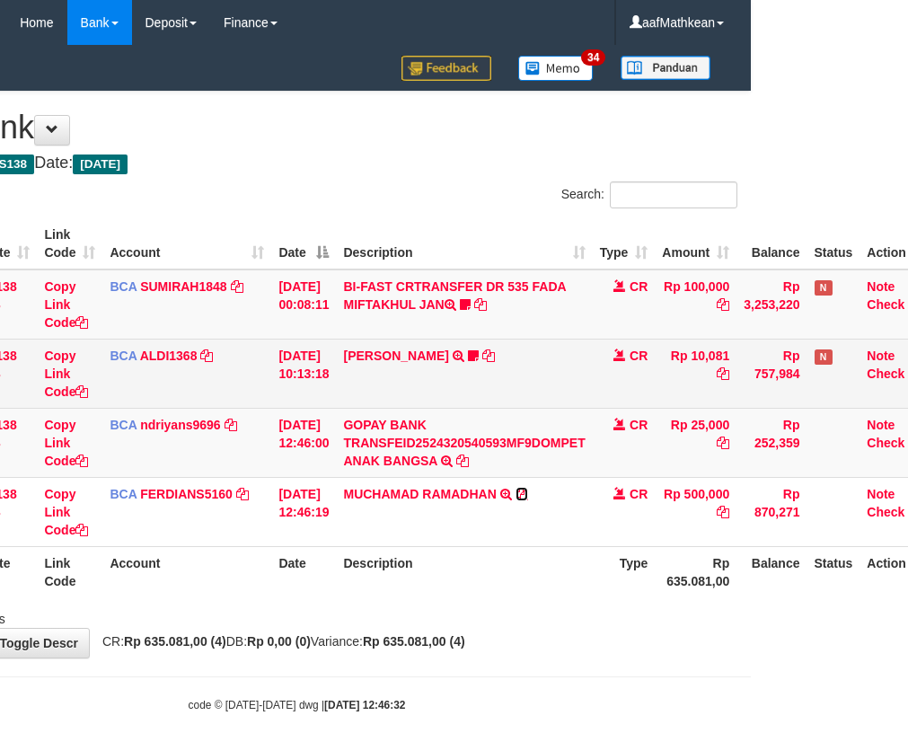
drag, startPoint x: 0, startPoint y: 0, endPoint x: 906, endPoint y: 400, distance: 990.3
click at [528, 496] on icon at bounding box center [521, 493] width 13 height 13
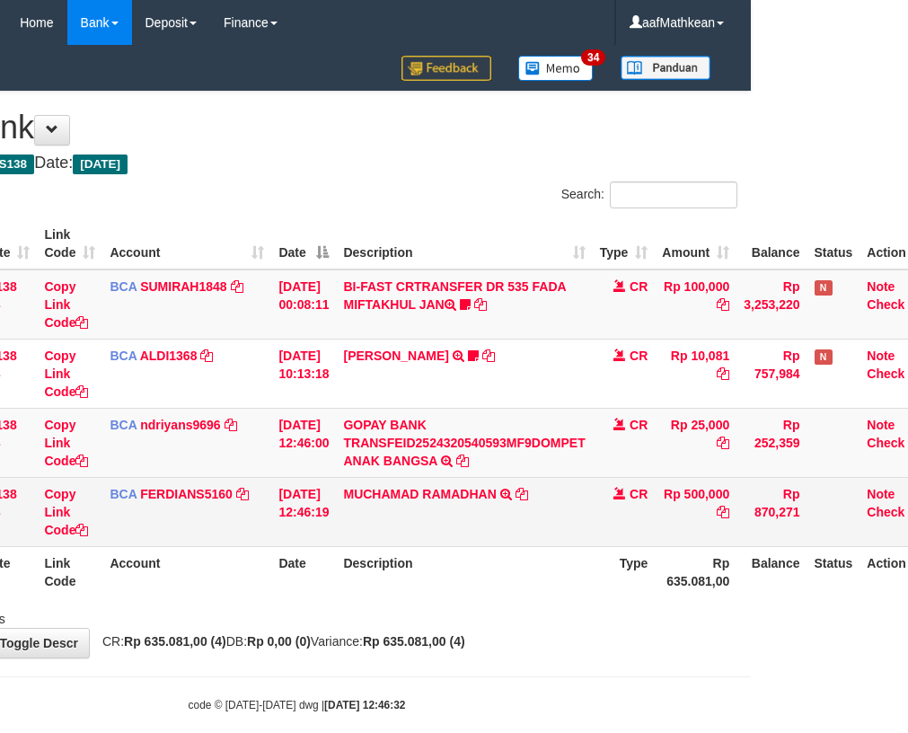
click at [390, 522] on td "MUCHAMAD RAMADHAN TRSF E-BANKING CR 3108/FTSCY/WS95271 500000.00MUCHAMAD RAMADH…" at bounding box center [464, 511] width 256 height 69
click at [421, 503] on td "MUCHAMAD RAMADHAN TRSF E-BANKING CR 3108/FTSCY/WS95271 500000.00MUCHAMAD RAMADH…" at bounding box center [464, 511] width 256 height 69
click at [426, 515] on td "MUCHAMAD RAMADHAN TRSF E-BANKING CR 3108/FTSCY/WS95271 500000.00MUCHAMAD RAMADH…" at bounding box center [464, 511] width 256 height 69
click at [468, 520] on td "MUCHAMAD RAMADHAN TRSF E-BANKING CR 3108/FTSCY/WS95271 500000.00MUCHAMAD RAMADH…" at bounding box center [464, 511] width 256 height 69
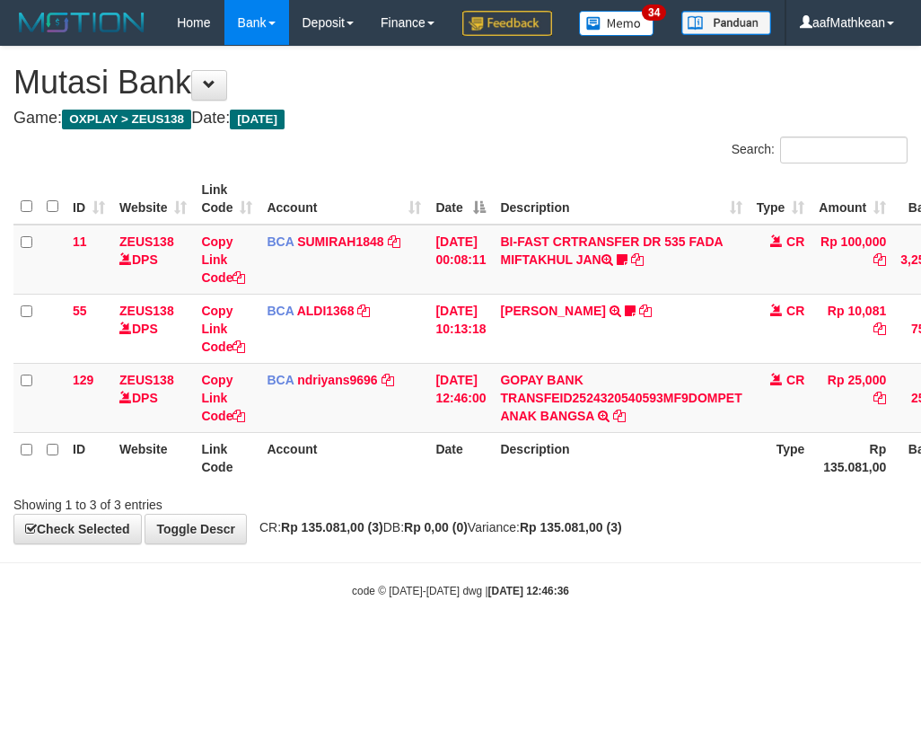
scroll to position [0, 157]
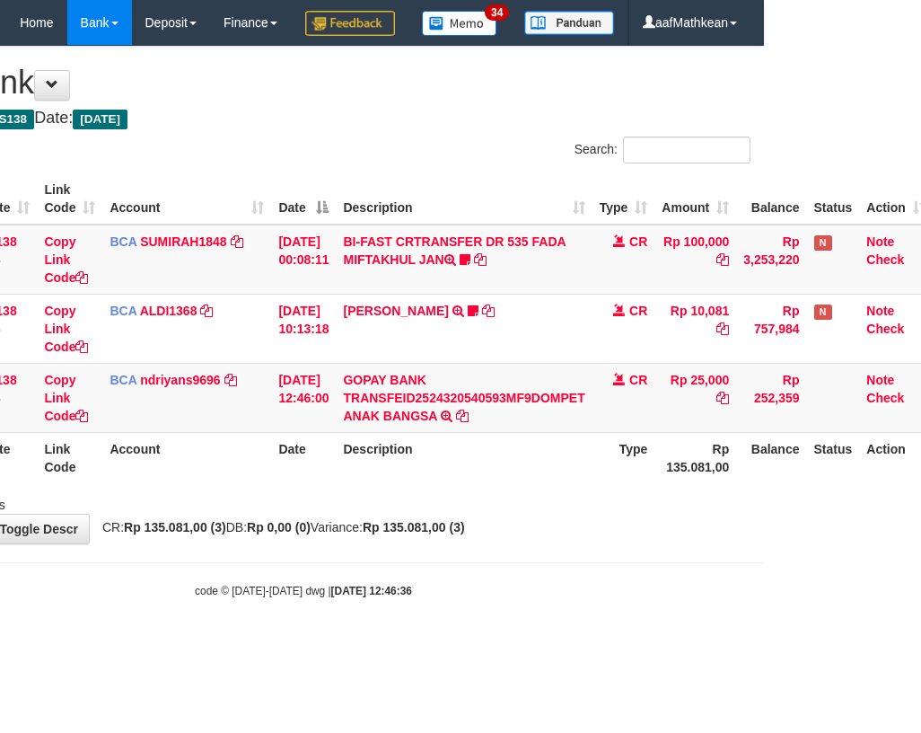
click at [339, 624] on body "Toggle navigation Home Bank Account List Load By Website Group [OXPLAY] ZEUS138…" at bounding box center [303, 322] width 921 height 644
drag, startPoint x: 584, startPoint y: 644, endPoint x: 915, endPoint y: 642, distance: 331.3
click at [764, 644] on html "Toggle navigation Home Bank Account List Load By Website Group [OXPLAY] ZEUS138…" at bounding box center [303, 322] width 921 height 644
